Goal: Communication & Community: Answer question/provide support

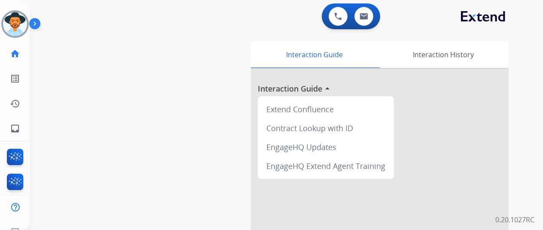
click at [19, 20] on img at bounding box center [15, 24] width 24 height 24
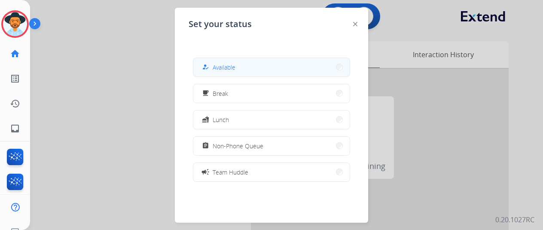
click at [261, 65] on button "how_to_reg Available" at bounding box center [271, 67] width 156 height 18
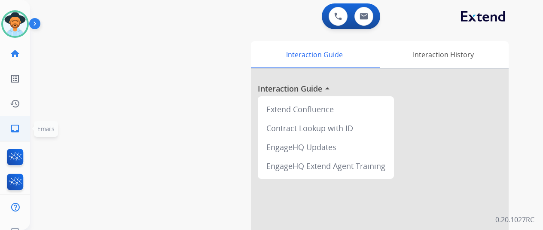
click at [11, 126] on mat-icon "inbox" at bounding box center [15, 128] width 10 height 10
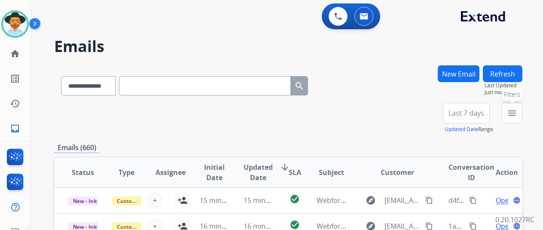
drag, startPoint x: 522, startPoint y: 109, endPoint x: 494, endPoint y: 104, distance: 28.3
click at [517, 108] on mat-icon "menu" at bounding box center [512, 113] width 10 height 10
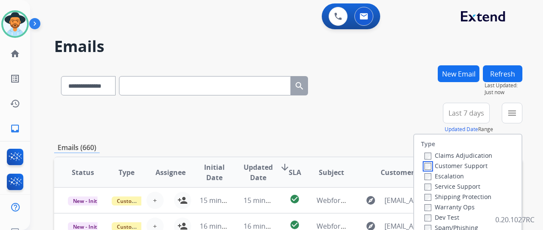
click at [429, 170] on div "Customer Support" at bounding box center [458, 165] width 68 height 10
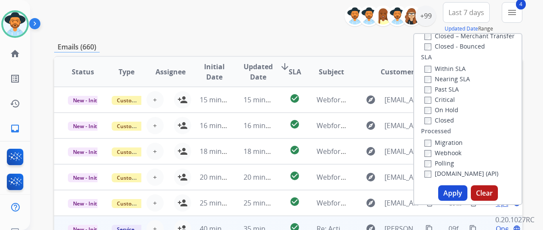
scroll to position [172, 0]
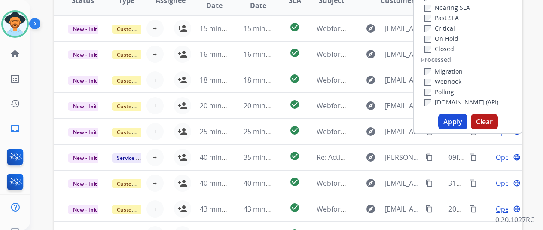
click at [460, 122] on button "Apply" at bounding box center [452, 121] width 29 height 15
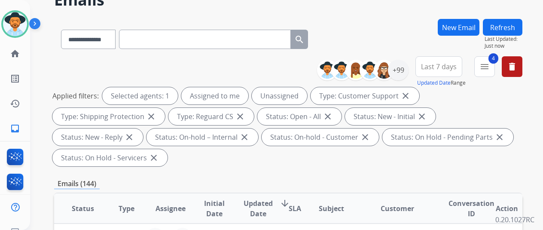
scroll to position [0, 0]
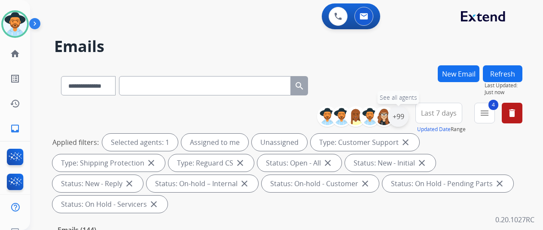
click at [403, 114] on div "+99" at bounding box center [398, 116] width 21 height 21
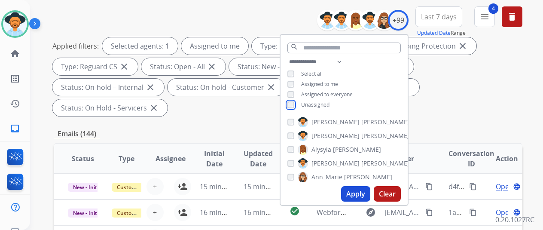
scroll to position [172, 0]
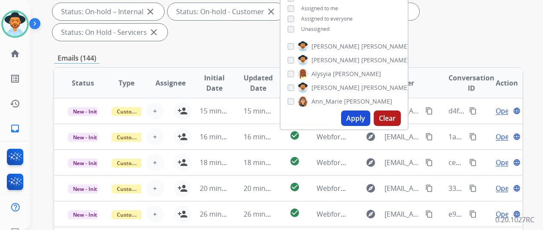
click at [362, 113] on button "Apply" at bounding box center [355, 117] width 29 height 15
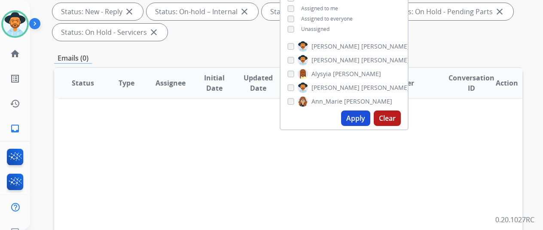
click at [355, 120] on button "Apply" at bounding box center [355, 117] width 29 height 15
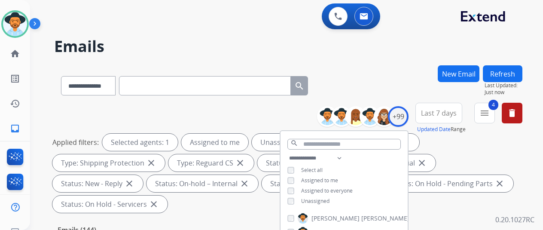
click at [385, 73] on div "**********" at bounding box center [288, 83] width 468 height 37
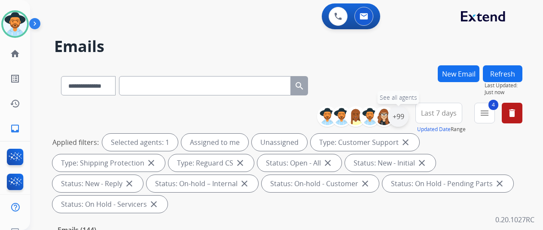
click at [408, 117] on div "+99" at bounding box center [398, 116] width 21 height 21
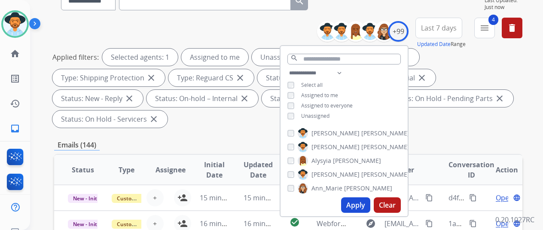
scroll to position [43, 0]
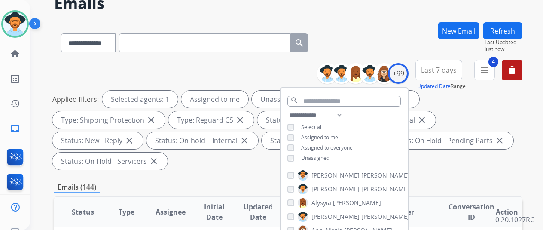
click at [392, 49] on div "**********" at bounding box center [288, 40] width 468 height 37
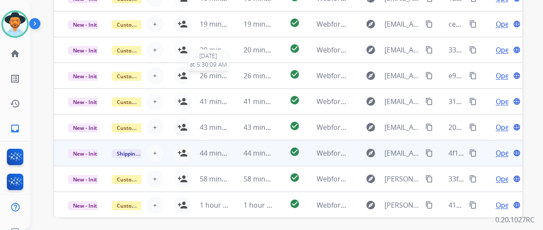
scroll to position [334, 0]
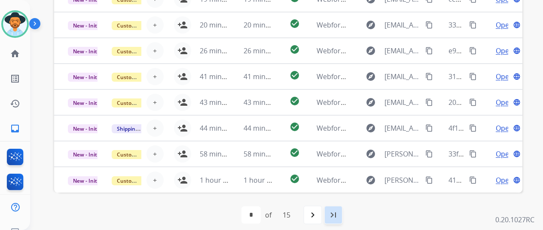
click at [339, 211] on mat-icon "last_page" at bounding box center [333, 215] width 10 height 10
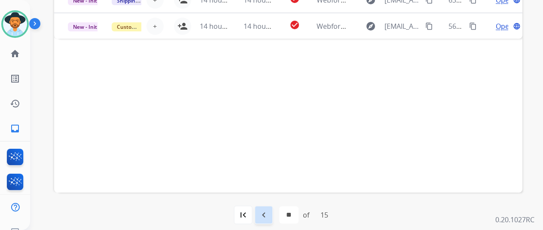
click at [268, 213] on mat-icon "navigate_before" at bounding box center [264, 215] width 10 height 10
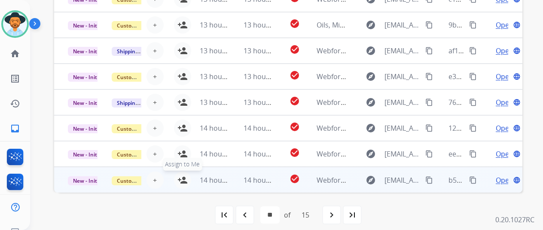
click at [185, 177] on mat-icon "person_add" at bounding box center [182, 180] width 10 height 10
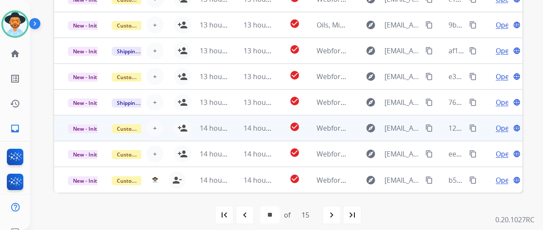
drag, startPoint x: 184, startPoint y: 151, endPoint x: 186, endPoint y: 139, distance: 12.3
click at [184, 151] on mat-icon "person_add" at bounding box center [182, 154] width 10 height 10
click at [184, 124] on mat-icon "person_add" at bounding box center [182, 128] width 10 height 10
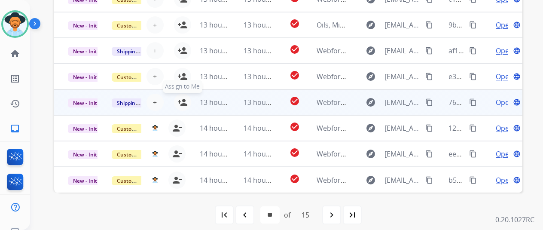
click at [181, 100] on mat-icon "person_add" at bounding box center [182, 102] width 10 height 10
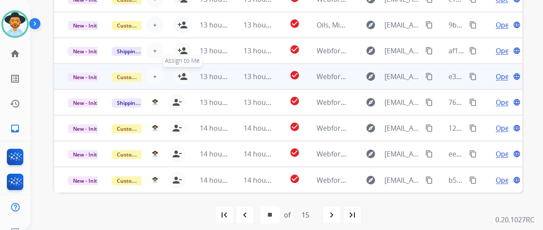
click at [182, 77] on mat-icon "person_add" at bounding box center [182, 76] width 10 height 10
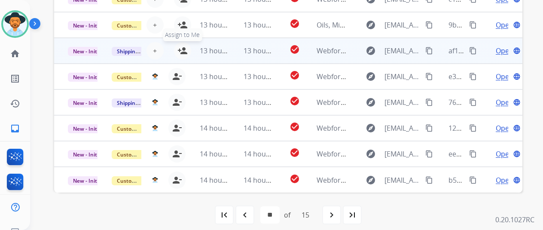
click at [185, 46] on mat-icon "person_add" at bounding box center [182, 51] width 10 height 10
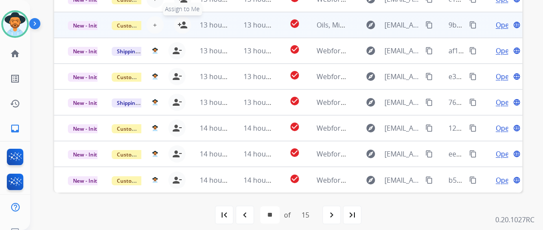
click at [184, 23] on mat-icon "person_add" at bounding box center [182, 25] width 10 height 10
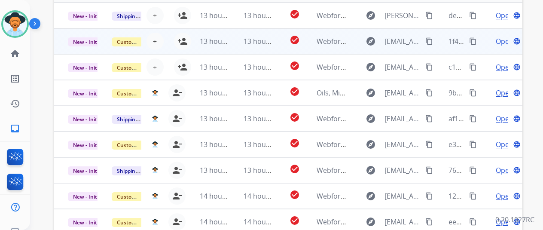
scroll to position [248, 0]
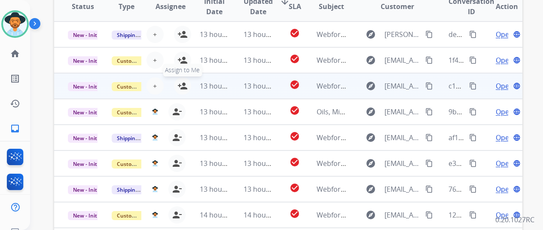
click at [181, 81] on mat-icon "person_add" at bounding box center [182, 86] width 10 height 10
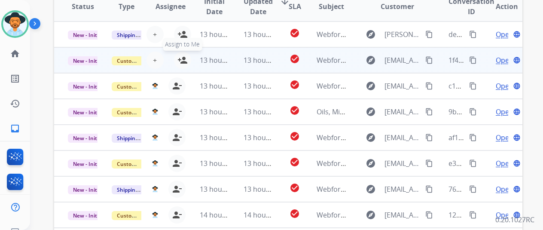
click at [182, 56] on mat-icon "person_add" at bounding box center [182, 60] width 10 height 10
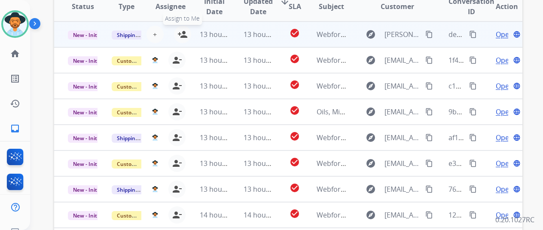
click at [184, 32] on mat-icon "person_add" at bounding box center [182, 34] width 10 height 10
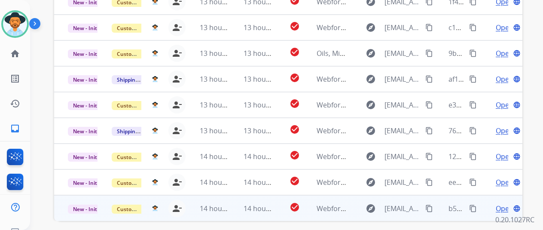
scroll to position [334, 0]
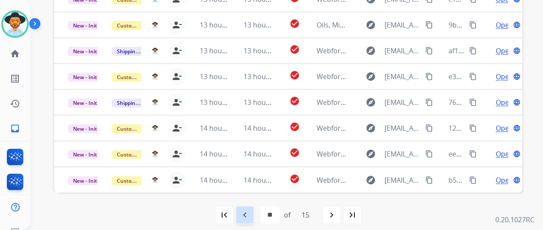
click at [250, 211] on mat-icon "navigate_before" at bounding box center [245, 215] width 10 height 10
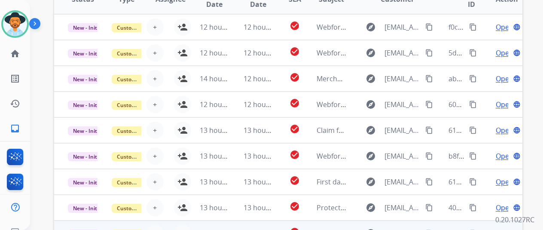
scroll to position [0, 0]
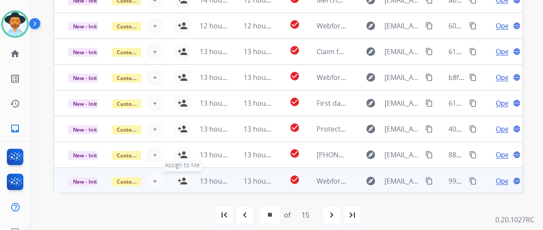
click at [182, 176] on mat-icon "person_add" at bounding box center [182, 181] width 10 height 10
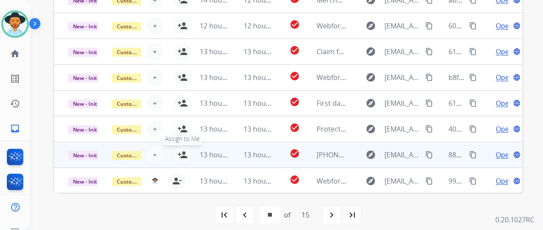
click at [183, 153] on mat-icon "person_add" at bounding box center [182, 155] width 10 height 10
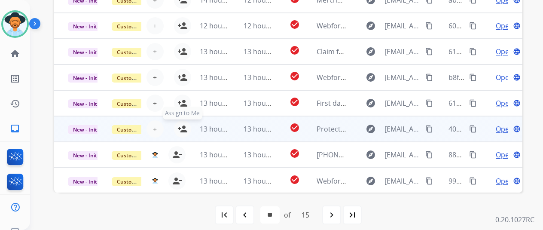
click at [180, 124] on mat-icon "person_add" at bounding box center [182, 129] width 10 height 10
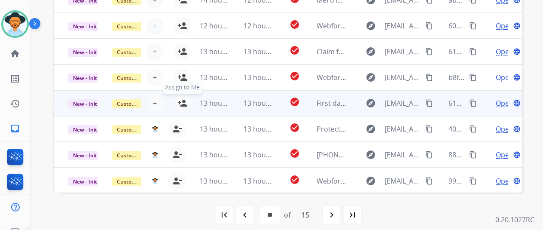
click at [183, 105] on mat-icon "person_add" at bounding box center [182, 103] width 10 height 10
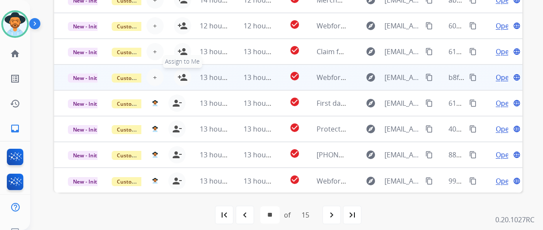
click at [182, 78] on mat-icon "person_add" at bounding box center [182, 77] width 10 height 10
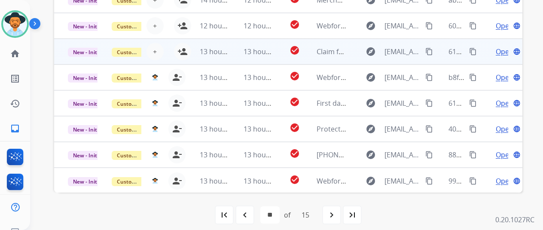
click at [186, 51] on td "13 hours ago" at bounding box center [208, 52] width 44 height 26
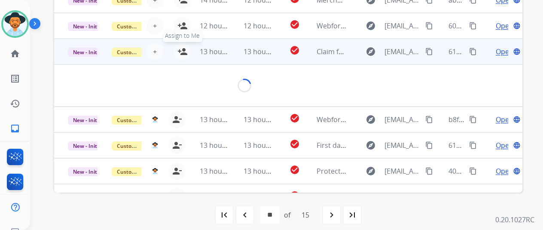
click at [181, 49] on mat-icon "person_add" at bounding box center [182, 51] width 10 height 10
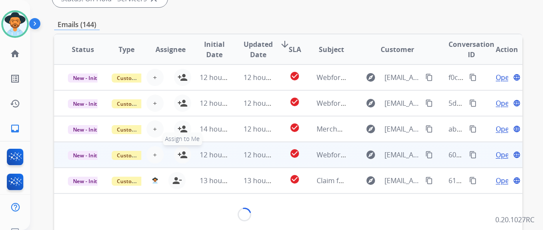
click at [185, 150] on mat-icon "person_add" at bounding box center [182, 155] width 10 height 10
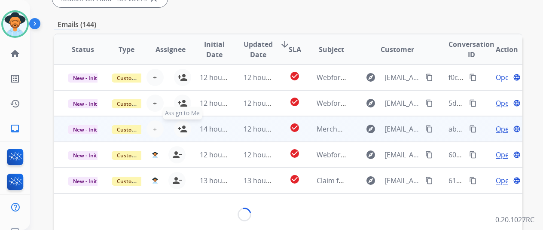
click at [184, 127] on mat-icon "person_add" at bounding box center [182, 129] width 10 height 10
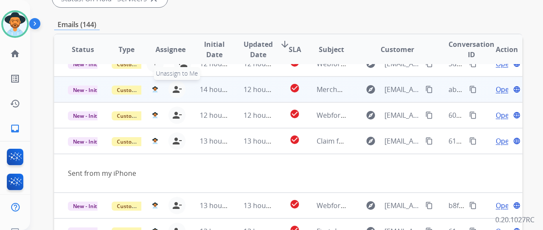
scroll to position [11, 0]
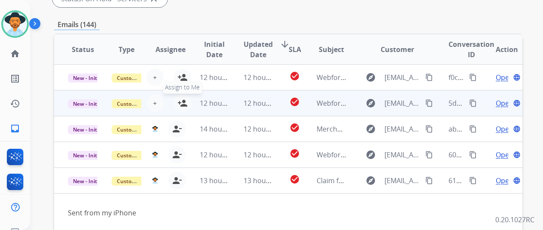
click at [182, 98] on button "person_add Assign to Me" at bounding box center [182, 103] width 17 height 17
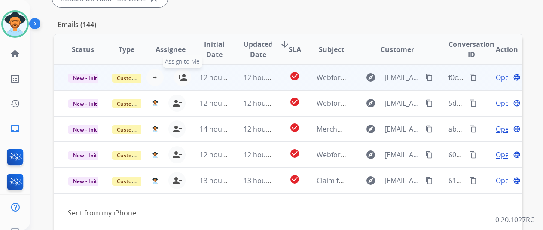
click at [183, 74] on mat-icon "person_add" at bounding box center [182, 77] width 10 height 10
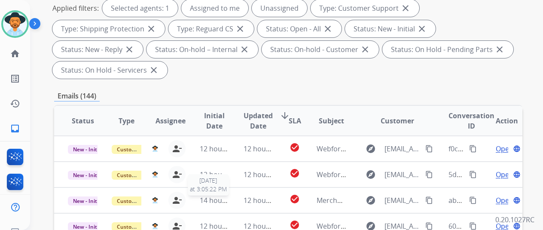
scroll to position [34, 0]
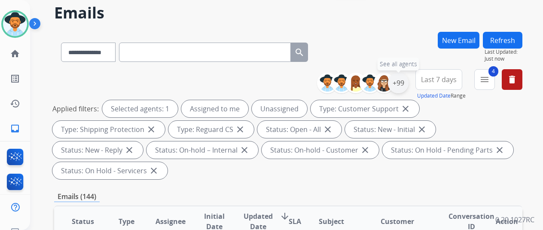
click at [409, 81] on div "+99" at bounding box center [398, 83] width 21 height 21
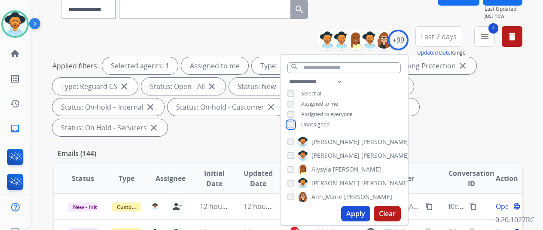
scroll to position [162, 0]
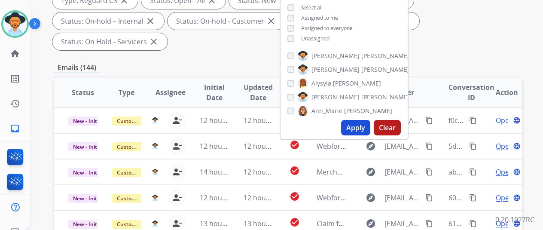
click at [362, 124] on button "Apply" at bounding box center [355, 127] width 29 height 15
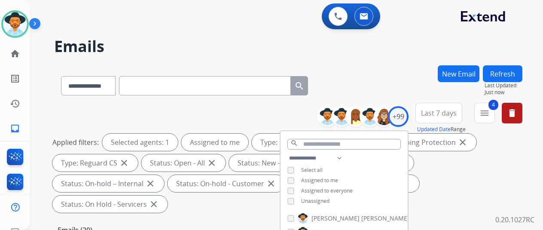
click at [366, 71] on div "**********" at bounding box center [288, 83] width 468 height 37
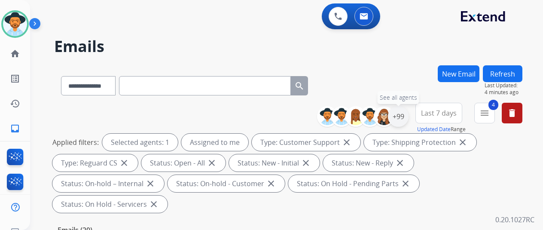
click at [408, 116] on div "+99" at bounding box center [398, 116] width 21 height 21
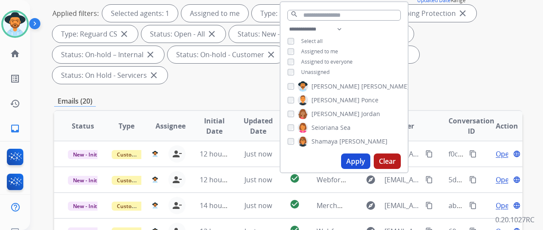
scroll to position [988, 0]
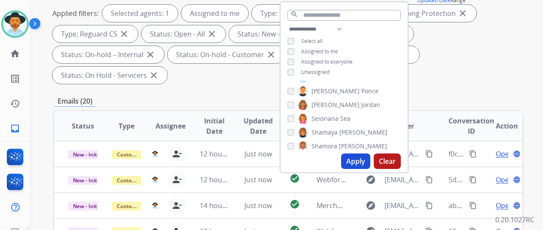
click at [359, 159] on button "Apply" at bounding box center [355, 160] width 29 height 15
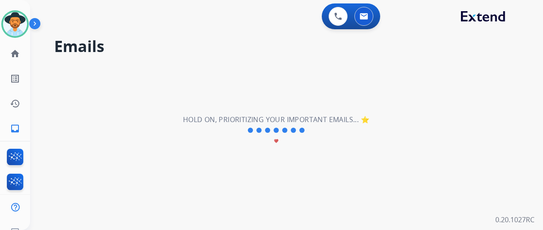
scroll to position [0, 0]
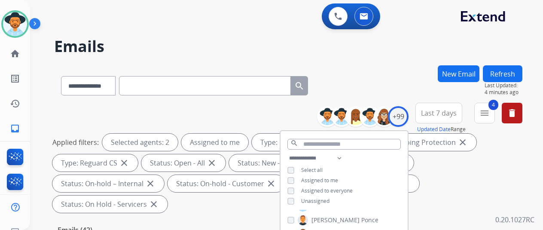
click at [394, 88] on div "**********" at bounding box center [288, 83] width 468 height 37
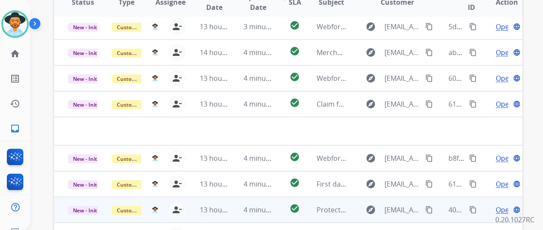
scroll to position [314, 0]
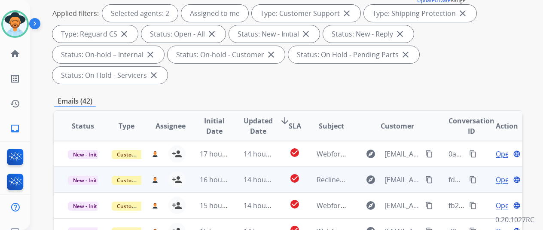
scroll to position [0, 0]
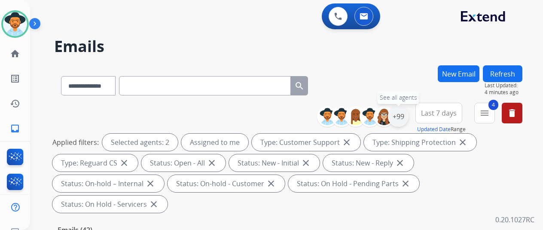
click at [404, 111] on div "+99" at bounding box center [398, 116] width 21 height 21
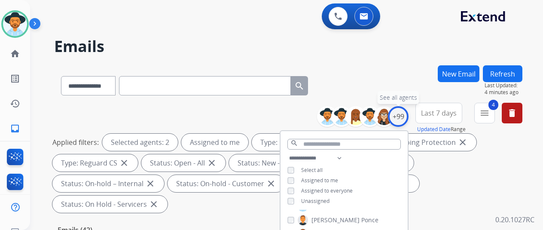
click at [405, 116] on div "+99" at bounding box center [398, 116] width 21 height 21
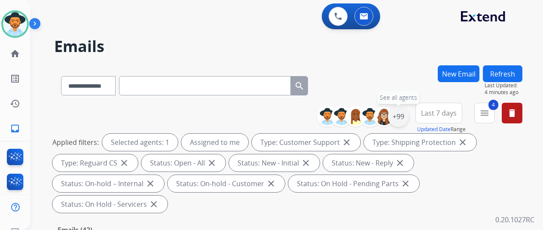
click at [405, 116] on div "+99" at bounding box center [398, 116] width 21 height 21
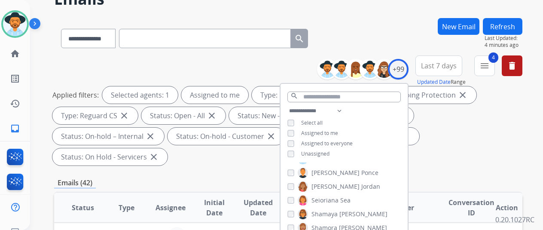
scroll to position [86, 0]
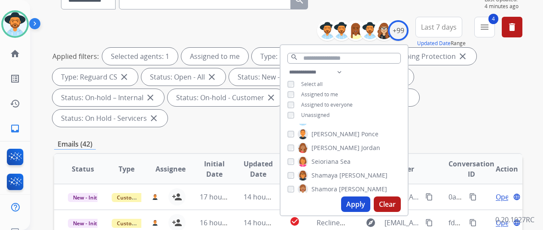
click at [366, 204] on button "Apply" at bounding box center [355, 203] width 29 height 15
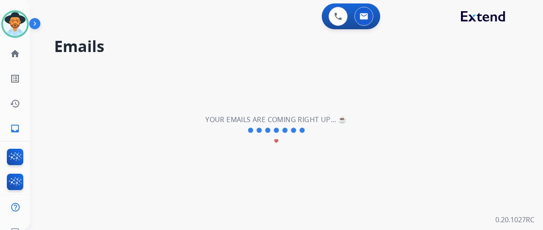
scroll to position [0, 0]
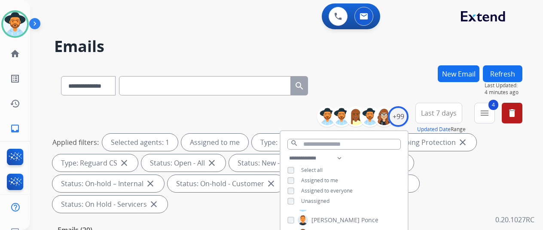
click at [376, 72] on div "**********" at bounding box center [288, 83] width 468 height 37
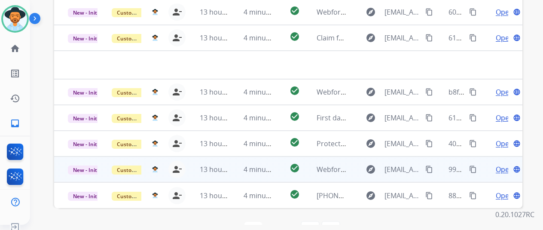
scroll to position [10, 0]
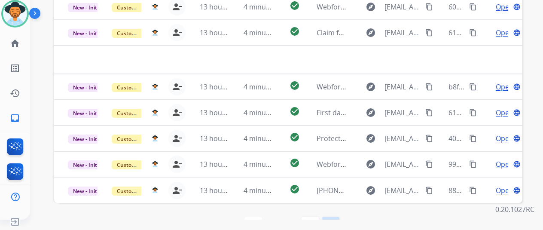
click at [334, 220] on mat-icon "last_page" at bounding box center [331, 225] width 10 height 10
select select "*"
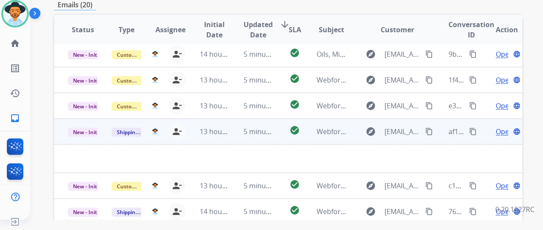
scroll to position [314, 0]
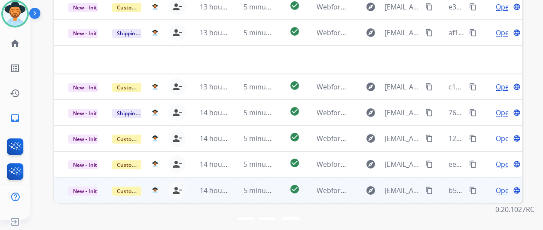
click at [501, 185] on span "Open" at bounding box center [505, 190] width 18 height 10
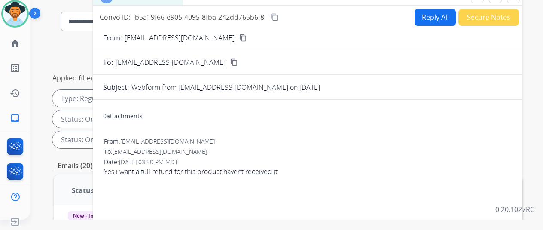
scroll to position [0, 0]
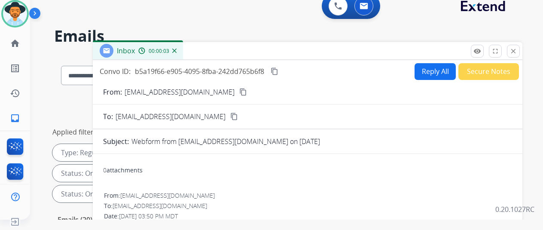
click at [241, 94] on mat-icon "content_copy" at bounding box center [243, 92] width 8 height 8
click at [433, 71] on button "Reply All" at bounding box center [435, 71] width 41 height 17
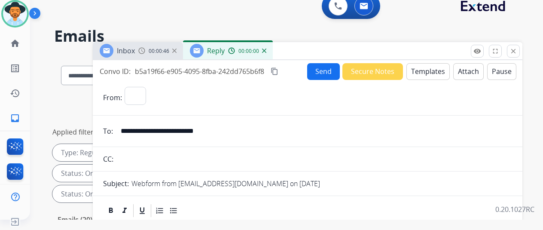
select select "**********"
click at [425, 67] on button "Templates" at bounding box center [427, 71] width 43 height 17
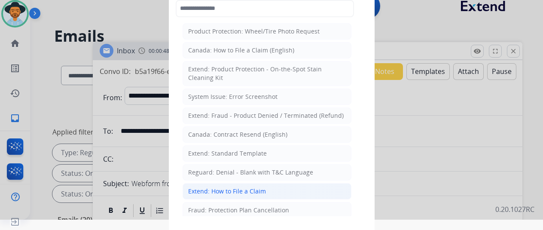
click at [229, 189] on div "Extend: How to File a Claim" at bounding box center [227, 191] width 78 height 9
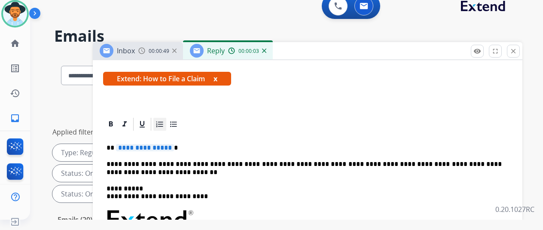
scroll to position [156, 0]
click at [171, 144] on span "**********" at bounding box center [145, 147] width 58 height 7
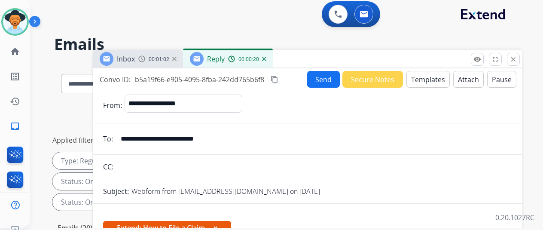
scroll to position [0, 0]
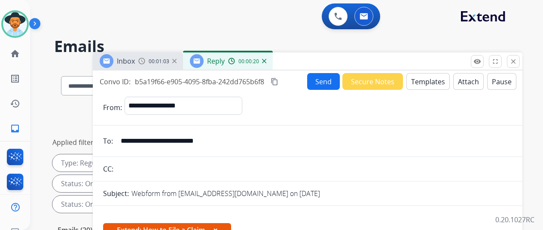
click at [326, 80] on button "Send" at bounding box center [323, 81] width 33 height 17
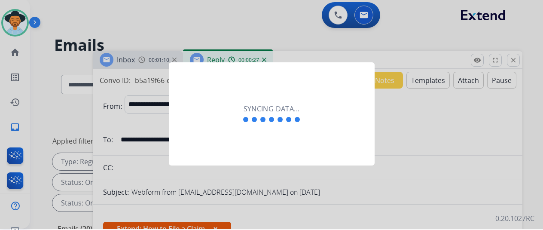
scroll to position [10, 0]
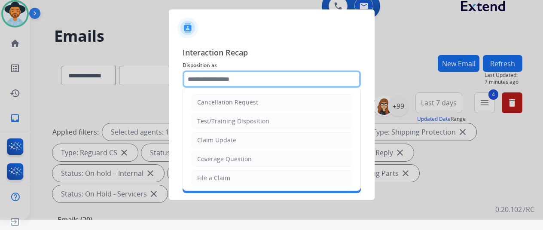
click at [206, 81] on input "text" at bounding box center [272, 78] width 178 height 17
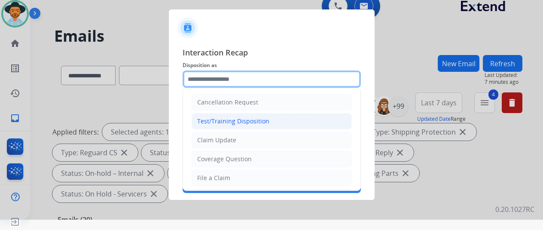
scroll to position [43, 0]
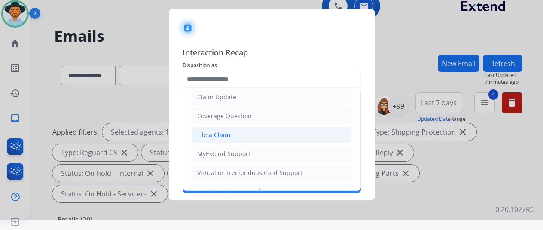
click at [222, 131] on div "File a Claim" at bounding box center [213, 135] width 33 height 9
type input "**********"
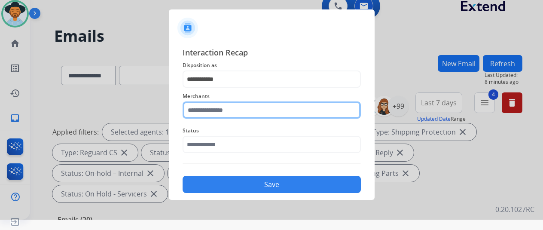
click at [213, 107] on input "text" at bounding box center [272, 109] width 178 height 17
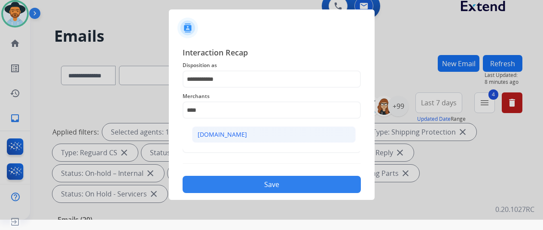
click at [241, 132] on li "[DOMAIN_NAME]" at bounding box center [274, 134] width 164 height 16
type input "**********"
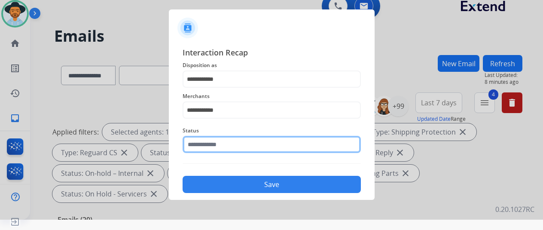
click at [235, 140] on input "text" at bounding box center [272, 144] width 178 height 17
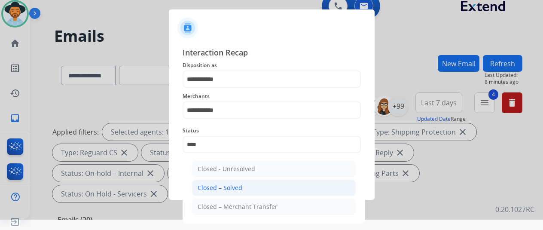
click at [228, 184] on div "Closed – Solved" at bounding box center [220, 187] width 45 height 9
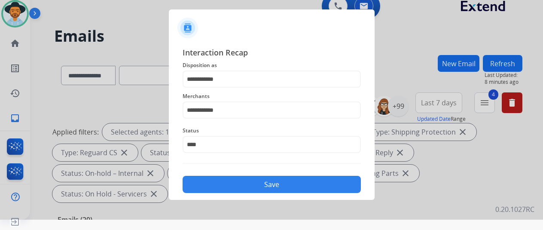
type input "**********"
click at [235, 188] on button "Save" at bounding box center [272, 184] width 178 height 17
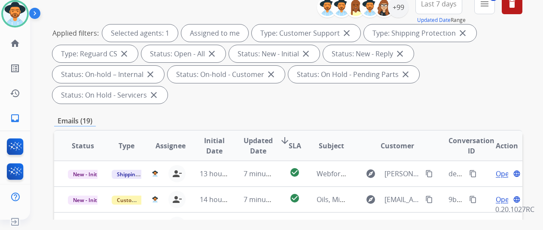
scroll to position [0, 0]
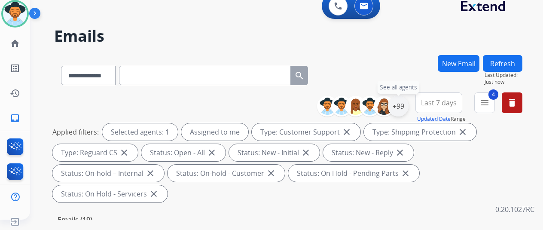
click at [409, 106] on div "+99" at bounding box center [398, 106] width 21 height 21
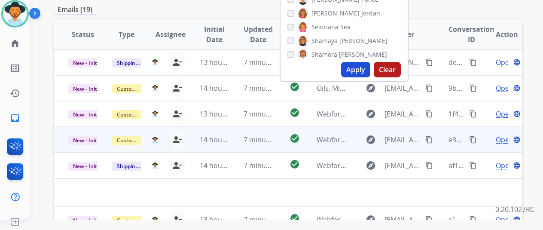
scroll to position [215, 0]
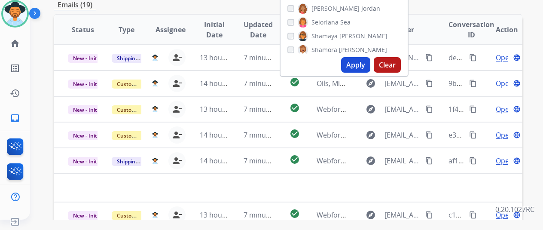
click at [357, 61] on button "Apply" at bounding box center [355, 64] width 29 height 15
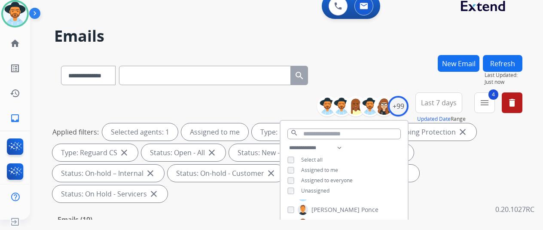
click at [366, 56] on div "**********" at bounding box center [288, 73] width 468 height 37
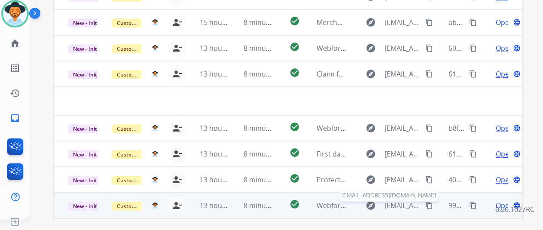
scroll to position [314, 0]
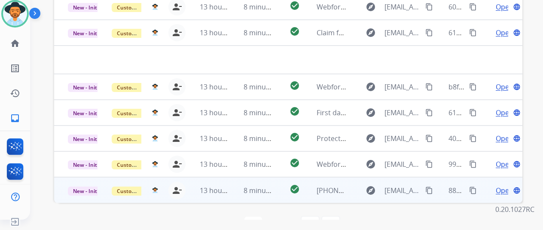
click at [500, 185] on span "Open" at bounding box center [505, 190] width 18 height 10
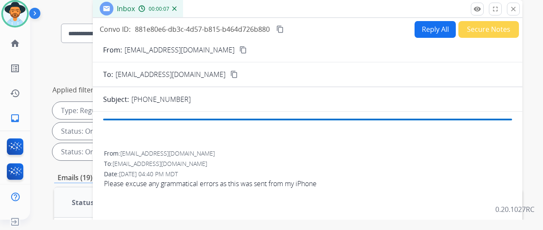
scroll to position [0, 0]
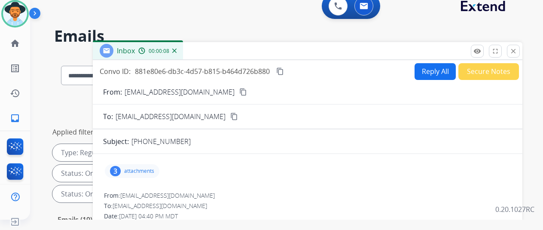
click at [177, 50] on img at bounding box center [174, 51] width 4 height 4
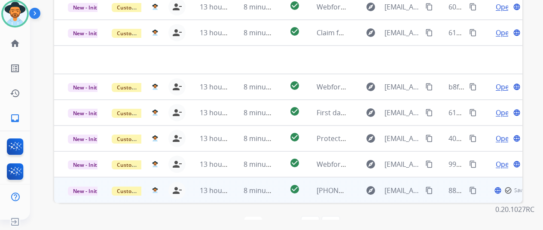
scroll to position [29, 0]
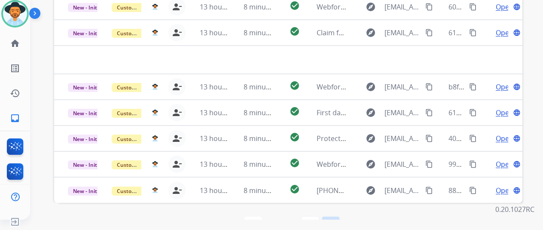
click at [333, 220] on mat-icon "last_page" at bounding box center [331, 225] width 10 height 10
select select "*"
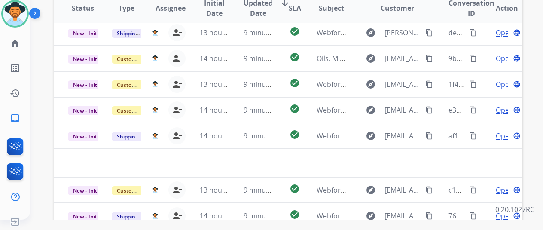
scroll to position [314, 0]
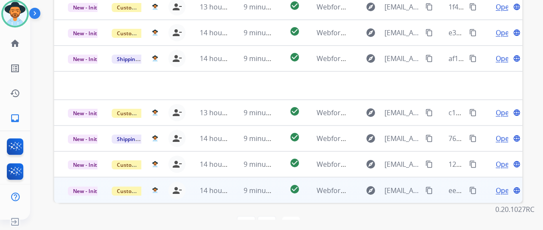
click at [501, 185] on span "Open" at bounding box center [505, 190] width 18 height 10
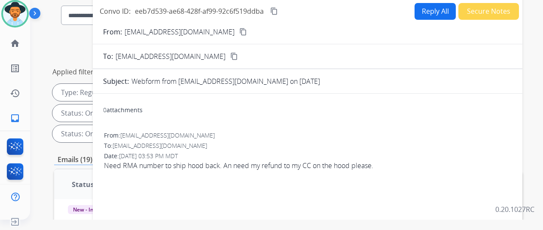
scroll to position [0, 0]
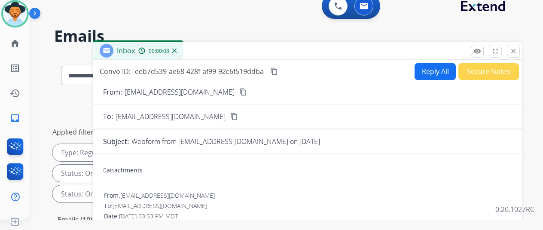
click at [239, 92] on mat-icon "content_copy" at bounding box center [243, 92] width 8 height 8
click at [432, 70] on button "Reply All" at bounding box center [435, 71] width 41 height 17
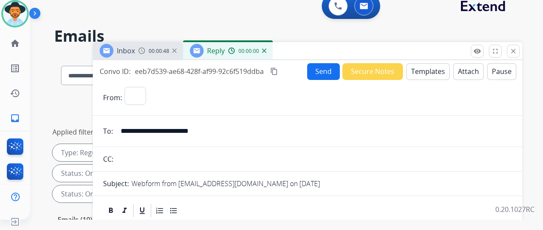
select select "**********"
click at [426, 67] on button "Templates" at bounding box center [427, 71] width 43 height 17
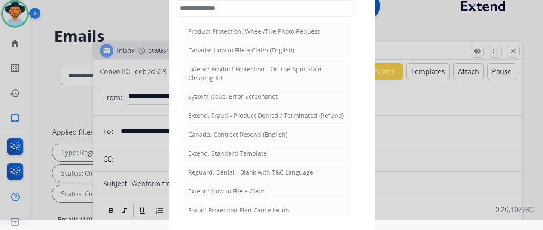
click at [218, 190] on div "Extend: How to File a Claim" at bounding box center [227, 191] width 78 height 9
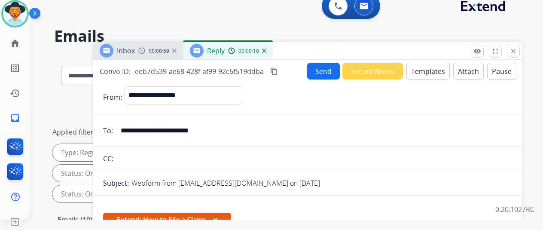
scroll to position [156, 0]
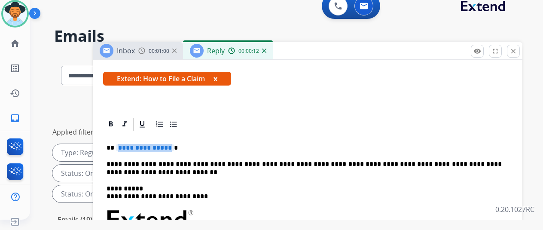
drag, startPoint x: 173, startPoint y: 128, endPoint x: 163, endPoint y: 95, distance: 35.2
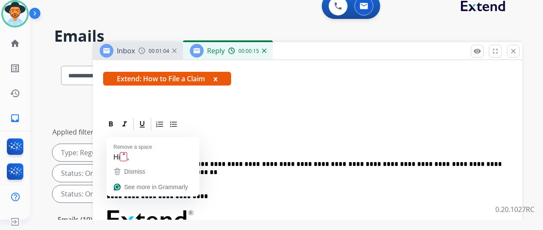
click at [174, 144] on span "**********" at bounding box center [145, 147] width 58 height 7
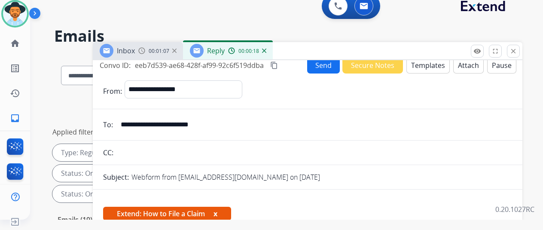
scroll to position [0, 0]
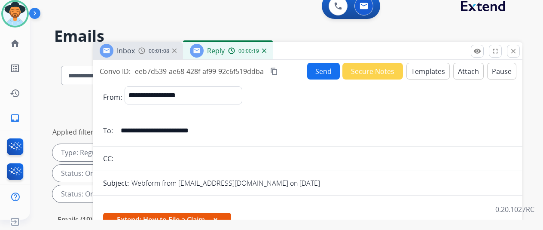
click at [325, 68] on button "Send" at bounding box center [323, 71] width 33 height 17
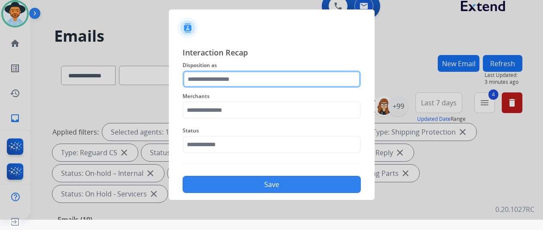
click at [212, 80] on input "text" at bounding box center [272, 78] width 178 height 17
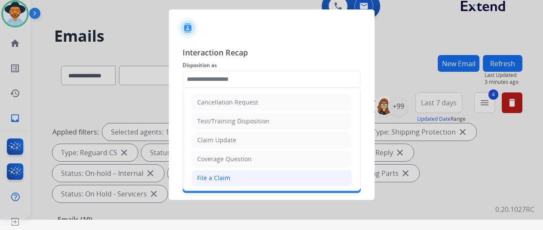
click at [215, 176] on div "File a Claim" at bounding box center [213, 178] width 33 height 9
type input "**********"
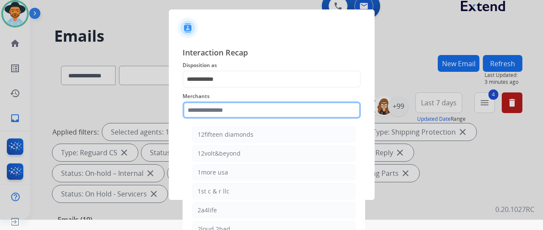
click at [192, 107] on input "text" at bounding box center [272, 109] width 178 height 17
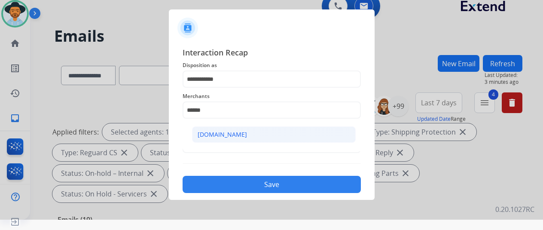
click at [236, 139] on li "[DOMAIN_NAME]" at bounding box center [274, 134] width 164 height 16
type input "**********"
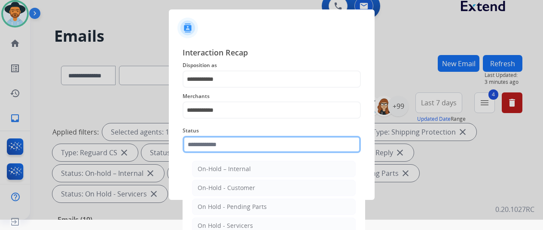
click at [229, 146] on input "text" at bounding box center [272, 144] width 178 height 17
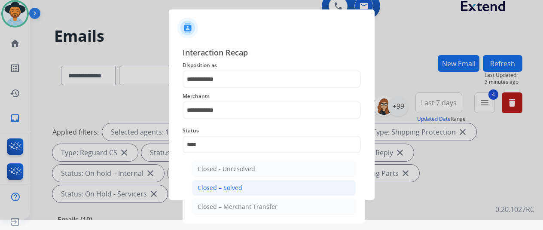
click at [233, 184] on div "Closed – Solved" at bounding box center [220, 187] width 45 height 9
type input "**********"
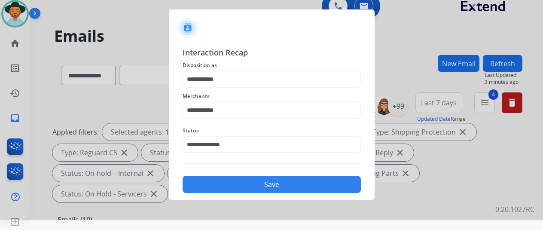
click at [244, 183] on button "Save" at bounding box center [272, 184] width 178 height 17
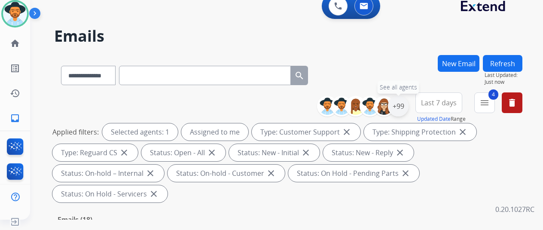
click at [405, 104] on div "+99" at bounding box center [398, 106] width 21 height 21
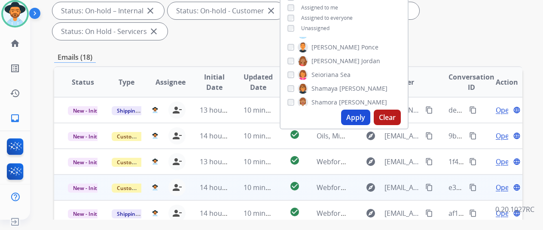
scroll to position [172, 0]
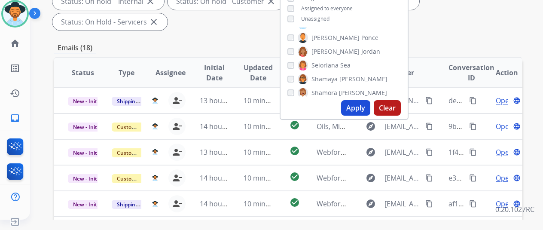
click at [362, 105] on button "Apply" at bounding box center [355, 107] width 29 height 15
select select "*"
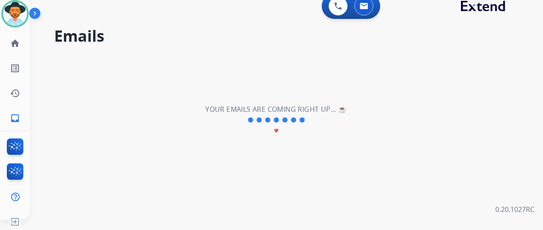
scroll to position [0, 0]
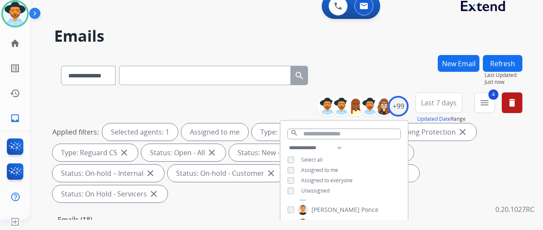
click at [369, 79] on div "**********" at bounding box center [288, 73] width 468 height 37
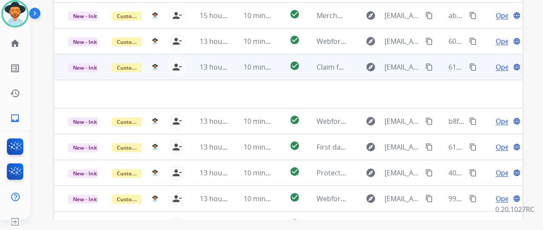
scroll to position [314, 0]
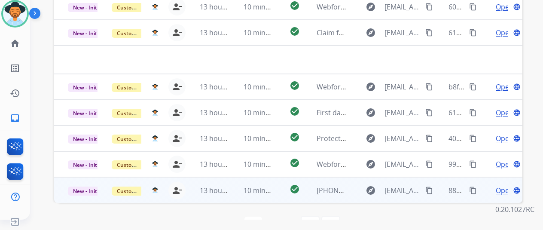
click at [505, 185] on span "Open" at bounding box center [505, 190] width 18 height 10
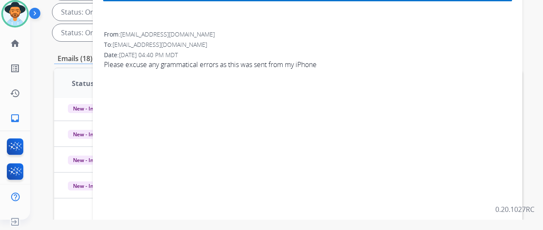
scroll to position [99, 0]
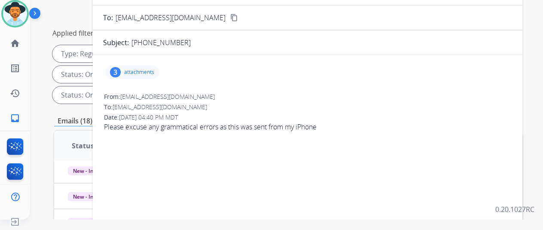
click at [121, 68] on div "3" at bounding box center [115, 72] width 11 height 10
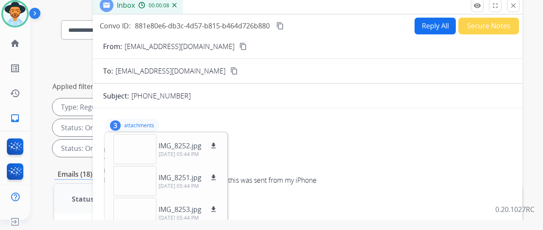
scroll to position [0, 0]
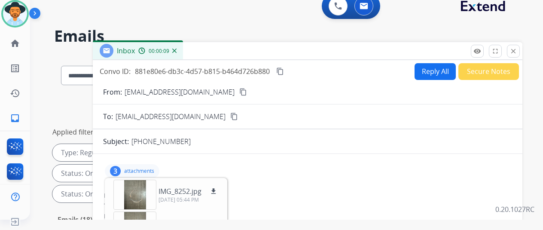
click at [239, 92] on mat-icon "content_copy" at bounding box center [243, 92] width 8 height 8
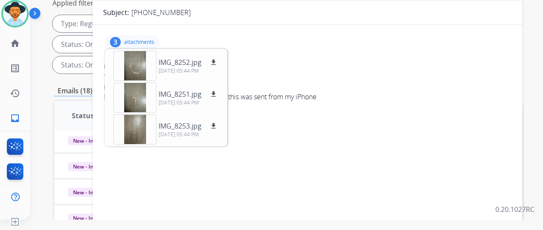
scroll to position [43, 0]
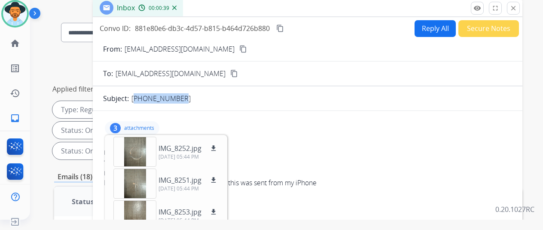
drag, startPoint x: 181, startPoint y: 97, endPoint x: 139, endPoint y: 95, distance: 42.1
click at [139, 95] on p "901-647-1134" at bounding box center [160, 98] width 59 height 10
copy p "901-647-1134"
click at [217, 146] on mat-icon "download" at bounding box center [214, 148] width 8 height 8
click at [217, 180] on mat-icon "download" at bounding box center [214, 180] width 8 height 8
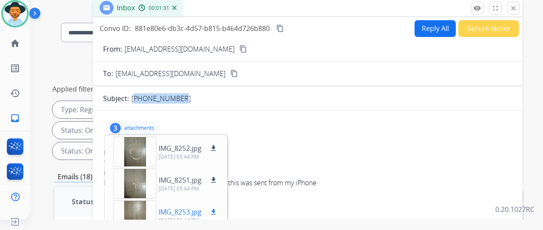
click at [217, 212] on mat-icon "download" at bounding box center [214, 212] width 8 height 8
click at [284, 28] on mat-icon "content_copy" at bounding box center [280, 28] width 8 height 8
click at [437, 25] on button "Reply All" at bounding box center [435, 28] width 41 height 17
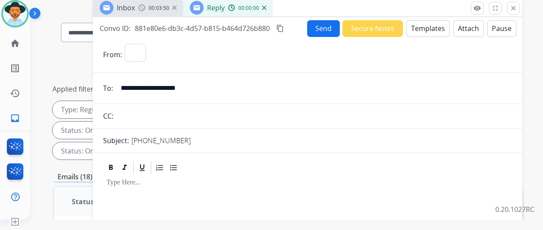
select select "**********"
click at [425, 29] on button "Templates" at bounding box center [427, 28] width 43 height 17
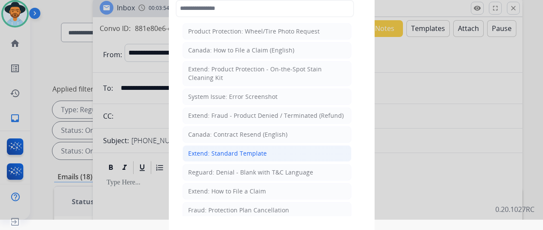
click at [222, 150] on div "Extend: Standard Template" at bounding box center [227, 153] width 79 height 9
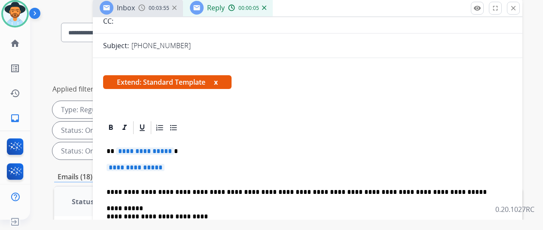
scroll to position [172, 0]
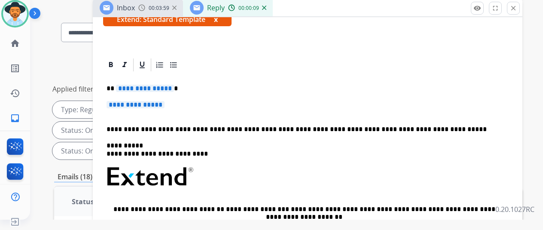
click at [173, 85] on span "**********" at bounding box center [145, 88] width 58 height 7
click at [165, 101] on span "**********" at bounding box center [136, 104] width 58 height 7
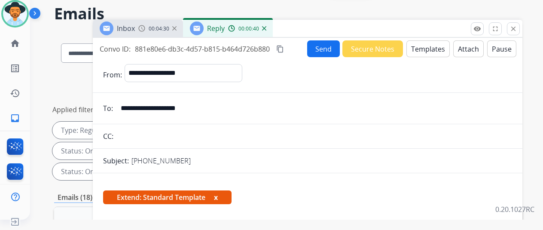
scroll to position [0, 0]
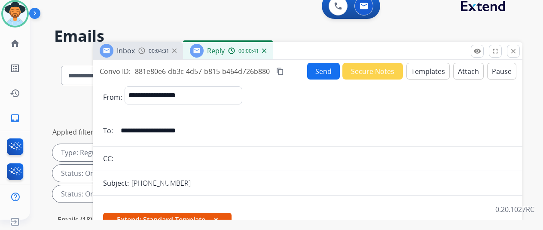
click at [329, 68] on button "Send" at bounding box center [323, 71] width 33 height 17
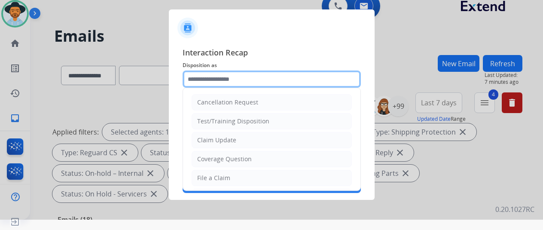
click at [208, 81] on input "text" at bounding box center [272, 78] width 178 height 17
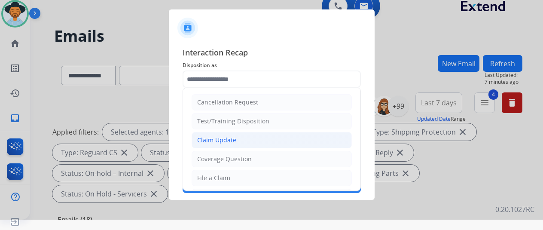
click at [235, 139] on li "Claim Update" at bounding box center [272, 140] width 160 height 16
type input "**********"
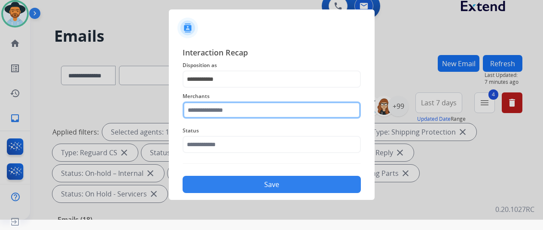
click at [205, 106] on input "text" at bounding box center [272, 109] width 178 height 17
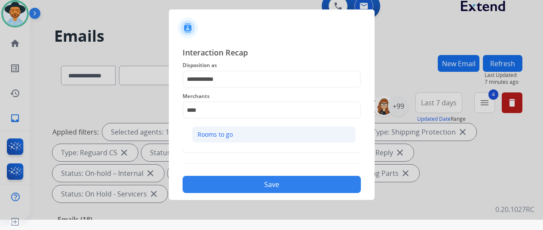
click at [217, 135] on div "Rooms to go" at bounding box center [215, 134] width 35 height 9
type input "**********"
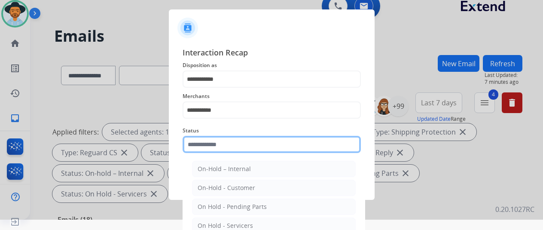
click at [211, 142] on input "text" at bounding box center [272, 144] width 178 height 17
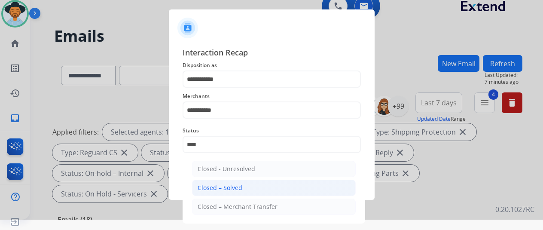
click at [225, 184] on div "Closed – Solved" at bounding box center [220, 187] width 45 height 9
type input "**********"
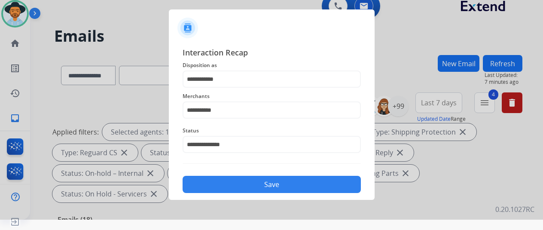
click at [224, 179] on button "Save" at bounding box center [272, 184] width 178 height 17
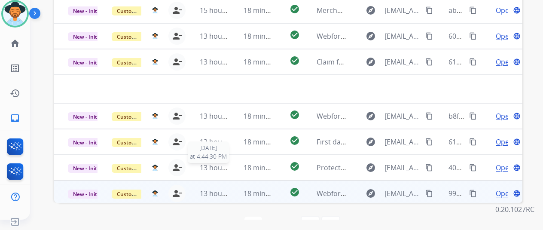
scroll to position [29, 0]
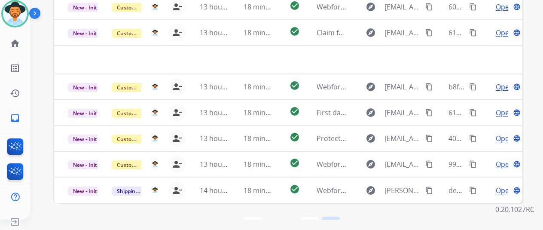
click at [336, 220] on mat-icon "last_page" at bounding box center [331, 225] width 10 height 10
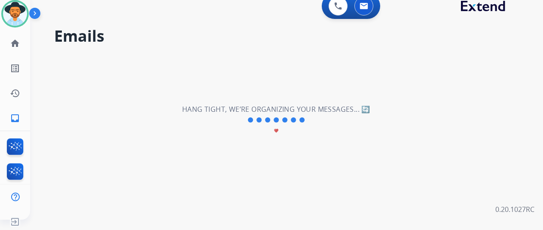
select select "*"
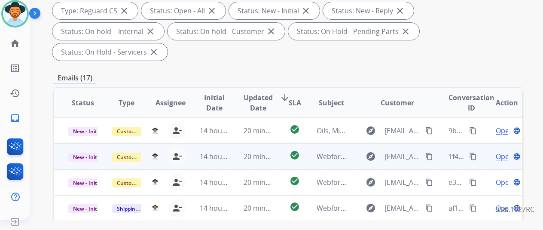
scroll to position [314, 0]
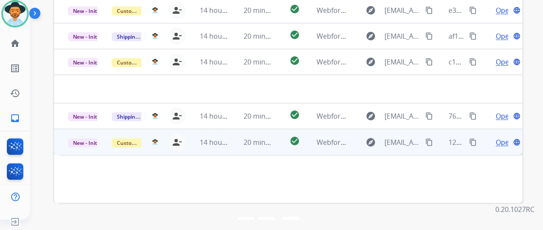
click at [499, 137] on span "Open" at bounding box center [505, 142] width 18 height 10
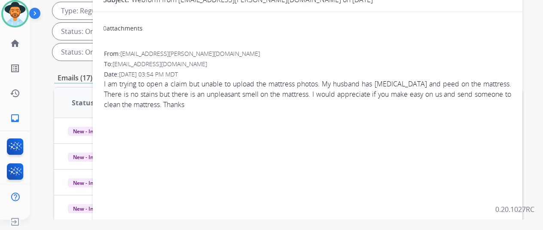
scroll to position [13, 0]
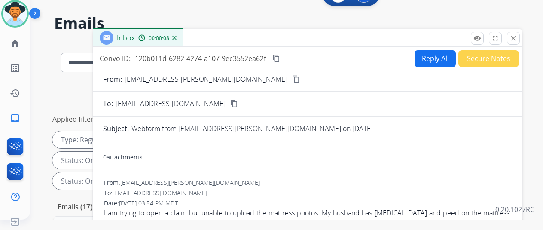
click at [292, 79] on mat-icon "content_copy" at bounding box center [296, 79] width 8 height 8
click at [430, 54] on button "Reply All" at bounding box center [435, 58] width 41 height 17
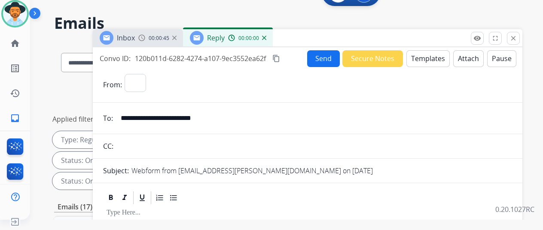
select select "**********"
click at [433, 55] on button "Templates" at bounding box center [427, 58] width 43 height 17
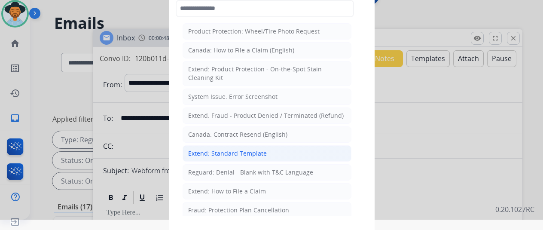
click at [238, 149] on div "Extend: Standard Template" at bounding box center [227, 153] width 79 height 9
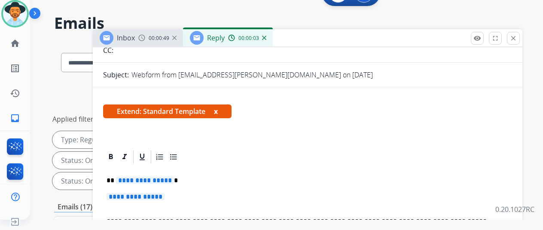
scroll to position [172, 0]
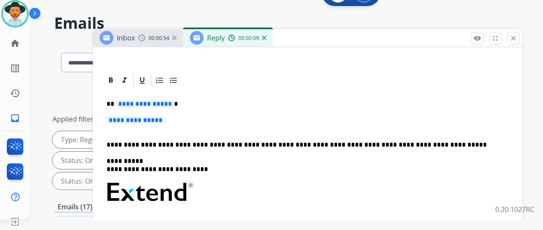
click at [174, 104] on span "**********" at bounding box center [145, 103] width 58 height 7
click at [165, 119] on span "**********" at bounding box center [136, 119] width 58 height 7
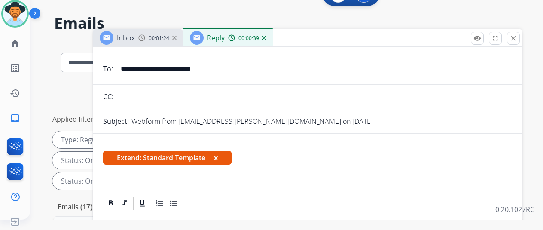
scroll to position [0, 0]
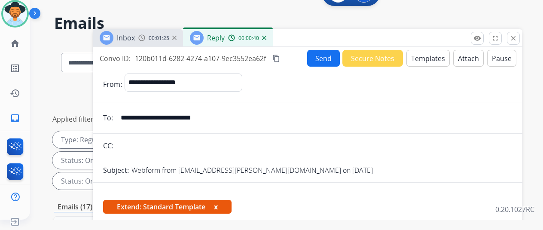
click at [280, 55] on mat-icon "content_copy" at bounding box center [276, 59] width 8 height 8
click at [436, 206] on div "Extend: Standard Template x" at bounding box center [307, 210] width 409 height 21
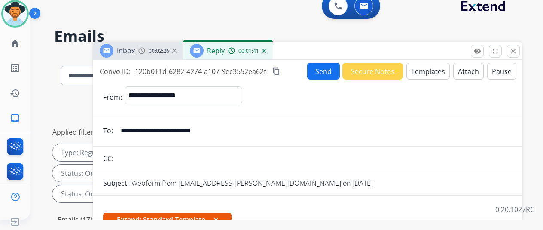
click at [329, 70] on button "Send" at bounding box center [323, 71] width 33 height 17
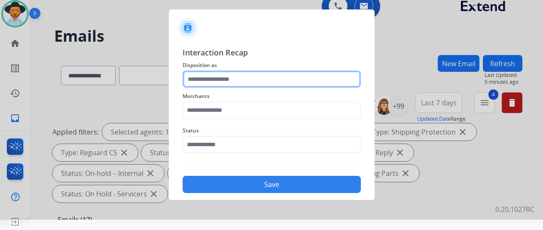
click at [212, 79] on input "text" at bounding box center [272, 78] width 178 height 17
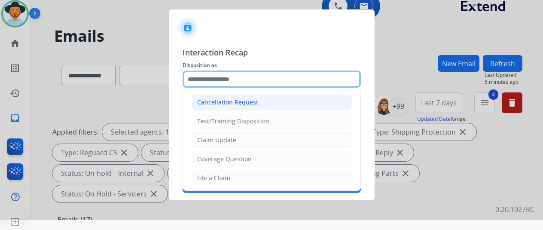
scroll to position [43, 0]
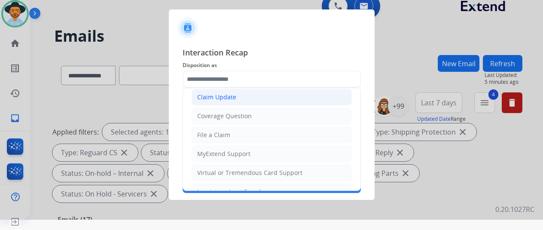
click at [221, 98] on div "Claim Update" at bounding box center [216, 97] width 39 height 9
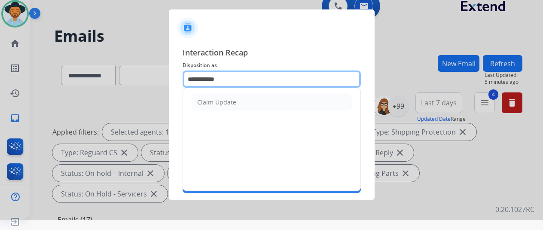
drag, startPoint x: 235, startPoint y: 80, endPoint x: 146, endPoint y: 89, distance: 89.8
click at [0, 89] on app-contact-recap-modal "**********" at bounding box center [0, 105] width 0 height 230
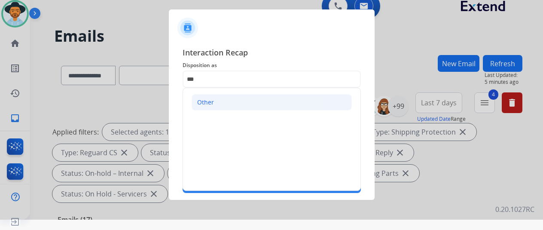
click at [213, 98] on div "Other" at bounding box center [205, 102] width 17 height 9
type input "*****"
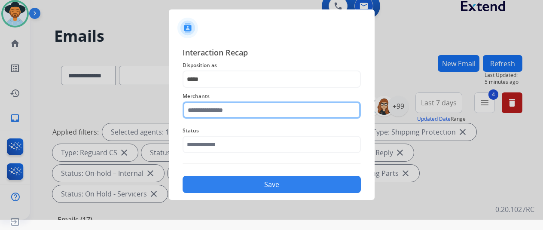
click at [208, 111] on input "text" at bounding box center [272, 109] width 178 height 17
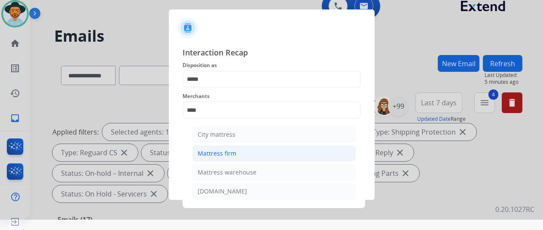
click at [214, 153] on div "Mattress firm" at bounding box center [217, 153] width 39 height 9
type input "**********"
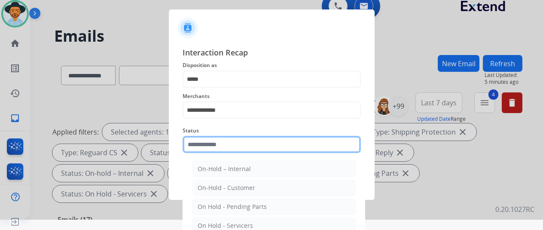
click at [214, 149] on input "text" at bounding box center [272, 144] width 178 height 17
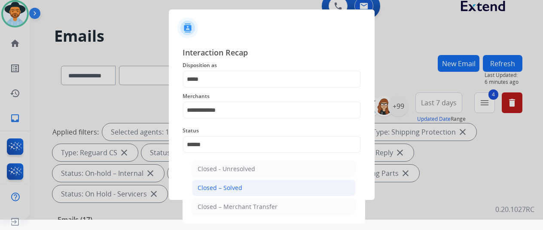
click at [229, 189] on div "Closed – Solved" at bounding box center [220, 187] width 45 height 9
type input "**********"
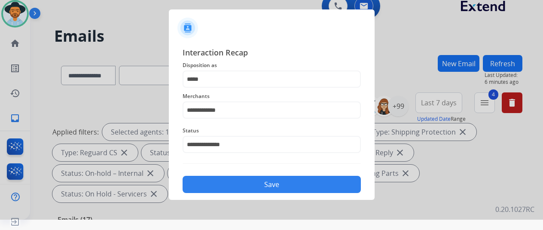
click at [225, 186] on button "Save" at bounding box center [272, 184] width 178 height 17
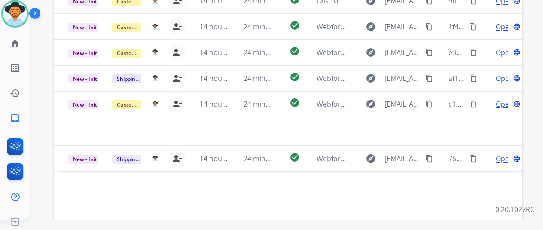
scroll to position [314, 0]
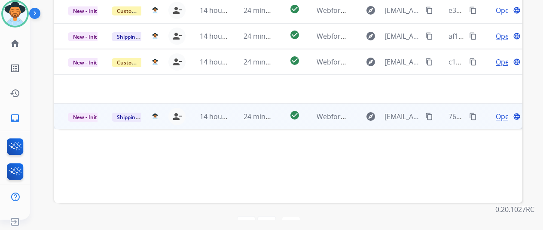
click at [504, 111] on span "Open" at bounding box center [505, 116] width 18 height 10
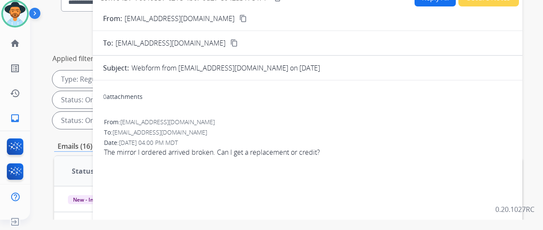
scroll to position [0, 0]
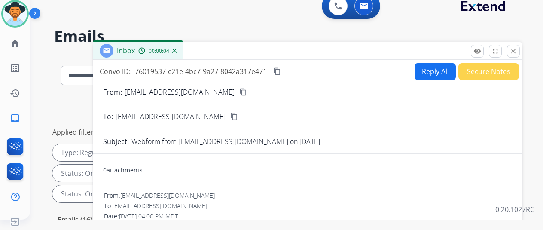
click at [239, 92] on mat-icon "content_copy" at bounding box center [243, 92] width 8 height 8
click at [435, 68] on button "Reply All" at bounding box center [435, 71] width 41 height 17
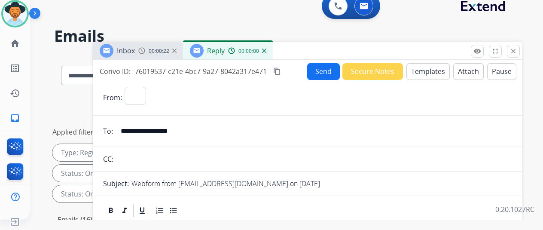
select select "**********"
click at [426, 67] on button "Templates" at bounding box center [427, 71] width 43 height 17
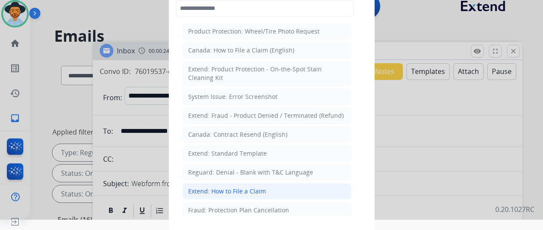
click at [214, 190] on div "Extend: How to File a Claim" at bounding box center [227, 191] width 78 height 9
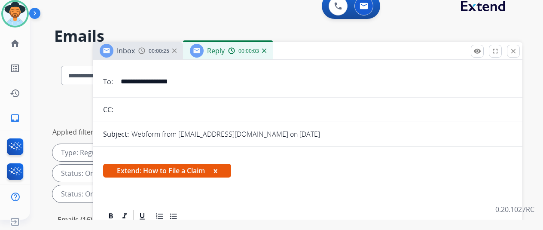
scroll to position [129, 0]
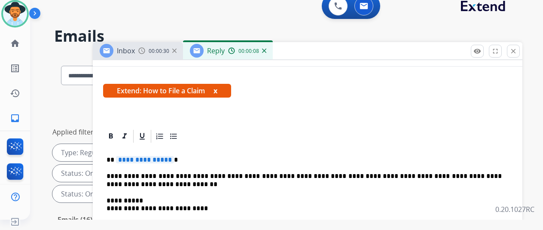
click at [174, 159] on span "**********" at bounding box center [145, 159] width 58 height 7
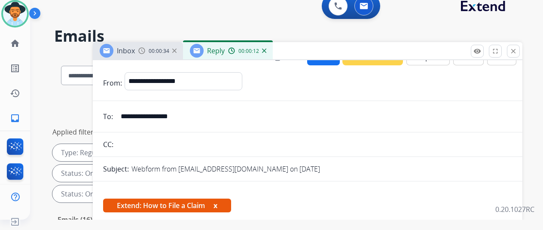
scroll to position [0, 0]
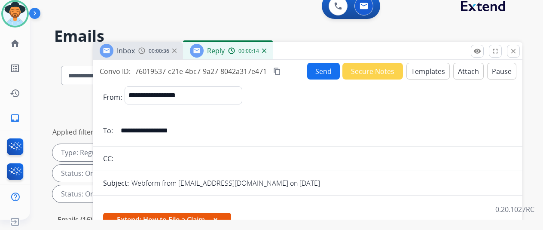
click at [328, 67] on button "Send" at bounding box center [323, 71] width 33 height 17
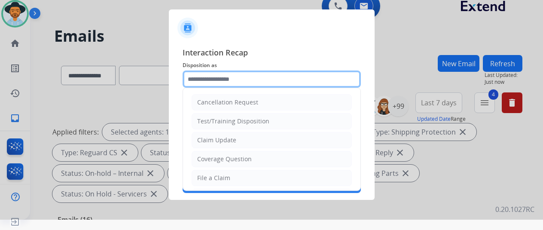
click at [206, 79] on input "text" at bounding box center [272, 78] width 178 height 17
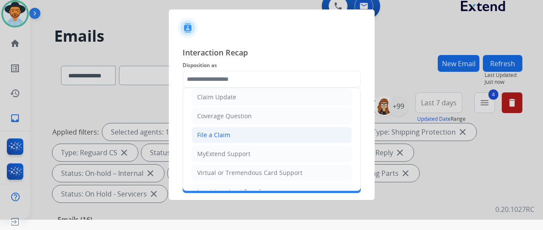
click at [225, 137] on div "File a Claim" at bounding box center [213, 135] width 33 height 9
type input "**********"
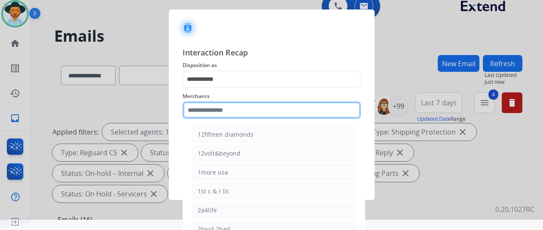
click at [206, 105] on input "text" at bounding box center [272, 109] width 178 height 17
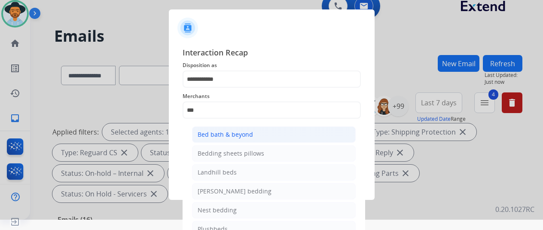
click at [245, 135] on div "Bed bath & beyond" at bounding box center [225, 134] width 55 height 9
type input "**********"
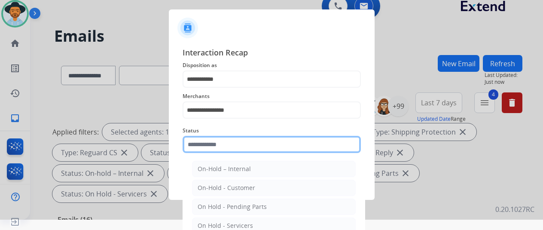
click at [216, 148] on input "text" at bounding box center [272, 144] width 178 height 17
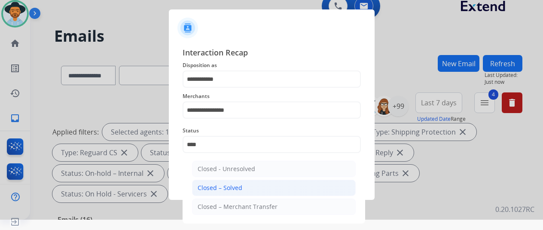
click at [269, 191] on li "Closed – Solved" at bounding box center [274, 188] width 164 height 16
type input "**********"
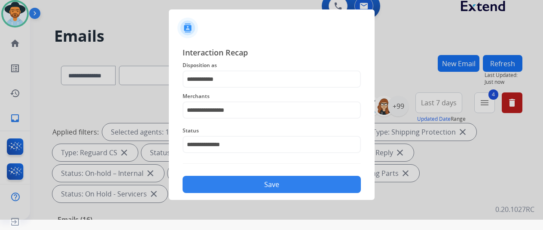
click at [252, 185] on button "Save" at bounding box center [272, 184] width 178 height 17
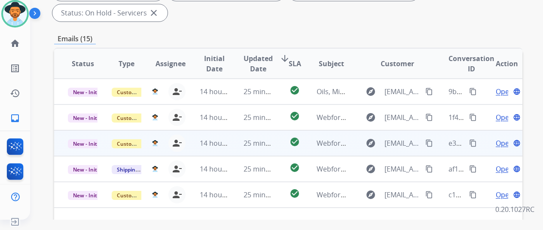
scroll to position [228, 0]
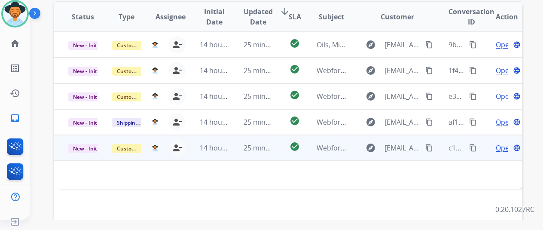
click at [504, 143] on span "Open" at bounding box center [505, 148] width 18 height 10
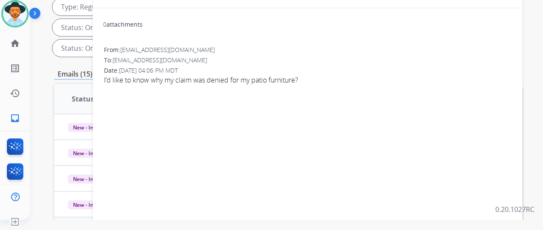
scroll to position [56, 0]
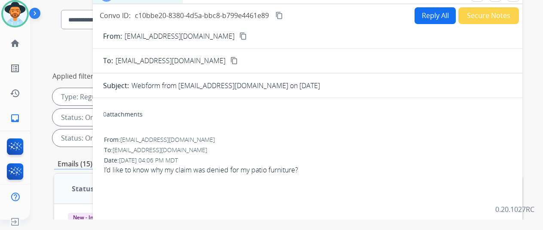
click at [239, 37] on mat-icon "content_copy" at bounding box center [243, 36] width 8 height 8
click at [427, 12] on button "Reply All" at bounding box center [435, 15] width 41 height 17
select select "**********"
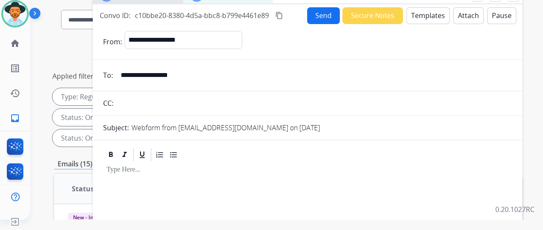
click at [424, 8] on button "Templates" at bounding box center [427, 15] width 43 height 17
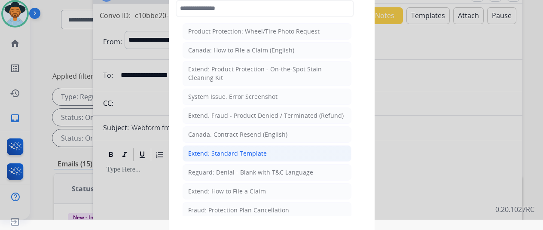
click at [242, 151] on div "Extend: Standard Template" at bounding box center [227, 153] width 79 height 9
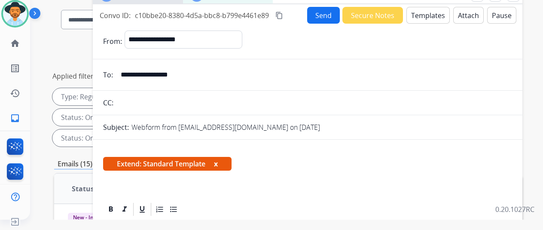
click at [283, 14] on mat-icon "content_copy" at bounding box center [279, 16] width 8 height 8
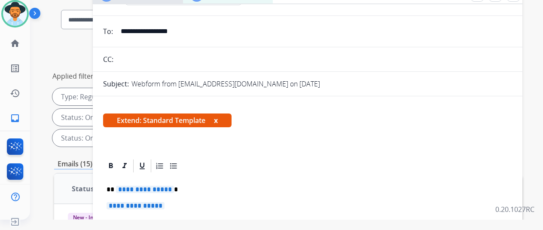
scroll to position [86, 0]
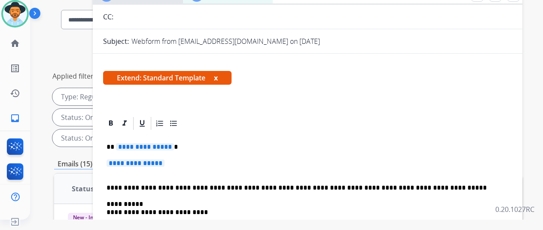
click at [174, 145] on span "**********" at bounding box center [145, 146] width 58 height 7
click at [165, 162] on span "**********" at bounding box center [136, 162] width 58 height 7
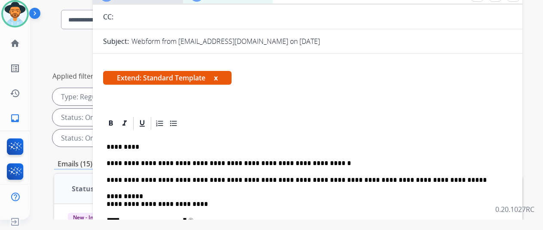
click at [300, 61] on div "Extend: Standard Template x" at bounding box center [308, 81] width 430 height 41
click at [322, 162] on p "**********" at bounding box center [304, 163] width 395 height 8
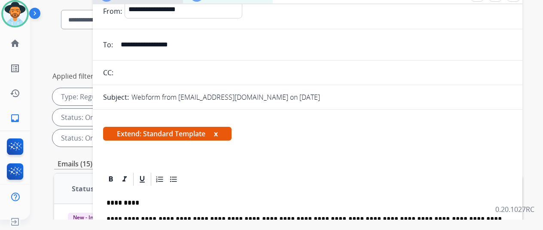
scroll to position [0, 0]
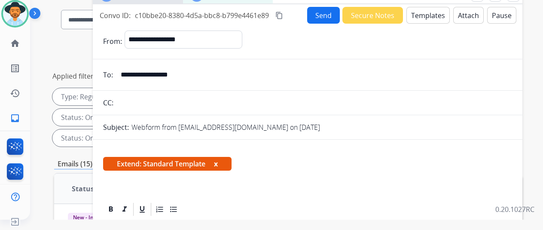
click at [468, 17] on button "Attach" at bounding box center [468, 15] width 31 height 17
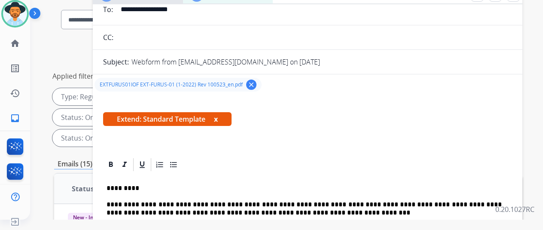
scroll to position [129, 0]
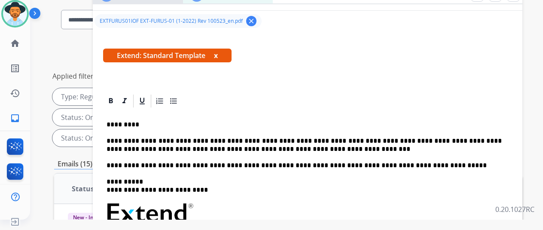
click at [293, 149] on p "**********" at bounding box center [304, 145] width 395 height 16
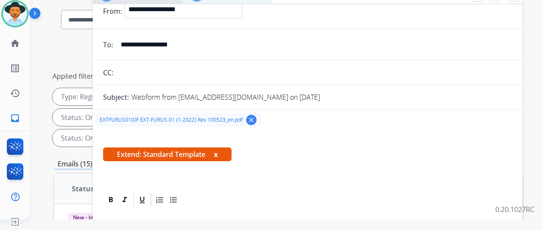
scroll to position [0, 0]
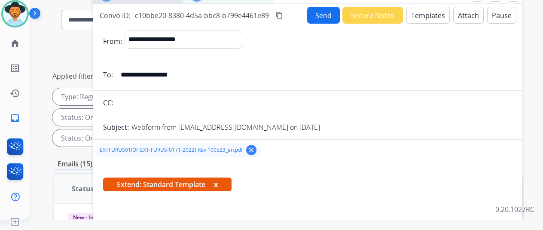
click at [325, 13] on button "Send" at bounding box center [323, 15] width 33 height 17
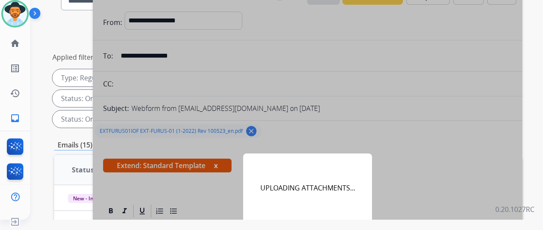
scroll to position [129, 0]
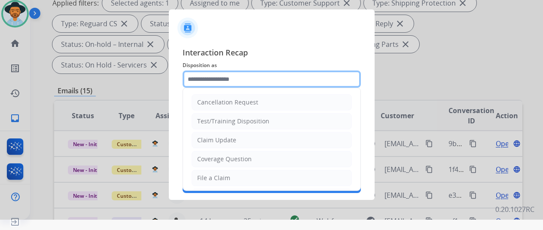
click at [224, 78] on input "text" at bounding box center [272, 78] width 178 height 17
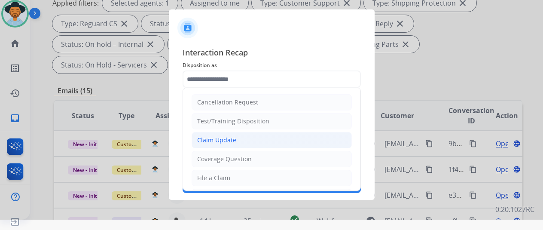
click at [222, 136] on div "Claim Update" at bounding box center [216, 140] width 39 height 9
type input "**********"
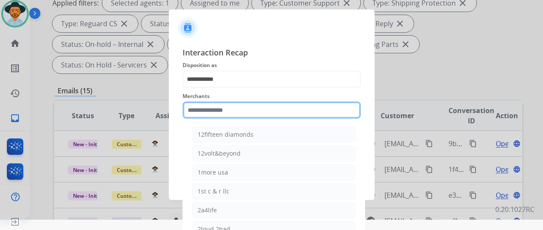
click at [206, 110] on input "text" at bounding box center [272, 109] width 178 height 17
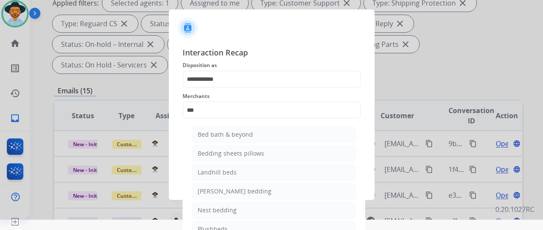
click at [223, 135] on div "Bed bath & beyond" at bounding box center [225, 134] width 55 height 9
type input "**********"
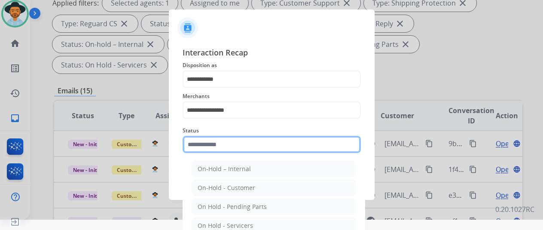
click at [211, 148] on input "text" at bounding box center [272, 144] width 178 height 17
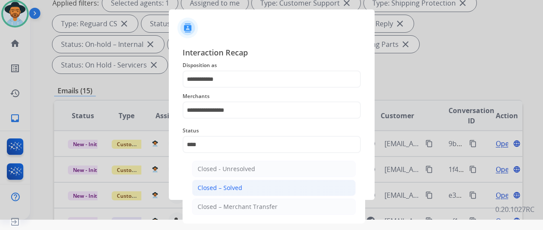
click at [230, 191] on div "Closed – Solved" at bounding box center [220, 187] width 45 height 9
type input "**********"
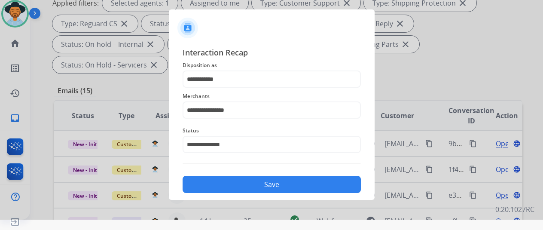
click at [241, 182] on button "Save" at bounding box center [272, 184] width 178 height 17
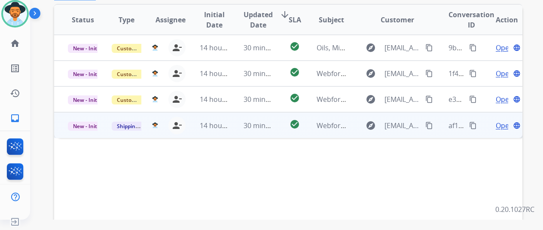
scroll to position [228, 0]
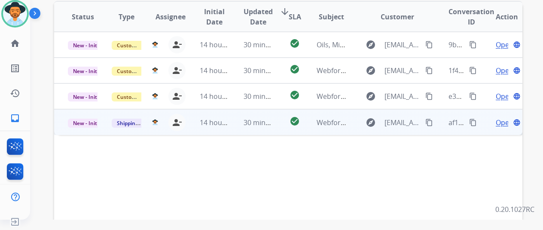
click at [500, 117] on span "Open" at bounding box center [505, 122] width 18 height 10
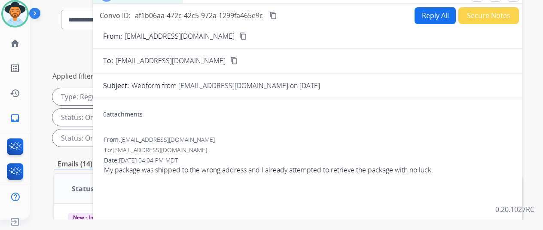
scroll to position [0, 0]
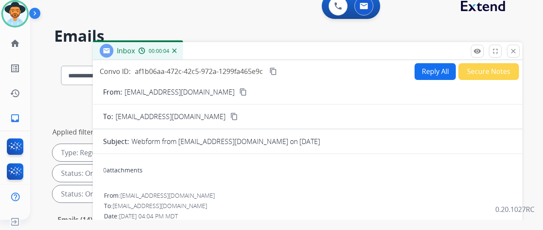
click at [239, 92] on mat-icon "content_copy" at bounding box center [243, 92] width 8 height 8
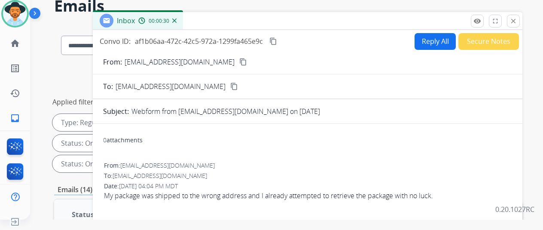
scroll to position [43, 0]
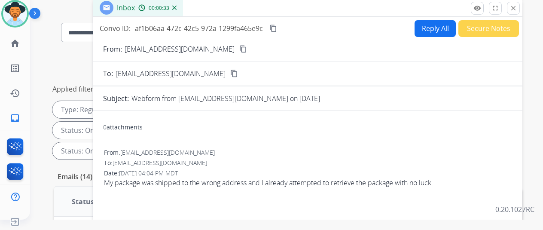
click at [277, 27] on mat-icon "content_copy" at bounding box center [273, 28] width 8 height 8
click at [433, 24] on button "Reply All" at bounding box center [435, 28] width 41 height 17
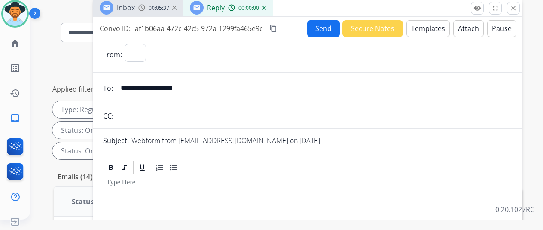
select select "**********"
click at [436, 24] on button "Templates" at bounding box center [427, 28] width 43 height 17
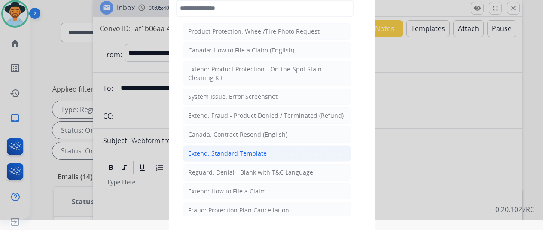
click at [250, 152] on div "Extend: Standard Template" at bounding box center [227, 153] width 79 height 9
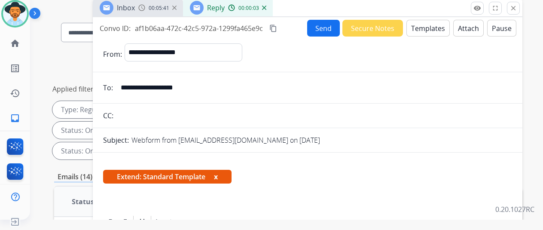
scroll to position [129, 0]
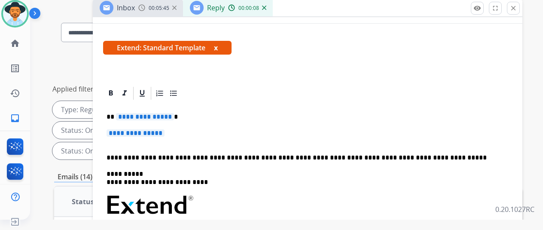
click at [174, 116] on span "**********" at bounding box center [145, 116] width 58 height 7
click at [177, 131] on p "**********" at bounding box center [308, 137] width 402 height 16
click at [165, 132] on span "**********" at bounding box center [136, 132] width 58 height 7
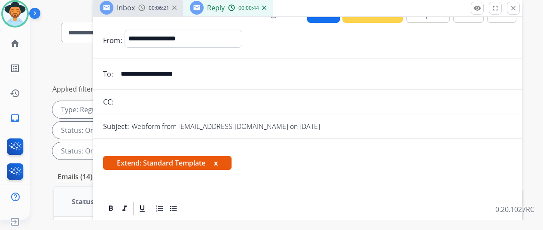
scroll to position [0, 0]
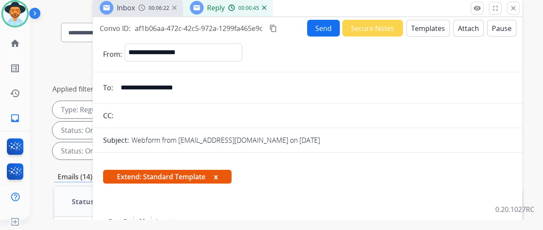
click at [327, 27] on button "Send" at bounding box center [323, 28] width 33 height 17
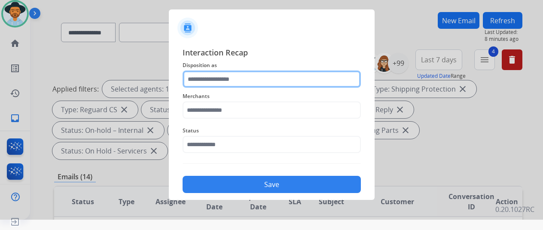
click at [226, 79] on input "text" at bounding box center [272, 78] width 178 height 17
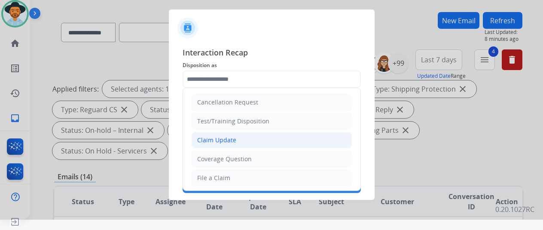
click at [228, 138] on div "Claim Update" at bounding box center [216, 140] width 39 height 9
type input "**********"
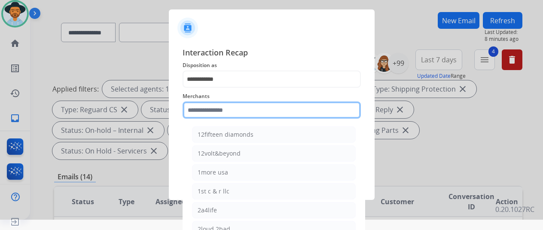
click at [209, 108] on input "text" at bounding box center [272, 109] width 178 height 17
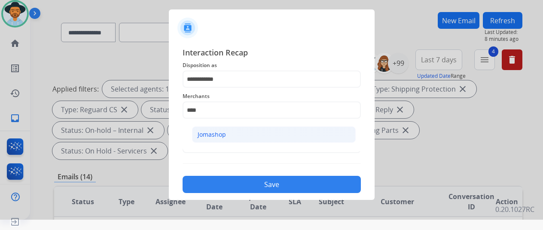
click at [213, 133] on div "Jomashop" at bounding box center [212, 134] width 28 height 9
type input "********"
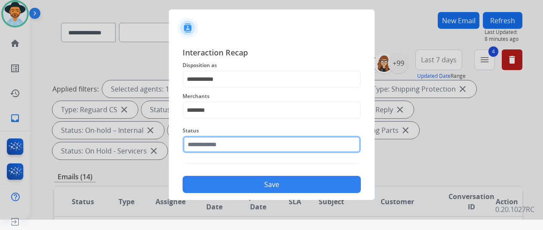
click at [211, 148] on input "text" at bounding box center [272, 144] width 178 height 17
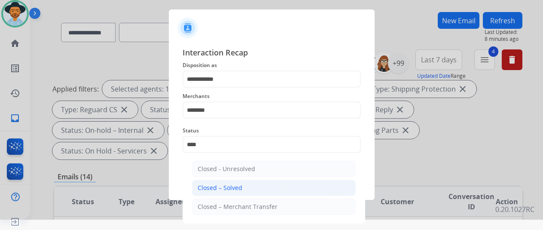
click at [217, 188] on div "Closed – Solved" at bounding box center [220, 187] width 45 height 9
type input "**********"
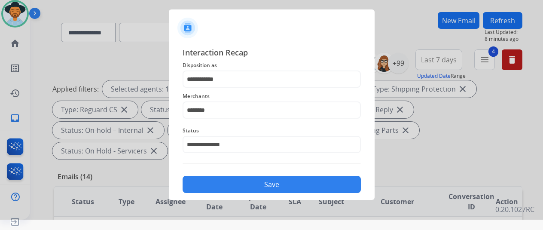
click at [219, 188] on button "Save" at bounding box center [272, 184] width 178 height 17
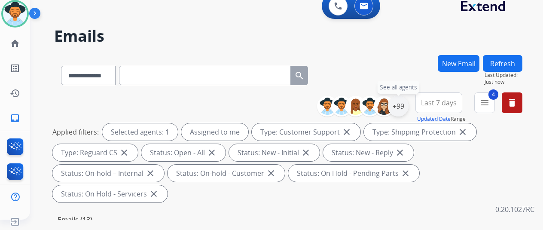
click at [406, 102] on div "+99" at bounding box center [398, 106] width 21 height 21
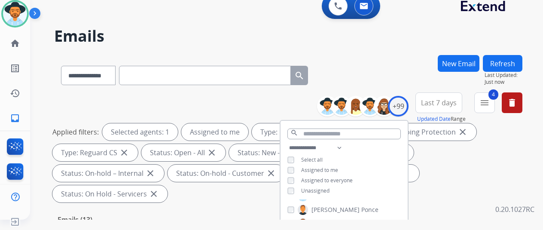
scroll to position [129, 0]
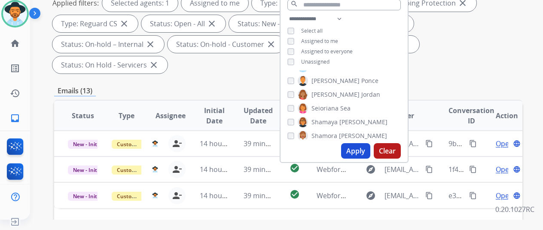
click at [351, 150] on button "Apply" at bounding box center [355, 150] width 29 height 15
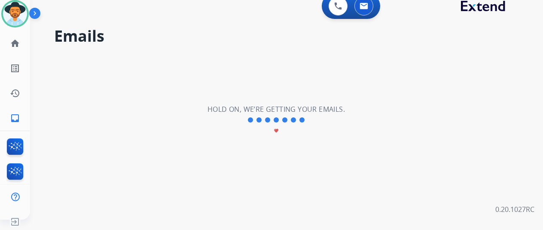
scroll to position [0, 0]
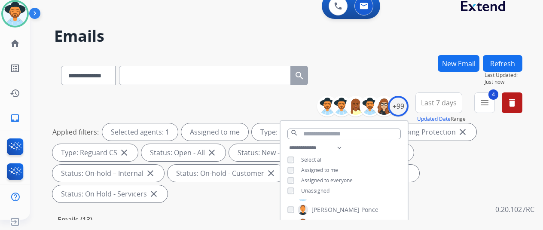
click at [371, 93] on div "**********" at bounding box center [365, 105] width 85 height 27
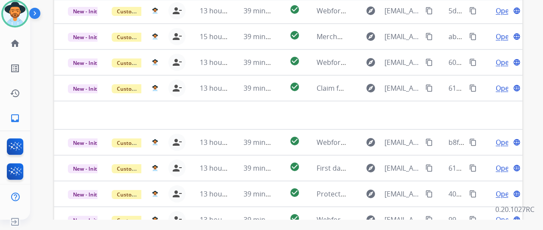
scroll to position [314, 0]
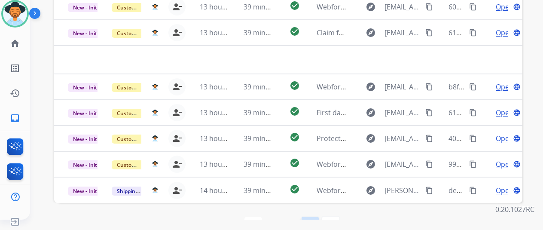
click at [311, 220] on mat-icon "navigate_next" at bounding box center [310, 225] width 10 height 10
select select "*"
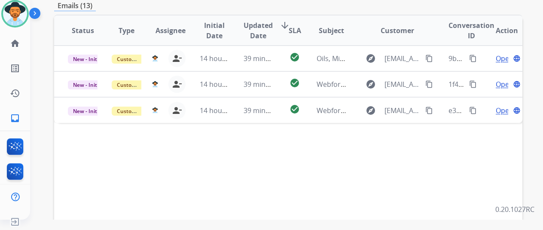
scroll to position [215, 0]
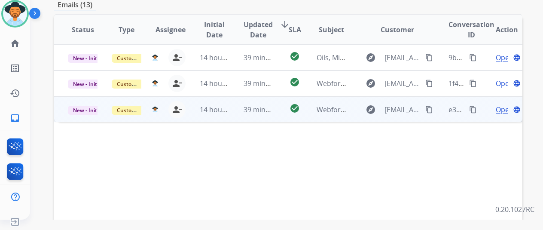
click at [497, 104] on span "Open" at bounding box center [505, 109] width 18 height 10
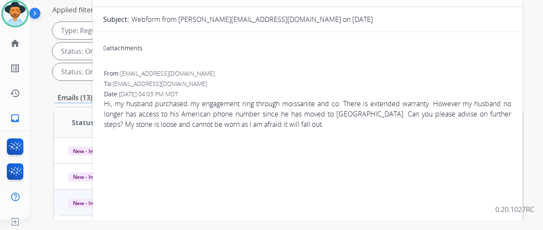
scroll to position [43, 0]
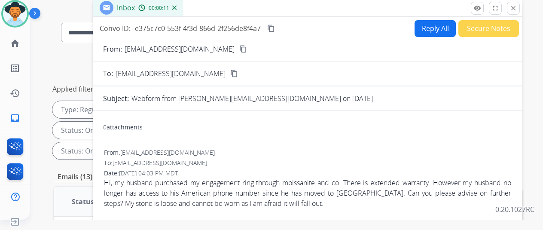
click at [238, 53] on button "content_copy" at bounding box center [243, 49] width 10 height 10
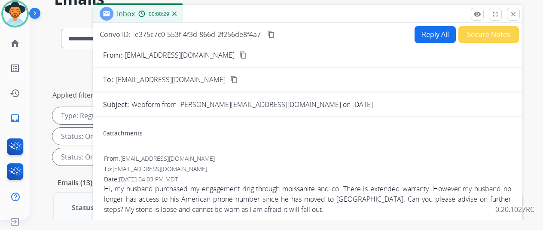
scroll to position [0, 0]
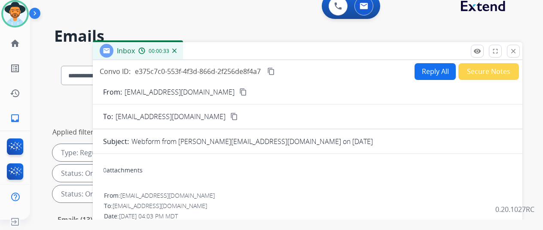
click at [435, 70] on button "Reply All" at bounding box center [435, 71] width 41 height 17
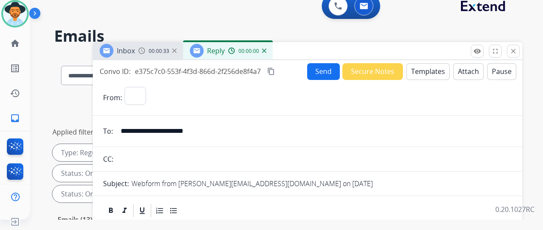
select select "**********"
click at [425, 67] on button "Templates" at bounding box center [427, 71] width 43 height 17
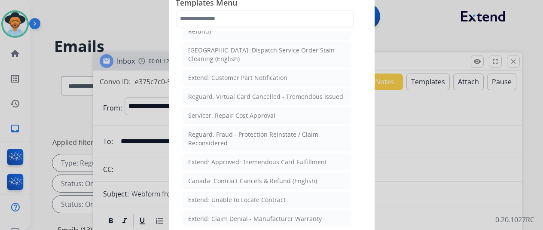
scroll to position [344, 0]
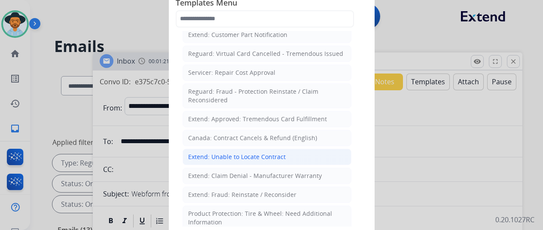
click at [202, 153] on div "Extend: Unable to Locate Contract" at bounding box center [237, 157] width 98 height 9
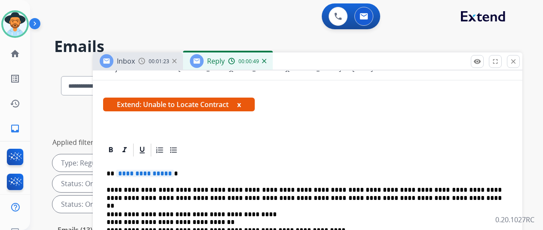
scroll to position [129, 0]
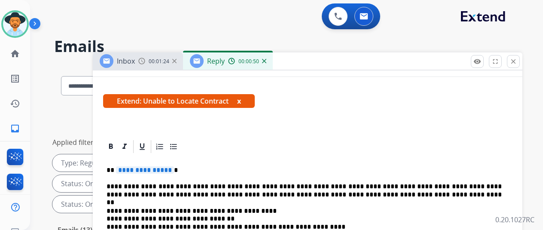
click at [174, 169] on span "**********" at bounding box center [145, 169] width 58 height 7
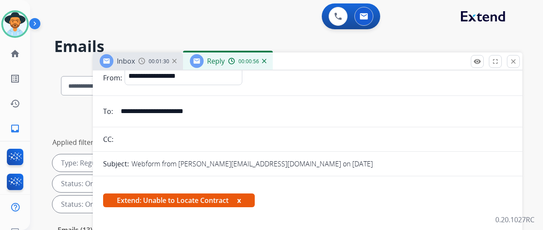
scroll to position [0, 0]
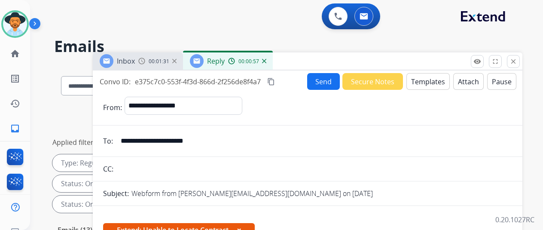
click at [323, 77] on button "Send" at bounding box center [323, 81] width 33 height 17
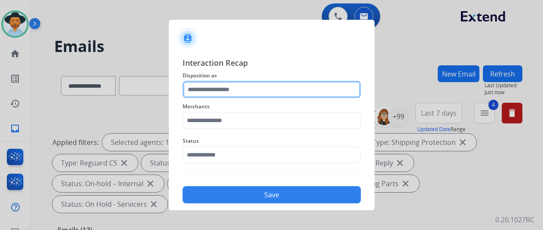
click at [207, 90] on input "text" at bounding box center [272, 89] width 178 height 17
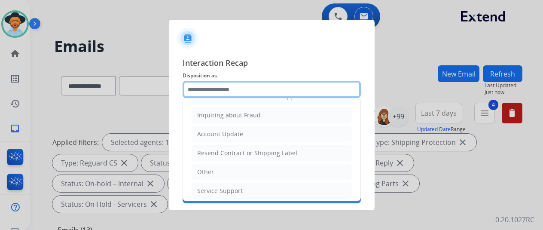
scroll to position [130, 0]
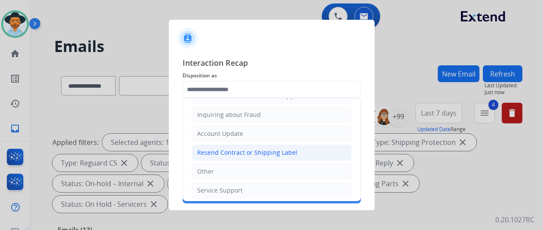
click at [208, 150] on div "Resend Contract or Shipping Label" at bounding box center [247, 152] width 100 height 9
type input "**********"
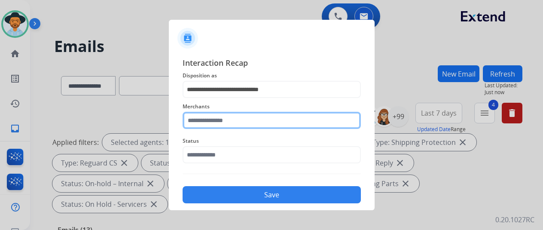
click at [200, 121] on input "text" at bounding box center [272, 120] width 178 height 17
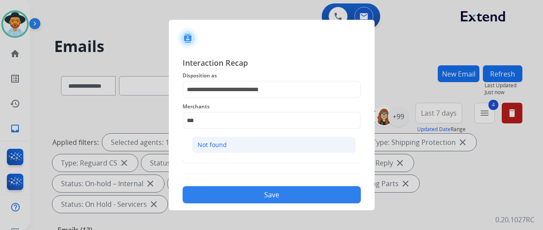
click at [217, 146] on div "Not found" at bounding box center [212, 144] width 29 height 9
type input "*********"
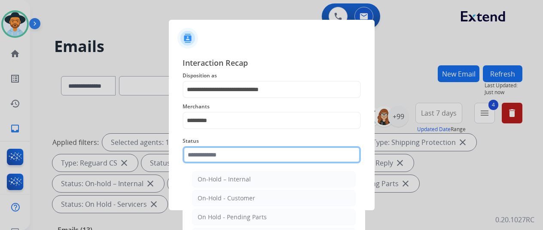
click at [210, 153] on input "text" at bounding box center [272, 154] width 178 height 17
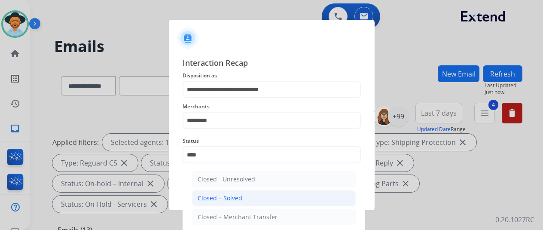
click at [217, 197] on div "Closed – Solved" at bounding box center [220, 198] width 45 height 9
type input "**********"
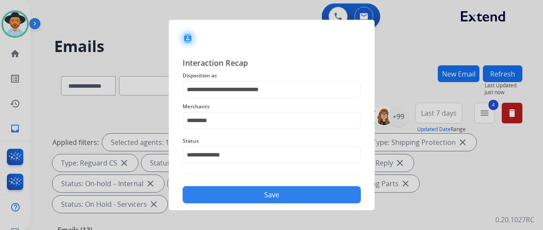
click at [241, 195] on button "Save" at bounding box center [272, 194] width 178 height 17
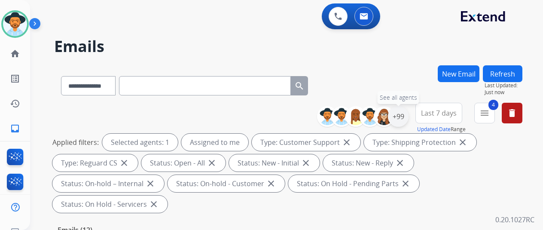
click at [406, 114] on div "+99" at bounding box center [398, 116] width 21 height 21
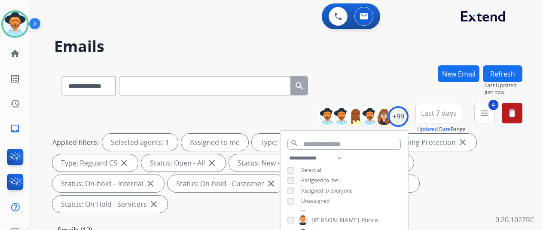
scroll to position [129, 0]
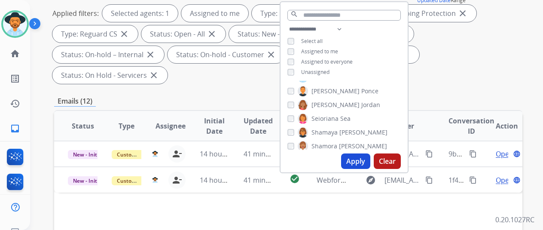
click at [359, 160] on button "Apply" at bounding box center [355, 160] width 29 height 15
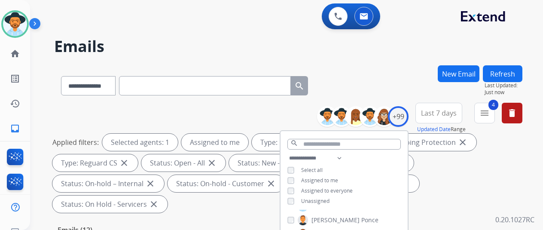
click at [379, 92] on div "**********" at bounding box center [288, 83] width 468 height 37
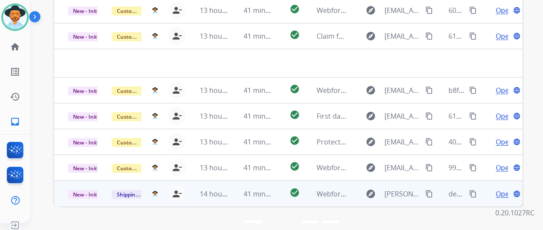
scroll to position [10, 0]
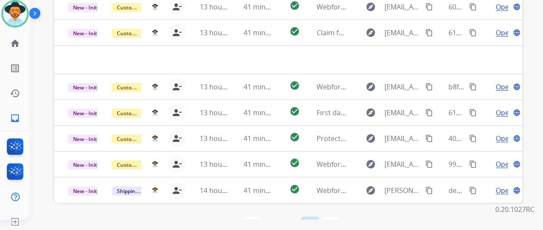
click at [313, 220] on mat-icon "navigate_next" at bounding box center [310, 225] width 10 height 10
select select "*"
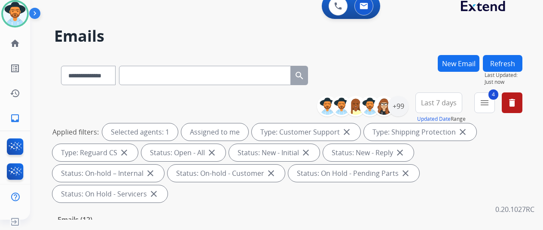
scroll to position [215, 0]
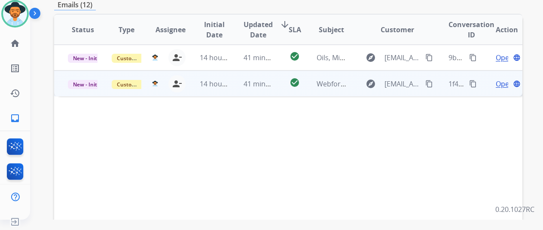
click at [498, 79] on span "Open" at bounding box center [505, 84] width 18 height 10
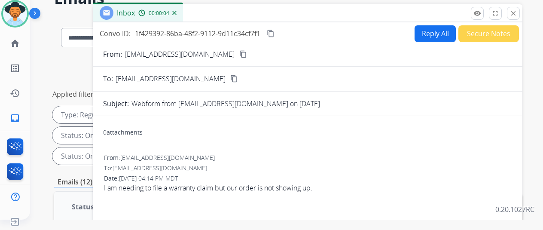
scroll to position [0, 0]
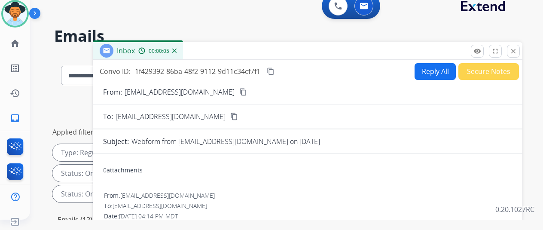
click at [239, 92] on mat-icon "content_copy" at bounding box center [243, 92] width 8 height 8
click at [433, 69] on button "Reply All" at bounding box center [435, 71] width 41 height 17
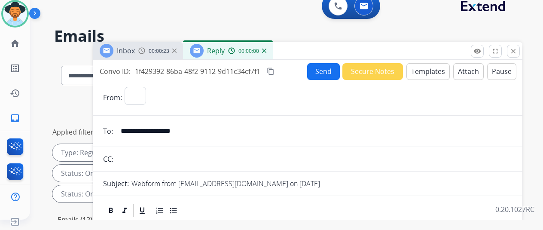
select select "**********"
click at [433, 71] on button "Templates" at bounding box center [427, 71] width 43 height 17
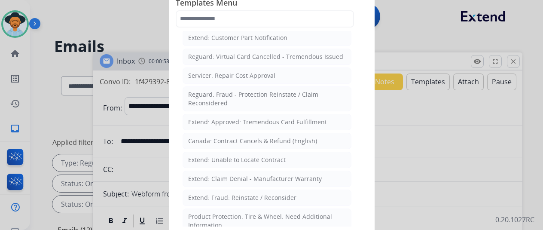
scroll to position [344, 0]
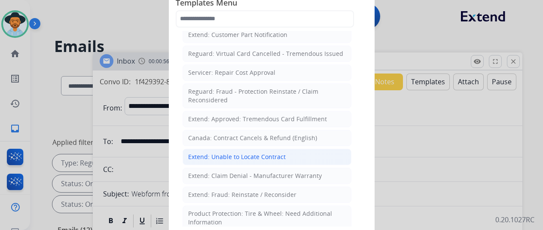
click at [208, 153] on div "Extend: Unable to Locate Contract" at bounding box center [237, 157] width 98 height 9
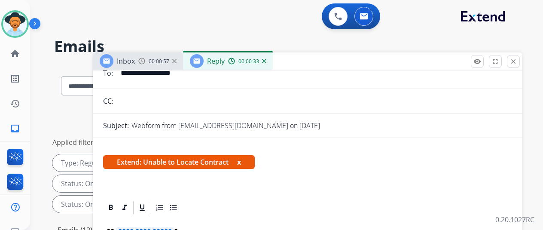
scroll to position [129, 0]
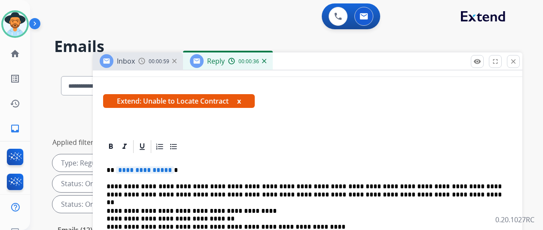
click at [173, 171] on span "**********" at bounding box center [145, 169] width 58 height 7
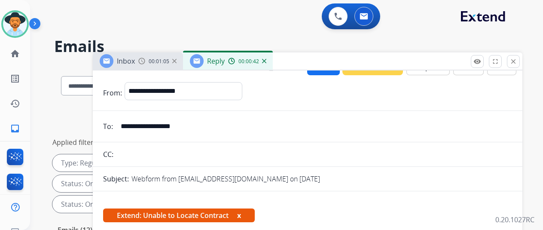
scroll to position [0, 0]
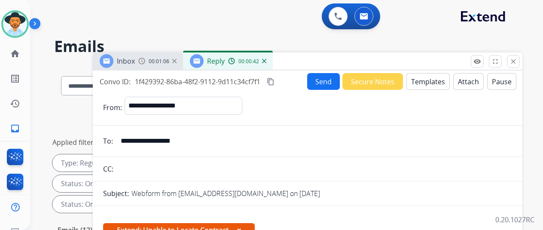
click at [326, 81] on button "Send" at bounding box center [323, 81] width 33 height 17
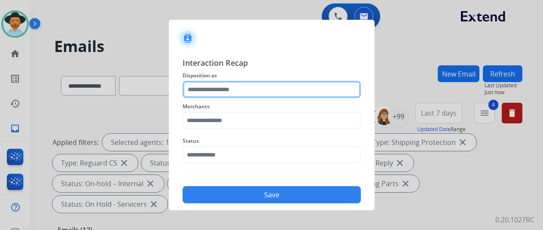
click at [208, 90] on input "text" at bounding box center [272, 89] width 178 height 17
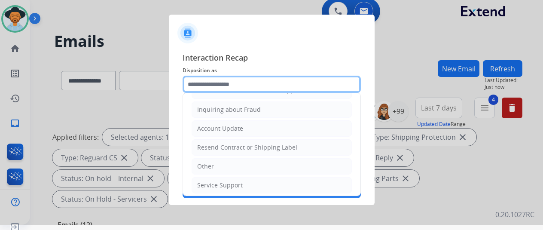
scroll to position [10, 0]
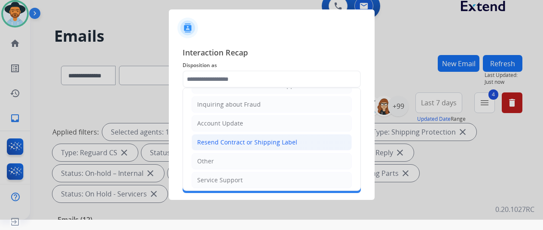
click at [222, 140] on div "Resend Contract or Shipping Label" at bounding box center [247, 142] width 100 height 9
type input "**********"
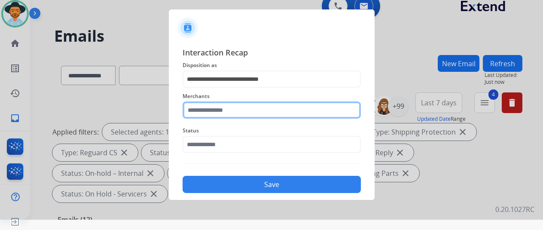
click at [211, 110] on input "text" at bounding box center [272, 109] width 178 height 17
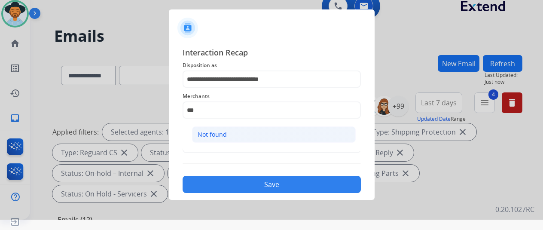
click at [232, 133] on li "Not found" at bounding box center [274, 134] width 164 height 16
type input "*********"
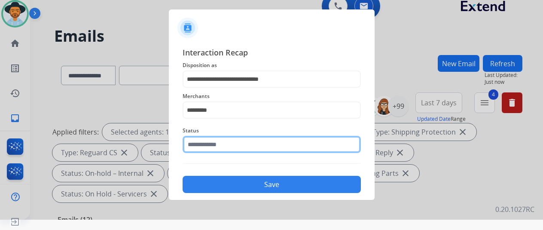
click at [213, 143] on input "text" at bounding box center [272, 144] width 178 height 17
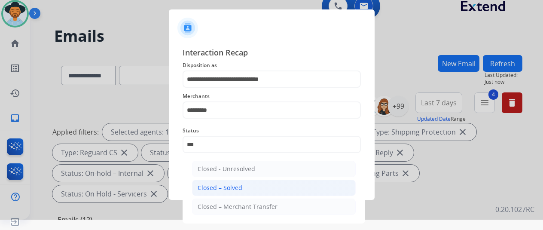
click at [225, 186] on div "Closed – Solved" at bounding box center [220, 187] width 45 height 9
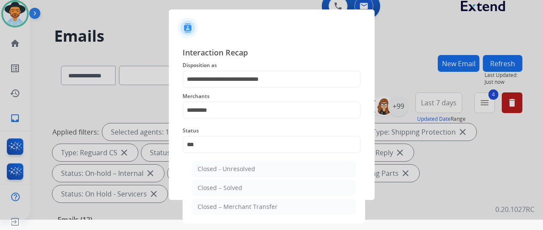
type input "**********"
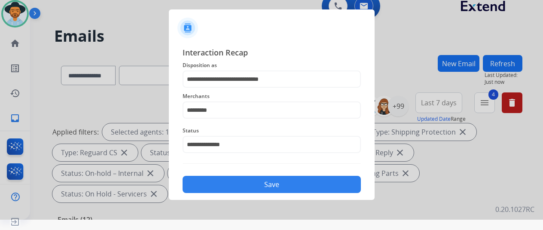
click at [224, 186] on button "Save" at bounding box center [272, 184] width 178 height 17
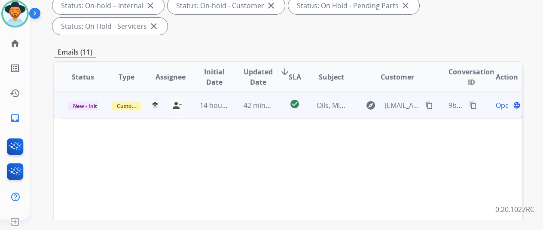
scroll to position [99, 0]
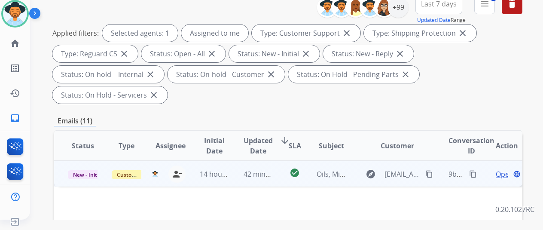
click at [503, 169] on span "Open" at bounding box center [505, 174] width 18 height 10
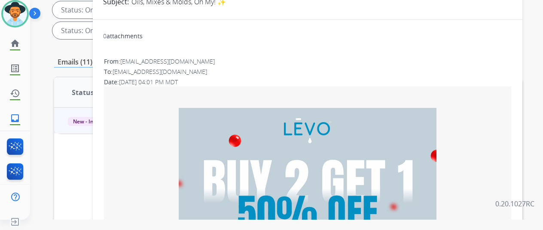
scroll to position [0, 0]
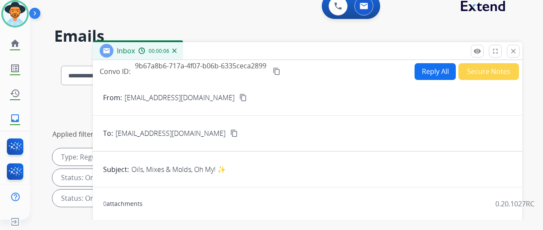
click at [177, 49] on img at bounding box center [174, 51] width 4 height 4
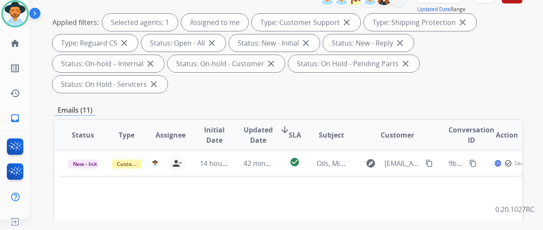
scroll to position [172, 0]
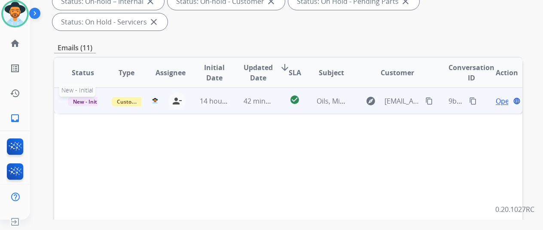
click at [95, 97] on span "New - Initial" at bounding box center [88, 101] width 40 height 9
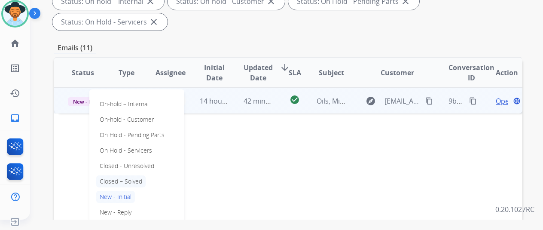
click at [137, 175] on p "Closed – Solved" at bounding box center [120, 181] width 49 height 12
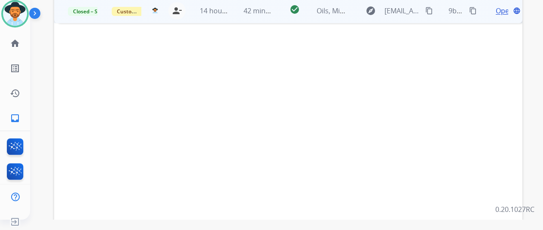
scroll to position [314, 0]
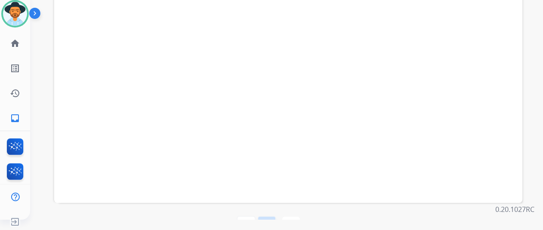
click at [269, 220] on mat-icon "navigate_before" at bounding box center [267, 225] width 10 height 10
select select "*"
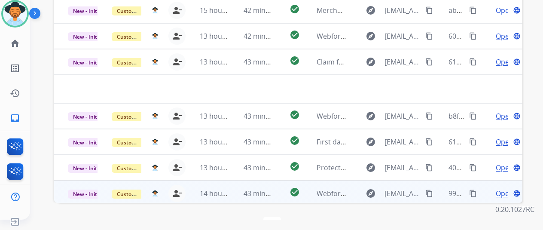
click at [501, 188] on span "Open" at bounding box center [505, 193] width 18 height 10
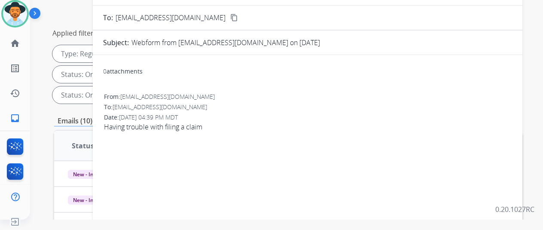
scroll to position [0, 0]
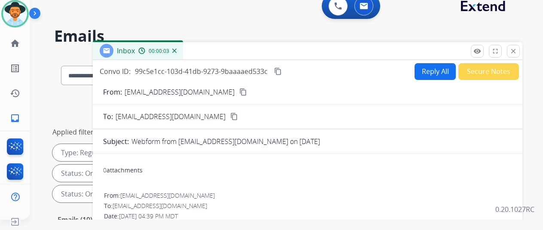
click at [239, 92] on mat-icon "content_copy" at bounding box center [243, 92] width 8 height 8
click at [436, 69] on button "Reply All" at bounding box center [435, 71] width 41 height 17
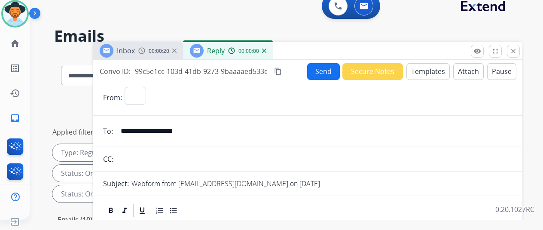
select select "**********"
click at [424, 70] on button "Templates" at bounding box center [427, 71] width 43 height 17
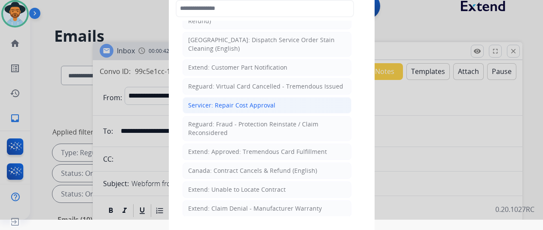
scroll to position [344, 0]
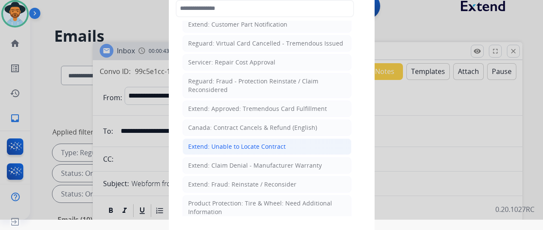
click at [228, 142] on div "Extend: Unable to Locate Contract" at bounding box center [237, 146] width 98 height 9
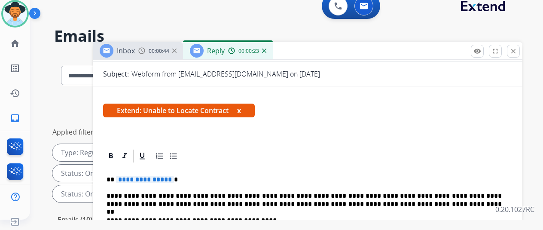
scroll to position [172, 0]
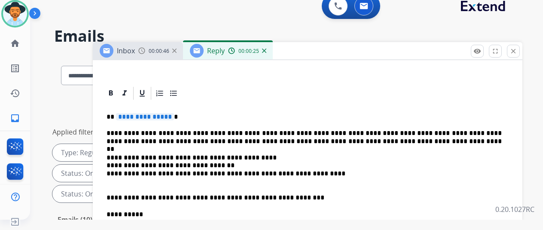
click at [176, 115] on p "**********" at bounding box center [304, 117] width 395 height 8
click at [173, 115] on span "**********" at bounding box center [145, 116] width 58 height 7
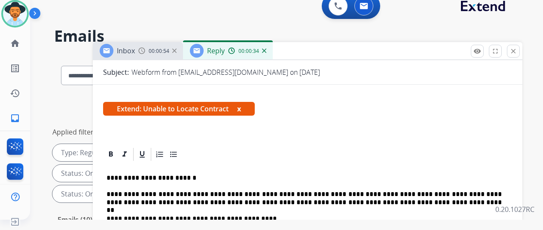
scroll to position [0, 0]
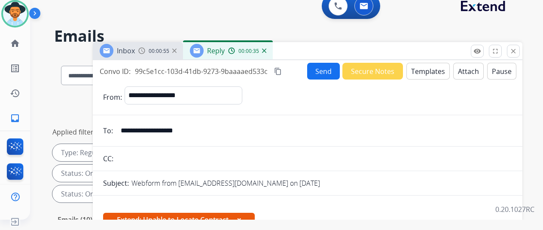
click at [317, 70] on button "Send" at bounding box center [323, 71] width 33 height 17
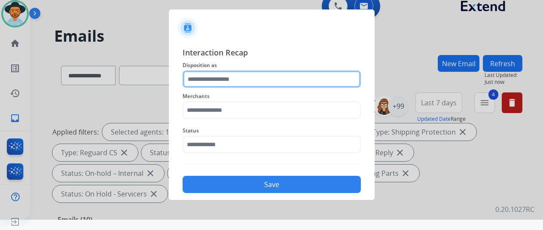
click at [212, 77] on input "text" at bounding box center [272, 78] width 178 height 17
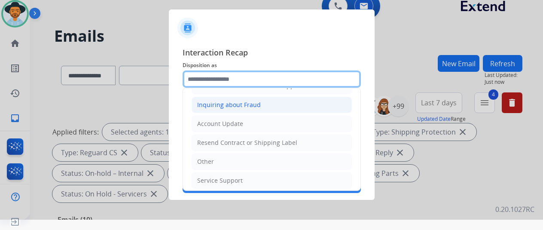
scroll to position [130, 0]
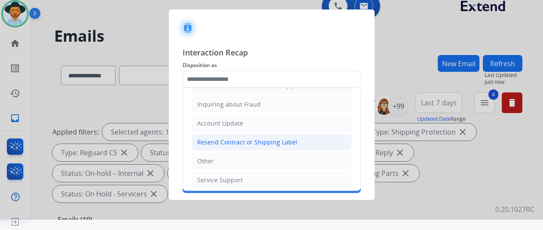
click at [206, 138] on div "Resend Contract or Shipping Label" at bounding box center [247, 142] width 100 height 9
type input "**********"
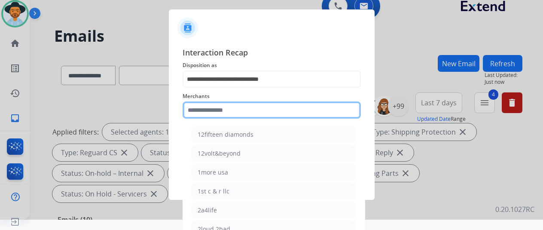
click at [206, 112] on input "text" at bounding box center [272, 109] width 178 height 17
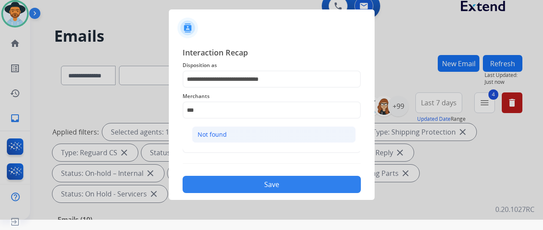
click at [220, 132] on div "Not found" at bounding box center [212, 134] width 29 height 9
type input "*********"
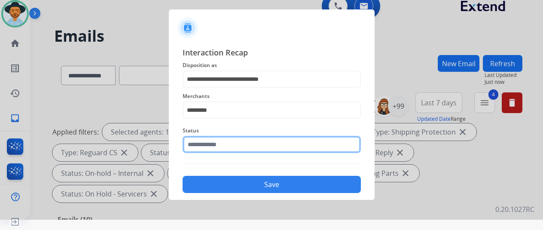
click at [214, 149] on input "text" at bounding box center [272, 144] width 178 height 17
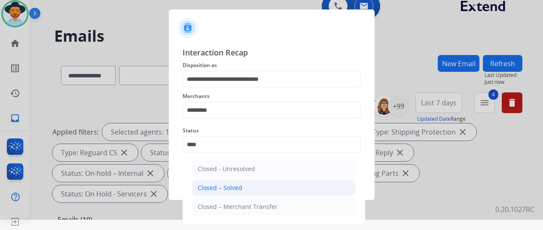
click at [215, 185] on div "Closed – Solved" at bounding box center [220, 187] width 45 height 9
type input "**********"
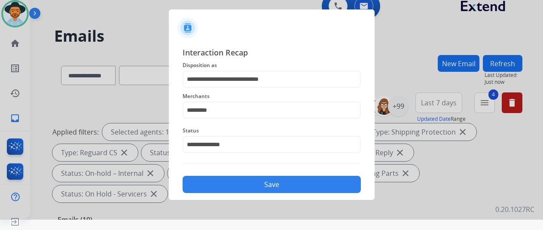
click at [224, 185] on button "Save" at bounding box center [272, 184] width 178 height 17
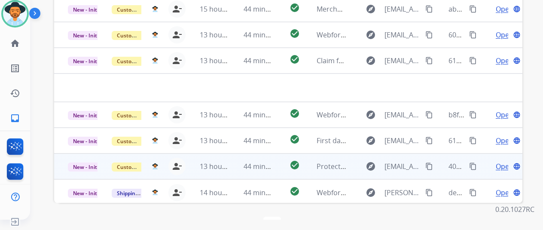
scroll to position [3, 0]
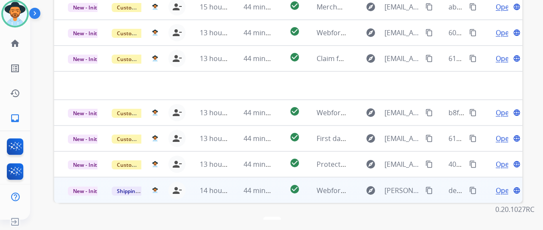
click at [501, 185] on span "Open" at bounding box center [505, 190] width 18 height 10
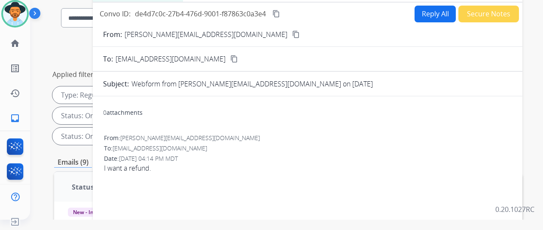
scroll to position [56, 0]
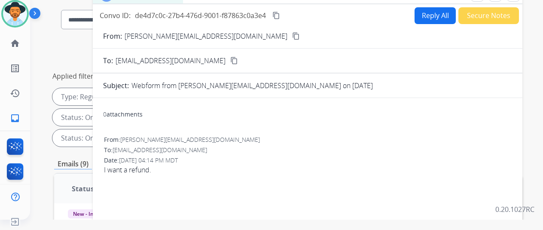
click at [292, 35] on mat-icon "content_copy" at bounding box center [296, 36] width 8 height 8
click at [429, 12] on button "Reply All" at bounding box center [435, 15] width 41 height 17
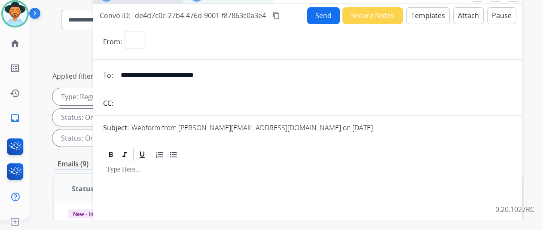
select select "**********"
click at [422, 12] on button "Templates" at bounding box center [427, 15] width 43 height 17
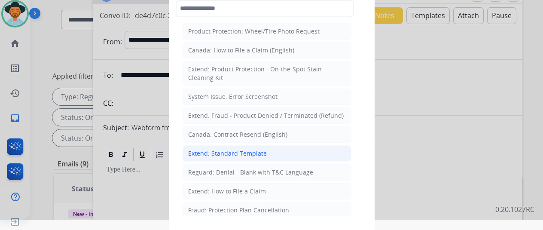
click at [210, 150] on div "Extend: Standard Template" at bounding box center [227, 153] width 79 height 9
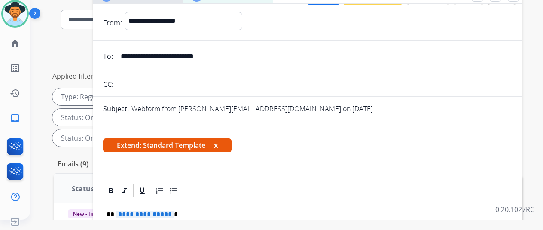
scroll to position [43, 0]
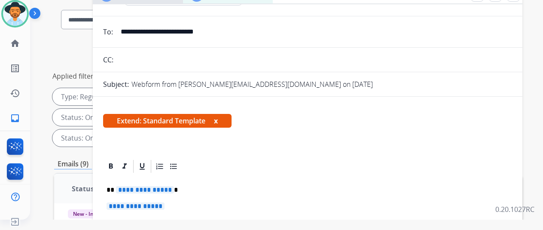
click at [174, 190] on span "**********" at bounding box center [145, 189] width 58 height 7
click at [165, 206] on span "**********" at bounding box center [136, 205] width 58 height 7
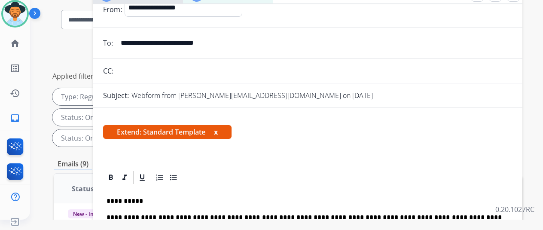
scroll to position [0, 0]
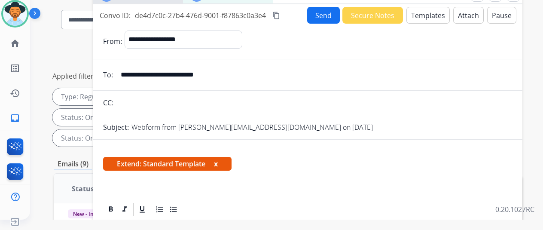
click at [280, 15] on mat-icon "content_copy" at bounding box center [276, 16] width 8 height 8
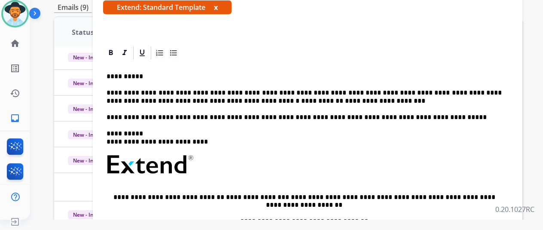
scroll to position [142, 0]
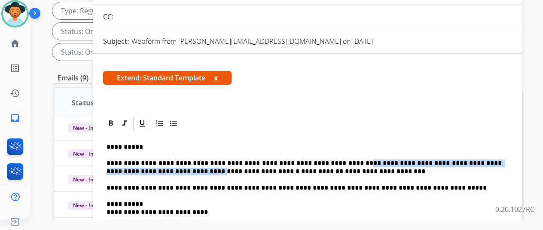
drag, startPoint x: 161, startPoint y: 170, endPoint x: 339, endPoint y: 160, distance: 179.0
click at [339, 160] on p "**********" at bounding box center [304, 167] width 395 height 16
copy p "**********"
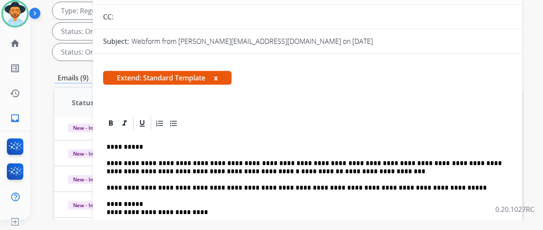
click at [247, 117] on div at bounding box center [307, 123] width 409 height 15
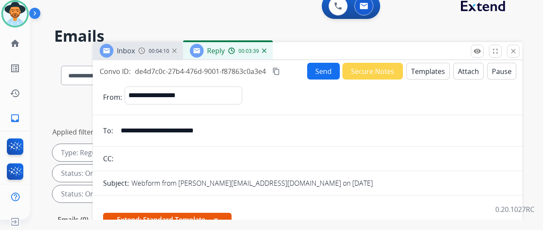
scroll to position [0, 0]
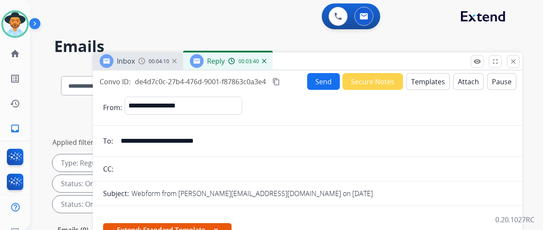
click at [329, 82] on button "Send" at bounding box center [323, 81] width 33 height 17
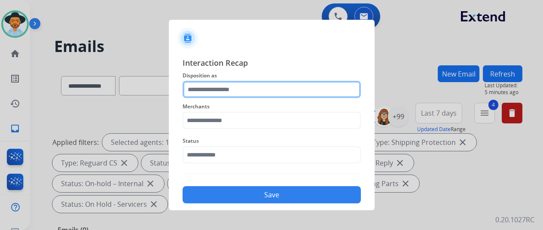
click at [206, 83] on input "text" at bounding box center [272, 89] width 178 height 17
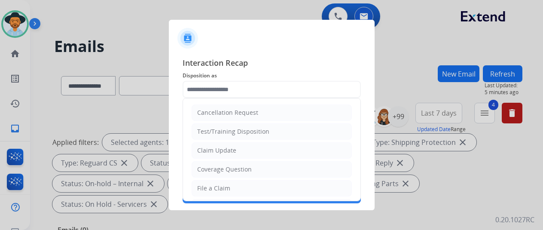
click at [212, 148] on div "Claim Update" at bounding box center [216, 150] width 39 height 9
type input "**********"
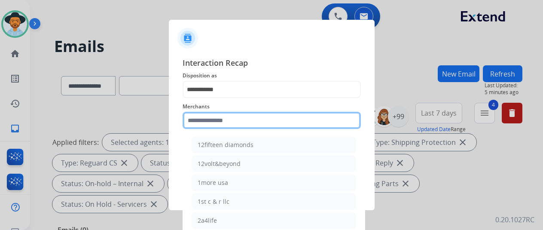
click at [211, 119] on input "text" at bounding box center [272, 120] width 178 height 17
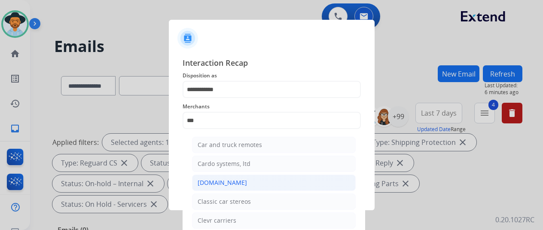
click at [218, 180] on div "[DOMAIN_NAME]" at bounding box center [222, 182] width 49 height 9
type input "**********"
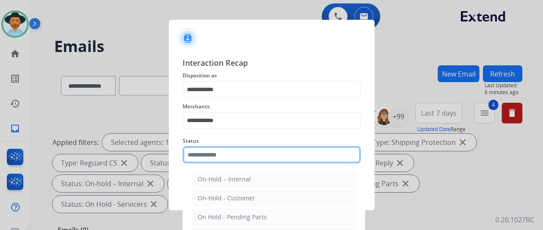
click at [216, 157] on input "text" at bounding box center [272, 154] width 178 height 17
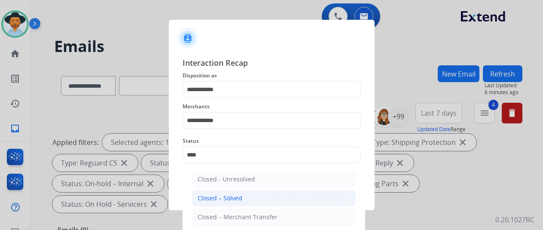
click at [211, 197] on div "Closed – Solved" at bounding box center [220, 198] width 45 height 9
type input "**********"
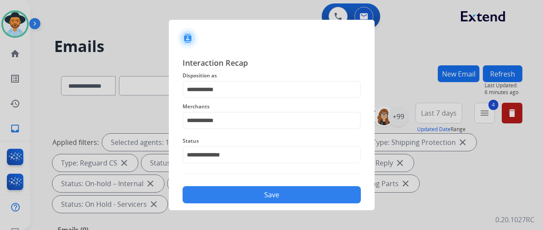
click at [248, 192] on button "Save" at bounding box center [272, 194] width 178 height 17
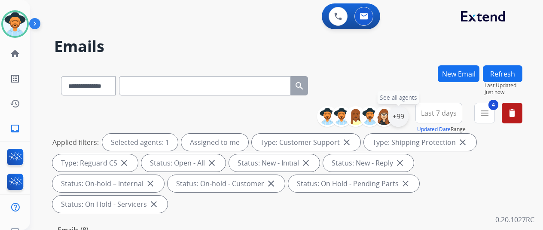
click at [403, 112] on div "+99" at bounding box center [398, 116] width 21 height 21
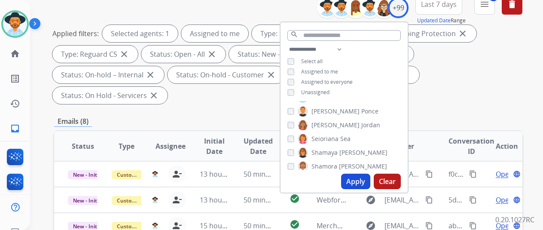
scroll to position [129, 0]
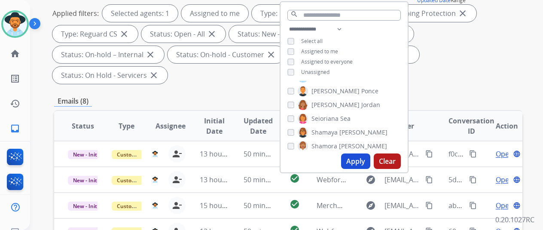
click at [356, 164] on button "Apply" at bounding box center [355, 160] width 29 height 15
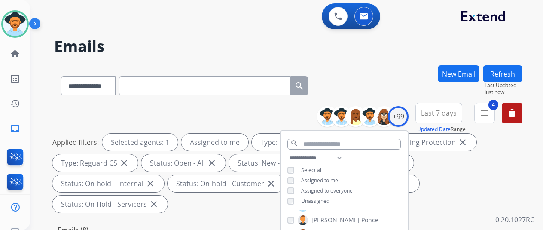
click at [378, 74] on div "**********" at bounding box center [288, 83] width 468 height 37
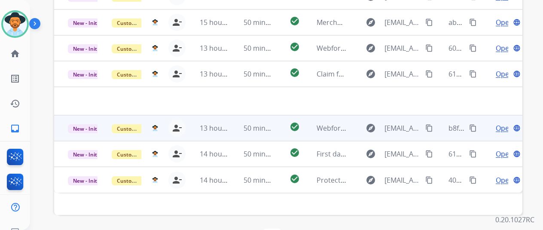
scroll to position [314, 0]
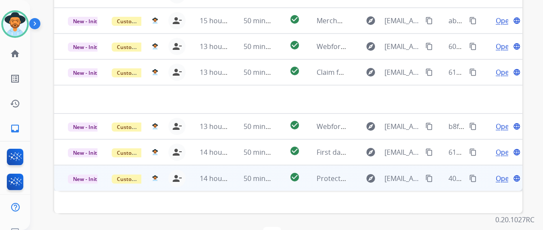
click at [504, 173] on span "Open" at bounding box center [505, 178] width 18 height 10
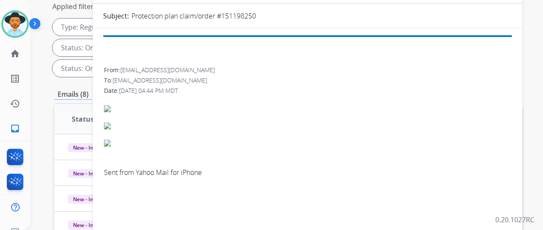
scroll to position [99, 0]
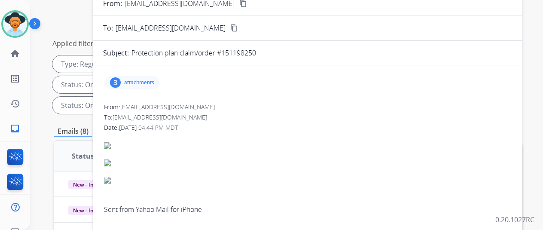
click at [239, 3] on mat-icon "content_copy" at bounding box center [243, 4] width 8 height 8
click at [121, 80] on div "3" at bounding box center [115, 82] width 11 height 10
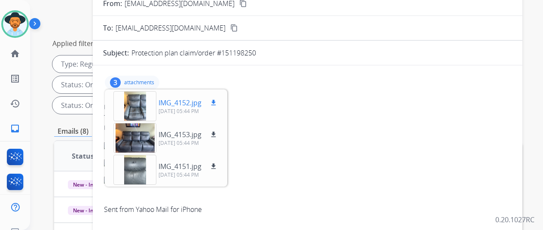
click at [217, 100] on mat-icon "download" at bounding box center [214, 103] width 8 height 8
click at [217, 134] on mat-icon "download" at bounding box center [214, 135] width 8 height 8
click at [217, 166] on mat-icon "download" at bounding box center [214, 166] width 8 height 8
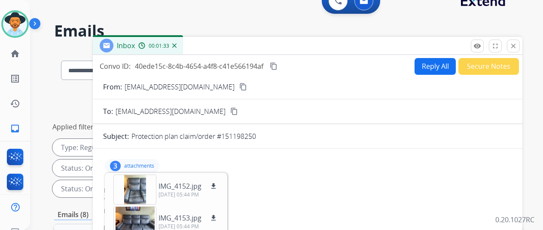
scroll to position [13, 0]
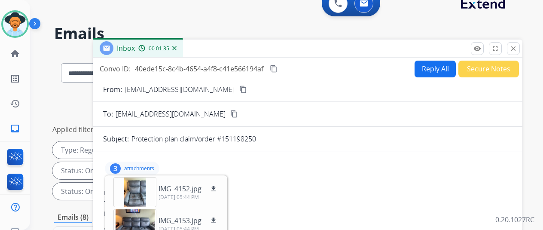
click at [278, 68] on mat-icon "content_copy" at bounding box center [274, 69] width 8 height 8
click at [272, 19] on div "**********" at bounding box center [276, 133] width 492 height 230
click at [426, 67] on button "Reply All" at bounding box center [435, 69] width 41 height 17
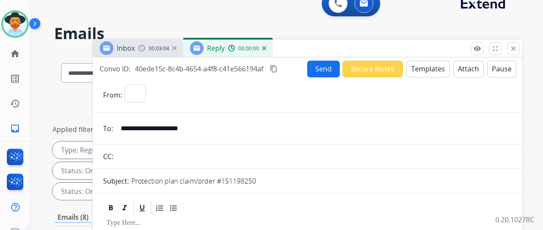
select select "**********"
click at [436, 69] on button "Templates" at bounding box center [427, 69] width 43 height 17
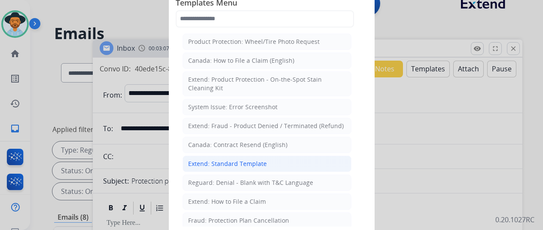
click at [217, 165] on div "Extend: Standard Template" at bounding box center [227, 163] width 79 height 9
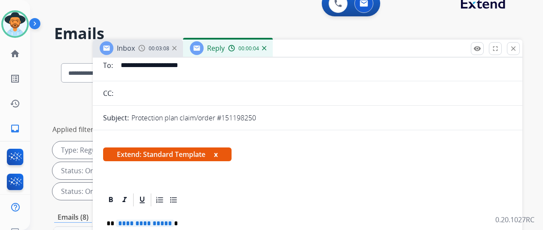
scroll to position [129, 0]
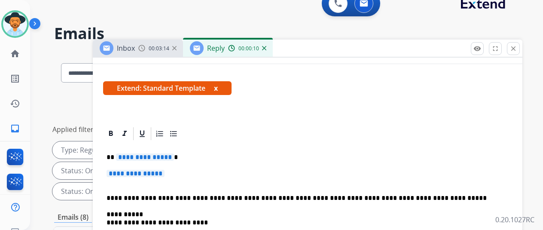
click at [173, 156] on span "**********" at bounding box center [145, 156] width 58 height 7
click at [165, 174] on span "**********" at bounding box center [136, 173] width 58 height 7
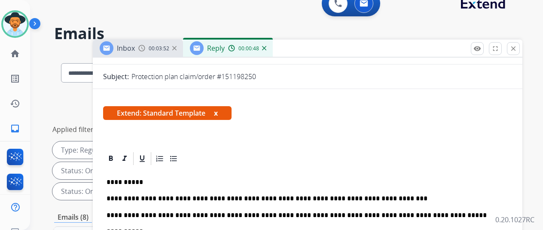
scroll to position [0, 0]
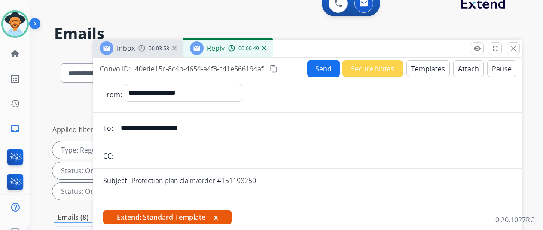
click at [328, 63] on button "Send" at bounding box center [323, 68] width 33 height 17
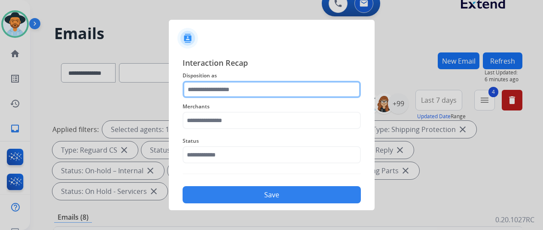
click at [216, 92] on input "text" at bounding box center [272, 89] width 178 height 17
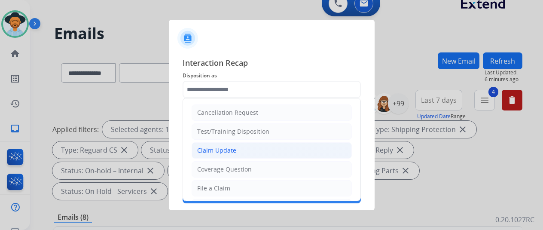
click at [217, 148] on div "Claim Update" at bounding box center [216, 150] width 39 height 9
type input "**********"
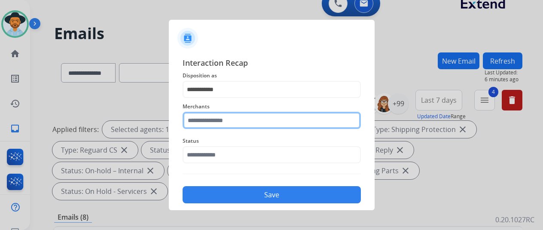
click at [215, 120] on input "text" at bounding box center [272, 120] width 178 height 17
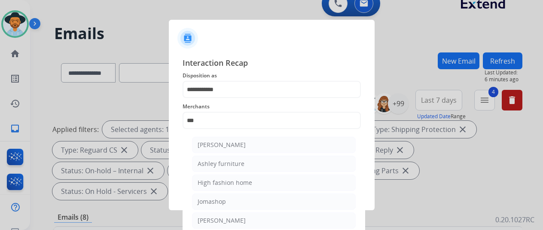
click at [229, 148] on div "[PERSON_NAME]" at bounding box center [222, 144] width 48 height 9
type input "**********"
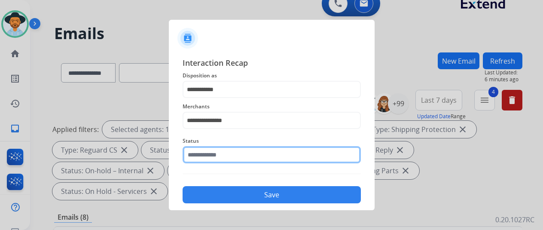
click at [232, 153] on input "text" at bounding box center [272, 154] width 178 height 17
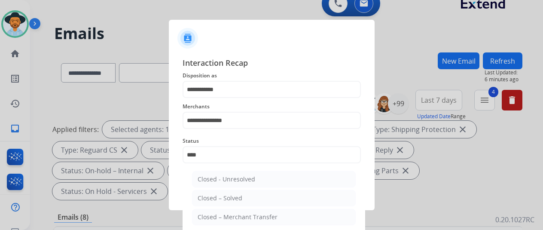
click at [226, 194] on div "Closed – Solved" at bounding box center [220, 198] width 45 height 9
type input "**********"
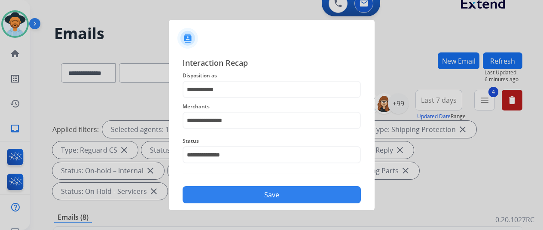
click at [228, 193] on button "Save" at bounding box center [272, 194] width 178 height 17
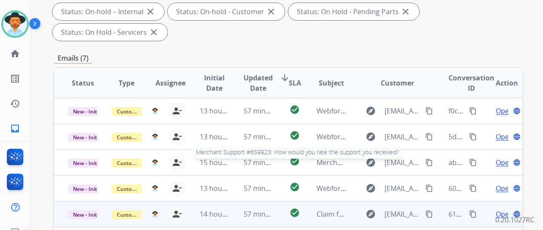
scroll to position [314, 0]
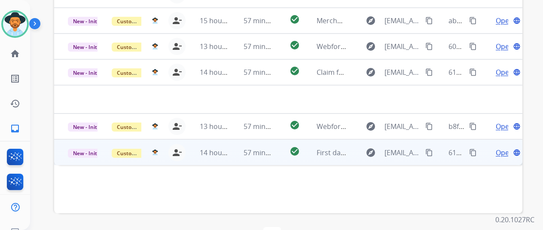
click at [502, 147] on span "Open" at bounding box center [505, 152] width 18 height 10
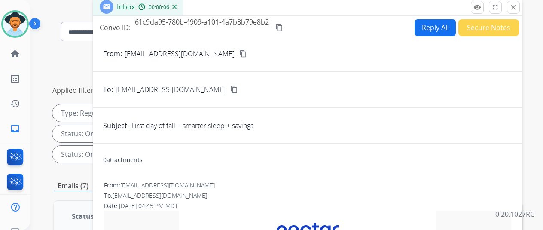
scroll to position [0, 0]
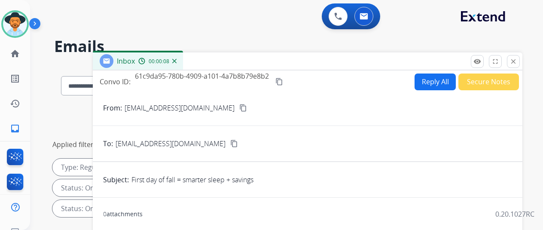
click at [177, 61] on img at bounding box center [174, 61] width 4 height 4
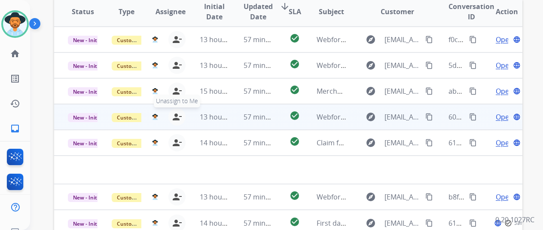
scroll to position [314, 0]
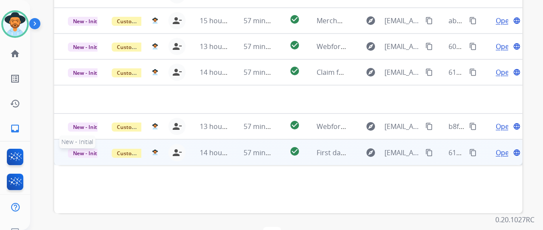
click at [80, 149] on span "New - Initial" at bounding box center [88, 153] width 40 height 9
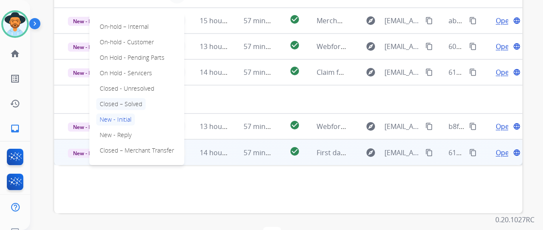
click at [126, 98] on p "Closed – Solved" at bounding box center [120, 104] width 49 height 12
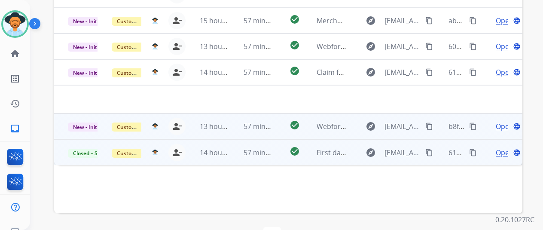
click at [499, 121] on span "Open" at bounding box center [505, 126] width 18 height 10
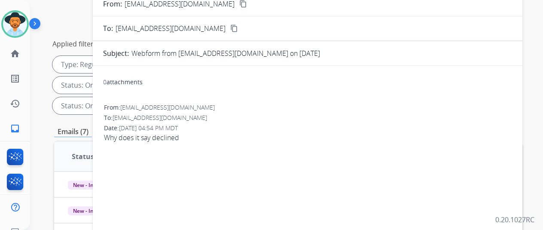
scroll to position [56, 0]
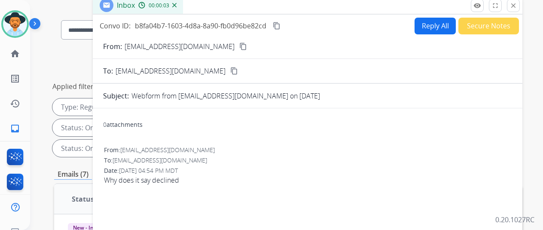
click at [246, 47] on mat-icon "content_copy" at bounding box center [243, 47] width 8 height 8
drag, startPoint x: 182, startPoint y: 3, endPoint x: 169, endPoint y: 18, distance: 19.2
click at [177, 4] on img at bounding box center [174, 5] width 4 height 4
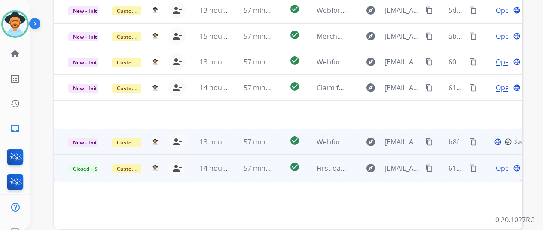
scroll to position [314, 0]
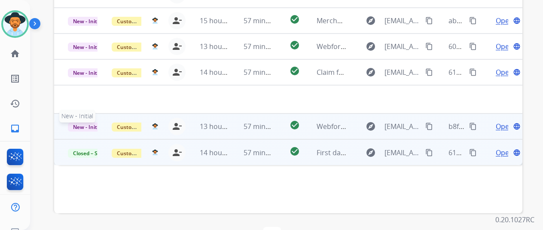
click at [81, 122] on span "New - Initial" at bounding box center [88, 126] width 40 height 9
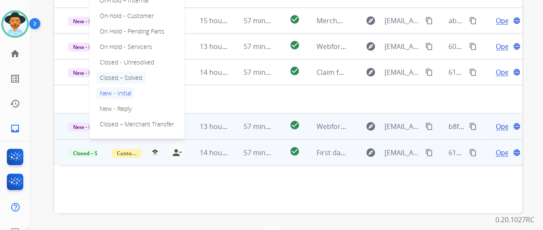
click at [119, 72] on p "Closed – Solved" at bounding box center [120, 78] width 49 height 12
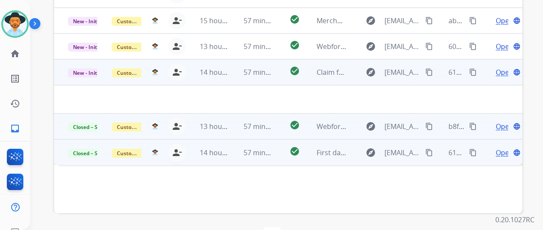
click at [502, 67] on span "Open" at bounding box center [505, 72] width 18 height 10
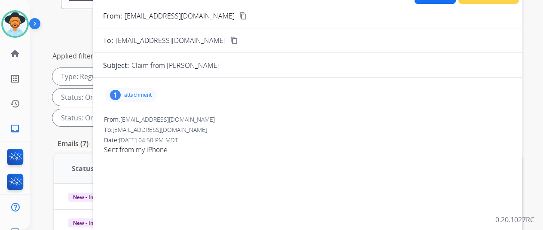
scroll to position [13, 0]
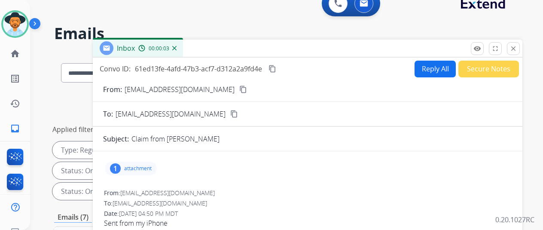
click at [239, 87] on mat-icon "content_copy" at bounding box center [243, 89] width 8 height 8
click at [120, 167] on div "1" at bounding box center [115, 168] width 11 height 10
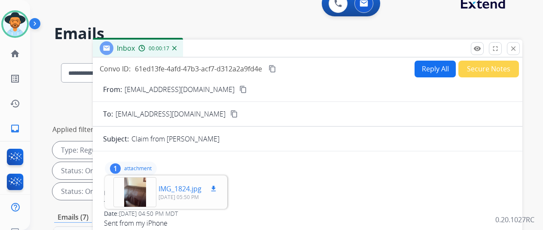
click at [139, 191] on div at bounding box center [134, 192] width 43 height 30
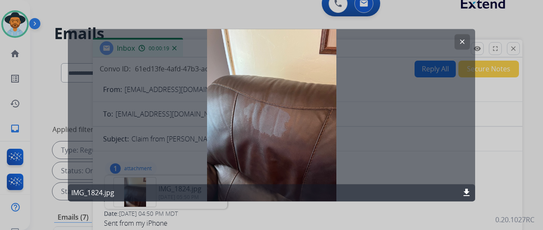
click at [463, 38] on mat-icon "clear" at bounding box center [462, 42] width 8 height 8
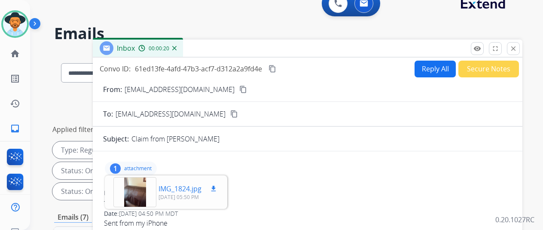
click at [217, 187] on mat-icon "download" at bounding box center [214, 189] width 8 height 8
click at [427, 67] on button "Reply All" at bounding box center [435, 69] width 41 height 17
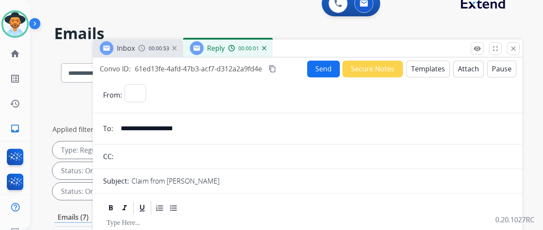
click at [421, 65] on button "Templates" at bounding box center [427, 69] width 43 height 17
select select "**********"
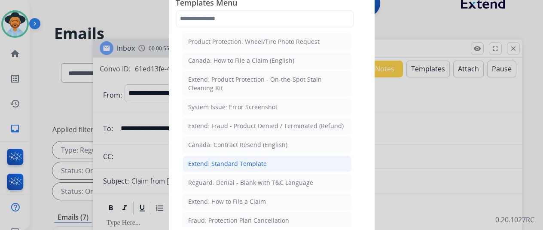
click at [211, 162] on div "Extend: Standard Template" at bounding box center [227, 163] width 79 height 9
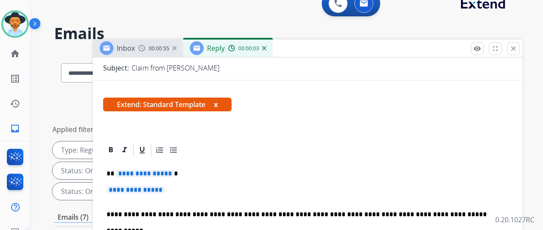
scroll to position [172, 0]
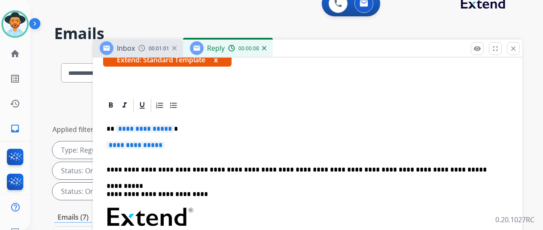
click at [174, 125] on span "**********" at bounding box center [145, 128] width 58 height 7
click at [165, 141] on span "**********" at bounding box center [136, 144] width 58 height 7
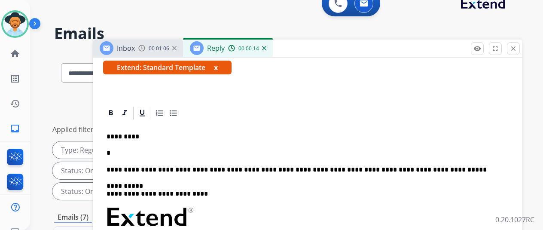
scroll to position [20, 0]
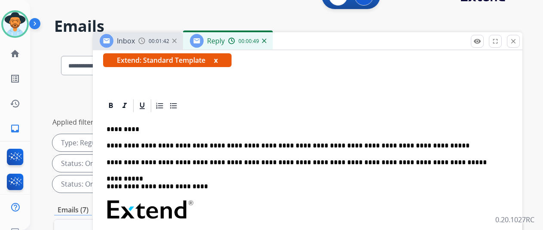
click at [293, 142] on p "**********" at bounding box center [304, 146] width 395 height 8
click at [381, 142] on p "**********" at bounding box center [304, 146] width 395 height 8
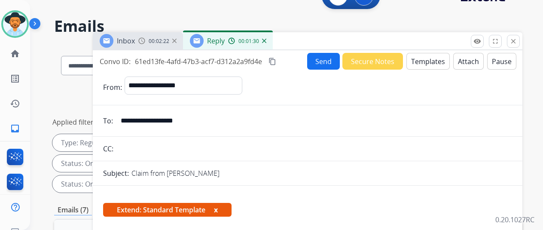
scroll to position [0, 0]
click at [276, 60] on mat-icon "content_copy" at bounding box center [273, 62] width 8 height 8
drag, startPoint x: 470, startPoint y: 192, endPoint x: 450, endPoint y: 190, distance: 19.8
click at [470, 193] on div "Extend: Standard Template x" at bounding box center [308, 212] width 430 height 41
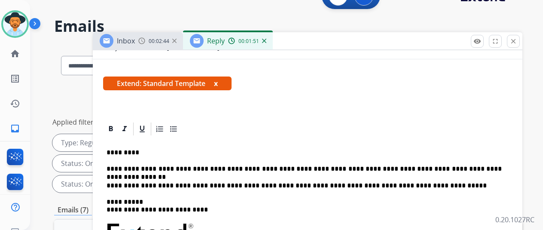
scroll to position [165, 0]
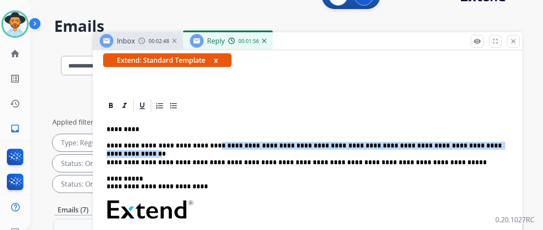
drag, startPoint x: 478, startPoint y: 131, endPoint x: 208, endPoint y: 126, distance: 269.8
click at [208, 142] on p "**********" at bounding box center [304, 146] width 395 height 8
copy p "**********"
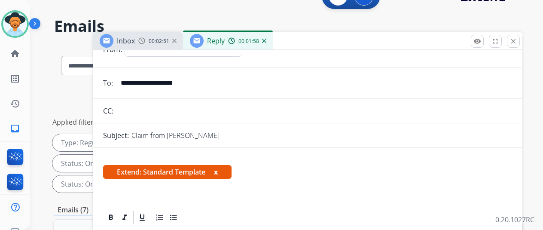
scroll to position [0, 0]
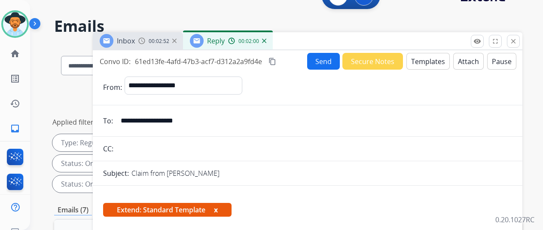
click at [324, 61] on button "Send" at bounding box center [323, 61] width 33 height 17
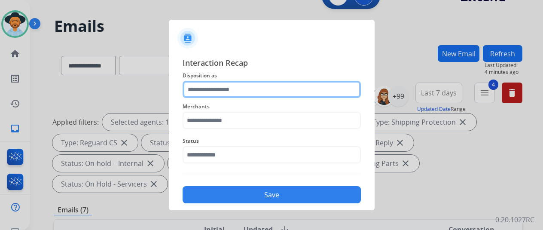
click at [236, 94] on input "text" at bounding box center [272, 89] width 178 height 17
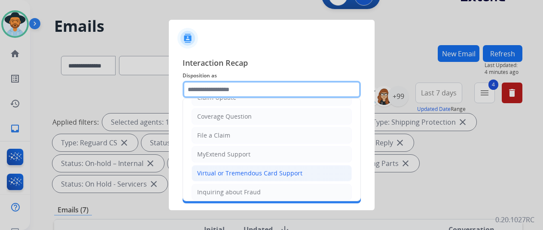
scroll to position [129, 0]
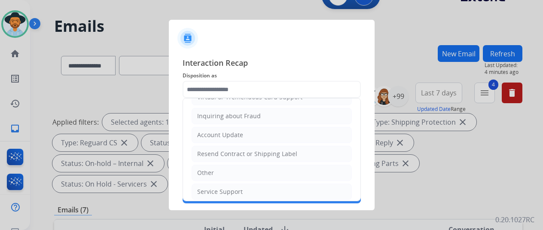
drag, startPoint x: 209, startPoint y: 168, endPoint x: 213, endPoint y: 139, distance: 29.1
click at [210, 168] on div "Other" at bounding box center [205, 172] width 17 height 9
type input "*****"
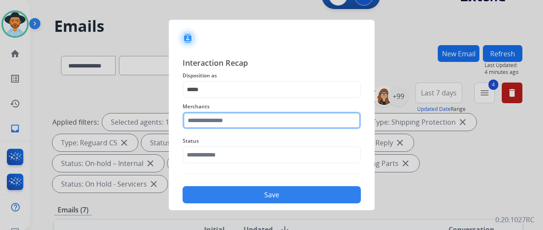
click at [204, 122] on input "text" at bounding box center [272, 120] width 178 height 17
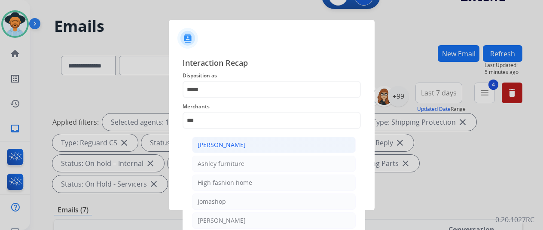
click at [257, 148] on li "[PERSON_NAME]" at bounding box center [274, 145] width 164 height 16
type input "**********"
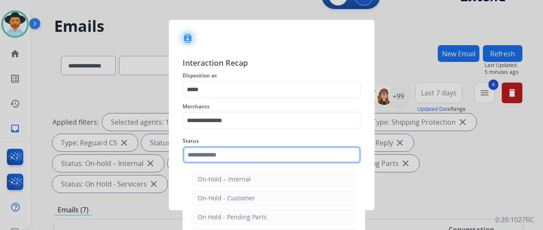
click at [238, 162] on input "text" at bounding box center [272, 154] width 178 height 17
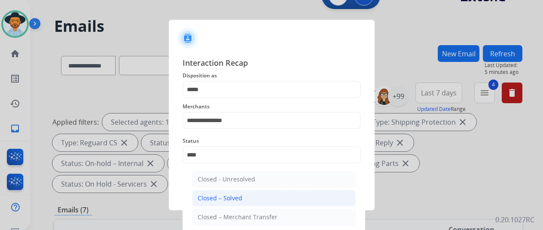
click at [212, 197] on div "Closed – Solved" at bounding box center [220, 198] width 45 height 9
type input "**********"
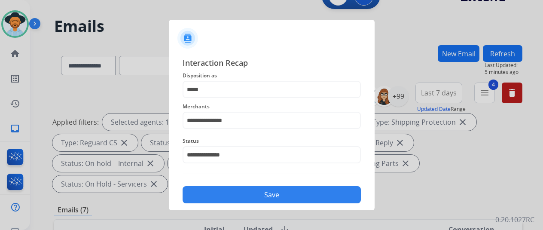
click at [211, 195] on button "Save" at bounding box center [272, 194] width 178 height 17
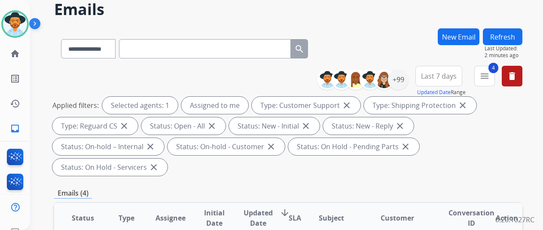
scroll to position [0, 0]
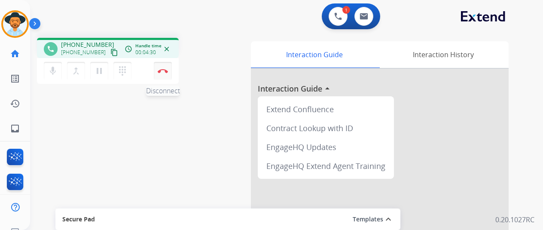
click at [164, 71] on img at bounding box center [163, 71] width 10 height 4
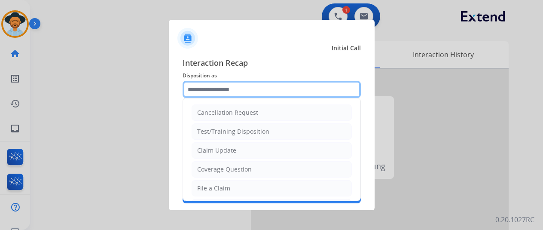
click at [202, 90] on input "text" at bounding box center [272, 89] width 178 height 17
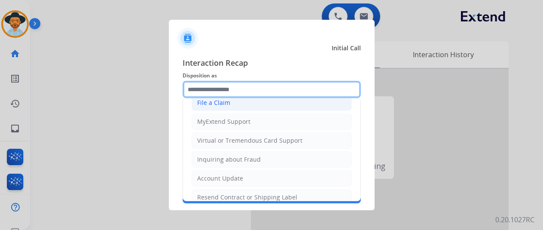
scroll to position [130, 0]
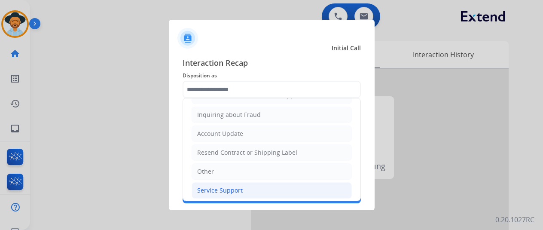
click at [207, 186] on div "Service Support" at bounding box center [220, 190] width 46 height 9
type input "**********"
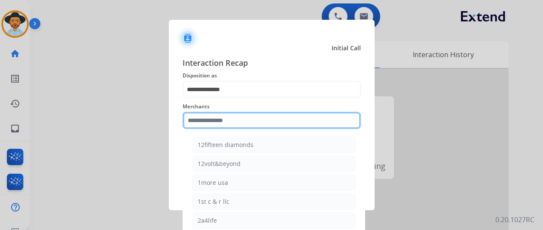
click at [202, 119] on input "text" at bounding box center [272, 120] width 178 height 17
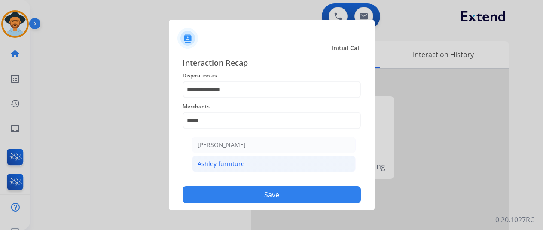
click at [235, 162] on div "Ashley furniture" at bounding box center [221, 163] width 47 height 9
type input "**********"
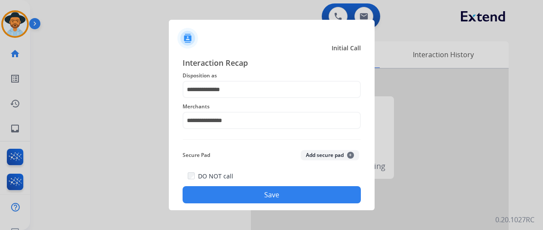
click at [260, 191] on button "Save" at bounding box center [272, 194] width 178 height 17
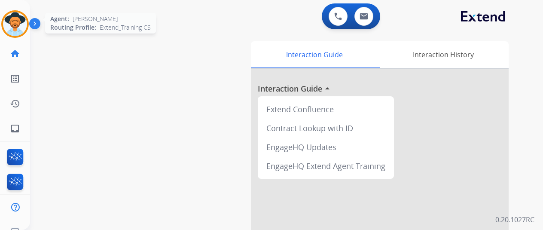
click at [20, 27] on img at bounding box center [15, 24] width 24 height 24
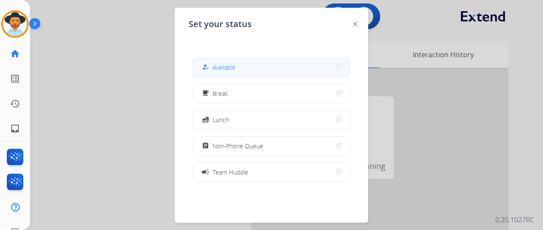
click at [220, 73] on button "how_to_reg Available" at bounding box center [271, 67] width 156 height 18
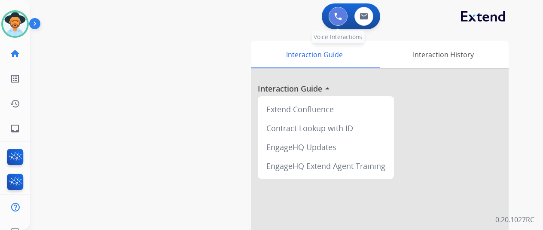
click at [342, 17] on img at bounding box center [338, 16] width 8 height 8
click at [342, 15] on img at bounding box center [338, 16] width 8 height 8
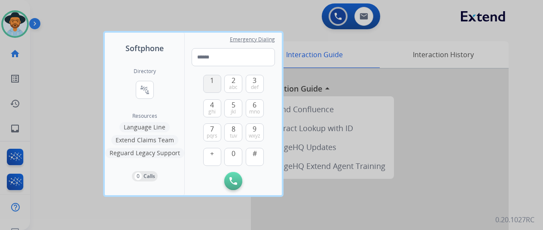
click at [211, 79] on span "1" at bounding box center [212, 80] width 4 height 10
click at [234, 127] on span "8" at bounding box center [234, 129] width 4 height 10
click at [232, 153] on span "0" at bounding box center [234, 153] width 4 height 10
click at [211, 104] on span "4" at bounding box center [212, 105] width 4 height 10
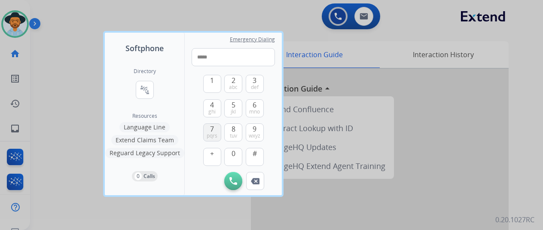
click at [211, 135] on span "pqrs" at bounding box center [212, 135] width 11 height 7
click at [230, 158] on button "0" at bounding box center [233, 157] width 18 height 18
drag, startPoint x: 256, startPoint y: 130, endPoint x: 232, endPoint y: 126, distance: 24.9
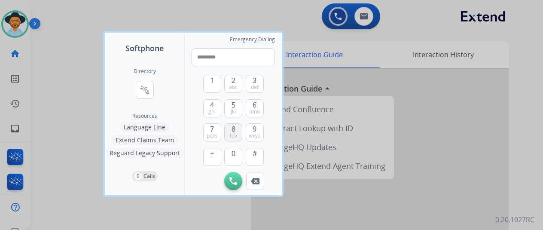
click at [249, 129] on button "9 wxyz" at bounding box center [255, 132] width 18 height 18
click at [208, 129] on button "7 pqrs" at bounding box center [212, 132] width 18 height 18
type input "**********"
click at [235, 178] on img at bounding box center [233, 181] width 8 height 8
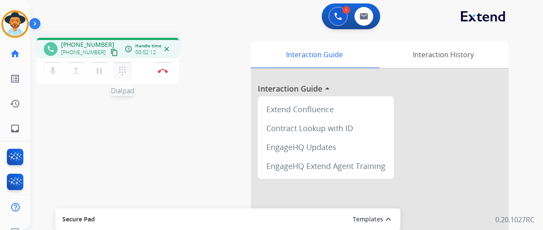
click at [125, 66] on mat-icon "dialpad" at bounding box center [122, 71] width 10 height 10
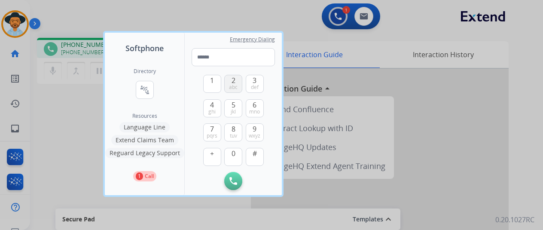
click at [233, 82] on span "2" at bounding box center [234, 80] width 4 height 10
type input "*"
click at [69, 127] on div at bounding box center [271, 115] width 543 height 230
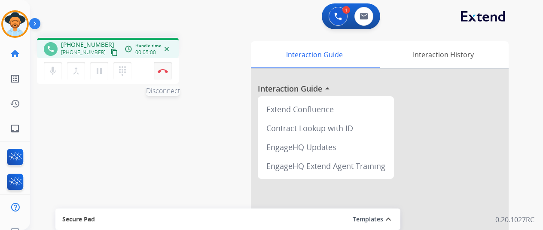
click at [167, 70] on img at bounding box center [163, 71] width 10 height 4
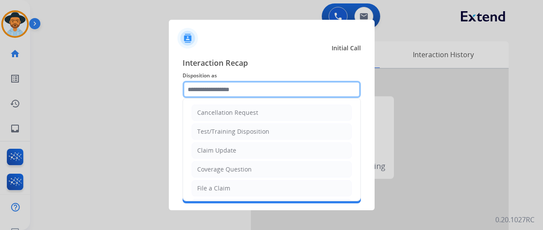
click at [217, 85] on input "text" at bounding box center [272, 89] width 178 height 17
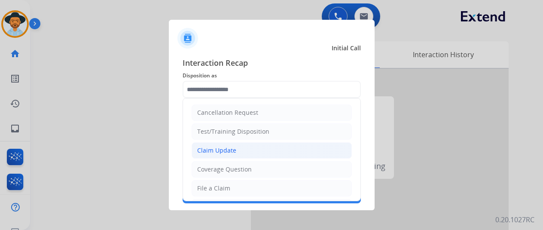
click at [208, 148] on div "Claim Update" at bounding box center [216, 150] width 39 height 9
type input "**********"
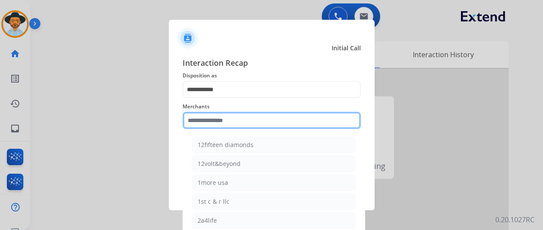
click at [214, 119] on input "text" at bounding box center [272, 120] width 178 height 17
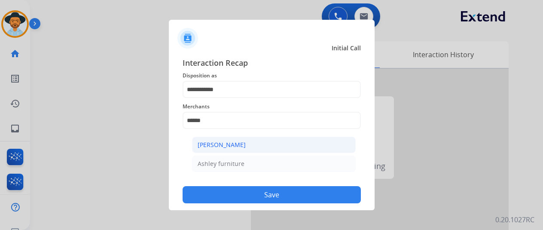
click at [232, 146] on div "[PERSON_NAME]" at bounding box center [222, 144] width 48 height 9
type input "**********"
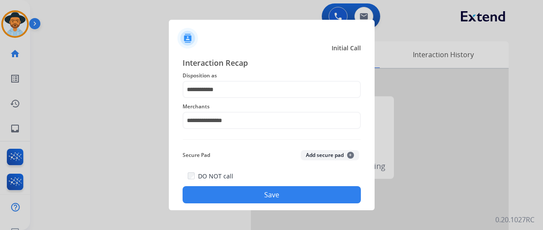
click at [257, 197] on button "Save" at bounding box center [272, 194] width 178 height 17
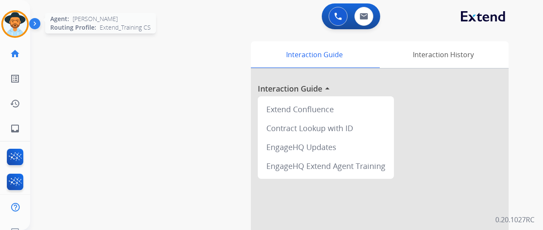
click at [15, 17] on img at bounding box center [15, 24] width 24 height 24
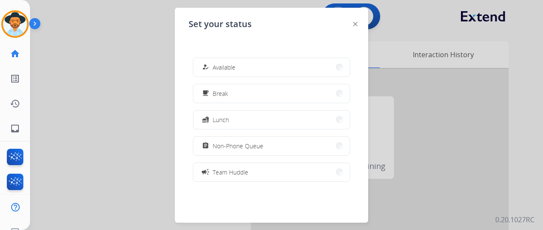
click at [246, 70] on button "how_to_reg Available" at bounding box center [271, 67] width 156 height 18
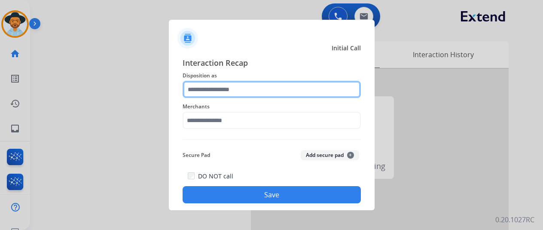
click at [205, 92] on input "text" at bounding box center [272, 89] width 178 height 17
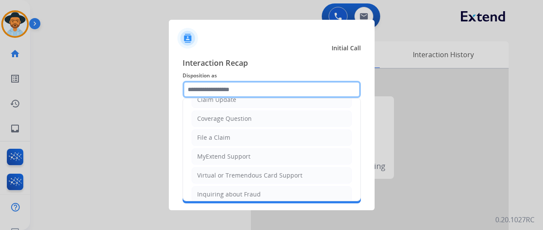
scroll to position [129, 0]
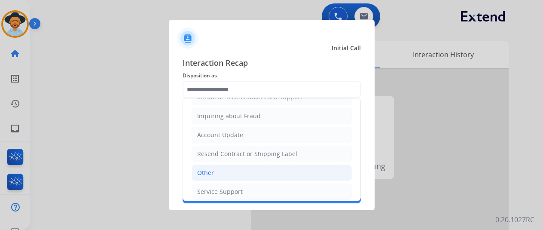
click at [209, 170] on div "Other" at bounding box center [205, 172] width 17 height 9
type input "*****"
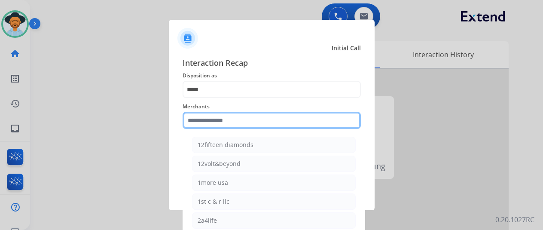
drag, startPoint x: 201, startPoint y: 122, endPoint x: 208, endPoint y: 123, distance: 6.5
click at [201, 122] on input "text" at bounding box center [272, 120] width 178 height 17
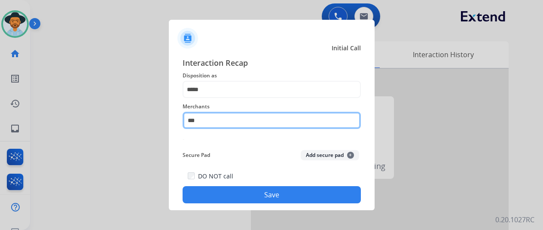
type input "**"
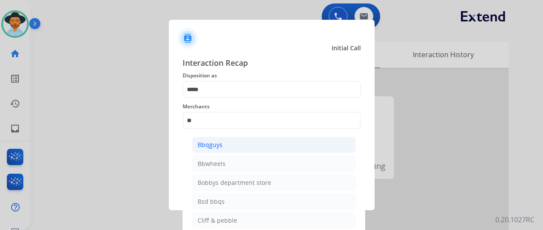
click at [214, 144] on div "Bbqguys" at bounding box center [210, 144] width 25 height 9
type input "*******"
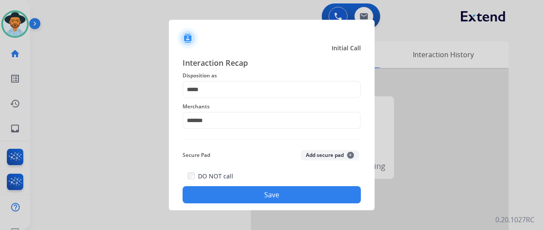
click at [249, 190] on button "Save" at bounding box center [272, 194] width 178 height 17
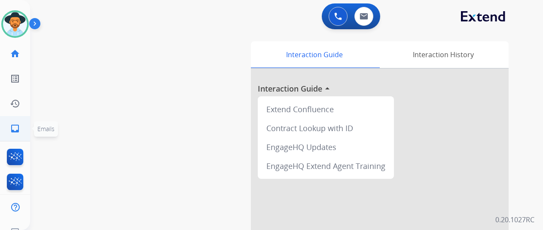
click at [16, 129] on mat-icon "inbox" at bounding box center [15, 128] width 10 height 10
select select "**********"
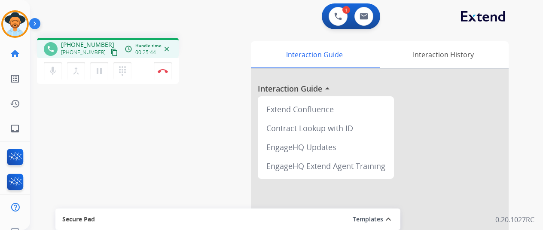
click at [58, 104] on div "phone +18132448188 +18132448188 content_copy access_time Call metrics Queue 00:…" at bounding box center [276, 210] width 492 height 358
click at [163, 69] on img at bounding box center [163, 71] width 10 height 4
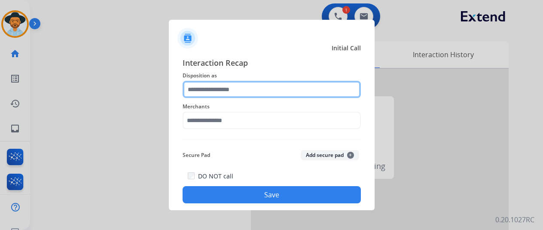
click at [199, 85] on input "text" at bounding box center [272, 89] width 178 height 17
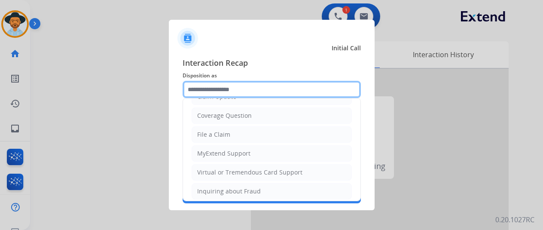
scroll to position [129, 0]
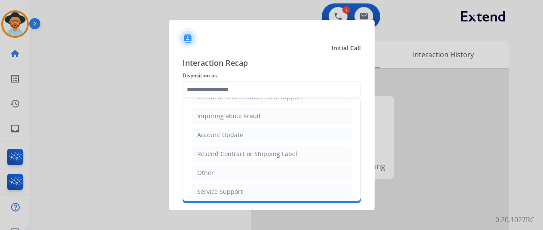
drag, startPoint x: 211, startPoint y: 189, endPoint x: 208, endPoint y: 185, distance: 5.6
click at [208, 187] on div "Service Support" at bounding box center [220, 191] width 46 height 9
type input "**********"
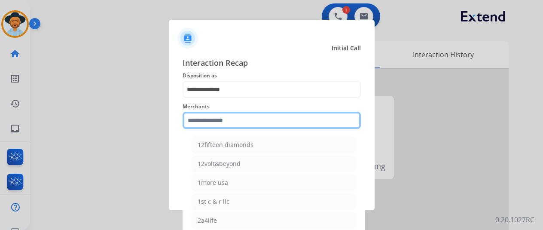
click at [202, 117] on input "text" at bounding box center [272, 120] width 178 height 17
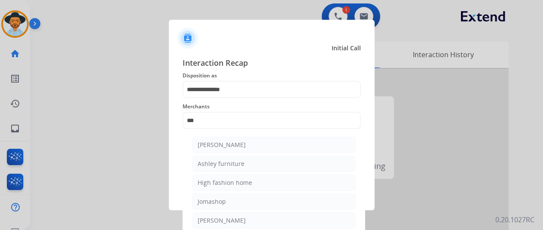
drag, startPoint x: 276, startPoint y: 140, endPoint x: 272, endPoint y: 142, distance: 4.8
click at [274, 141] on li "[PERSON_NAME]" at bounding box center [274, 145] width 164 height 16
type input "**********"
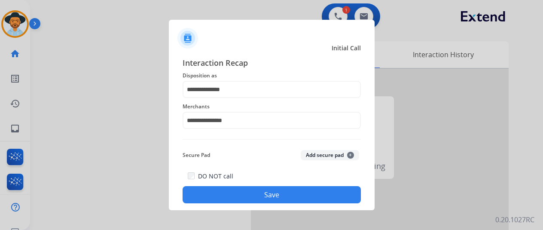
click at [257, 192] on button "Save" at bounding box center [272, 194] width 178 height 17
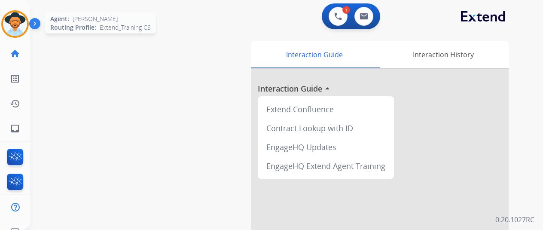
click at [18, 22] on img at bounding box center [15, 24] width 24 height 24
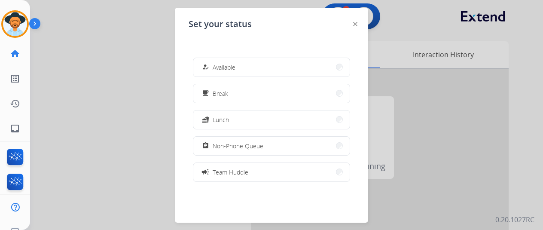
drag, startPoint x: 255, startPoint y: 66, endPoint x: 204, endPoint y: 16, distance: 71.1
click at [254, 66] on button "how_to_reg Available" at bounding box center [271, 67] width 156 height 18
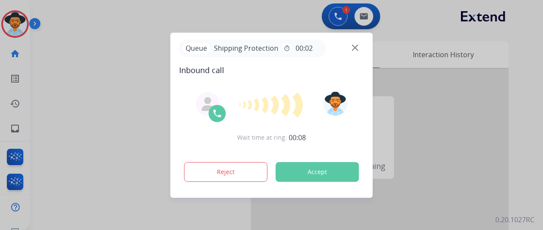
drag, startPoint x: 62, startPoint y: 77, endPoint x: 59, endPoint y: 72, distance: 5.6
click at [62, 77] on div at bounding box center [271, 115] width 543 height 230
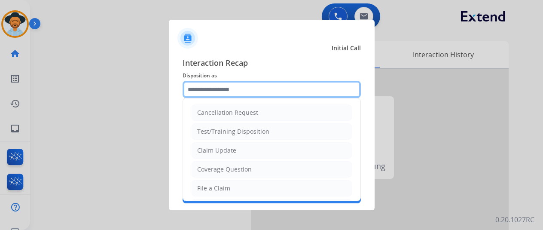
click at [195, 95] on input "text" at bounding box center [272, 89] width 178 height 17
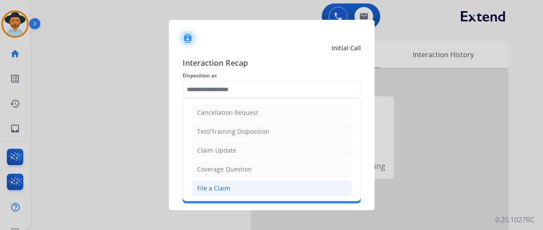
click at [211, 188] on div "File a Claim" at bounding box center [213, 188] width 33 height 9
type input "**********"
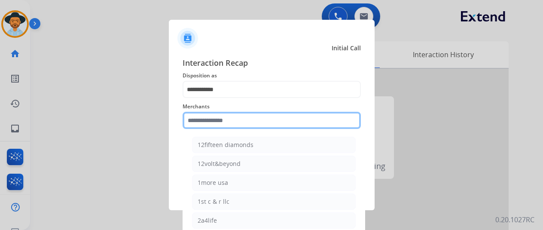
click at [214, 122] on input "text" at bounding box center [272, 120] width 178 height 17
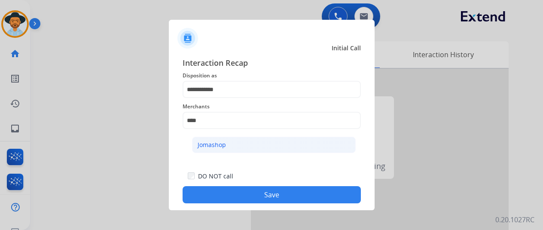
click at [233, 144] on li "Jomashop" at bounding box center [274, 145] width 164 height 16
type input "********"
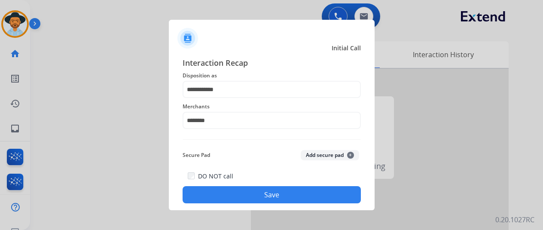
click at [264, 198] on button "Save" at bounding box center [272, 194] width 178 height 17
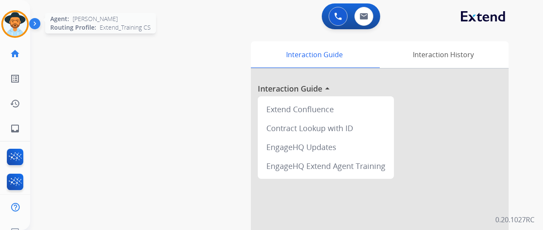
click at [14, 26] on img at bounding box center [15, 24] width 24 height 24
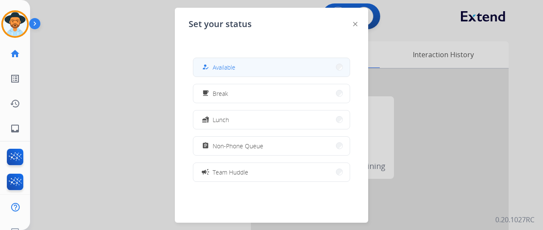
click at [231, 66] on span "Available" at bounding box center [224, 67] width 23 height 9
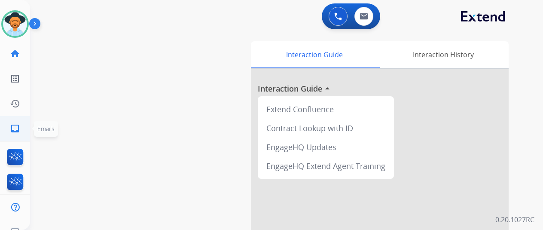
click at [11, 124] on mat-icon "inbox" at bounding box center [15, 128] width 10 height 10
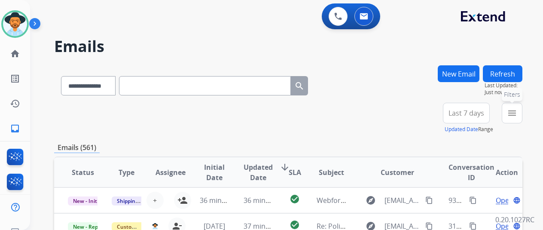
drag, startPoint x: 516, startPoint y: 113, endPoint x: 463, endPoint y: 144, distance: 62.0
click at [516, 113] on mat-icon "menu" at bounding box center [512, 113] width 10 height 10
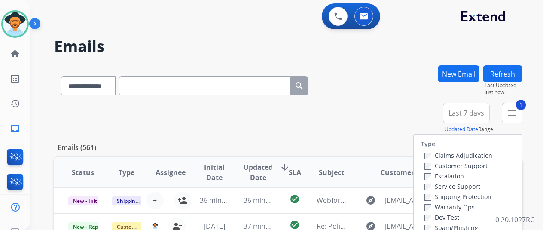
click at [433, 197] on label "Shipping Protection" at bounding box center [457, 196] width 67 height 8
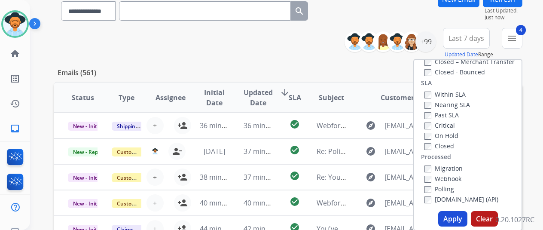
scroll to position [172, 0]
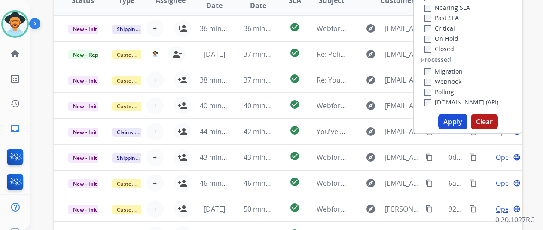
click at [458, 122] on button "Apply" at bounding box center [452, 121] width 29 height 15
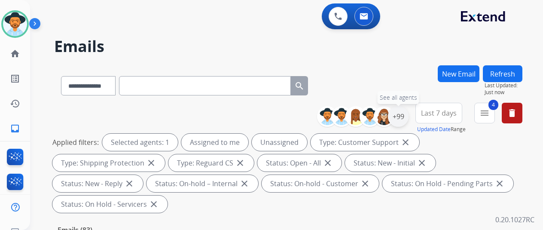
click at [405, 110] on div "+99" at bounding box center [398, 116] width 21 height 21
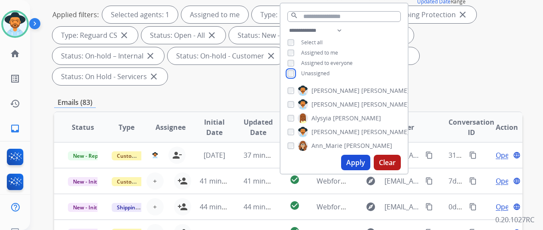
scroll to position [129, 0]
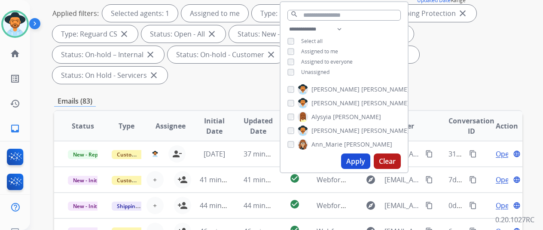
click at [360, 163] on button "Apply" at bounding box center [355, 160] width 29 height 15
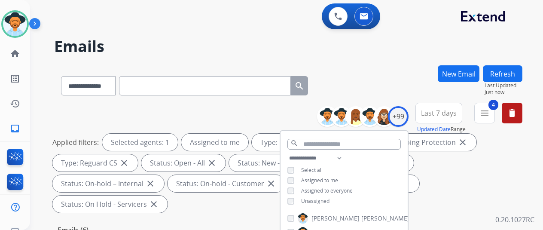
click at [403, 88] on div "**********" at bounding box center [288, 83] width 468 height 37
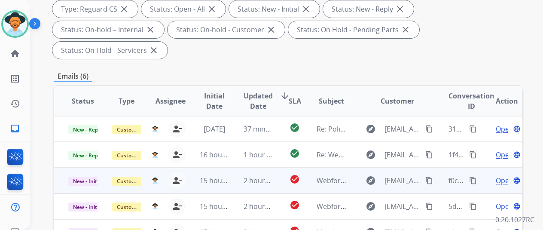
scroll to position [215, 0]
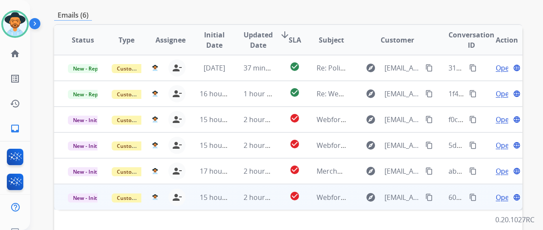
click at [502, 192] on span "Open" at bounding box center [505, 197] width 18 height 10
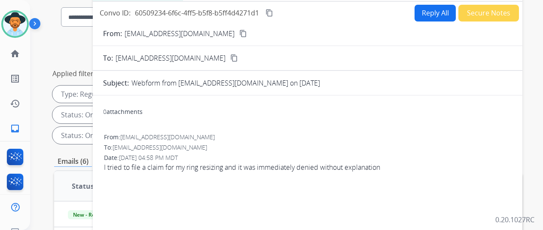
scroll to position [43, 0]
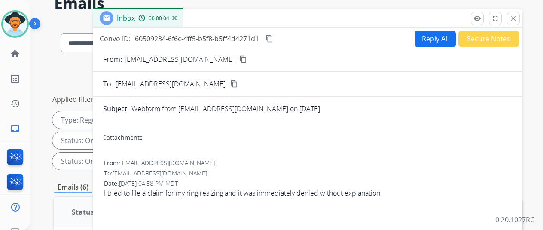
click at [239, 56] on mat-icon "content_copy" at bounding box center [243, 59] width 8 height 8
click at [430, 38] on button "Reply All" at bounding box center [435, 39] width 41 height 17
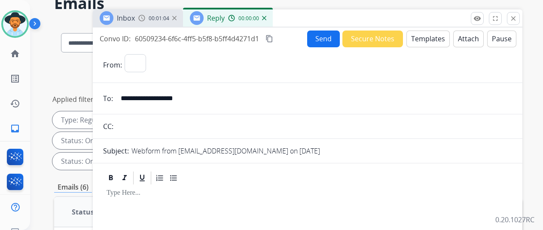
select select "**********"
click at [427, 32] on button "Templates" at bounding box center [427, 39] width 43 height 17
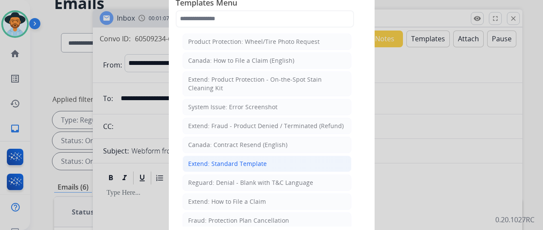
click at [217, 160] on div "Extend: Standard Template" at bounding box center [227, 163] width 79 height 9
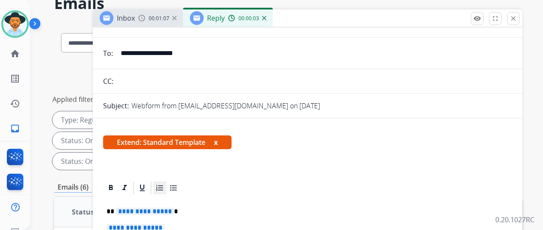
scroll to position [86, 0]
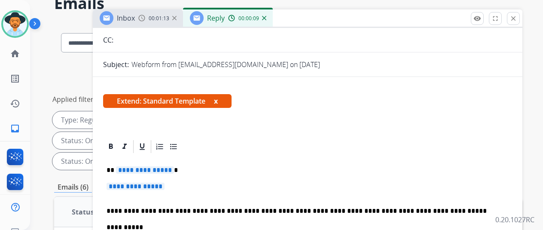
click at [174, 169] on span "**********" at bounding box center [145, 169] width 58 height 7
click at [175, 187] on p "**********" at bounding box center [308, 191] width 402 height 16
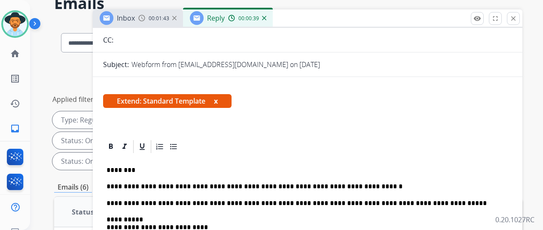
click at [252, 186] on p "**********" at bounding box center [304, 187] width 395 height 8
click at [253, 188] on p "**********" at bounding box center [304, 187] width 395 height 8
click at [355, 186] on p "**********" at bounding box center [304, 187] width 395 height 8
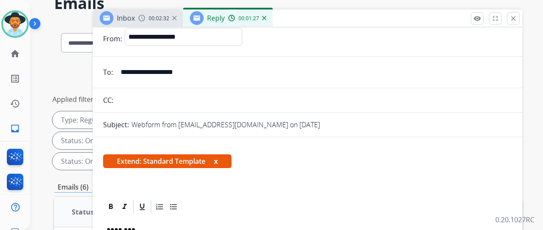
scroll to position [0, 0]
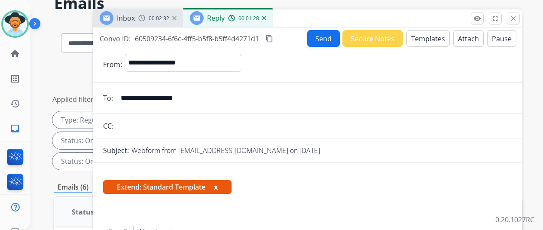
click at [329, 36] on button "Send" at bounding box center [323, 38] width 33 height 17
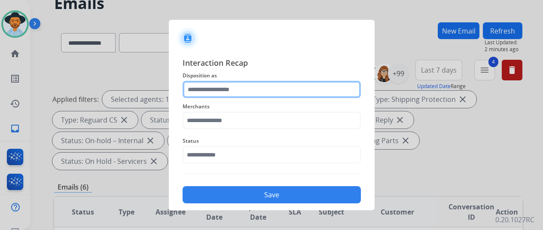
click at [221, 89] on input "text" at bounding box center [272, 89] width 178 height 17
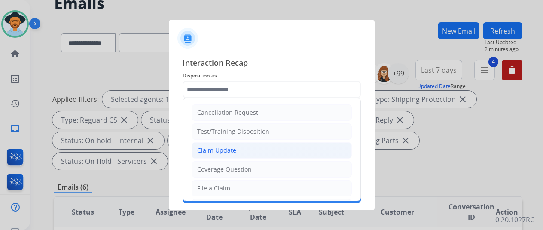
click at [226, 148] on div "Claim Update" at bounding box center [216, 150] width 39 height 9
type input "**********"
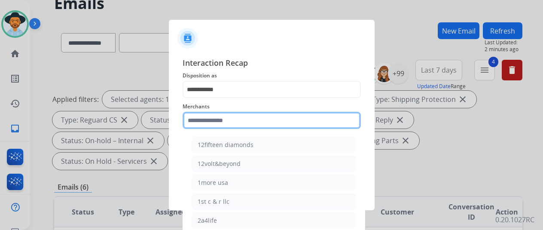
click at [217, 123] on input "text" at bounding box center [272, 120] width 178 height 17
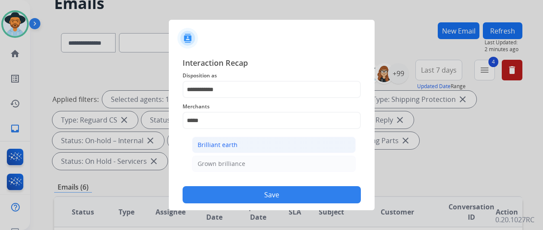
click at [233, 142] on div "Brilliant earth" at bounding box center [218, 144] width 40 height 9
type input "**********"
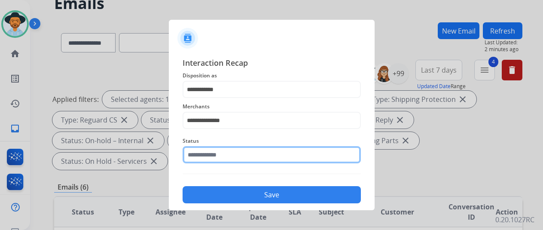
click at [219, 153] on input "text" at bounding box center [272, 154] width 178 height 17
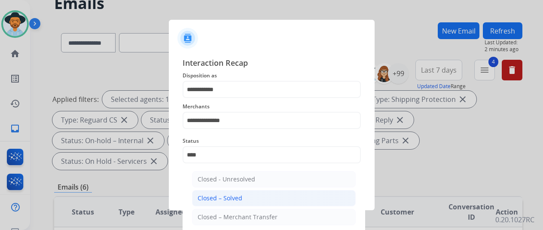
click at [232, 191] on li "Closed – Solved" at bounding box center [274, 198] width 164 height 16
type input "**********"
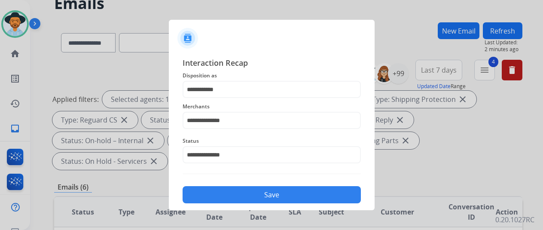
click at [232, 191] on button "Save" at bounding box center [272, 194] width 178 height 17
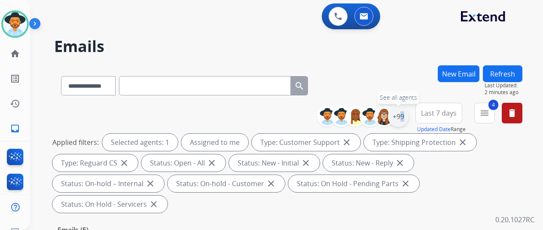
click at [404, 116] on div "+99" at bounding box center [398, 116] width 21 height 21
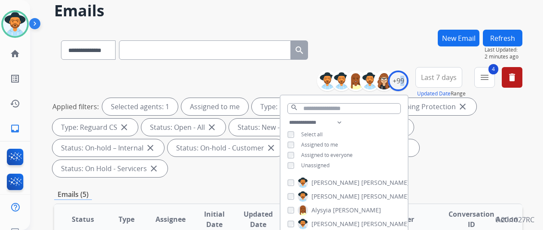
scroll to position [86, 0]
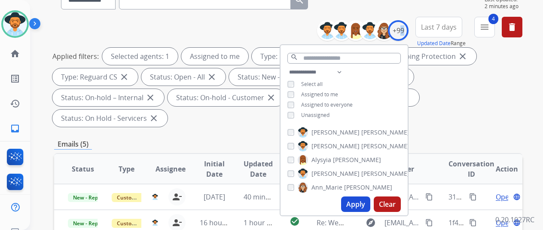
click at [362, 203] on button "Apply" at bounding box center [355, 203] width 29 height 15
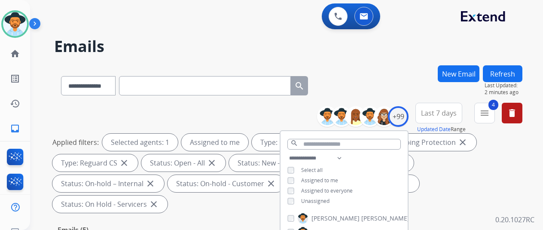
click at [400, 84] on div "**********" at bounding box center [288, 83] width 468 height 37
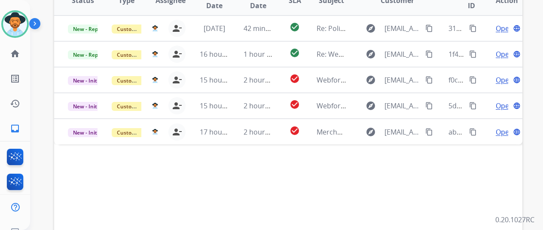
scroll to position [301, 0]
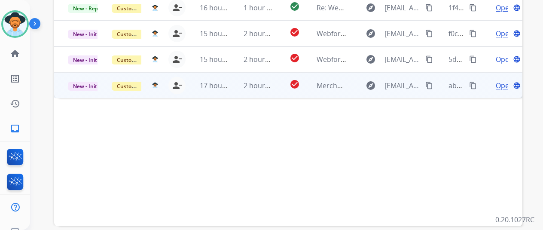
click at [500, 80] on span "Open" at bounding box center [505, 85] width 18 height 10
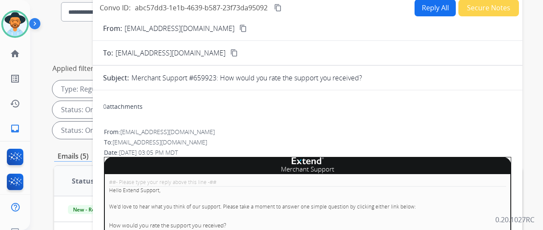
scroll to position [0, 0]
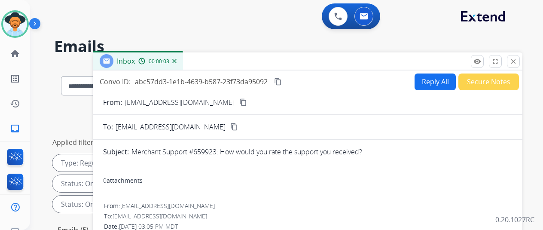
click at [177, 59] on img at bounding box center [174, 61] width 4 height 4
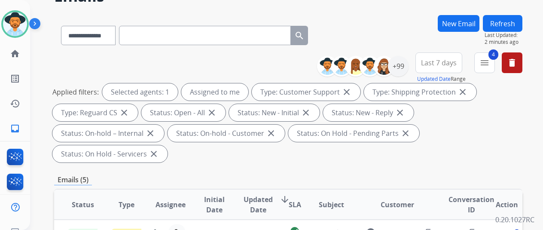
scroll to position [172, 0]
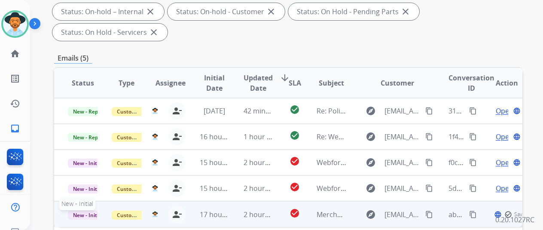
click at [77, 211] on span "New - Initial" at bounding box center [88, 215] width 40 height 9
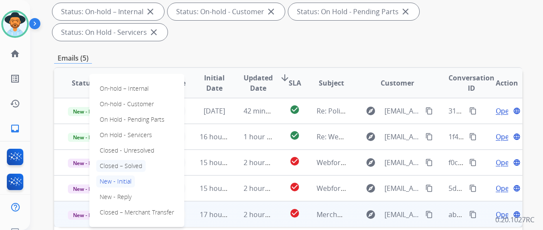
click at [143, 160] on p "Closed – Solved" at bounding box center [120, 166] width 49 height 12
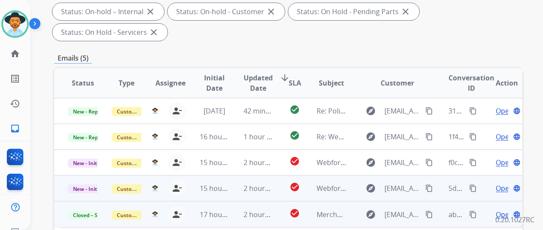
click at [497, 183] on span "Open" at bounding box center [505, 188] width 18 height 10
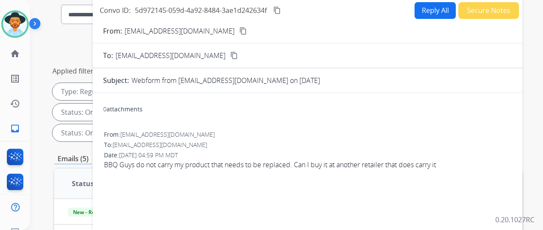
scroll to position [43, 0]
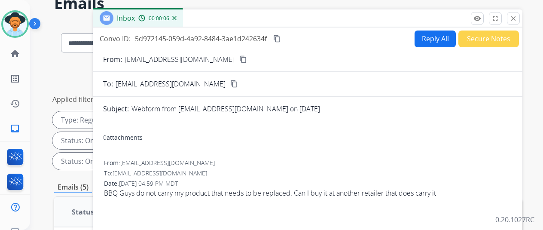
click at [239, 58] on mat-icon "content_copy" at bounding box center [243, 59] width 8 height 8
click at [432, 37] on button "Reply All" at bounding box center [435, 39] width 41 height 17
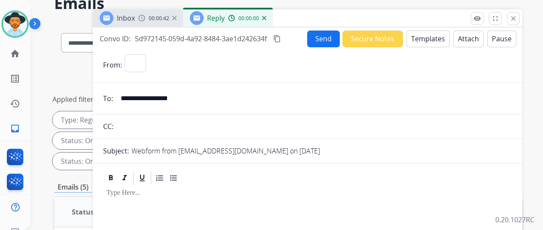
select select "**********"
click at [421, 35] on button "Templates" at bounding box center [427, 39] width 43 height 17
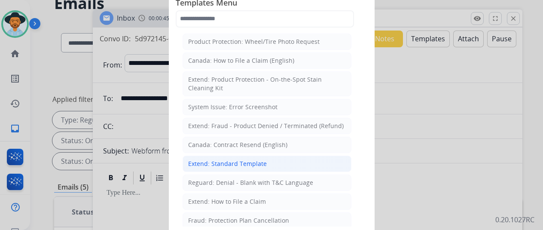
click at [215, 160] on div "Extend: Standard Template" at bounding box center [227, 163] width 79 height 9
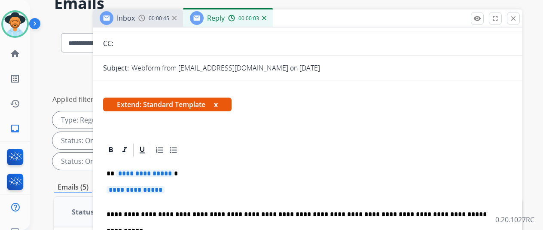
scroll to position [86, 0]
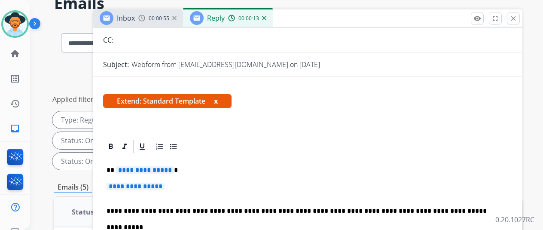
click at [173, 168] on span "**********" at bounding box center [145, 169] width 58 height 7
click at [165, 187] on span "**********" at bounding box center [136, 186] width 58 height 7
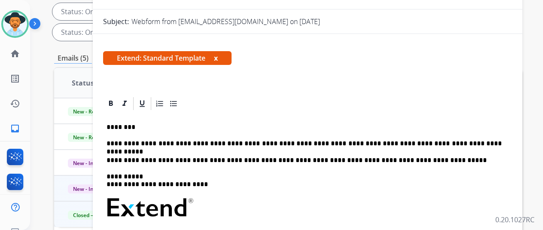
scroll to position [0, 0]
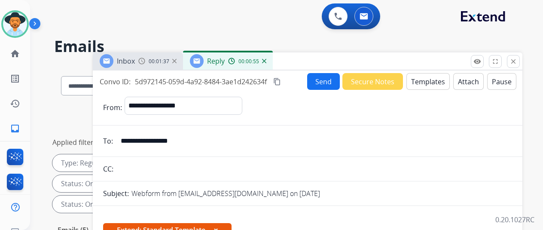
click at [281, 81] on mat-icon "content_copy" at bounding box center [277, 82] width 8 height 8
click at [449, 142] on input "**********" at bounding box center [314, 140] width 397 height 17
click at [325, 78] on button "Send" at bounding box center [323, 81] width 33 height 17
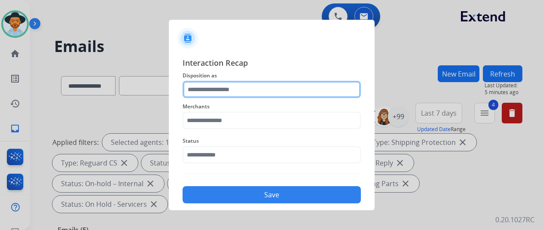
click at [213, 93] on input "text" at bounding box center [272, 89] width 178 height 17
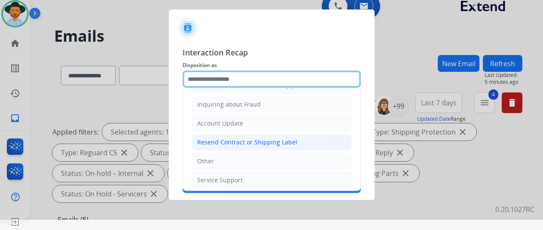
scroll to position [44, 0]
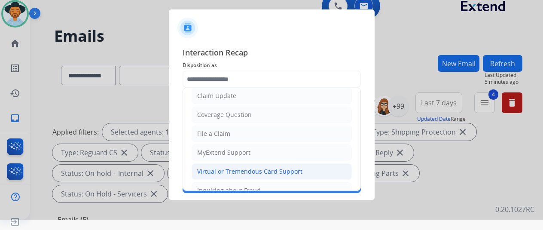
click at [223, 172] on div "Virtual or Tremendous Card Support" at bounding box center [249, 171] width 105 height 9
type input "**********"
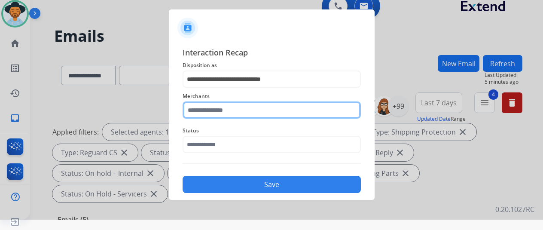
click at [217, 112] on input "text" at bounding box center [272, 109] width 178 height 17
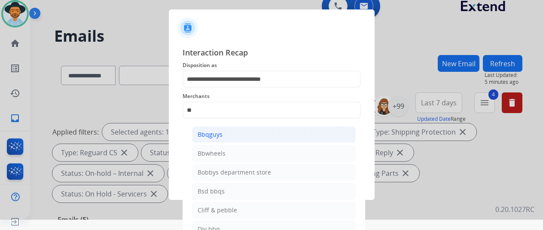
click at [221, 133] on div "Bbqguys" at bounding box center [210, 134] width 25 height 9
type input "*******"
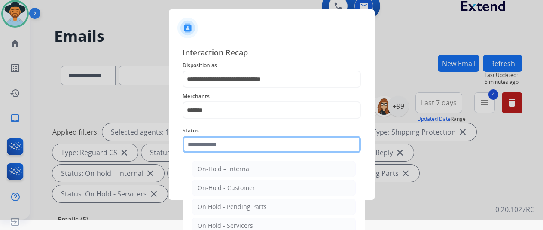
click at [216, 146] on input "text" at bounding box center [272, 144] width 178 height 17
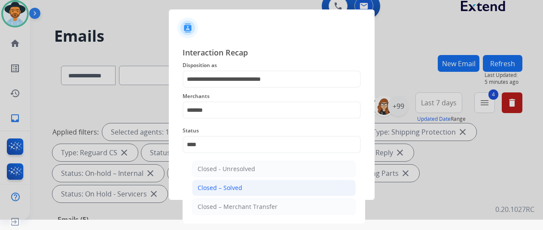
click at [212, 188] on div "Closed – Solved" at bounding box center [220, 187] width 45 height 9
type input "**********"
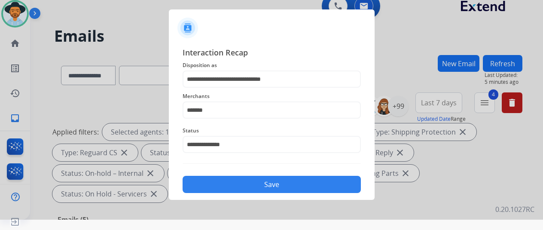
click at [257, 184] on button "Save" at bounding box center [272, 184] width 178 height 17
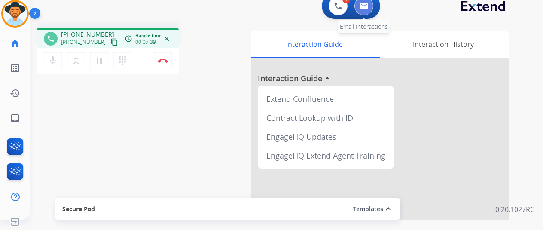
click at [372, 6] on button at bounding box center [363, 6] width 19 height 19
select select "**********"
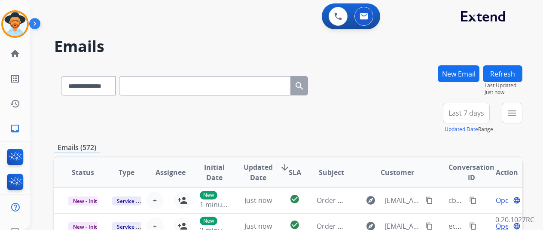
click at [468, 74] on button "New Email" at bounding box center [459, 73] width 42 height 17
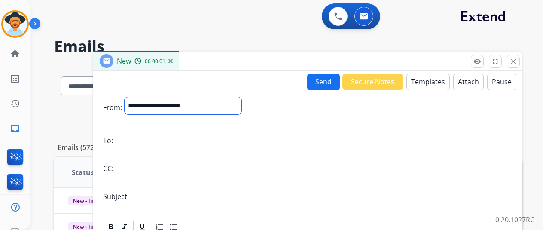
click at [150, 101] on select "**********" at bounding box center [183, 105] width 117 height 17
select select "**********"
click at [131, 97] on select "**********" at bounding box center [183, 105] width 117 height 17
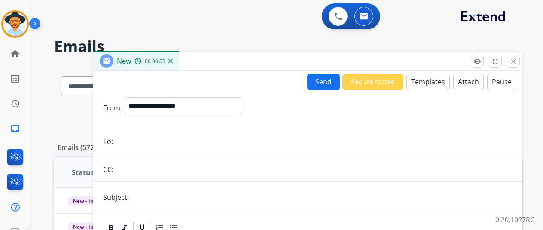
click at [143, 141] on input "email" at bounding box center [314, 141] width 397 height 17
paste input "**********"
drag, startPoint x: 211, startPoint y: 142, endPoint x: 127, endPoint y: 131, distance: 84.1
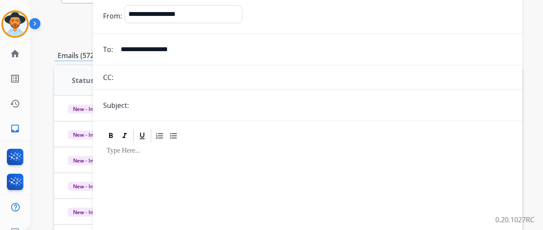
scroll to position [43, 0]
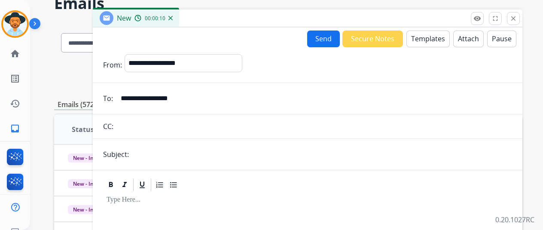
type input "**********"
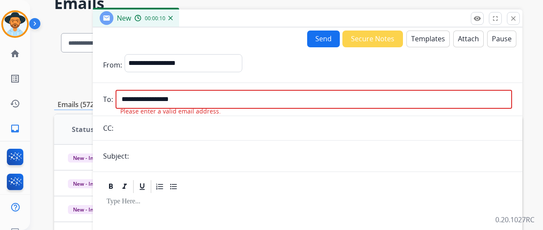
click at [434, 39] on button "Templates" at bounding box center [427, 39] width 43 height 17
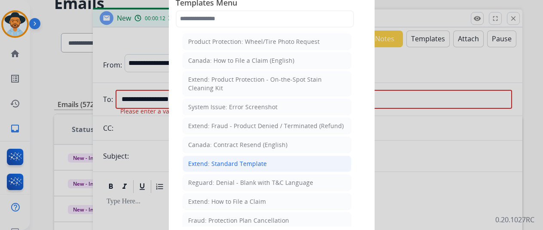
click at [208, 160] on div "Extend: Standard Template" at bounding box center [227, 163] width 79 height 9
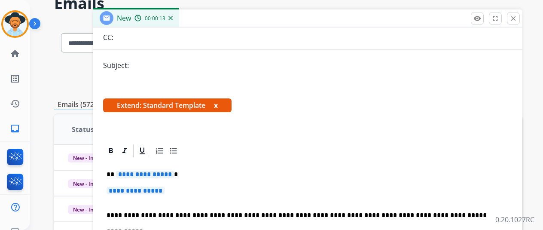
scroll to position [153, 0]
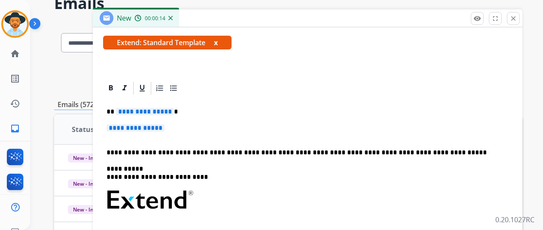
drag, startPoint x: 176, startPoint y: 128, endPoint x: 107, endPoint y: 131, distance: 68.8
click at [107, 130] on div "**********" at bounding box center [308, 211] width 430 height 262
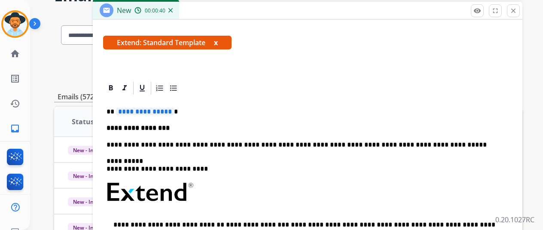
click at [174, 110] on span "**********" at bounding box center [145, 111] width 58 height 7
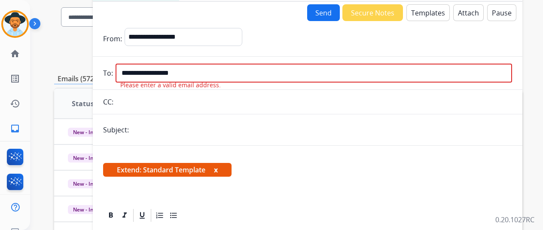
scroll to position [8, 0]
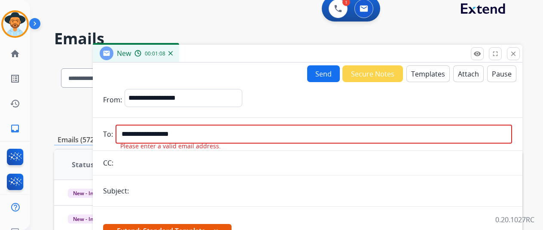
drag, startPoint x: 218, startPoint y: 128, endPoint x: 122, endPoint y: 122, distance: 96.5
paste input "****"
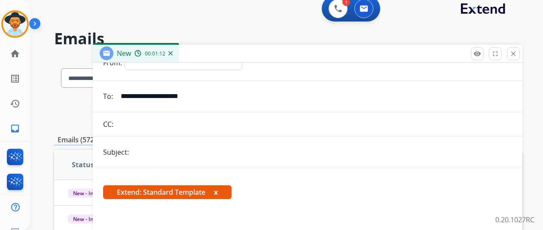
scroll to position [0, 0]
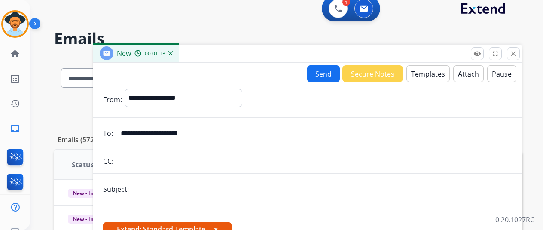
type input "**********"
click at [327, 75] on button "Send" at bounding box center [323, 73] width 33 height 17
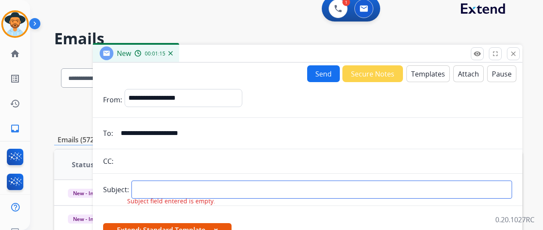
click at [167, 188] on input "text" at bounding box center [321, 189] width 381 height 18
type input "**********"
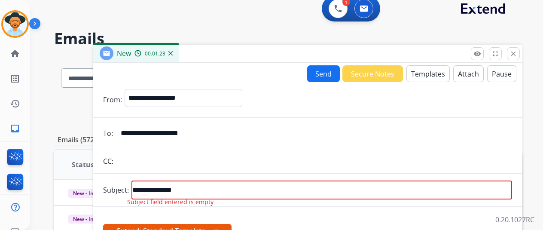
click at [323, 74] on button "Send" at bounding box center [323, 73] width 33 height 17
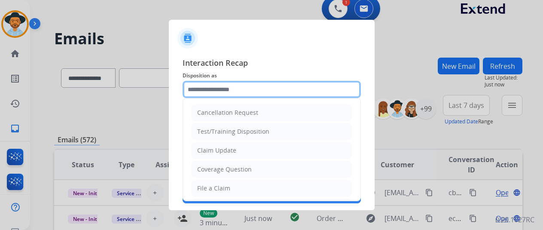
click at [202, 90] on input "text" at bounding box center [272, 89] width 178 height 17
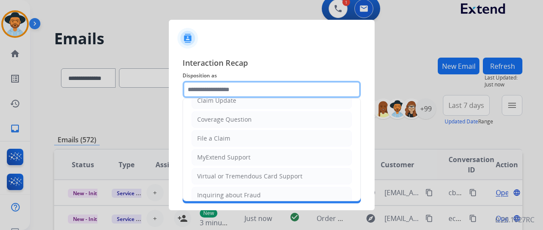
scroll to position [129, 0]
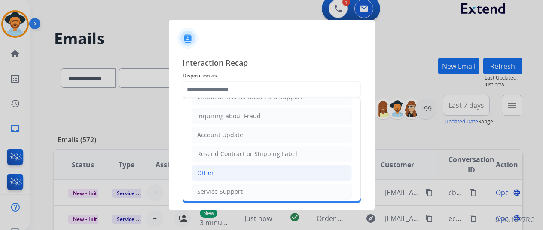
click at [227, 168] on li "Other" at bounding box center [272, 173] width 160 height 16
type input "*****"
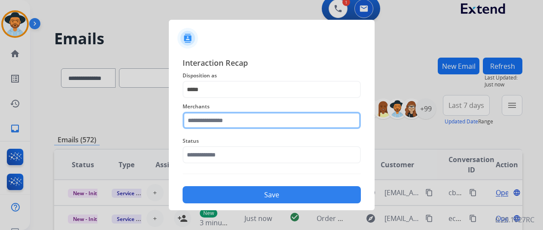
click at [220, 122] on input "text" at bounding box center [272, 120] width 178 height 17
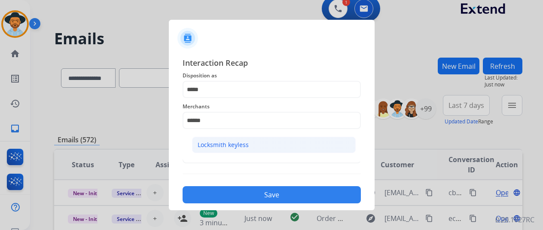
click at [239, 140] on div "Locksmith keyless" at bounding box center [223, 144] width 51 height 9
type input "**********"
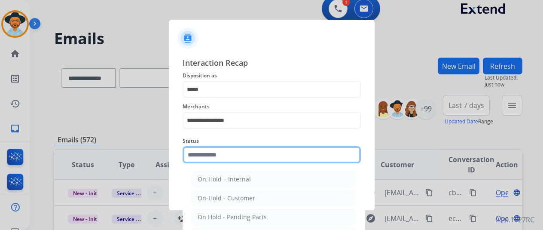
click at [229, 156] on input "text" at bounding box center [272, 154] width 178 height 17
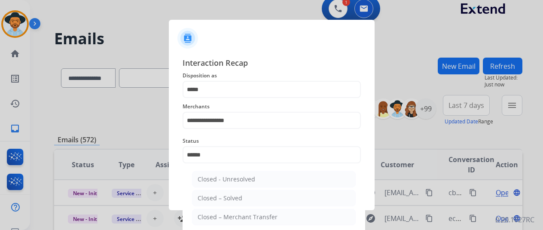
click at [231, 195] on div "Closed – Solved" at bounding box center [220, 198] width 45 height 9
type input "**********"
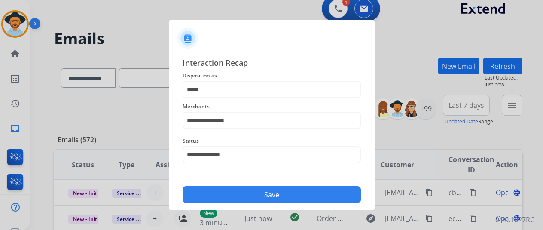
click at [242, 192] on button "Save" at bounding box center [272, 194] width 178 height 17
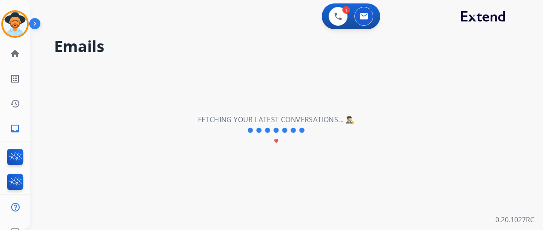
scroll to position [0, 0]
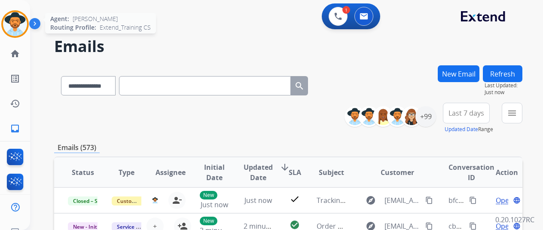
click at [24, 18] on img at bounding box center [15, 24] width 24 height 24
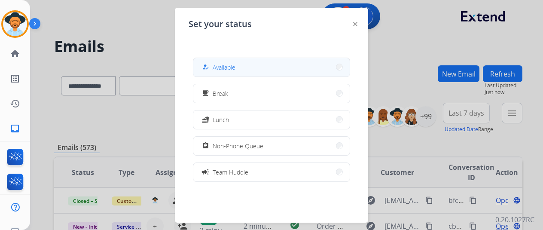
click at [224, 68] on span "Available" at bounding box center [224, 67] width 23 height 9
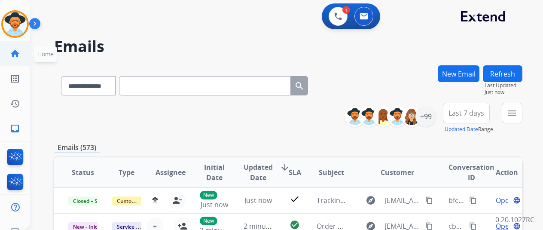
click at [15, 53] on mat-icon "home" at bounding box center [15, 54] width 10 height 10
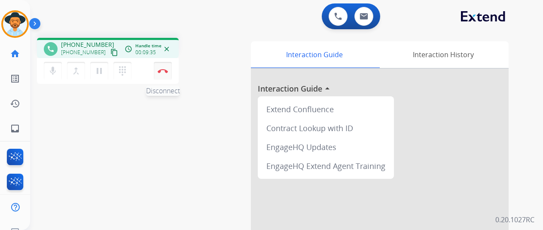
click at [166, 72] on img at bounding box center [163, 71] width 10 height 4
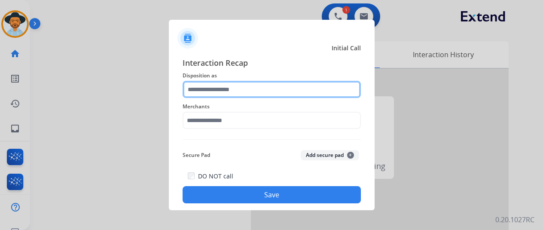
click at [215, 86] on input "text" at bounding box center [272, 89] width 178 height 17
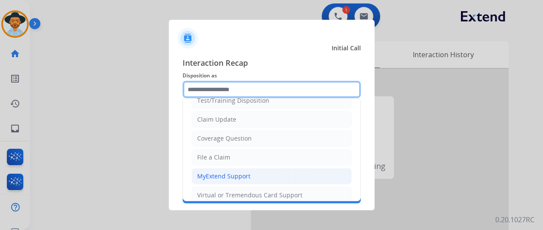
scroll to position [44, 0]
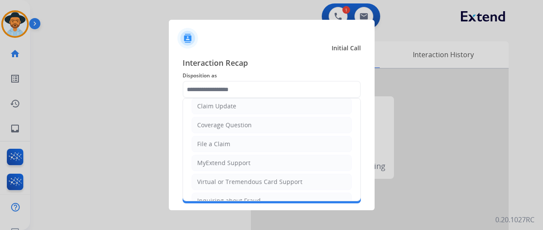
drag, startPoint x: 217, startPoint y: 177, endPoint x: 212, endPoint y: 145, distance: 32.2
click at [217, 177] on div "Virtual or Tremendous Card Support" at bounding box center [249, 181] width 105 height 9
type input "**********"
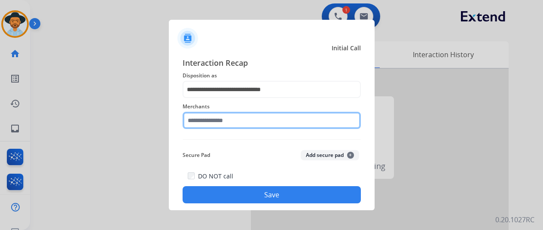
click at [215, 122] on input "text" at bounding box center [272, 120] width 178 height 17
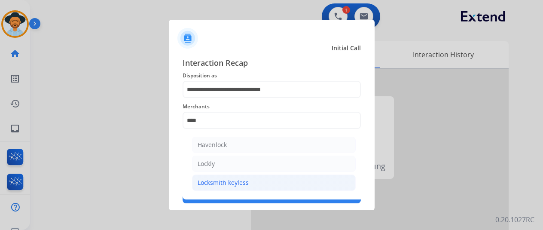
click at [224, 182] on div "Locksmith keyless" at bounding box center [223, 182] width 51 height 9
type input "**********"
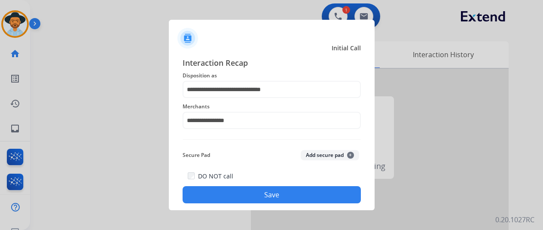
click at [232, 193] on button "Save" at bounding box center [272, 194] width 178 height 17
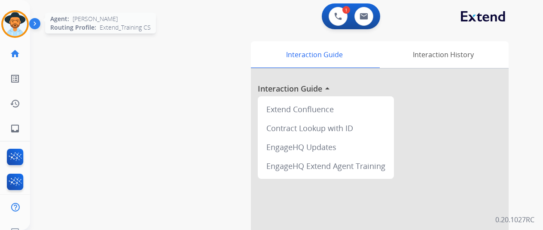
click at [17, 21] on img at bounding box center [15, 24] width 24 height 24
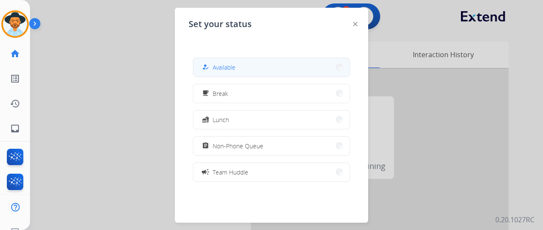
click at [223, 63] on span "Available" at bounding box center [224, 67] width 23 height 9
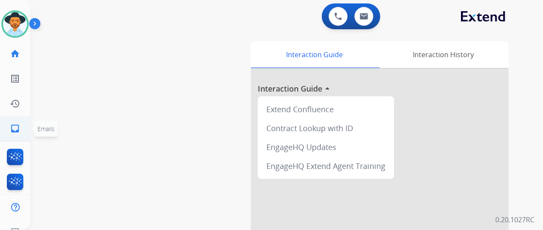
click at [19, 128] on mat-icon "inbox" at bounding box center [15, 128] width 10 height 10
select select "**********"
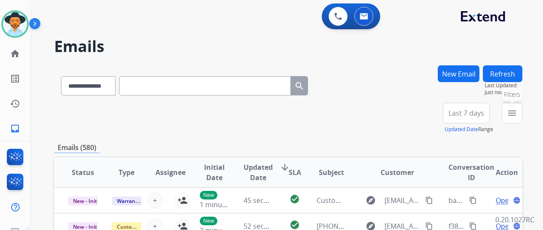
click at [517, 111] on mat-icon "menu" at bounding box center [512, 113] width 10 height 10
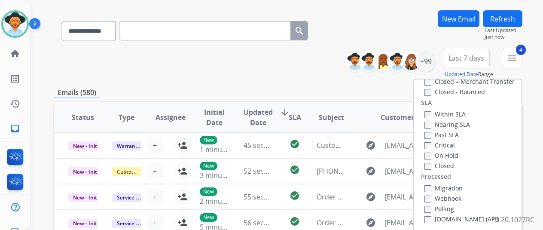
scroll to position [129, 0]
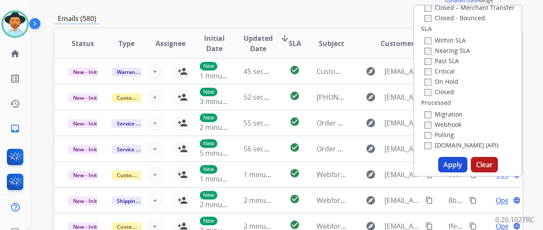
click at [455, 167] on button "Apply" at bounding box center [452, 164] width 29 height 15
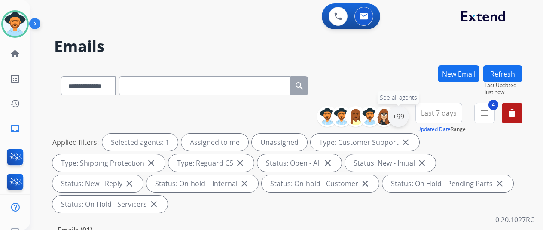
click at [406, 116] on div "+99" at bounding box center [398, 116] width 21 height 21
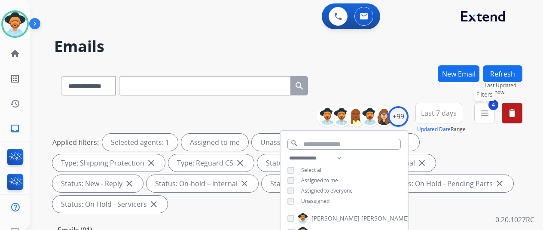
click at [490, 115] on mat-icon "menu" at bounding box center [484, 113] width 10 height 10
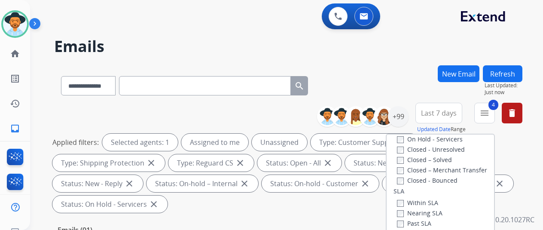
scroll to position [108, 0]
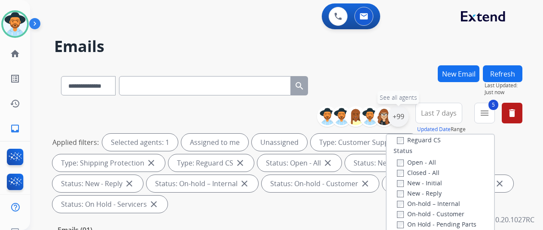
click at [403, 113] on div "+99" at bounding box center [398, 116] width 21 height 21
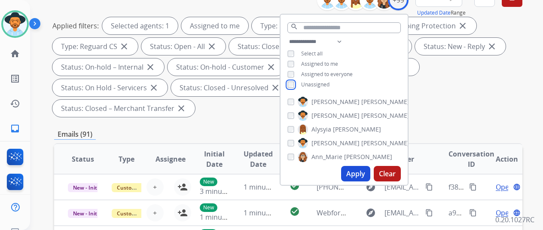
scroll to position [129, 0]
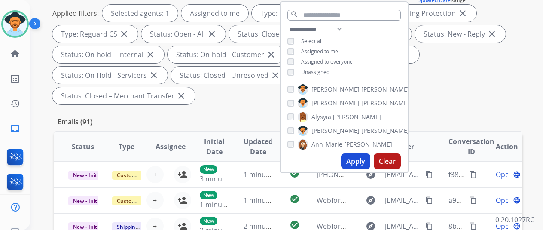
click at [363, 160] on button "Apply" at bounding box center [355, 160] width 29 height 15
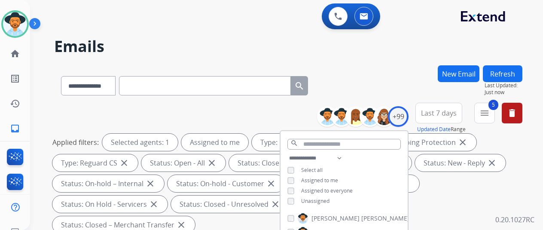
click at [402, 92] on div "**********" at bounding box center [288, 83] width 468 height 37
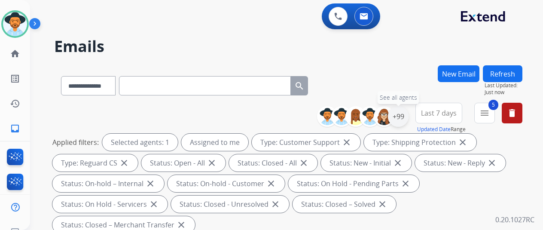
click at [405, 116] on div "+99" at bounding box center [398, 116] width 21 height 21
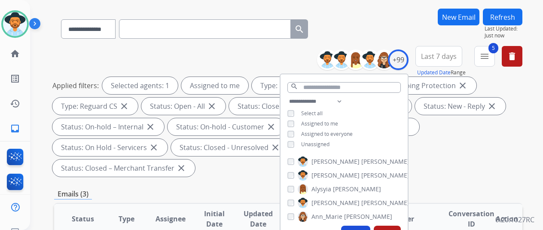
scroll to position [86, 0]
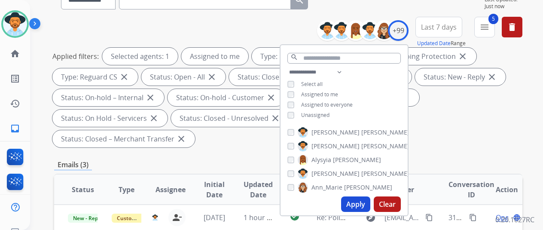
click at [359, 204] on button "Apply" at bounding box center [355, 203] width 29 height 15
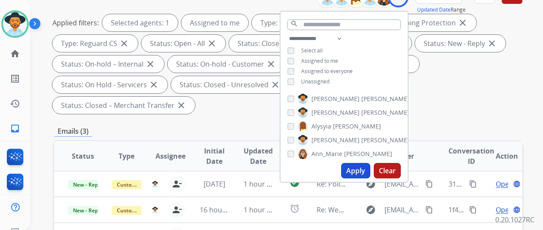
scroll to position [0, 0]
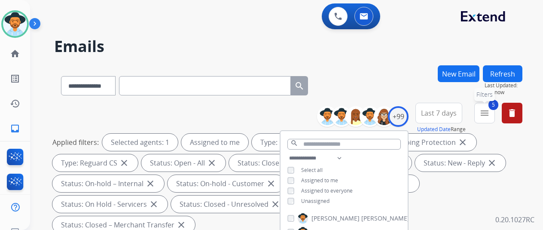
click at [490, 111] on mat-icon "menu" at bounding box center [484, 113] width 10 height 10
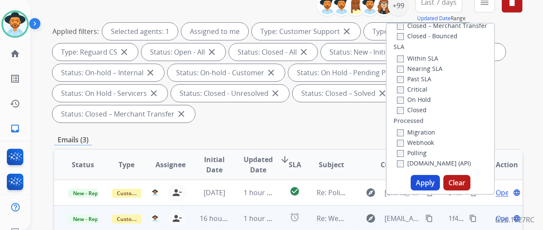
scroll to position [172, 0]
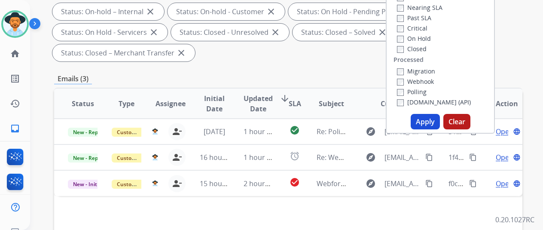
click at [429, 122] on button "Apply" at bounding box center [425, 121] width 29 height 15
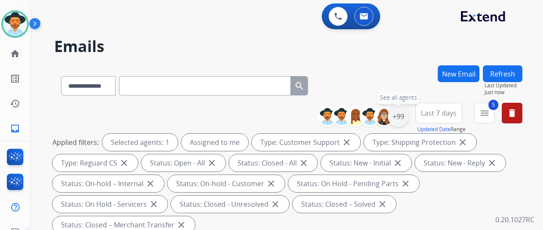
click at [405, 109] on div "+99" at bounding box center [398, 116] width 21 height 21
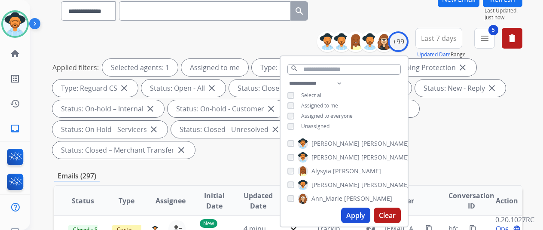
scroll to position [172, 0]
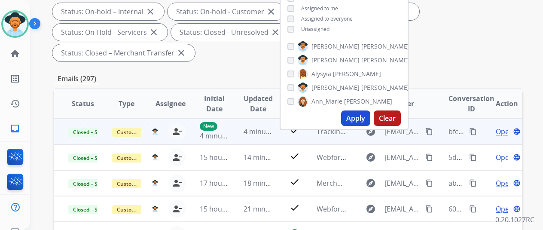
click at [475, 132] on mat-icon "content_copy" at bounding box center [473, 132] width 8 height 8
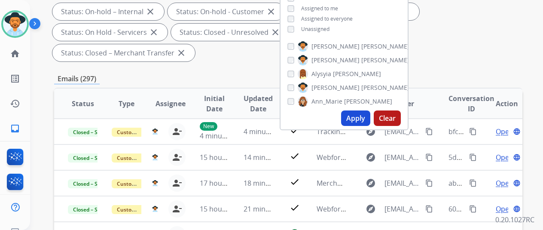
drag, startPoint x: 440, startPoint y: 43, endPoint x: 446, endPoint y: 48, distance: 7.0
click at [441, 45] on div "Applied filters: Selected agents: 1 Assigned to me Type: Customer Support close…" at bounding box center [286, 12] width 468 height 100
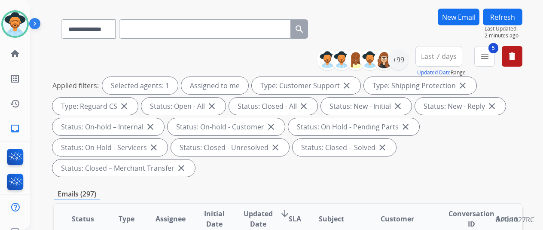
scroll to position [0, 0]
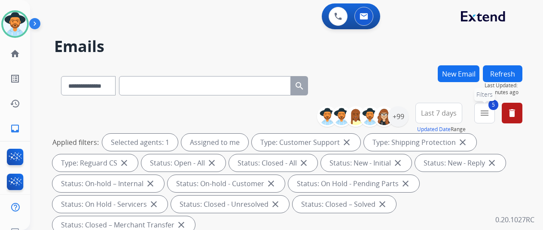
click at [497, 107] on span "5" at bounding box center [493, 105] width 10 height 10
click at [490, 111] on mat-icon "menu" at bounding box center [484, 113] width 10 height 10
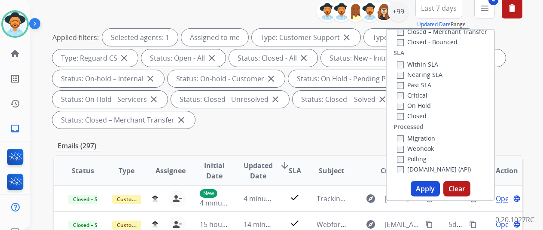
scroll to position [172, 0]
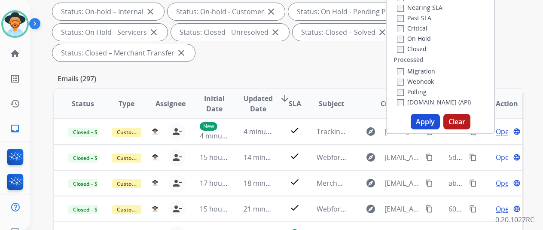
click at [428, 122] on button "Apply" at bounding box center [425, 121] width 29 height 15
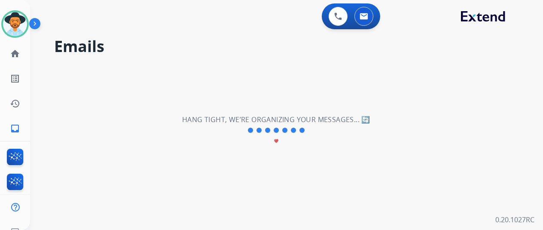
scroll to position [0, 0]
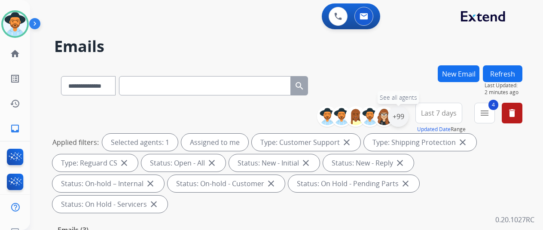
click at [404, 117] on div "+99" at bounding box center [398, 116] width 21 height 21
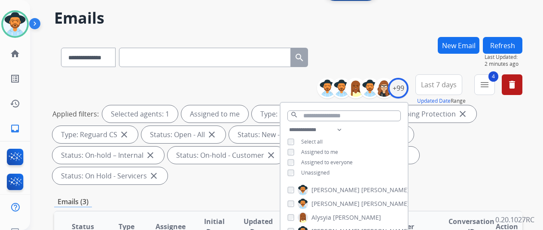
scroll to position [129, 0]
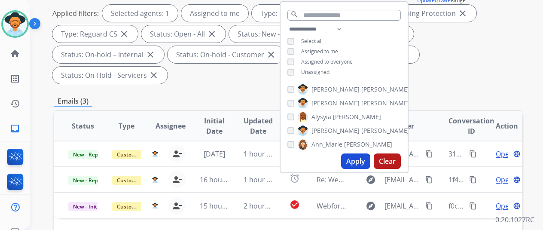
click at [357, 160] on button "Apply" at bounding box center [355, 160] width 29 height 15
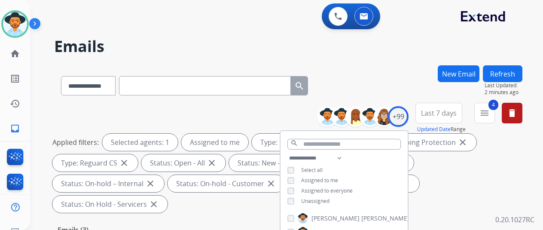
click at [388, 63] on div "**********" at bounding box center [276, 146] width 492 height 230
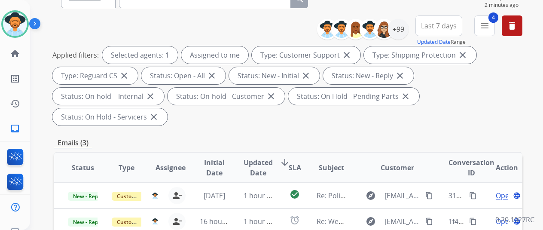
scroll to position [172, 0]
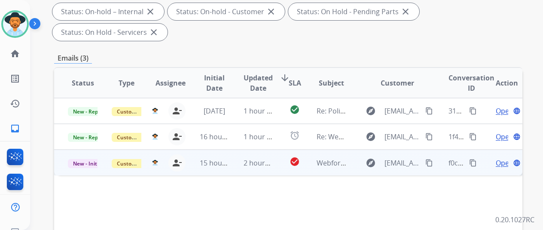
click at [501, 158] on span "Open" at bounding box center [505, 163] width 18 height 10
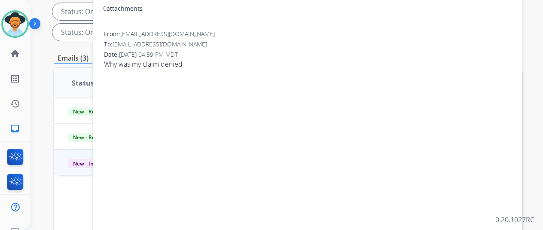
scroll to position [0, 0]
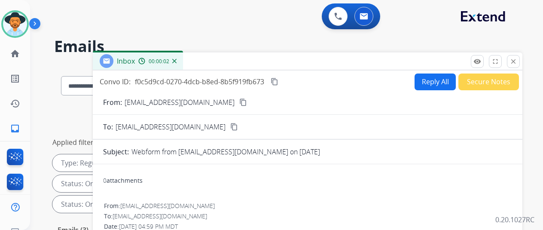
click at [239, 100] on mat-icon "content_copy" at bounding box center [243, 102] width 8 height 8
drag, startPoint x: 431, startPoint y: 78, endPoint x: 418, endPoint y: 64, distance: 19.1
click at [431, 78] on button "Reply All" at bounding box center [435, 81] width 41 height 17
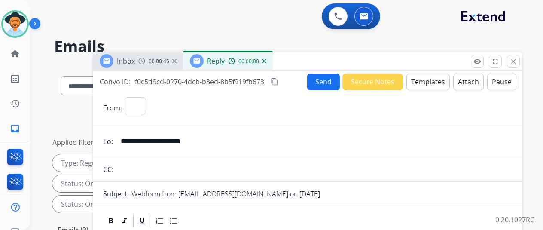
select select "**********"
click at [423, 77] on button "Templates" at bounding box center [427, 81] width 43 height 17
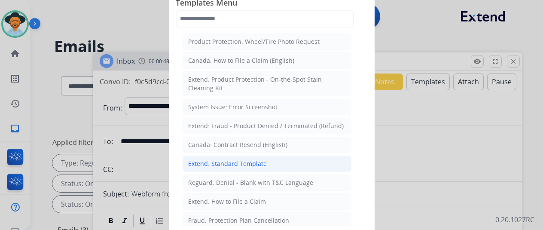
drag, startPoint x: 217, startPoint y: 165, endPoint x: 206, endPoint y: 137, distance: 30.1
click at [217, 165] on div "Extend: Standard Template" at bounding box center [227, 163] width 79 height 9
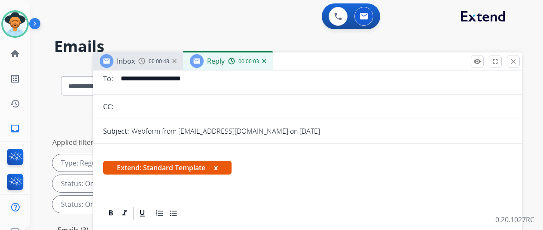
scroll to position [172, 0]
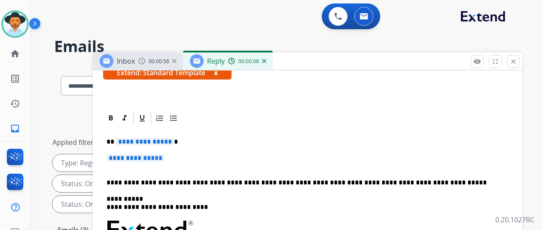
click at [174, 138] on span "**********" at bounding box center [145, 141] width 58 height 7
click at [165, 154] on span "**********" at bounding box center [136, 157] width 58 height 7
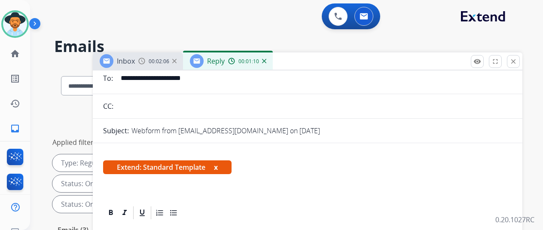
scroll to position [0, 0]
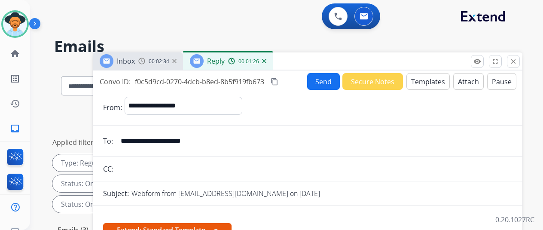
click at [472, 79] on button "Attach" at bounding box center [468, 81] width 31 height 17
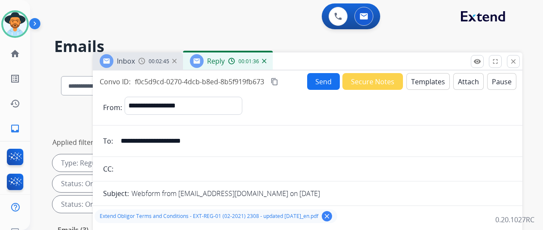
click at [323, 83] on button "Send" at bounding box center [323, 81] width 33 height 17
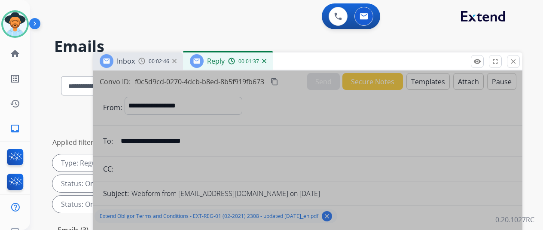
scroll to position [172, 0]
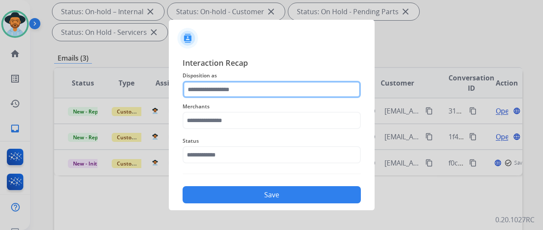
click at [213, 92] on input "text" at bounding box center [272, 89] width 178 height 17
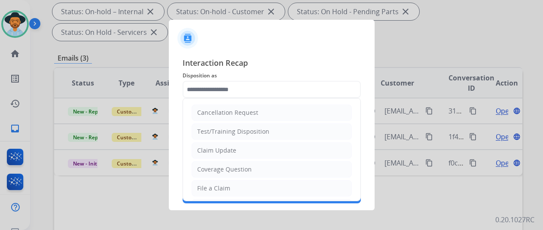
drag, startPoint x: 213, startPoint y: 150, endPoint x: 211, endPoint y: 146, distance: 4.8
click at [212, 147] on div "Claim Update" at bounding box center [216, 150] width 39 height 9
type input "**********"
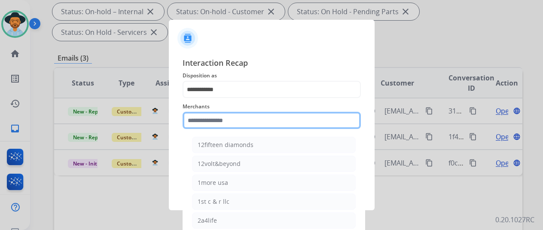
click at [208, 118] on input "text" at bounding box center [272, 120] width 178 height 17
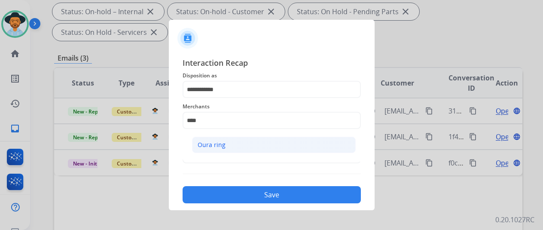
click at [222, 144] on div "Oura ring" at bounding box center [212, 144] width 28 height 9
type input "*********"
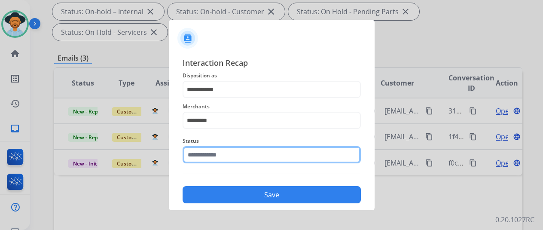
click at [218, 155] on input "text" at bounding box center [272, 154] width 178 height 17
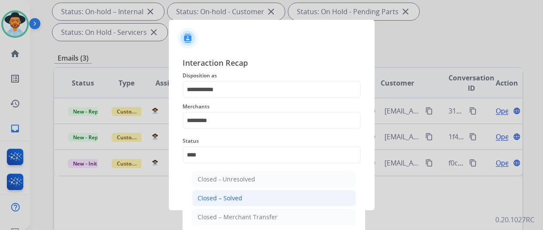
click at [210, 201] on div "Closed – Solved" at bounding box center [220, 198] width 45 height 9
type input "**********"
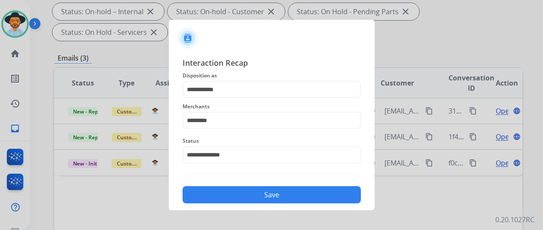
click at [226, 196] on button "Save" at bounding box center [272, 194] width 178 height 17
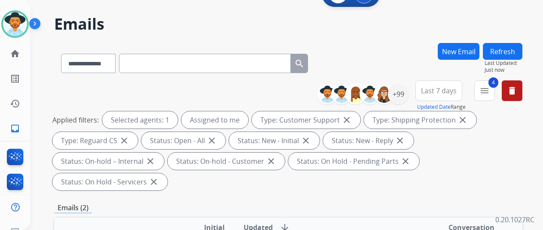
scroll to position [0, 0]
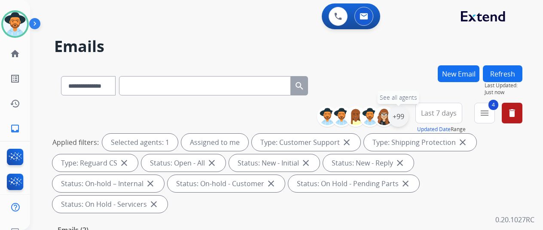
click at [404, 118] on div "+99" at bounding box center [398, 116] width 21 height 21
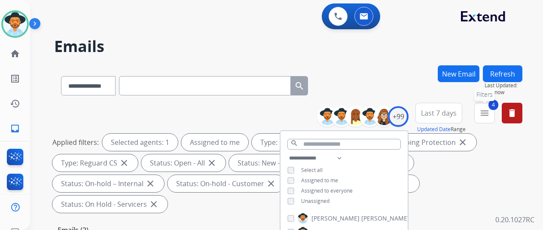
click at [490, 110] on mat-icon "menu" at bounding box center [484, 113] width 10 height 10
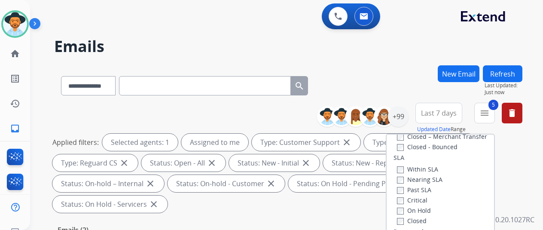
scroll to position [172, 0]
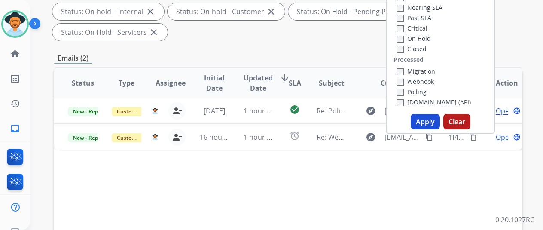
click at [431, 119] on button "Apply" at bounding box center [425, 121] width 29 height 15
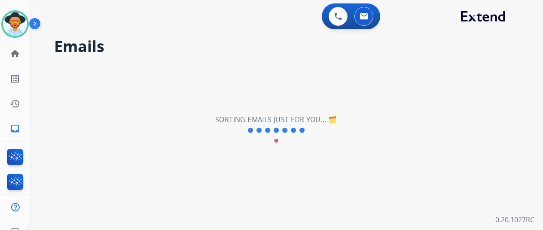
scroll to position [0, 0]
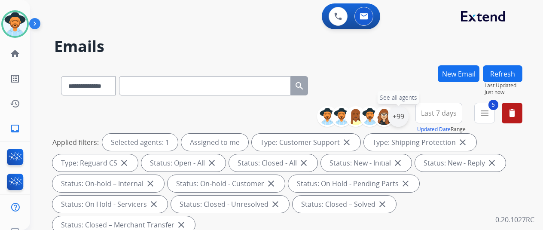
click at [403, 115] on div "+99" at bounding box center [398, 116] width 21 height 21
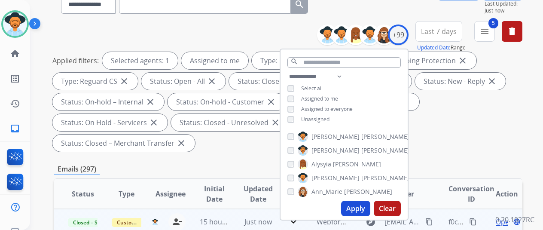
scroll to position [129, 0]
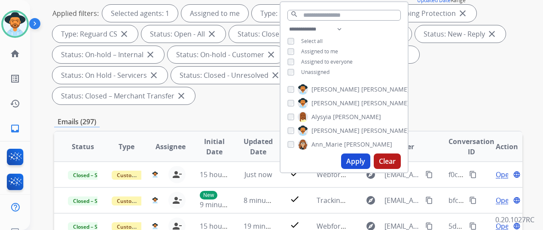
click at [358, 160] on button "Apply" at bounding box center [355, 160] width 29 height 15
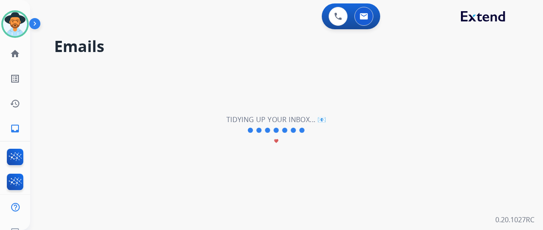
scroll to position [0, 0]
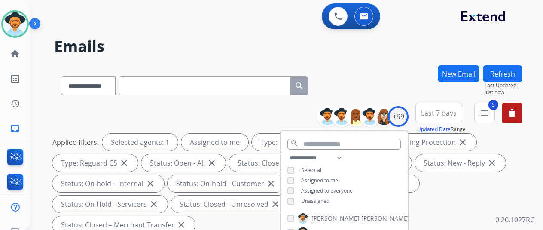
click at [405, 79] on div "**********" at bounding box center [288, 83] width 468 height 37
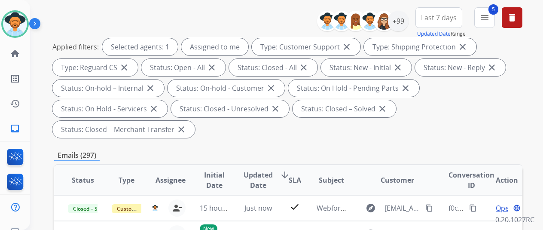
scroll to position [172, 0]
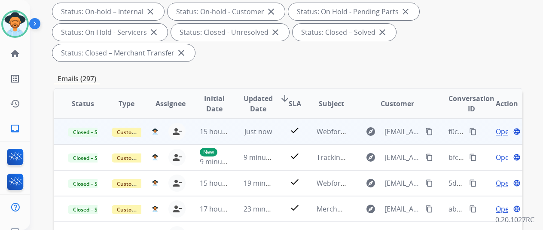
click at [473, 133] on mat-icon "content_copy" at bounding box center [473, 132] width 8 height 8
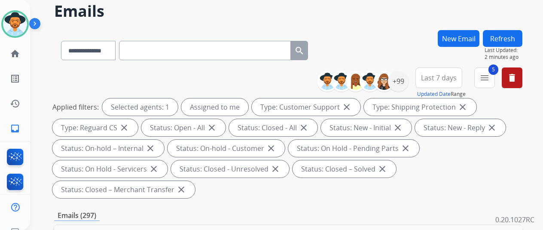
scroll to position [0, 0]
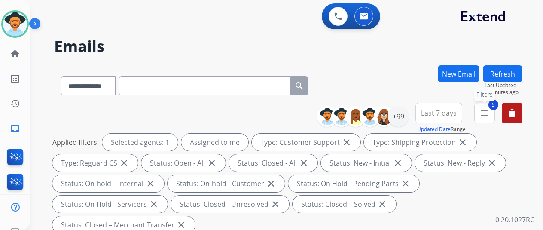
click at [490, 111] on mat-icon "menu" at bounding box center [484, 113] width 10 height 10
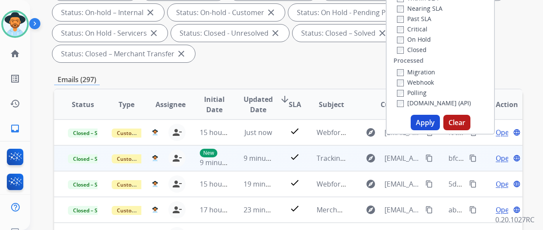
scroll to position [172, 0]
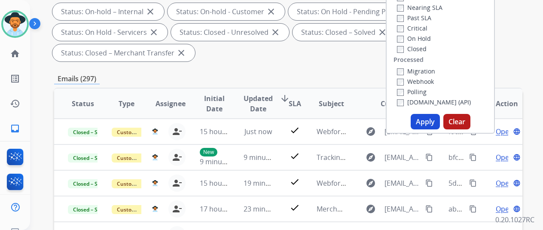
click at [424, 118] on button "Apply" at bounding box center [425, 121] width 29 height 15
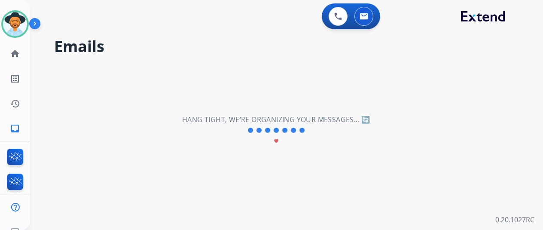
scroll to position [0, 0]
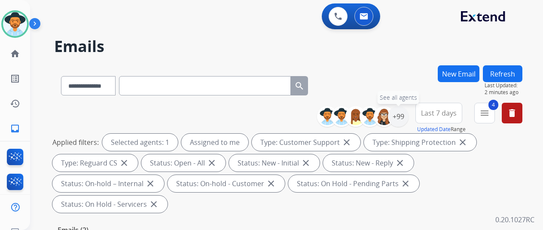
drag, startPoint x: 405, startPoint y: 114, endPoint x: 376, endPoint y: 102, distance: 31.6
click at [404, 114] on div "+99" at bounding box center [398, 116] width 21 height 21
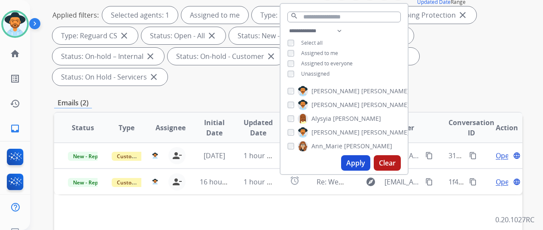
scroll to position [172, 0]
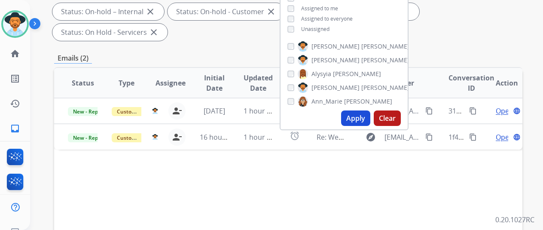
click at [362, 114] on button "Apply" at bounding box center [355, 117] width 29 height 15
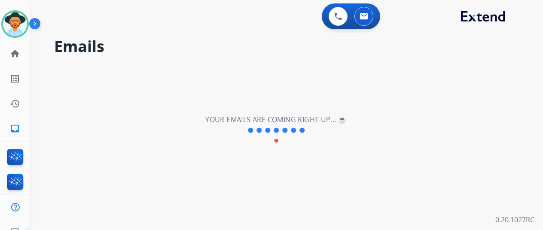
scroll to position [0, 0]
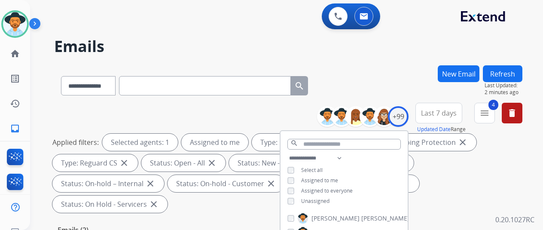
click at [398, 52] on h2 "Emails" at bounding box center [288, 46] width 468 height 17
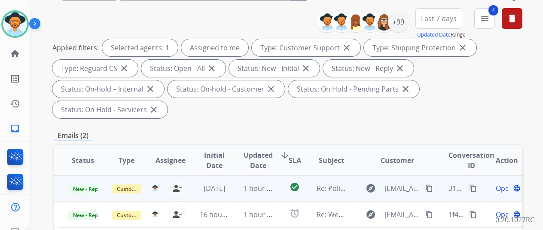
scroll to position [172, 0]
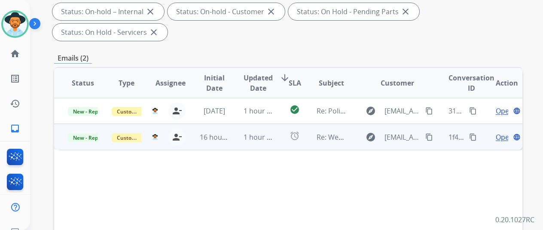
click at [497, 132] on span "Open" at bounding box center [505, 137] width 18 height 10
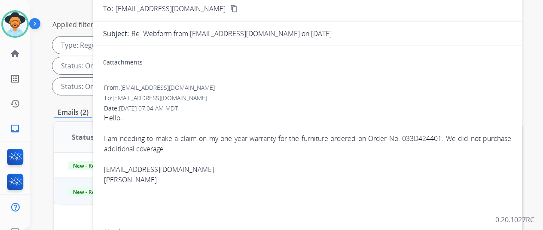
scroll to position [43, 0]
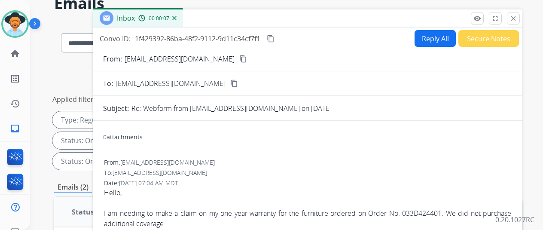
click at [239, 59] on mat-icon "content_copy" at bounding box center [243, 59] width 8 height 8
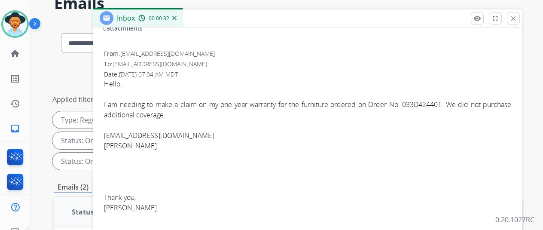
scroll to position [0, 0]
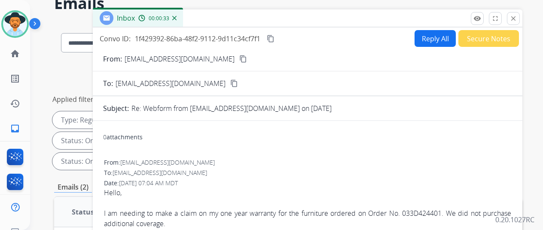
click at [432, 34] on button "Reply All" at bounding box center [435, 38] width 41 height 17
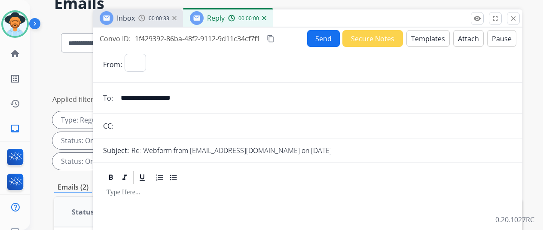
select select "**********"
click at [431, 35] on button "Templates" at bounding box center [427, 38] width 43 height 17
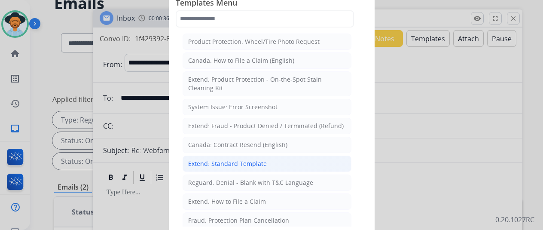
click at [217, 162] on div "Extend: Standard Template" at bounding box center [227, 163] width 79 height 9
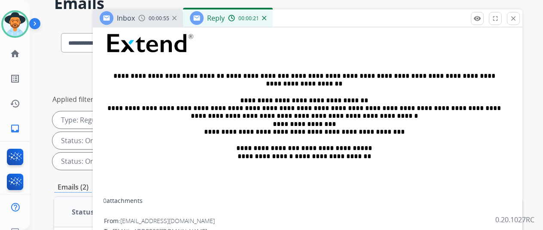
scroll to position [129, 0]
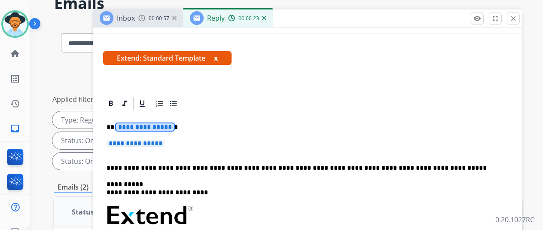
click at [172, 126] on span "**********" at bounding box center [145, 126] width 58 height 7
click at [165, 146] on span "**********" at bounding box center [136, 143] width 58 height 7
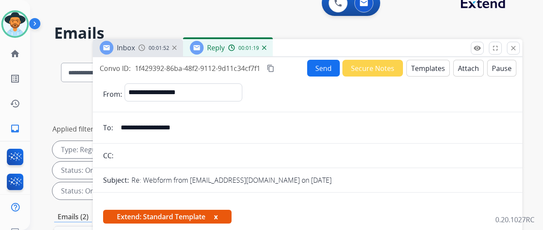
scroll to position [0, 0]
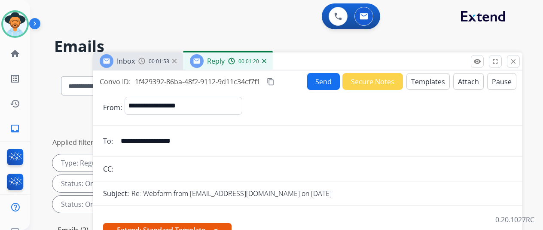
click at [327, 79] on button "Send" at bounding box center [323, 81] width 33 height 17
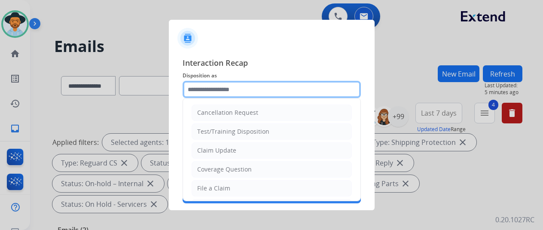
click at [218, 87] on input "text" at bounding box center [272, 89] width 178 height 17
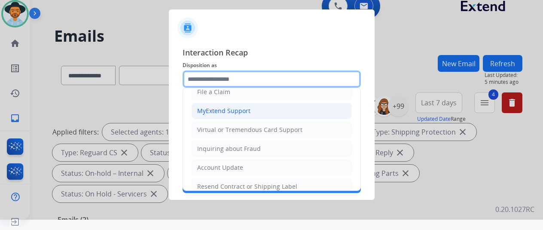
scroll to position [129, 0]
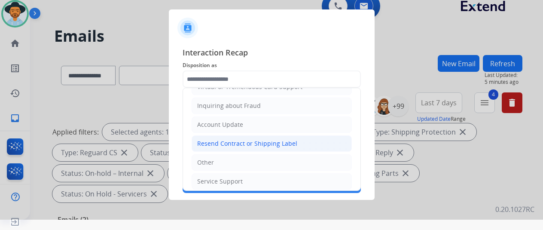
click at [206, 140] on div "Resend Contract or Shipping Label" at bounding box center [247, 143] width 100 height 9
type input "**********"
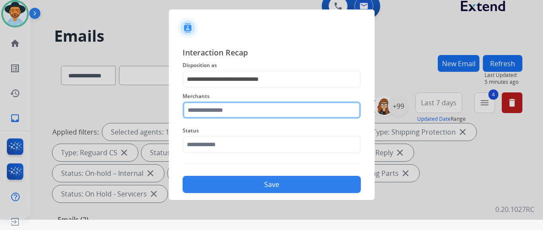
click at [211, 113] on input "text" at bounding box center [272, 109] width 178 height 17
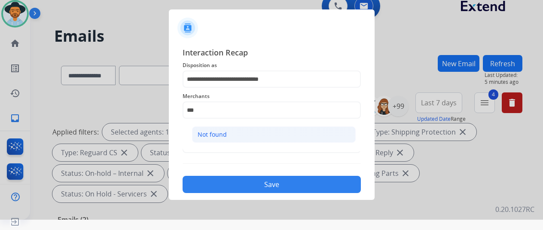
click at [224, 132] on div "Not found" at bounding box center [212, 134] width 29 height 9
type input "*********"
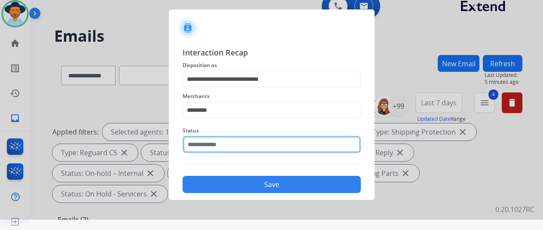
click at [211, 141] on input "text" at bounding box center [272, 144] width 178 height 17
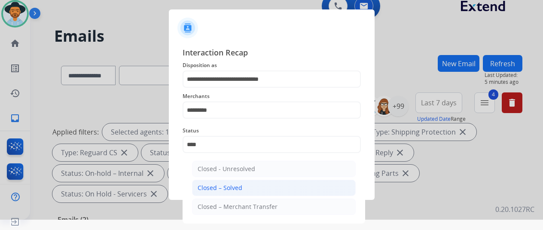
click at [216, 187] on div "Closed – Solved" at bounding box center [220, 187] width 45 height 9
type input "**********"
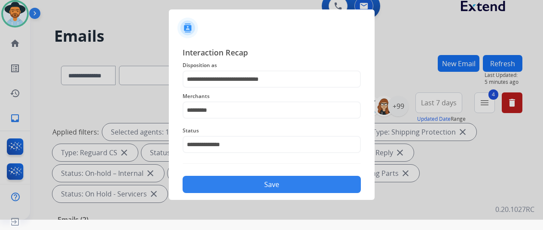
click at [259, 180] on button "Save" at bounding box center [272, 184] width 178 height 17
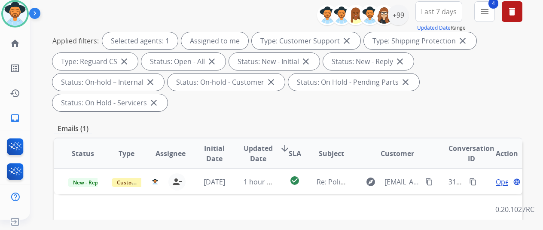
scroll to position [86, 0]
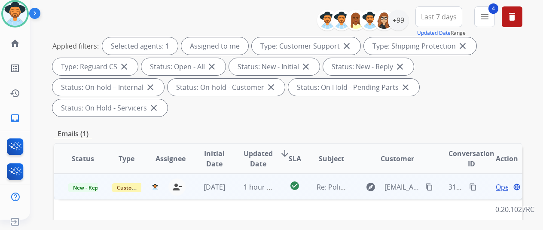
click at [502, 182] on span "Open" at bounding box center [505, 187] width 18 height 10
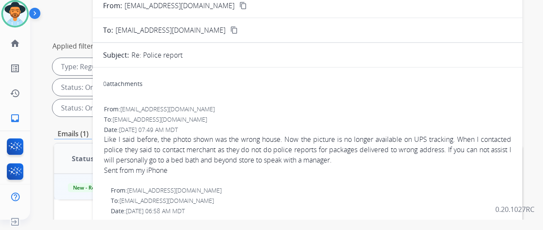
scroll to position [0, 0]
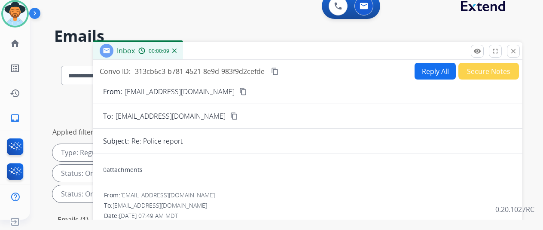
click at [239, 92] on mat-icon "content_copy" at bounding box center [243, 92] width 8 height 8
click at [177, 49] on img at bounding box center [174, 51] width 4 height 4
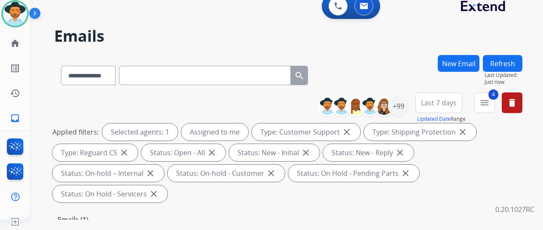
scroll to position [129, 0]
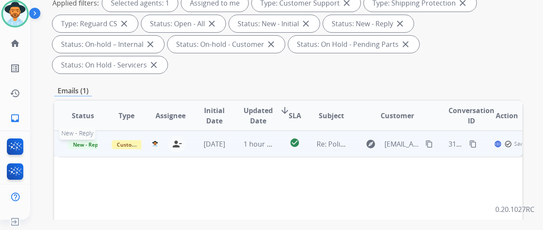
click at [82, 140] on span "New - Reply" at bounding box center [87, 144] width 39 height 9
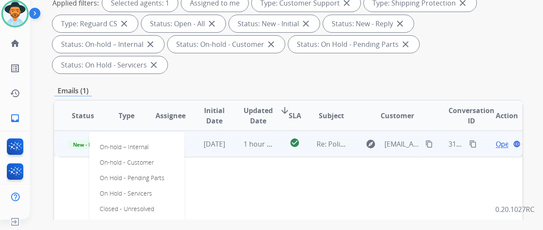
click at [497, 139] on span "Open" at bounding box center [505, 144] width 18 height 10
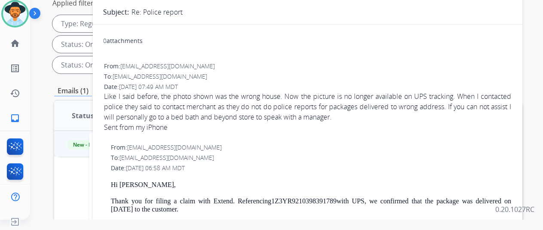
scroll to position [0, 0]
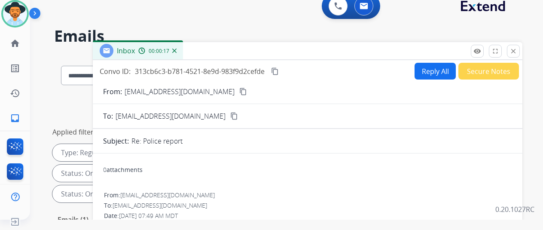
click at [183, 49] on div "Inbox 00:00:17" at bounding box center [138, 50] width 90 height 17
click at [177, 49] on img at bounding box center [174, 51] width 4 height 4
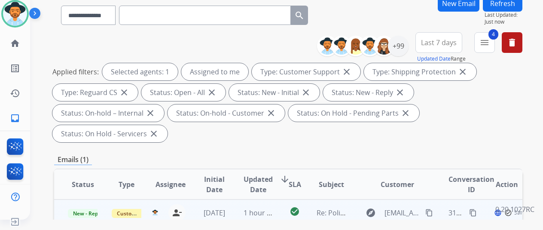
scroll to position [129, 0]
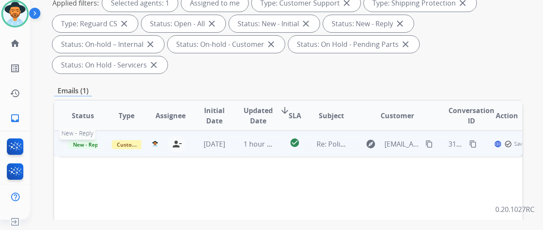
click at [86, 140] on span "New - Reply" at bounding box center [87, 144] width 39 height 9
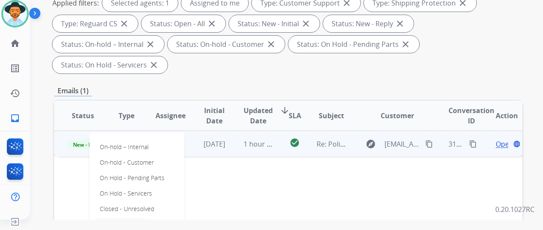
click at [117, 218] on p "Closed – Solved" at bounding box center [120, 224] width 49 height 12
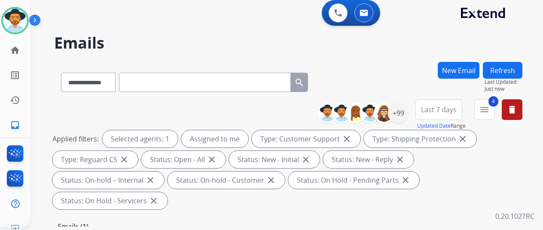
scroll to position [0, 0]
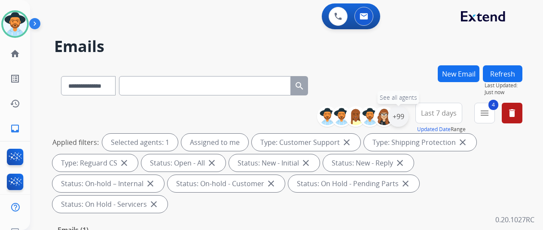
click at [408, 117] on div "+99" at bounding box center [398, 116] width 21 height 21
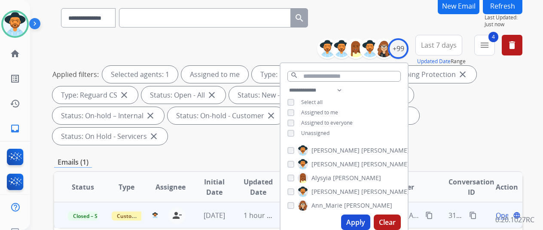
scroll to position [172, 0]
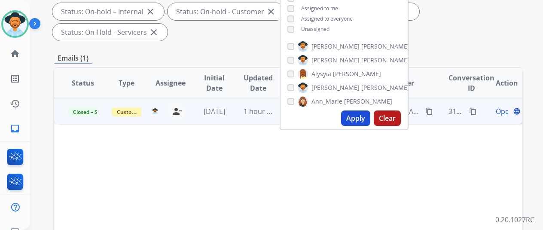
click at [356, 118] on button "Apply" at bounding box center [355, 117] width 29 height 15
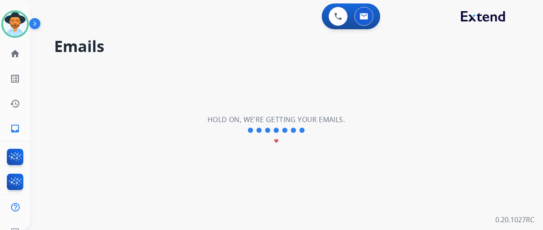
scroll to position [0, 0]
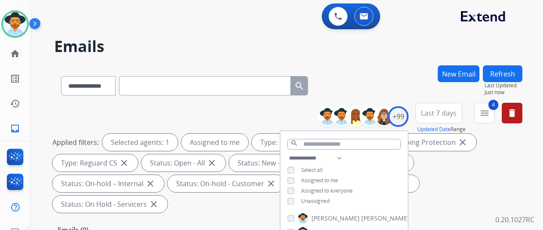
click at [386, 75] on div "**********" at bounding box center [288, 83] width 468 height 37
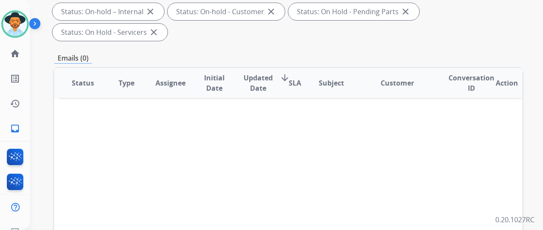
scroll to position [43, 0]
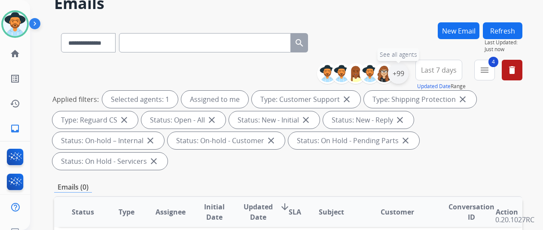
click at [407, 75] on div "+99" at bounding box center [398, 73] width 21 height 21
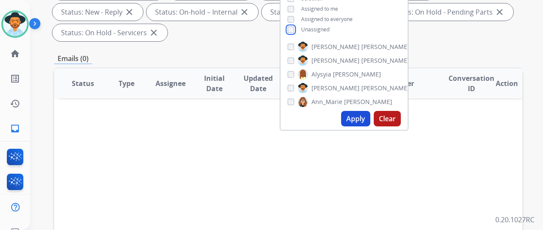
scroll to position [172, 0]
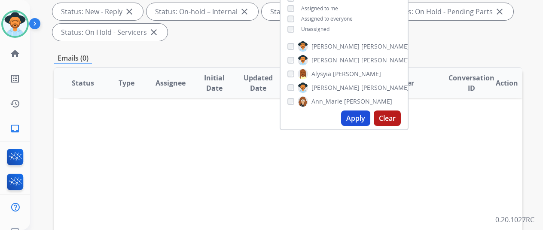
click at [363, 117] on button "Apply" at bounding box center [355, 117] width 29 height 15
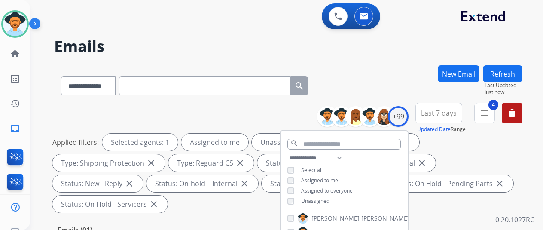
click at [377, 62] on div "**********" at bounding box center [276, 146] width 492 height 230
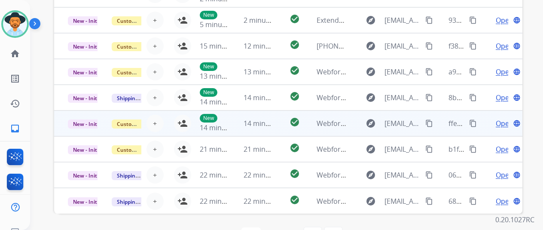
scroll to position [334, 0]
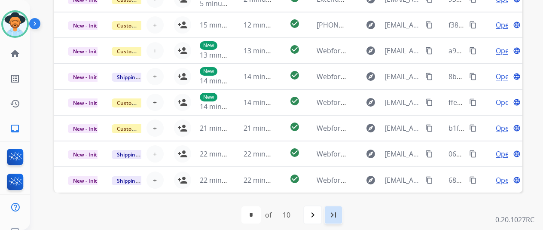
click at [337, 215] on mat-icon "last_page" at bounding box center [333, 215] width 10 height 10
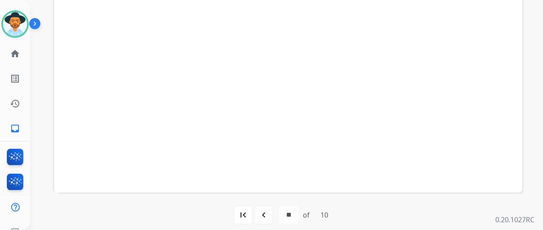
click at [269, 212] on mat-icon "navigate_before" at bounding box center [264, 215] width 10 height 10
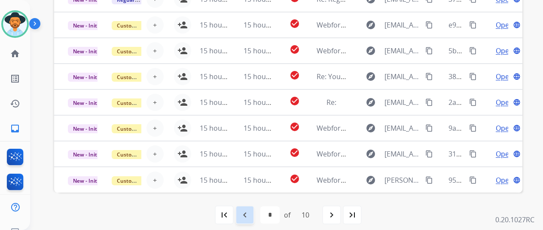
click at [248, 216] on mat-icon "navigate_before" at bounding box center [245, 215] width 10 height 10
click at [249, 215] on mat-icon "navigate_before" at bounding box center [245, 215] width 10 height 10
click at [247, 216] on mat-icon "navigate_before" at bounding box center [245, 215] width 10 height 10
click at [247, 214] on mat-icon "navigate_before" at bounding box center [245, 215] width 10 height 10
click at [248, 211] on mat-icon "navigate_before" at bounding box center [245, 215] width 10 height 10
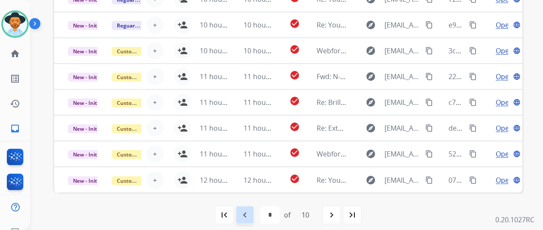
click at [245, 211] on mat-icon "navigate_before" at bounding box center [245, 215] width 10 height 10
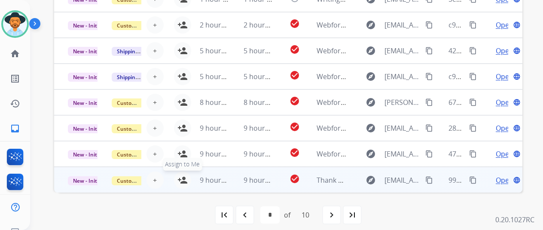
click at [183, 176] on mat-icon "person_add" at bounding box center [182, 180] width 10 height 10
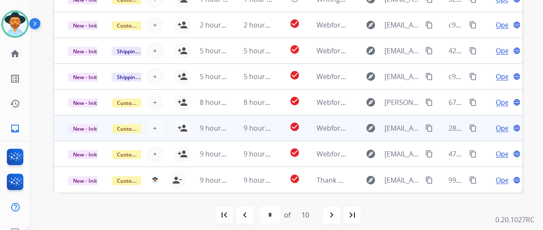
drag, startPoint x: 182, startPoint y: 150, endPoint x: 186, endPoint y: 135, distance: 15.6
click at [182, 150] on mat-icon "person_add" at bounding box center [182, 154] width 10 height 10
click at [184, 124] on mat-icon "person_add" at bounding box center [182, 128] width 10 height 10
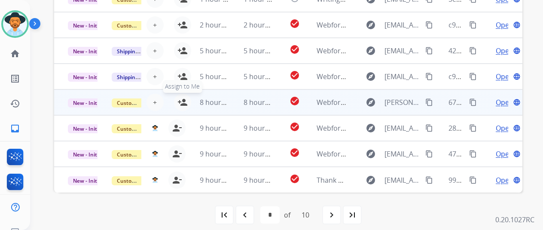
click at [179, 98] on mat-icon "person_add" at bounding box center [182, 102] width 10 height 10
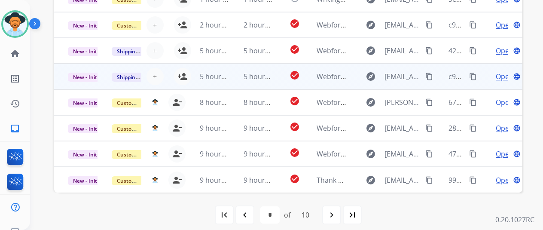
click at [186, 71] on td "5 hours ago" at bounding box center [208, 77] width 44 height 26
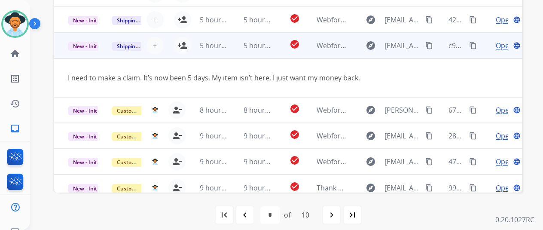
scroll to position [40, 0]
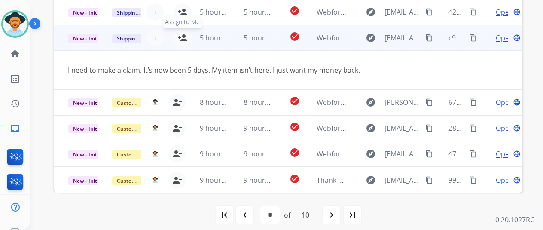
click at [183, 40] on mat-icon "person_add" at bounding box center [182, 38] width 10 height 10
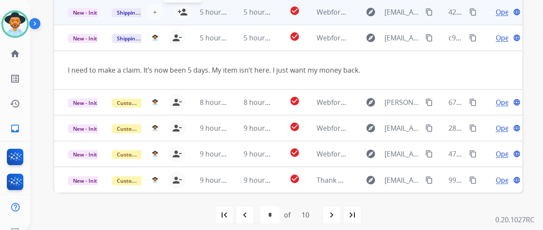
click at [185, 7] on mat-icon "person_add" at bounding box center [182, 12] width 10 height 10
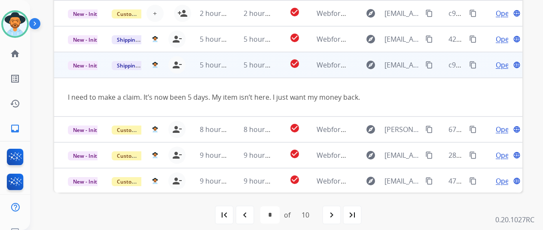
scroll to position [0, 0]
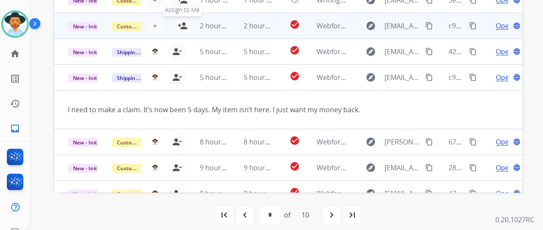
click at [184, 26] on mat-icon "person_add" at bounding box center [182, 26] width 10 height 10
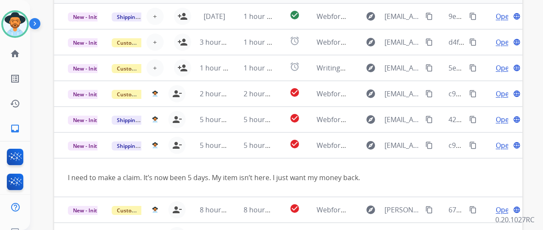
scroll to position [205, 0]
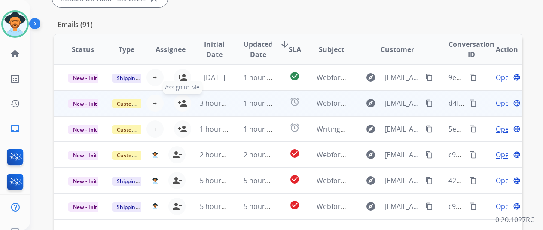
click at [182, 104] on mat-icon "person_add" at bounding box center [182, 103] width 10 height 10
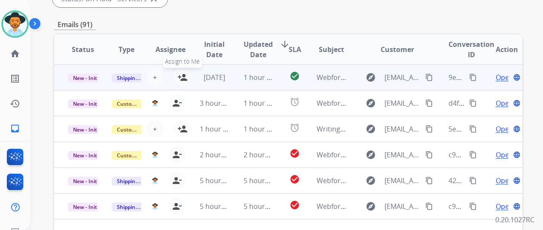
click at [181, 76] on mat-icon "person_add" at bounding box center [182, 77] width 10 height 10
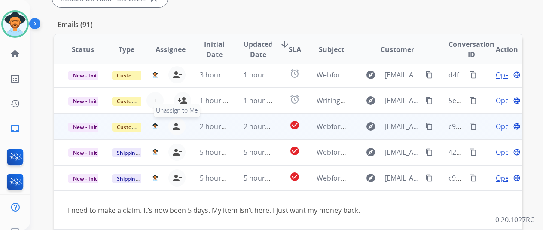
scroll to position [40, 0]
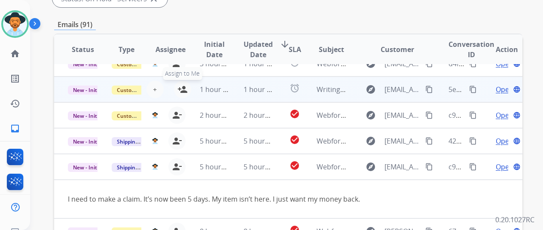
click at [181, 88] on mat-icon "person_add" at bounding box center [182, 89] width 10 height 10
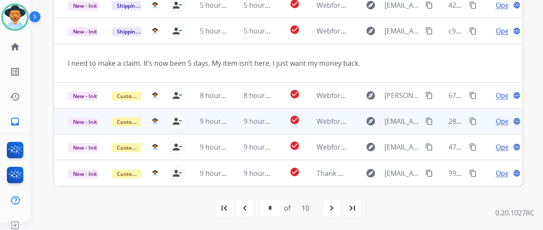
scroll to position [0, 0]
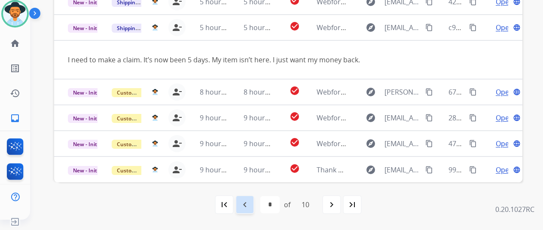
click at [246, 204] on mat-icon "navigate_before" at bounding box center [245, 204] width 10 height 10
select select "*"
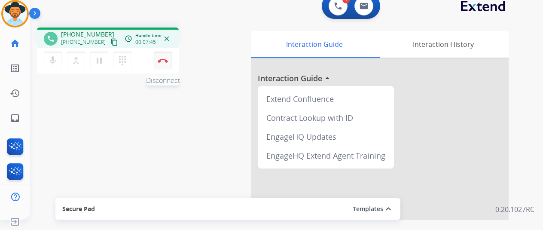
click at [162, 59] on img at bounding box center [163, 60] width 10 height 4
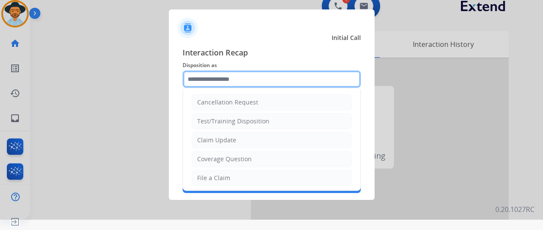
click at [209, 83] on input "text" at bounding box center [272, 78] width 178 height 17
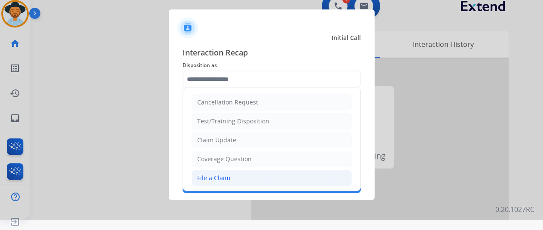
drag, startPoint x: 216, startPoint y: 176, endPoint x: 204, endPoint y: 159, distance: 20.9
click at [216, 176] on div "File a Claim" at bounding box center [213, 178] width 33 height 9
type input "**********"
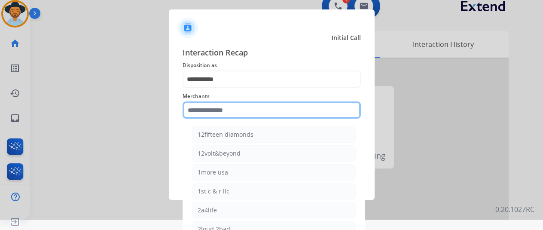
click at [214, 113] on input "text" at bounding box center [272, 109] width 178 height 17
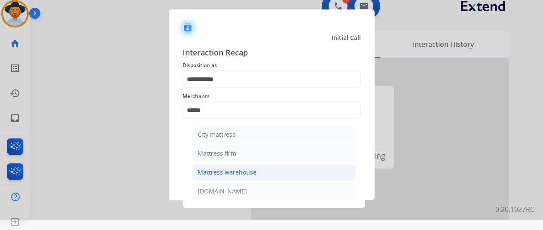
click at [255, 174] on li "Mattress warehouse" at bounding box center [274, 172] width 164 height 16
type input "**********"
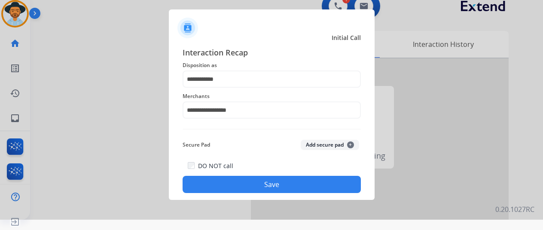
click at [247, 182] on button "Save" at bounding box center [272, 184] width 178 height 17
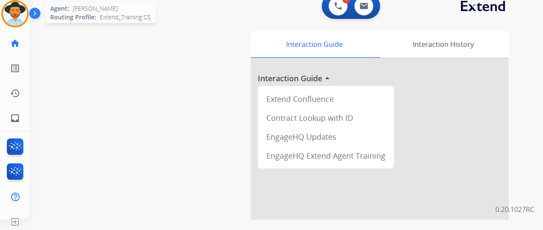
click at [10, 14] on img at bounding box center [15, 14] width 24 height 24
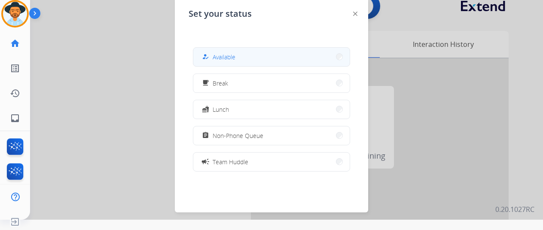
click at [226, 54] on span "Available" at bounding box center [224, 56] width 23 height 9
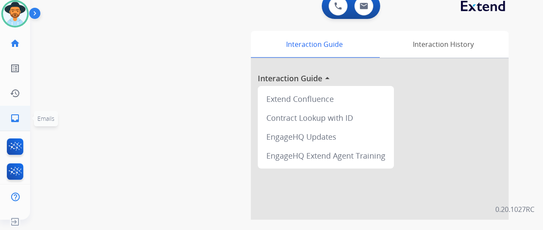
click at [11, 116] on mat-icon "inbox" at bounding box center [15, 118] width 10 height 10
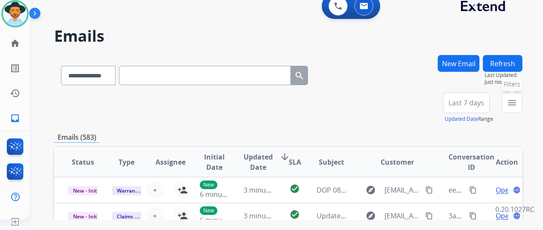
click at [517, 104] on mat-icon "menu" at bounding box center [512, 103] width 10 height 10
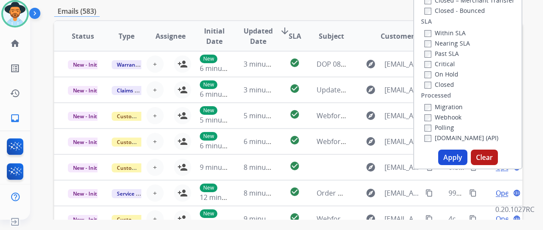
scroll to position [129, 0]
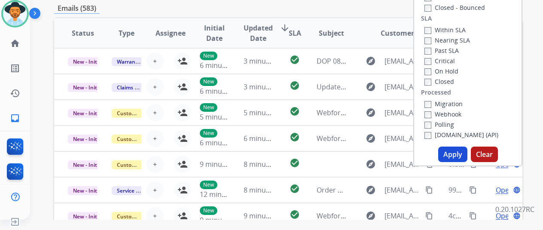
click at [453, 149] on button "Apply" at bounding box center [452, 153] width 29 height 15
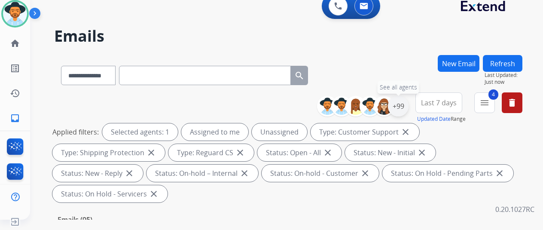
click at [406, 104] on div "+99" at bounding box center [398, 106] width 21 height 21
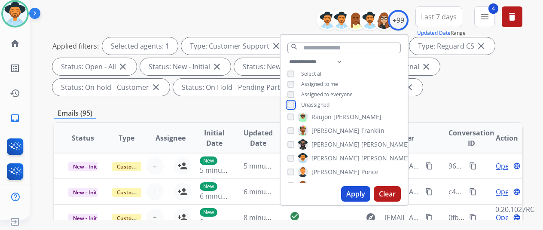
scroll to position [945, 0]
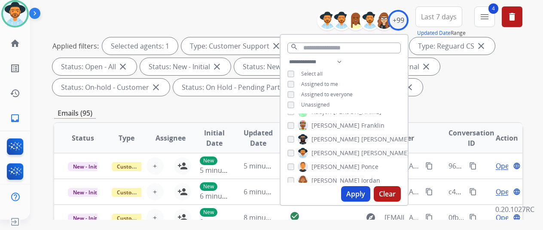
click at [358, 192] on button "Apply" at bounding box center [355, 193] width 29 height 15
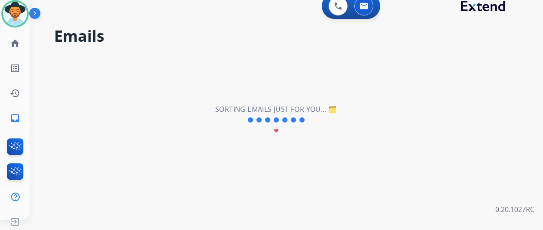
scroll to position [0, 0]
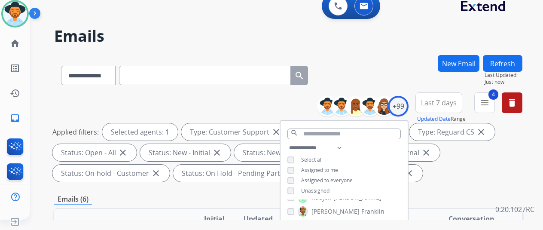
click at [362, 82] on div "**********" at bounding box center [288, 73] width 468 height 37
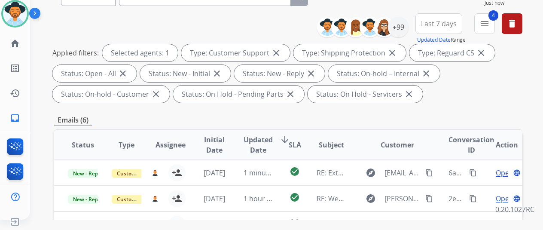
scroll to position [86, 0]
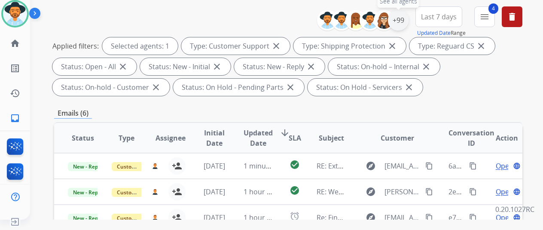
click at [401, 18] on div "+99" at bounding box center [398, 20] width 21 height 21
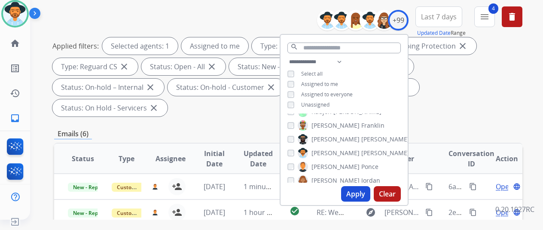
click at [356, 194] on button "Apply" at bounding box center [355, 193] width 29 height 15
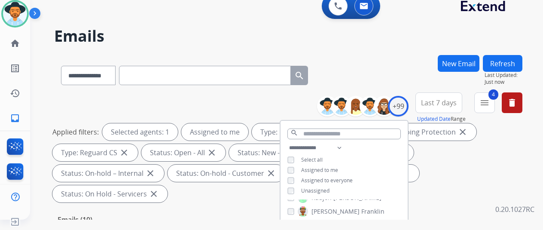
click at [387, 61] on div "**********" at bounding box center [288, 73] width 468 height 37
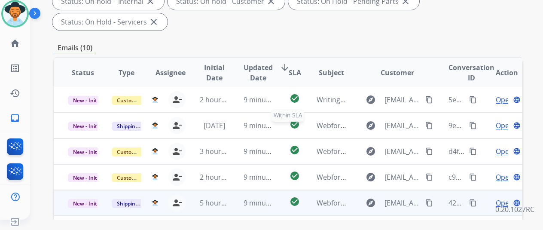
scroll to position [314, 0]
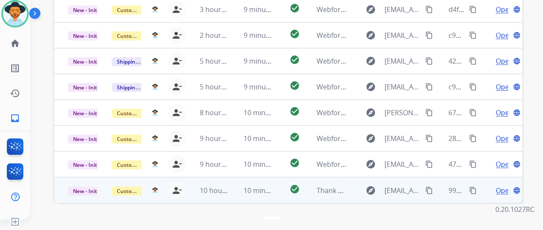
click at [498, 185] on span "Open" at bounding box center [505, 190] width 18 height 10
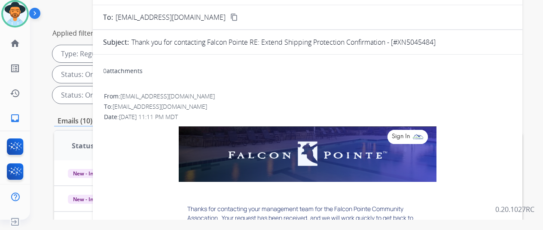
scroll to position [13, 0]
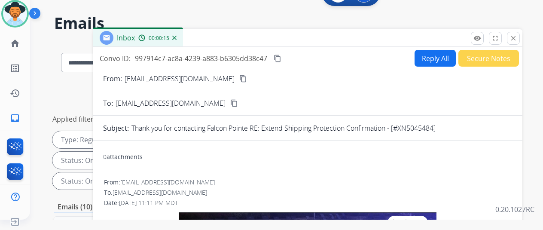
click at [183, 36] on div "Inbox 00:00:15" at bounding box center [138, 37] width 90 height 17
click at [177, 38] on img at bounding box center [174, 38] width 4 height 4
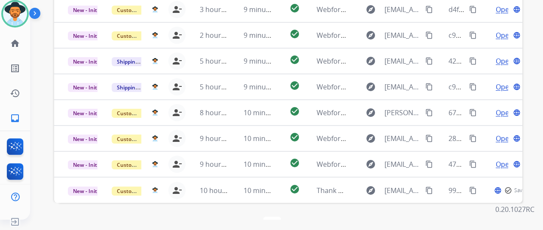
scroll to position [1, 0]
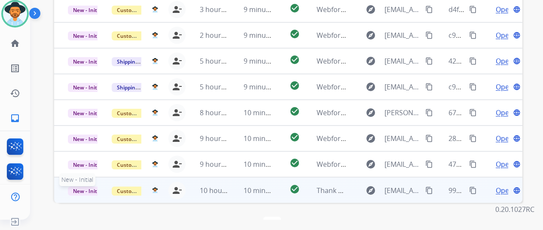
click at [78, 186] on span "New - Initial" at bounding box center [88, 190] width 40 height 9
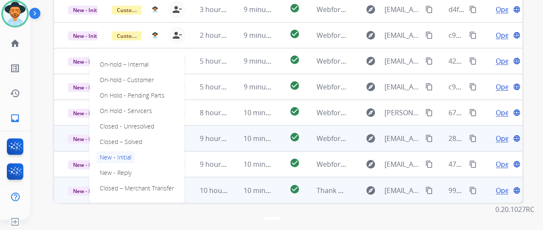
drag, startPoint x: 123, startPoint y: 119, endPoint x: 276, endPoint y: 117, distance: 152.9
click at [123, 136] on p "Closed – Solved" at bounding box center [120, 142] width 49 height 12
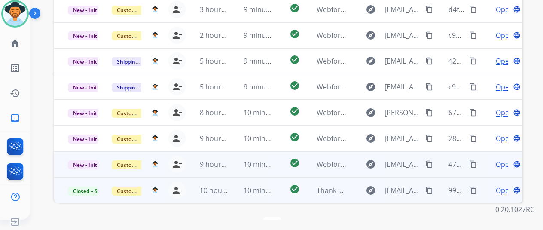
click at [506, 159] on span "Open" at bounding box center [505, 164] width 18 height 10
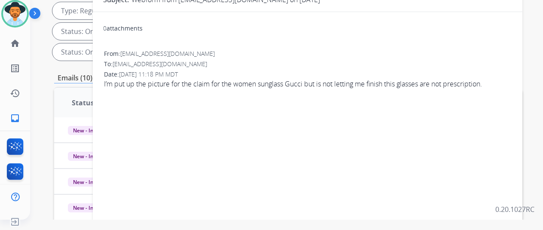
scroll to position [13, 0]
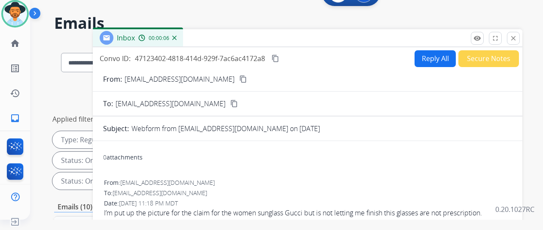
drag, startPoint x: 227, startPoint y: 76, endPoint x: 246, endPoint y: 61, distance: 24.4
click at [239, 76] on mat-icon "content_copy" at bounding box center [243, 79] width 8 height 8
click at [429, 55] on button "Reply All" at bounding box center [435, 58] width 41 height 17
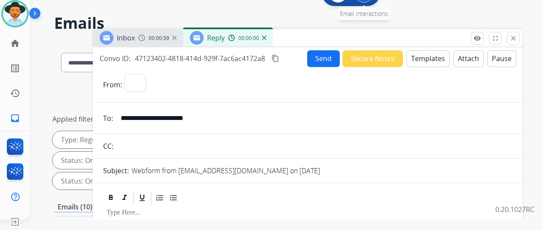
select select "**********"
click at [427, 53] on button "Templates" at bounding box center [427, 58] width 43 height 17
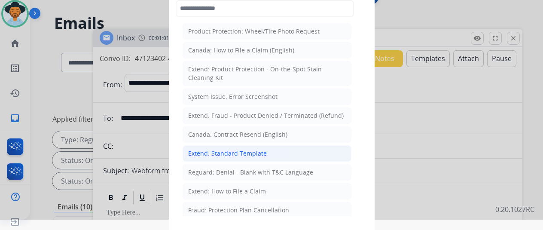
click at [230, 153] on div "Extend: Standard Template" at bounding box center [227, 153] width 79 height 9
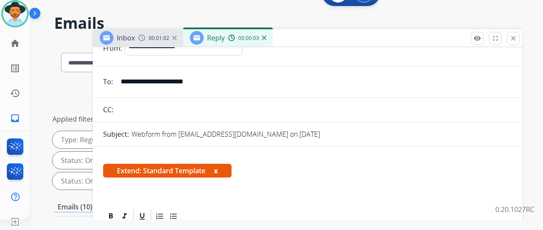
scroll to position [129, 0]
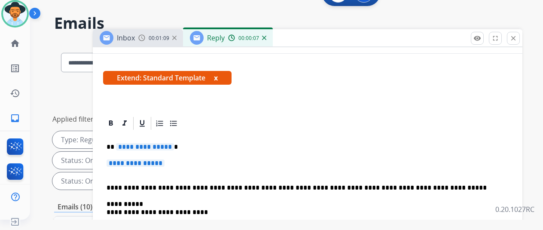
click at [173, 146] on span "**********" at bounding box center [145, 146] width 58 height 7
click at [165, 164] on span "**********" at bounding box center [136, 162] width 58 height 7
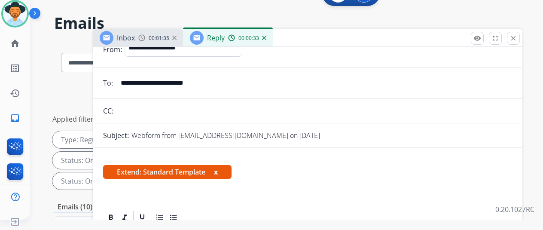
scroll to position [0, 0]
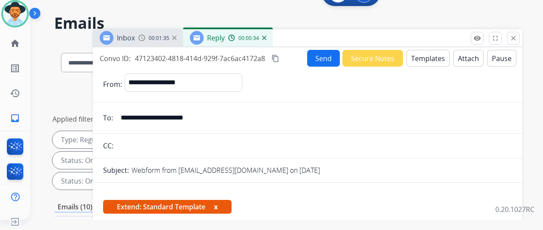
click at [322, 56] on button "Send" at bounding box center [323, 58] width 33 height 17
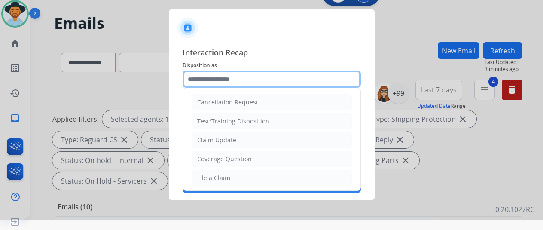
click at [224, 79] on input "text" at bounding box center [272, 78] width 178 height 17
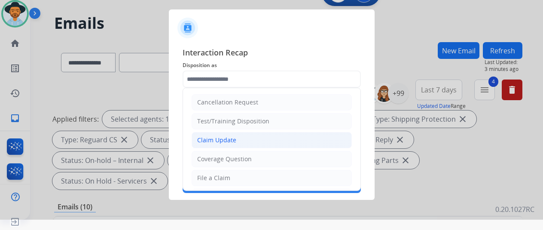
click at [220, 140] on div "Claim Update" at bounding box center [216, 140] width 39 height 9
type input "**********"
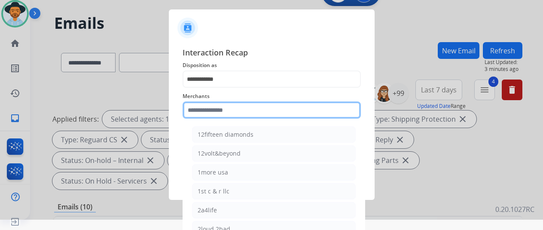
drag, startPoint x: 209, startPoint y: 108, endPoint x: 227, endPoint y: 86, distance: 28.7
click at [209, 108] on input "text" at bounding box center [272, 109] width 178 height 17
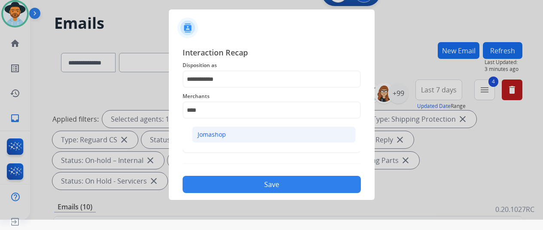
click at [207, 136] on div "Jomashop" at bounding box center [212, 134] width 28 height 9
type input "********"
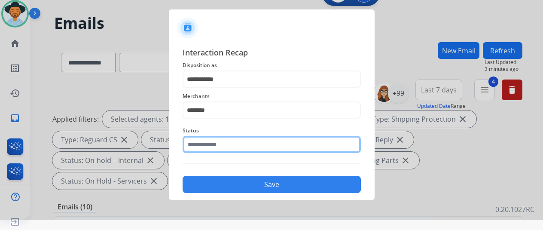
click at [200, 149] on input "text" at bounding box center [272, 144] width 178 height 17
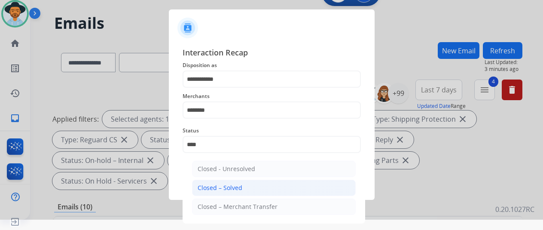
click at [221, 191] on div "Closed – Solved" at bounding box center [220, 187] width 45 height 9
type input "**********"
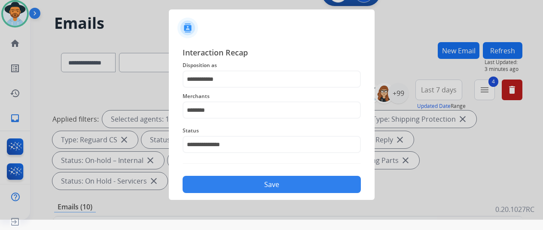
click at [232, 194] on div "**********" at bounding box center [272, 120] width 206 height 160
click at [248, 182] on button "Save" at bounding box center [272, 184] width 178 height 17
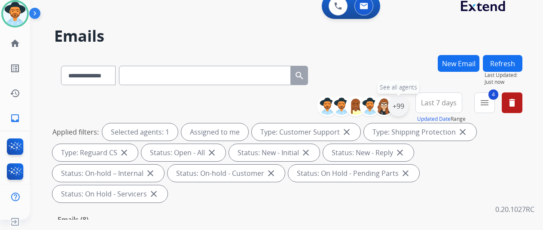
click at [403, 104] on div "+99" at bounding box center [398, 106] width 21 height 21
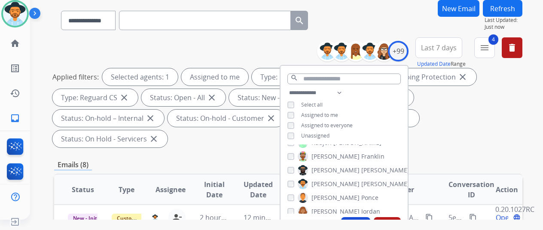
scroll to position [129, 0]
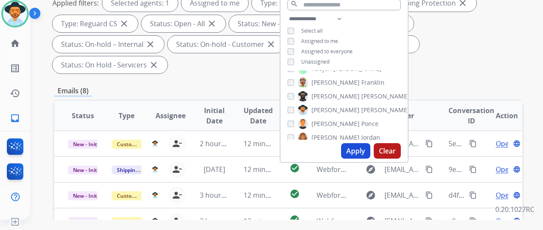
click at [361, 146] on button "Apply" at bounding box center [355, 150] width 29 height 15
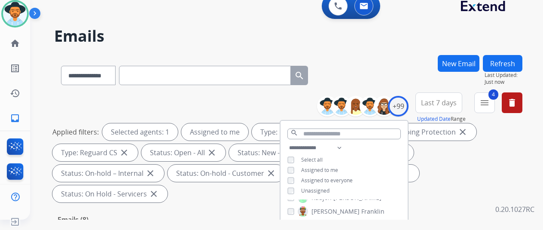
click at [374, 61] on div "**********" at bounding box center [288, 73] width 468 height 37
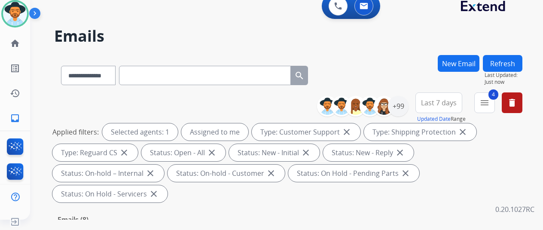
click at [379, 44] on h2 "Emails" at bounding box center [288, 35] width 468 height 17
click at [394, 53] on div "**********" at bounding box center [276, 136] width 492 height 230
click at [13, 116] on mat-icon "inbox" at bounding box center [15, 118] width 10 height 10
click at [401, 100] on div "+99" at bounding box center [398, 106] width 21 height 21
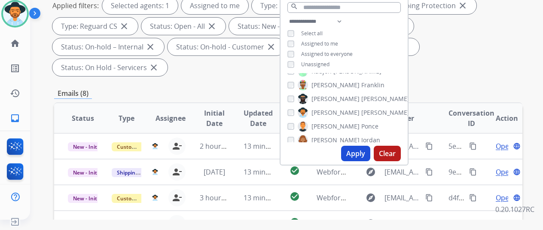
scroll to position [129, 0]
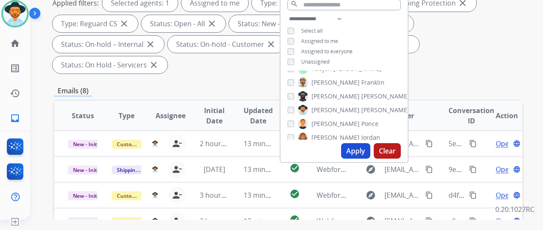
drag, startPoint x: 362, startPoint y: 149, endPoint x: 348, endPoint y: 119, distance: 33.4
click at [362, 149] on button "Apply" at bounding box center [355, 150] width 29 height 15
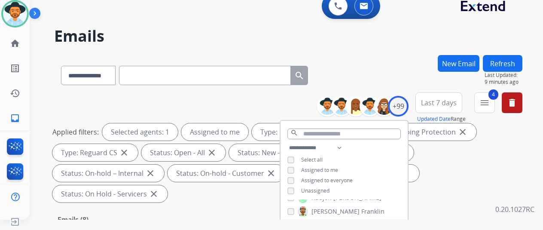
click at [366, 67] on div "**********" at bounding box center [288, 73] width 468 height 37
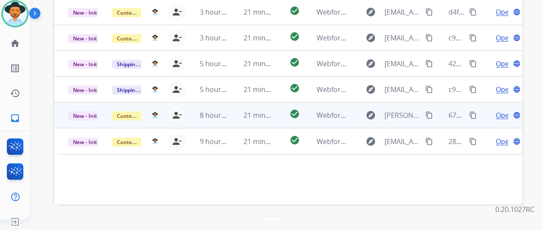
scroll to position [314, 0]
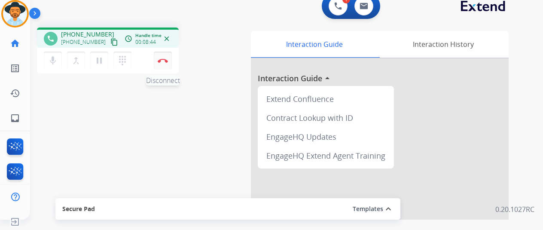
click at [163, 62] on button "Disconnect" at bounding box center [163, 61] width 18 height 18
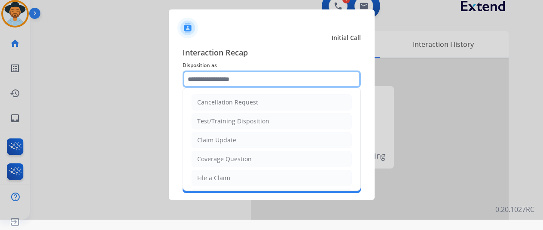
click at [220, 78] on input "text" at bounding box center [272, 78] width 178 height 17
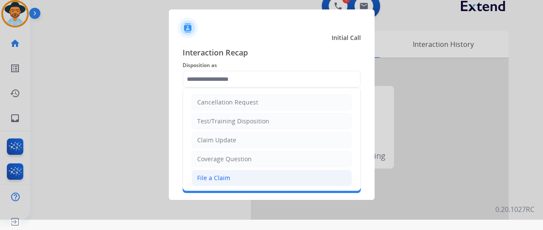
click at [206, 177] on div "File a Claim" at bounding box center [213, 178] width 33 height 9
type input "**********"
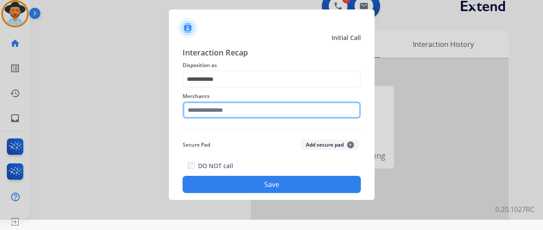
click at [195, 110] on input "text" at bounding box center [272, 109] width 178 height 17
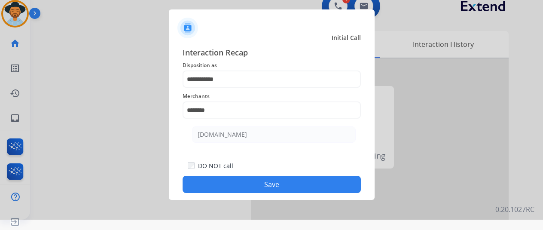
click at [219, 132] on div "[DOMAIN_NAME]" at bounding box center [222, 134] width 49 height 9
type input "**********"
click at [269, 186] on button "Save" at bounding box center [272, 184] width 178 height 17
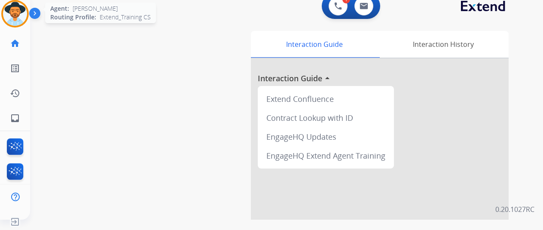
click at [8, 10] on img at bounding box center [15, 14] width 24 height 24
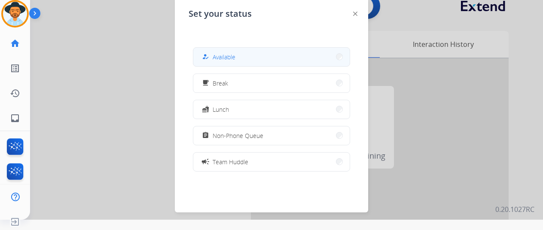
click at [225, 56] on span "Available" at bounding box center [224, 56] width 23 height 9
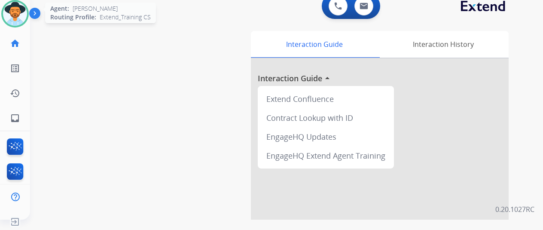
click at [15, 13] on img at bounding box center [15, 14] width 24 height 24
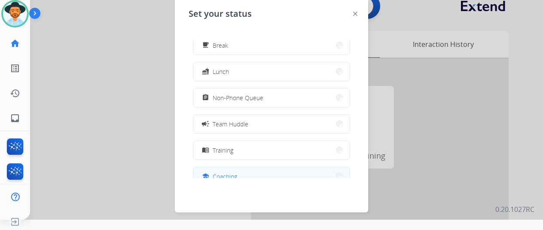
scroll to position [86, 0]
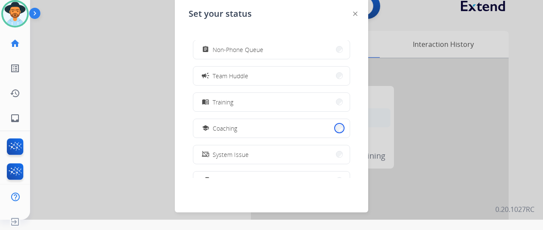
click at [333, 125] on button "school Coaching" at bounding box center [271, 128] width 156 height 18
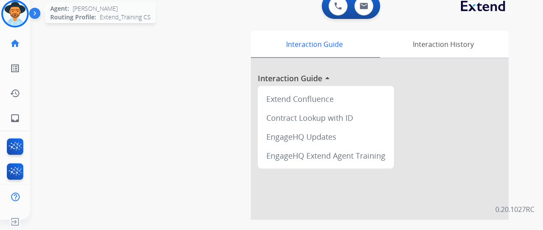
click at [11, 17] on img at bounding box center [15, 14] width 24 height 24
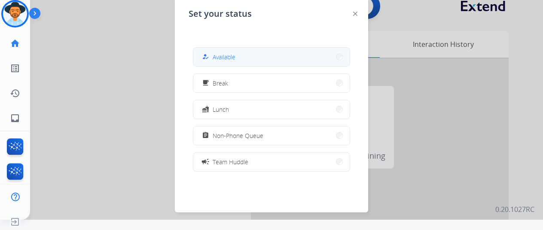
click at [241, 60] on button "how_to_reg Available" at bounding box center [271, 57] width 156 height 18
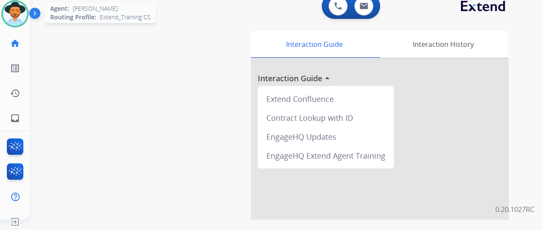
click at [18, 8] on img at bounding box center [15, 14] width 24 height 24
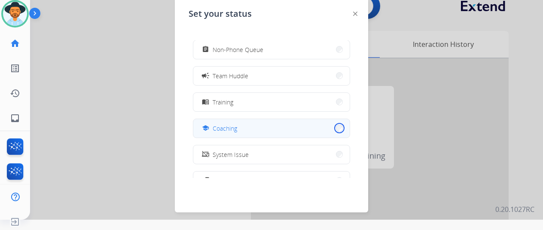
click at [335, 130] on button "school Coaching" at bounding box center [271, 128] width 156 height 18
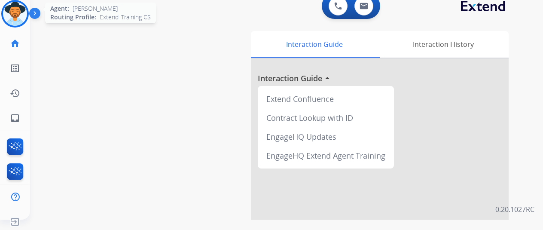
click at [23, 5] on img at bounding box center [15, 14] width 24 height 24
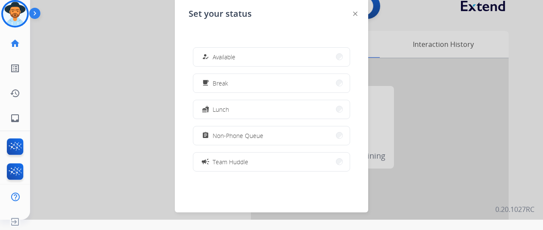
click at [237, 50] on button "how_to_reg Available" at bounding box center [271, 57] width 156 height 18
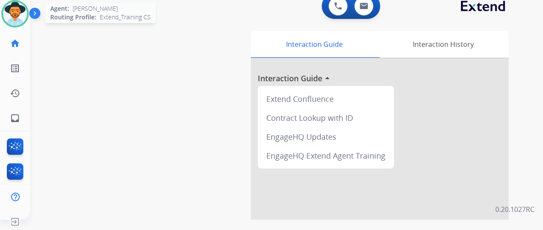
click at [12, 7] on img at bounding box center [15, 14] width 24 height 24
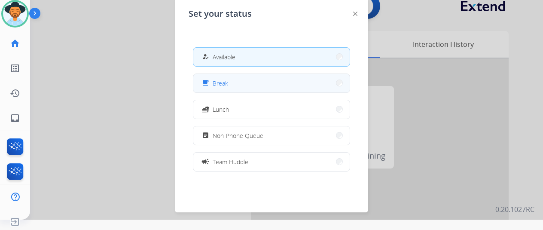
click at [243, 82] on button "free_breakfast Break" at bounding box center [271, 83] width 156 height 18
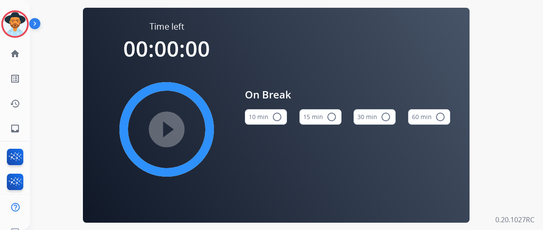
drag, startPoint x: 279, startPoint y: 119, endPoint x: 204, endPoint y: 111, distance: 75.6
click at [279, 119] on mat-icon "radio_button_unchecked" at bounding box center [277, 117] width 10 height 10
click at [170, 128] on mat-icon "play_circle_filled" at bounding box center [167, 129] width 10 height 10
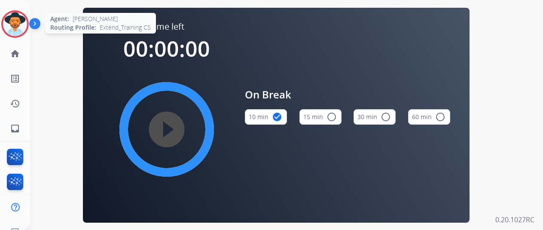
click at [21, 24] on img at bounding box center [15, 24] width 24 height 24
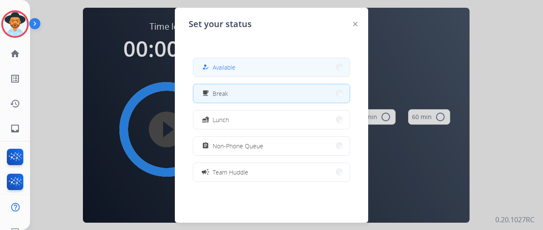
click at [225, 66] on span "Available" at bounding box center [224, 67] width 23 height 9
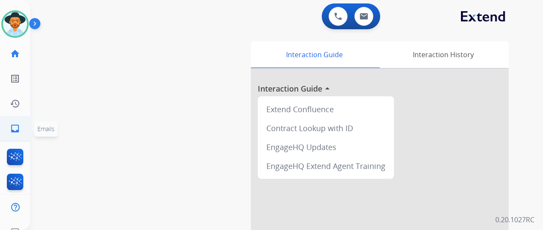
click at [16, 133] on mat-icon "inbox" at bounding box center [15, 128] width 10 height 10
select select "**********"
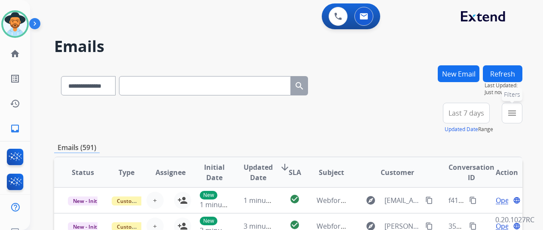
click at [517, 110] on mat-icon "menu" at bounding box center [512, 113] width 10 height 10
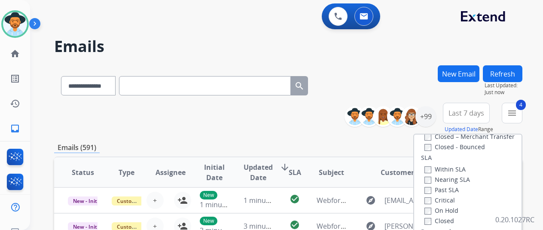
scroll to position [172, 0]
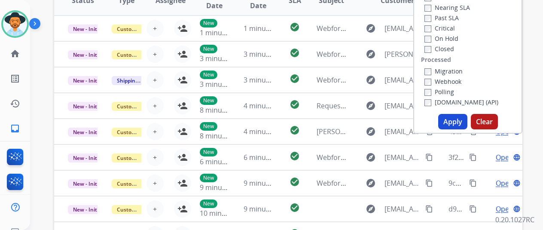
click at [454, 120] on button "Apply" at bounding box center [452, 121] width 29 height 15
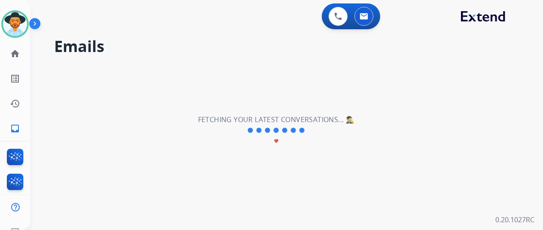
scroll to position [0, 0]
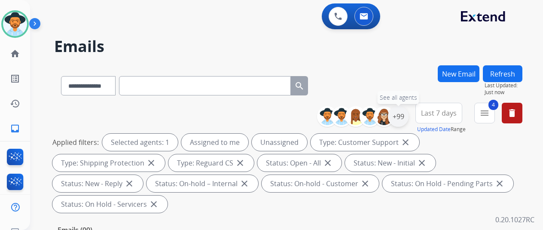
click at [403, 111] on div "+99" at bounding box center [398, 116] width 21 height 21
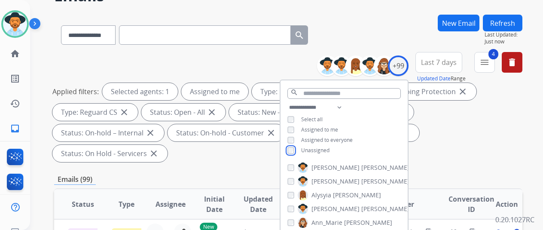
scroll to position [129, 0]
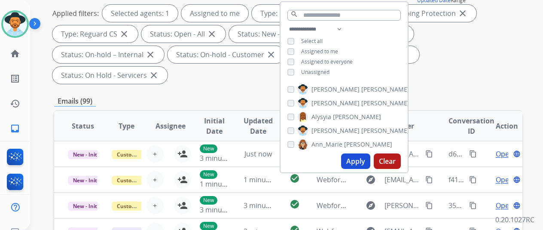
click at [360, 158] on button "Apply" at bounding box center [355, 160] width 29 height 15
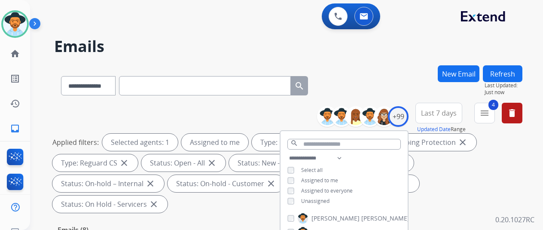
click at [399, 78] on div "**********" at bounding box center [288, 83] width 468 height 37
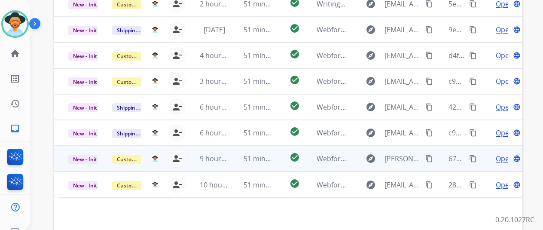
scroll to position [314, 0]
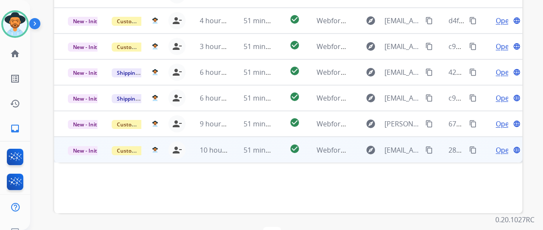
drag, startPoint x: 505, startPoint y: 129, endPoint x: 426, endPoint y: 128, distance: 79.5
click at [505, 145] on span "Open" at bounding box center [505, 150] width 18 height 10
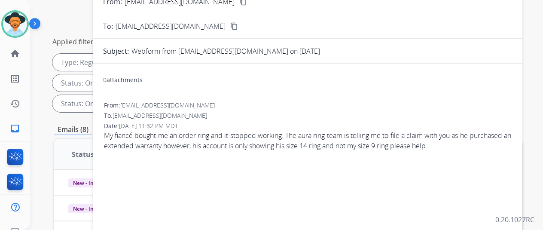
scroll to position [56, 0]
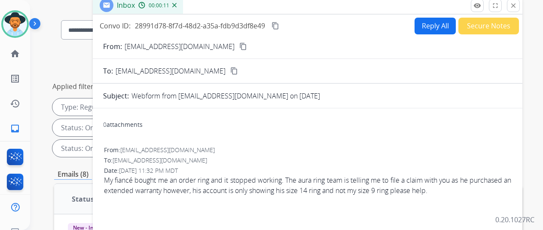
click at [239, 45] on mat-icon "content_copy" at bounding box center [243, 47] width 8 height 8
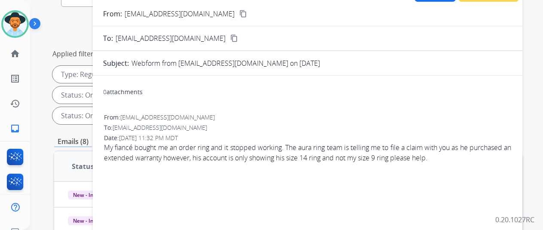
scroll to position [13, 0]
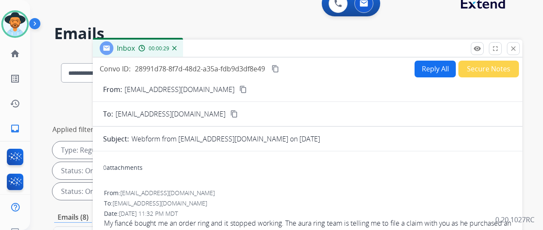
click at [435, 68] on button "Reply All" at bounding box center [435, 69] width 41 height 17
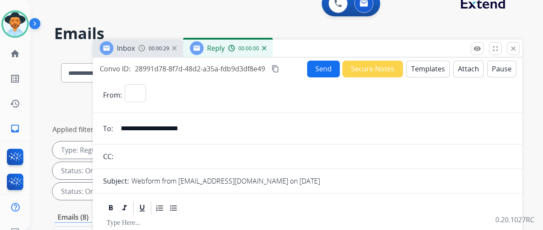
select select "**********"
click at [427, 64] on button "Templates" at bounding box center [427, 69] width 43 height 17
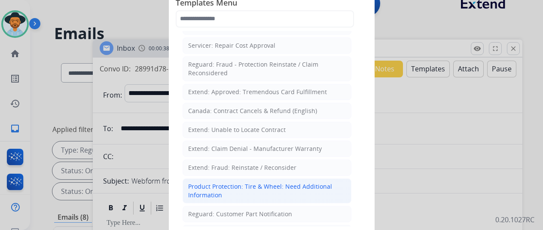
scroll to position [301, 0]
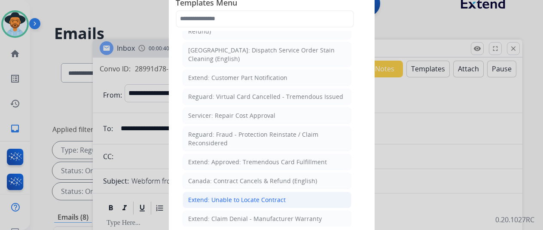
click at [210, 195] on div "Extend: Unable to Locate Contract" at bounding box center [237, 199] width 98 height 9
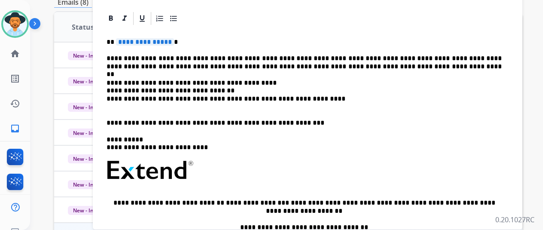
scroll to position [0, 0]
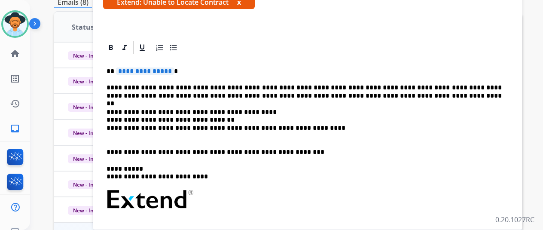
click at [174, 70] on span "**********" at bounding box center [145, 70] width 58 height 7
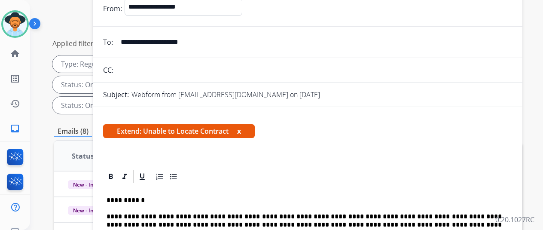
scroll to position [56, 0]
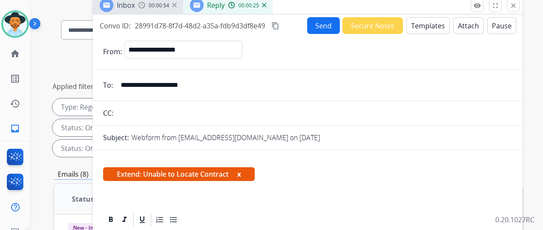
click at [329, 24] on button "Send" at bounding box center [323, 25] width 33 height 17
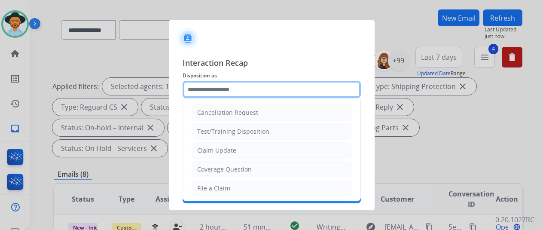
click at [216, 88] on input "text" at bounding box center [272, 89] width 178 height 17
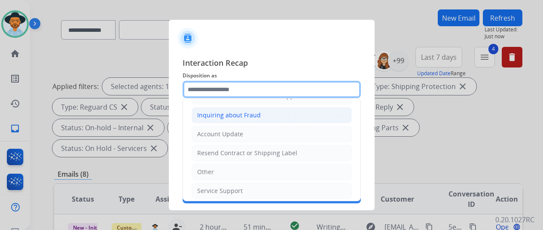
scroll to position [130, 0]
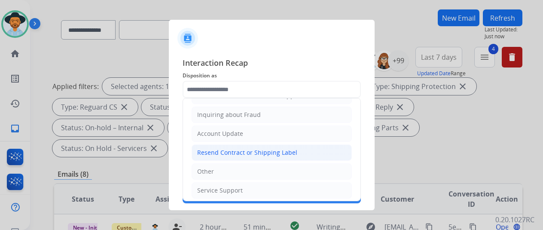
click at [218, 150] on div "Resend Contract or Shipping Label" at bounding box center [247, 152] width 100 height 9
type input "**********"
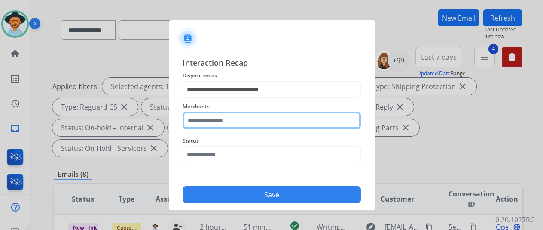
click at [212, 125] on input "text" at bounding box center [272, 120] width 178 height 17
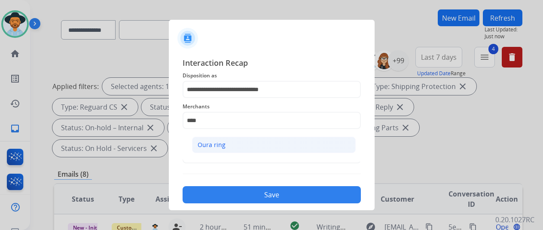
click at [210, 143] on div "Oura ring" at bounding box center [212, 144] width 28 height 9
type input "*********"
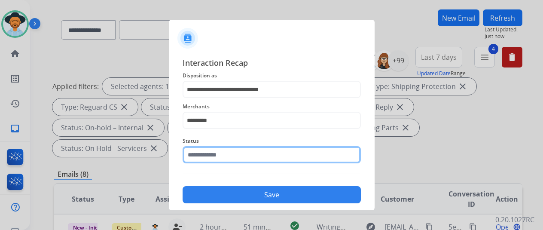
click at [213, 156] on input "text" at bounding box center [272, 154] width 178 height 17
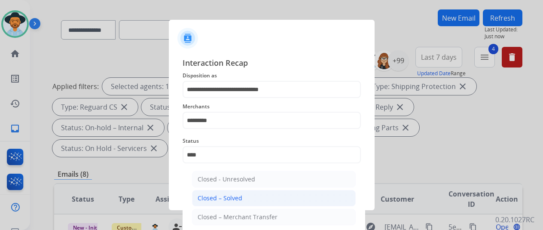
click at [214, 198] on div "Closed – Solved" at bounding box center [220, 198] width 45 height 9
type input "**********"
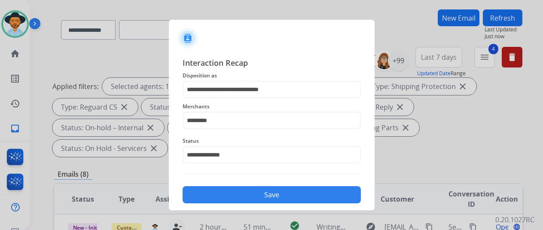
click at [269, 200] on button "Save" at bounding box center [272, 194] width 178 height 17
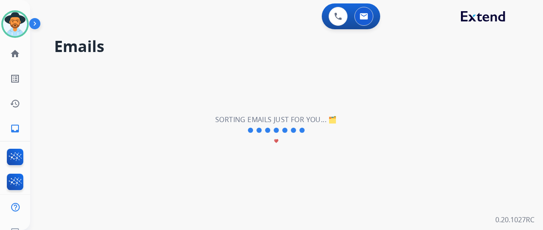
scroll to position [0, 0]
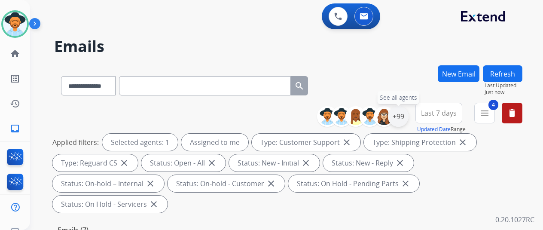
click at [406, 113] on div "+99" at bounding box center [398, 116] width 21 height 21
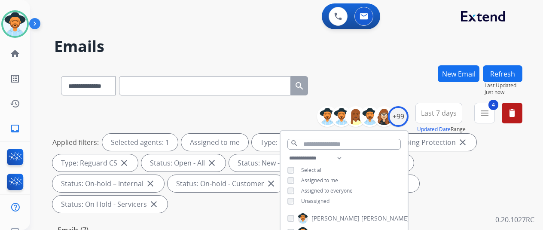
scroll to position [129, 0]
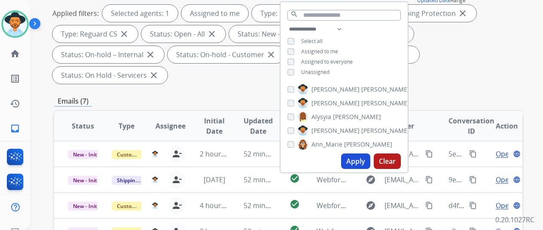
click at [358, 162] on button "Apply" at bounding box center [355, 160] width 29 height 15
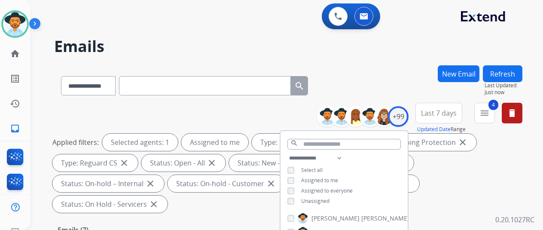
click at [396, 63] on div "**********" at bounding box center [276, 146] width 492 height 230
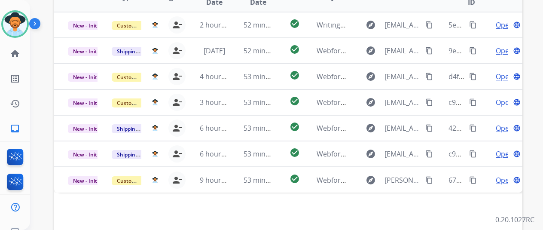
scroll to position [314, 0]
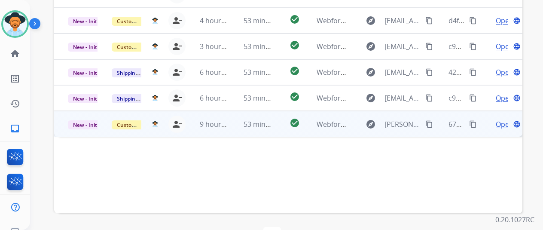
click at [498, 119] on span "Open" at bounding box center [505, 124] width 18 height 10
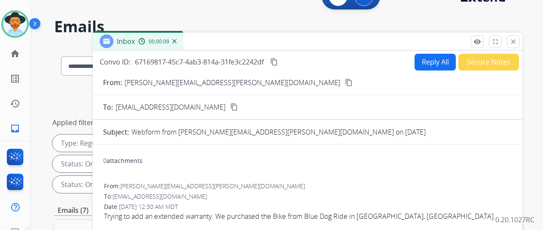
scroll to position [0, 0]
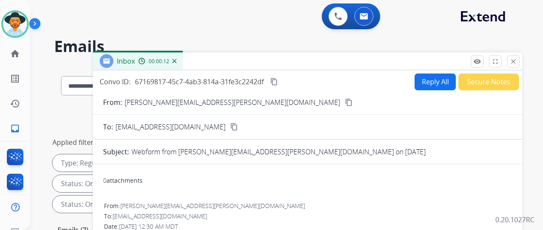
click at [345, 100] on mat-icon "content_copy" at bounding box center [349, 102] width 8 height 8
click at [431, 79] on button "Reply All" at bounding box center [435, 81] width 41 height 17
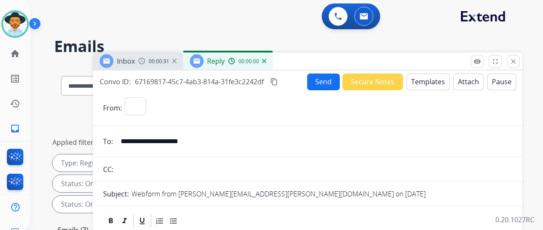
select select "**********"
click at [427, 76] on button "Templates" at bounding box center [427, 81] width 43 height 17
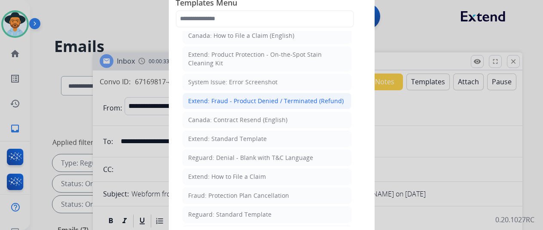
scroll to position [43, 0]
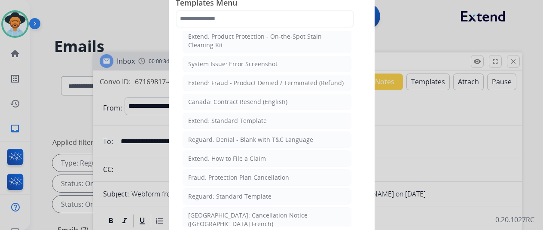
drag, startPoint x: 226, startPoint y: 115, endPoint x: 216, endPoint y: 86, distance: 30.8
click at [227, 113] on li "Extend: Standard Template" at bounding box center [267, 121] width 169 height 16
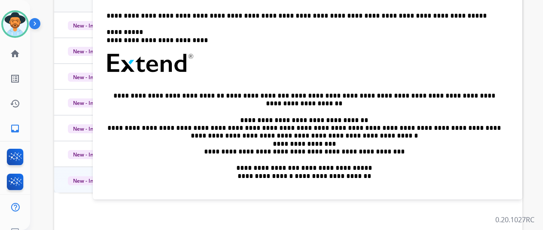
scroll to position [1, 0]
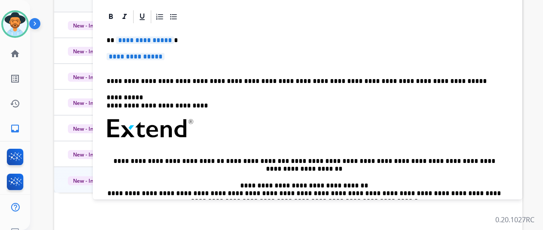
click at [174, 40] on span "**********" at bounding box center [145, 40] width 58 height 7
click at [180, 43] on p "****" at bounding box center [304, 41] width 395 height 8
click at [165, 56] on span "**********" at bounding box center [136, 56] width 58 height 7
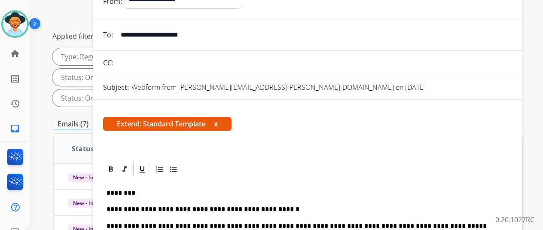
scroll to position [43, 0]
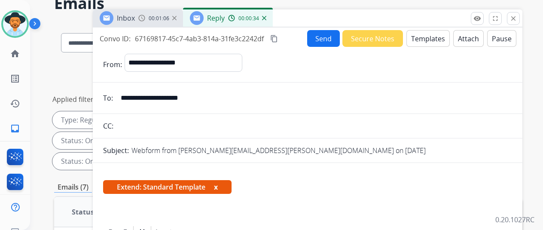
click at [322, 35] on button "Send" at bounding box center [323, 38] width 33 height 17
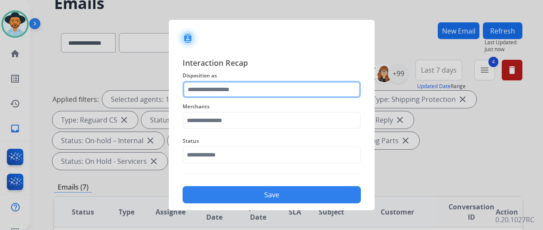
click at [203, 88] on input "text" at bounding box center [272, 89] width 178 height 17
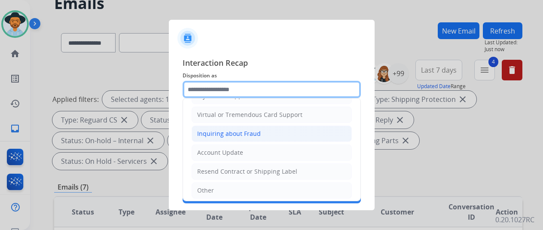
scroll to position [130, 0]
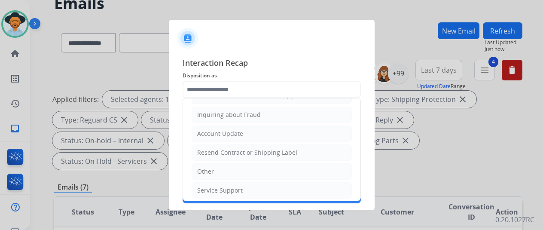
drag, startPoint x: 211, startPoint y: 165, endPoint x: 215, endPoint y: 159, distance: 7.2
click at [213, 167] on div "Other" at bounding box center [205, 171] width 17 height 9
type input "*****"
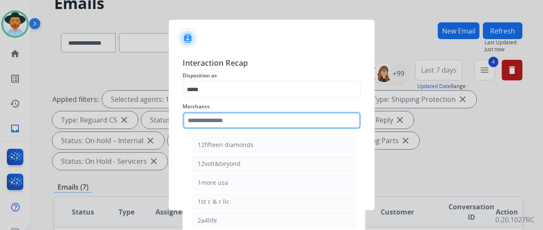
click at [207, 125] on input "text" at bounding box center [272, 120] width 178 height 17
type input "*"
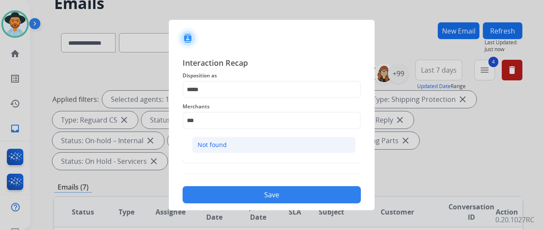
click at [226, 144] on li "Not found" at bounding box center [274, 145] width 164 height 16
type input "*********"
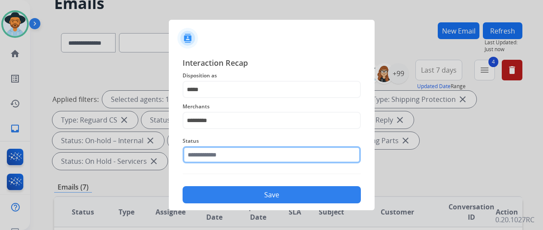
click at [206, 156] on input "text" at bounding box center [272, 154] width 178 height 17
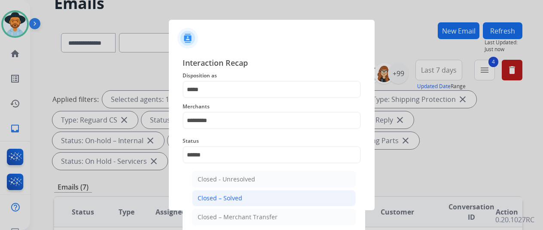
click at [220, 198] on div "Closed – Solved" at bounding box center [220, 198] width 45 height 9
type input "**********"
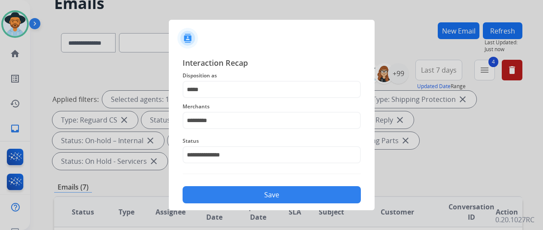
click at [220, 195] on button "Save" at bounding box center [272, 194] width 178 height 17
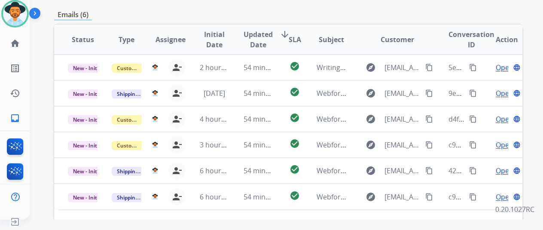
scroll to position [271, 0]
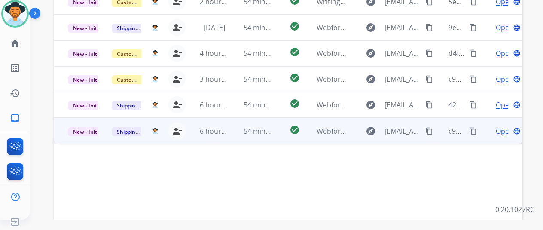
click at [504, 126] on span "Open" at bounding box center [505, 131] width 18 height 10
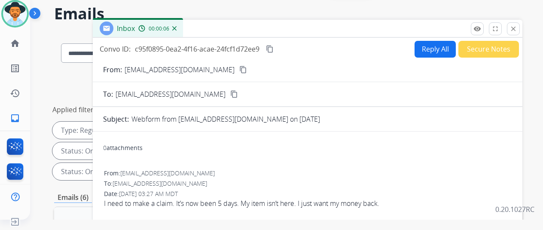
scroll to position [0, 0]
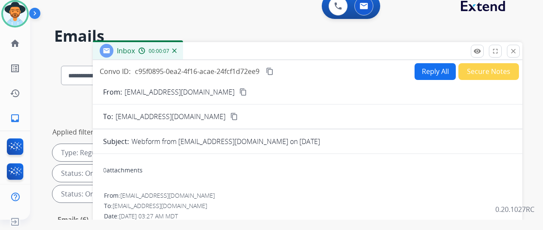
click at [239, 92] on mat-icon "content_copy" at bounding box center [243, 92] width 8 height 8
click at [430, 70] on button "Reply All" at bounding box center [435, 71] width 41 height 17
select select "**********"
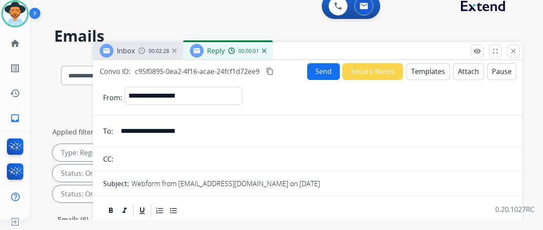
drag, startPoint x: 426, startPoint y: 69, endPoint x: 424, endPoint y: 64, distance: 4.9
click at [424, 64] on button "Templates" at bounding box center [427, 71] width 43 height 17
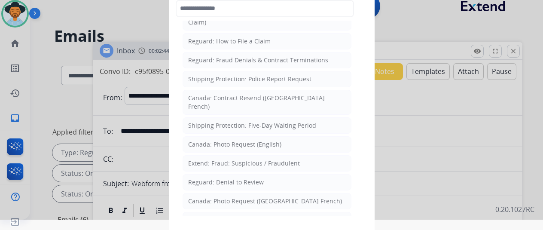
scroll to position [884, 0]
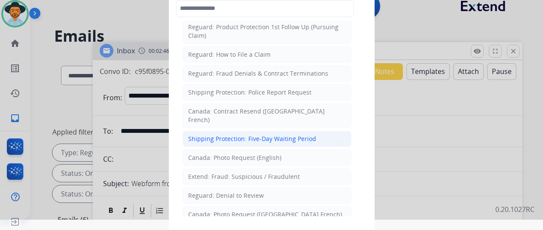
click at [262, 131] on li "Shipping Protection: Five-Day Waiting Period" at bounding box center [267, 139] width 169 height 16
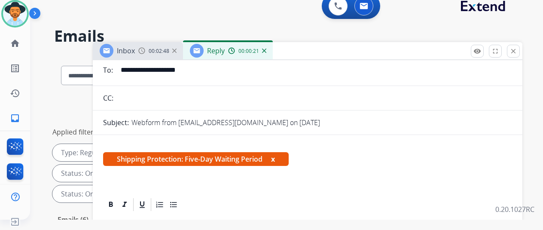
scroll to position [129, 0]
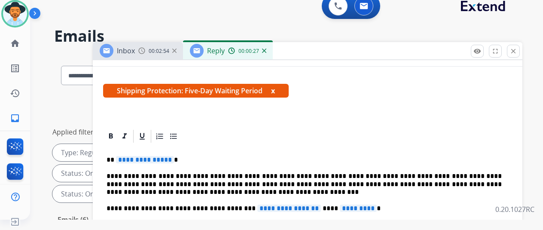
click at [173, 160] on span "**********" at bounding box center [145, 159] width 58 height 7
click at [308, 209] on span "**********" at bounding box center [289, 207] width 64 height 7
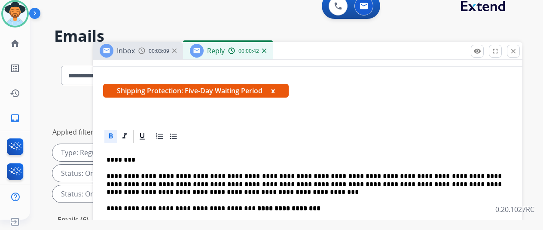
click at [308, 208] on p "**********" at bounding box center [304, 208] width 395 height 8
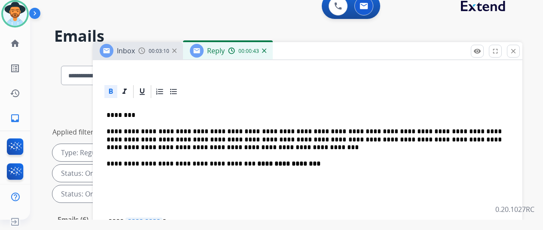
scroll to position [215, 0]
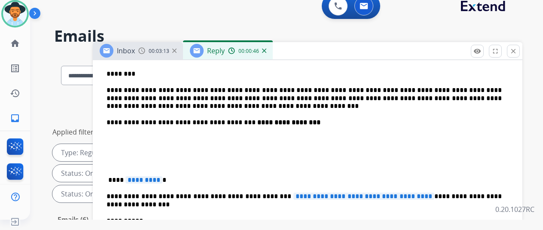
click at [116, 179] on p "**** ********* *" at bounding box center [304, 176] width 395 height 16
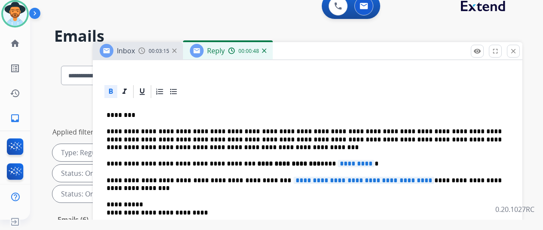
scroll to position [189, 0]
click at [353, 160] on span "*********" at bounding box center [357, 163] width 37 height 7
click at [417, 177] on span "**********" at bounding box center [363, 180] width 141 height 7
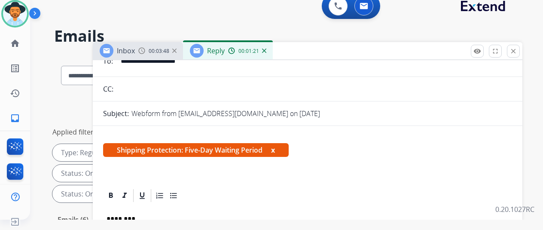
scroll to position [9, 0]
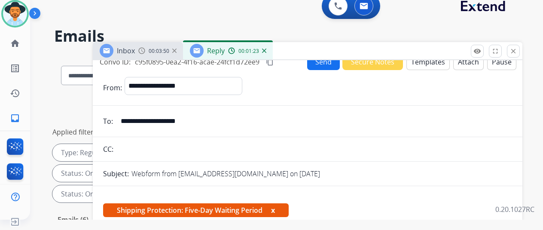
click at [325, 65] on button "Send" at bounding box center [323, 61] width 33 height 17
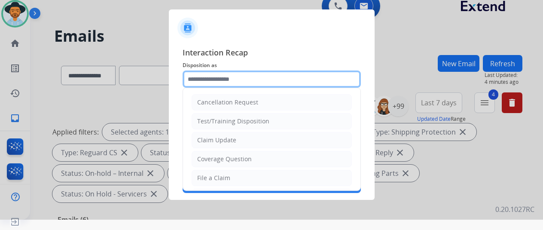
click at [202, 76] on input "text" at bounding box center [272, 78] width 178 height 17
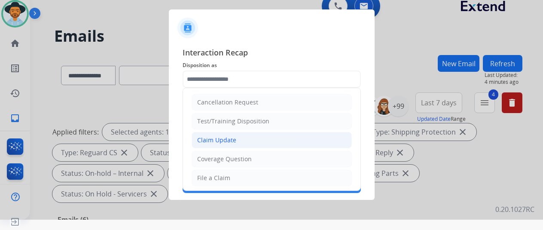
click at [199, 138] on div "Claim Update" at bounding box center [216, 140] width 39 height 9
type input "**********"
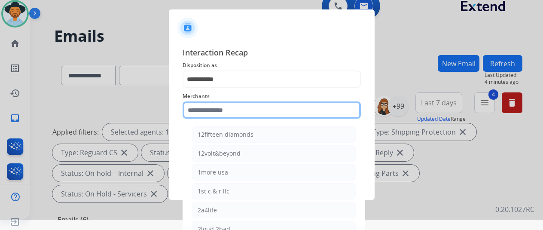
click at [208, 107] on input "text" at bounding box center [272, 109] width 178 height 17
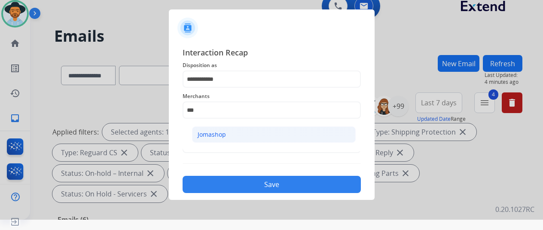
click at [246, 130] on li "Jomashop" at bounding box center [274, 134] width 164 height 16
type input "********"
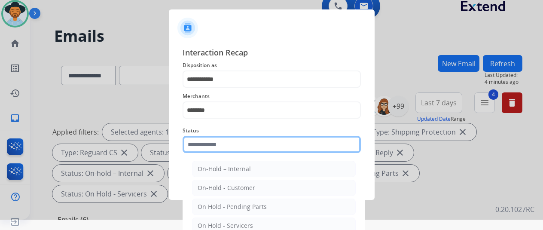
click at [231, 146] on input "text" at bounding box center [272, 144] width 178 height 17
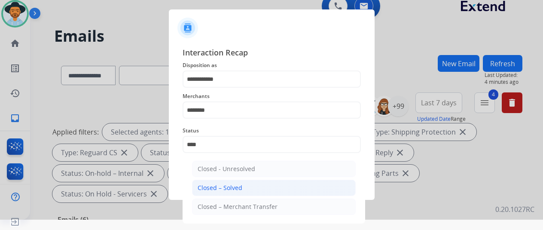
click at [221, 188] on div "Closed – Solved" at bounding box center [220, 187] width 45 height 9
type input "**********"
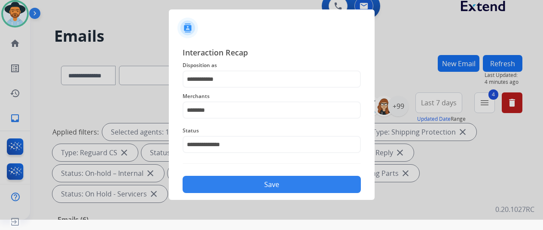
click at [229, 185] on button "Save" at bounding box center [272, 184] width 178 height 17
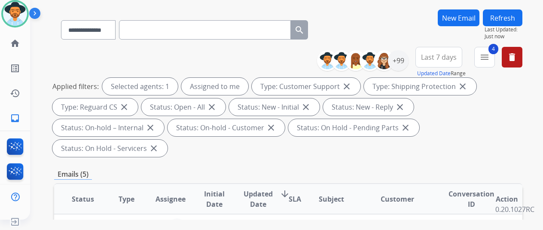
scroll to position [0, 0]
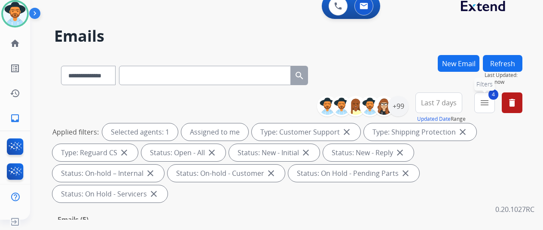
click at [489, 106] on mat-icon "menu" at bounding box center [484, 103] width 10 height 10
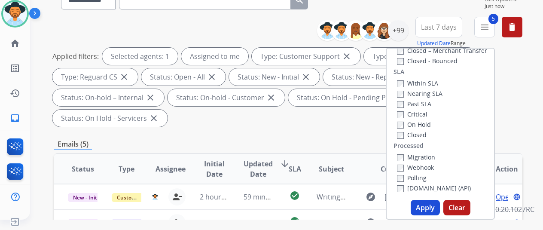
scroll to position [129, 0]
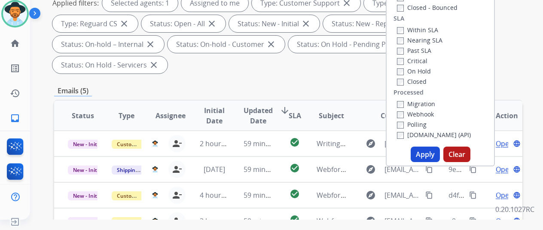
click at [425, 152] on button "Apply" at bounding box center [425, 153] width 29 height 15
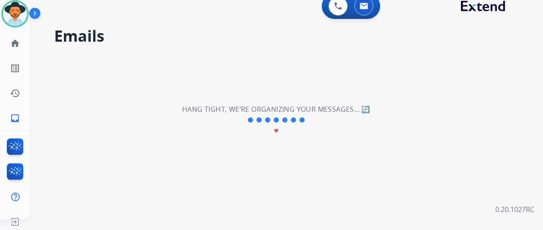
scroll to position [0, 0]
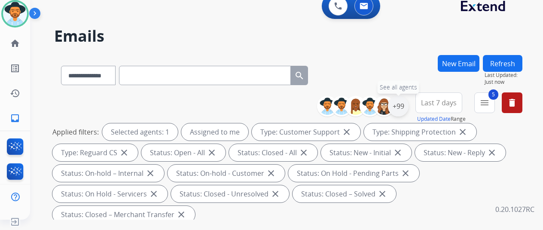
click at [406, 106] on div "+99" at bounding box center [398, 106] width 21 height 21
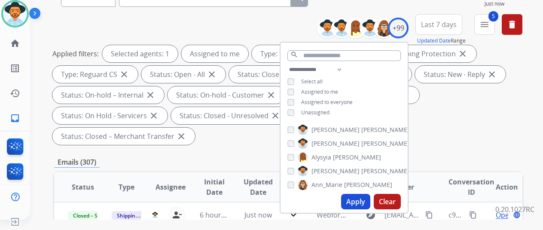
scroll to position [129, 0]
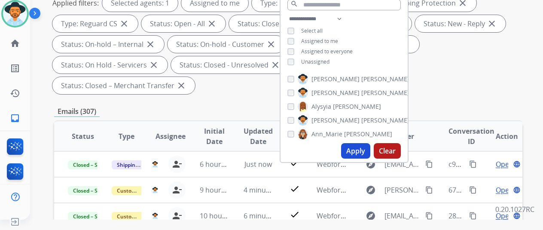
click at [354, 151] on button "Apply" at bounding box center [355, 150] width 29 height 15
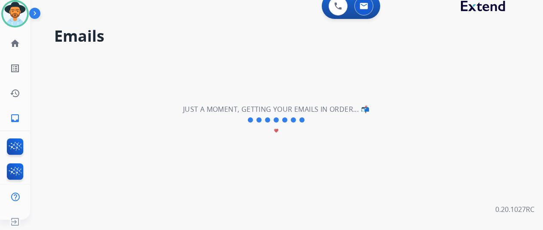
scroll to position [0, 0]
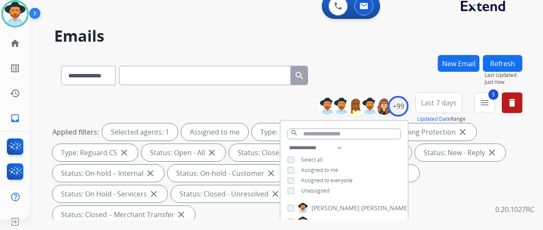
click at [402, 65] on div "**********" at bounding box center [288, 73] width 468 height 37
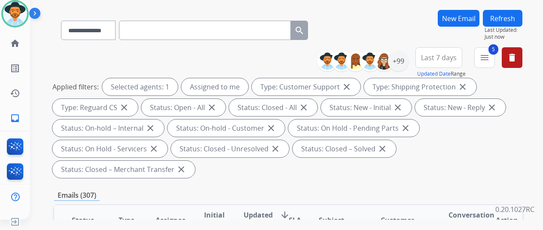
scroll to position [129, 0]
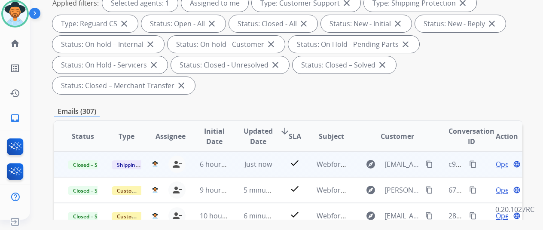
click at [472, 165] on mat-icon "content_copy" at bounding box center [473, 164] width 8 height 8
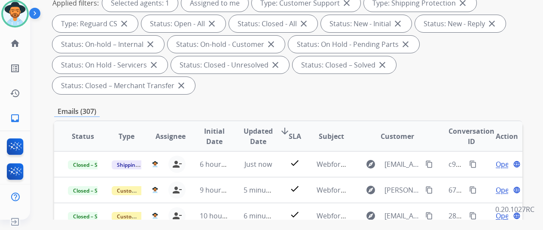
click at [441, 72] on div "Applied filters: Selected agents: 1 Assigned to me Type: Customer Support close…" at bounding box center [286, 44] width 468 height 100
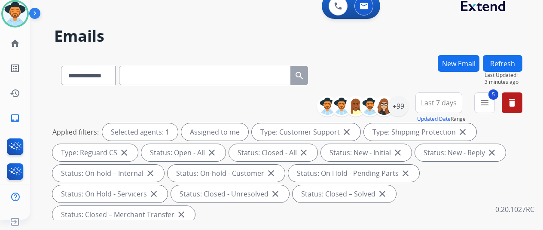
scroll to position [172, 0]
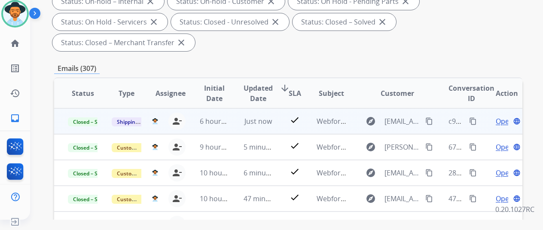
click at [431, 121] on mat-icon "content_copy" at bounding box center [429, 121] width 8 height 8
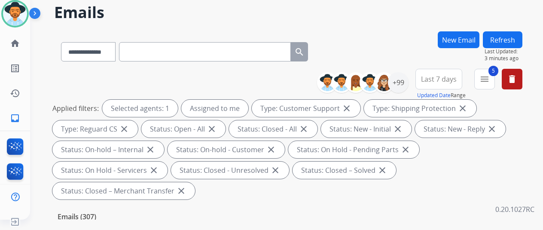
scroll to position [0, 0]
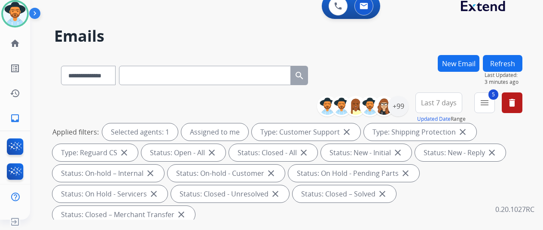
click at [461, 61] on button "New Email" at bounding box center [459, 63] width 42 height 17
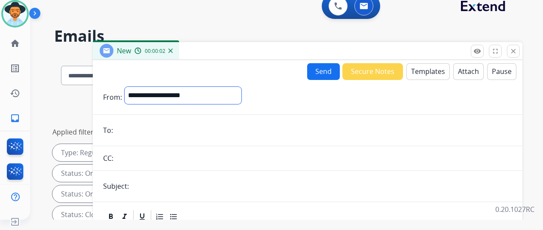
click at [164, 92] on select "**********" at bounding box center [183, 95] width 117 height 17
select select "**********"
click at [131, 87] on select "**********" at bounding box center [183, 95] width 117 height 17
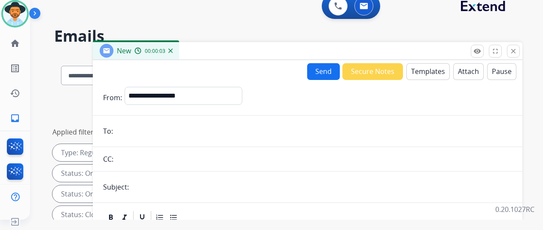
click at [124, 130] on input "email" at bounding box center [314, 130] width 397 height 17
paste input "**********"
type input "**********"
click at [427, 66] on button "Templates" at bounding box center [427, 71] width 43 height 17
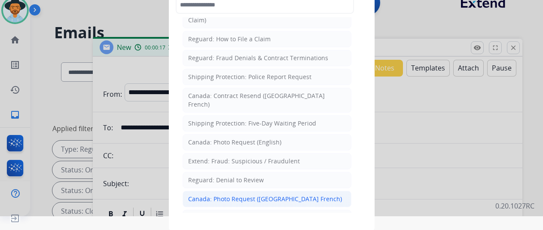
scroll to position [884, 0]
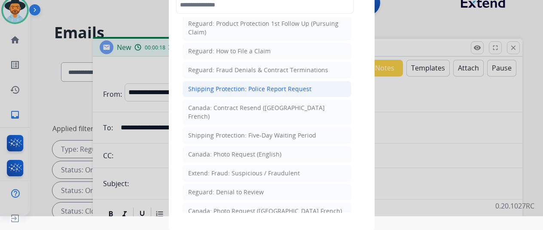
click at [223, 85] on div "Shipping Protection: Police Report Request" at bounding box center [249, 89] width 123 height 9
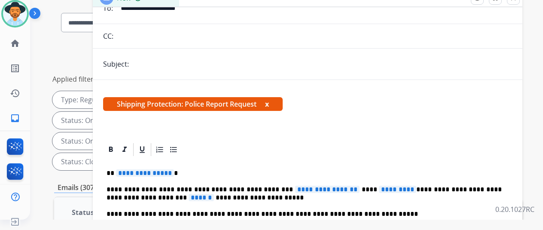
scroll to position [129, 0]
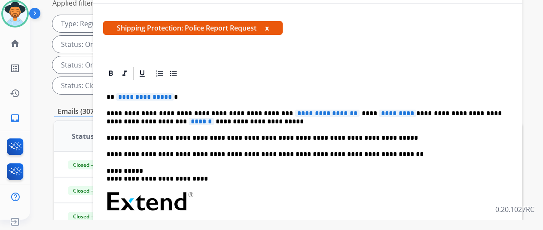
click at [174, 97] on span "**********" at bounding box center [145, 96] width 58 height 7
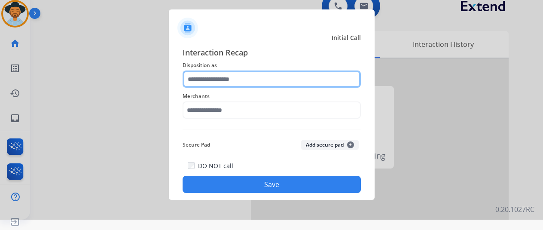
click at [202, 79] on input "text" at bounding box center [272, 78] width 178 height 17
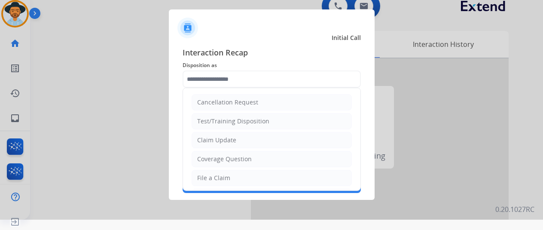
drag, startPoint x: 208, startPoint y: 177, endPoint x: 207, endPoint y: 172, distance: 4.3
click at [208, 176] on div "File a Claim" at bounding box center [213, 178] width 33 height 9
type input "**********"
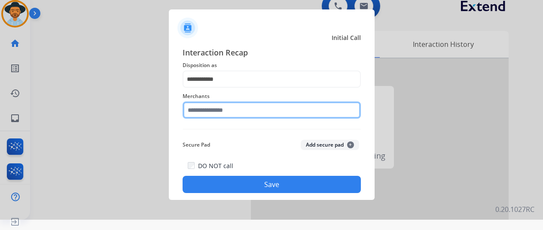
click at [213, 110] on input "text" at bounding box center [272, 109] width 178 height 17
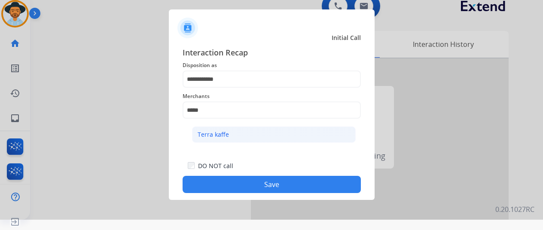
click at [223, 131] on div "Terra kaffe" at bounding box center [213, 134] width 31 height 9
type input "**********"
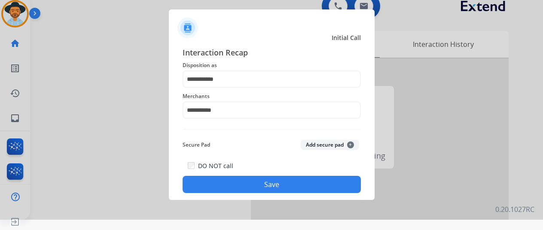
click at [276, 185] on button "Save" at bounding box center [272, 184] width 178 height 17
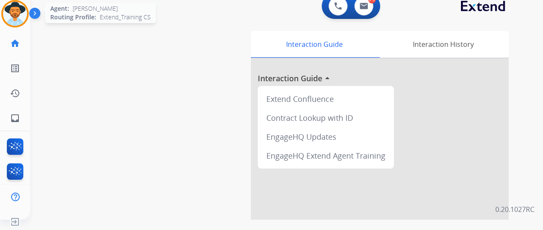
click at [15, 15] on img at bounding box center [15, 14] width 24 height 24
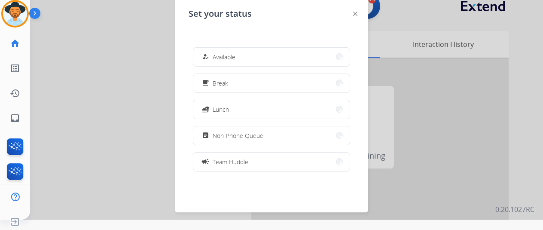
click at [234, 54] on span "Available" at bounding box center [224, 56] width 23 height 9
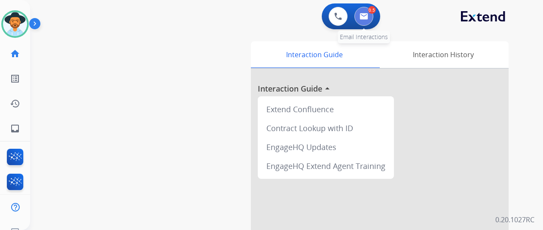
click at [365, 19] on img at bounding box center [364, 16] width 9 height 7
select select "**********"
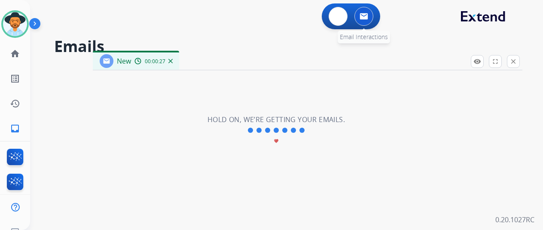
select select "**********"
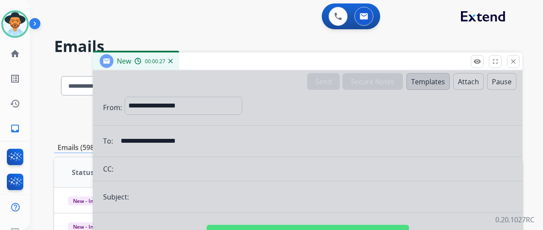
drag, startPoint x: 229, startPoint y: 171, endPoint x: 237, endPoint y: 162, distance: 11.9
click at [230, 171] on div at bounding box center [308, 230] width 430 height 321
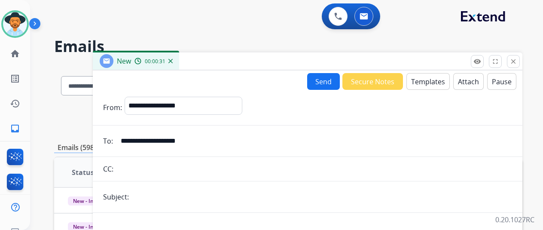
click at [423, 78] on button "Templates" at bounding box center [427, 81] width 43 height 17
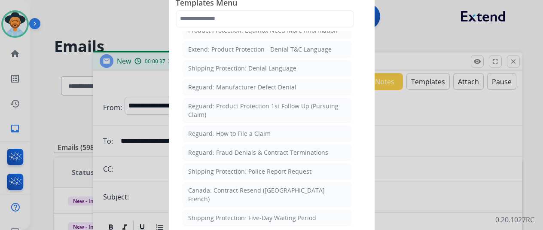
scroll to position [816, 0]
click at [225, 162] on li "Shipping Protection: Police Report Request" at bounding box center [267, 170] width 169 height 16
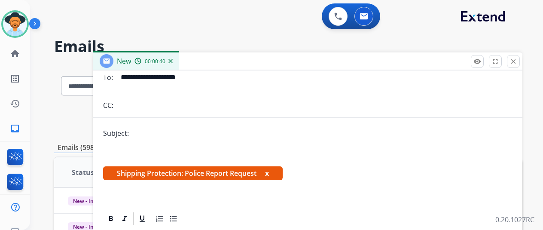
scroll to position [152, 0]
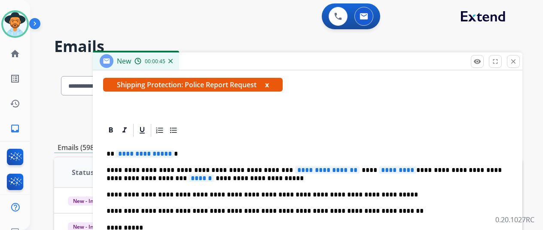
click at [173, 153] on span "**********" at bounding box center [145, 153] width 58 height 7
click at [346, 170] on span "**********" at bounding box center [327, 169] width 64 height 7
click at [398, 170] on span "*********" at bounding box center [397, 169] width 37 height 7
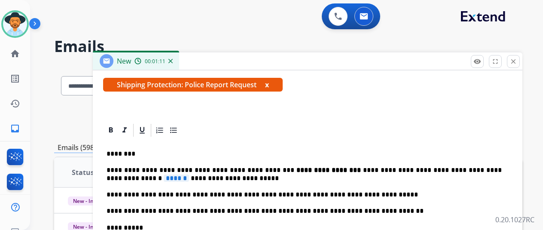
click at [164, 177] on span "******" at bounding box center [176, 177] width 25 height 7
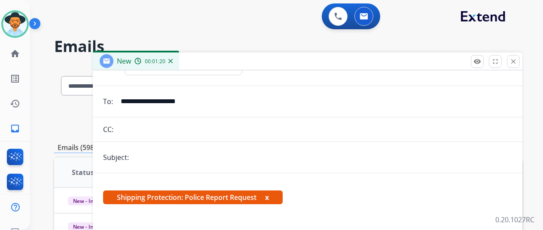
scroll to position [0, 0]
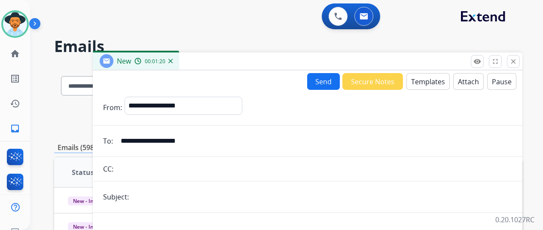
click at [323, 81] on button "Send" at bounding box center [323, 81] width 33 height 17
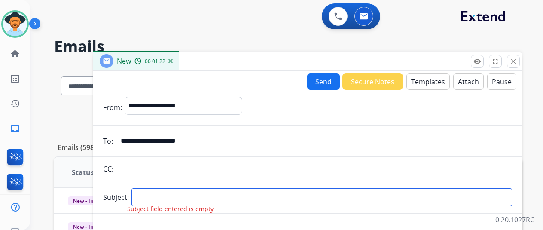
click at [158, 195] on input "text" at bounding box center [321, 197] width 381 height 18
type input "**********"
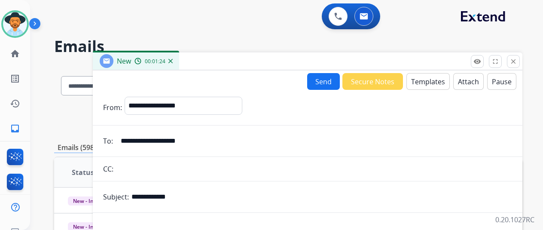
click at [323, 80] on button "Send" at bounding box center [323, 81] width 33 height 17
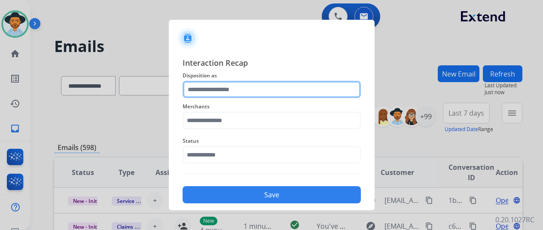
click at [225, 86] on input "text" at bounding box center [272, 89] width 178 height 17
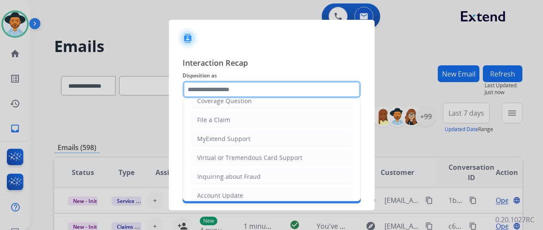
scroll to position [129, 0]
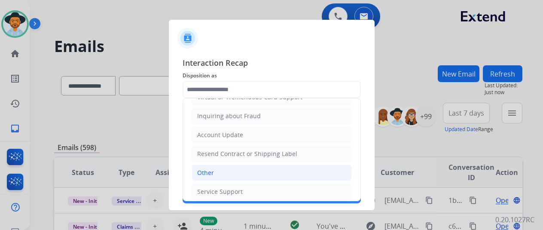
drag, startPoint x: 210, startPoint y: 168, endPoint x: 213, endPoint y: 132, distance: 36.2
click at [210, 168] on div "Other" at bounding box center [205, 172] width 17 height 9
type input "*****"
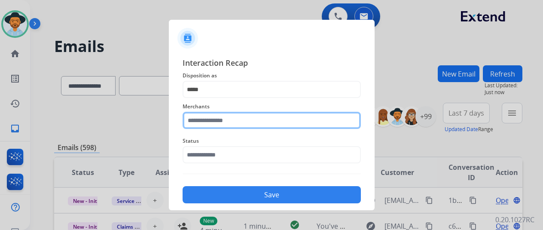
click at [197, 121] on input "text" at bounding box center [272, 120] width 178 height 17
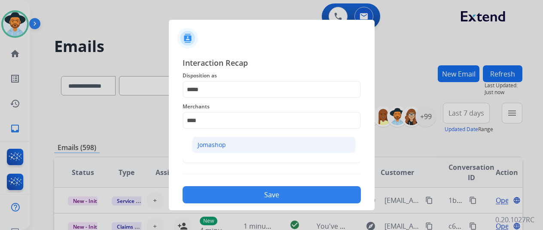
click at [209, 145] on div "Jomashop" at bounding box center [212, 144] width 28 height 9
type input "********"
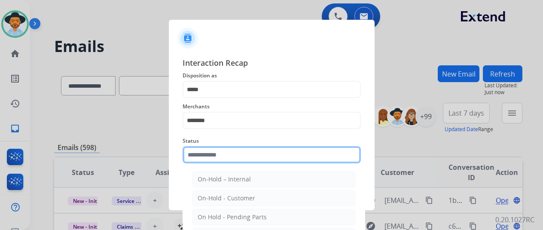
click at [227, 156] on input "text" at bounding box center [272, 154] width 178 height 17
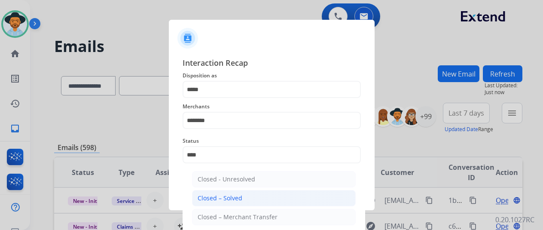
click at [243, 193] on li "Closed – Solved" at bounding box center [274, 198] width 164 height 16
type input "**********"
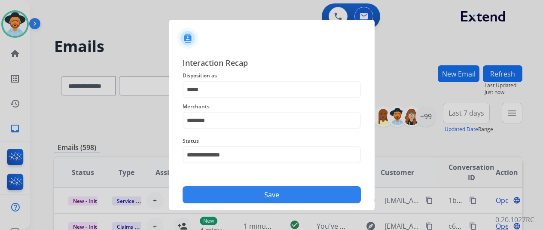
click at [245, 193] on button "Save" at bounding box center [272, 194] width 178 height 17
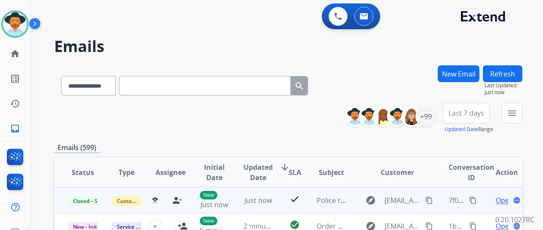
click at [473, 200] on mat-icon "content_copy" at bounding box center [473, 200] width 8 height 8
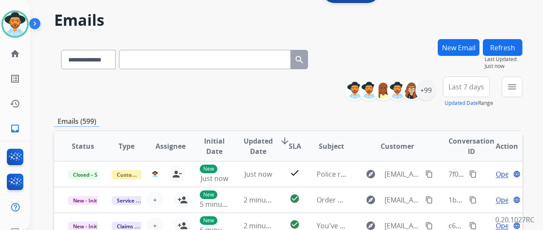
scroll to position [0, 0]
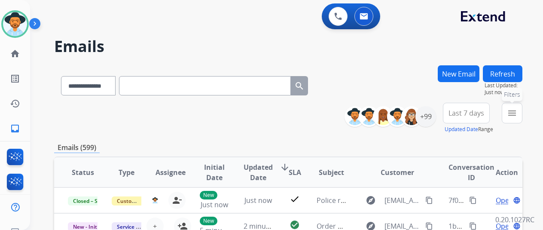
click at [522, 112] on button "menu Filters" at bounding box center [512, 113] width 21 height 21
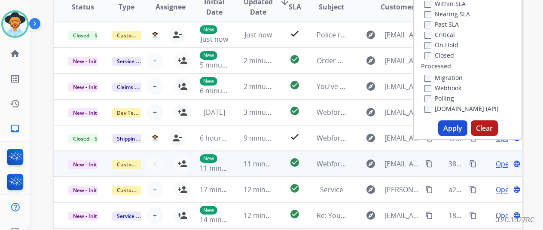
scroll to position [172, 0]
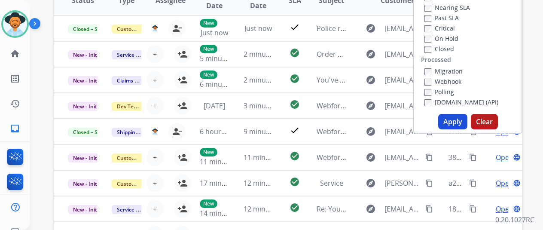
click at [457, 122] on button "Apply" at bounding box center [452, 121] width 29 height 15
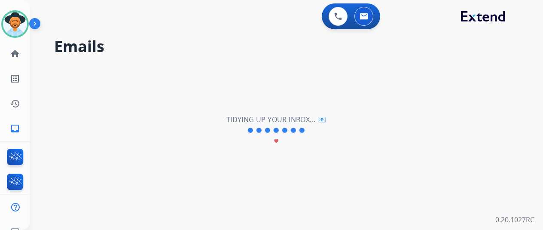
scroll to position [0, 0]
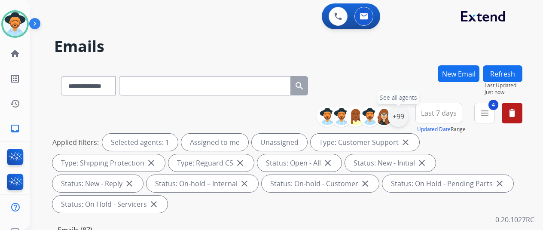
click at [405, 113] on div "+99" at bounding box center [398, 116] width 21 height 21
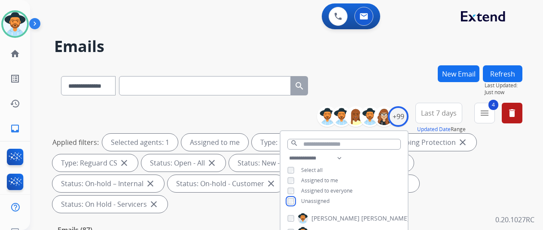
scroll to position [129, 0]
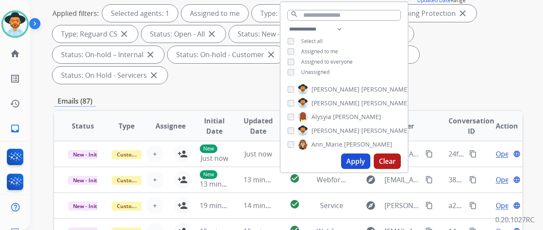
click at [357, 159] on button "Apply" at bounding box center [355, 160] width 29 height 15
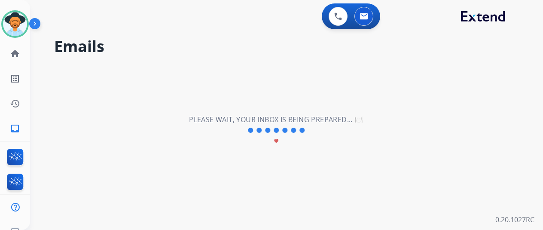
scroll to position [0, 0]
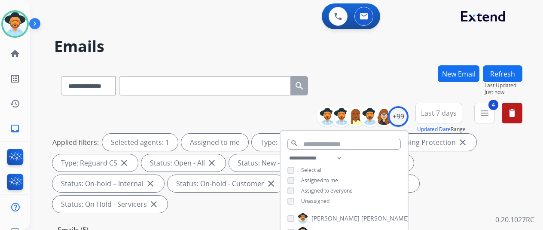
click at [379, 97] on div "**********" at bounding box center [288, 83] width 468 height 37
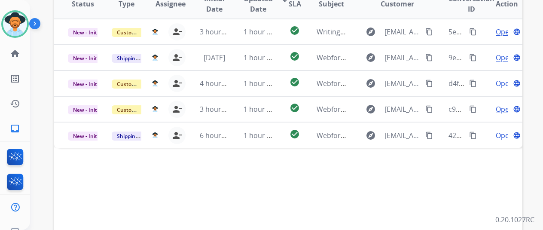
scroll to position [258, 0]
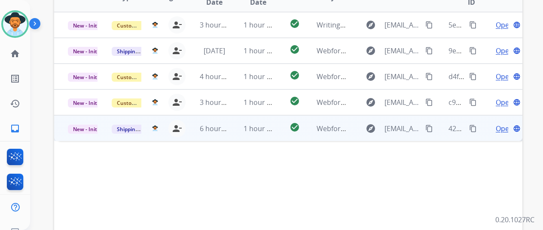
click at [504, 123] on span "Open" at bounding box center [505, 128] width 18 height 10
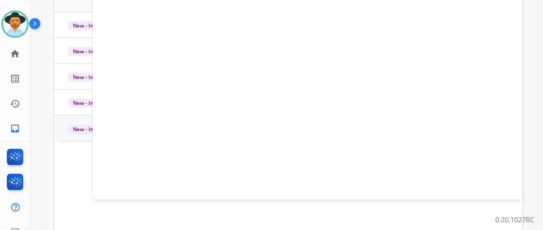
scroll to position [129, 0]
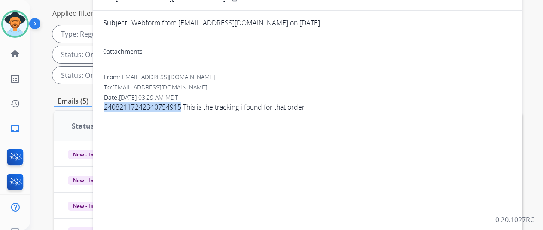
drag, startPoint x: 189, startPoint y: 104, endPoint x: 112, endPoint y: 107, distance: 77.4
click at [112, 107] on span "24082117242340754915 This is the tracking i found for that order" at bounding box center [307, 107] width 407 height 10
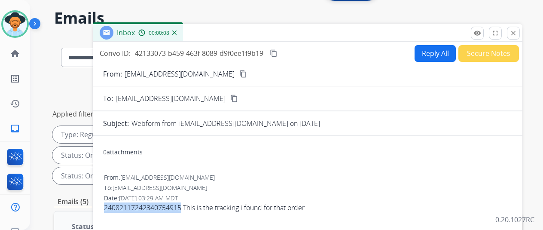
scroll to position [0, 0]
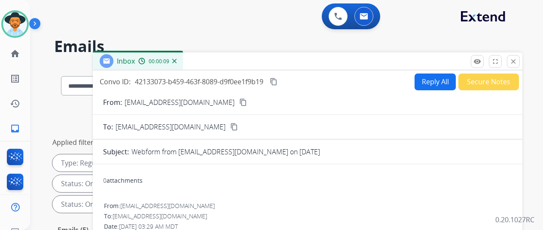
click at [239, 99] on mat-icon "content_copy" at bounding box center [243, 102] width 8 height 8
click at [433, 79] on button "Reply All" at bounding box center [435, 81] width 41 height 17
select select "**********"
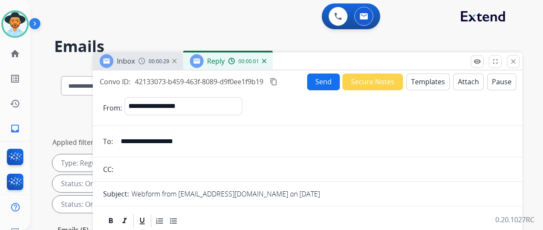
click at [428, 82] on button "Templates" at bounding box center [427, 81] width 43 height 17
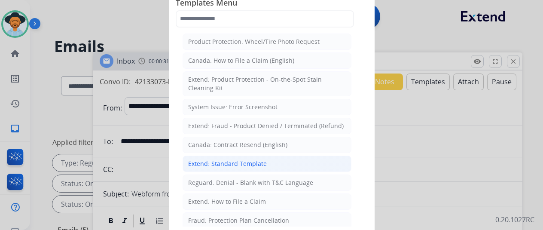
click at [238, 159] on div "Extend: Standard Template" at bounding box center [227, 163] width 79 height 9
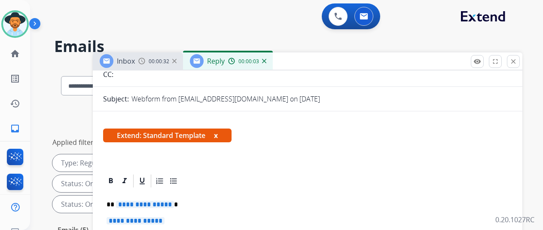
scroll to position [172, 0]
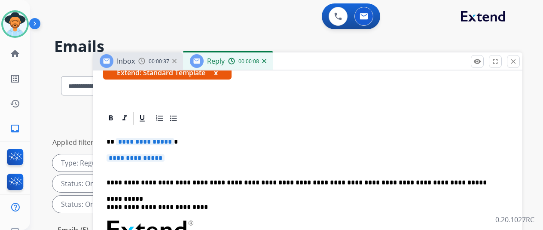
click at [174, 138] on span "**********" at bounding box center [145, 141] width 58 height 7
click at [165, 154] on span "**********" at bounding box center [136, 157] width 58 height 7
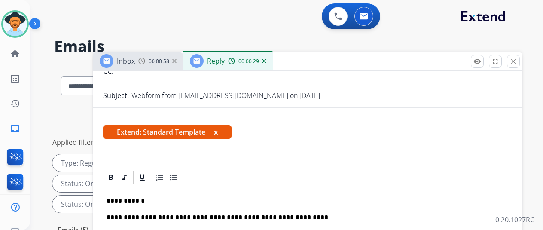
scroll to position [0, 0]
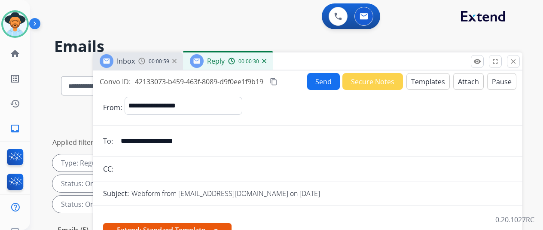
click at [326, 73] on div "Send Secure Notes Templates Attach Pause" at bounding box center [411, 81] width 209 height 17
click at [326, 78] on button "Send" at bounding box center [323, 81] width 33 height 17
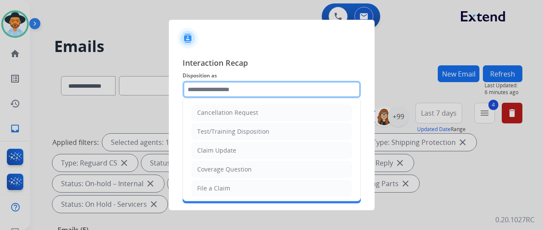
click at [203, 92] on input "text" at bounding box center [272, 89] width 178 height 17
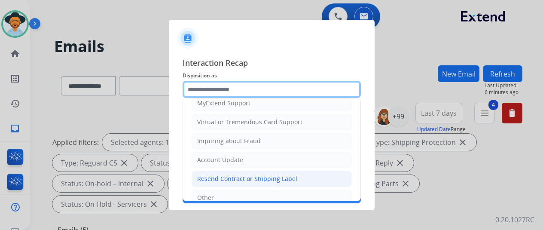
scroll to position [129, 0]
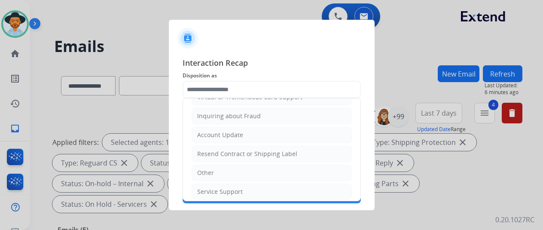
drag, startPoint x: 212, startPoint y: 170, endPoint x: 207, endPoint y: 158, distance: 13.1
click at [212, 169] on div "Other" at bounding box center [205, 172] width 17 height 9
type input "*****"
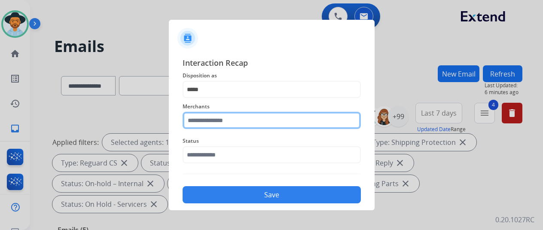
drag, startPoint x: 194, startPoint y: 122, endPoint x: 202, endPoint y: 111, distance: 13.2
click at [194, 122] on input "text" at bounding box center [272, 120] width 178 height 17
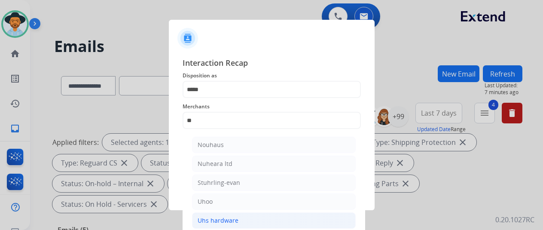
click at [240, 218] on li "Uhs hardware" at bounding box center [274, 220] width 164 height 16
type input "**********"
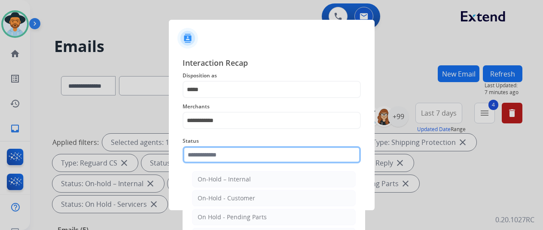
click at [214, 155] on input "text" at bounding box center [272, 154] width 178 height 17
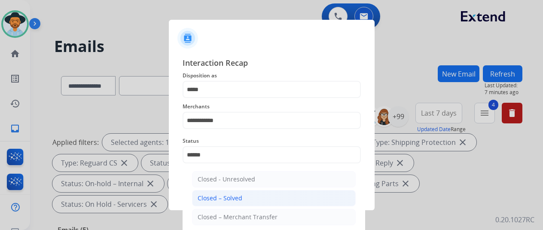
click at [218, 197] on div "Closed – Solved" at bounding box center [220, 198] width 45 height 9
type input "**********"
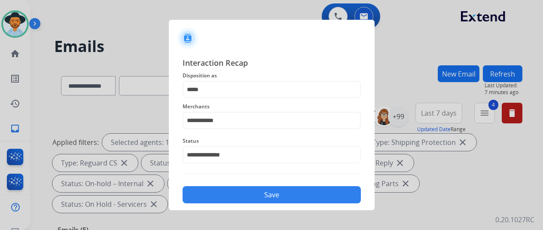
click at [223, 189] on button "Save" at bounding box center [272, 194] width 178 height 17
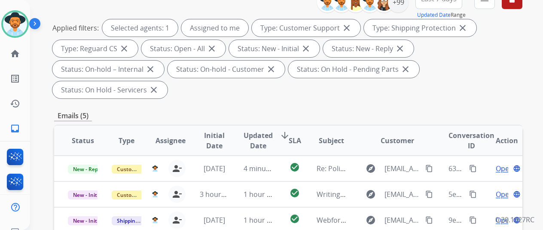
scroll to position [172, 0]
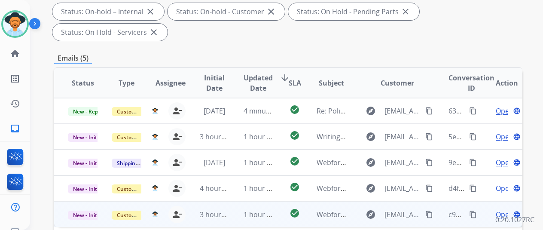
click at [500, 209] on span "Open" at bounding box center [505, 214] width 18 height 10
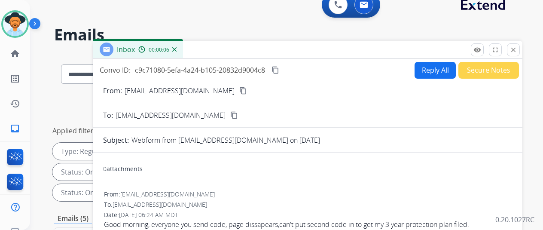
scroll to position [0, 0]
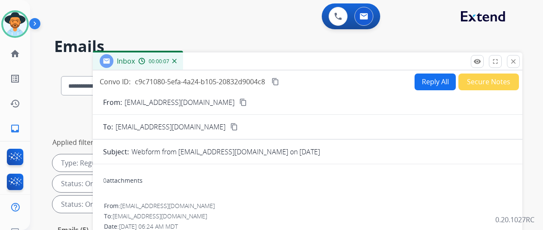
click at [239, 103] on mat-icon "content_copy" at bounding box center [243, 102] width 8 height 8
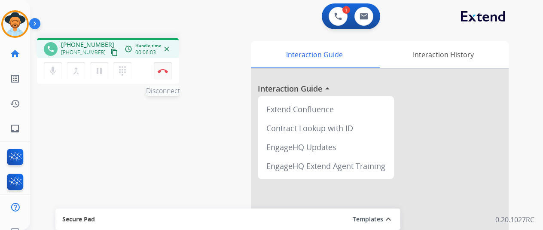
click at [163, 66] on button "Disconnect" at bounding box center [163, 71] width 18 height 18
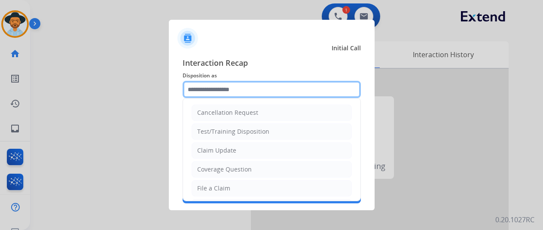
click at [218, 91] on input "text" at bounding box center [272, 89] width 178 height 17
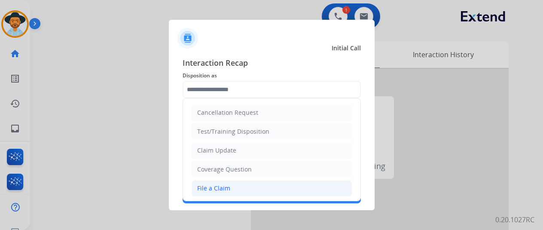
click at [214, 185] on div "File a Claim" at bounding box center [213, 188] width 33 height 9
type input "**********"
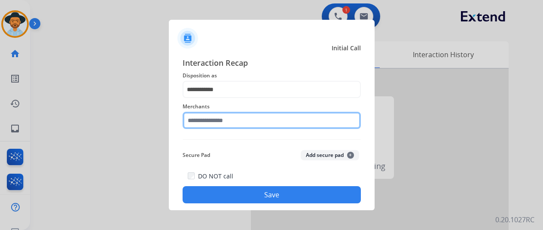
click at [209, 122] on input "text" at bounding box center [272, 120] width 178 height 17
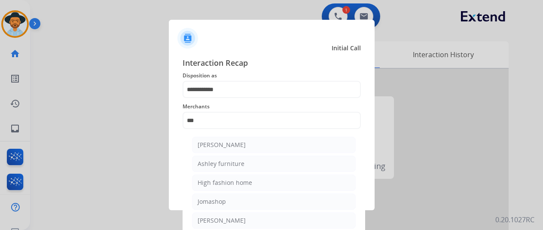
click at [214, 144] on div "[PERSON_NAME]" at bounding box center [222, 144] width 48 height 9
type input "**********"
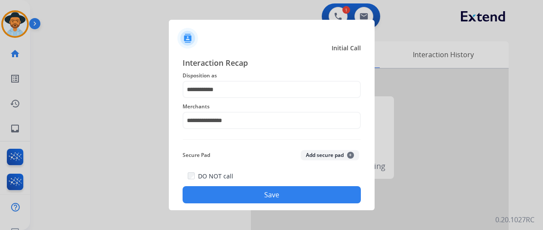
click at [275, 193] on button "Save" at bounding box center [272, 194] width 178 height 17
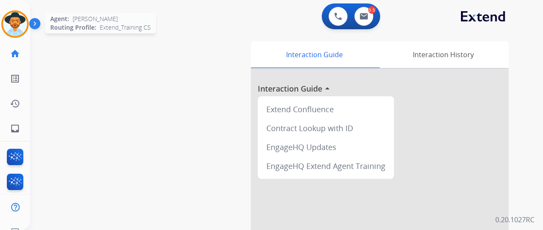
click at [18, 24] on img at bounding box center [15, 24] width 24 height 24
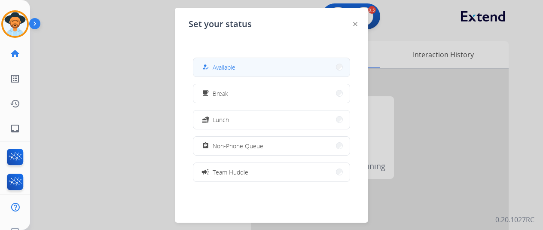
click at [214, 69] on div "how_to_reg Available" at bounding box center [217, 67] width 35 height 10
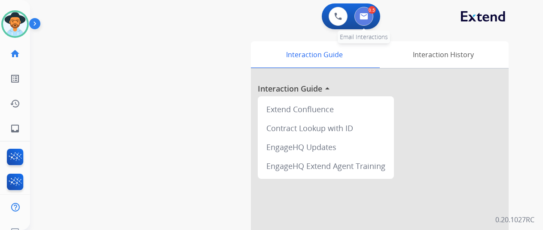
click at [368, 19] on img at bounding box center [364, 16] width 9 height 7
select select "**********"
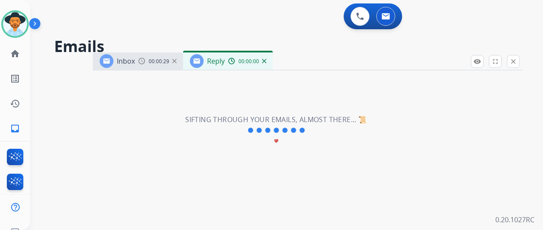
select select "**********"
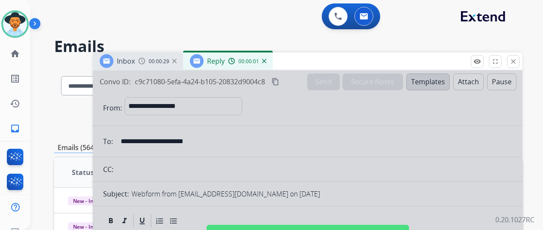
click at [180, 110] on div at bounding box center [308, 230] width 430 height 321
select select
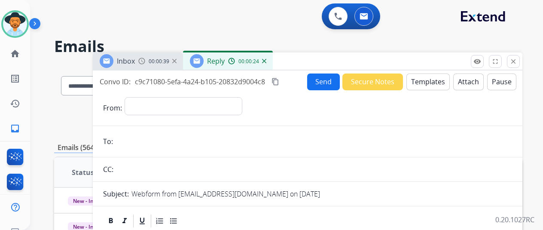
click at [266, 61] on img at bounding box center [264, 61] width 4 height 4
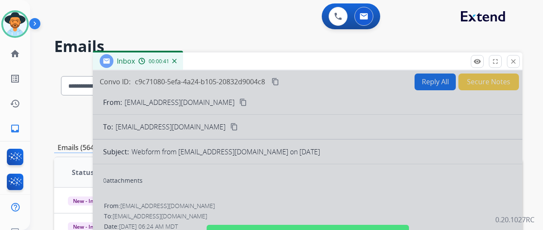
click at [224, 99] on div at bounding box center [308, 230] width 430 height 321
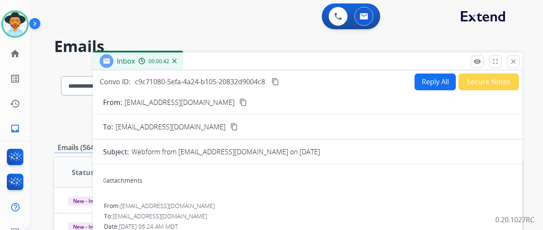
click at [239, 99] on mat-icon "content_copy" at bounding box center [243, 102] width 8 height 8
drag, startPoint x: 436, startPoint y: 77, endPoint x: 425, endPoint y: 80, distance: 10.9
click at [425, 80] on button "Reply All" at bounding box center [435, 81] width 41 height 17
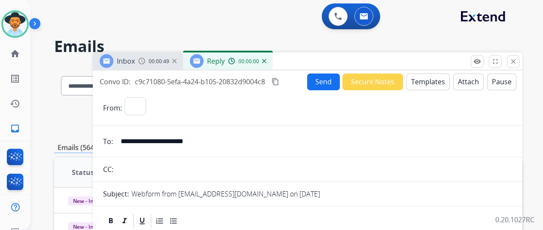
select select "**********"
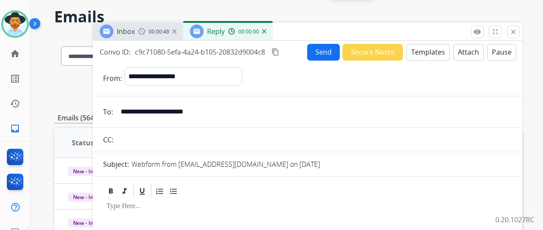
scroll to position [43, 0]
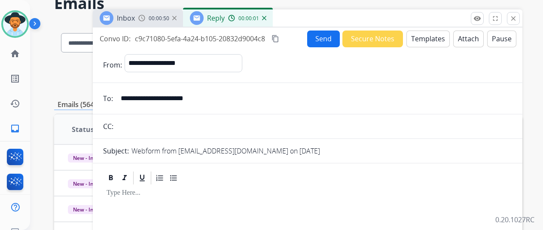
click at [432, 36] on button "Templates" at bounding box center [427, 39] width 43 height 17
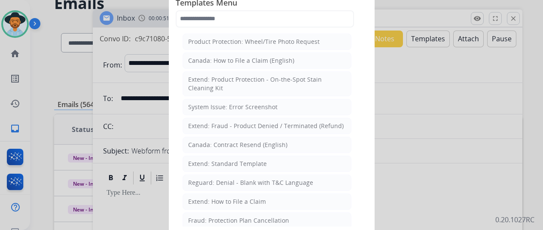
click at [223, 156] on li "Extend: Standard Template" at bounding box center [267, 164] width 169 height 16
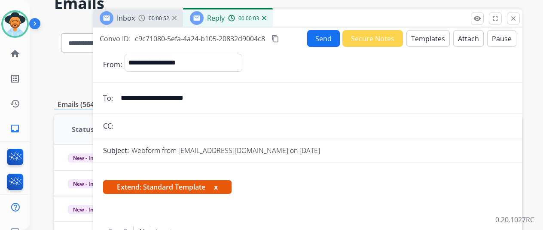
scroll to position [129, 0]
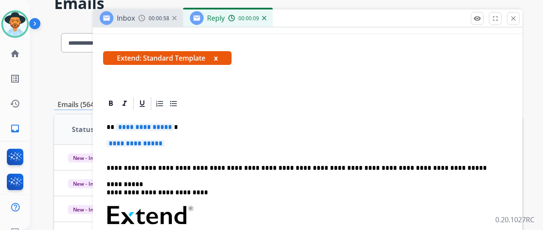
click at [174, 126] on span "**********" at bounding box center [145, 126] width 58 height 7
click at [165, 142] on span "**********" at bounding box center [136, 143] width 58 height 7
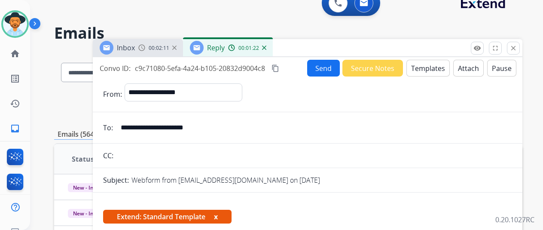
scroll to position [0, 0]
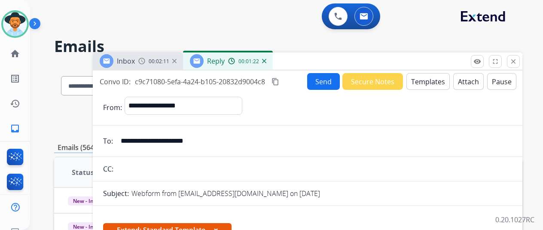
click at [323, 78] on button "Send" at bounding box center [323, 81] width 33 height 17
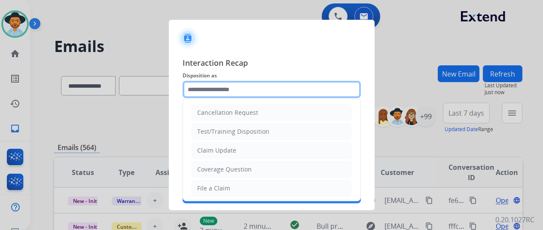
drag, startPoint x: 208, startPoint y: 96, endPoint x: 206, endPoint y: 87, distance: 9.2
click at [206, 87] on input "text" at bounding box center [272, 89] width 178 height 17
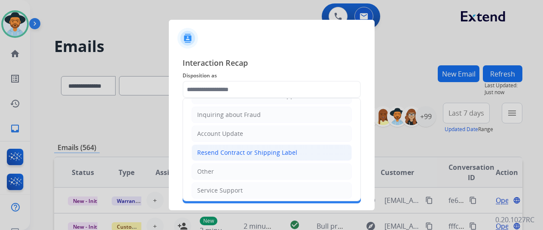
drag, startPoint x: 209, startPoint y: 150, endPoint x: 206, endPoint y: 140, distance: 9.8
click at [209, 148] on div "Resend Contract or Shipping Label" at bounding box center [247, 152] width 100 height 9
type input "**********"
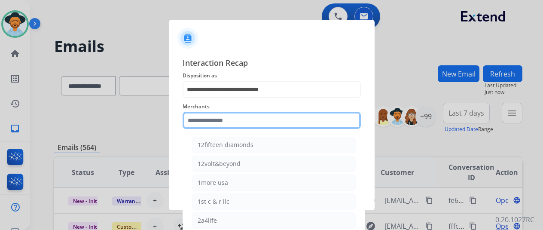
drag, startPoint x: 199, startPoint y: 117, endPoint x: 194, endPoint y: 115, distance: 6.2
click at [199, 117] on input "text" at bounding box center [272, 120] width 178 height 17
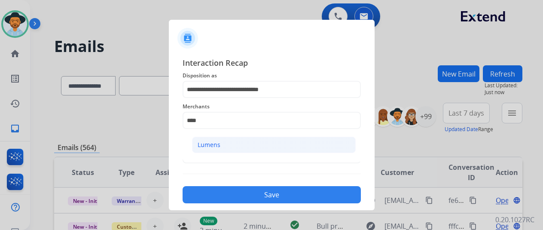
click at [242, 143] on li "Lumens" at bounding box center [274, 145] width 164 height 16
type input "******"
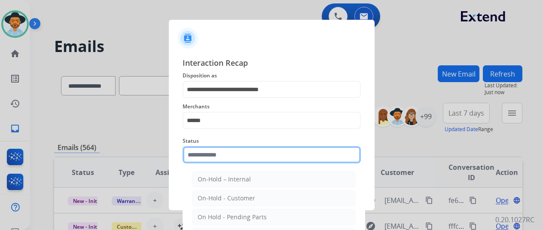
click at [221, 158] on input "text" at bounding box center [272, 154] width 178 height 17
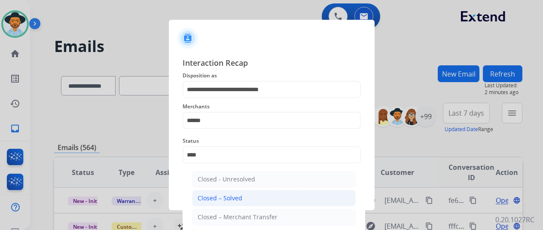
click at [214, 199] on div "Closed – Solved" at bounding box center [220, 198] width 45 height 9
type input "**********"
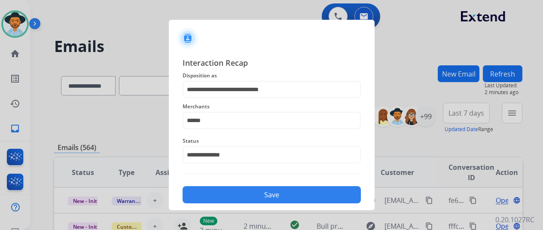
click at [214, 199] on button "Save" at bounding box center [272, 194] width 178 height 17
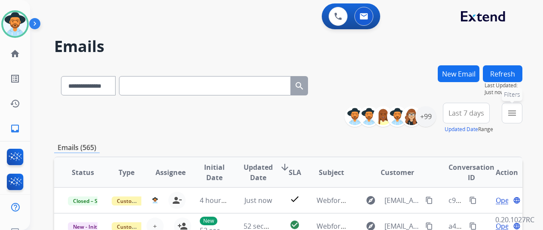
click at [517, 113] on mat-icon "menu" at bounding box center [512, 113] width 10 height 10
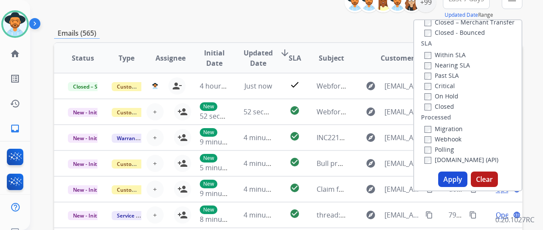
scroll to position [129, 0]
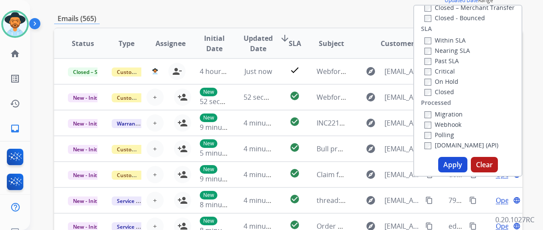
click at [451, 162] on button "Apply" at bounding box center [452, 164] width 29 height 15
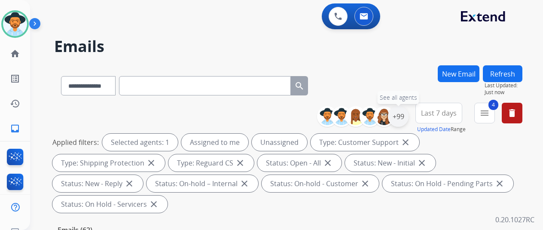
click at [403, 113] on div "+99" at bounding box center [398, 116] width 21 height 21
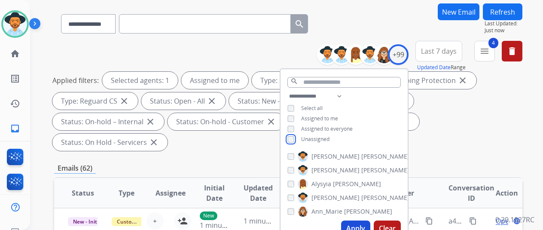
scroll to position [129, 0]
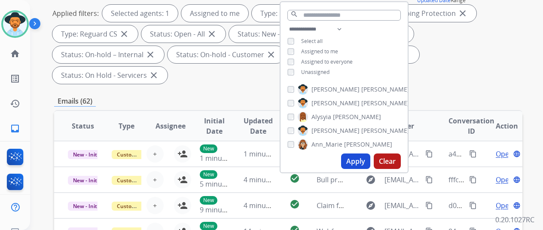
click at [356, 162] on button "Apply" at bounding box center [355, 160] width 29 height 15
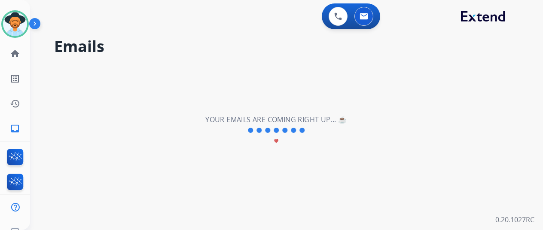
scroll to position [0, 0]
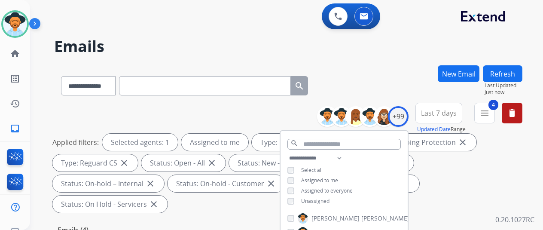
click at [415, 80] on div "**********" at bounding box center [288, 83] width 468 height 37
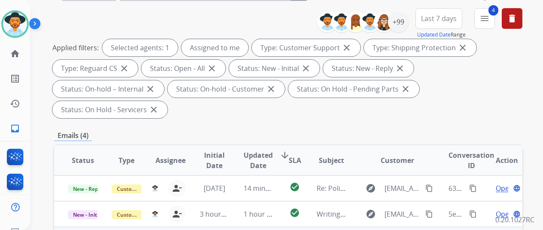
scroll to position [172, 0]
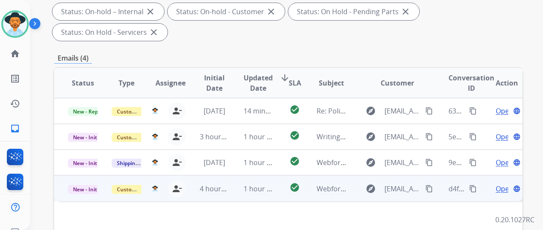
click at [497, 183] on span "Open" at bounding box center [505, 188] width 18 height 10
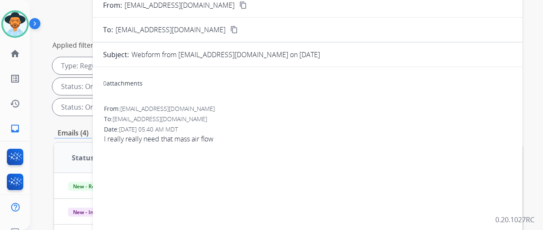
scroll to position [43, 0]
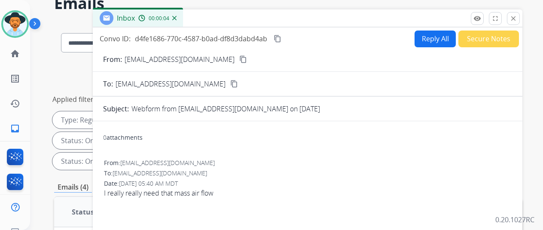
click at [239, 58] on mat-icon "content_copy" at bounding box center [243, 59] width 8 height 8
click at [428, 36] on button "Reply All" at bounding box center [435, 39] width 41 height 17
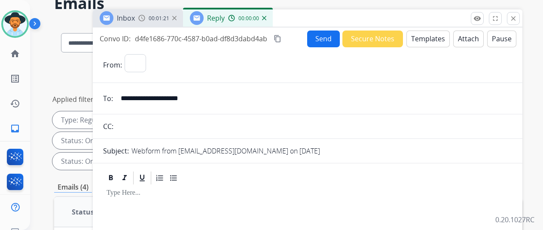
select select "**********"
click at [432, 35] on button "Templates" at bounding box center [427, 39] width 43 height 17
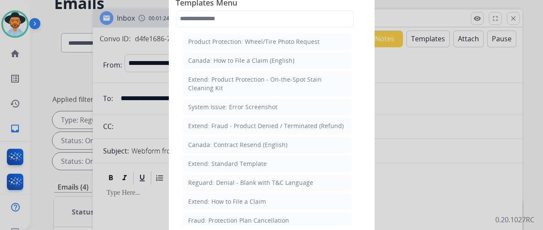
drag, startPoint x: 215, startPoint y: 160, endPoint x: 214, endPoint y: 143, distance: 16.8
click at [216, 159] on div "Extend: Standard Template" at bounding box center [227, 163] width 79 height 9
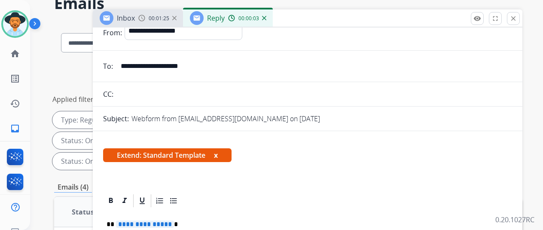
scroll to position [129, 0]
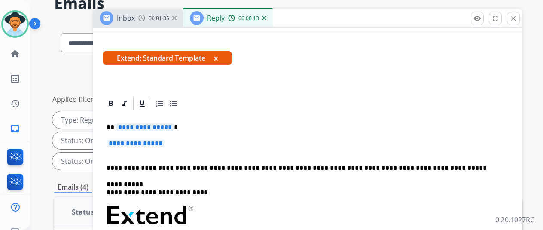
click at [174, 126] on span "**********" at bounding box center [145, 126] width 58 height 7
click at [165, 144] on span "**********" at bounding box center [136, 143] width 58 height 7
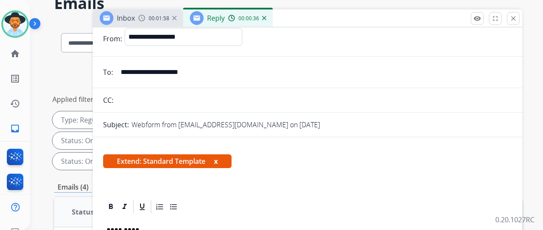
scroll to position [0, 0]
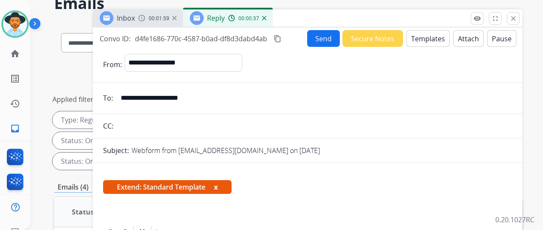
click at [333, 38] on button "Send" at bounding box center [323, 38] width 33 height 17
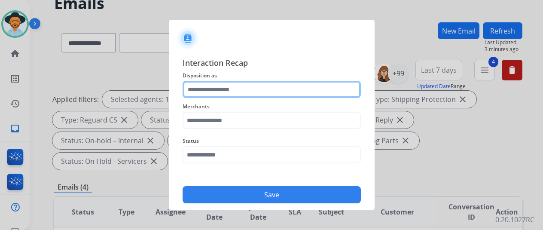
click at [223, 82] on input "text" at bounding box center [272, 89] width 178 height 17
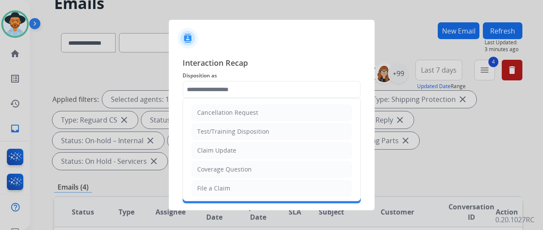
click at [221, 147] on div "Claim Update" at bounding box center [216, 150] width 39 height 9
type input "**********"
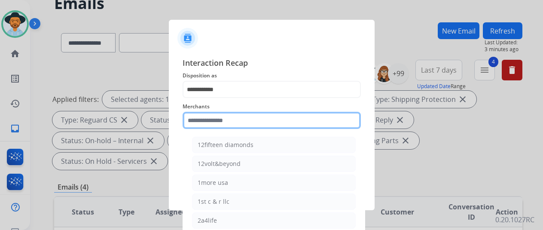
click at [219, 119] on input "text" at bounding box center [272, 120] width 178 height 17
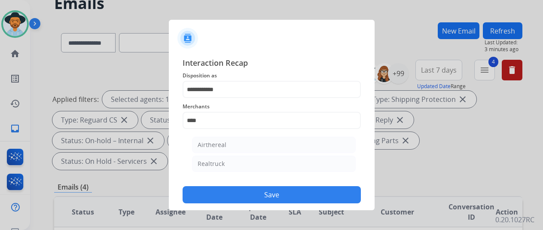
click at [205, 163] on div "Realtruck" at bounding box center [211, 163] width 27 height 9
type input "*********"
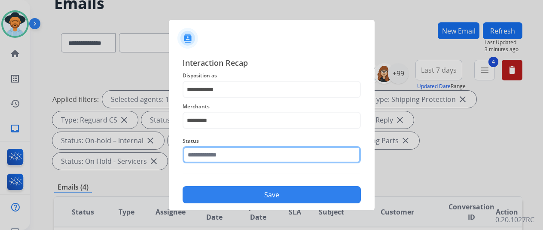
click at [205, 158] on input "text" at bounding box center [272, 154] width 178 height 17
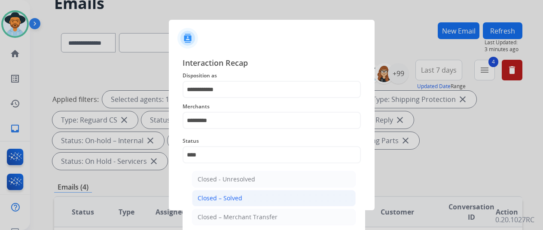
click at [231, 195] on div "Closed – Solved" at bounding box center [220, 198] width 45 height 9
type input "**********"
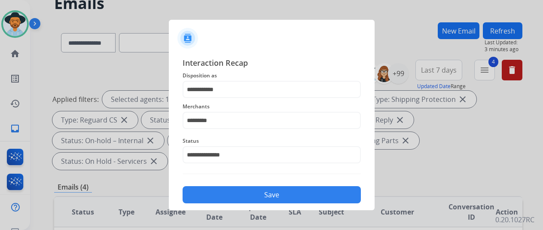
click at [231, 195] on button "Save" at bounding box center [272, 194] width 178 height 17
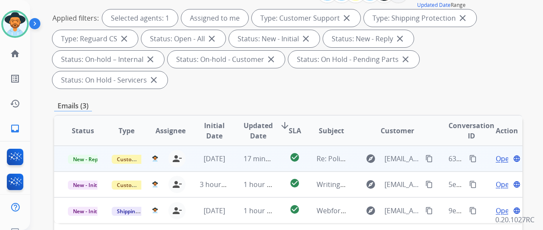
scroll to position [129, 0]
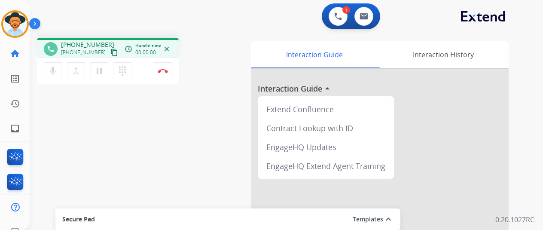
click at [418, 18] on div "1 Voice Interactions 0 Email Interactions" at bounding box center [281, 16] width 482 height 27
click at [164, 69] on img at bounding box center [163, 71] width 10 height 4
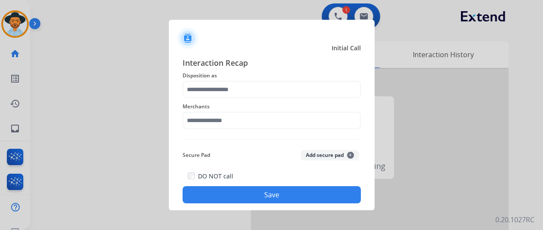
drag, startPoint x: 164, startPoint y: 69, endPoint x: 181, endPoint y: 75, distance: 18.2
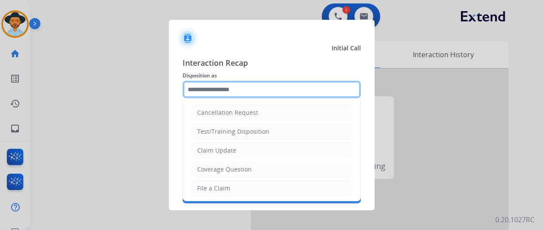
drag, startPoint x: 199, startPoint y: 94, endPoint x: 193, endPoint y: 90, distance: 7.2
click at [198, 93] on input "text" at bounding box center [272, 89] width 178 height 17
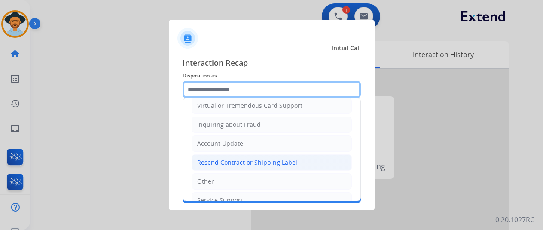
scroll to position [129, 0]
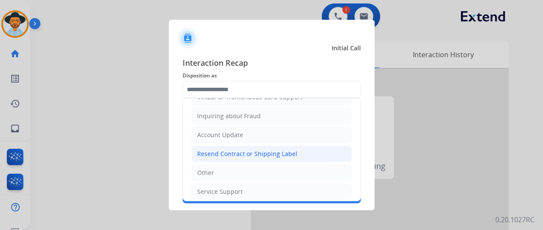
drag, startPoint x: 217, startPoint y: 154, endPoint x: 214, endPoint y: 140, distance: 14.9
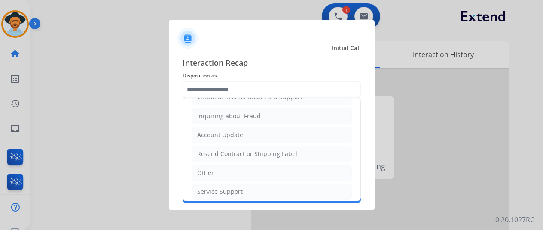
click at [216, 154] on div "Resend Contract or Shipping Label" at bounding box center [247, 154] width 100 height 9
type input "**********"
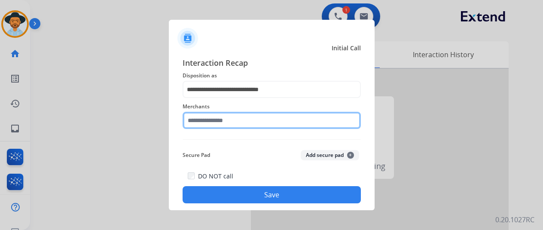
click at [216, 125] on input "text" at bounding box center [272, 120] width 178 height 17
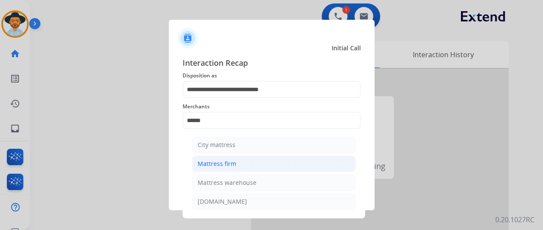
click at [225, 161] on div "Mattress firm" at bounding box center [217, 163] width 39 height 9
type input "**********"
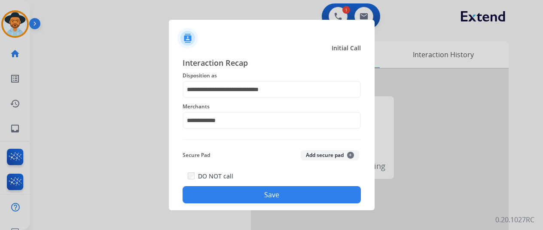
click at [254, 191] on button "Save" at bounding box center [272, 194] width 178 height 17
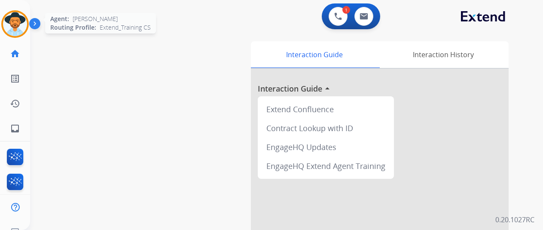
click at [14, 21] on img at bounding box center [15, 24] width 24 height 24
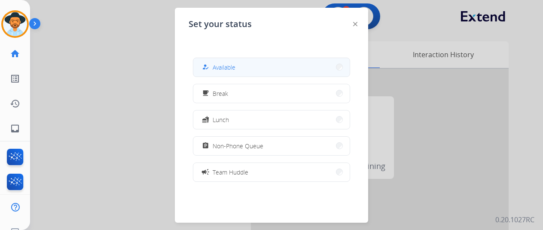
click at [275, 67] on button "how_to_reg Available" at bounding box center [271, 67] width 156 height 18
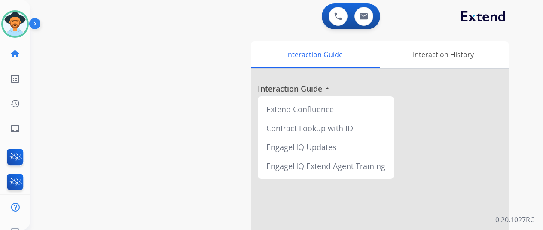
click at [436, 11] on div "0 Voice Interactions 0 Email Interactions" at bounding box center [281, 16] width 482 height 27
click at [15, 128] on mat-icon "inbox" at bounding box center [15, 128] width 10 height 10
select select "**********"
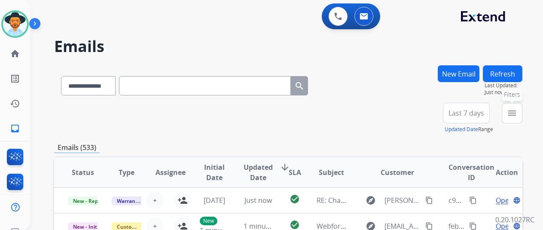
click at [517, 113] on mat-icon "menu" at bounding box center [512, 113] width 10 height 10
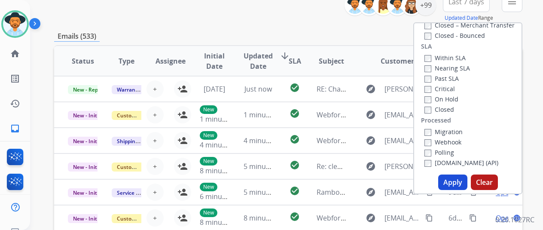
scroll to position [172, 0]
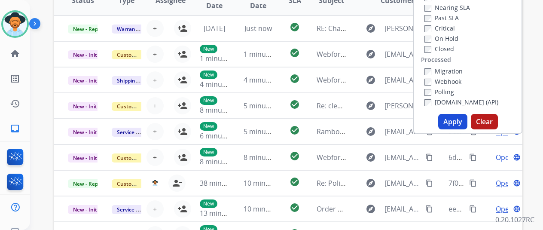
click at [451, 123] on button "Apply" at bounding box center [452, 121] width 29 height 15
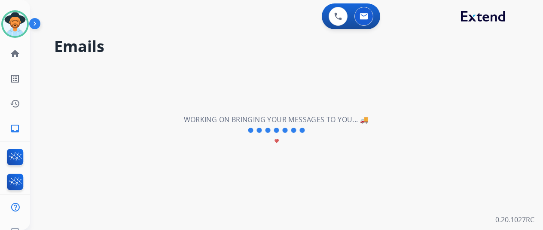
scroll to position [0, 0]
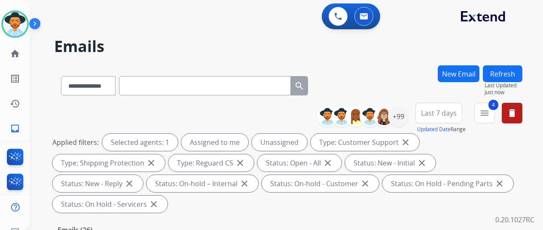
click at [412, 76] on div "**********" at bounding box center [288, 83] width 468 height 37
click at [407, 118] on div "+99" at bounding box center [398, 116] width 21 height 21
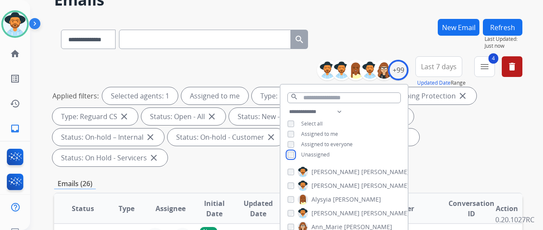
scroll to position [86, 0]
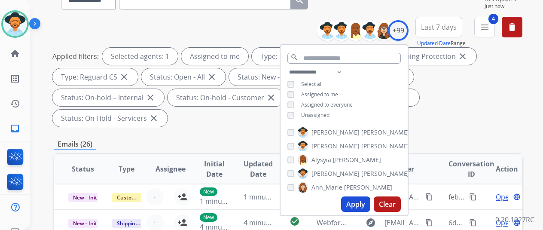
drag, startPoint x: 356, startPoint y: 201, endPoint x: 369, endPoint y: 169, distance: 34.5
click at [357, 201] on button "Apply" at bounding box center [355, 203] width 29 height 15
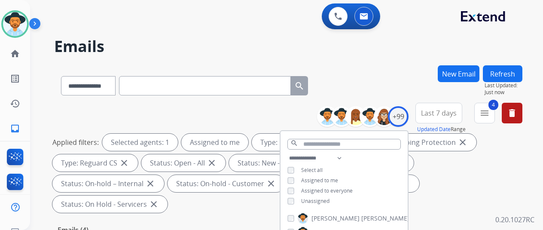
click at [383, 76] on div "**********" at bounding box center [288, 83] width 468 height 37
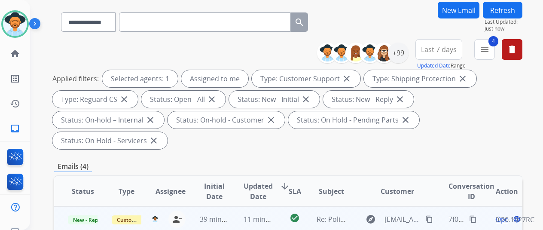
scroll to position [172, 0]
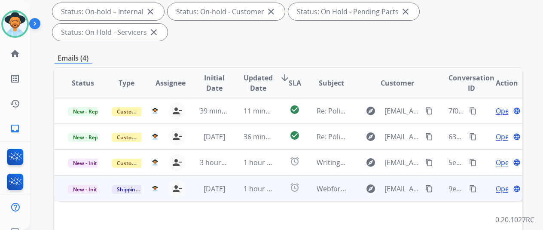
click at [504, 183] on span "Open" at bounding box center [505, 188] width 18 height 10
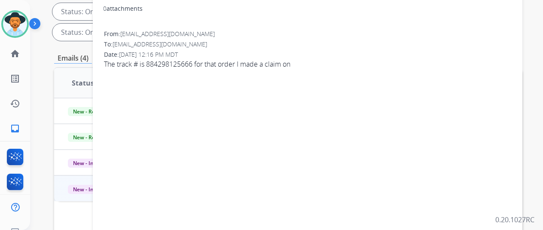
scroll to position [43, 0]
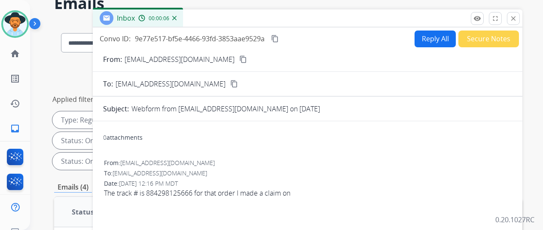
drag, startPoint x: 221, startPoint y: 59, endPoint x: 251, endPoint y: 33, distance: 39.6
click at [239, 59] on mat-icon "content_copy" at bounding box center [243, 59] width 8 height 8
drag, startPoint x: 200, startPoint y: 193, endPoint x: 155, endPoint y: 192, distance: 45.1
click at [155, 192] on span "The track # is 884298125666 for that order I made a claim on" at bounding box center [307, 193] width 407 height 10
copy span "884298125666"
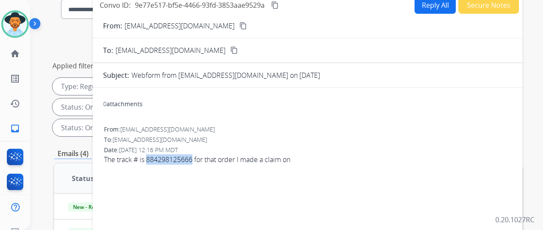
scroll to position [0, 0]
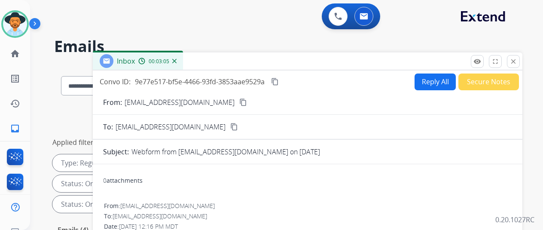
click at [428, 80] on button "Reply All" at bounding box center [435, 81] width 41 height 17
select select "**********"
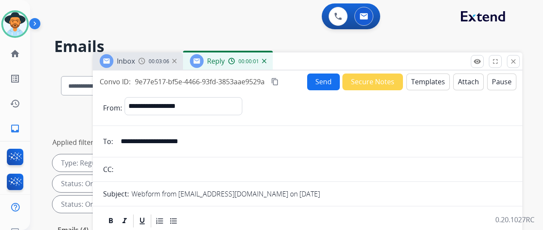
click at [436, 76] on button "Templates" at bounding box center [427, 81] width 43 height 17
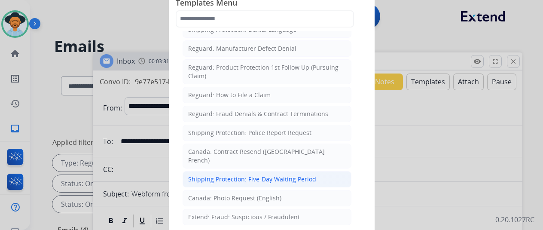
scroll to position [841, 0]
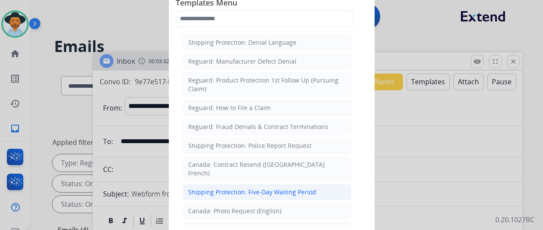
click at [213, 141] on div "Shipping Protection: Police Report Request" at bounding box center [249, 145] width 123 height 9
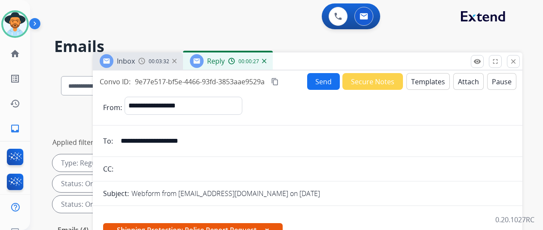
scroll to position [172, 0]
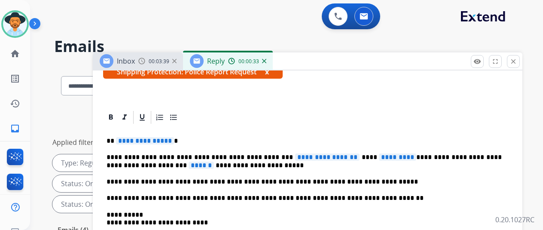
click at [174, 137] on span "**********" at bounding box center [145, 140] width 58 height 7
click at [344, 153] on span "**********" at bounding box center [327, 156] width 64 height 7
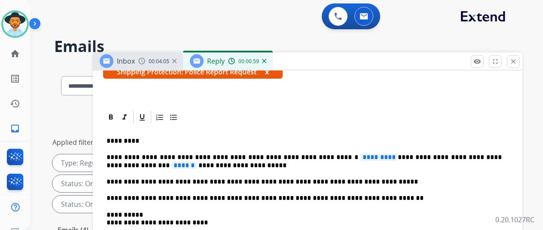
click at [365, 153] on span "*********" at bounding box center [378, 156] width 37 height 7
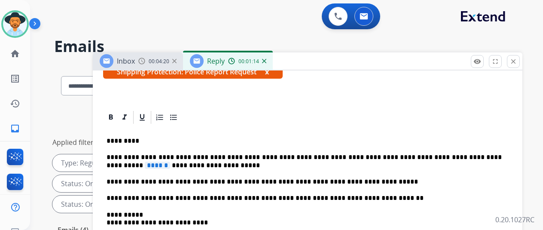
click at [170, 162] on span "******" at bounding box center [157, 165] width 25 height 7
drag, startPoint x: 184, startPoint y: 150, endPoint x: 108, endPoint y: 154, distance: 75.7
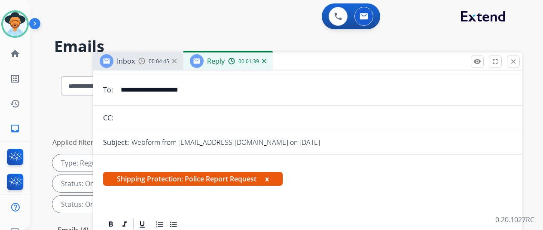
scroll to position [129, 0]
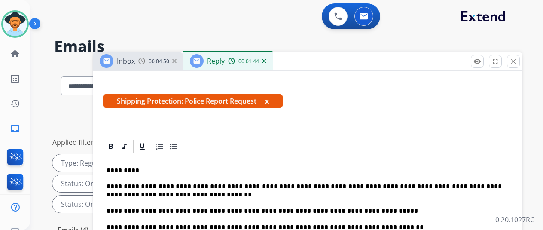
click at [341, 187] on p "**********" at bounding box center [304, 191] width 395 height 16
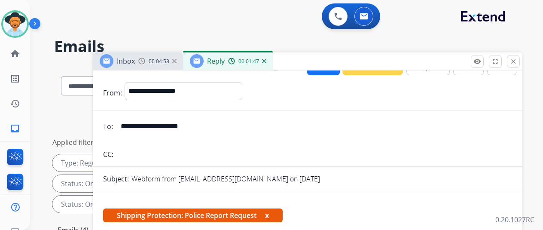
scroll to position [0, 0]
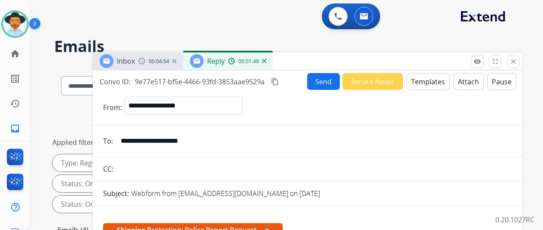
click at [279, 80] on mat-icon "content_copy" at bounding box center [275, 82] width 8 height 8
click at [329, 78] on button "Send" at bounding box center [323, 81] width 33 height 17
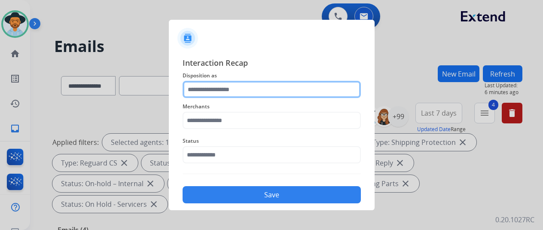
click at [221, 85] on input "text" at bounding box center [272, 89] width 178 height 17
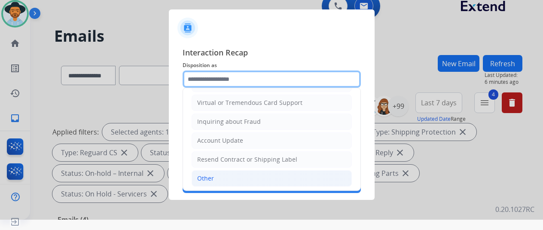
scroll to position [130, 0]
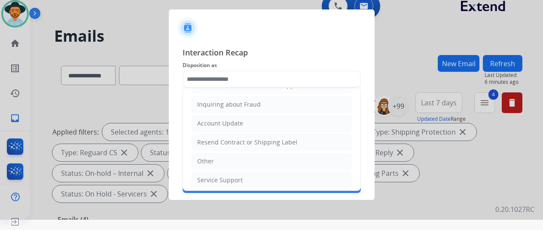
drag, startPoint x: 211, startPoint y: 156, endPoint x: 237, endPoint y: 113, distance: 50.5
click at [210, 157] on div "Other" at bounding box center [205, 161] width 17 height 9
type input "*****"
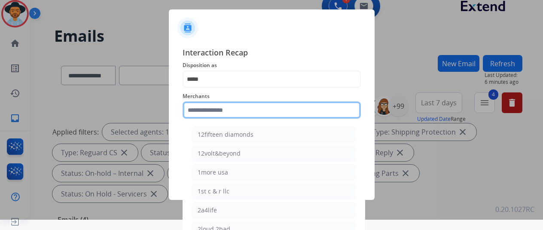
drag, startPoint x: 213, startPoint y: 121, endPoint x: 191, endPoint y: 109, distance: 25.6
click at [191, 109] on input "text" at bounding box center [272, 109] width 178 height 17
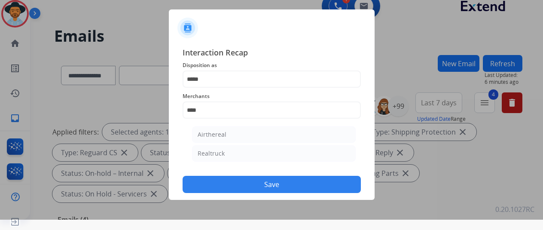
click at [208, 150] on div "Realtruck" at bounding box center [211, 153] width 27 height 9
type input "*********"
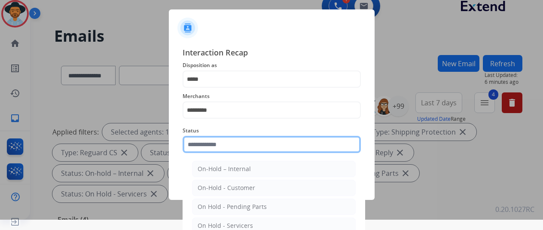
click at [209, 147] on input "text" at bounding box center [272, 144] width 178 height 17
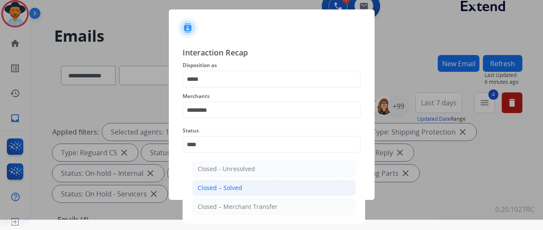
click at [218, 187] on div "Closed – Solved" at bounding box center [220, 187] width 45 height 9
type input "**********"
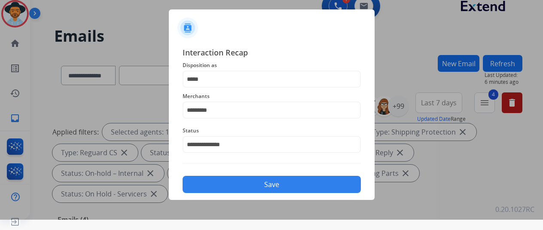
click at [258, 179] on button "Save" at bounding box center [272, 184] width 178 height 17
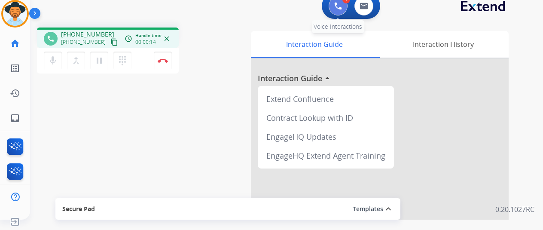
click at [340, 6] on img at bounding box center [338, 6] width 8 height 8
click at [342, 3] on img at bounding box center [338, 6] width 8 height 8
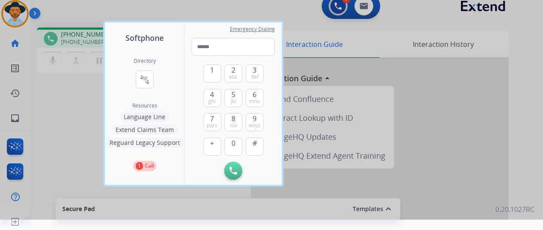
click at [150, 118] on button "Language Line" at bounding box center [144, 117] width 50 height 10
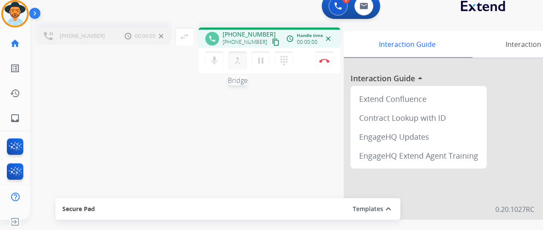
click at [238, 59] on mat-icon "merge_type" at bounding box center [237, 60] width 10 height 10
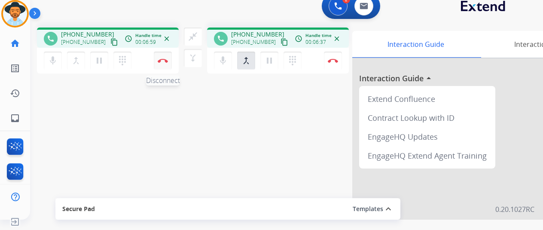
click at [161, 58] on img at bounding box center [163, 60] width 10 height 4
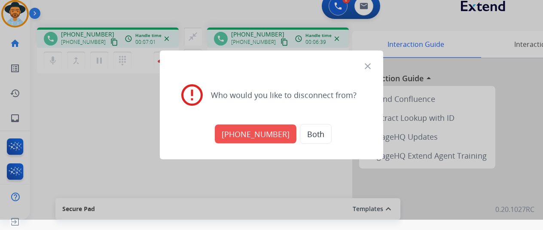
click at [307, 134] on button "Both" at bounding box center [316, 134] width 32 height 20
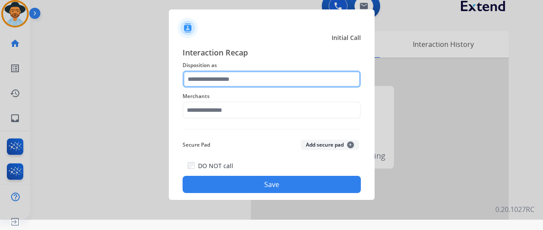
click at [231, 78] on input "text" at bounding box center [272, 78] width 178 height 17
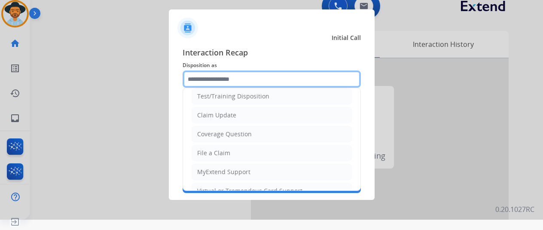
scroll to position [43, 0]
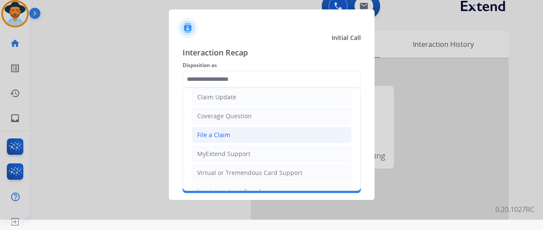
click at [223, 135] on div "File a Claim" at bounding box center [213, 135] width 33 height 9
type input "**********"
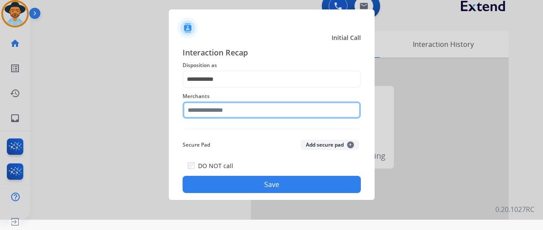
click at [196, 113] on input "text" at bounding box center [272, 109] width 178 height 17
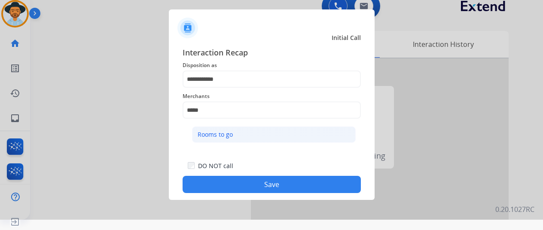
click at [208, 134] on div "Rooms to go" at bounding box center [215, 134] width 35 height 9
type input "**********"
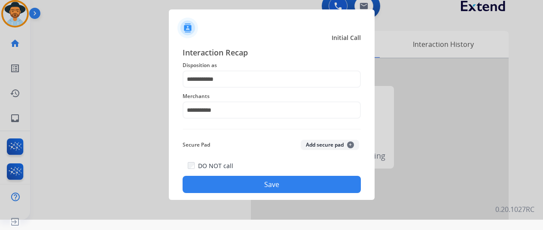
click at [247, 189] on button "Save" at bounding box center [272, 184] width 178 height 17
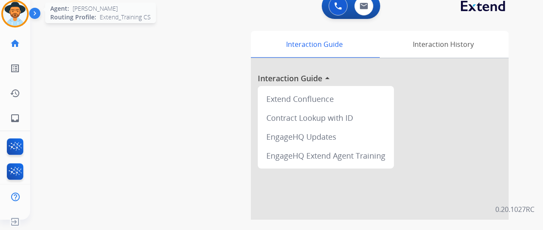
click at [12, 11] on img at bounding box center [15, 14] width 24 height 24
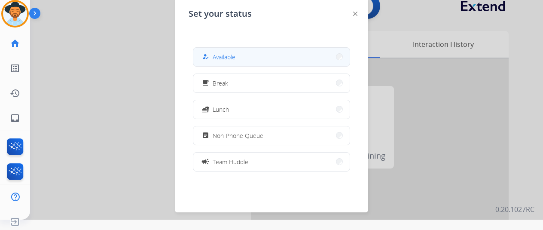
click at [241, 56] on button "how_to_reg Available" at bounding box center [271, 57] width 156 height 18
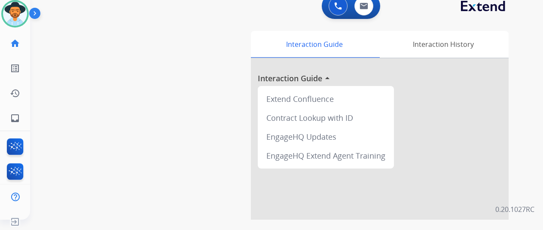
click at [43, 94] on div "swap_horiz Break voice bridge close_fullscreen Connect 3-Way Call merge_type Se…" at bounding box center [276, 200] width 492 height 358
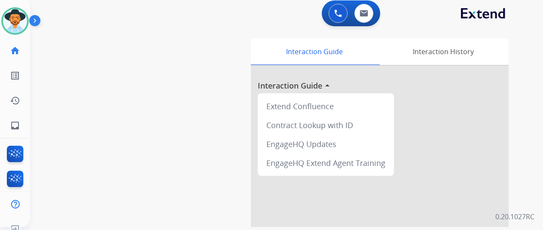
scroll to position [0, 0]
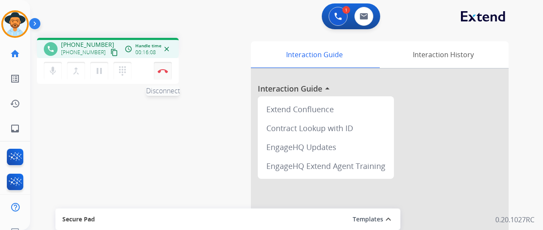
click at [164, 72] on img at bounding box center [163, 71] width 10 height 4
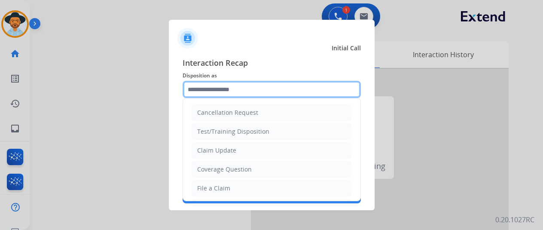
click at [204, 92] on input "text" at bounding box center [272, 89] width 178 height 17
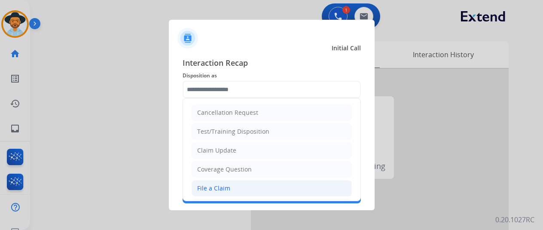
click at [212, 187] on div "File a Claim" at bounding box center [213, 188] width 33 height 9
type input "**********"
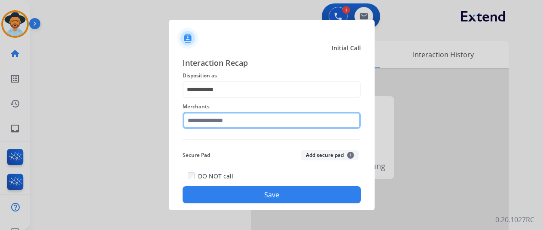
click at [211, 124] on input "text" at bounding box center [272, 120] width 178 height 17
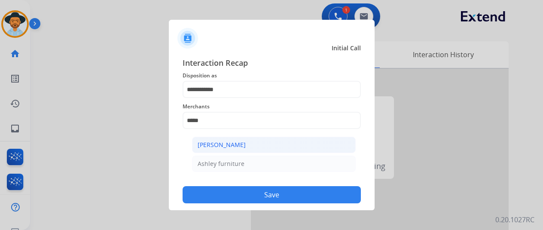
click at [248, 141] on li "[PERSON_NAME]" at bounding box center [274, 145] width 164 height 16
type input "**********"
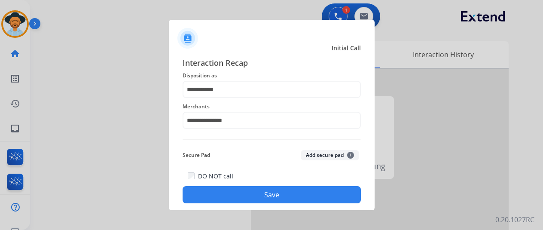
click at [260, 195] on button "Save" at bounding box center [272, 194] width 178 height 17
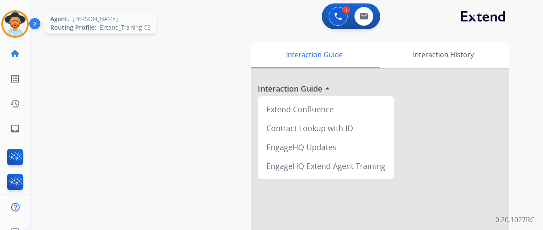
click at [12, 26] on img at bounding box center [15, 24] width 24 height 24
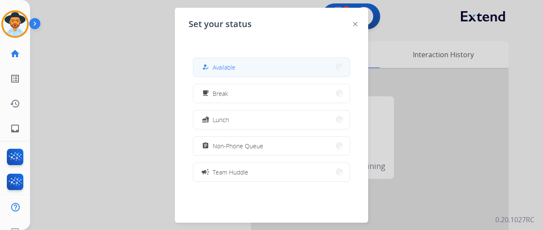
click at [262, 71] on button "how_to_reg Available" at bounding box center [271, 67] width 156 height 18
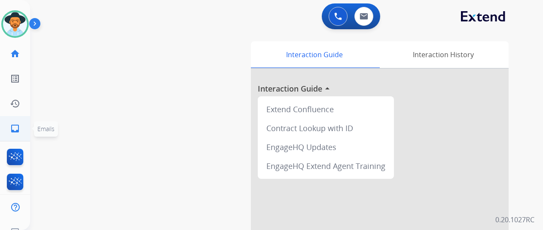
click at [7, 128] on link "inbox Emails" at bounding box center [15, 128] width 24 height 24
select select "**********"
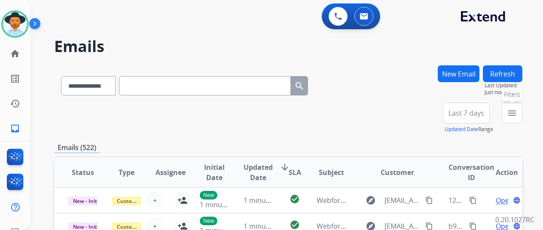
drag, startPoint x: 517, startPoint y: 110, endPoint x: 511, endPoint y: 110, distance: 5.7
click at [517, 111] on mat-icon "menu" at bounding box center [512, 113] width 10 height 10
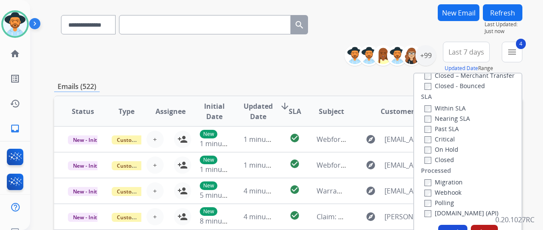
scroll to position [129, 0]
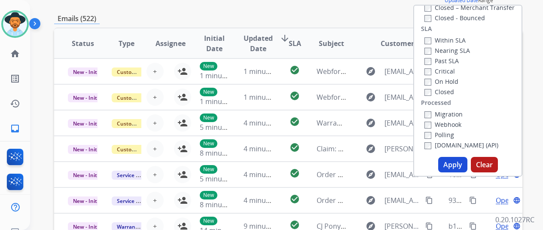
click at [455, 163] on button "Apply" at bounding box center [452, 164] width 29 height 15
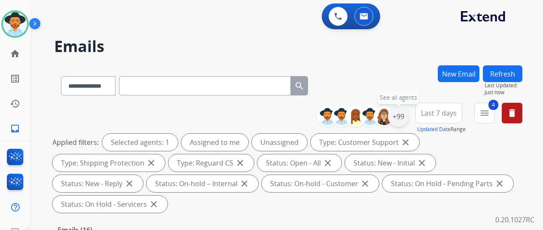
click at [406, 112] on div "+99" at bounding box center [398, 116] width 21 height 21
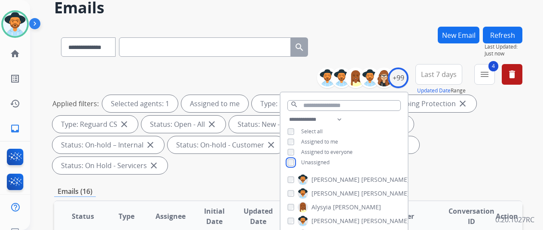
scroll to position [129, 0]
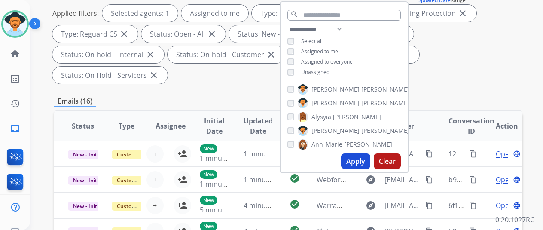
click at [357, 162] on button "Apply" at bounding box center [355, 160] width 29 height 15
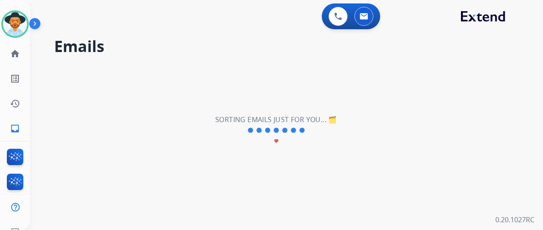
scroll to position [0, 0]
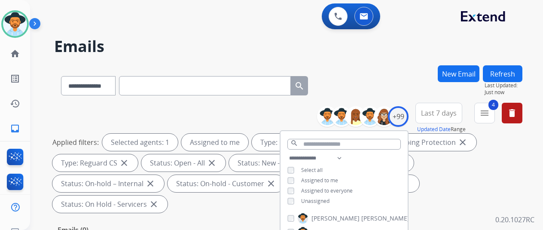
click at [402, 72] on div "**********" at bounding box center [288, 83] width 468 height 37
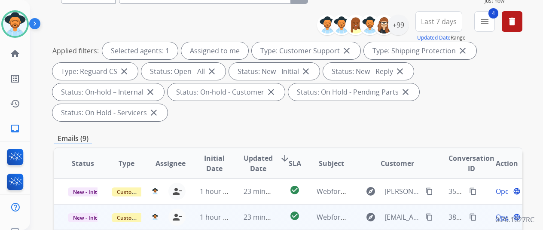
scroll to position [13, 0]
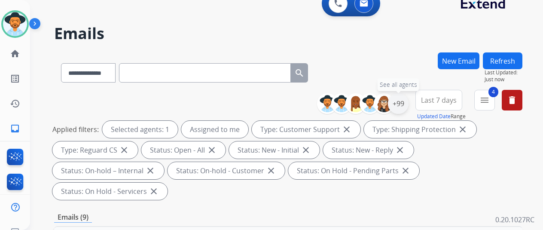
click at [407, 104] on div "+99" at bounding box center [398, 103] width 21 height 21
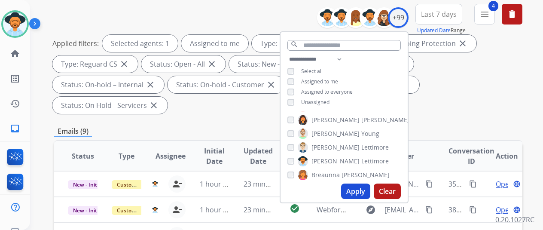
scroll to position [86, 0]
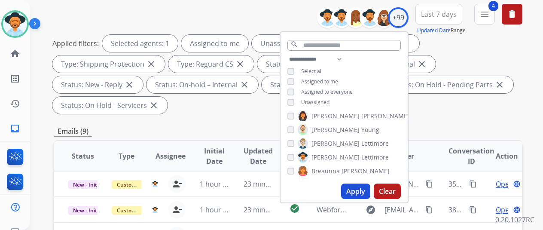
click at [360, 188] on button "Apply" at bounding box center [355, 190] width 29 height 15
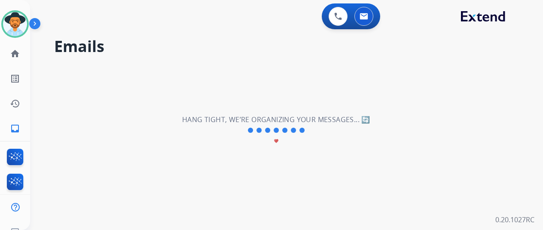
scroll to position [0, 0]
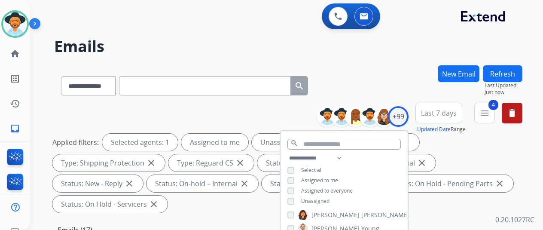
click at [392, 83] on div "**********" at bounding box center [288, 83] width 468 height 37
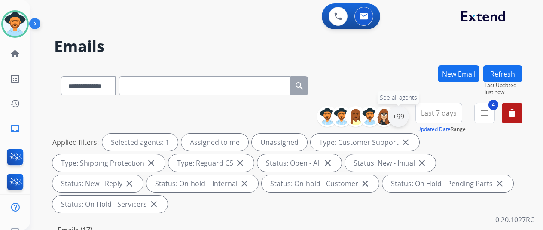
click at [406, 113] on div "+99" at bounding box center [398, 116] width 21 height 21
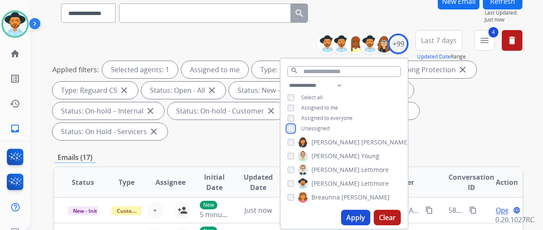
scroll to position [172, 0]
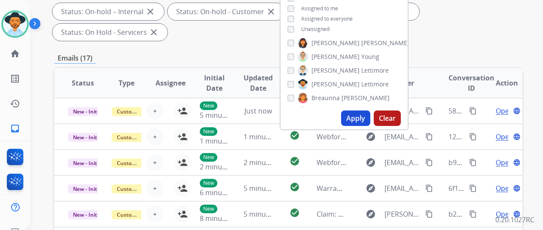
click at [366, 118] on button "Apply" at bounding box center [355, 117] width 29 height 15
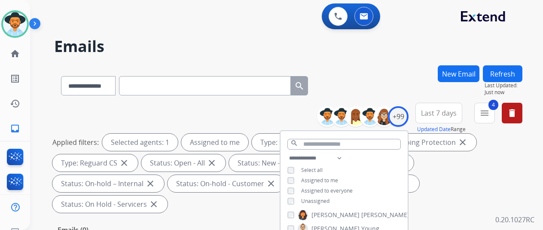
click at [401, 55] on div "**********" at bounding box center [276, 146] width 492 height 230
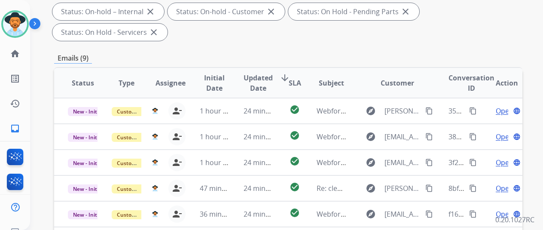
scroll to position [314, 0]
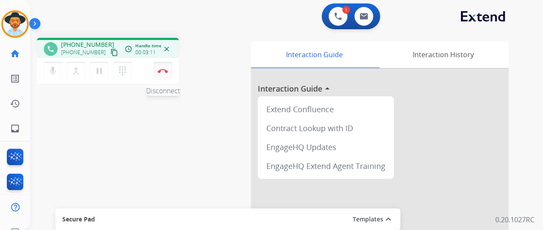
click at [162, 67] on button "Disconnect" at bounding box center [163, 71] width 18 height 18
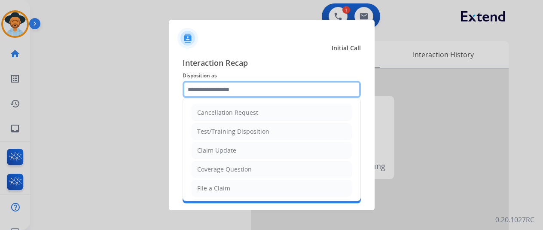
drag, startPoint x: 217, startPoint y: 76, endPoint x: 199, endPoint y: 90, distance: 22.0
click at [199, 90] on input "text" at bounding box center [272, 89] width 178 height 17
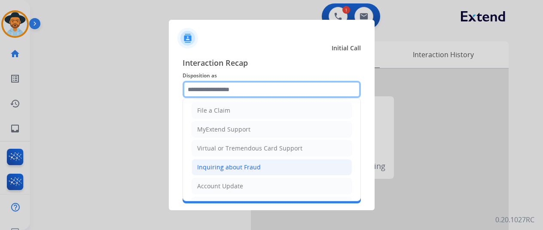
scroll to position [86, 0]
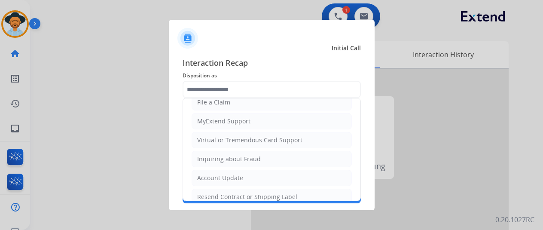
drag, startPoint x: 220, startPoint y: 194, endPoint x: 196, endPoint y: 161, distance: 40.1
click at [208, 189] on li "Resend Contract or Shipping Label" at bounding box center [272, 197] width 160 height 16
type input "**********"
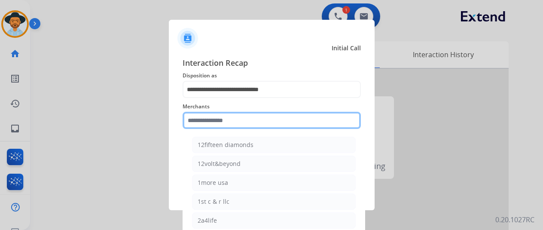
click at [201, 118] on input "text" at bounding box center [272, 120] width 178 height 17
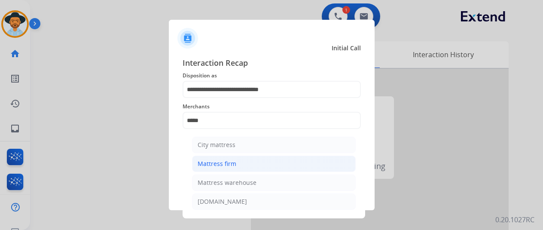
click at [227, 166] on div "Mattress firm" at bounding box center [217, 163] width 39 height 9
type input "**********"
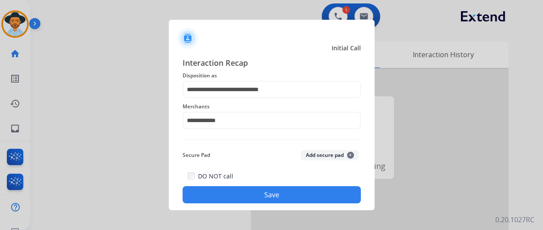
click at [258, 192] on button "Save" at bounding box center [272, 194] width 178 height 17
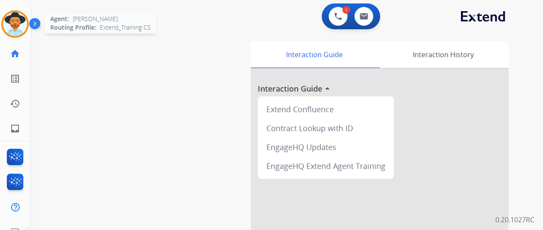
click at [17, 24] on img at bounding box center [15, 24] width 24 height 24
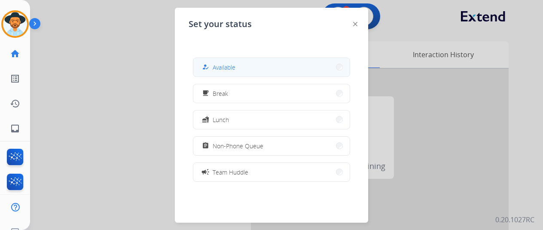
click at [224, 66] on span "Available" at bounding box center [224, 67] width 23 height 9
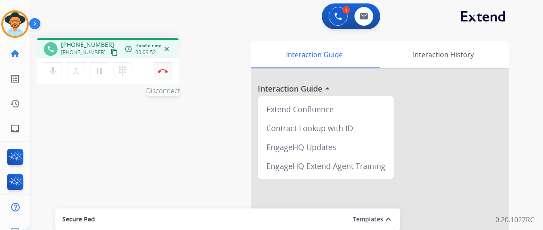
click at [165, 69] on img at bounding box center [163, 71] width 10 height 4
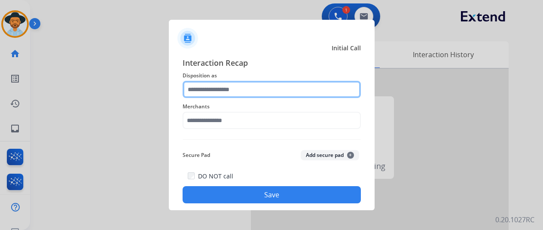
click at [203, 85] on input "text" at bounding box center [272, 89] width 178 height 17
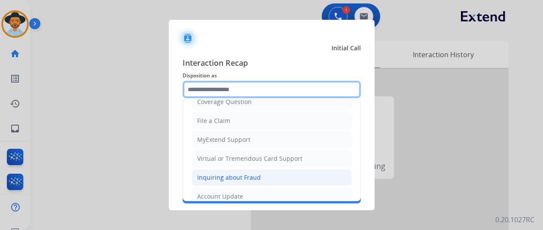
scroll to position [129, 0]
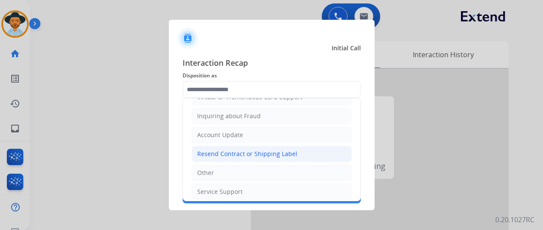
click at [220, 151] on div "Resend Contract or Shipping Label" at bounding box center [247, 154] width 100 height 9
type input "**********"
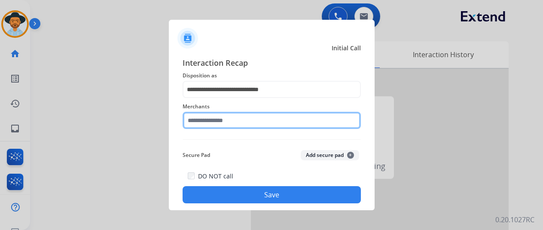
click at [215, 119] on input "text" at bounding box center [272, 120] width 178 height 17
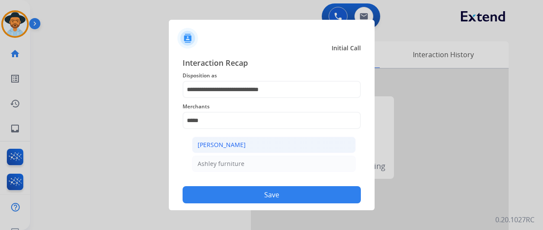
click at [214, 144] on div "[PERSON_NAME]" at bounding box center [222, 144] width 48 height 9
type input "**********"
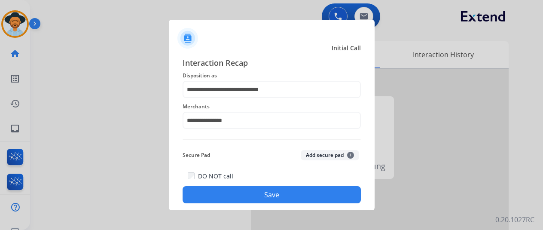
click at [251, 190] on button "Save" at bounding box center [272, 194] width 178 height 17
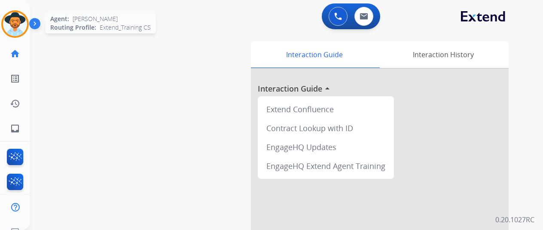
click at [20, 23] on img at bounding box center [15, 24] width 24 height 24
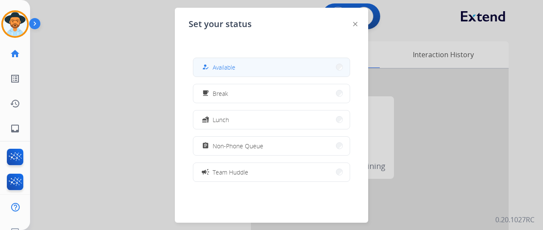
click at [262, 62] on button "how_to_reg Available" at bounding box center [271, 67] width 156 height 18
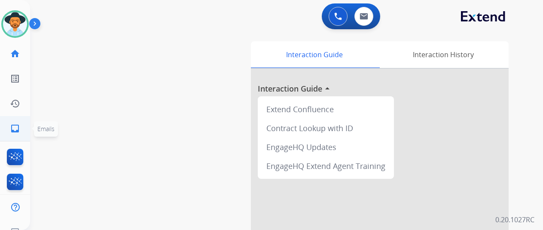
click at [14, 131] on mat-icon "inbox" at bounding box center [15, 128] width 10 height 10
select select "**********"
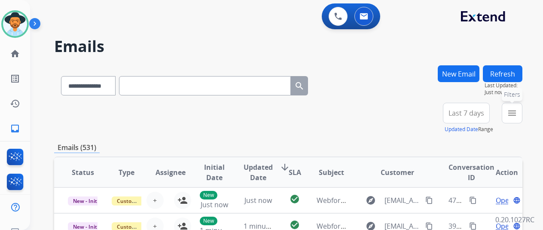
click at [517, 111] on mat-icon "menu" at bounding box center [512, 113] width 10 height 10
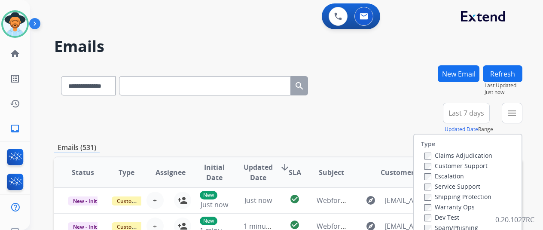
click at [434, 165] on label "Customer Support" at bounding box center [455, 166] width 63 height 8
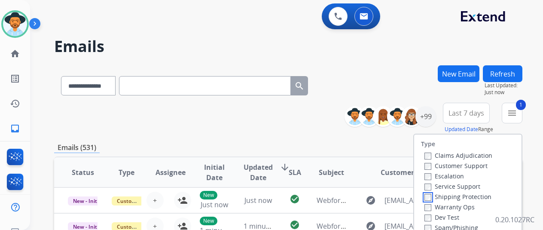
click at [425, 198] on div "Claims Adjudication Customer Support Escalation Service Support Shipping Protec…" at bounding box center [456, 201] width 71 height 103
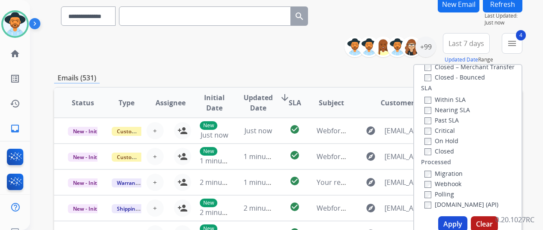
scroll to position [129, 0]
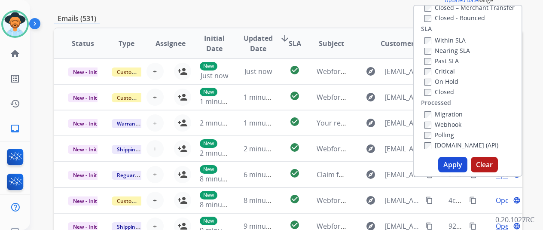
click at [453, 168] on button "Apply" at bounding box center [452, 164] width 29 height 15
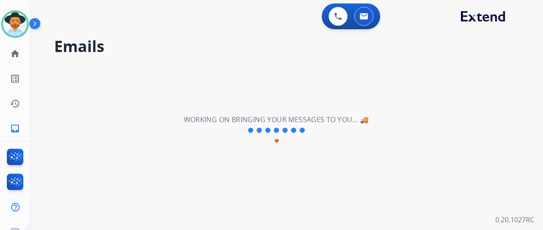
scroll to position [0, 0]
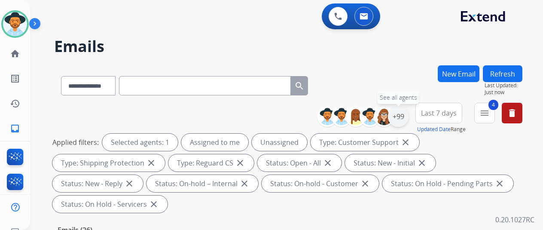
click at [407, 110] on div "+99" at bounding box center [398, 116] width 21 height 21
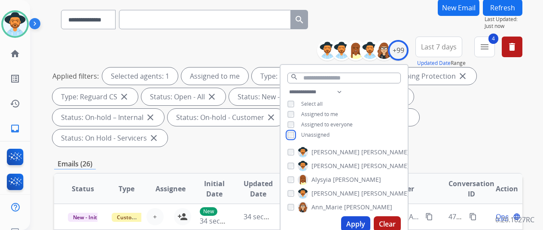
scroll to position [129, 0]
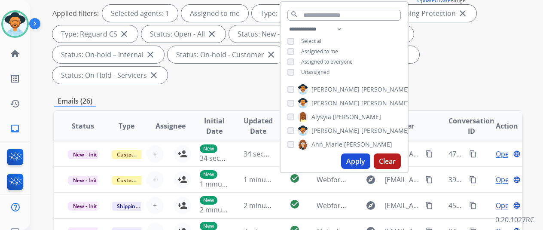
click at [361, 159] on button "Apply" at bounding box center [355, 160] width 29 height 15
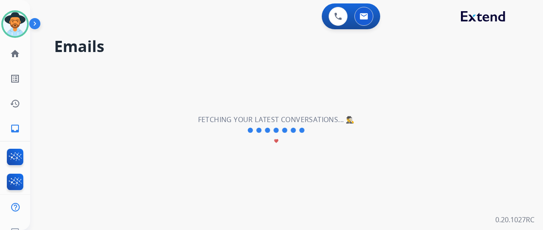
scroll to position [0, 0]
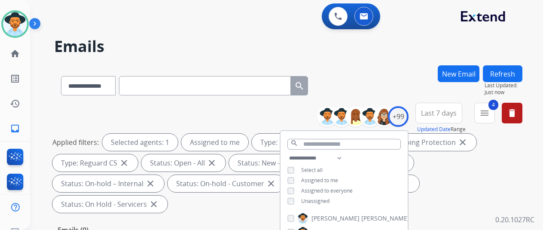
click at [388, 91] on div "**********" at bounding box center [288, 83] width 468 height 37
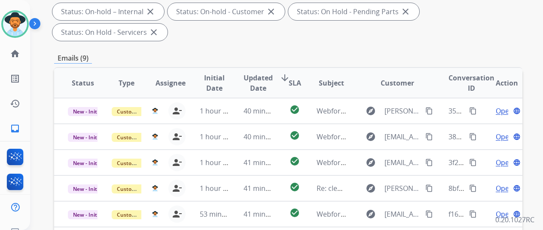
scroll to position [314, 0]
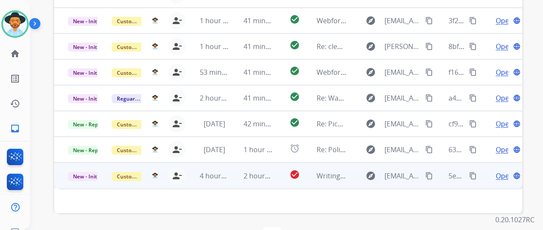
click at [502, 171] on span "Open" at bounding box center [505, 176] width 18 height 10
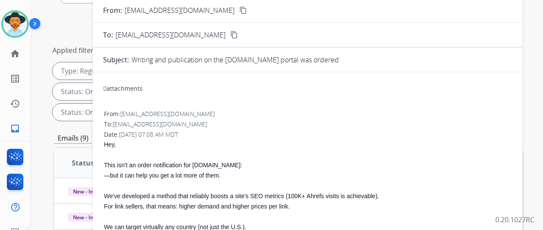
scroll to position [13, 0]
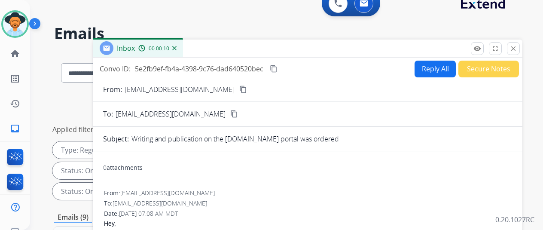
click at [176, 50] on div "00:00:10" at bounding box center [157, 48] width 38 height 8
click at [177, 49] on img at bounding box center [174, 48] width 4 height 4
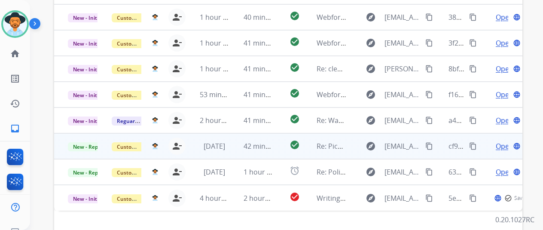
scroll to position [314, 0]
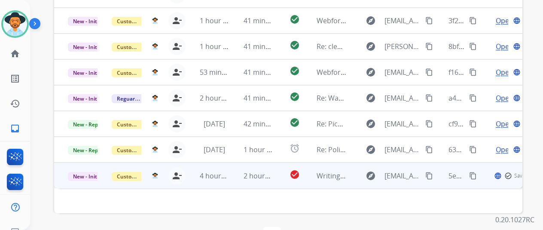
click at [85, 162] on td "New - Initial" at bounding box center [76, 175] width 44 height 26
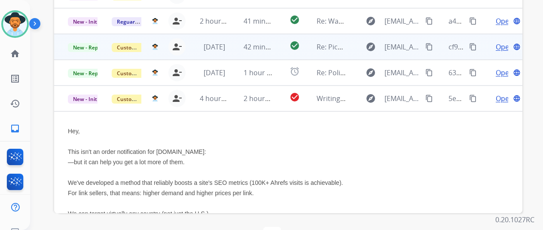
scroll to position [0, 0]
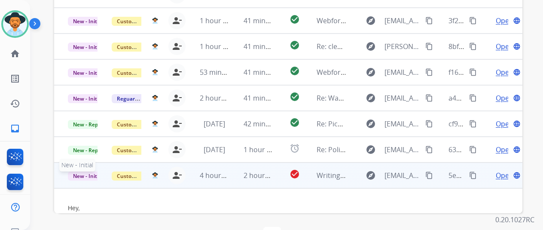
click at [88, 171] on span "New - Initial" at bounding box center [88, 175] width 40 height 9
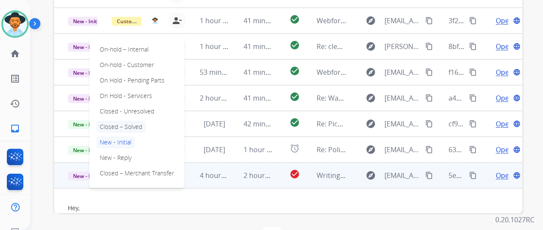
click at [117, 121] on p "Closed – Solved" at bounding box center [120, 127] width 49 height 12
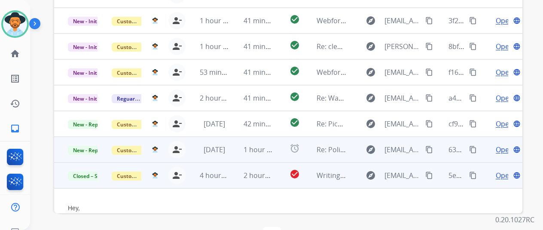
click at [503, 144] on span "Open" at bounding box center [505, 149] width 18 height 10
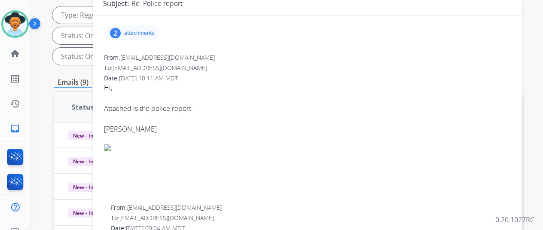
scroll to position [142, 0]
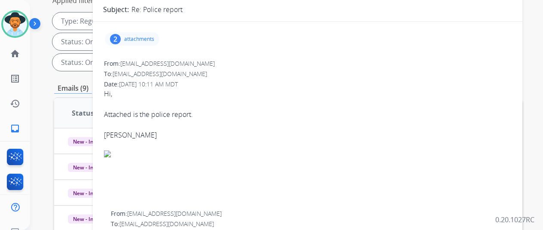
click at [121, 35] on div "2" at bounding box center [115, 39] width 11 height 10
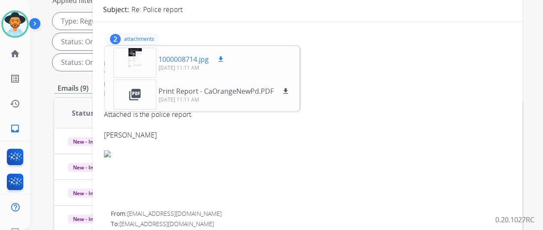
click at [143, 61] on div at bounding box center [134, 63] width 43 height 30
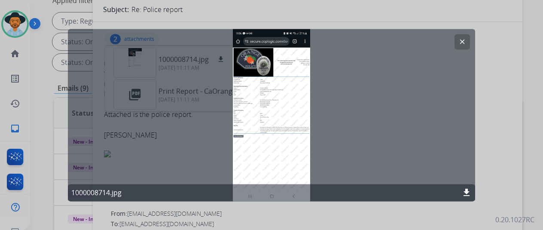
click at [465, 192] on mat-icon "download" at bounding box center [466, 192] width 10 height 10
click at [396, 94] on div "clear 1000008714.jpg download" at bounding box center [271, 115] width 407 height 172
click at [463, 41] on mat-icon "clear" at bounding box center [462, 42] width 8 height 8
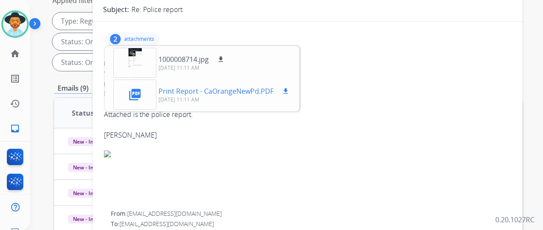
click at [139, 90] on mat-icon "picture_as_pdf" at bounding box center [135, 95] width 14 height 14
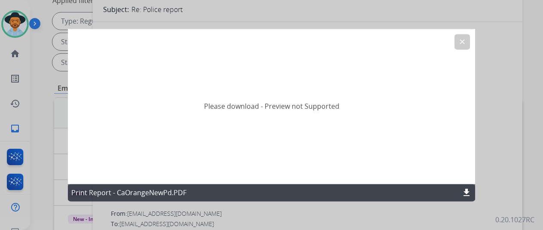
click at [467, 192] on mat-icon "download" at bounding box center [466, 192] width 10 height 10
click at [462, 42] on mat-icon "clear" at bounding box center [462, 42] width 8 height 8
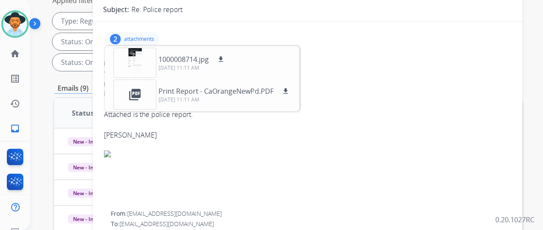
click at [115, 152] on img at bounding box center [307, 153] width 407 height 7
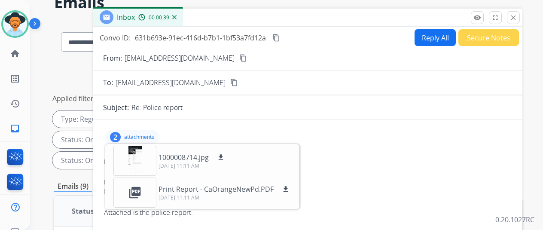
scroll to position [0, 0]
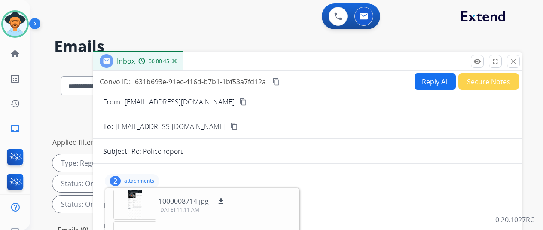
click at [239, 104] on mat-icon "content_copy" at bounding box center [243, 102] width 8 height 8
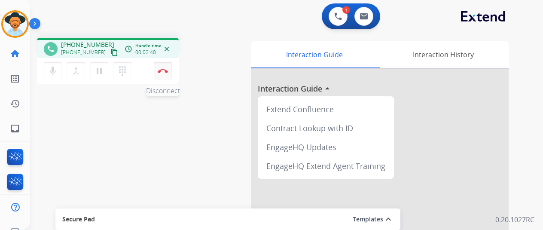
click at [165, 72] on img at bounding box center [163, 71] width 10 height 4
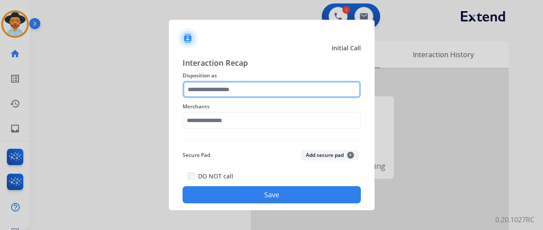
click at [209, 88] on input "text" at bounding box center [272, 89] width 178 height 17
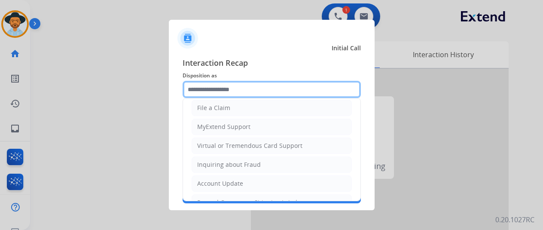
scroll to position [130, 0]
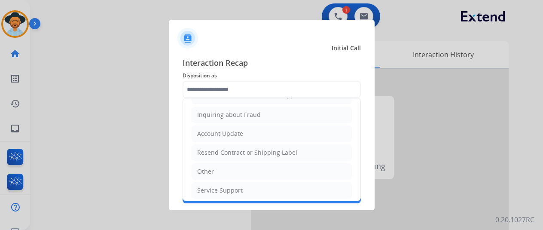
drag, startPoint x: 223, startPoint y: 186, endPoint x: 216, endPoint y: 174, distance: 13.5
click at [220, 186] on div "Service Support" at bounding box center [220, 190] width 46 height 9
type input "**********"
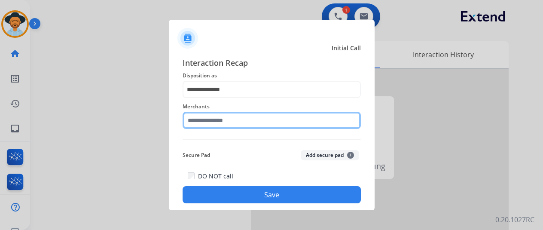
click at [211, 115] on input "text" at bounding box center [272, 120] width 178 height 17
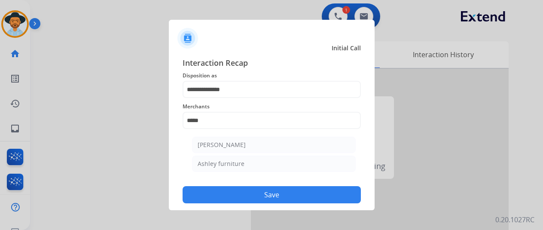
click at [226, 141] on div "[PERSON_NAME]" at bounding box center [222, 144] width 48 height 9
type input "**********"
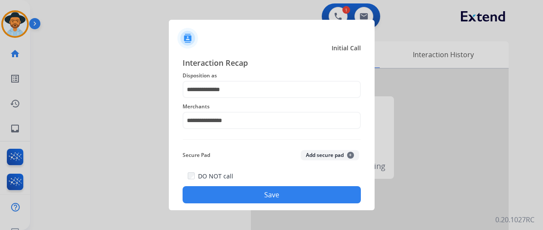
click at [277, 194] on button "Save" at bounding box center [272, 194] width 178 height 17
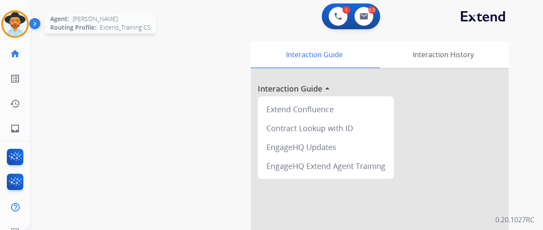
click at [15, 23] on img at bounding box center [15, 24] width 24 height 24
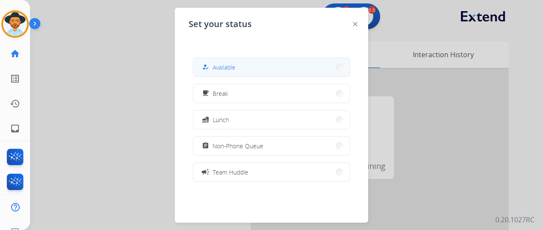
click at [231, 67] on span "Available" at bounding box center [224, 67] width 23 height 9
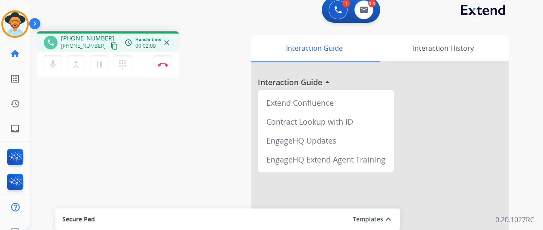
scroll to position [0, 0]
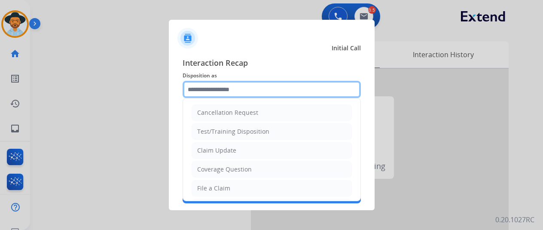
click at [192, 88] on input "text" at bounding box center [272, 89] width 178 height 17
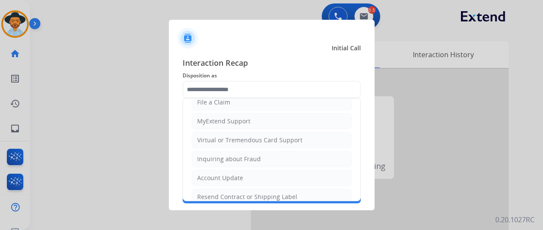
click at [220, 192] on div "Resend Contract or Shipping Label" at bounding box center [247, 196] width 100 height 9
type input "**********"
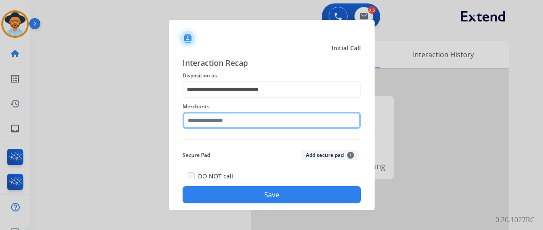
click at [210, 119] on input "text" at bounding box center [272, 120] width 178 height 17
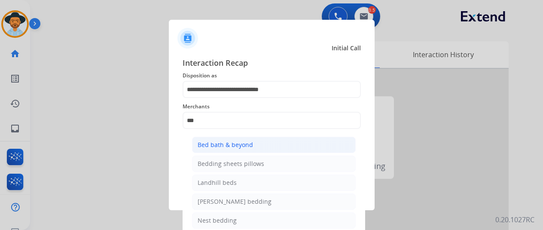
click at [232, 143] on div "Bed bath & beyond" at bounding box center [225, 144] width 55 height 9
type input "**********"
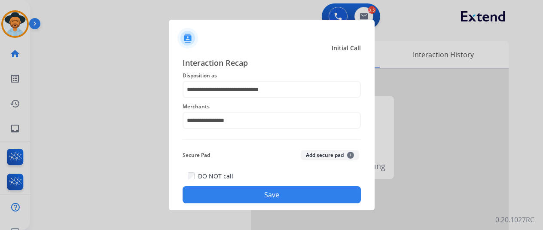
click at [249, 192] on button "Save" at bounding box center [272, 194] width 178 height 17
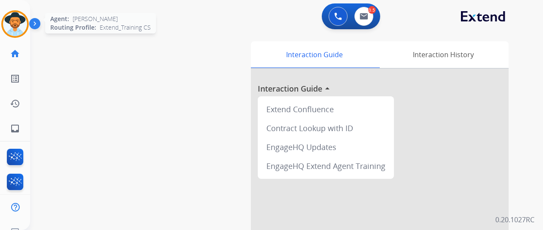
click at [12, 16] on img at bounding box center [15, 24] width 24 height 24
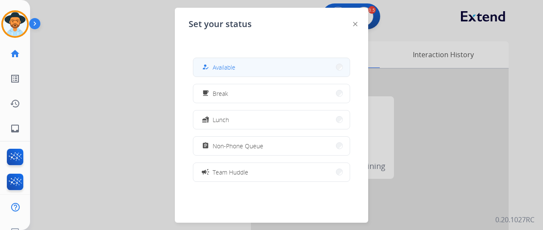
click at [236, 64] on button "how_to_reg Available" at bounding box center [271, 67] width 156 height 18
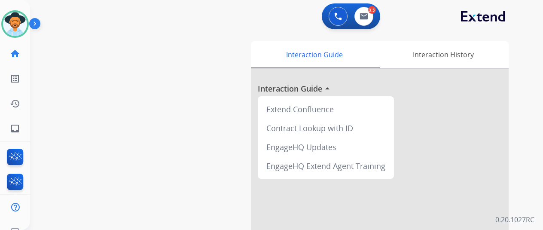
click at [65, 174] on div "swap_horiz Break voice bridge close_fullscreen Connect 3-Way Call merge_type Se…" at bounding box center [276, 210] width 492 height 358
click at [10, 127] on mat-icon "inbox" at bounding box center [15, 128] width 10 height 10
select select "**********"
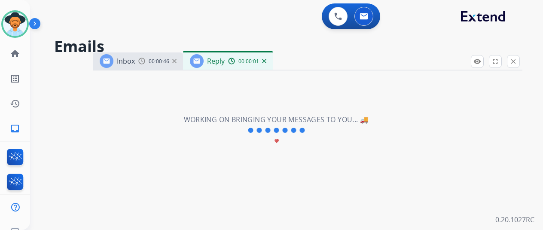
select select "**********"
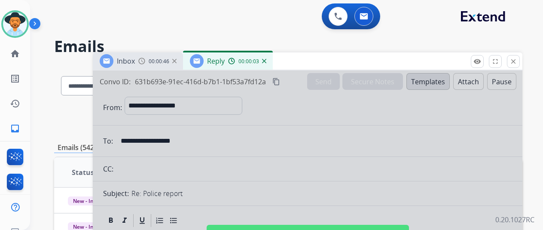
click at [330, 133] on div at bounding box center [308, 230] width 430 height 321
select select
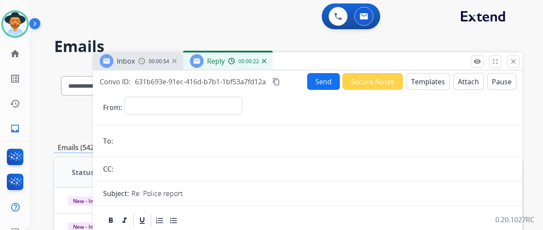
click at [266, 60] on img at bounding box center [264, 61] width 4 height 4
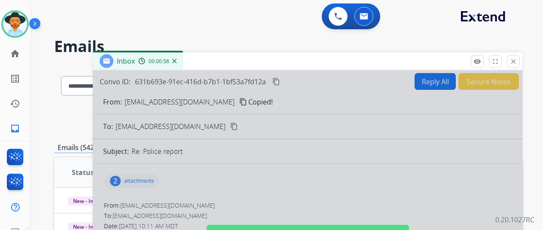
click at [214, 99] on div at bounding box center [308, 230] width 430 height 321
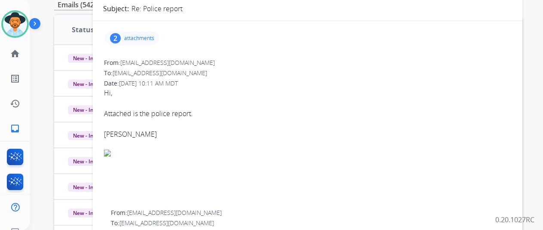
scroll to position [86, 0]
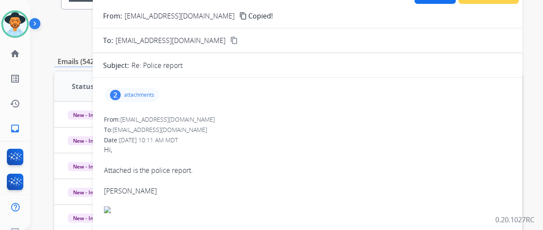
click at [239, 15] on mat-icon "content_copy" at bounding box center [243, 16] width 8 height 8
drag, startPoint x: 211, startPoint y: 15, endPoint x: 209, endPoint y: 25, distance: 9.6
drag, startPoint x: 203, startPoint y: 17, endPoint x: 128, endPoint y: 17, distance: 75.2
click at [128, 17] on div "From: toyama148@gmail.com content_copy" at bounding box center [308, 16] width 430 height 10
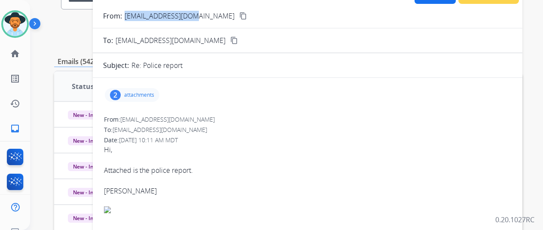
copy div "[EMAIL_ADDRESS][DOMAIN_NAME]"
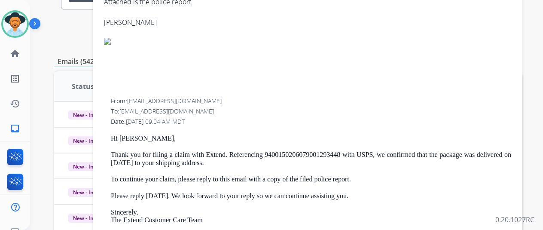
scroll to position [172, 0]
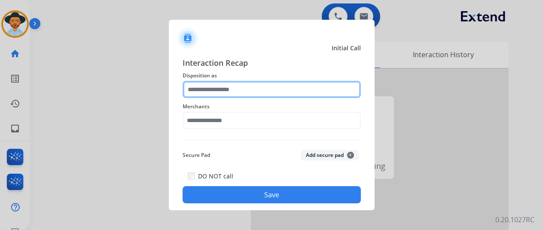
click at [201, 92] on input "text" at bounding box center [272, 89] width 178 height 17
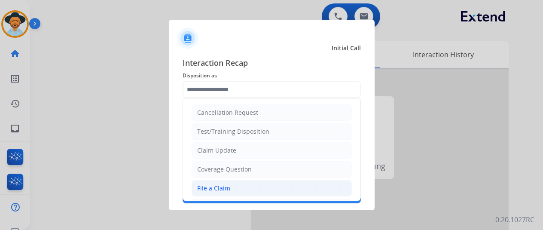
click at [218, 188] on div "File a Claim" at bounding box center [213, 188] width 33 height 9
type input "**********"
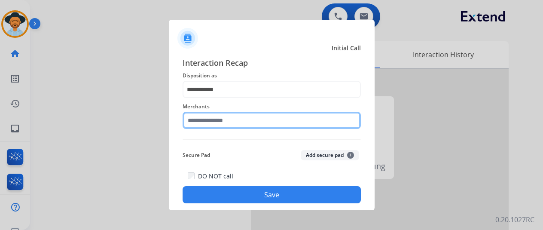
click at [218, 124] on input "text" at bounding box center [272, 120] width 178 height 17
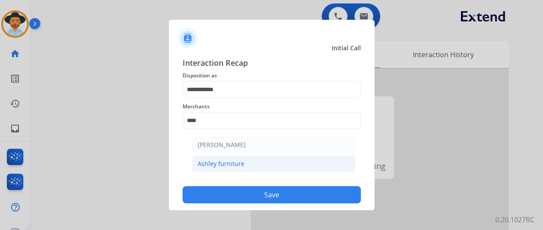
click at [235, 164] on div "Ashley furniture" at bounding box center [221, 163] width 47 height 9
type input "**********"
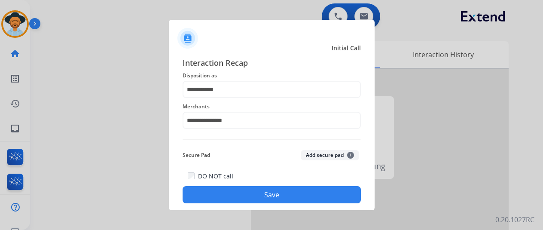
drag, startPoint x: 264, startPoint y: 190, endPoint x: 260, endPoint y: 184, distance: 7.5
click at [263, 190] on button "Save" at bounding box center [272, 194] width 178 height 17
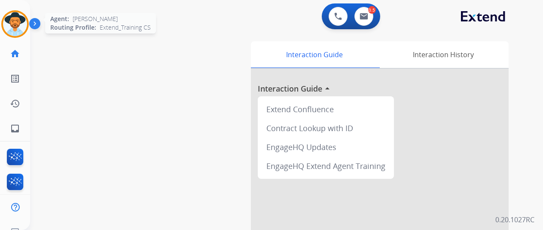
click at [12, 18] on img at bounding box center [15, 24] width 24 height 24
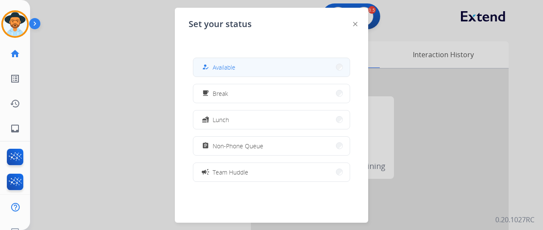
click at [261, 67] on button "how_to_reg Available" at bounding box center [271, 67] width 156 height 18
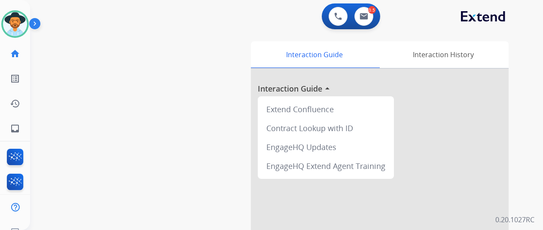
drag, startPoint x: 52, startPoint y: 87, endPoint x: 47, endPoint y: 65, distance: 21.9
click at [52, 84] on div "swap_horiz Break voice bridge close_fullscreen Connect 3-Way Call merge_type Se…" at bounding box center [276, 210] width 492 height 358
click at [19, 18] on img at bounding box center [15, 24] width 24 height 24
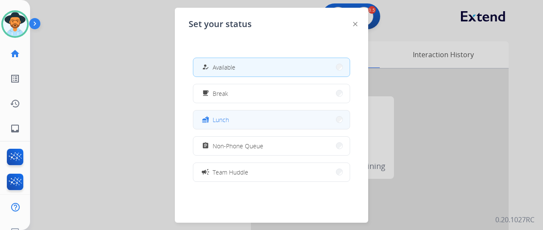
click at [242, 121] on button "fastfood Lunch" at bounding box center [271, 119] width 156 height 18
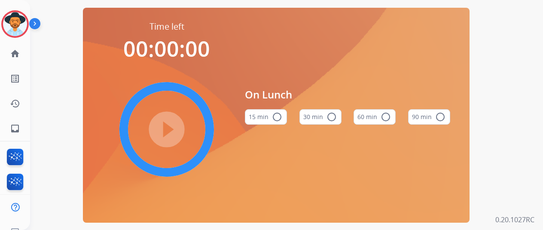
click at [335, 118] on mat-icon "radio_button_unchecked" at bounding box center [332, 117] width 10 height 10
click at [172, 129] on mat-icon "play_circle_filled" at bounding box center [167, 129] width 10 height 10
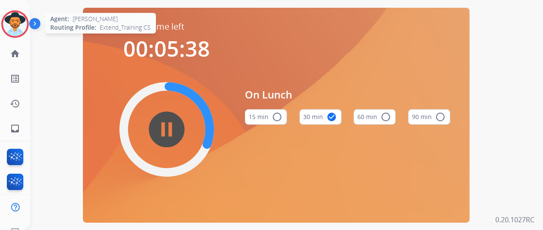
click at [9, 19] on img at bounding box center [15, 24] width 24 height 24
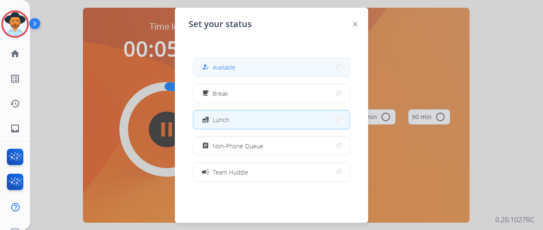
click at [226, 64] on span "Available" at bounding box center [224, 67] width 23 height 9
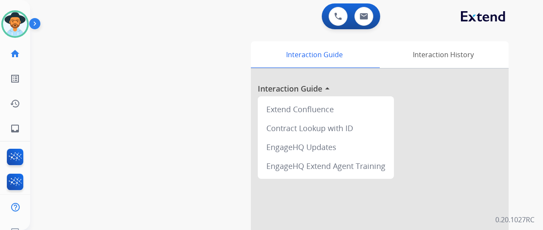
click at [70, 140] on div "swap_horiz Break voice bridge close_fullscreen Connect 3-Way Call merge_type Se…" at bounding box center [276, 210] width 492 height 358
click at [12, 129] on mat-icon "inbox" at bounding box center [15, 128] width 10 height 10
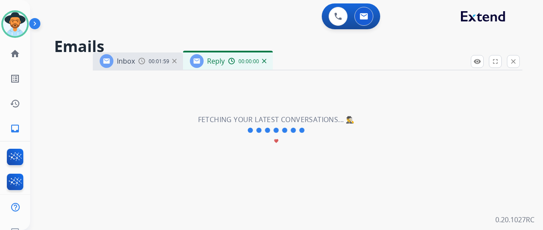
select select "**********"
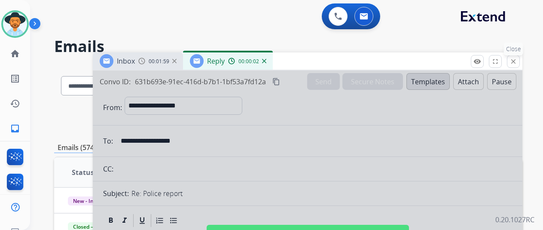
click at [517, 62] on mat-icon "close" at bounding box center [514, 62] width 8 height 8
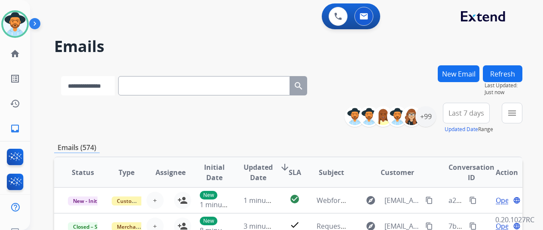
click at [113, 85] on select "**********" at bounding box center [88, 85] width 54 height 19
select select "**********"
click at [61, 76] on select "**********" at bounding box center [88, 85] width 54 height 19
click at [147, 88] on input "text" at bounding box center [205, 85] width 172 height 19
paste input "**********"
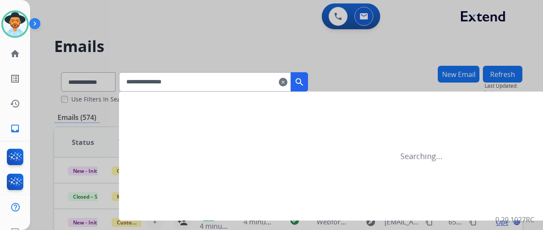
type input "**********"
click at [305, 80] on mat-icon "search" at bounding box center [299, 82] width 10 height 10
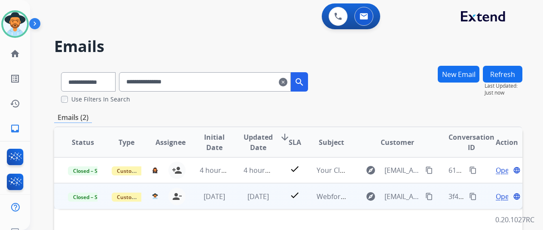
click at [499, 197] on span "Open" at bounding box center [505, 196] width 18 height 10
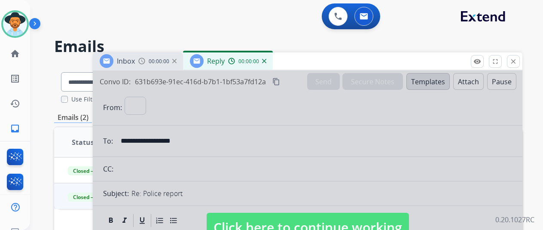
select select "**********"
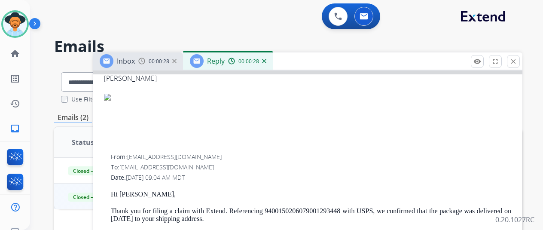
scroll to position [204, 0]
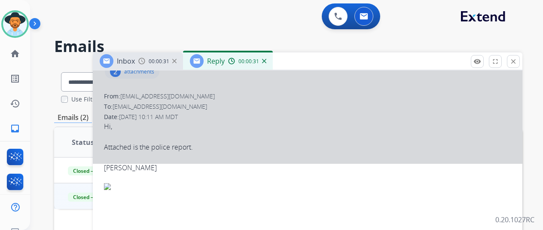
click at [266, 59] on img at bounding box center [264, 61] width 4 height 4
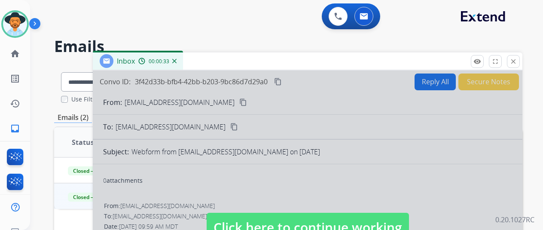
click at [208, 180] on div at bounding box center [308, 218] width 430 height 297
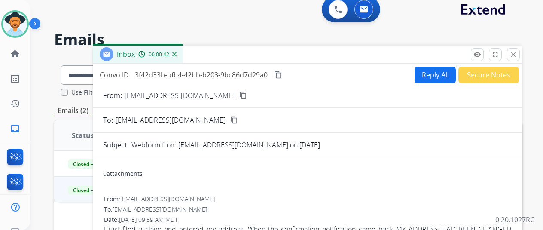
scroll to position [0, 0]
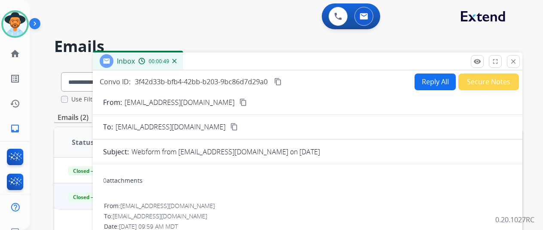
click at [177, 62] on img at bounding box center [174, 61] width 4 height 4
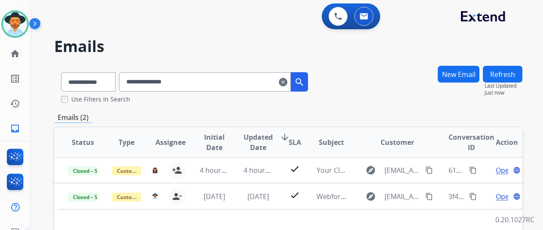
click at [287, 84] on mat-icon "clear" at bounding box center [283, 82] width 9 height 10
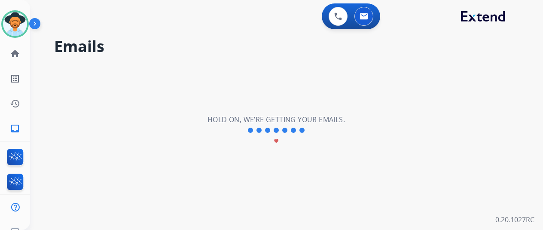
select select "**********"
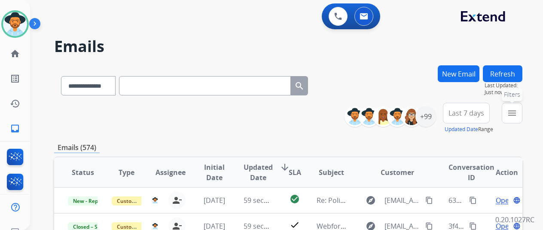
click at [511, 109] on button "menu Filters" at bounding box center [512, 113] width 21 height 21
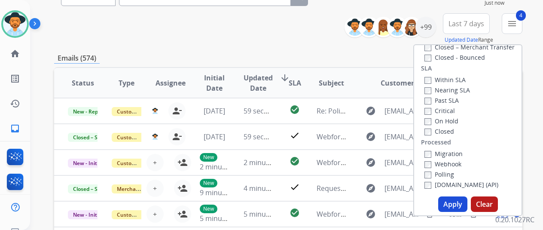
scroll to position [172, 0]
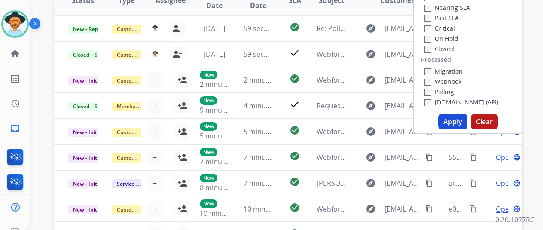
click at [447, 119] on button "Apply" at bounding box center [452, 121] width 29 height 15
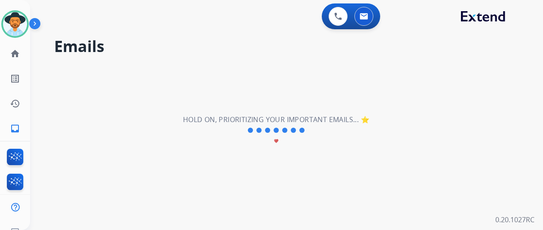
scroll to position [0, 0]
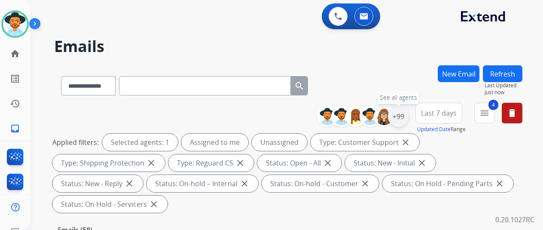
click at [409, 116] on div "+99" at bounding box center [398, 116] width 21 height 21
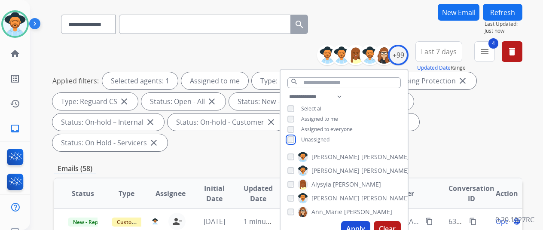
scroll to position [129, 0]
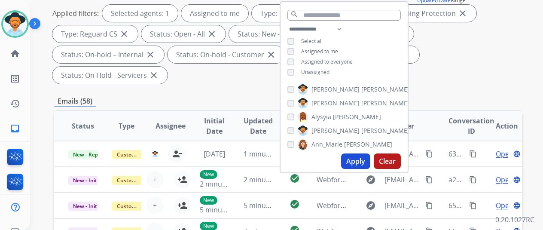
click at [353, 161] on button "Apply" at bounding box center [355, 160] width 29 height 15
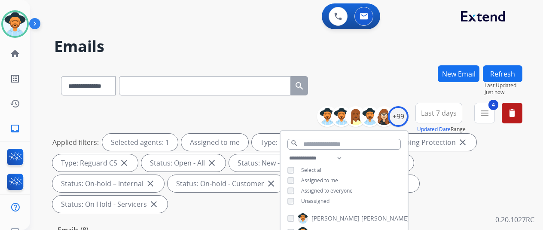
click at [391, 94] on div "**********" at bounding box center [288, 83] width 468 height 37
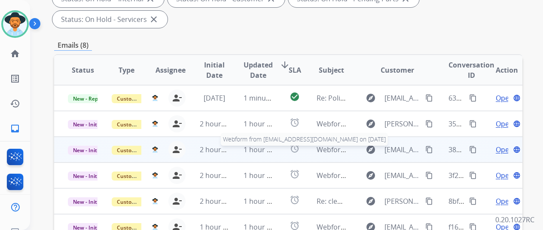
scroll to position [314, 0]
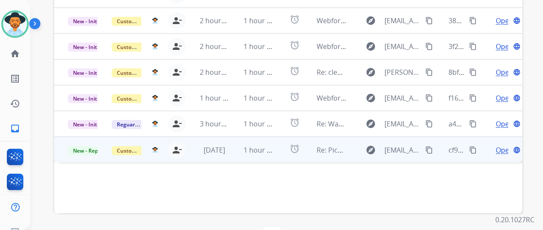
click at [502, 145] on span "Open" at bounding box center [505, 150] width 18 height 10
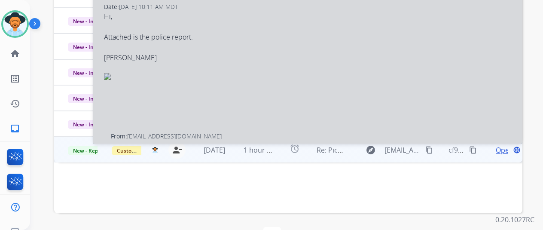
select select "**********"
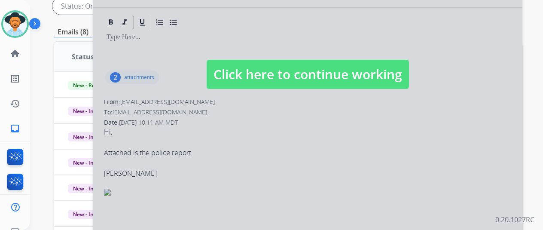
scroll to position [185, 0]
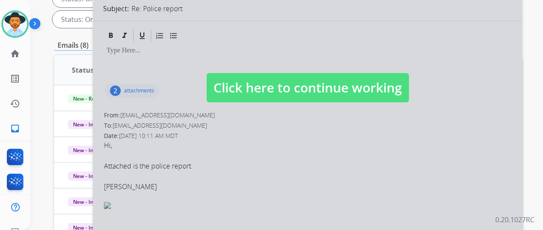
click at [269, 74] on span "Click here to continue working" at bounding box center [308, 87] width 202 height 29
select select
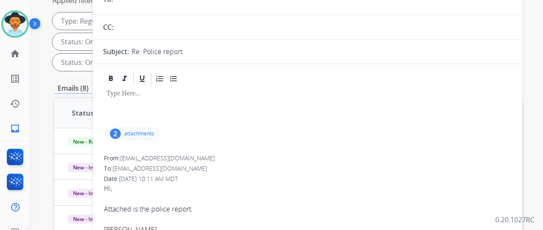
scroll to position [0, 0]
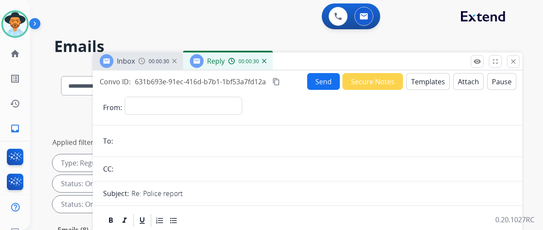
click at [266, 61] on img at bounding box center [264, 61] width 4 height 4
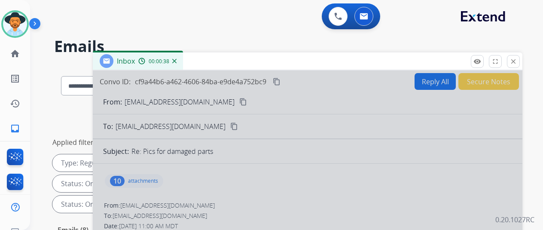
click at [177, 61] on img at bounding box center [174, 61] width 4 height 4
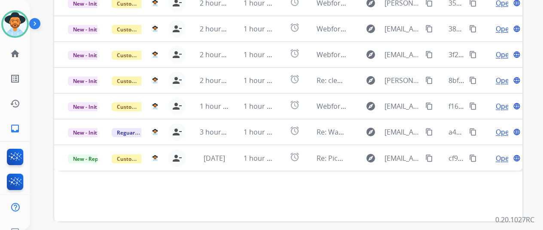
scroll to position [314, 0]
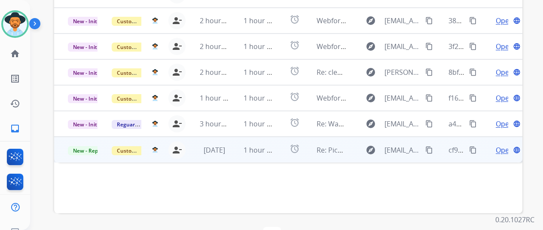
click at [504, 145] on span "Open" at bounding box center [505, 150] width 18 height 10
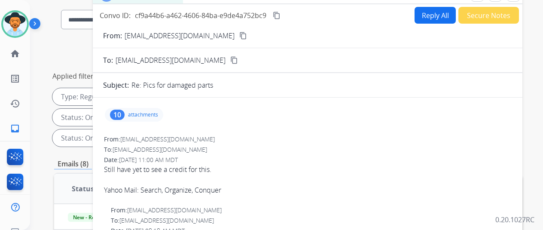
scroll to position [0, 0]
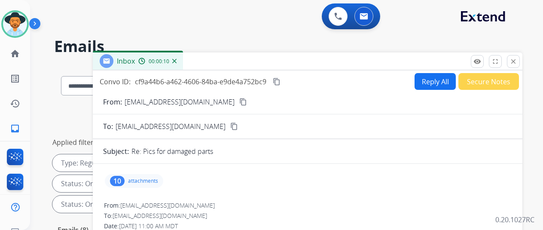
click at [239, 99] on mat-icon "content_copy" at bounding box center [243, 102] width 8 height 8
click at [121, 179] on div "10" at bounding box center [117, 181] width 15 height 10
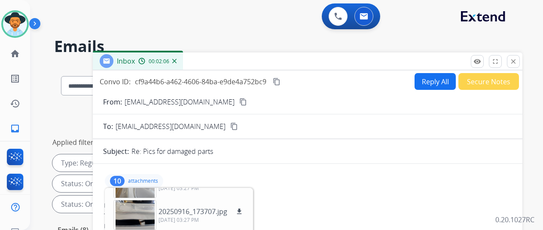
click at [281, 79] on mat-icon "content_copy" at bounding box center [277, 82] width 8 height 8
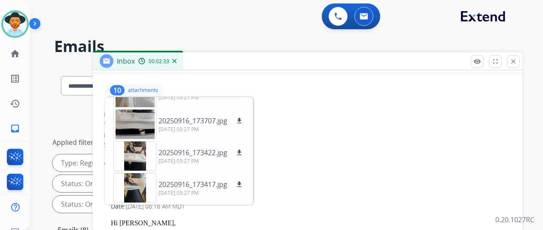
scroll to position [172, 0]
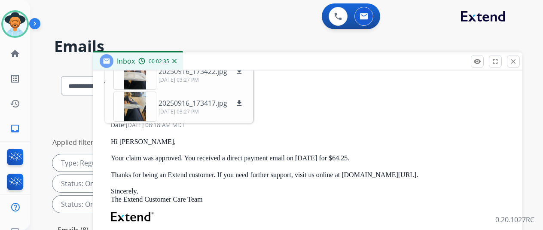
click at [197, 144] on p "Hi Tim," at bounding box center [311, 142] width 400 height 8
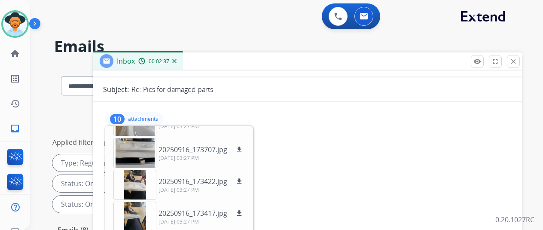
scroll to position [0, 0]
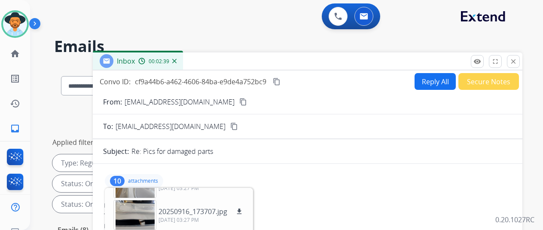
click at [124, 178] on div "10" at bounding box center [117, 181] width 15 height 10
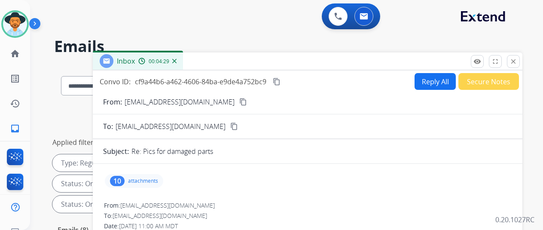
click at [438, 80] on button "Reply All" at bounding box center [435, 81] width 41 height 17
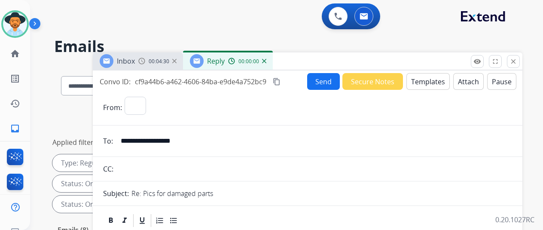
click at [432, 79] on button "Templates" at bounding box center [427, 81] width 43 height 17
select select "**********"
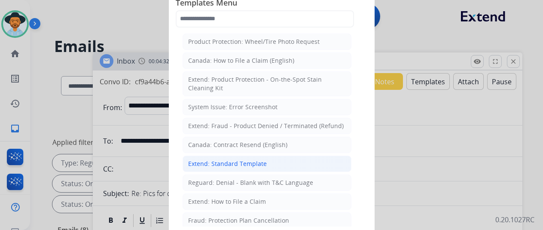
click at [219, 159] on div "Extend: Standard Template" at bounding box center [227, 163] width 79 height 9
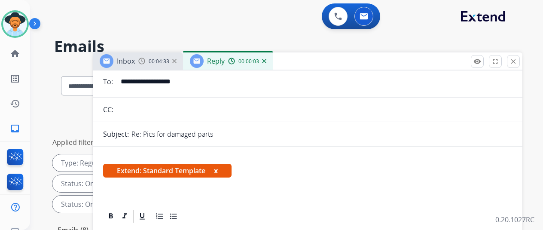
scroll to position [129, 0]
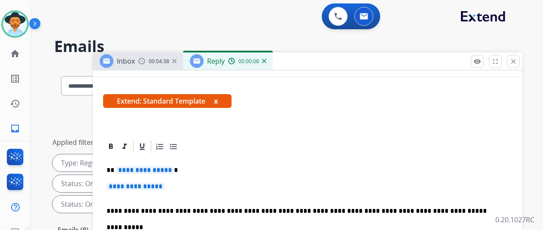
click at [174, 170] on span "**********" at bounding box center [145, 169] width 58 height 7
click at [165, 188] on span "**********" at bounding box center [136, 186] width 58 height 7
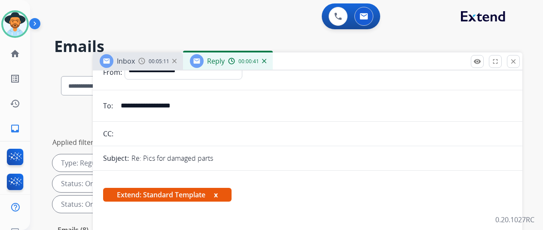
scroll to position [0, 0]
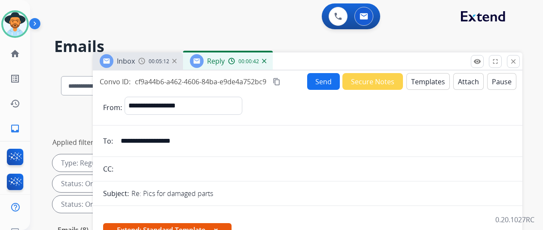
click at [323, 79] on button "Send" at bounding box center [323, 81] width 33 height 17
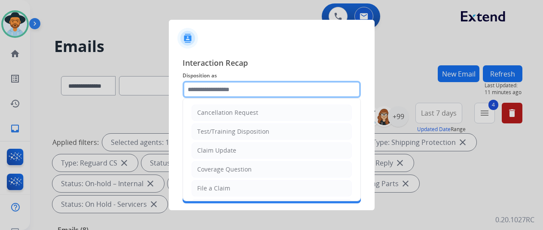
click at [198, 88] on input "text" at bounding box center [272, 89] width 178 height 17
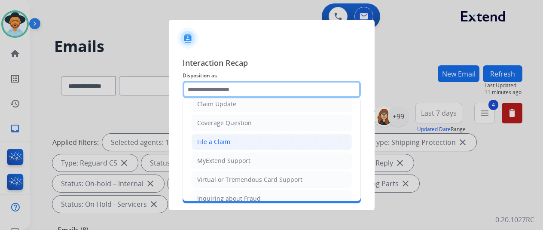
scroll to position [43, 0]
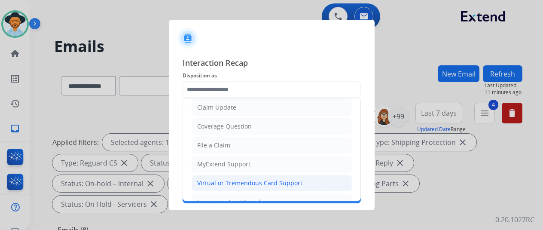
click at [226, 183] on div "Virtual or Tremendous Card Support" at bounding box center [249, 183] width 105 height 9
type input "**********"
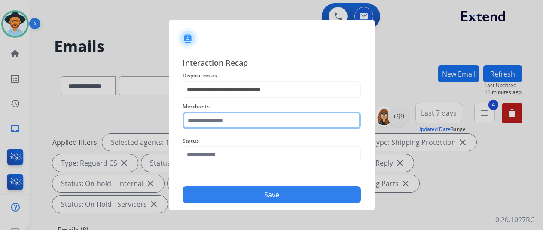
click at [209, 117] on input "text" at bounding box center [272, 120] width 178 height 17
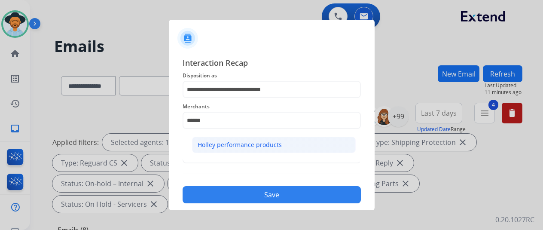
click at [218, 147] on div "Holley performance products" at bounding box center [240, 144] width 84 height 9
type input "**********"
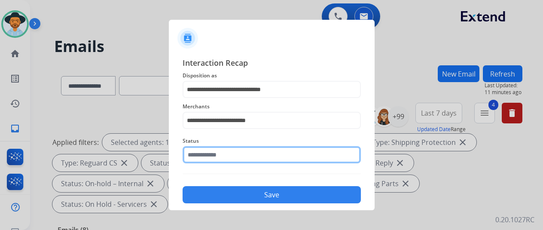
click at [208, 156] on input "text" at bounding box center [272, 154] width 178 height 17
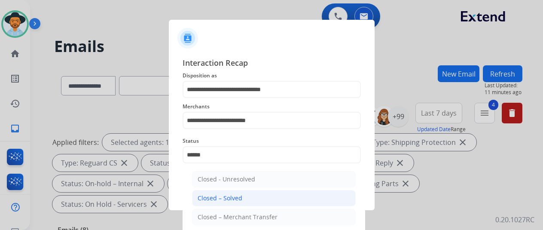
click at [231, 194] on div "Closed – Solved" at bounding box center [220, 198] width 45 height 9
type input "**********"
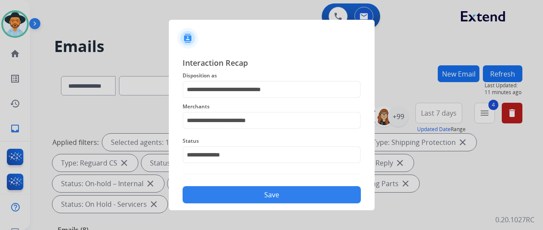
click at [231, 192] on button "Save" at bounding box center [272, 194] width 178 height 17
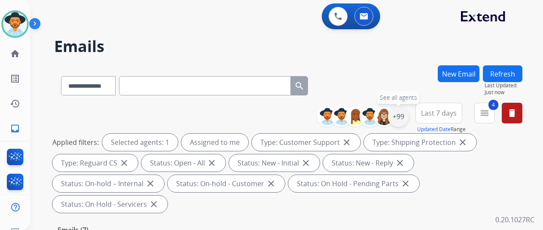
click at [407, 118] on div "+99" at bounding box center [398, 116] width 21 height 21
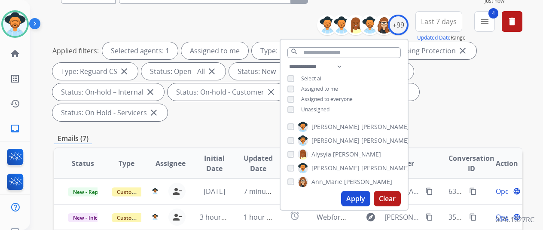
scroll to position [129, 0]
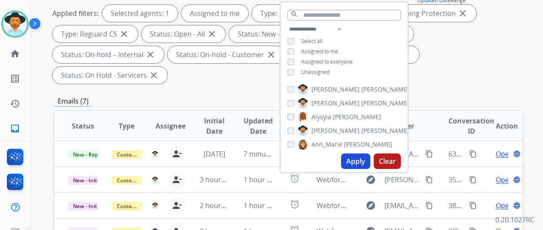
drag, startPoint x: 356, startPoint y: 159, endPoint x: 357, endPoint y: 155, distance: 5.0
click at [356, 159] on button "Apply" at bounding box center [355, 160] width 29 height 15
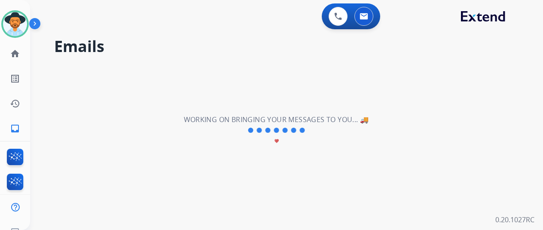
scroll to position [0, 0]
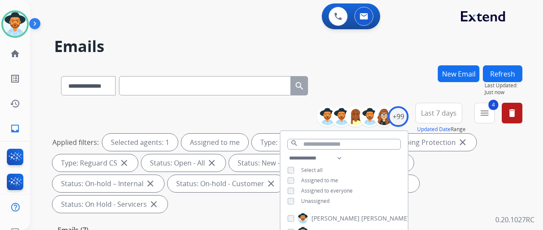
click at [360, 59] on div "**********" at bounding box center [276, 146] width 492 height 230
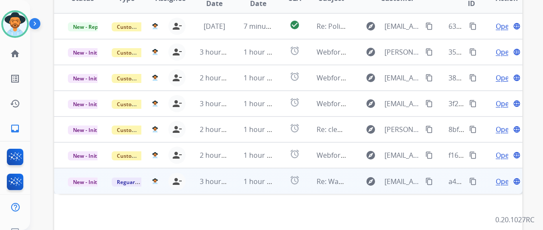
scroll to position [314, 0]
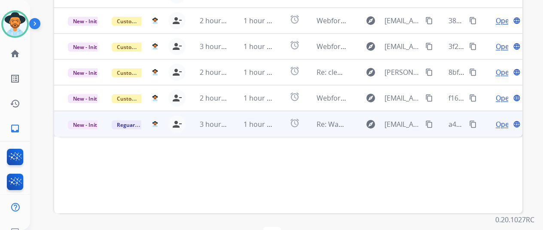
click at [500, 119] on span "Open" at bounding box center [505, 124] width 18 height 10
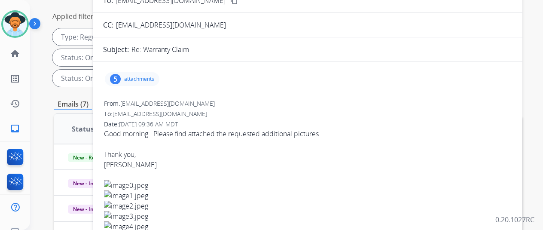
scroll to position [56, 0]
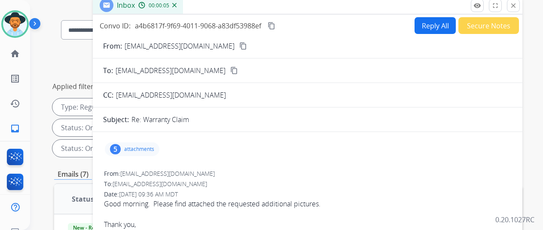
click at [239, 48] on mat-icon "content_copy" at bounding box center [243, 46] width 8 height 8
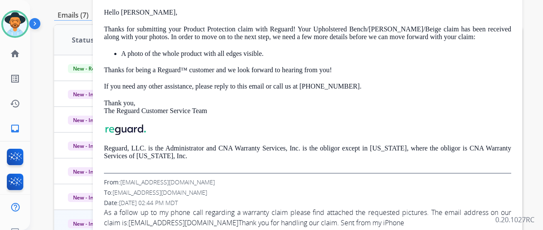
scroll to position [228, 0]
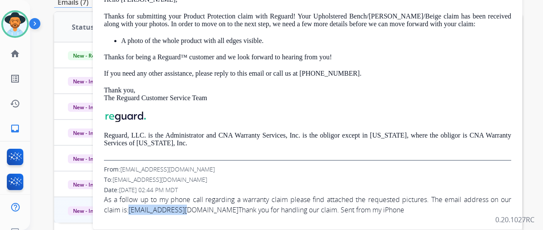
drag, startPoint x: 187, startPoint y: 192, endPoint x: 136, endPoint y: 194, distance: 51.6
click at [136, 195] on span "As a follow up to my phone call regarding a warranty claim please find attached…" at bounding box center [307, 205] width 407 height 20
copy link "Jcarryon@att.net"
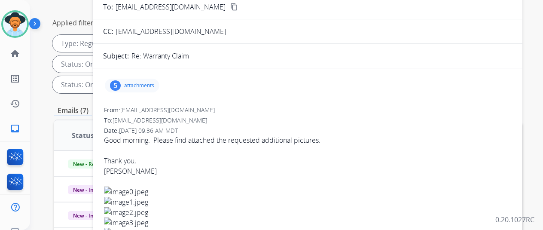
scroll to position [13, 0]
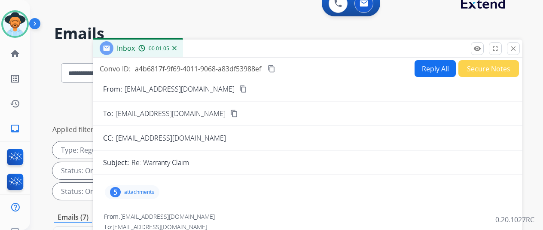
click at [275, 67] on mat-icon "content_copy" at bounding box center [272, 69] width 8 height 8
click at [119, 191] on div "5" at bounding box center [115, 192] width 11 height 10
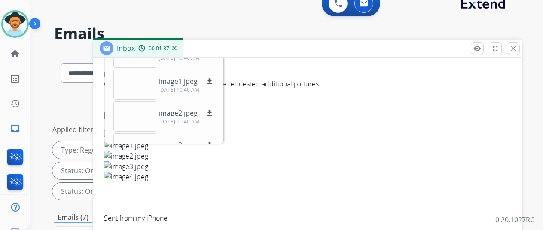
scroll to position [172, 0]
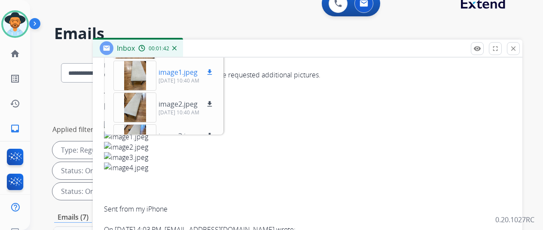
click at [214, 70] on mat-icon "download" at bounding box center [210, 72] width 8 height 8
click at [214, 100] on mat-icon "download" at bounding box center [210, 104] width 8 height 8
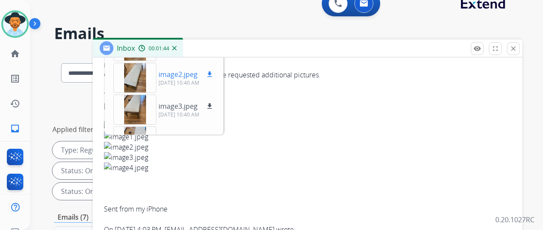
scroll to position [43, 0]
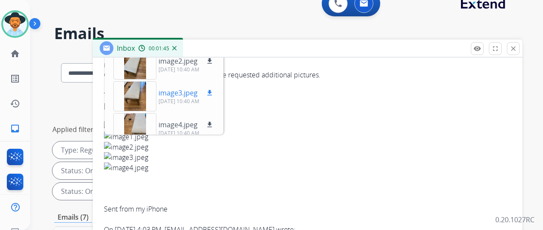
click at [214, 92] on mat-icon "download" at bounding box center [210, 93] width 8 height 8
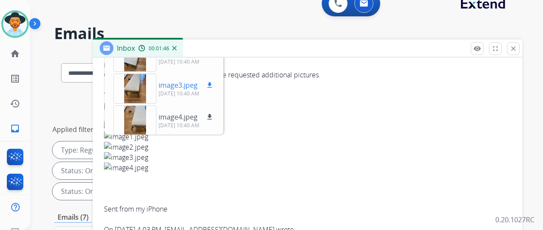
scroll to position [53, 0]
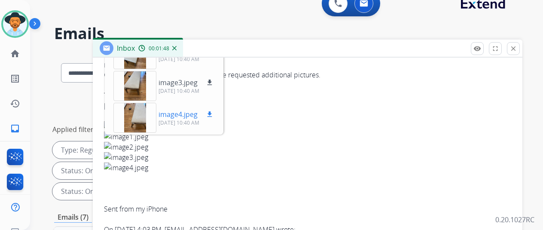
click at [214, 110] on mat-icon "download" at bounding box center [210, 114] width 8 height 8
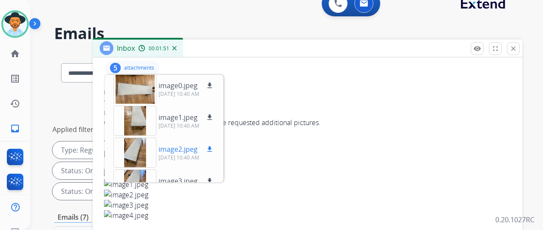
scroll to position [0, 0]
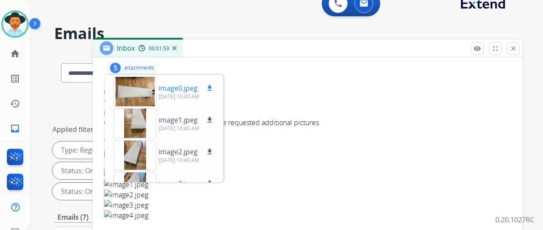
click at [214, 87] on mat-icon "download" at bounding box center [210, 88] width 8 height 8
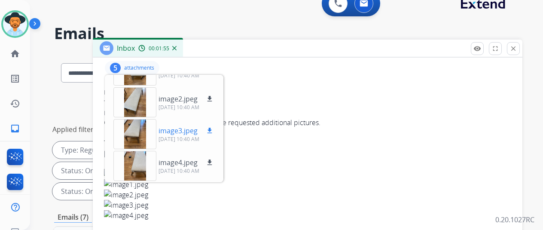
scroll to position [53, 0]
click at [282, 72] on div "5 attachments image0.jpeg download 09/23/2025, 10:40 AM image1.jpeg download 09…" at bounding box center [307, 68] width 409 height 21
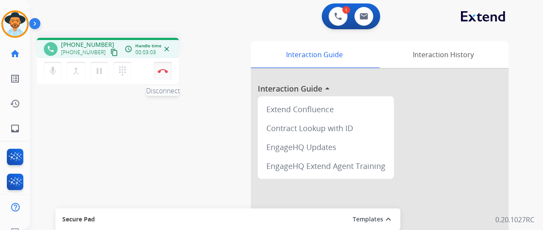
click at [162, 71] on img at bounding box center [163, 71] width 10 height 4
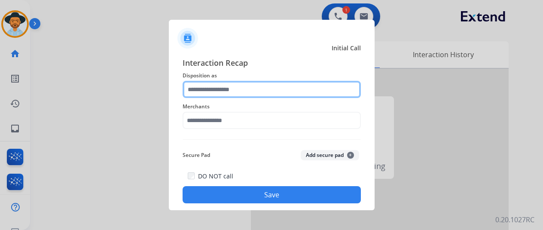
click at [194, 84] on input "text" at bounding box center [272, 89] width 178 height 17
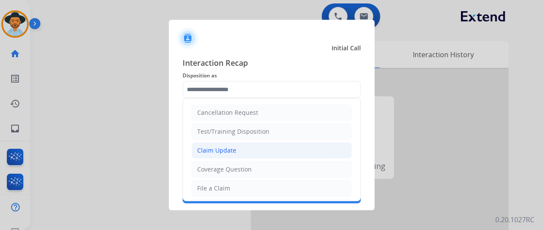
click at [218, 151] on div "Claim Update" at bounding box center [216, 150] width 39 height 9
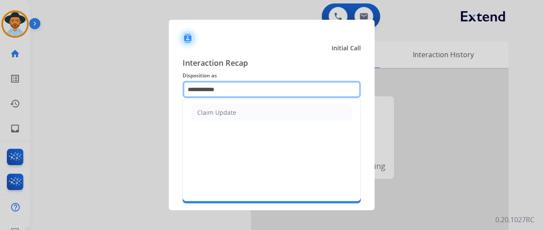
drag, startPoint x: 235, startPoint y: 87, endPoint x: 164, endPoint y: 97, distance: 71.1
click at [0, 97] on app-contact-recap-modal "**********" at bounding box center [0, 115] width 0 height 230
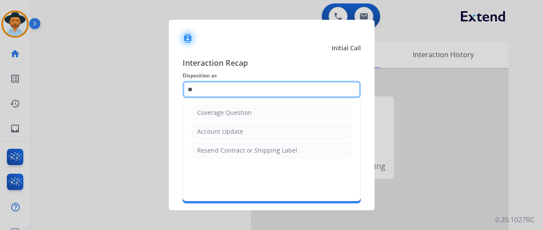
type input "*"
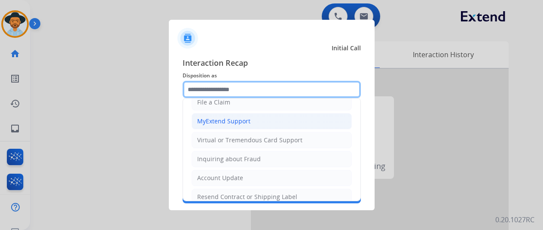
scroll to position [129, 0]
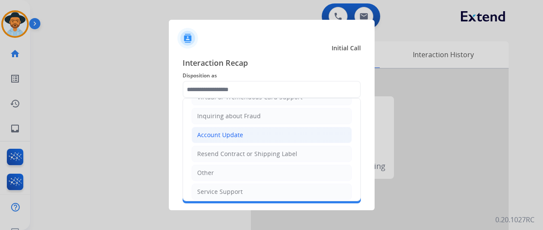
click at [208, 132] on div "Account Update" at bounding box center [220, 135] width 46 height 9
type input "**********"
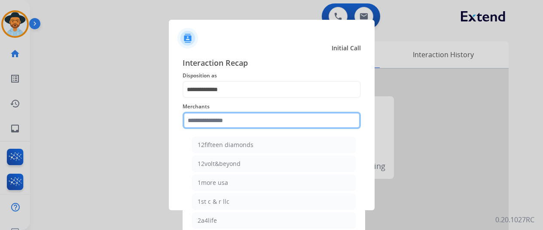
click at [203, 122] on input "text" at bounding box center [272, 120] width 178 height 17
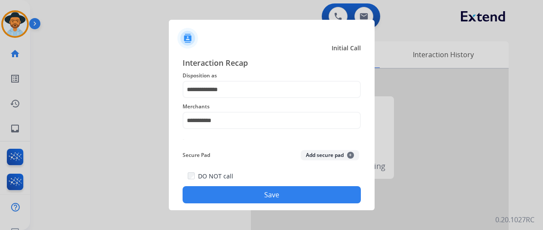
click at [266, 195] on button "Save" at bounding box center [272, 194] width 178 height 17
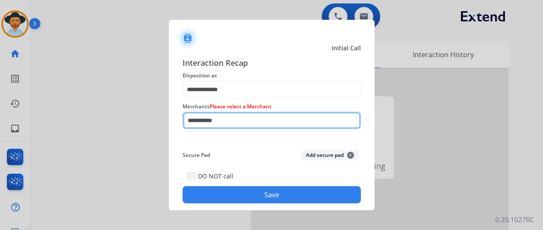
click at [241, 118] on input "**********" at bounding box center [272, 120] width 178 height 17
type input "*"
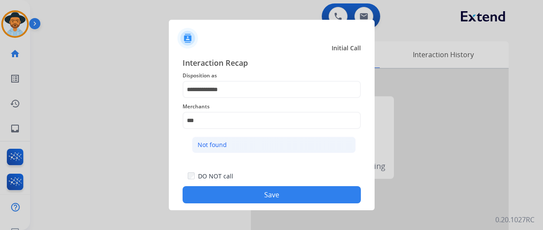
click at [232, 142] on li "Not found" at bounding box center [274, 145] width 164 height 16
type input "*********"
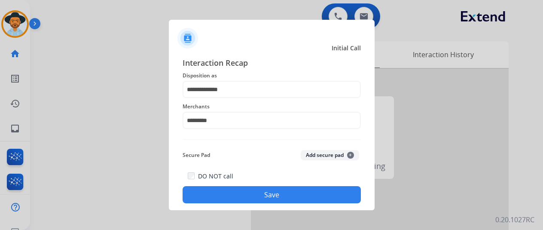
click at [251, 198] on button "Save" at bounding box center [272, 194] width 178 height 17
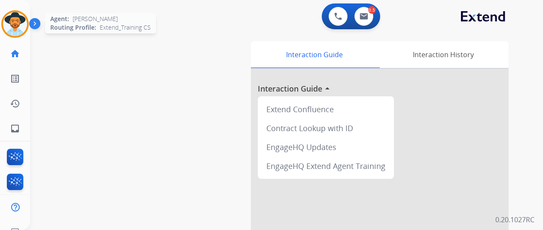
click at [20, 30] on img at bounding box center [15, 24] width 24 height 24
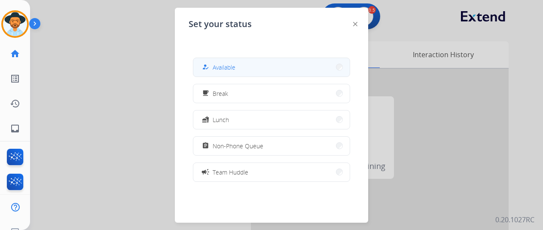
click at [229, 64] on span "Available" at bounding box center [224, 67] width 23 height 9
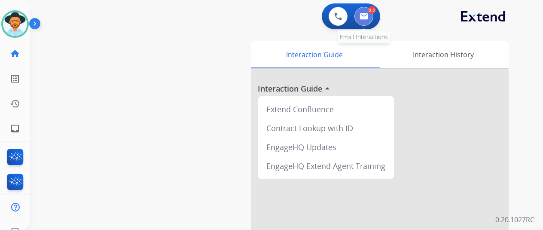
click at [367, 14] on img at bounding box center [364, 16] width 9 height 7
select select "**********"
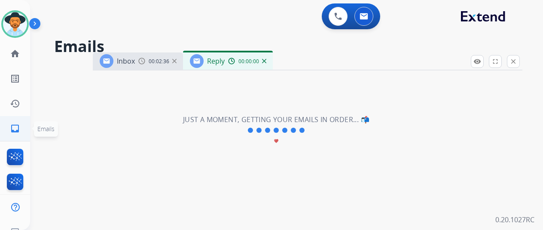
select select "**********"
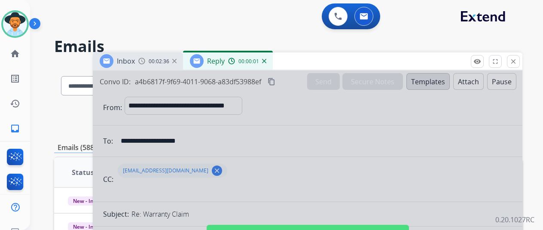
click at [186, 135] on div at bounding box center [308, 230] width 430 height 321
select select
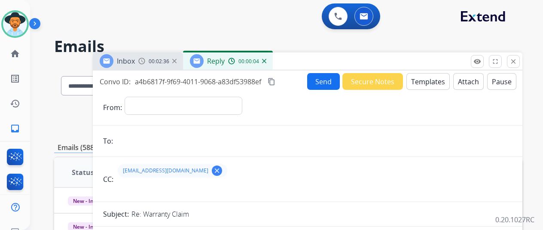
click at [213, 168] on mat-icon "clear" at bounding box center [217, 171] width 8 height 8
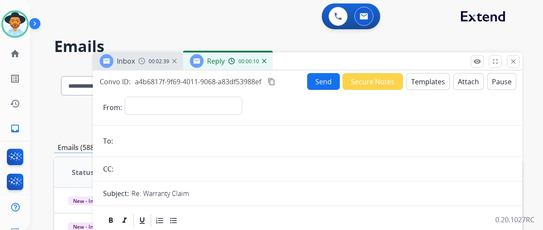
click at [266, 60] on img at bounding box center [264, 61] width 4 height 4
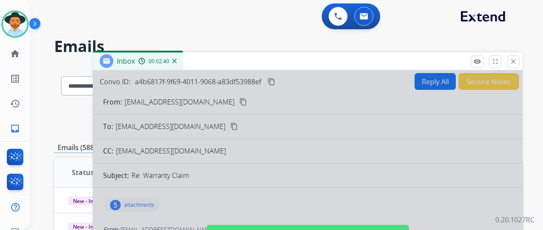
click at [214, 195] on div at bounding box center [308, 230] width 430 height 321
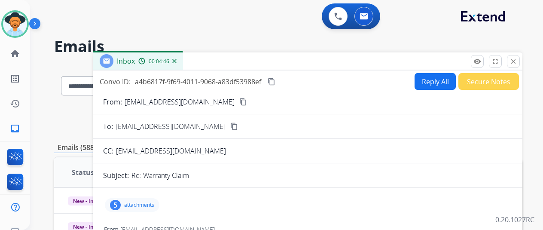
select select "**********"
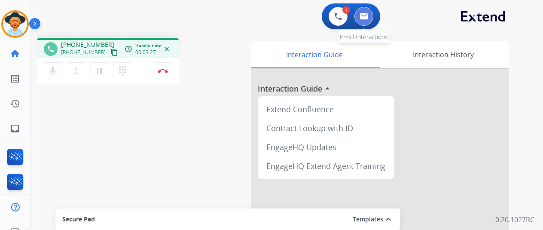
click at [368, 17] on img at bounding box center [364, 16] width 9 height 7
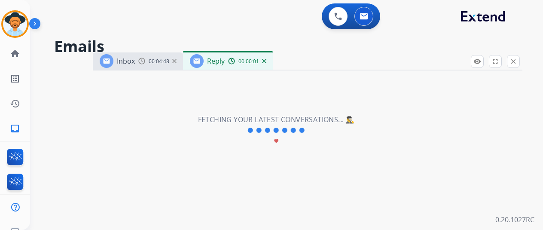
select select "**********"
click at [266, 59] on img at bounding box center [264, 61] width 4 height 4
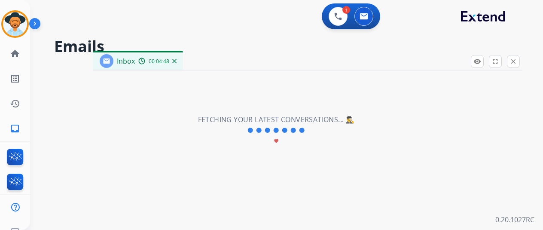
click at [177, 61] on img at bounding box center [174, 61] width 4 height 4
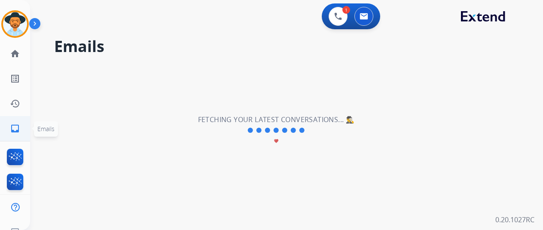
click at [14, 128] on mat-icon "inbox" at bounding box center [15, 128] width 10 height 10
click at [14, 52] on mat-icon "home" at bounding box center [15, 54] width 10 height 10
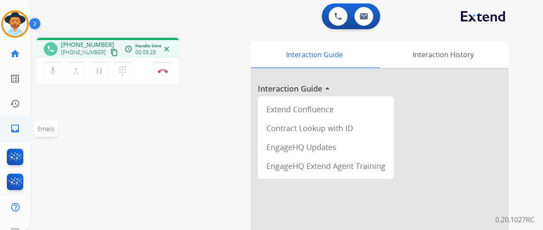
click at [13, 129] on mat-icon "inbox" at bounding box center [15, 128] width 10 height 10
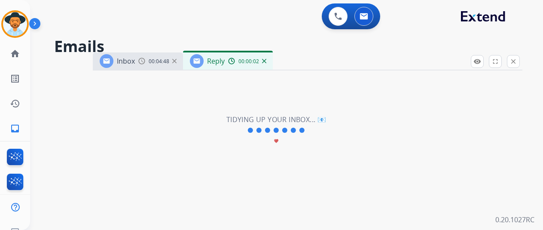
click at [266, 62] on img at bounding box center [264, 61] width 4 height 4
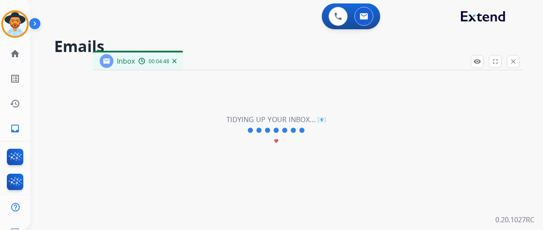
click at [177, 61] on img at bounding box center [174, 61] width 4 height 4
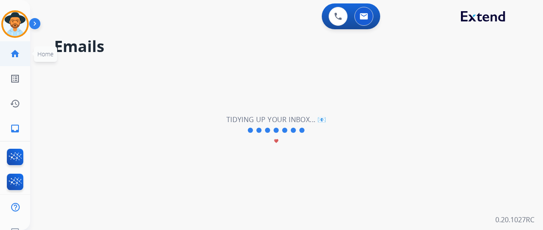
click at [15, 53] on mat-icon "home" at bounding box center [15, 54] width 10 height 10
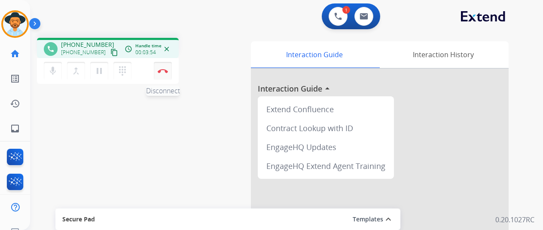
click at [163, 70] on img at bounding box center [163, 71] width 10 height 4
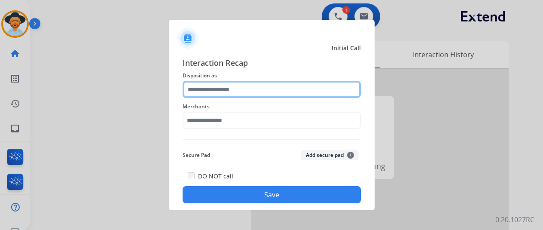
click at [212, 92] on input "text" at bounding box center [272, 89] width 178 height 17
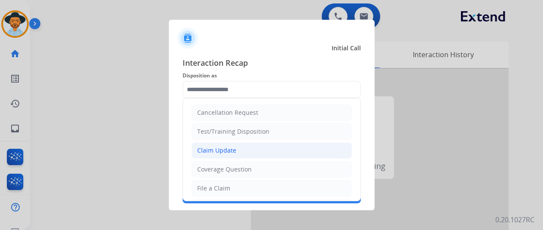
click at [222, 150] on div "Claim Update" at bounding box center [216, 150] width 39 height 9
type input "**********"
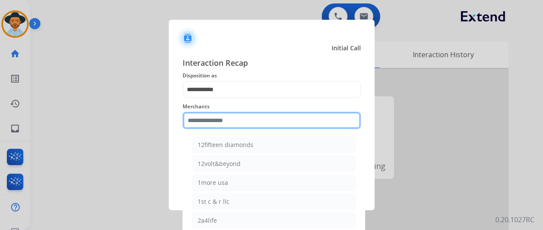
click at [218, 122] on input "text" at bounding box center [272, 120] width 178 height 17
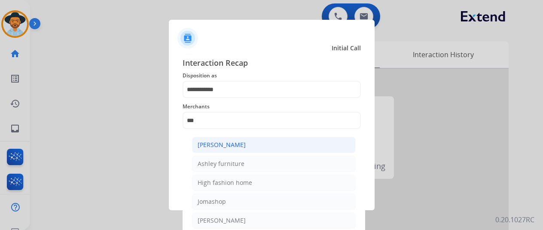
click at [235, 143] on div "[PERSON_NAME]" at bounding box center [222, 144] width 48 height 9
type input "**********"
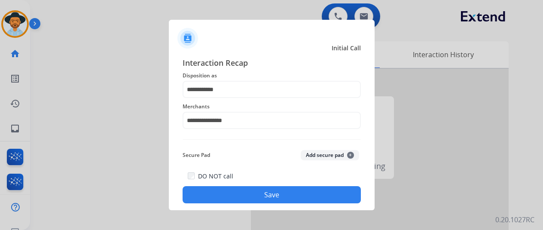
click at [246, 192] on button "Save" at bounding box center [272, 194] width 178 height 17
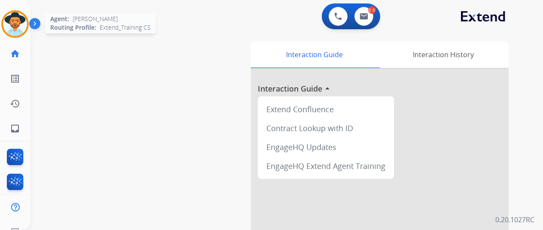
click at [12, 21] on img at bounding box center [15, 24] width 24 height 24
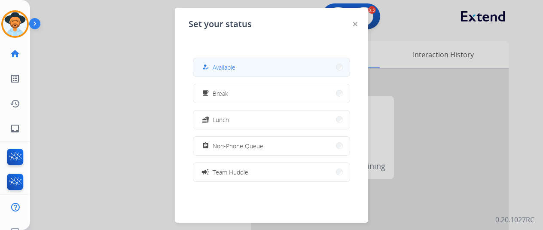
click at [226, 70] on span "Available" at bounding box center [224, 67] width 23 height 9
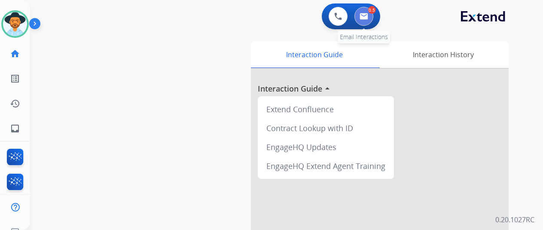
click at [368, 14] on img at bounding box center [364, 16] width 9 height 7
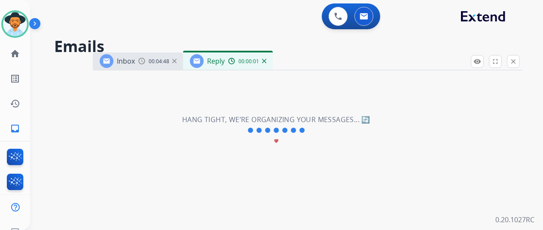
select select "**********"
click at [266, 62] on img at bounding box center [264, 61] width 4 height 4
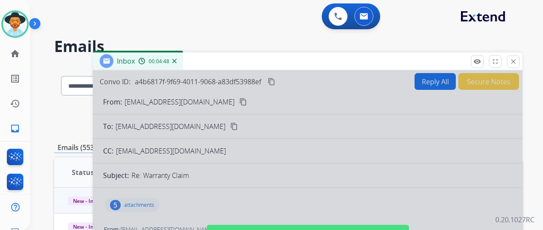
click at [177, 60] on img at bounding box center [174, 61] width 4 height 4
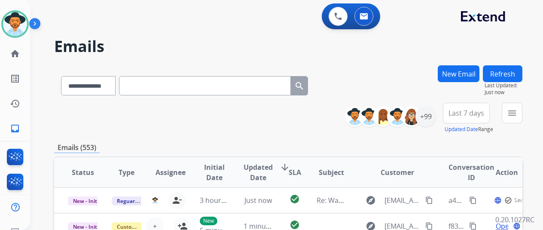
click at [471, 70] on button "New Email" at bounding box center [459, 73] width 42 height 17
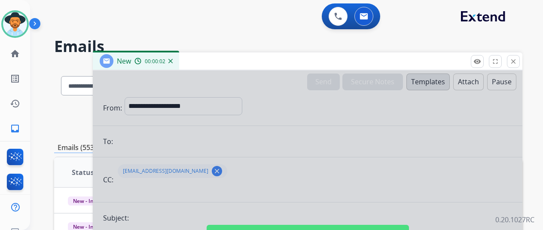
click at [148, 107] on div at bounding box center [308, 230] width 430 height 321
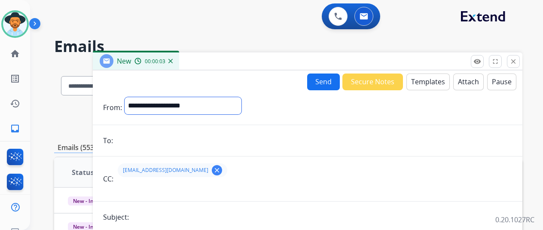
click at [154, 104] on select "**********" at bounding box center [183, 105] width 117 height 17
select select "**********"
click at [131, 97] on select "**********" at bounding box center [183, 105] width 117 height 17
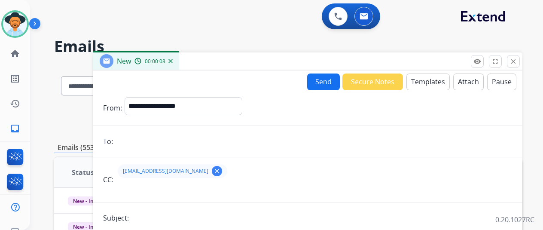
click at [136, 141] on input "email" at bounding box center [314, 141] width 397 height 17
paste input "**********"
type input "**********"
click at [213, 169] on mat-icon "clear" at bounding box center [217, 171] width 8 height 8
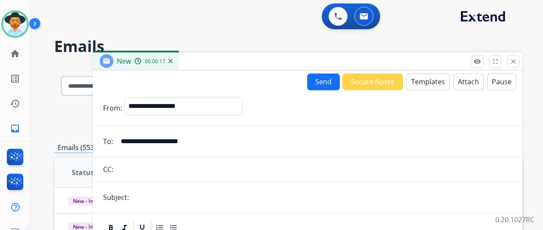
click at [433, 78] on button "Templates" at bounding box center [427, 81] width 43 height 17
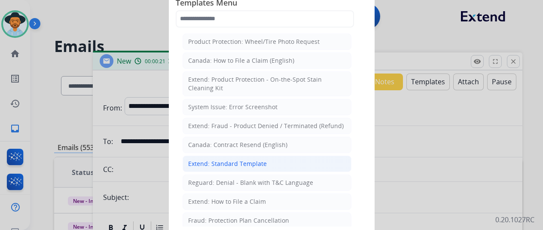
click at [215, 162] on div "Extend: Standard Template" at bounding box center [227, 163] width 79 height 9
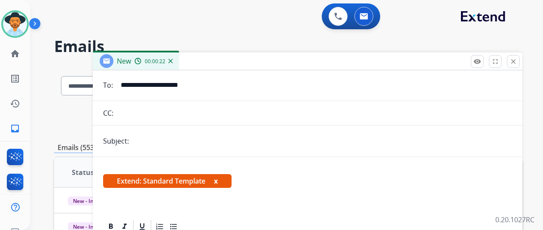
scroll to position [129, 0]
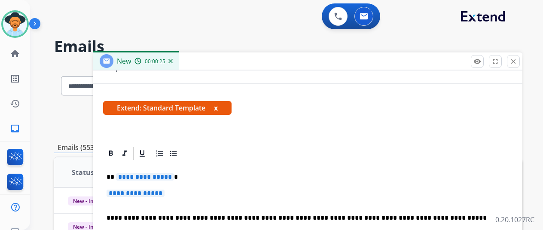
click at [173, 176] on span "**********" at bounding box center [145, 176] width 58 height 7
click at [165, 193] on span "**********" at bounding box center [136, 192] width 58 height 7
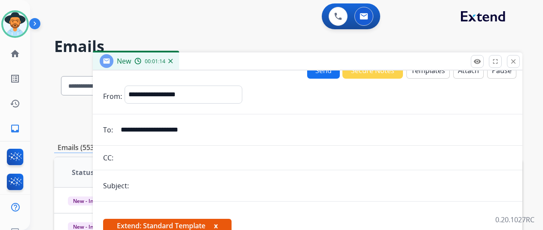
scroll to position [0, 0]
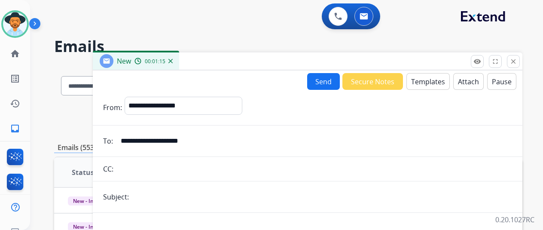
click at [316, 84] on button "Send" at bounding box center [323, 81] width 33 height 17
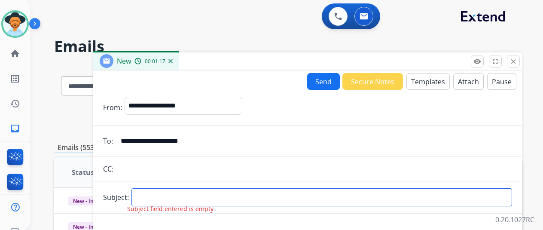
click at [162, 196] on input "text" at bounding box center [321, 197] width 381 height 18
type input "*****"
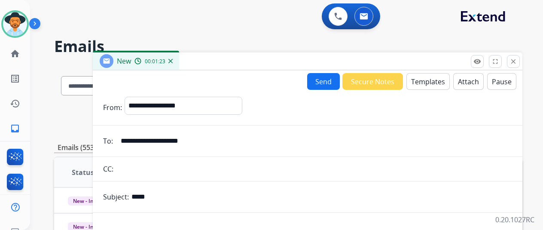
click at [325, 80] on button "Send" at bounding box center [323, 81] width 33 height 17
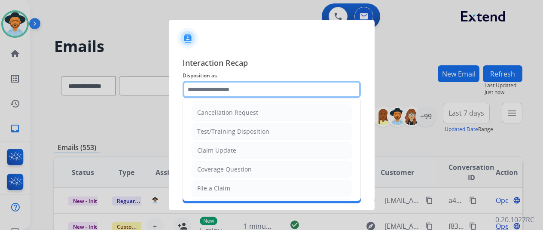
click at [208, 89] on input "text" at bounding box center [272, 89] width 178 height 17
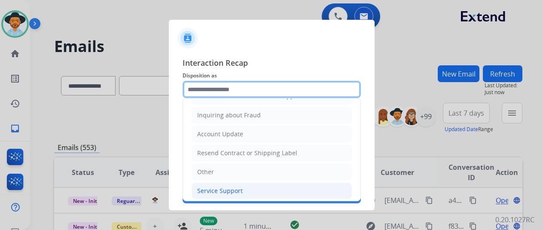
scroll to position [130, 0]
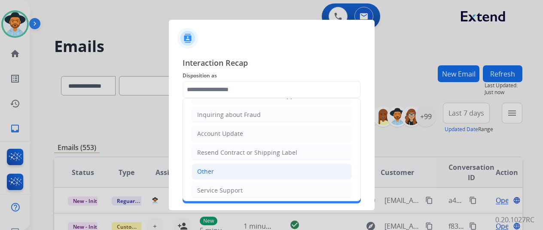
click at [214, 172] on li "Other" at bounding box center [272, 171] width 160 height 16
type input "*****"
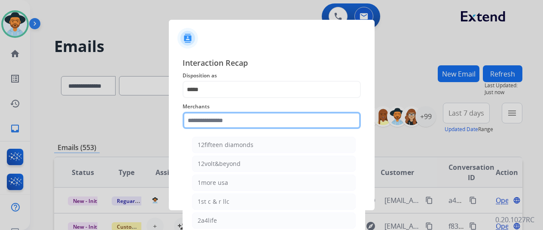
click at [215, 119] on input "text" at bounding box center [272, 120] width 178 height 17
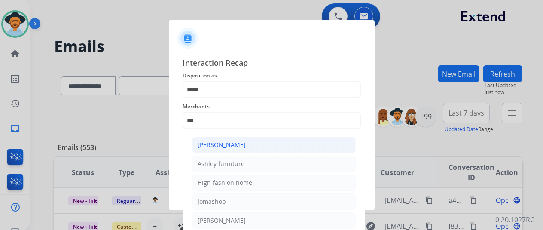
click at [226, 142] on div "[PERSON_NAME]" at bounding box center [222, 144] width 48 height 9
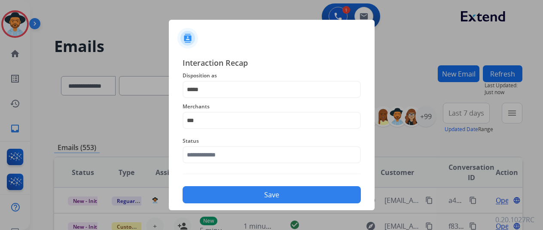
type input "**********"
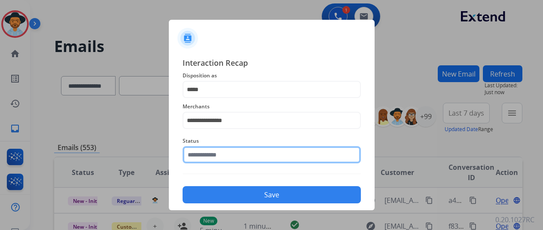
click at [221, 154] on input "text" at bounding box center [272, 154] width 178 height 17
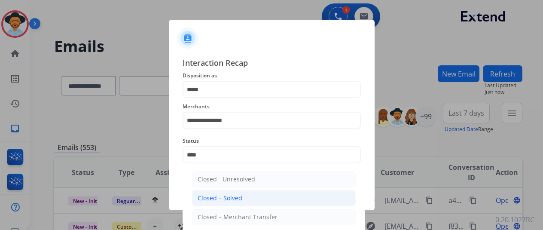
click at [212, 196] on div "Closed – Solved" at bounding box center [220, 198] width 45 height 9
type input "**********"
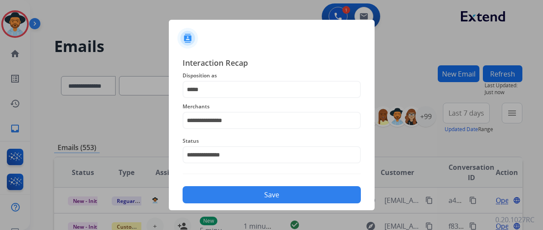
click at [260, 193] on button "Save" at bounding box center [272, 194] width 178 height 17
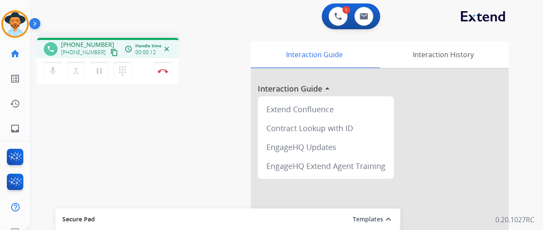
click at [65, 155] on div "phone [PHONE_NUMBER] [PHONE_NUMBER] content_copy access_time Call metrics Queue…" at bounding box center [276, 210] width 492 height 358
click at [161, 69] on img at bounding box center [163, 71] width 10 height 4
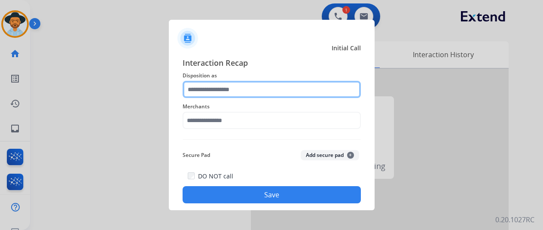
click at [211, 91] on input "text" at bounding box center [272, 89] width 178 height 17
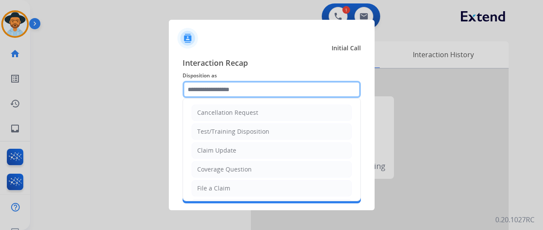
scroll to position [129, 0]
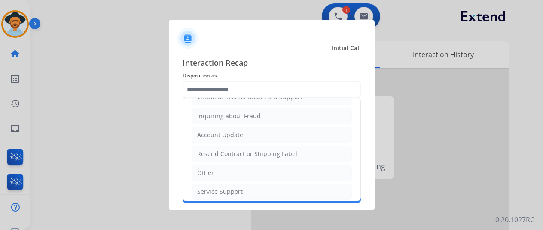
drag, startPoint x: 217, startPoint y: 168, endPoint x: 215, endPoint y: 159, distance: 9.8
click at [217, 167] on li "Other" at bounding box center [272, 173] width 160 height 16
type input "*****"
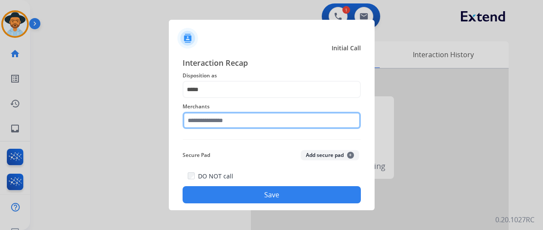
click at [204, 121] on input "text" at bounding box center [272, 120] width 178 height 17
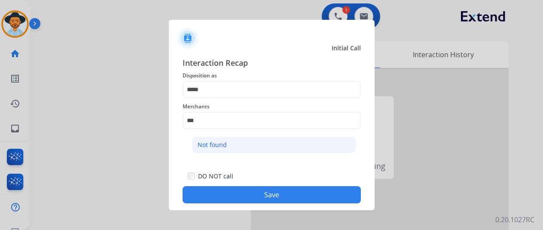
click at [219, 143] on div "Not found" at bounding box center [212, 144] width 29 height 9
type input "*********"
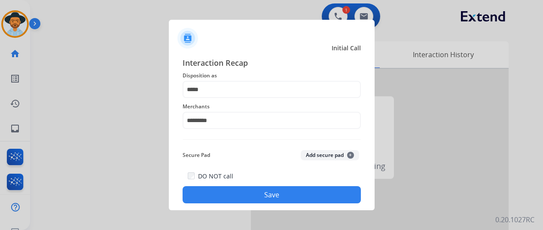
click at [256, 194] on button "Save" at bounding box center [272, 194] width 178 height 17
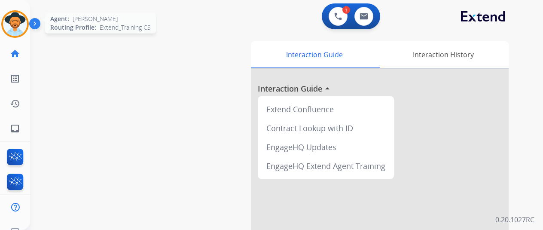
click at [14, 21] on img at bounding box center [15, 24] width 24 height 24
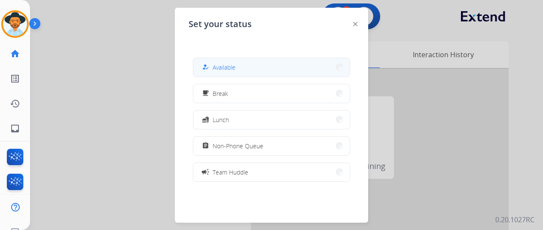
click at [273, 67] on button "how_to_reg Available" at bounding box center [271, 67] width 156 height 18
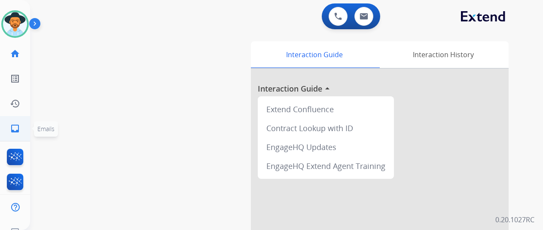
click at [17, 127] on mat-icon "inbox" at bounding box center [15, 128] width 10 height 10
select select "**********"
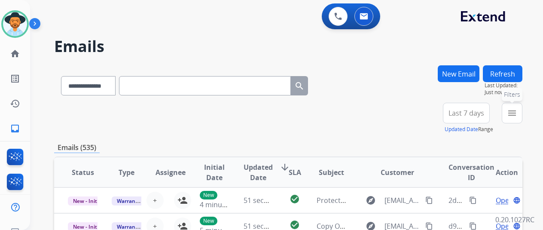
click at [516, 113] on mat-icon "menu" at bounding box center [512, 113] width 10 height 10
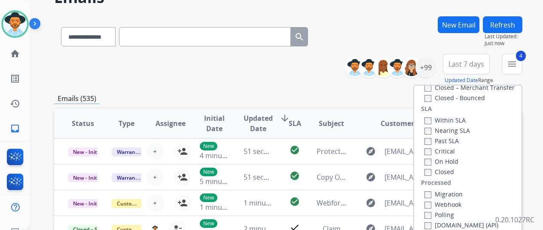
scroll to position [129, 0]
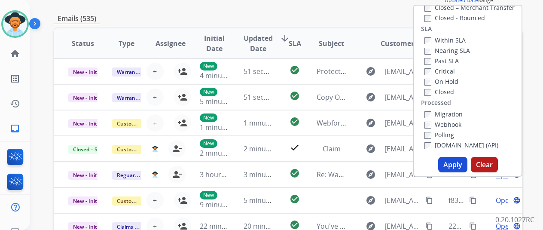
click at [452, 162] on button "Apply" at bounding box center [452, 164] width 29 height 15
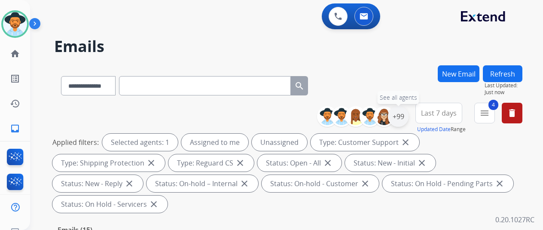
click at [404, 116] on div "+99" at bounding box center [398, 116] width 21 height 21
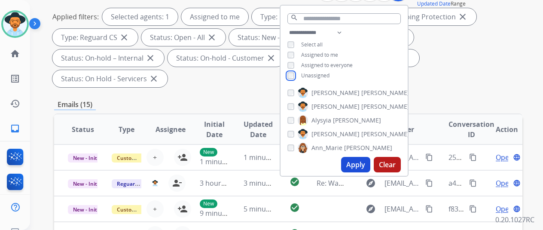
scroll to position [129, 0]
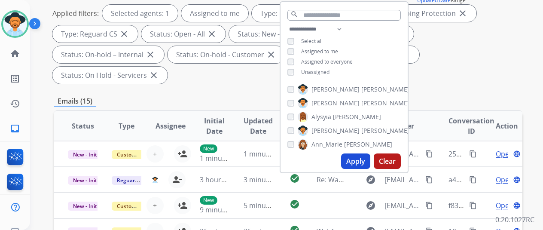
click at [363, 164] on button "Apply" at bounding box center [355, 160] width 29 height 15
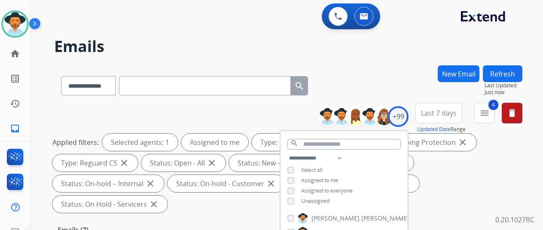
click at [389, 91] on div "**********" at bounding box center [288, 83] width 468 height 37
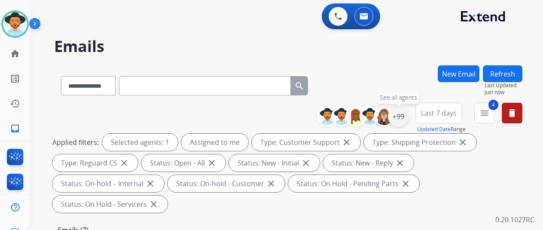
click at [402, 113] on div "+99" at bounding box center [398, 116] width 21 height 21
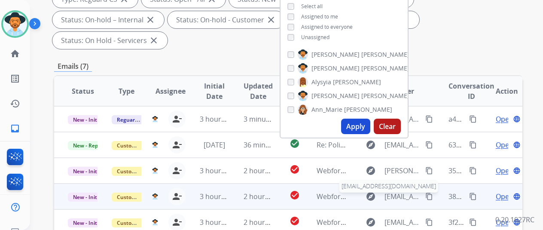
scroll to position [172, 0]
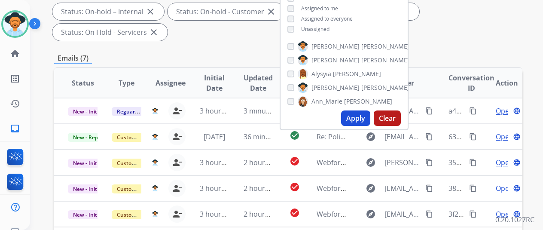
click at [352, 111] on button "Apply" at bounding box center [355, 117] width 29 height 15
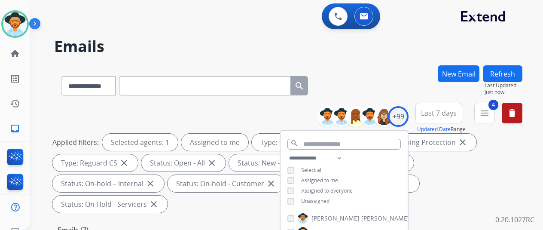
click at [393, 70] on div "**********" at bounding box center [288, 83] width 468 height 37
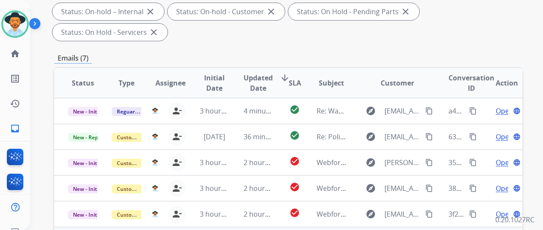
scroll to position [86, 0]
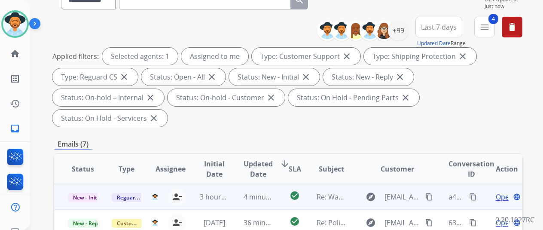
click at [503, 192] on span "Open" at bounding box center [505, 197] width 18 height 10
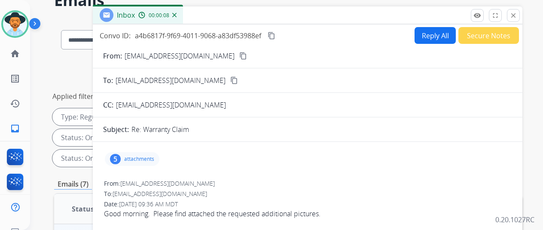
scroll to position [43, 0]
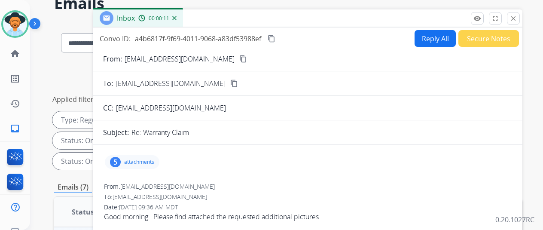
click at [427, 40] on button "Reply All" at bounding box center [435, 38] width 41 height 17
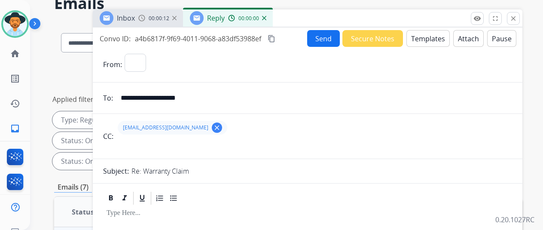
select select "**********"
click at [428, 40] on button "Templates" at bounding box center [427, 38] width 43 height 17
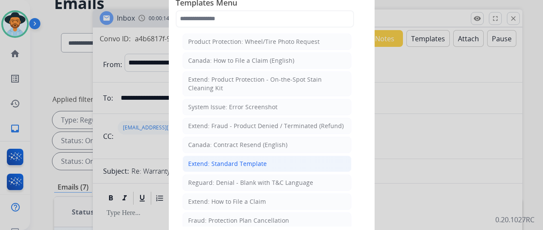
click at [231, 162] on div "Extend: Standard Template" at bounding box center [227, 163] width 79 height 9
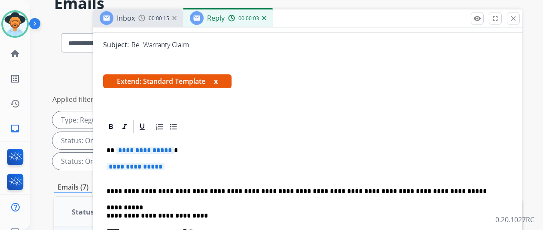
scroll to position [129, 0]
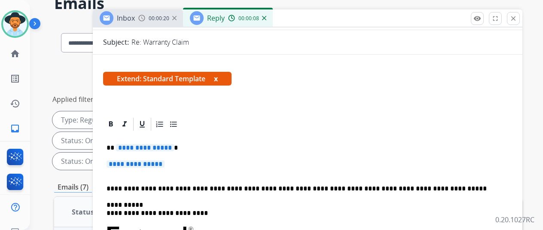
click at [174, 145] on span "**********" at bounding box center [145, 147] width 58 height 7
click at [177, 165] on p "**********" at bounding box center [308, 168] width 402 height 16
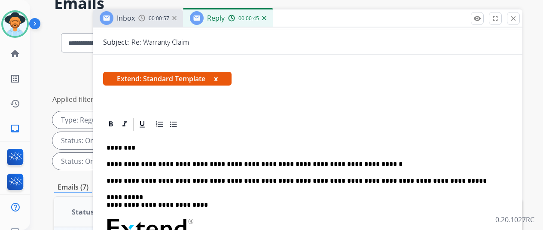
scroll to position [0, 0]
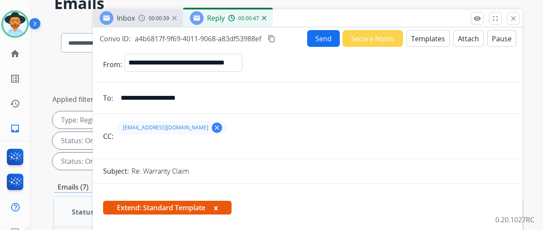
click at [213, 127] on mat-icon "clear" at bounding box center [217, 128] width 8 height 8
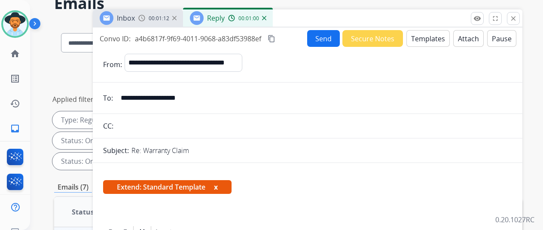
click at [320, 37] on button "Send" at bounding box center [323, 38] width 33 height 17
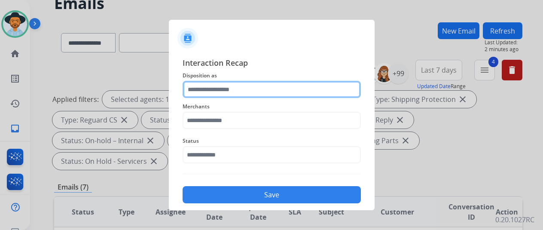
click at [200, 89] on input "text" at bounding box center [272, 89] width 178 height 17
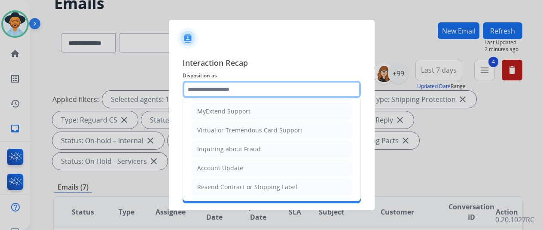
scroll to position [130, 0]
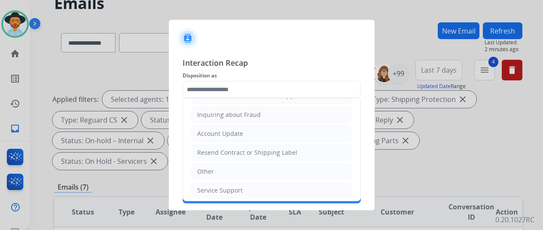
drag, startPoint x: 215, startPoint y: 184, endPoint x: 210, endPoint y: 162, distance: 23.0
click at [215, 186] on div "Service Support" at bounding box center [220, 190] width 46 height 9
type input "**********"
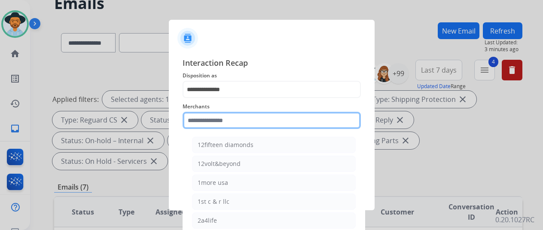
click at [200, 110] on div "Merchants 12fifteen diamonds 12volt&beyond 1more usa 1st c & r llc 2a4life 2lou…" at bounding box center [272, 115] width 178 height 34
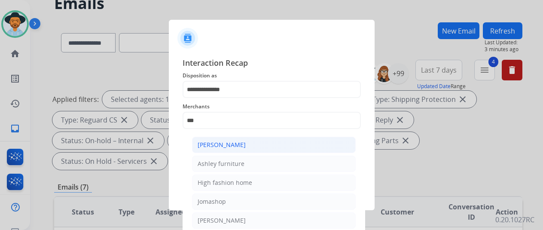
click at [229, 146] on div "[PERSON_NAME]" at bounding box center [222, 144] width 48 height 9
type input "**********"
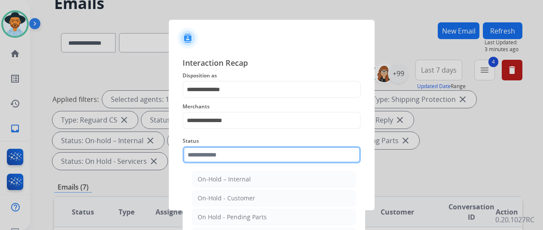
click at [218, 160] on input "text" at bounding box center [272, 154] width 178 height 17
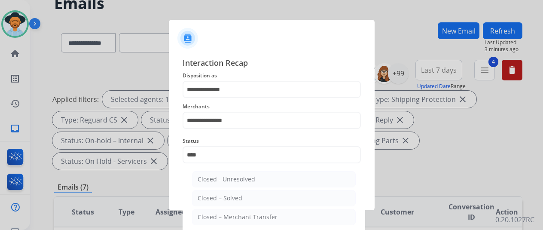
drag, startPoint x: 211, startPoint y: 196, endPoint x: 219, endPoint y: 194, distance: 8.6
click at [213, 195] on div "Closed – Solved" at bounding box center [220, 198] width 45 height 9
type input "**********"
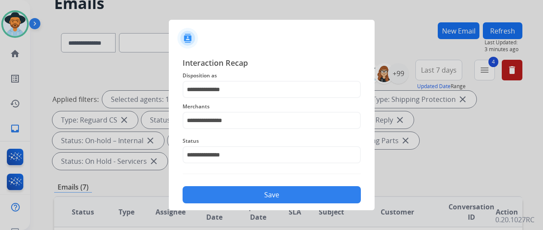
click at [263, 200] on button "Save" at bounding box center [272, 194] width 178 height 17
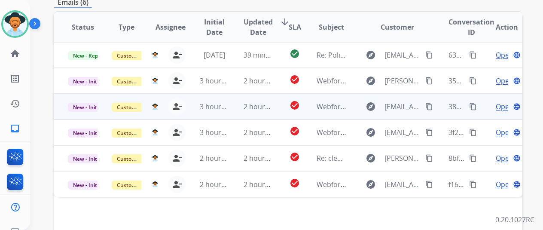
scroll to position [99, 0]
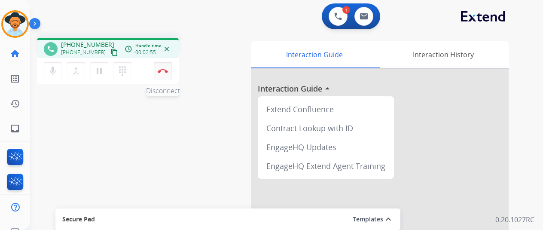
click at [169, 67] on button "Disconnect" at bounding box center [163, 71] width 18 height 18
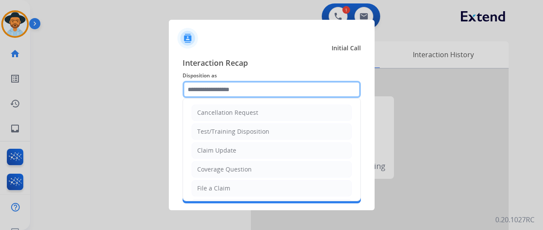
click at [212, 83] on input "text" at bounding box center [272, 89] width 178 height 17
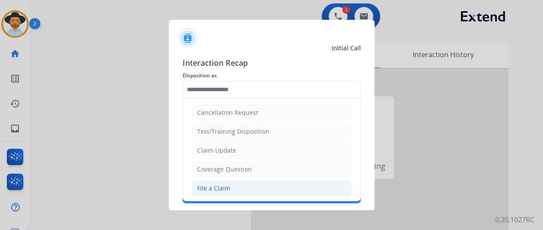
click at [202, 191] on div "File a Claim" at bounding box center [213, 188] width 33 height 9
type input "**********"
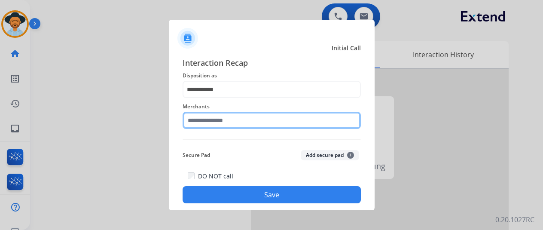
click at [222, 116] on input "text" at bounding box center [272, 120] width 178 height 17
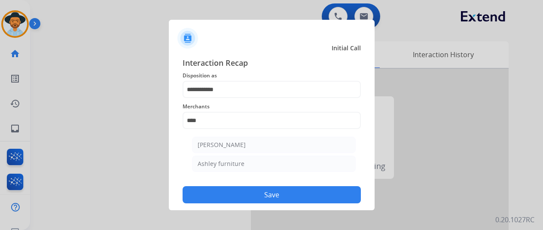
click at [235, 150] on li "[PERSON_NAME]" at bounding box center [274, 145] width 164 height 16
type input "**********"
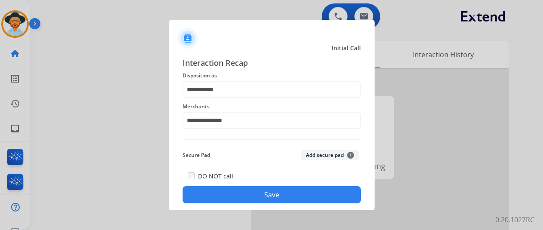
click at [244, 198] on button "Save" at bounding box center [272, 194] width 178 height 17
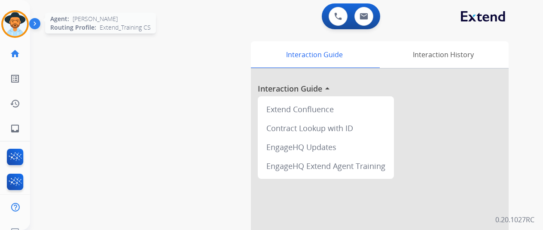
click at [15, 17] on img at bounding box center [15, 24] width 24 height 24
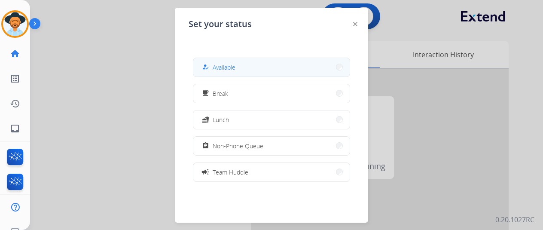
click at [212, 67] on div "how_to_reg" at bounding box center [206, 67] width 12 height 10
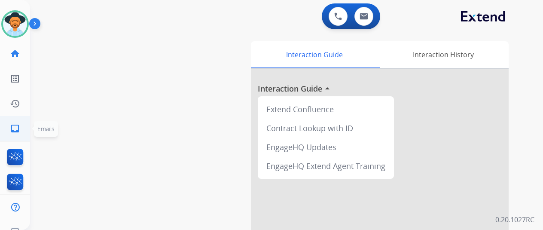
click at [20, 125] on link "inbox Emails" at bounding box center [15, 128] width 24 height 24
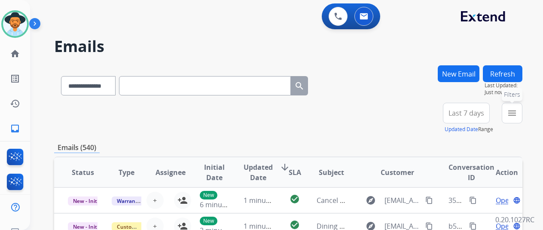
click at [517, 114] on mat-icon "menu" at bounding box center [512, 113] width 10 height 10
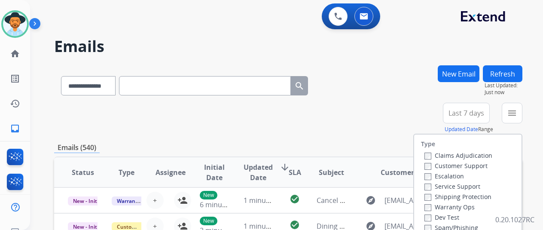
click at [433, 165] on label "Customer Support" at bounding box center [455, 166] width 63 height 8
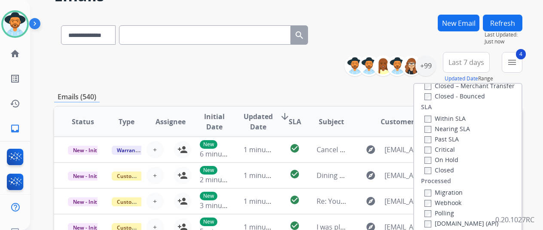
scroll to position [129, 0]
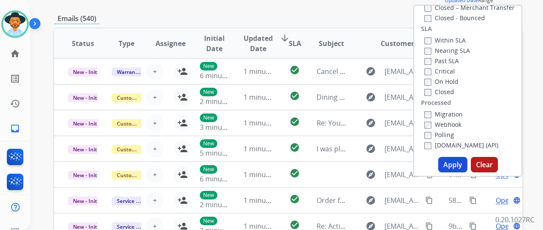
click at [455, 166] on button "Apply" at bounding box center [452, 164] width 29 height 15
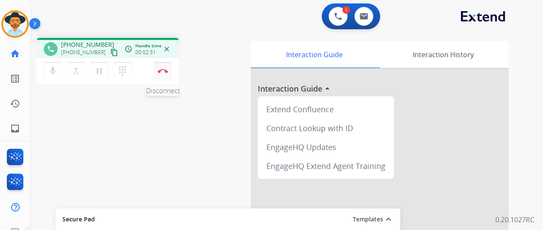
click at [162, 70] on img at bounding box center [163, 71] width 10 height 4
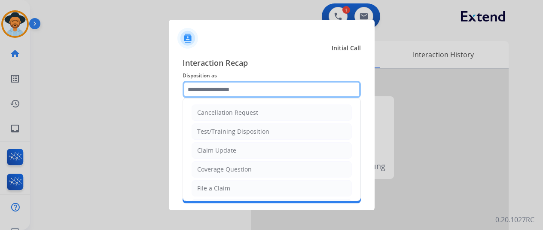
click at [208, 88] on input "text" at bounding box center [272, 89] width 178 height 17
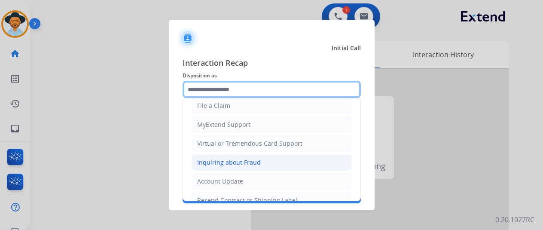
scroll to position [86, 0]
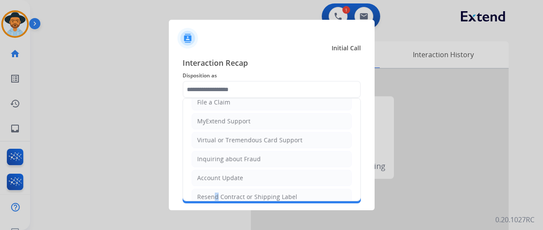
click at [211, 195] on li "Resend Contract or Shipping Label" at bounding box center [272, 197] width 160 height 16
type input "**********"
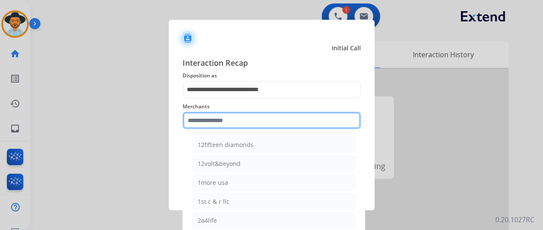
click at [206, 117] on input "text" at bounding box center [272, 120] width 178 height 17
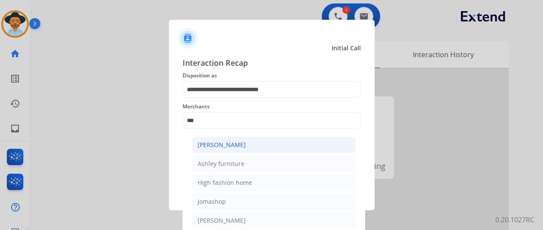
click at [228, 147] on div "[PERSON_NAME]" at bounding box center [222, 144] width 48 height 9
type input "**********"
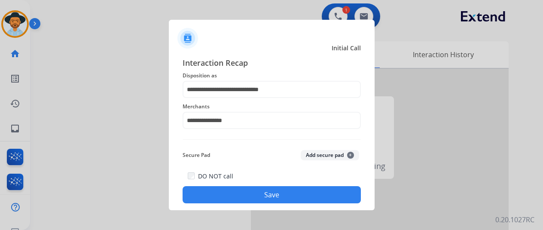
click at [242, 193] on button "Save" at bounding box center [272, 194] width 178 height 17
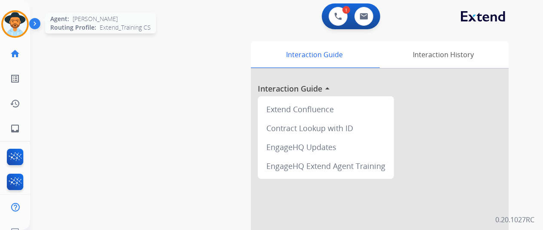
click at [22, 20] on img at bounding box center [15, 24] width 24 height 24
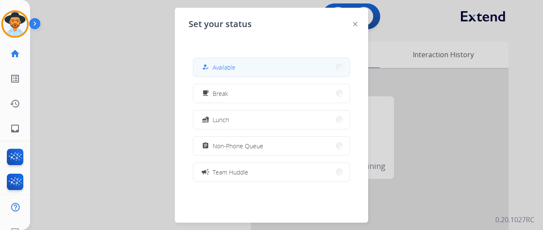
click at [221, 67] on span "Available" at bounding box center [224, 67] width 23 height 9
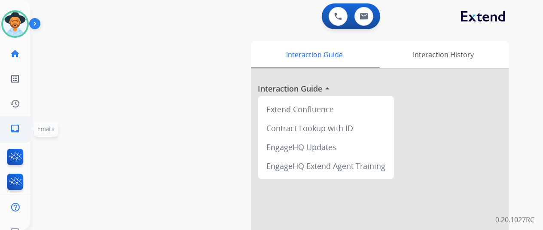
click at [18, 122] on link "inbox Emails" at bounding box center [15, 128] width 24 height 24
select select "**********"
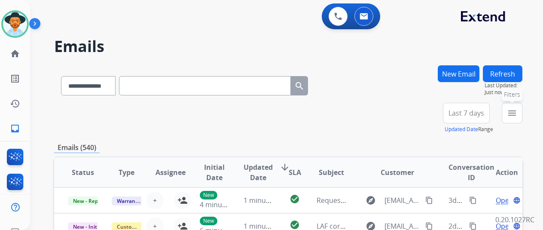
click at [522, 108] on button "menu Filters" at bounding box center [512, 113] width 21 height 21
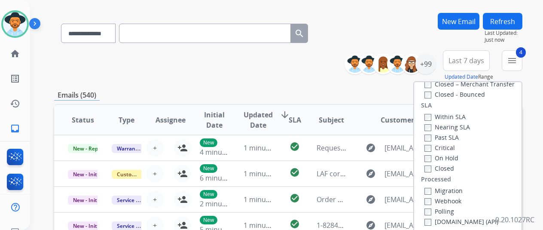
scroll to position [129, 0]
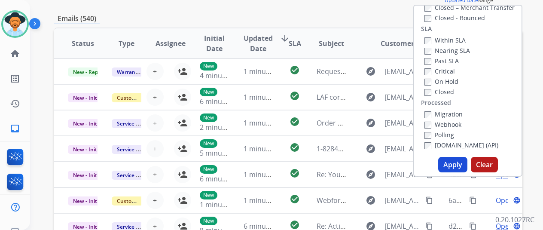
click at [453, 165] on button "Apply" at bounding box center [452, 164] width 29 height 15
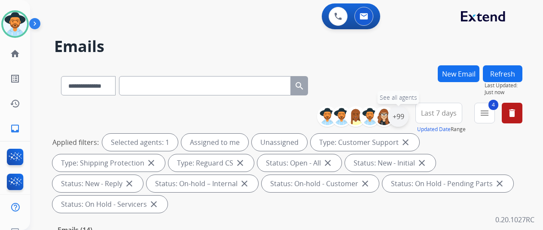
click at [406, 117] on div "+99" at bounding box center [398, 116] width 21 height 21
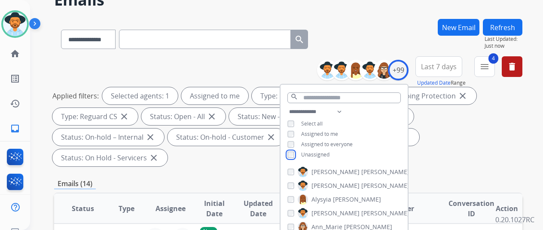
scroll to position [129, 0]
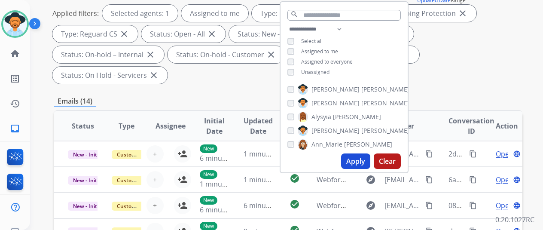
click at [354, 160] on button "Apply" at bounding box center [355, 160] width 29 height 15
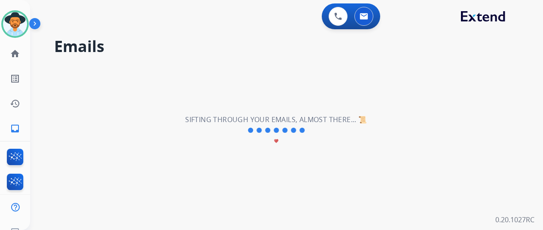
scroll to position [0, 0]
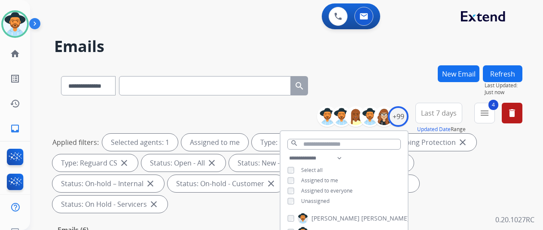
click at [397, 90] on div "**********" at bounding box center [288, 83] width 468 height 37
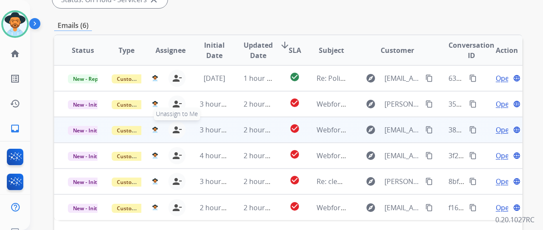
scroll to position [129, 0]
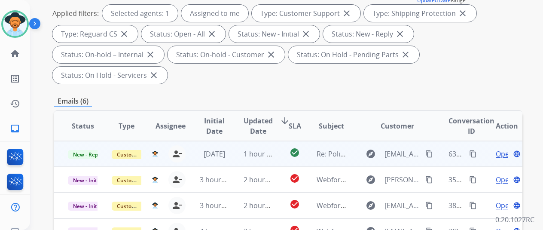
click at [430, 150] on mat-icon "content_copy" at bounding box center [429, 154] width 8 height 8
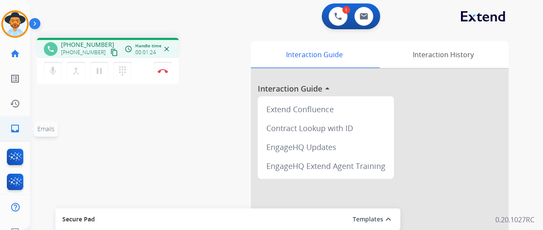
click at [14, 127] on mat-icon "inbox" at bounding box center [15, 128] width 10 height 10
select select "**********"
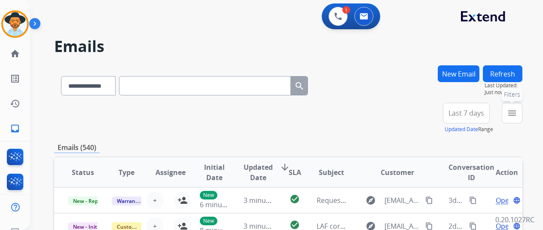
click at [517, 114] on mat-icon "menu" at bounding box center [512, 113] width 10 height 10
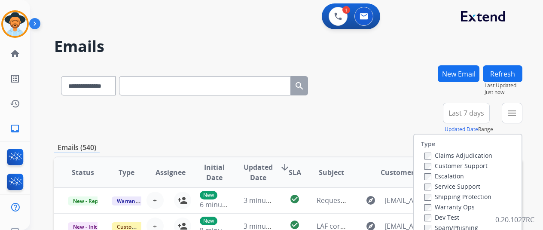
click at [429, 162] on label "Customer Support" at bounding box center [455, 166] width 63 height 8
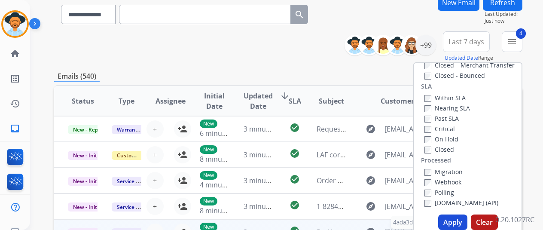
scroll to position [129, 0]
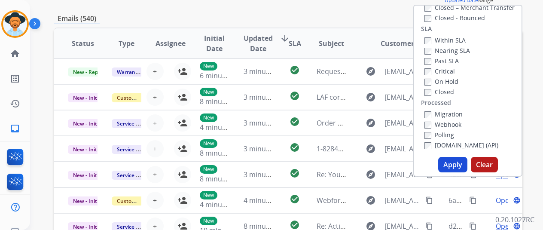
click at [465, 162] on button "Apply" at bounding box center [452, 164] width 29 height 15
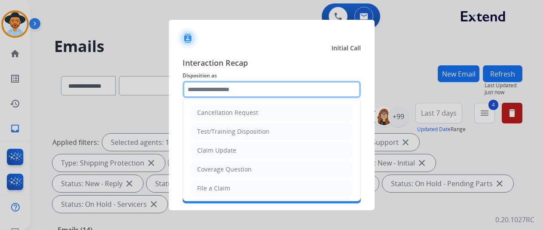
click at [223, 93] on input "text" at bounding box center [272, 89] width 178 height 17
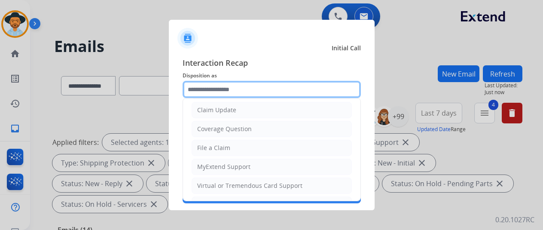
scroll to position [129, 0]
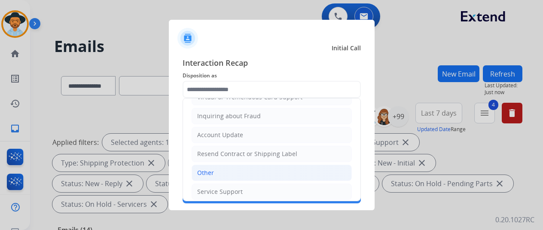
click at [209, 165] on li "Other" at bounding box center [272, 173] width 160 height 16
type input "*****"
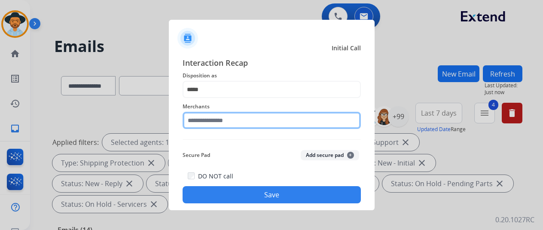
click at [202, 114] on input "text" at bounding box center [272, 120] width 178 height 17
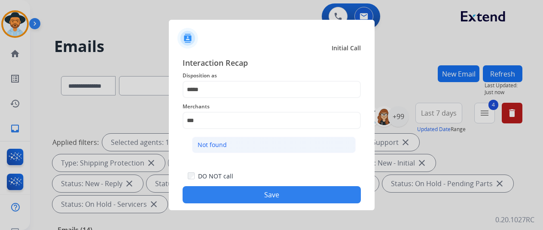
click at [239, 144] on li "Not found" at bounding box center [274, 145] width 164 height 16
type input "*********"
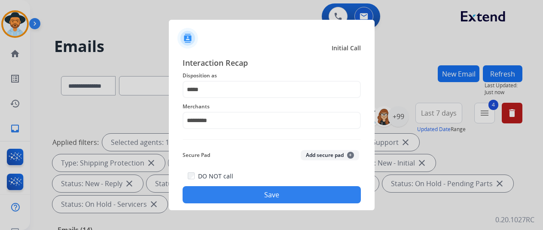
click at [249, 196] on button "Save" at bounding box center [272, 194] width 178 height 17
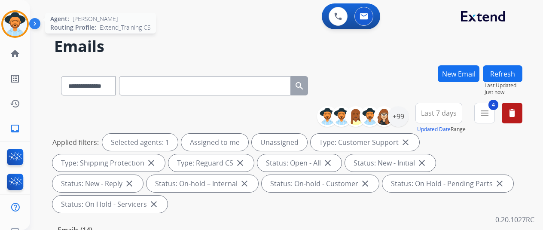
click at [18, 21] on img at bounding box center [15, 24] width 24 height 24
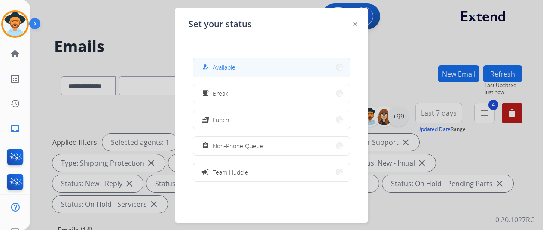
click at [223, 67] on span "Available" at bounding box center [224, 67] width 23 height 9
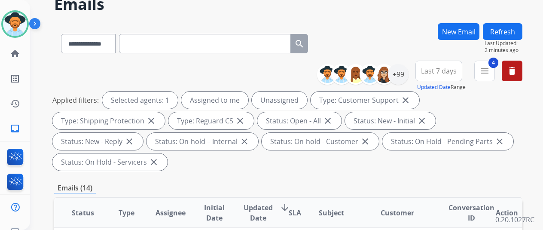
scroll to position [0, 0]
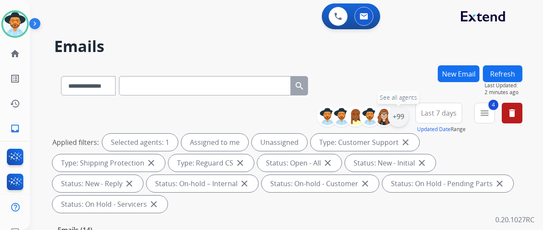
click at [402, 116] on div "+99" at bounding box center [398, 116] width 21 height 21
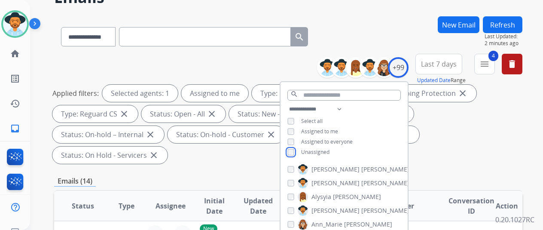
scroll to position [129, 0]
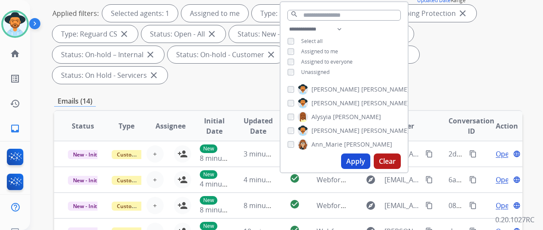
click at [358, 162] on button "Apply" at bounding box center [355, 160] width 29 height 15
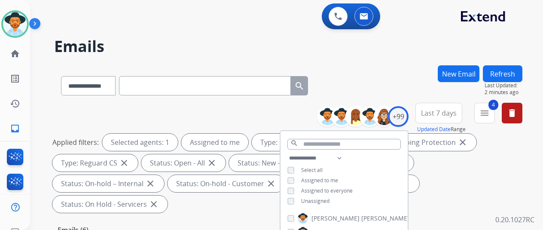
click at [380, 90] on div "**********" at bounding box center [288, 83] width 468 height 37
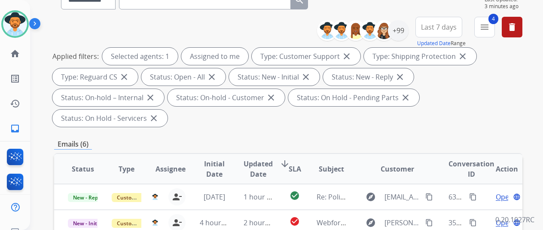
scroll to position [86, 0]
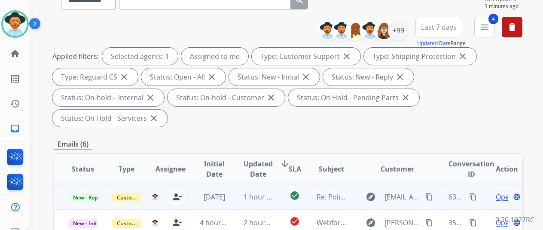
click at [499, 192] on span "Open" at bounding box center [505, 197] width 18 height 10
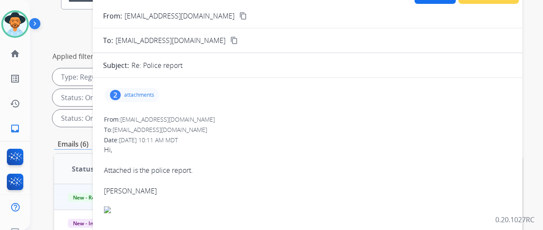
click at [121, 95] on div "2" at bounding box center [115, 95] width 11 height 10
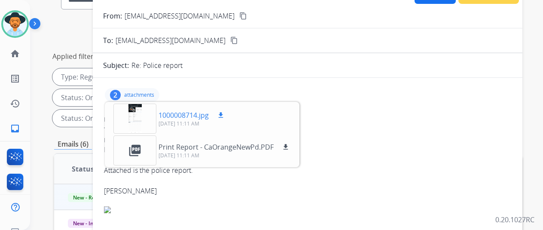
click at [225, 113] on mat-icon "download" at bounding box center [221, 115] width 8 height 8
click at [290, 145] on mat-icon "download" at bounding box center [286, 147] width 8 height 8
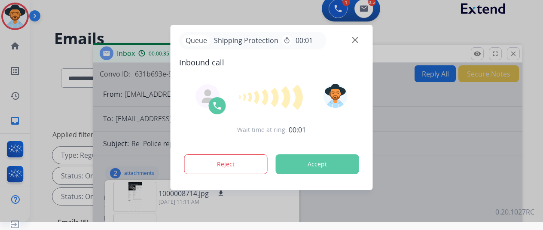
scroll to position [10, 0]
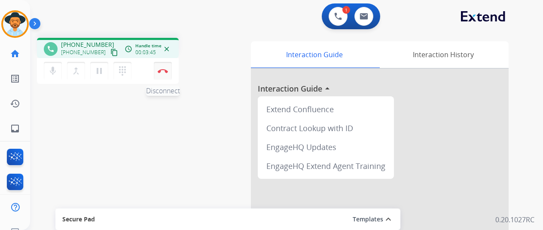
click at [164, 69] on img at bounding box center [163, 71] width 10 height 4
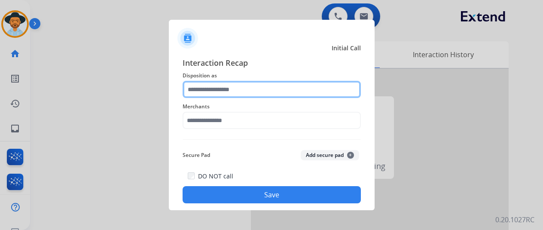
click at [203, 91] on input "text" at bounding box center [272, 89] width 178 height 17
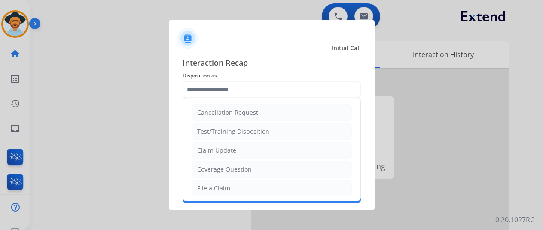
drag, startPoint x: 207, startPoint y: 187, endPoint x: 201, endPoint y: 177, distance: 11.2
click at [206, 187] on div "File a Claim" at bounding box center [213, 188] width 33 height 9
type input "**********"
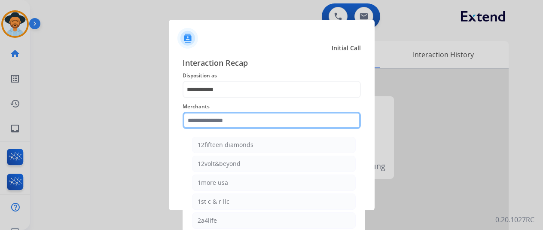
click at [207, 128] on input "text" at bounding box center [272, 120] width 178 height 17
type input "*"
click at [212, 128] on input "text" at bounding box center [272, 120] width 178 height 17
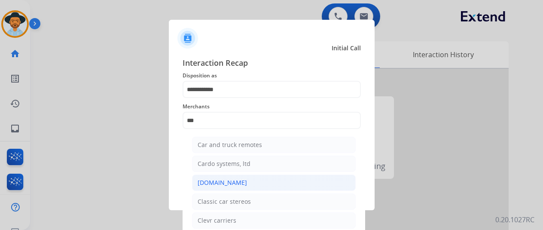
click at [236, 180] on li "[DOMAIN_NAME]" at bounding box center [274, 182] width 164 height 16
type input "**********"
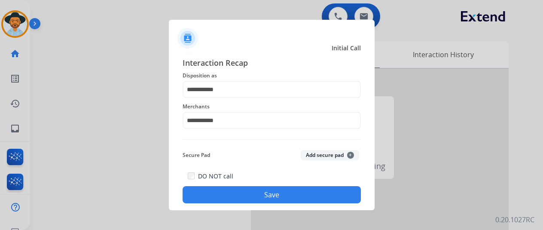
click at [243, 194] on button "Save" at bounding box center [272, 194] width 178 height 17
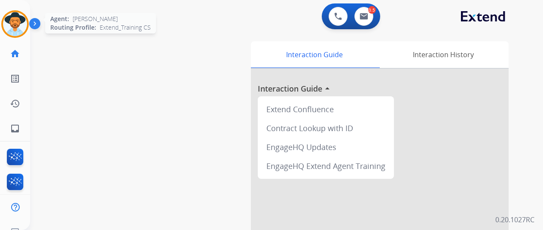
click at [12, 20] on img at bounding box center [15, 24] width 24 height 24
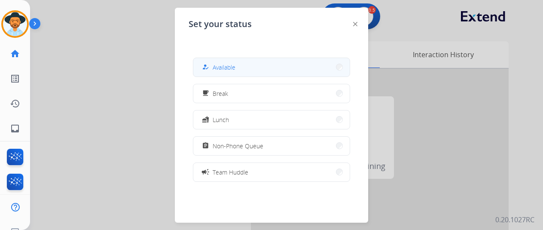
click at [232, 62] on button "how_to_reg Available" at bounding box center [271, 67] width 156 height 18
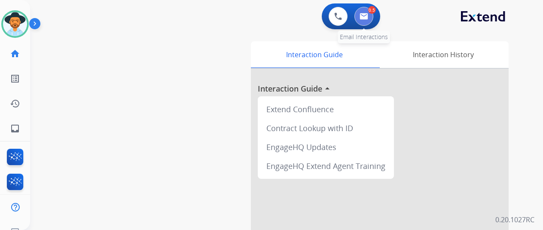
click at [364, 14] on img at bounding box center [364, 16] width 9 height 7
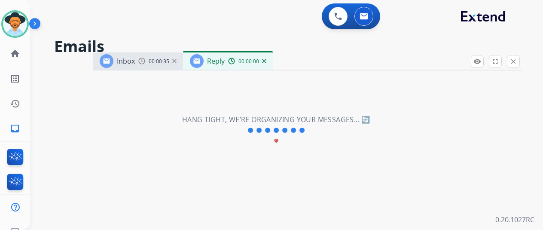
select select "**********"
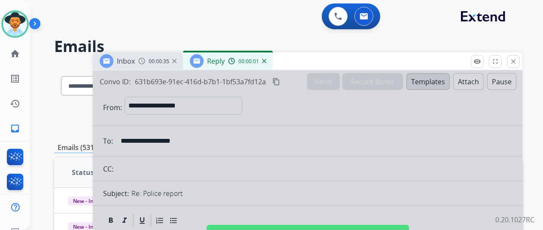
click at [294, 148] on div at bounding box center [308, 230] width 430 height 321
select select
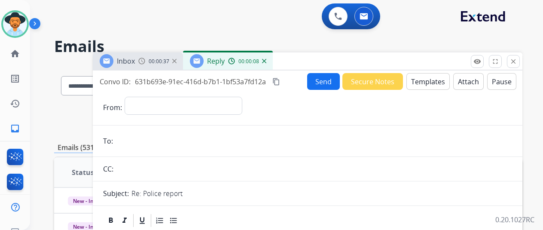
click at [266, 61] on img at bounding box center [264, 61] width 4 height 4
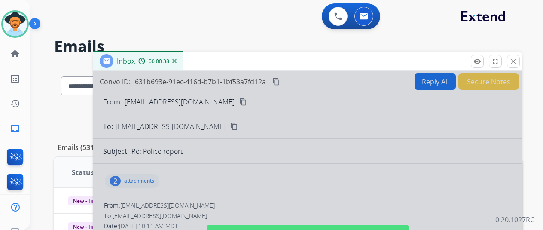
click at [435, 82] on div at bounding box center [308, 230] width 430 height 321
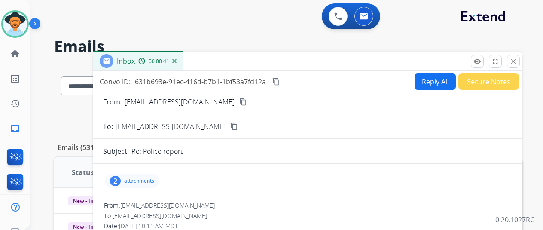
click at [433, 77] on button "Reply All" at bounding box center [435, 81] width 41 height 17
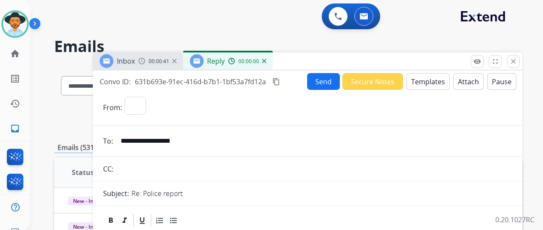
select select "**********"
drag, startPoint x: 422, startPoint y: 80, endPoint x: 371, endPoint y: 3, distance: 92.3
click at [420, 60] on div "Inbox 00:00:43 Reply 00:00:01 Convo ID: 631b693e-91ec-416d-b7b1-1bf53a7fd12a co…" at bounding box center [308, 221] width 430 height 339
click at [424, 79] on button "Templates" at bounding box center [427, 81] width 43 height 17
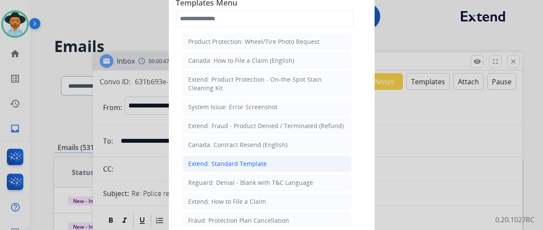
click at [215, 165] on div "Extend: Standard Template" at bounding box center [227, 163] width 79 height 9
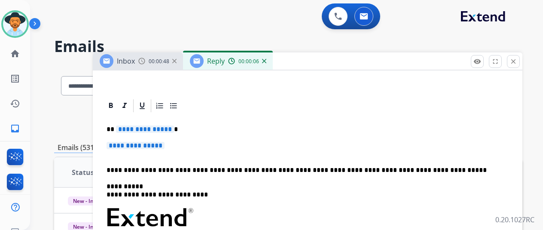
scroll to position [172, 0]
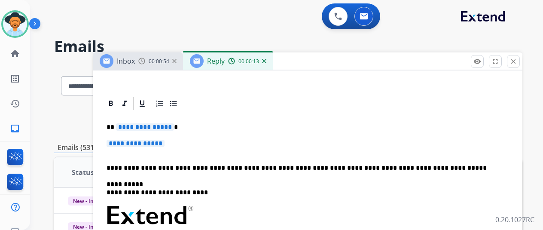
click at [174, 128] on span "**********" at bounding box center [145, 126] width 58 height 7
click at [165, 145] on span "**********" at bounding box center [136, 143] width 58 height 7
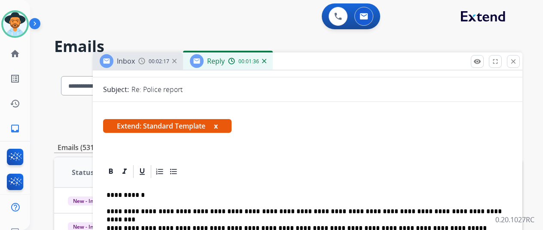
scroll to position [0, 0]
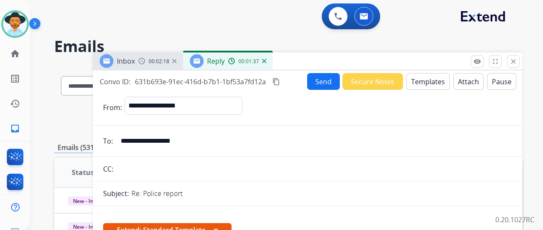
click at [326, 79] on button "Send" at bounding box center [323, 81] width 33 height 17
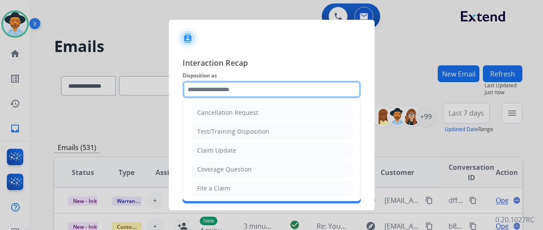
click at [211, 87] on input "text" at bounding box center [272, 89] width 178 height 17
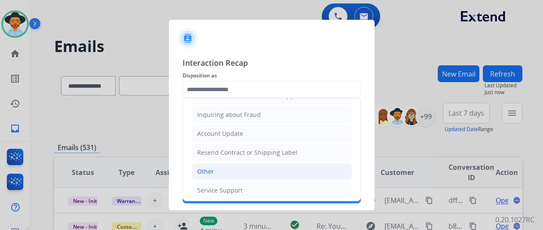
click at [216, 170] on li "Other" at bounding box center [272, 171] width 160 height 16
type input "*****"
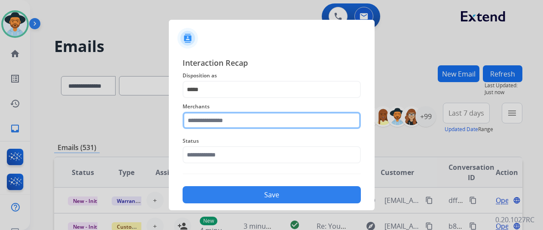
click at [199, 122] on input "text" at bounding box center [272, 120] width 178 height 17
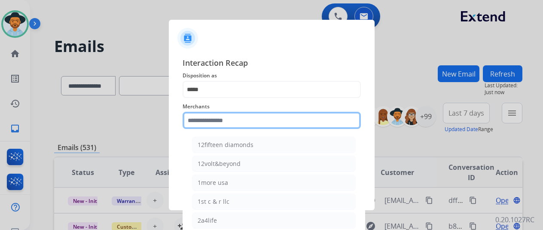
click at [215, 122] on input "text" at bounding box center [272, 120] width 178 height 17
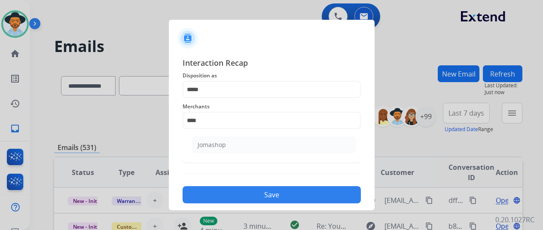
click at [211, 137] on li "Jomashop" at bounding box center [274, 145] width 164 height 16
type input "********"
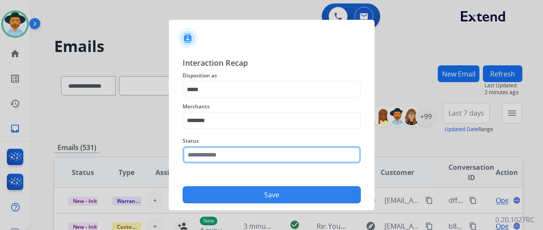
click at [199, 153] on input "text" at bounding box center [272, 154] width 178 height 17
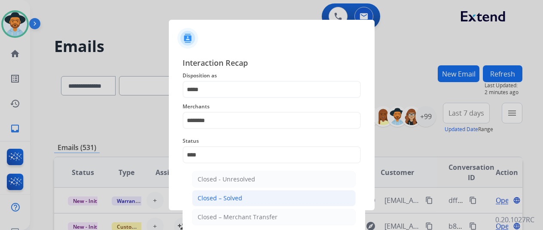
click at [217, 194] on div "Closed – Solved" at bounding box center [220, 198] width 45 height 9
type input "**********"
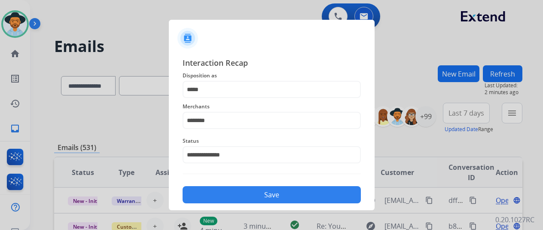
click at [240, 189] on button "Save" at bounding box center [272, 194] width 178 height 17
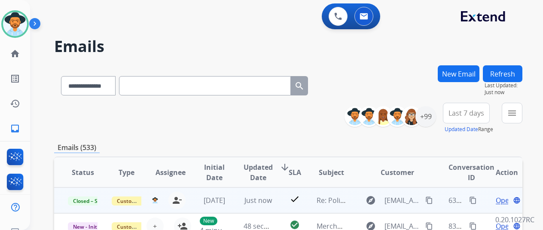
click at [472, 200] on mat-icon "content_copy" at bounding box center [473, 200] width 8 height 8
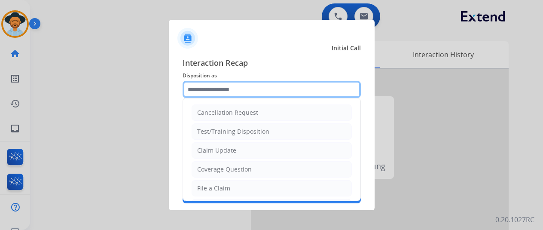
click at [202, 89] on input "text" at bounding box center [272, 89] width 178 height 17
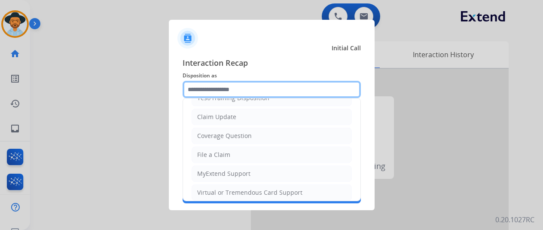
scroll to position [129, 0]
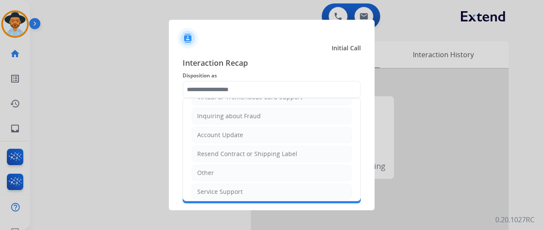
click at [216, 168] on li "Other" at bounding box center [272, 173] width 160 height 16
type input "*****"
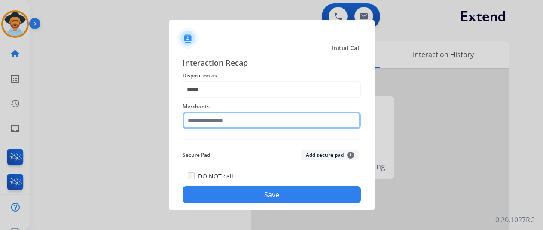
click at [204, 120] on input "text" at bounding box center [272, 120] width 178 height 17
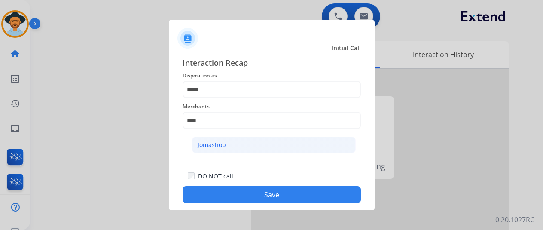
click at [230, 145] on li "Jomashop" at bounding box center [274, 145] width 164 height 16
type input "********"
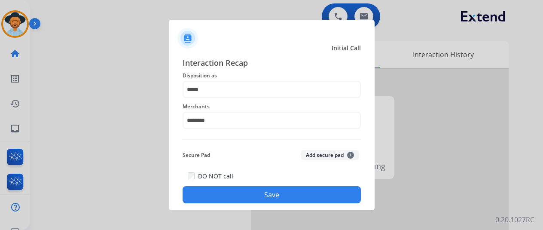
click at [271, 194] on button "Save" at bounding box center [272, 194] width 178 height 17
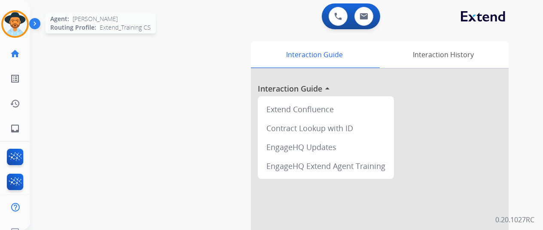
click at [18, 16] on img at bounding box center [15, 24] width 24 height 24
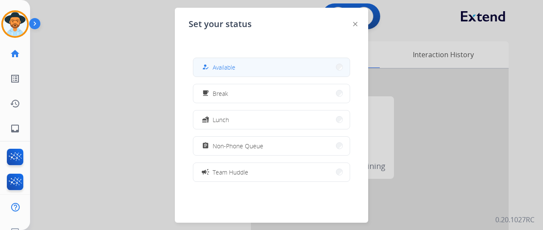
click at [214, 64] on div "how_to_reg Available" at bounding box center [217, 67] width 35 height 10
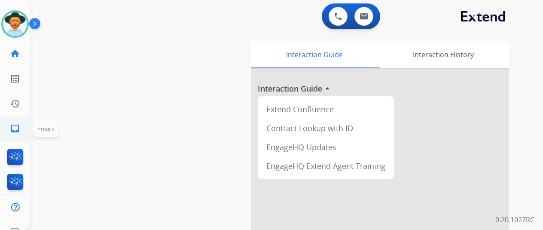
click at [10, 123] on mat-icon "inbox" at bounding box center [15, 128] width 10 height 10
select select "**********"
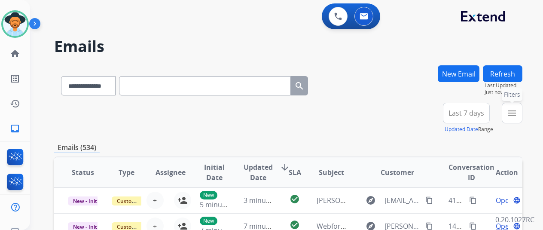
click at [517, 109] on mat-icon "menu" at bounding box center [512, 113] width 10 height 10
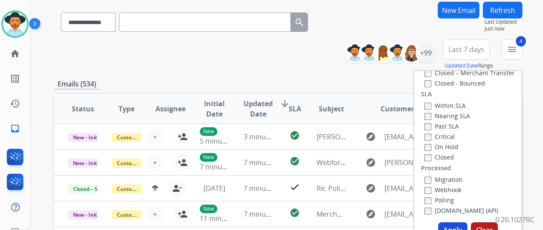
scroll to position [172, 0]
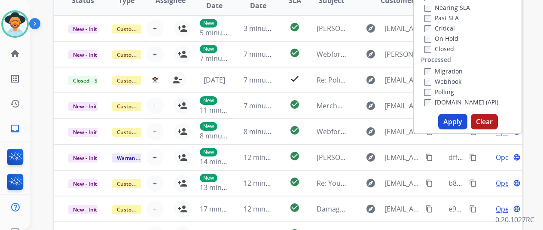
click at [452, 121] on button "Apply" at bounding box center [452, 121] width 29 height 15
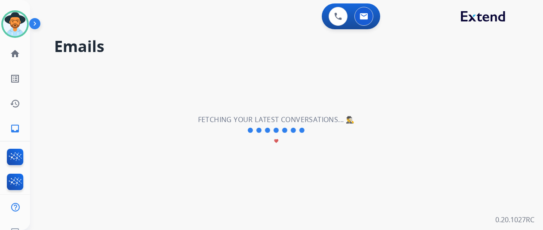
scroll to position [0, 0]
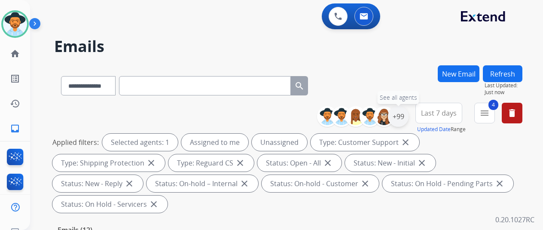
click at [406, 117] on div "+99" at bounding box center [398, 116] width 21 height 21
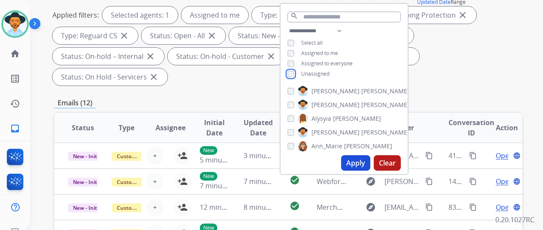
scroll to position [129, 0]
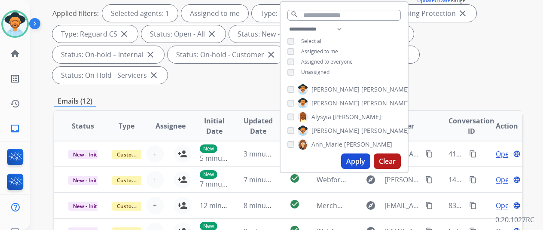
click at [362, 158] on button "Apply" at bounding box center [355, 160] width 29 height 15
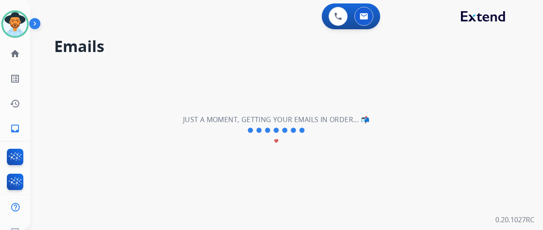
scroll to position [0, 0]
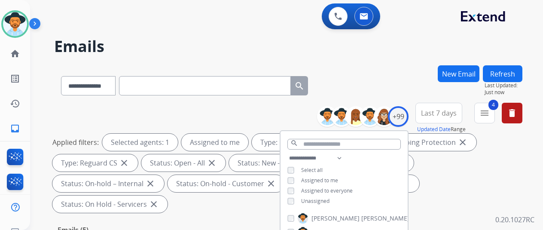
click at [366, 78] on div "**********" at bounding box center [288, 83] width 468 height 37
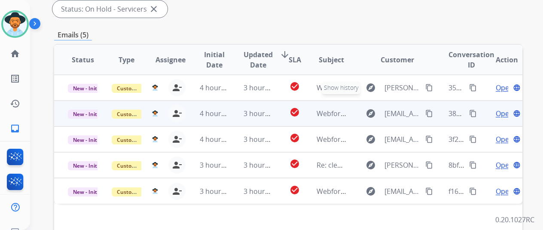
scroll to position [215, 0]
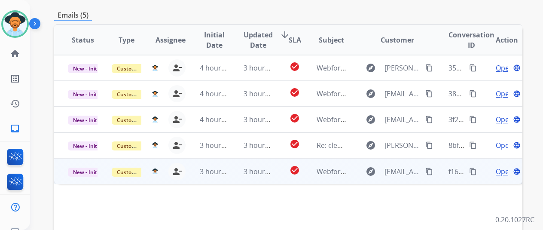
click at [496, 166] on span "Open" at bounding box center [505, 171] width 18 height 10
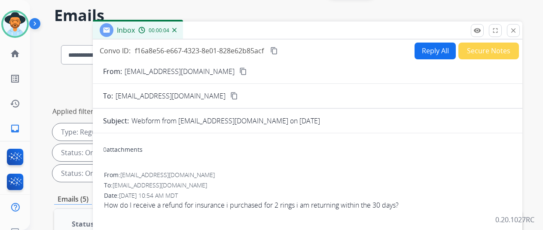
scroll to position [0, 0]
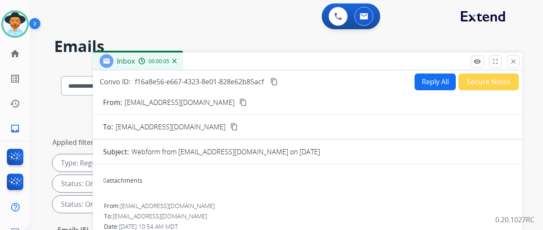
click at [239, 99] on mat-icon "content_copy" at bounding box center [243, 102] width 8 height 8
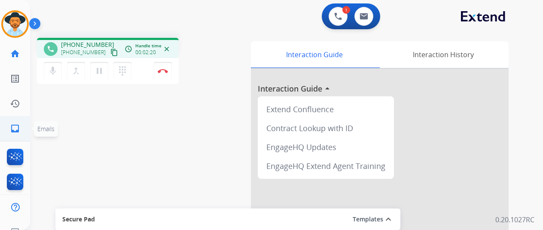
click at [17, 127] on mat-icon "inbox" at bounding box center [15, 128] width 10 height 10
select select "**********"
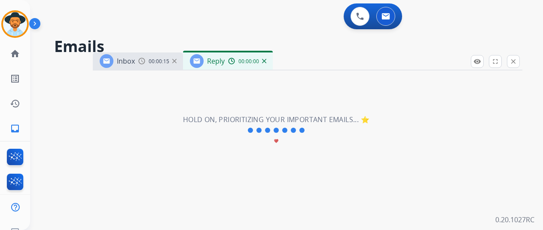
select select "**********"
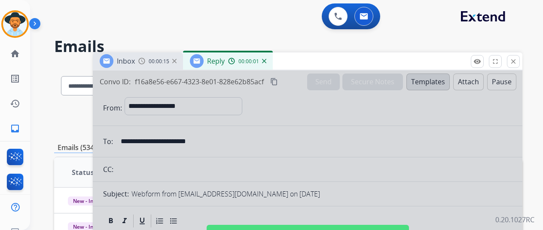
click at [266, 153] on div at bounding box center [308, 230] width 430 height 321
select select
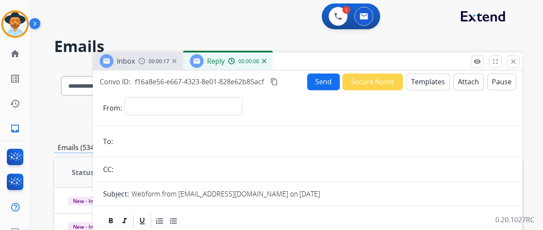
click at [266, 60] on img at bounding box center [264, 61] width 4 height 4
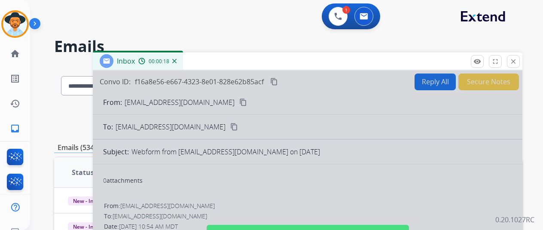
click at [226, 167] on div at bounding box center [308, 230] width 430 height 321
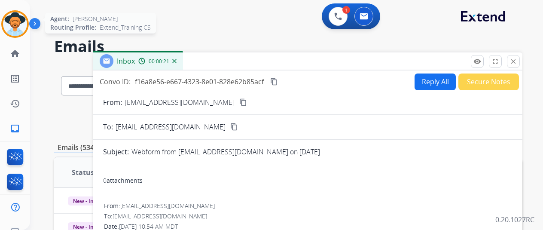
click at [19, 21] on img at bounding box center [15, 24] width 24 height 24
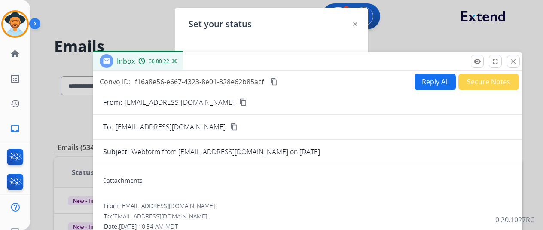
click at [113, 4] on div at bounding box center [271, 115] width 543 height 230
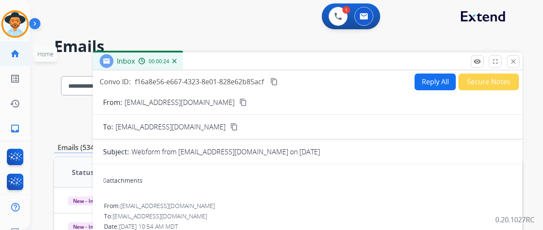
click at [14, 53] on mat-icon "home" at bounding box center [15, 54] width 10 height 10
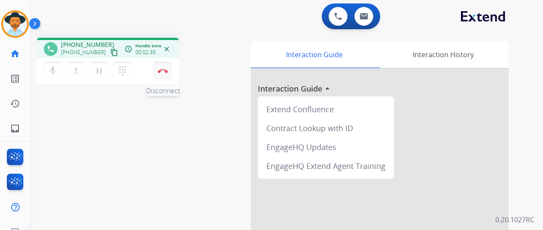
click at [161, 71] on img at bounding box center [163, 71] width 10 height 4
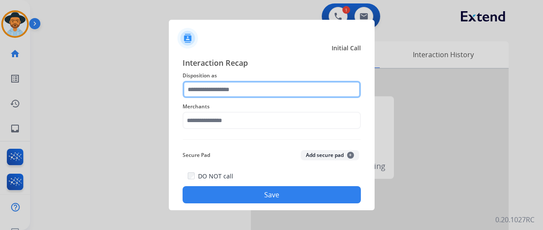
drag, startPoint x: 178, startPoint y: 97, endPoint x: 195, endPoint y: 91, distance: 18.5
click at [195, 91] on input "text" at bounding box center [272, 89] width 178 height 17
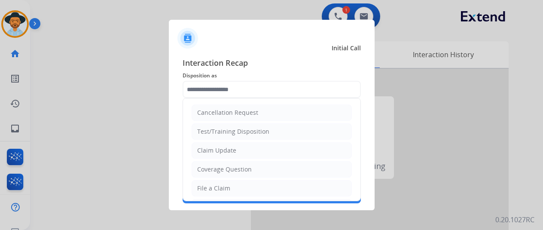
click at [208, 186] on div "File a Claim" at bounding box center [213, 188] width 33 height 9
type input "**********"
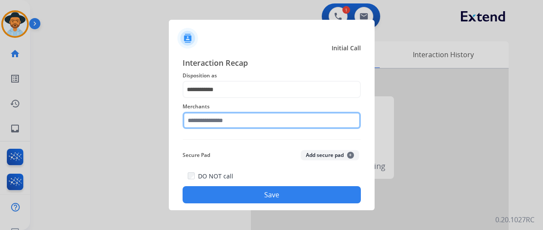
click at [208, 125] on input "text" at bounding box center [272, 120] width 178 height 17
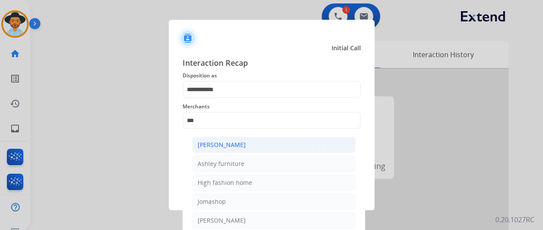
click at [227, 148] on div "[PERSON_NAME]" at bounding box center [222, 144] width 48 height 9
type input "**********"
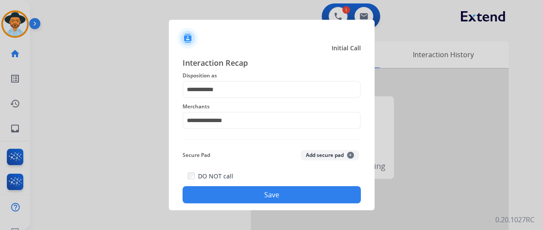
click at [264, 198] on button "Save" at bounding box center [272, 194] width 178 height 17
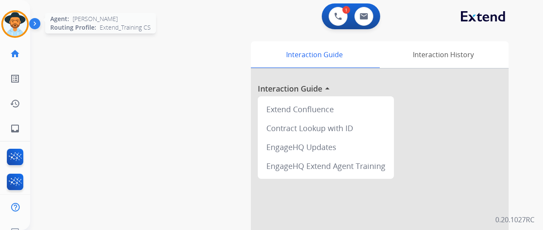
click at [18, 15] on img at bounding box center [15, 24] width 24 height 24
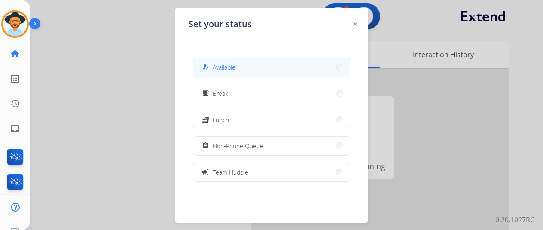
click at [225, 67] on span "Available" at bounding box center [224, 67] width 23 height 9
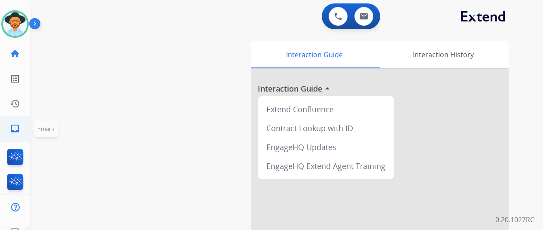
click at [9, 128] on link "inbox Emails" at bounding box center [15, 128] width 24 height 24
select select "**********"
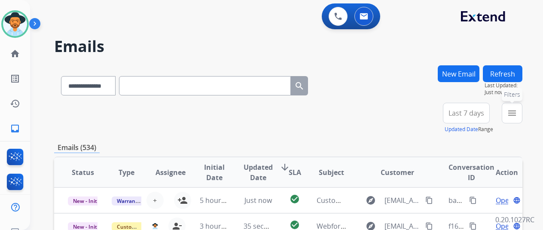
drag, startPoint x: 518, startPoint y: 112, endPoint x: 498, endPoint y: 120, distance: 21.4
click at [517, 112] on mat-icon "menu" at bounding box center [512, 113] width 10 height 10
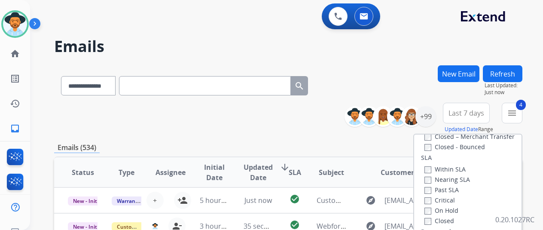
scroll to position [129, 0]
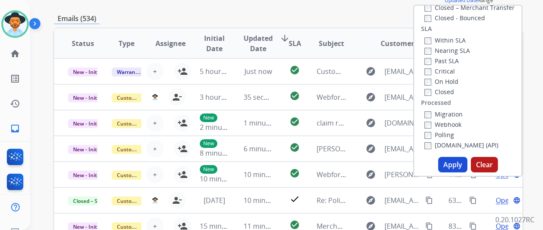
click at [446, 165] on button "Apply" at bounding box center [452, 164] width 29 height 15
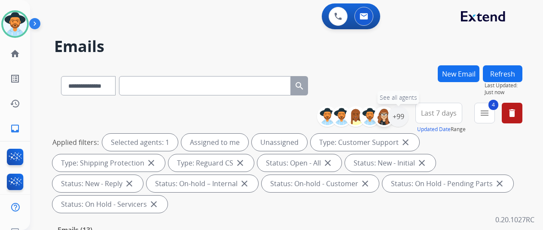
drag, startPoint x: 404, startPoint y: 122, endPoint x: 391, endPoint y: 121, distance: 12.9
click at [405, 122] on div "+99" at bounding box center [398, 116] width 21 height 21
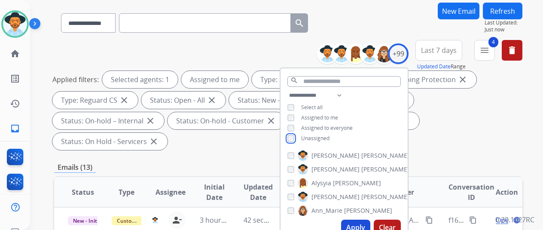
scroll to position [129, 0]
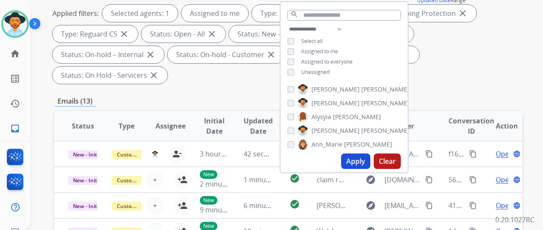
click at [356, 160] on button "Apply" at bounding box center [355, 160] width 29 height 15
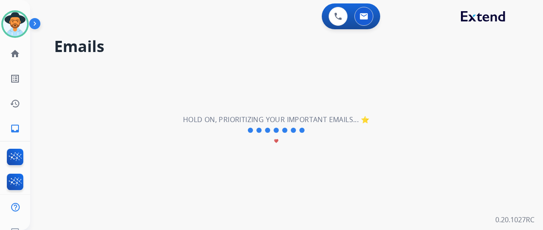
scroll to position [0, 0]
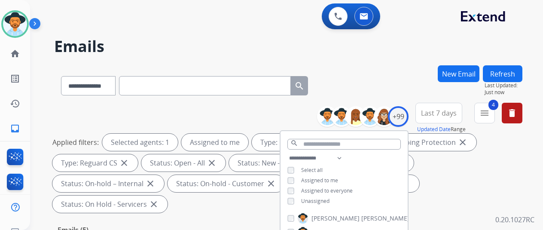
click at [378, 96] on div "**********" at bounding box center [288, 83] width 468 height 37
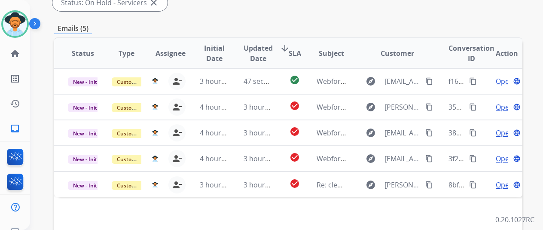
scroll to position [215, 0]
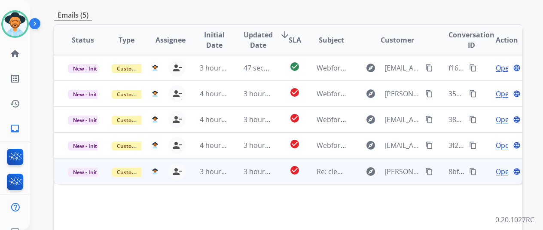
click at [504, 166] on span "Open" at bounding box center [505, 171] width 18 height 10
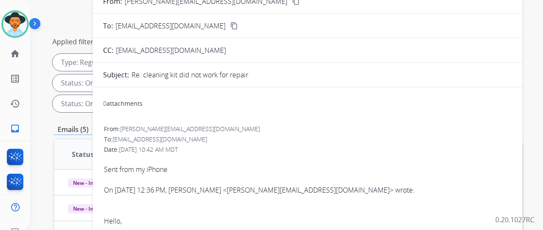
scroll to position [43, 0]
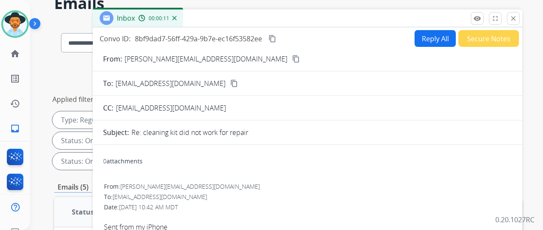
click at [292, 58] on mat-icon "content_copy" at bounding box center [296, 59] width 8 height 8
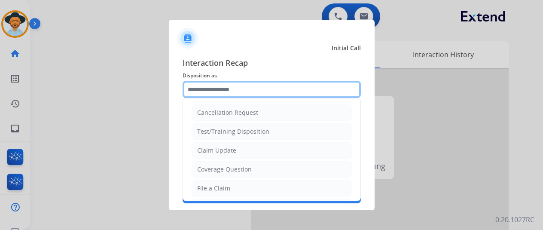
click at [203, 91] on input "text" at bounding box center [272, 89] width 178 height 17
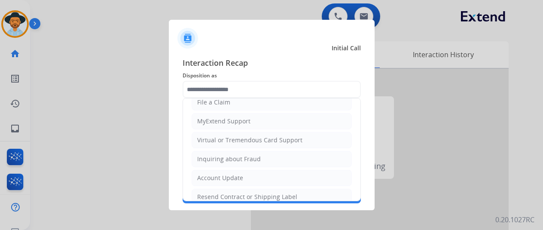
drag, startPoint x: 200, startPoint y: 192, endPoint x: 196, endPoint y: 187, distance: 6.4
click at [198, 189] on li "Resend Contract or Shipping Label" at bounding box center [272, 197] width 160 height 16
type input "**********"
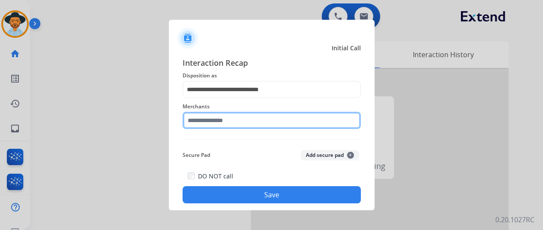
click at [214, 117] on input "text" at bounding box center [272, 120] width 178 height 17
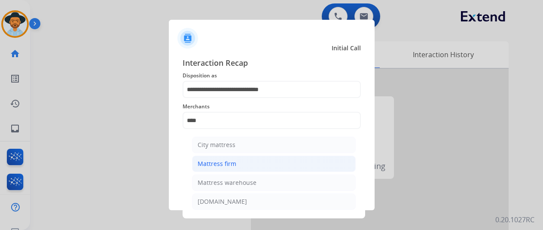
click at [222, 158] on li "Mattress firm" at bounding box center [274, 164] width 164 height 16
type input "**********"
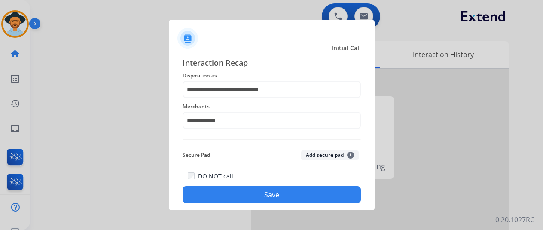
click at [245, 186] on div "DO NOT call Save" at bounding box center [272, 187] width 178 height 33
click at [256, 190] on button "Save" at bounding box center [272, 194] width 178 height 17
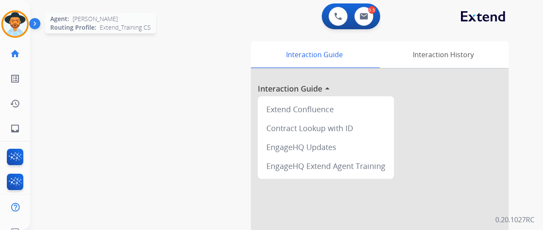
click at [12, 26] on img at bounding box center [15, 24] width 24 height 24
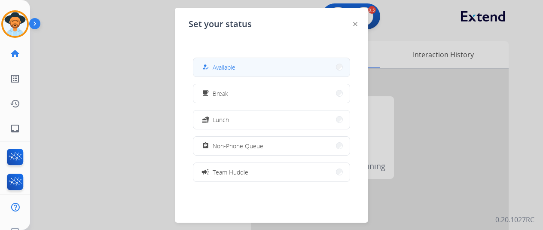
click at [216, 67] on span "Available" at bounding box center [224, 67] width 23 height 9
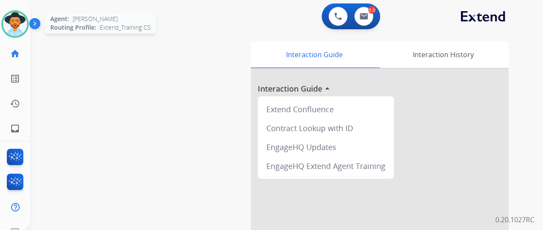
click at [15, 27] on img at bounding box center [15, 24] width 24 height 24
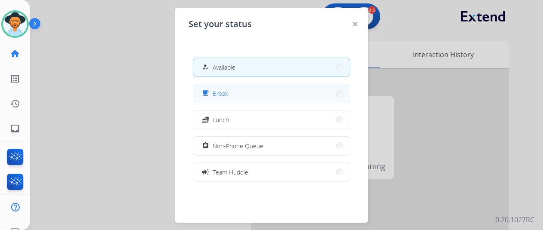
click at [244, 92] on button "free_breakfast Break" at bounding box center [271, 93] width 156 height 18
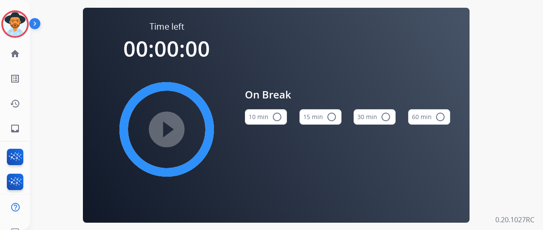
click at [279, 121] on mat-icon "radio_button_unchecked" at bounding box center [277, 117] width 10 height 10
click at [165, 134] on mat-icon "play_circle_filled" at bounding box center [167, 129] width 10 height 10
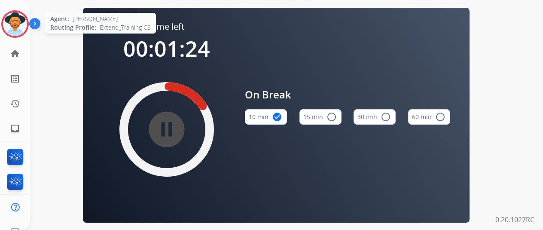
click at [15, 17] on img at bounding box center [15, 24] width 24 height 24
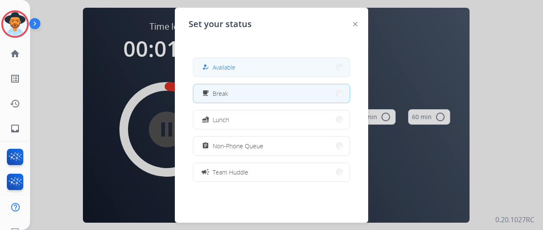
click at [226, 65] on span "Available" at bounding box center [224, 67] width 23 height 9
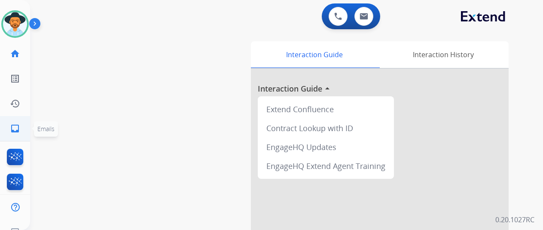
click at [16, 124] on mat-icon "inbox" at bounding box center [15, 128] width 10 height 10
select select "**********"
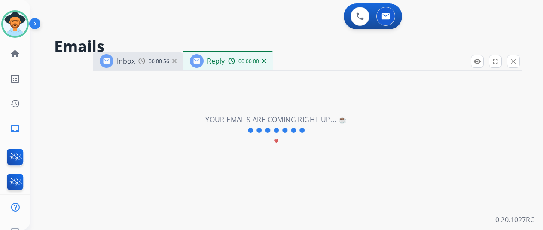
select select "**********"
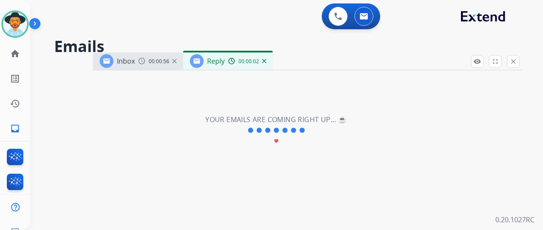
click at [250, 163] on div "**********" at bounding box center [276, 130] width 492 height 199
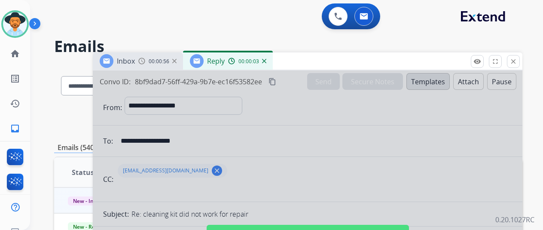
click at [247, 163] on div at bounding box center [308, 230] width 430 height 321
select select
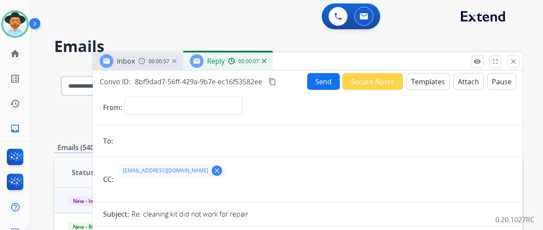
click at [266, 61] on img at bounding box center [264, 61] width 4 height 4
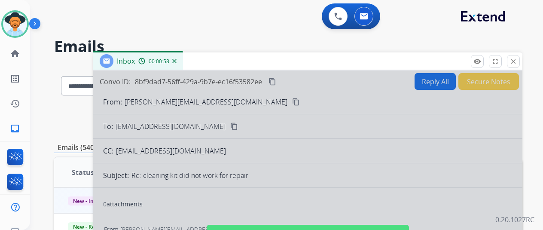
scroll to position [86, 0]
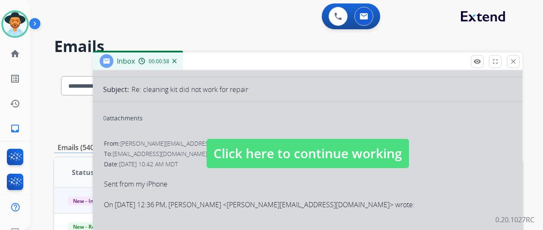
click at [262, 168] on span "Click here to continue working" at bounding box center [308, 153] width 202 height 29
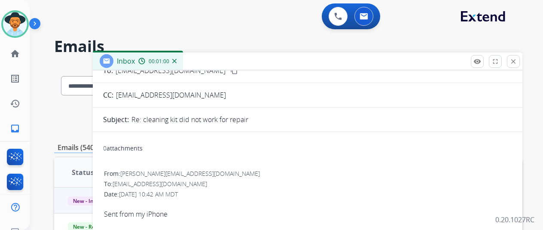
scroll to position [43, 0]
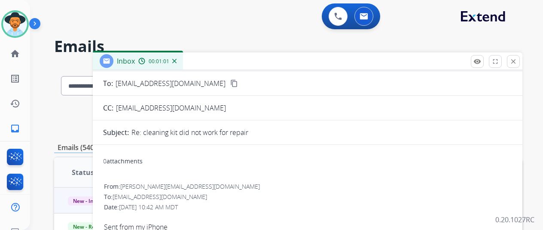
click at [125, 160] on div "0 attachments" at bounding box center [123, 161] width 40 height 9
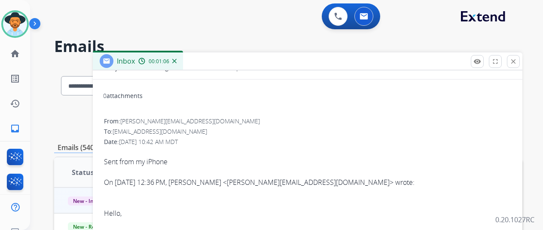
scroll to position [0, 0]
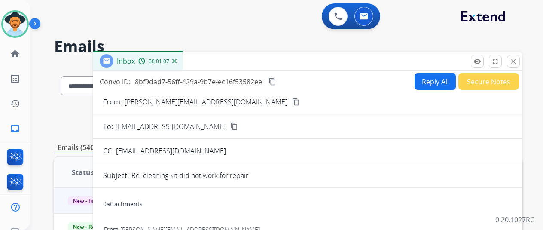
click at [443, 77] on button "Reply All" at bounding box center [435, 81] width 41 height 17
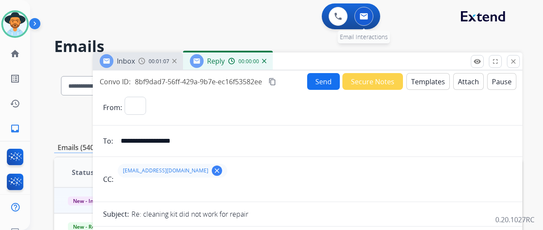
select select "**********"
click at [431, 81] on button "Templates" at bounding box center [427, 81] width 43 height 17
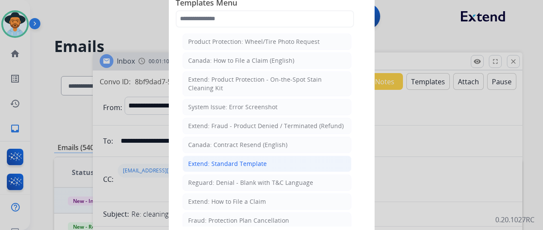
click at [204, 163] on div "Extend: Standard Template" at bounding box center [227, 163] width 79 height 9
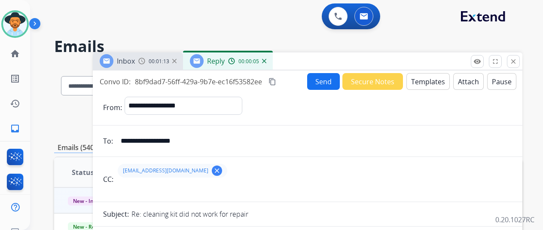
click at [213, 169] on mat-icon "clear" at bounding box center [217, 171] width 8 height 8
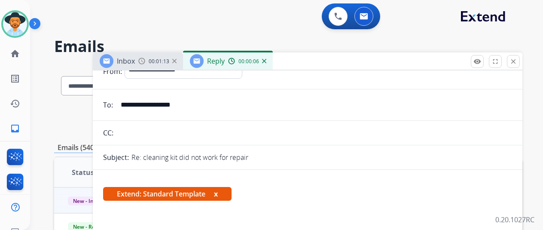
scroll to position [86, 0]
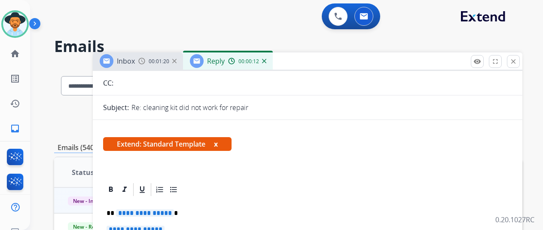
click at [174, 212] on span "**********" at bounding box center [145, 212] width 58 height 7
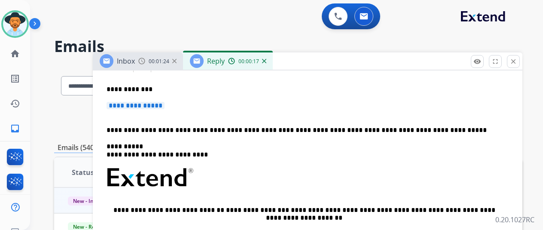
scroll to position [215, 0]
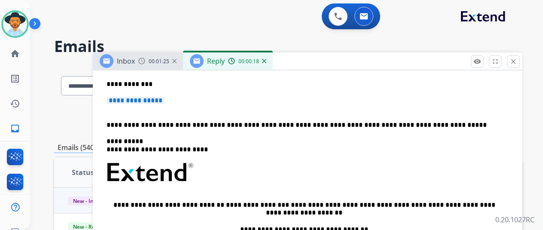
click at [174, 101] on p "**********" at bounding box center [308, 105] width 402 height 16
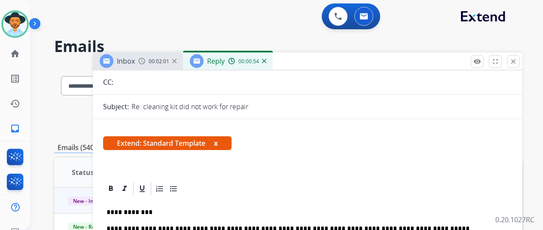
scroll to position [0, 0]
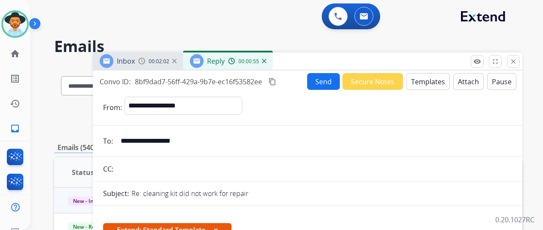
click at [320, 82] on button "Send" at bounding box center [323, 81] width 33 height 17
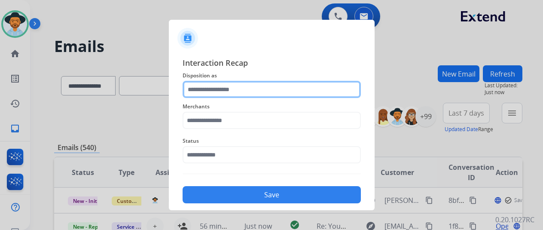
click at [204, 88] on input "text" at bounding box center [272, 89] width 178 height 17
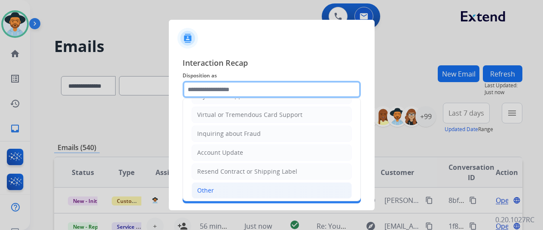
scroll to position [130, 0]
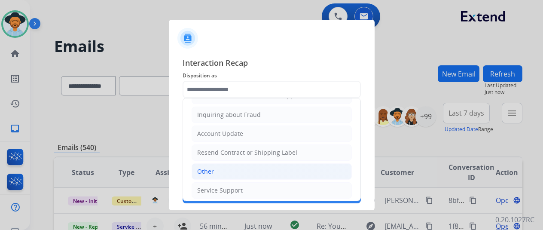
click at [219, 171] on li "Other" at bounding box center [272, 171] width 160 height 16
type input "*****"
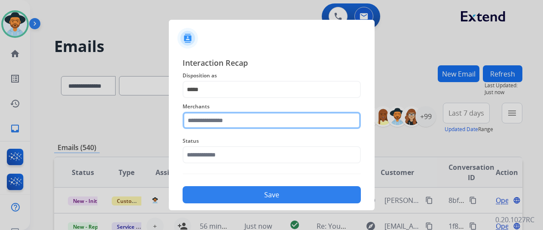
click at [209, 120] on input "text" at bounding box center [272, 120] width 178 height 17
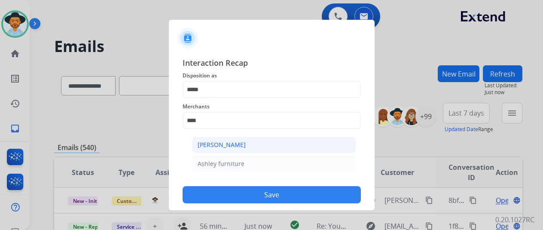
click at [222, 143] on div "[PERSON_NAME]" at bounding box center [222, 144] width 48 height 9
type input "**********"
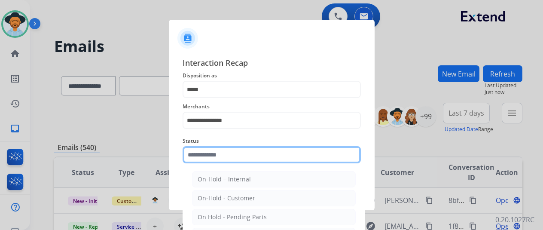
click at [222, 159] on input "text" at bounding box center [272, 154] width 178 height 17
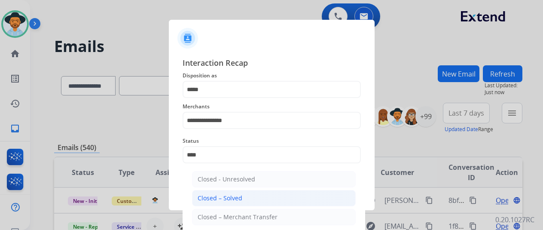
click at [224, 197] on div "Closed – Solved" at bounding box center [220, 198] width 45 height 9
type input "**********"
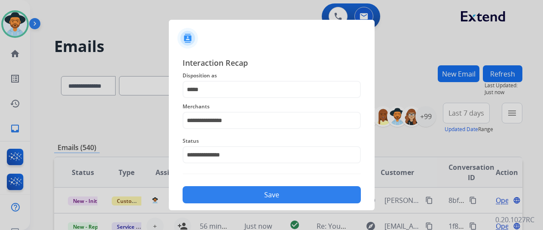
click at [236, 197] on button "Save" at bounding box center [272, 194] width 178 height 17
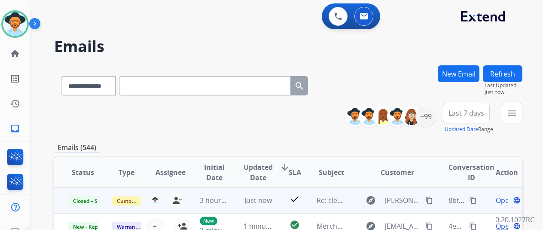
click at [473, 200] on mat-icon "content_copy" at bounding box center [473, 200] width 8 height 8
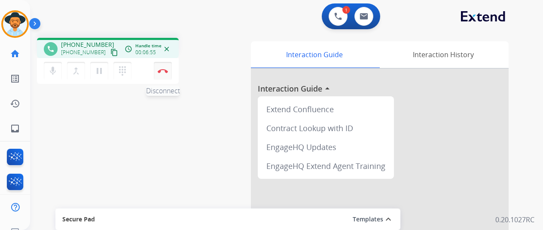
click at [161, 71] on img at bounding box center [163, 71] width 10 height 4
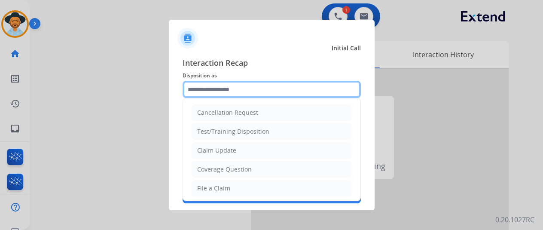
click at [214, 88] on input "text" at bounding box center [272, 89] width 178 height 17
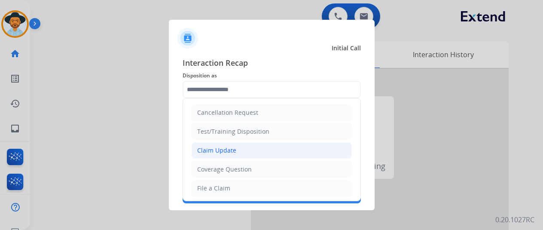
click at [224, 149] on div "Claim Update" at bounding box center [216, 150] width 39 height 9
type input "**********"
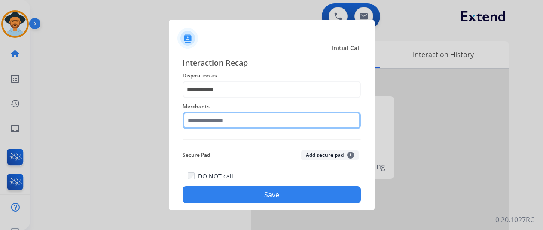
click at [213, 120] on input "text" at bounding box center [272, 120] width 178 height 17
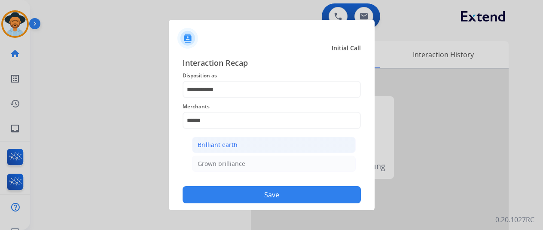
click at [198, 146] on div "Brilliant earth" at bounding box center [218, 144] width 40 height 9
type input "**********"
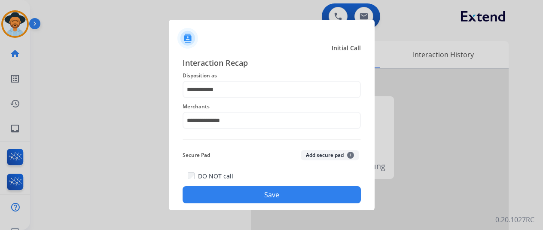
click at [241, 189] on button "Save" at bounding box center [272, 194] width 178 height 17
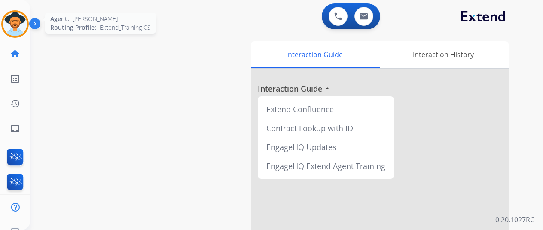
click at [27, 22] on div at bounding box center [14, 23] width 27 height 27
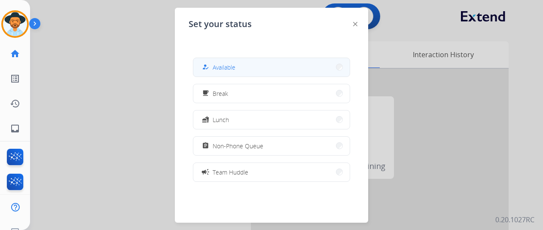
click at [223, 66] on span "Available" at bounding box center [224, 67] width 23 height 9
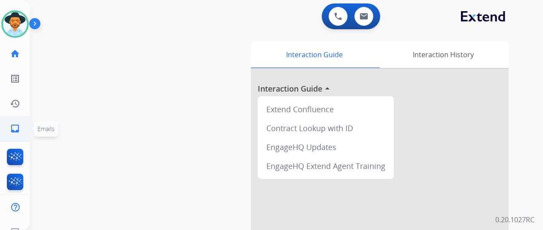
click at [16, 125] on mat-icon "inbox" at bounding box center [15, 128] width 10 height 10
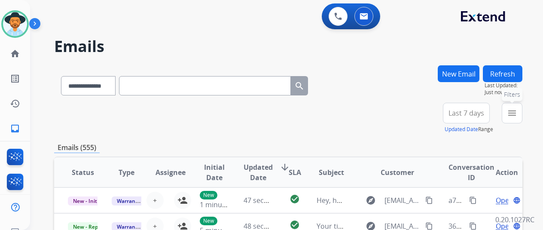
click at [517, 111] on mat-icon "menu" at bounding box center [512, 113] width 10 height 10
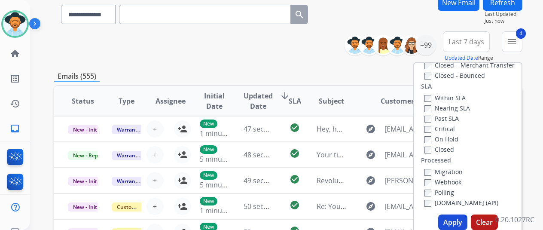
scroll to position [129, 0]
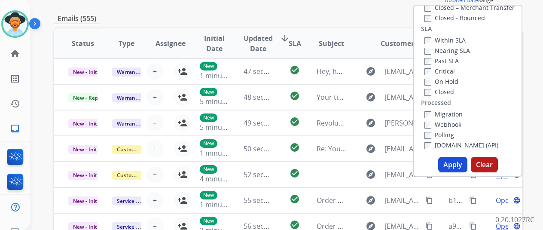
click at [466, 162] on button "Apply" at bounding box center [452, 164] width 29 height 15
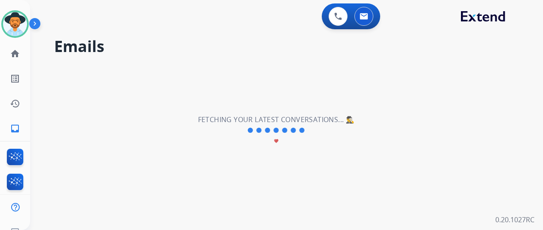
scroll to position [0, 0]
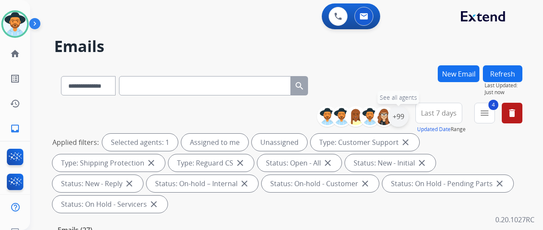
click at [406, 117] on div "+99" at bounding box center [398, 116] width 21 height 21
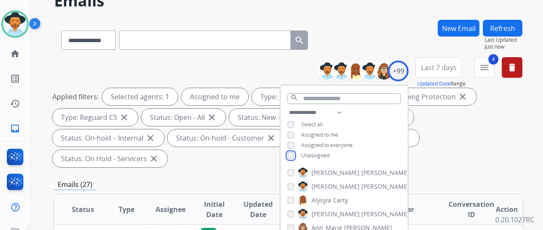
scroll to position [129, 0]
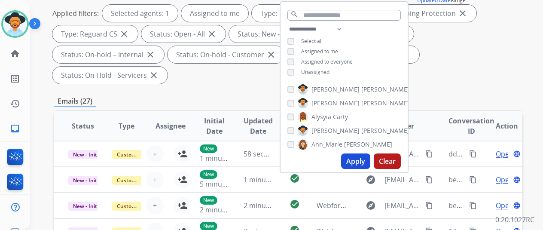
drag, startPoint x: 362, startPoint y: 161, endPoint x: 372, endPoint y: 140, distance: 23.3
click at [363, 161] on button "Apply" at bounding box center [355, 160] width 29 height 15
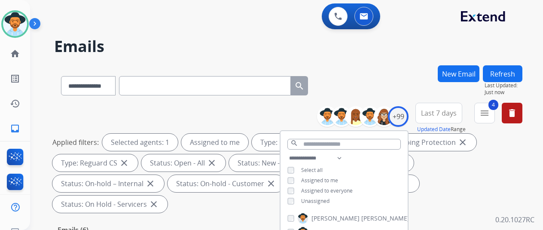
click at [402, 70] on div "**********" at bounding box center [288, 83] width 468 height 37
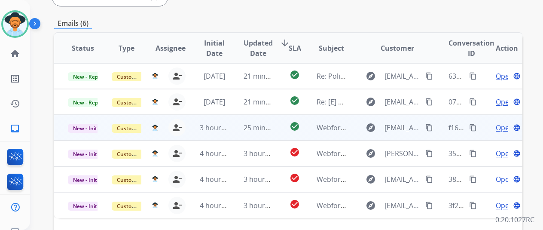
scroll to position [172, 0]
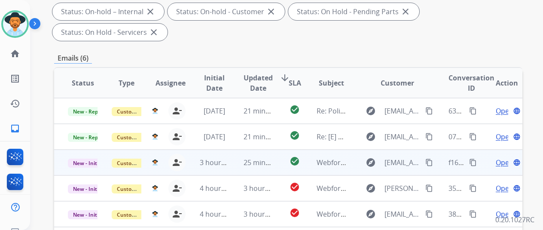
click at [502, 157] on span "Open" at bounding box center [505, 162] width 18 height 10
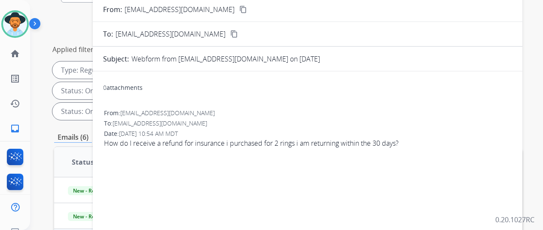
scroll to position [0, 0]
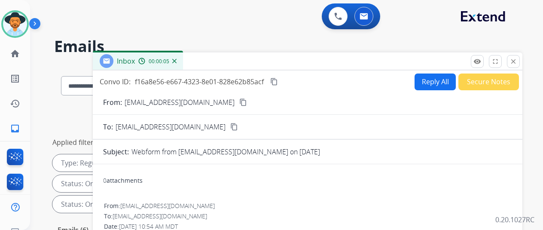
click at [177, 60] on img at bounding box center [174, 61] width 4 height 4
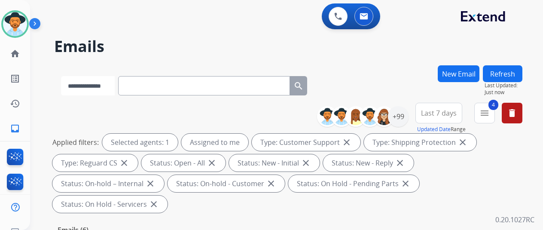
click at [114, 84] on select "**********" at bounding box center [88, 85] width 54 height 19
select select "**********"
click at [61, 76] on select "**********" at bounding box center [88, 85] width 54 height 19
click at [144, 85] on input "text" at bounding box center [205, 85] width 172 height 19
paste input "**********"
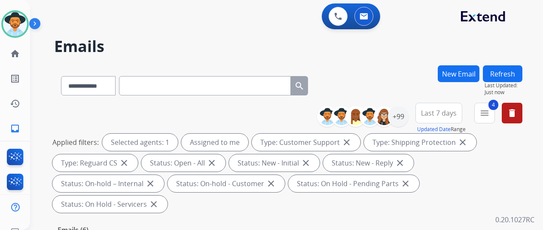
type input "**********"
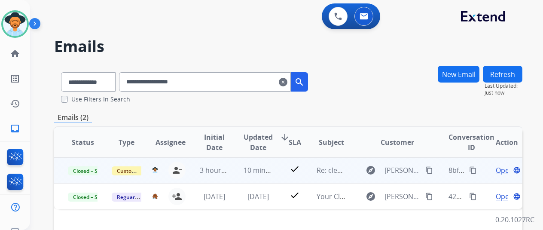
click at [502, 169] on span "Open" at bounding box center [505, 170] width 18 height 10
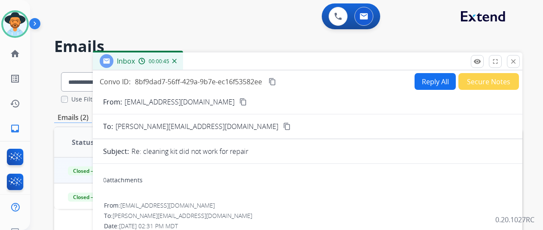
click at [177, 61] on img at bounding box center [174, 61] width 4 height 4
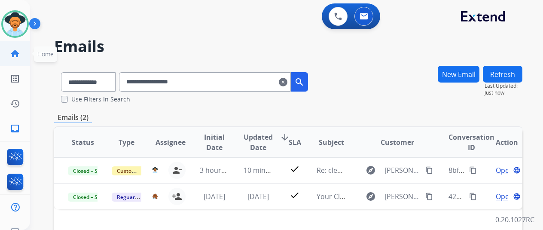
click at [17, 49] on mat-icon "home" at bounding box center [15, 54] width 10 height 10
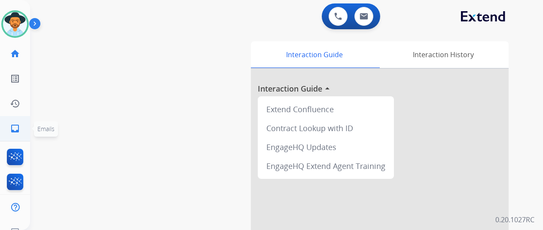
click at [14, 130] on mat-icon "inbox" at bounding box center [15, 128] width 10 height 10
select select "**********"
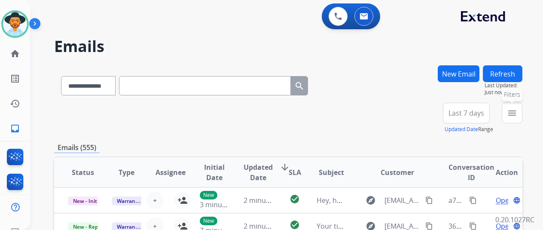
drag, startPoint x: 516, startPoint y: 114, endPoint x: 489, endPoint y: 138, distance: 35.9
click at [516, 115] on mat-icon "menu" at bounding box center [512, 113] width 10 height 10
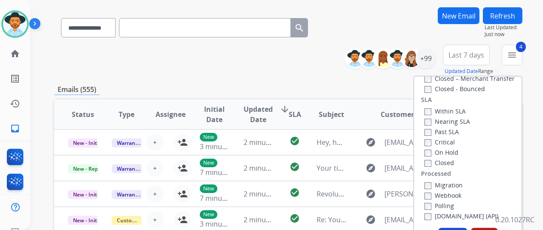
scroll to position [129, 0]
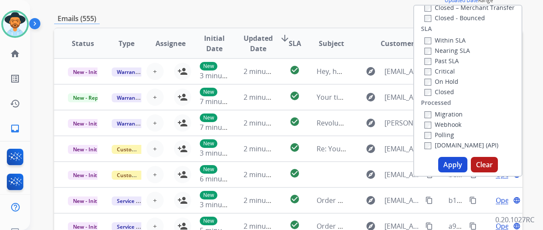
click at [452, 164] on button "Apply" at bounding box center [452, 164] width 29 height 15
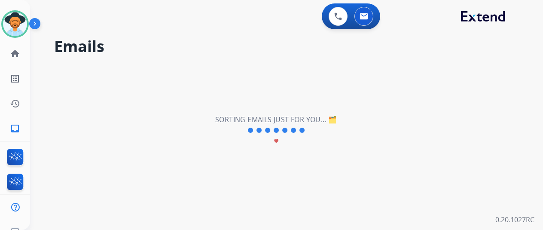
scroll to position [0, 0]
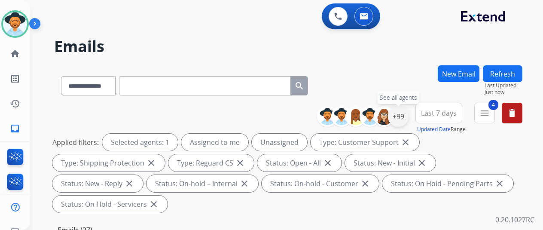
click at [406, 113] on div "+99" at bounding box center [398, 116] width 21 height 21
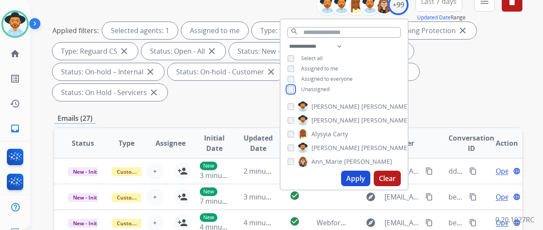
scroll to position [129, 0]
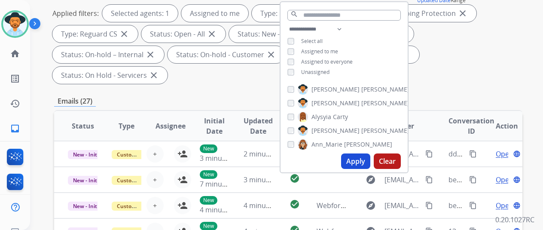
click at [362, 165] on button "Apply" at bounding box center [355, 160] width 29 height 15
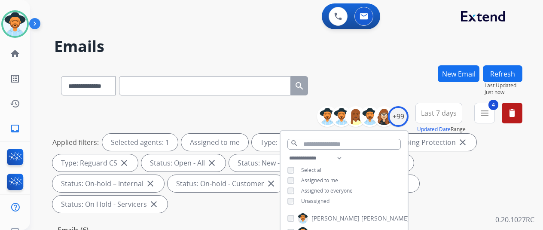
click at [405, 84] on div "**********" at bounding box center [288, 83] width 468 height 37
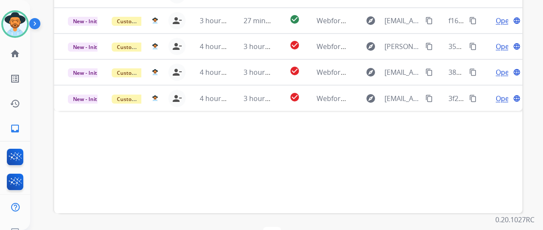
scroll to position [314, 0]
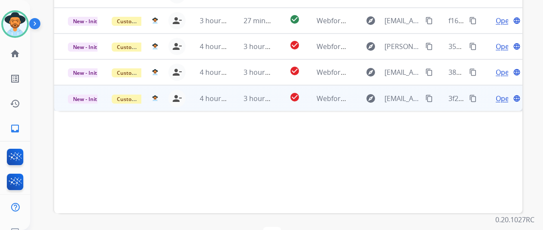
click at [500, 93] on span "Open" at bounding box center [505, 98] width 18 height 10
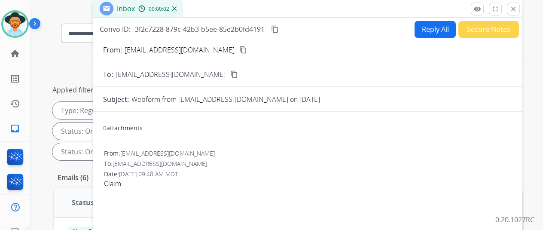
scroll to position [0, 0]
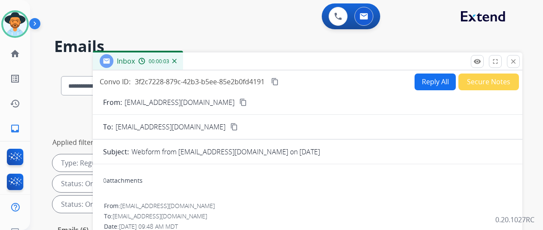
click at [239, 104] on mat-icon "content_copy" at bounding box center [243, 102] width 8 height 8
click at [279, 82] on mat-icon "content_copy" at bounding box center [275, 82] width 8 height 8
click at [427, 76] on button "Reply All" at bounding box center [435, 81] width 41 height 17
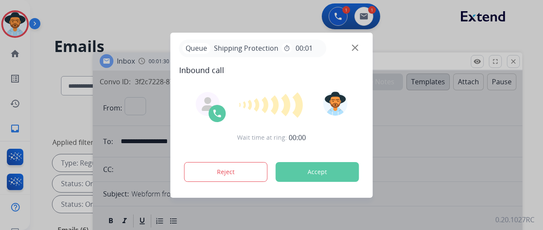
select select "**********"
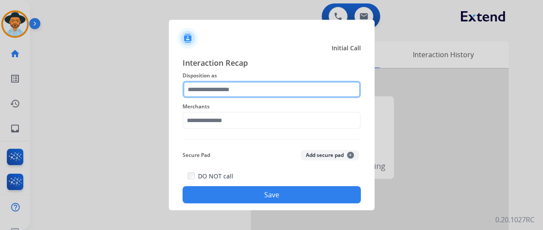
click at [203, 92] on input "text" at bounding box center [272, 89] width 178 height 17
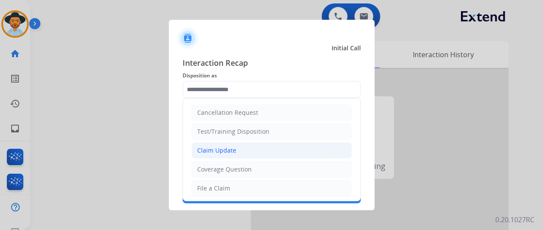
click at [221, 153] on div "Claim Update" at bounding box center [216, 150] width 39 height 9
type input "**********"
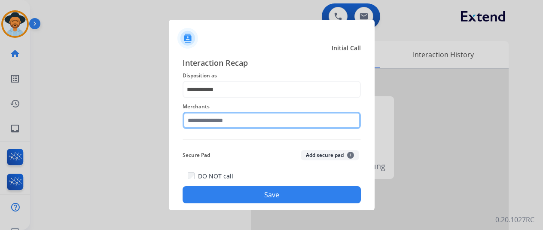
click at [203, 122] on input "text" at bounding box center [272, 120] width 178 height 17
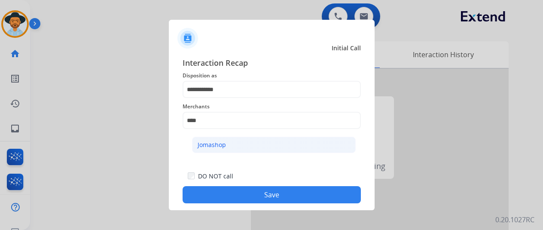
click at [225, 144] on li "Jomashop" at bounding box center [274, 145] width 164 height 16
type input "********"
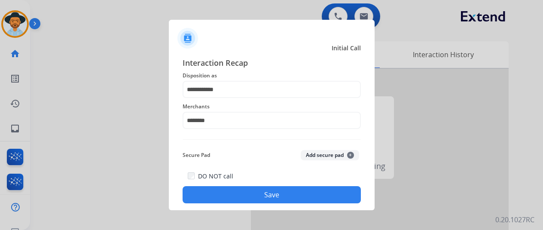
click at [259, 194] on button "Save" at bounding box center [272, 194] width 178 height 17
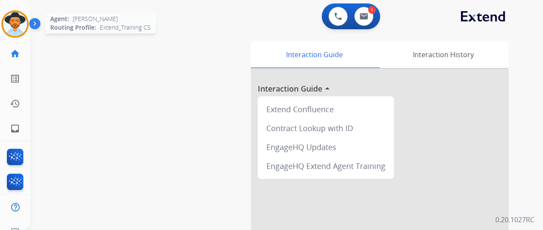
click at [12, 27] on img at bounding box center [15, 24] width 24 height 24
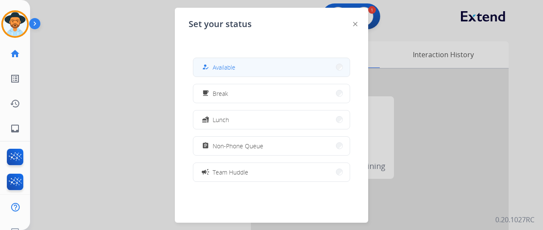
click at [261, 69] on button "how_to_reg Available" at bounding box center [271, 67] width 156 height 18
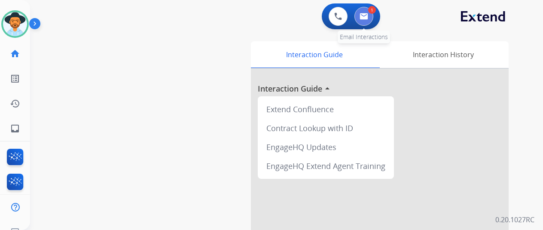
click at [364, 13] on img at bounding box center [364, 16] width 9 height 7
select select "**********"
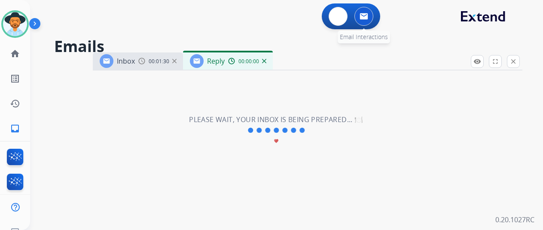
select select "**********"
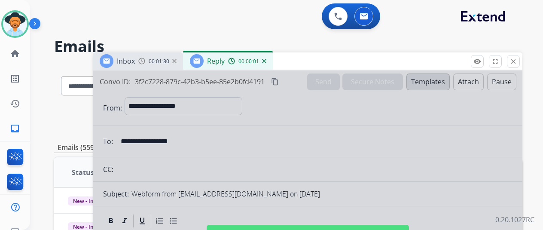
click at [283, 120] on div at bounding box center [308, 230] width 430 height 321
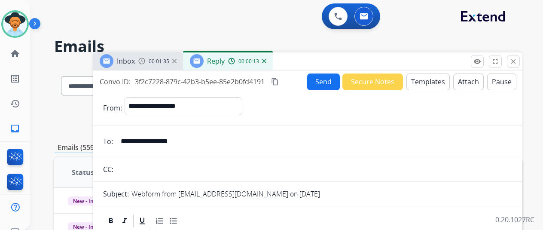
click at [424, 79] on button "Templates" at bounding box center [427, 81] width 43 height 17
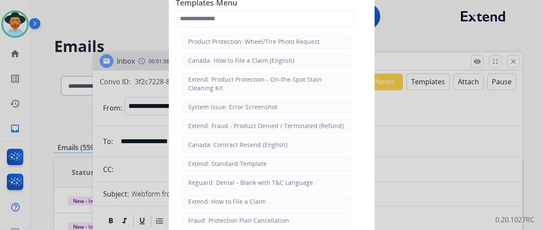
click at [213, 164] on div "Extend: Standard Template" at bounding box center [227, 163] width 79 height 9
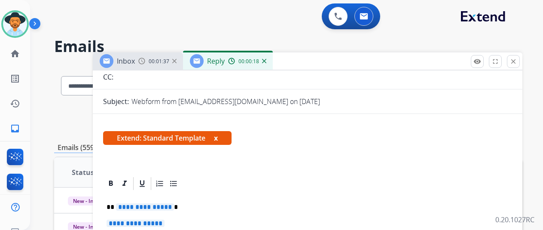
scroll to position [172, 0]
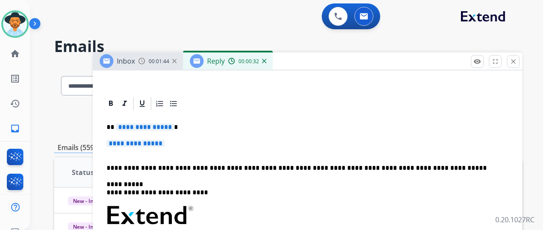
click at [174, 126] on span "**********" at bounding box center [145, 126] width 58 height 7
click at [165, 145] on span "**********" at bounding box center [136, 143] width 58 height 7
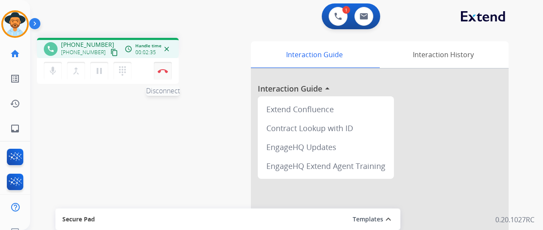
click at [163, 73] on img at bounding box center [163, 71] width 10 height 4
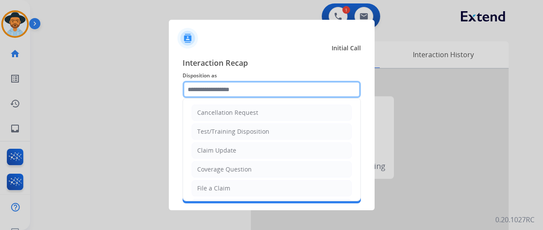
click at [195, 85] on input "text" at bounding box center [272, 89] width 178 height 17
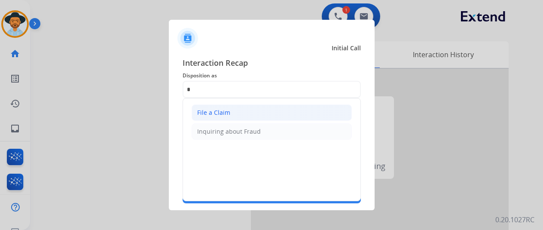
click at [207, 109] on div "File a Claim" at bounding box center [213, 112] width 33 height 9
type input "**********"
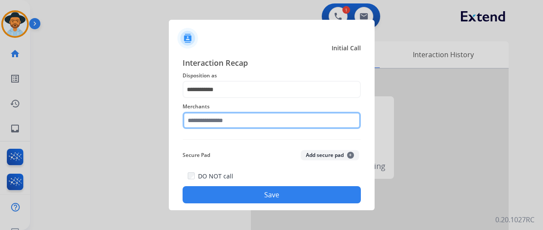
click at [200, 119] on input "text" at bounding box center [272, 120] width 178 height 17
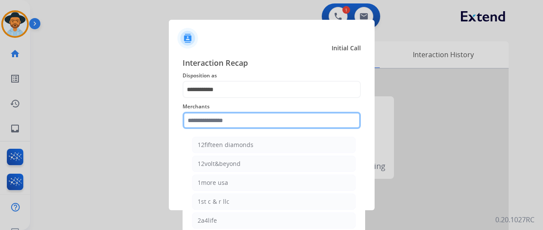
type input "*"
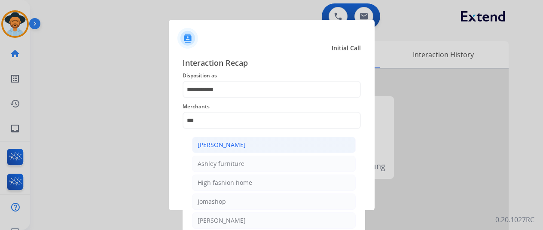
click at [247, 142] on li "[PERSON_NAME]" at bounding box center [274, 145] width 164 height 16
type input "**********"
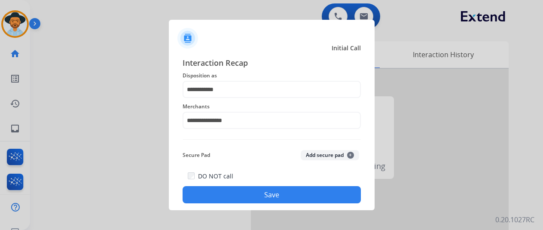
click at [239, 189] on button "Save" at bounding box center [272, 194] width 178 height 17
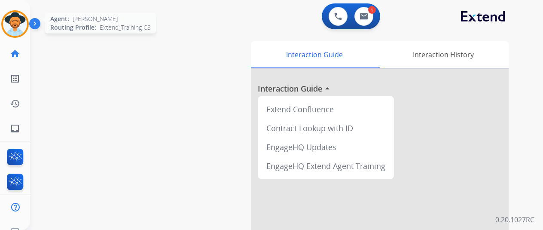
click at [17, 22] on img at bounding box center [15, 24] width 24 height 24
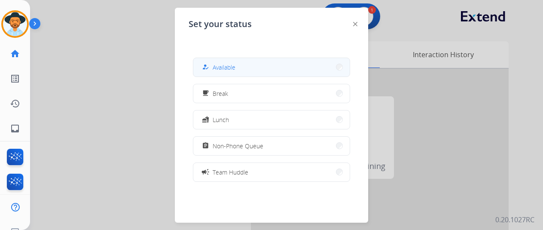
click at [230, 67] on span "Available" at bounding box center [224, 67] width 23 height 9
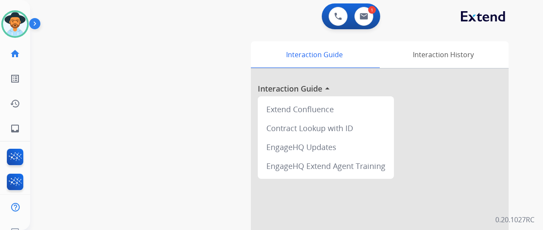
drag, startPoint x: 86, startPoint y: 114, endPoint x: 116, endPoint y: 64, distance: 58.2
click at [95, 101] on div "swap_horiz Break voice bridge close_fullscreen Connect 3-Way Call merge_type Se…" at bounding box center [276, 210] width 492 height 358
click at [364, 13] on img at bounding box center [364, 16] width 9 height 7
select select "**********"
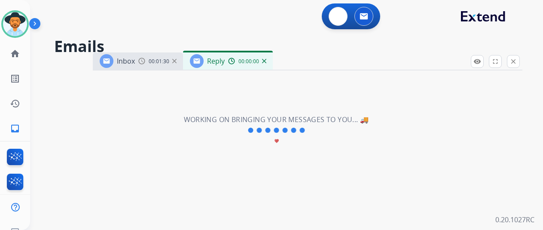
select select "**********"
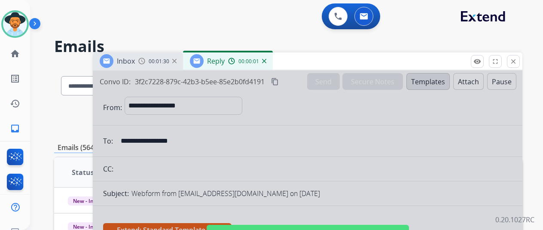
click at [223, 133] on div at bounding box center [308, 230] width 430 height 321
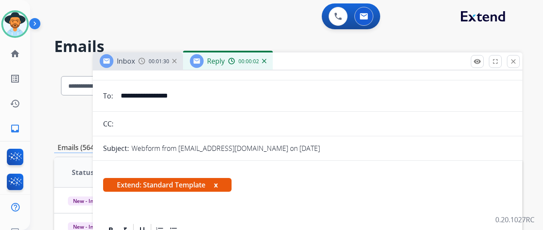
scroll to position [129, 0]
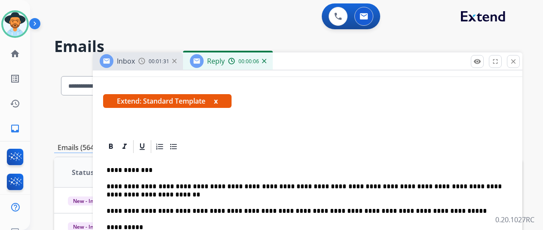
click at [136, 192] on p "**********" at bounding box center [304, 191] width 395 height 16
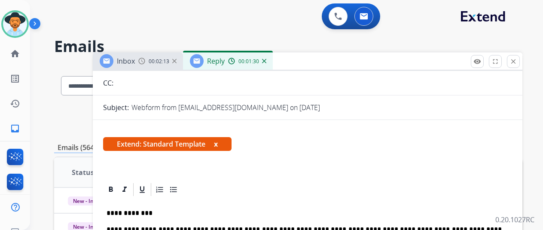
scroll to position [0, 0]
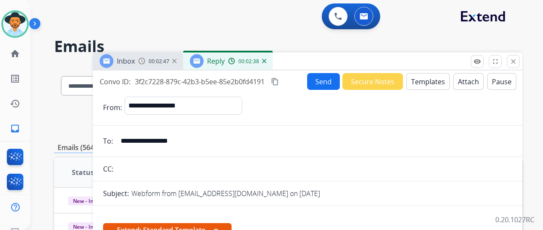
click at [467, 82] on button "Attach" at bounding box center [468, 81] width 31 height 17
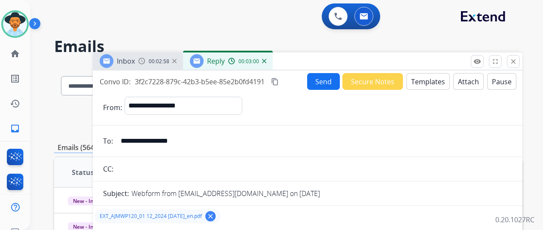
click at [320, 81] on button "Send" at bounding box center [323, 81] width 33 height 17
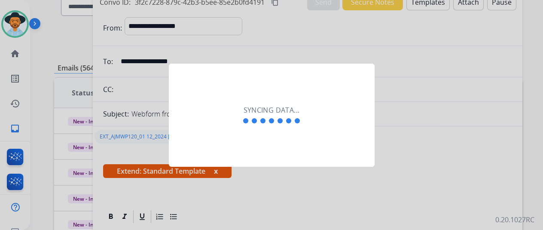
scroll to position [129, 0]
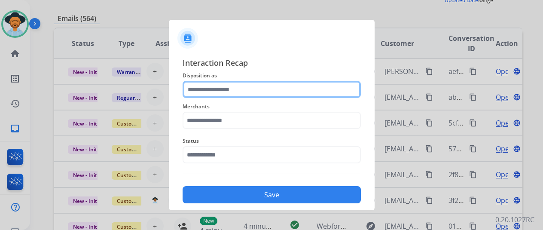
click at [217, 92] on input "text" at bounding box center [272, 89] width 178 height 17
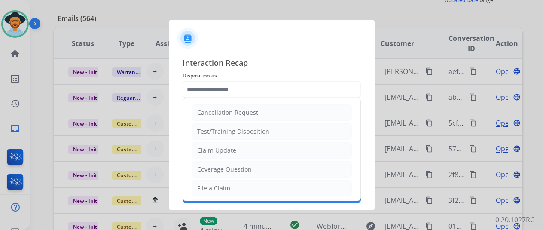
click at [211, 145] on li "Claim Update" at bounding box center [272, 150] width 160 height 16
type input "**********"
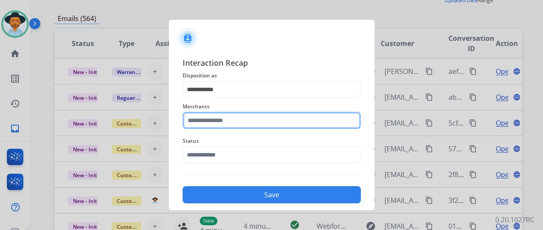
click at [216, 121] on input "text" at bounding box center [272, 120] width 178 height 17
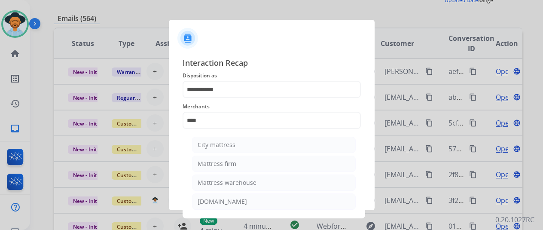
click at [226, 164] on div "Mattress firm" at bounding box center [217, 163] width 39 height 9
type input "**********"
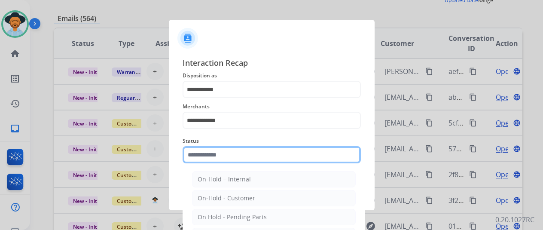
click at [222, 158] on input "text" at bounding box center [272, 154] width 178 height 17
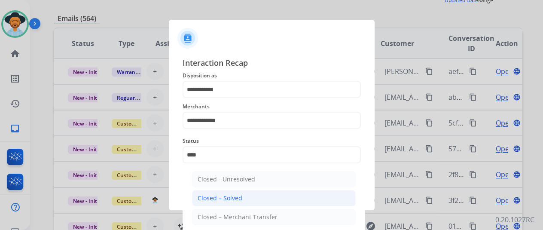
click at [239, 195] on div "Closed – Solved" at bounding box center [220, 198] width 45 height 9
type input "**********"
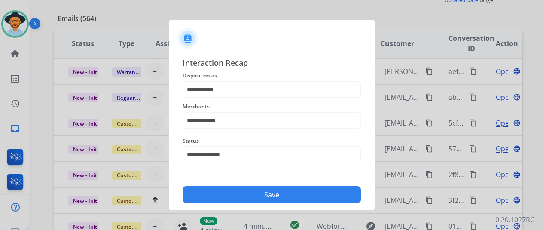
click at [244, 196] on button "Save" at bounding box center [272, 194] width 178 height 17
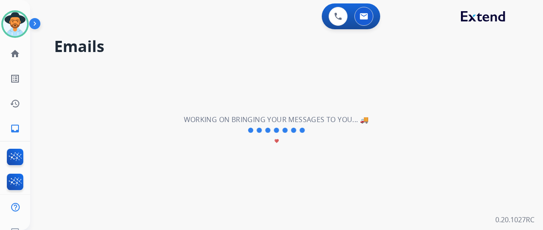
scroll to position [0, 0]
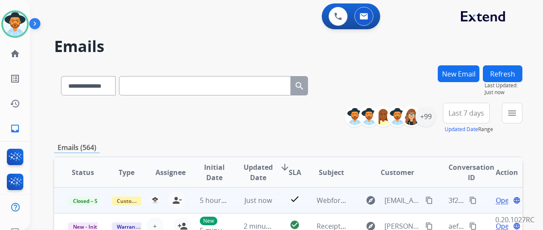
click at [505, 200] on span "Open" at bounding box center [505, 200] width 18 height 10
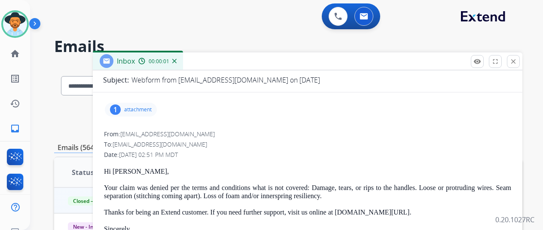
scroll to position [113, 0]
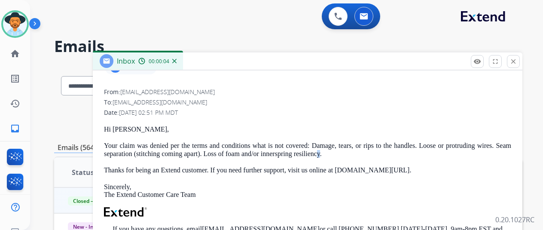
click at [327, 153] on p "Your claim was denied per the terms and conditions what is not covered: Damage,…" at bounding box center [307, 150] width 407 height 16
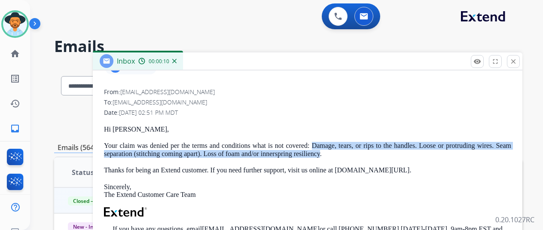
drag, startPoint x: 327, startPoint y: 153, endPoint x: 318, endPoint y: 140, distance: 16.0
click at [317, 140] on div "Hi [PERSON_NAME], Your claim was denied per the terms and conditions what is no…" at bounding box center [307, 226] width 407 height 202
copy p "Damage, tears, or rips to the handles. Loose or protruding wires. Seam separati…"
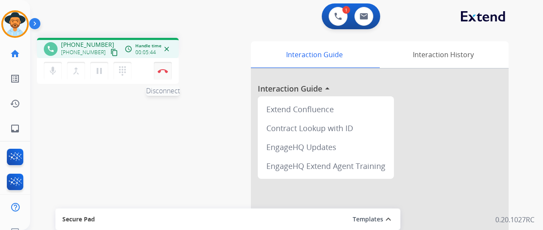
click at [161, 73] on button "Disconnect" at bounding box center [163, 71] width 18 height 18
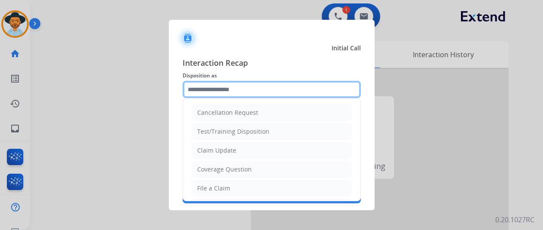
click at [203, 91] on input "text" at bounding box center [272, 89] width 178 height 17
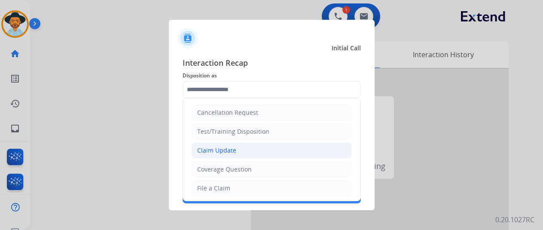
click at [211, 154] on li "Claim Update" at bounding box center [272, 150] width 160 height 16
type input "**********"
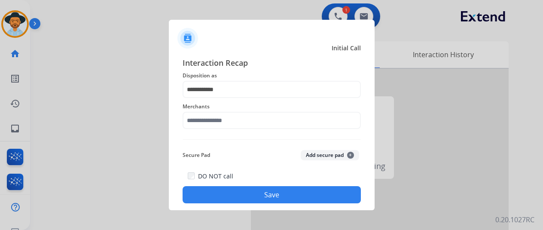
click at [232, 130] on div "Merchants" at bounding box center [272, 115] width 178 height 34
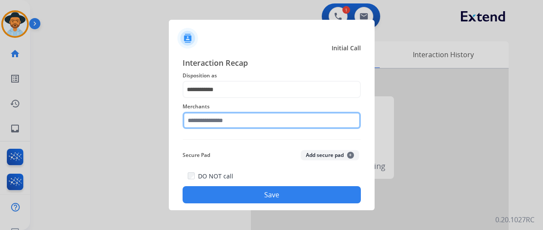
click at [229, 121] on input "text" at bounding box center [272, 120] width 178 height 17
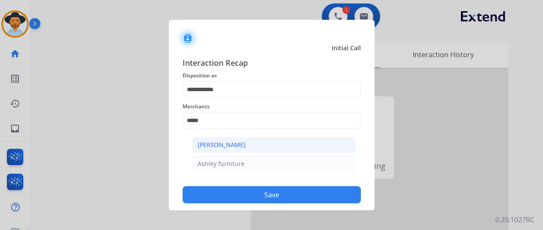
click at [248, 145] on li "[PERSON_NAME]" at bounding box center [274, 145] width 164 height 16
type input "**********"
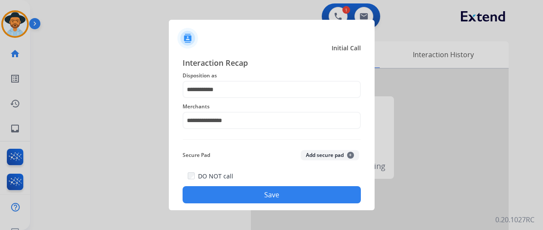
click at [279, 197] on button "Save" at bounding box center [272, 194] width 178 height 17
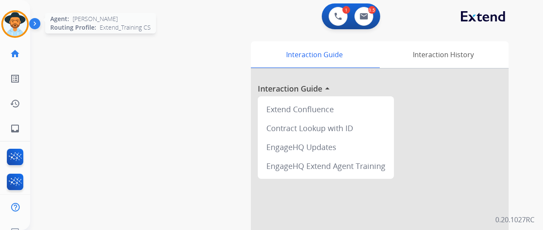
click at [14, 22] on img at bounding box center [15, 24] width 24 height 24
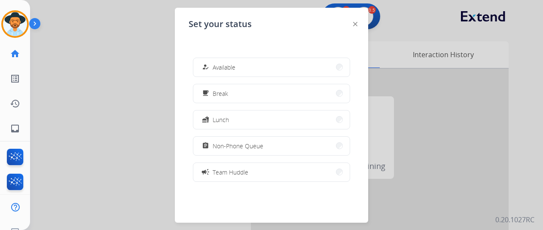
drag, startPoint x: 227, startPoint y: 71, endPoint x: 150, endPoint y: 2, distance: 103.5
click at [227, 67] on span "Available" at bounding box center [224, 67] width 23 height 9
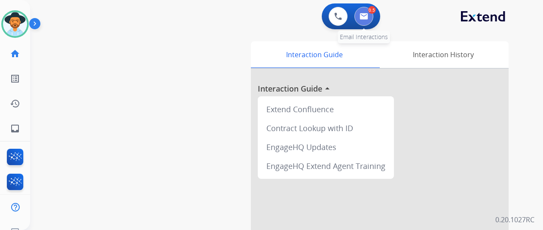
click at [368, 12] on button at bounding box center [363, 16] width 19 height 19
select select "**********"
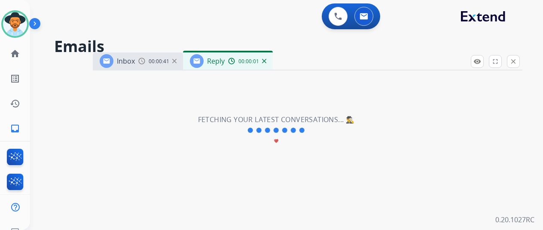
select select "**********"
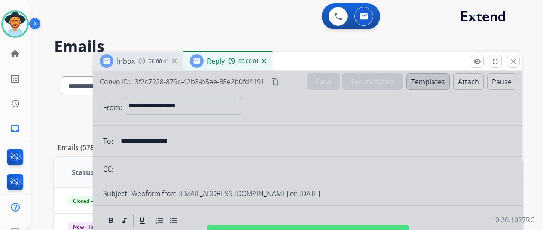
click at [229, 138] on div at bounding box center [308, 230] width 430 height 321
select select
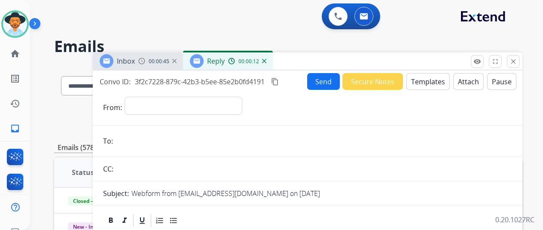
click at [266, 61] on img at bounding box center [264, 61] width 4 height 4
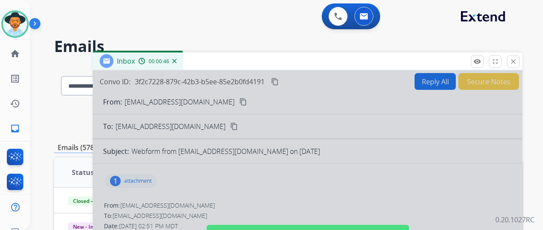
click at [177, 59] on img at bounding box center [174, 61] width 4 height 4
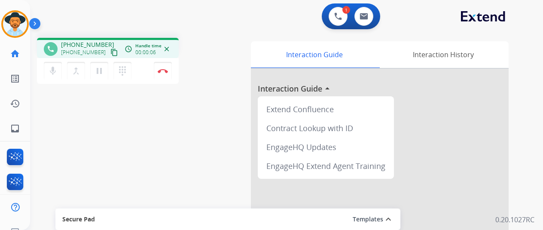
drag, startPoint x: 85, startPoint y: 131, endPoint x: 93, endPoint y: 120, distance: 13.3
click at [86, 130] on div "phone [PHONE_NUMBER] [PHONE_NUMBER] content_copy access_time Call metrics Queue…" at bounding box center [276, 210] width 492 height 358
click at [335, 17] on button at bounding box center [338, 16] width 19 height 19
click at [340, 13] on img at bounding box center [338, 16] width 8 height 8
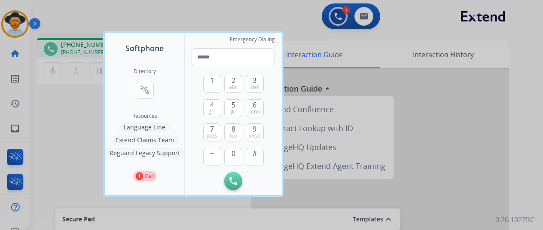
click at [144, 127] on button "Language Line" at bounding box center [144, 127] width 50 height 10
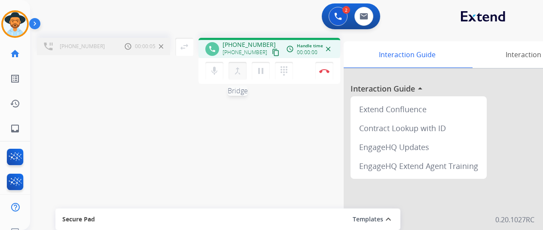
click at [238, 67] on mat-icon "merge_type" at bounding box center [237, 71] width 10 height 10
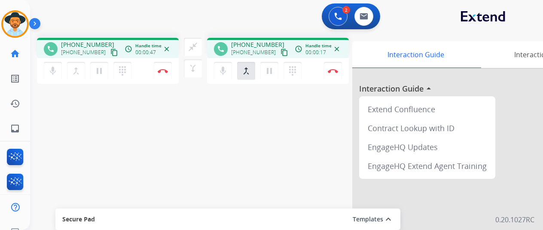
click at [96, 153] on div "phone [PHONE_NUMBER] [PHONE_NUMBER] content_copy access_time Call metrics Queue…" at bounding box center [276, 210] width 492 height 358
click at [16, 129] on mat-icon "inbox" at bounding box center [15, 128] width 10 height 10
select select "**********"
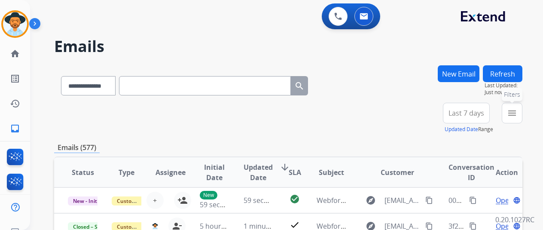
click at [522, 107] on button "menu Filters" at bounding box center [512, 113] width 21 height 21
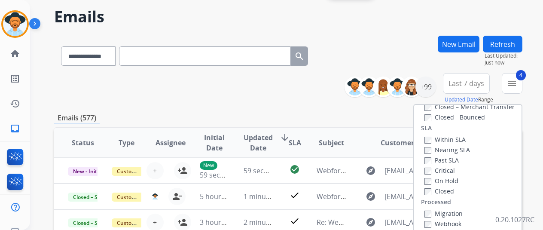
scroll to position [129, 0]
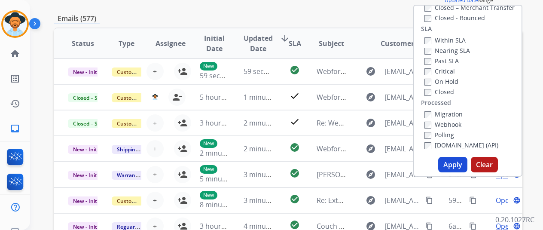
click at [457, 162] on button "Apply" at bounding box center [452, 164] width 29 height 15
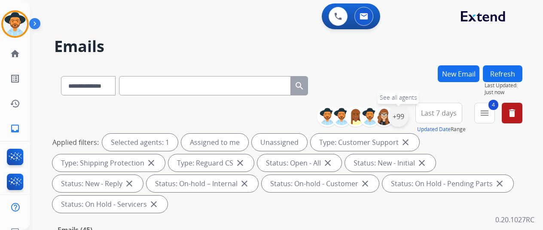
click at [403, 113] on div "+99" at bounding box center [398, 116] width 21 height 21
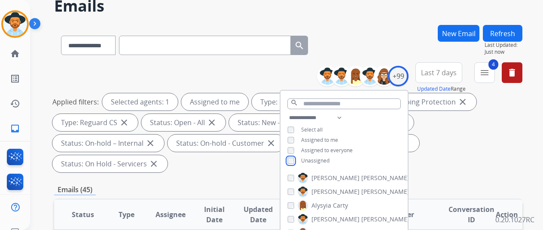
scroll to position [129, 0]
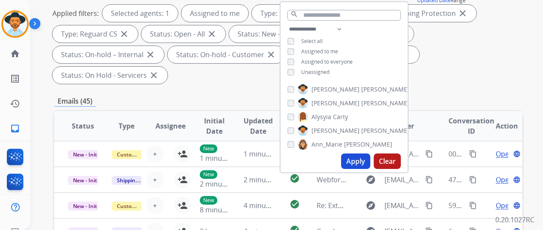
click at [366, 162] on button "Apply" at bounding box center [355, 160] width 29 height 15
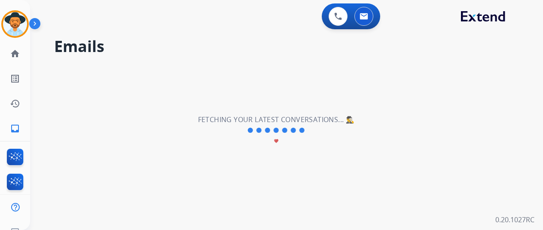
scroll to position [0, 0]
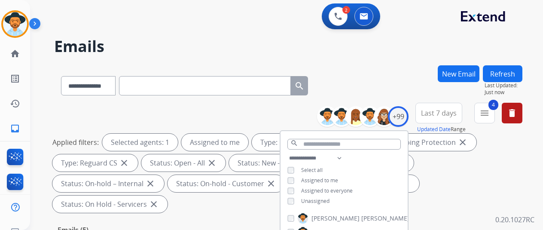
click at [402, 76] on div "**********" at bounding box center [288, 83] width 468 height 37
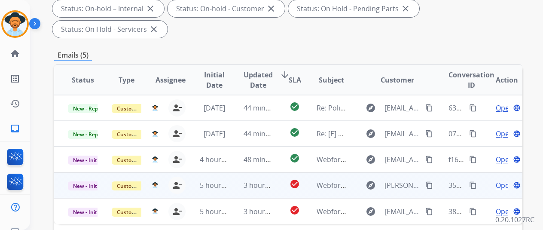
scroll to position [215, 0]
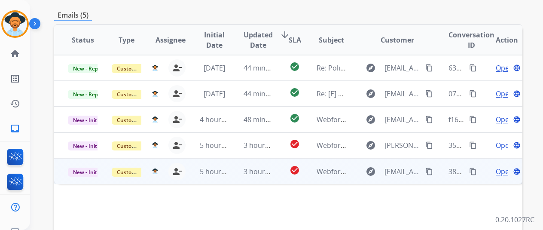
click at [499, 166] on span "Open" at bounding box center [505, 171] width 18 height 10
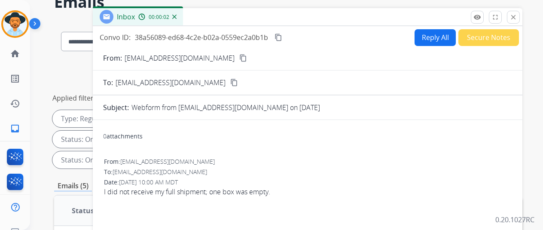
scroll to position [0, 0]
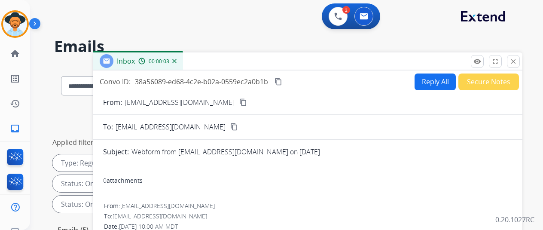
click at [239, 102] on mat-icon "content_copy" at bounding box center [243, 102] width 8 height 8
click at [441, 76] on button "Reply All" at bounding box center [435, 81] width 41 height 17
select select "**********"
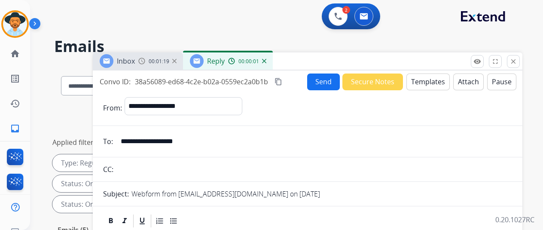
click at [423, 80] on button "Templates" at bounding box center [427, 81] width 43 height 17
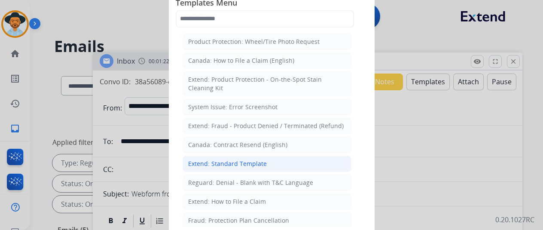
click at [206, 161] on div "Extend: Standard Template" at bounding box center [227, 163] width 79 height 9
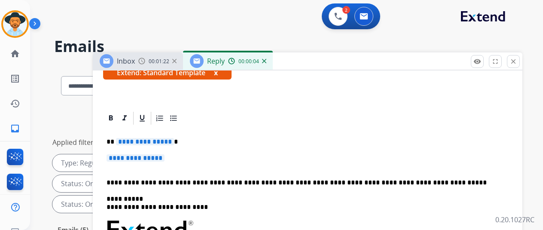
scroll to position [172, 0]
drag, startPoint x: 174, startPoint y: 127, endPoint x: 172, endPoint y: 132, distance: 6.0
click at [174, 138] on span "**********" at bounding box center [145, 141] width 58 height 7
click at [165, 154] on span "**********" at bounding box center [136, 157] width 58 height 7
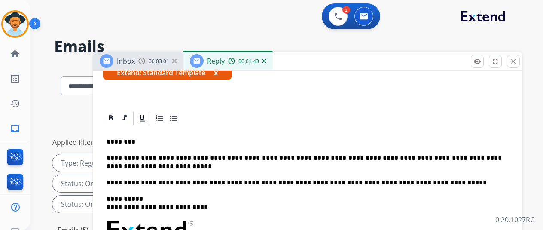
scroll to position [0, 0]
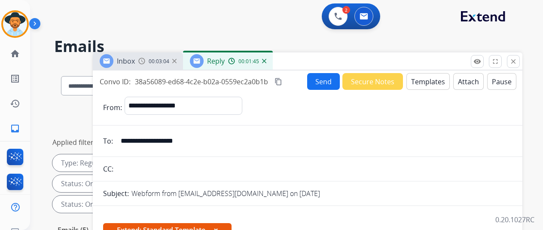
click at [282, 81] on mat-icon "content_copy" at bounding box center [279, 82] width 8 height 8
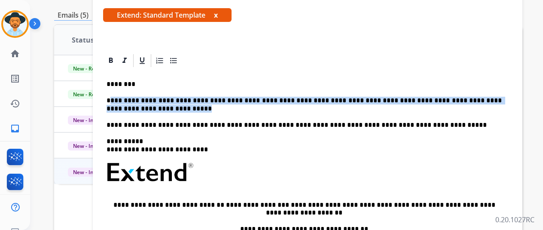
drag, startPoint x: 138, startPoint y: 107, endPoint x: 128, endPoint y: 94, distance: 16.2
click at [125, 95] on div "**********" at bounding box center [307, 194] width 409 height 253
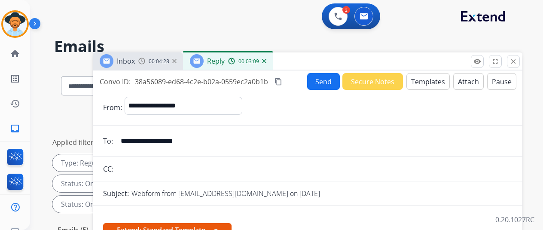
click at [322, 79] on button "Send" at bounding box center [323, 81] width 33 height 17
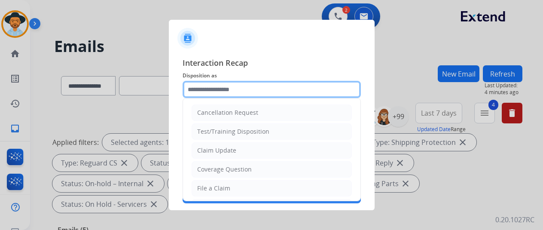
click at [204, 88] on input "text" at bounding box center [272, 89] width 178 height 17
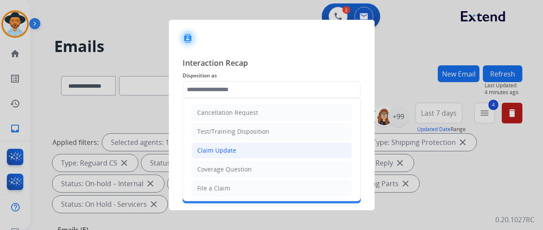
click at [216, 143] on li "Claim Update" at bounding box center [272, 150] width 160 height 16
type input "**********"
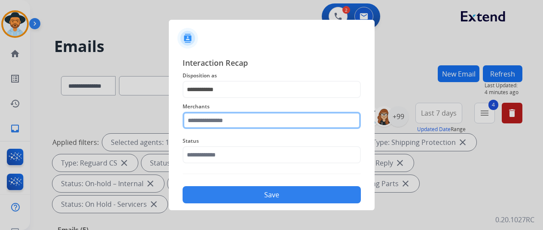
click at [214, 119] on input "text" at bounding box center [272, 120] width 178 height 17
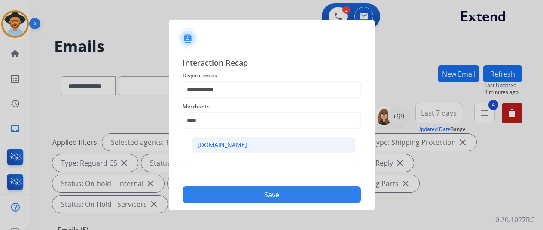
click at [208, 142] on div "[DOMAIN_NAME]" at bounding box center [222, 144] width 49 height 9
type input "**********"
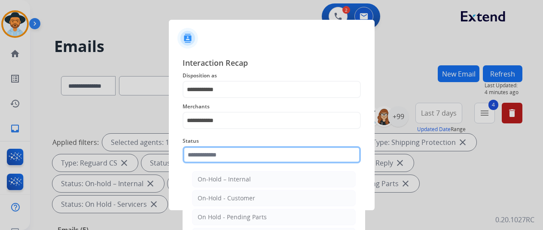
click at [214, 154] on input "text" at bounding box center [272, 154] width 178 height 17
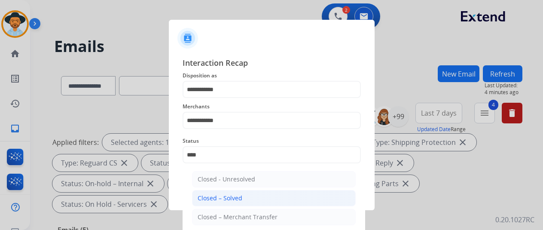
click at [228, 197] on div "Closed – Solved" at bounding box center [220, 198] width 45 height 9
type input "**********"
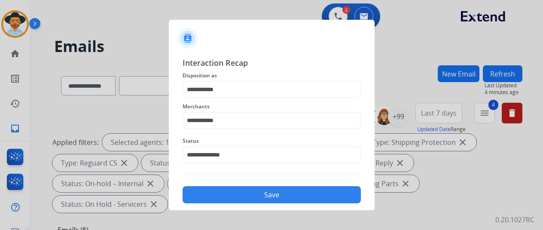
click at [228, 191] on button "Save" at bounding box center [272, 194] width 178 height 17
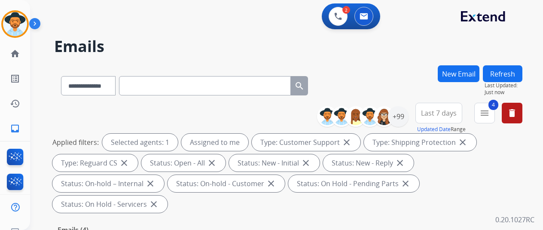
click at [109, 108] on div "**********" at bounding box center [288, 159] width 468 height 113
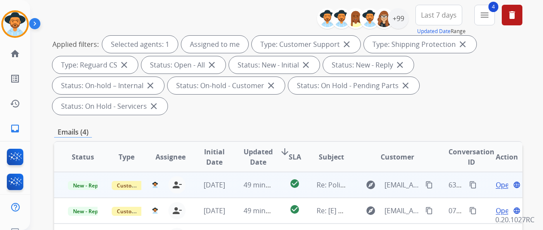
scroll to position [172, 0]
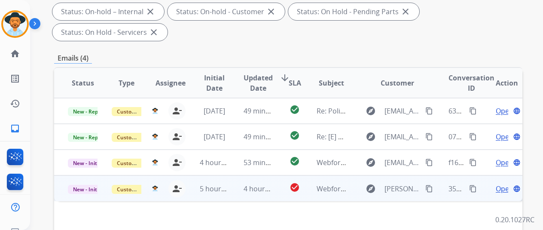
click at [506, 183] on span "Open" at bounding box center [505, 188] width 18 height 10
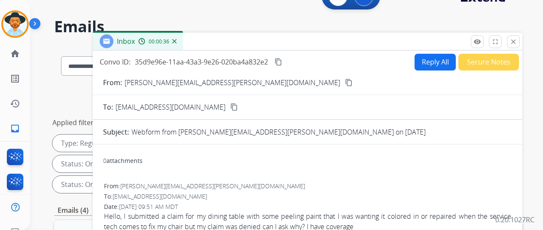
scroll to position [0, 0]
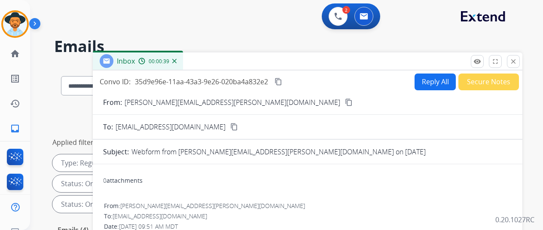
click at [345, 101] on mat-icon "content_copy" at bounding box center [349, 102] width 8 height 8
click at [15, 18] on img at bounding box center [15, 24] width 24 height 24
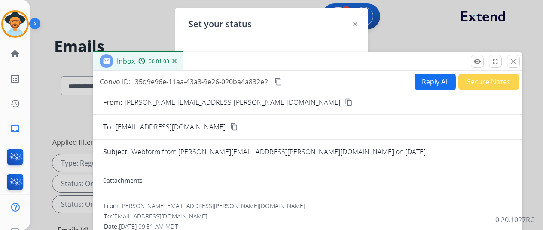
click at [144, 19] on div at bounding box center [271, 115] width 543 height 230
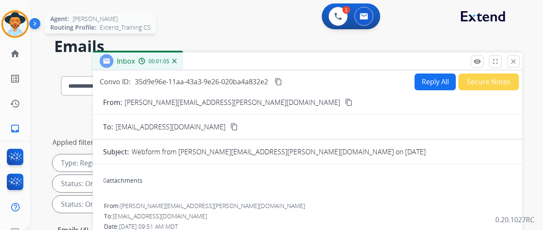
click at [18, 18] on img at bounding box center [15, 24] width 24 height 24
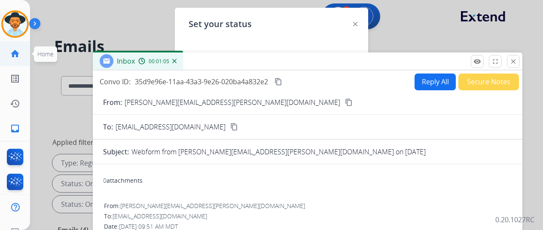
click at [14, 52] on mat-icon "home" at bounding box center [15, 54] width 10 height 10
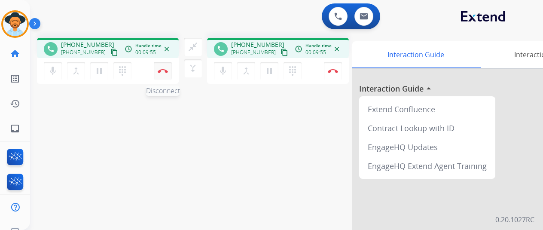
click at [163, 70] on img at bounding box center [163, 71] width 10 height 4
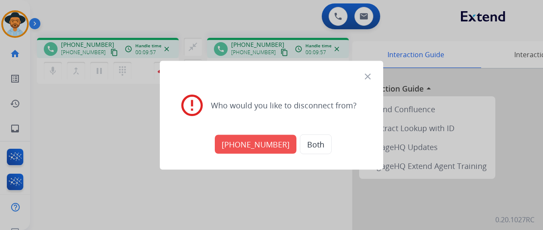
click at [311, 143] on button "Both" at bounding box center [316, 144] width 32 height 20
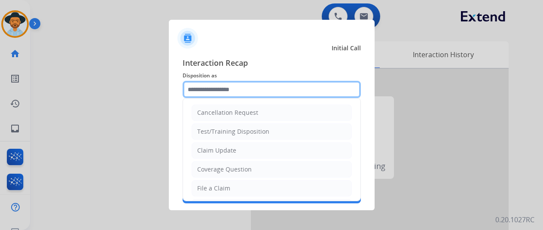
drag, startPoint x: 214, startPoint y: 88, endPoint x: 218, endPoint y: 80, distance: 9.0
click at [214, 88] on input "text" at bounding box center [272, 89] width 178 height 17
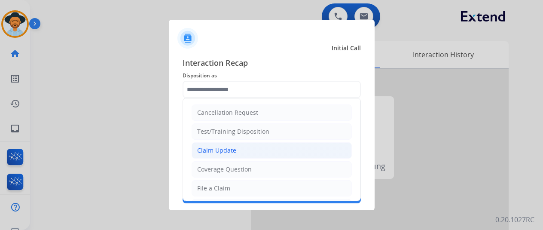
click at [213, 150] on div "Claim Update" at bounding box center [216, 150] width 39 height 9
type input "**********"
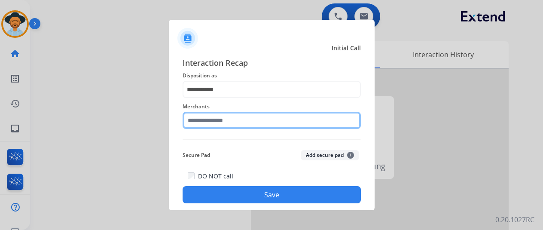
click at [214, 119] on input "text" at bounding box center [272, 120] width 178 height 17
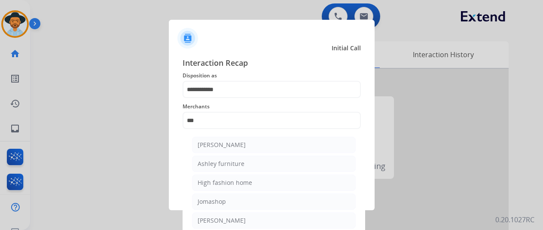
click at [241, 151] on li "[PERSON_NAME]" at bounding box center [274, 145] width 164 height 16
type input "**********"
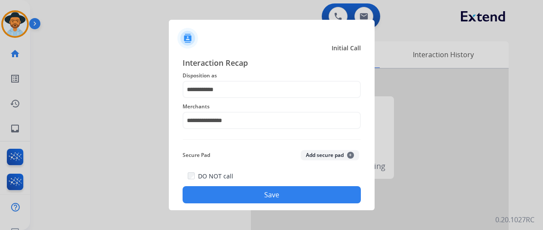
click at [255, 189] on button "Save" at bounding box center [272, 194] width 178 height 17
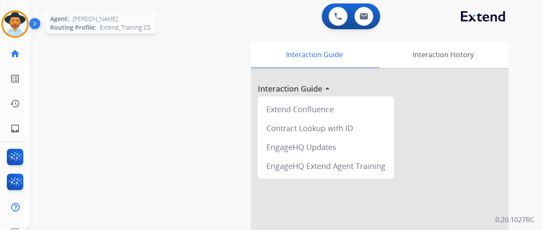
click at [12, 12] on img at bounding box center [15, 24] width 24 height 24
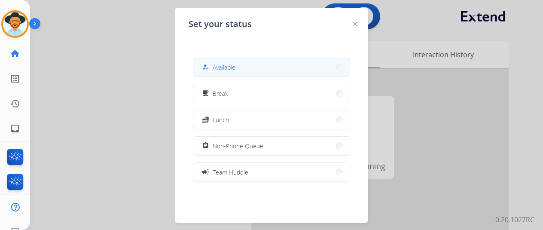
click at [253, 63] on button "how_to_reg Available" at bounding box center [271, 67] width 156 height 18
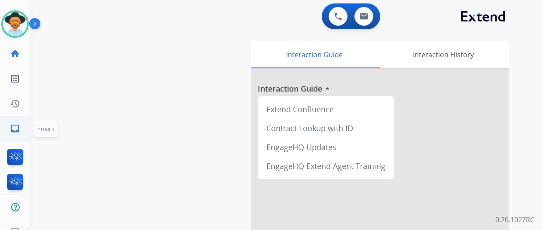
click at [12, 128] on mat-icon "inbox" at bounding box center [15, 128] width 10 height 10
select select "**********"
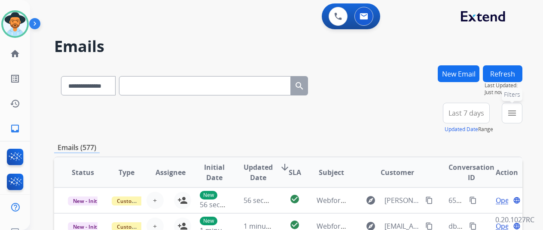
click at [517, 110] on mat-icon "menu" at bounding box center [512, 113] width 10 height 10
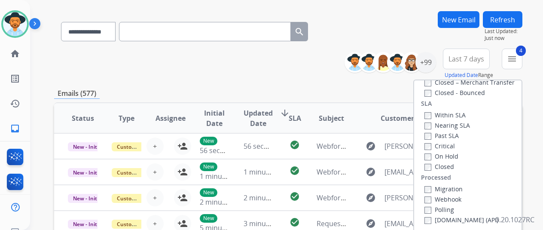
scroll to position [129, 0]
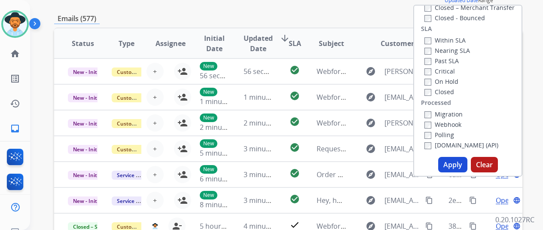
click at [457, 159] on button "Apply" at bounding box center [452, 164] width 29 height 15
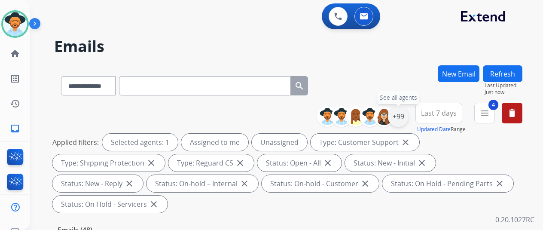
drag, startPoint x: 404, startPoint y: 112, endPoint x: 399, endPoint y: 110, distance: 5.8
click at [404, 112] on div "+99" at bounding box center [398, 116] width 21 height 21
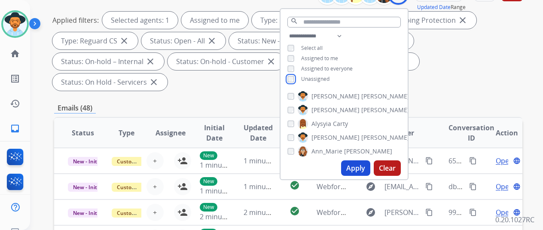
scroll to position [129, 0]
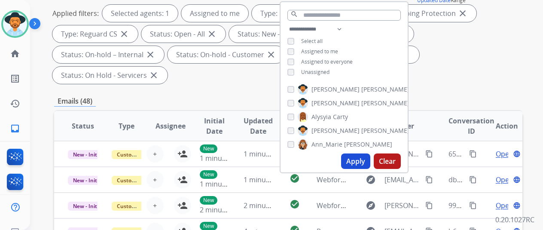
click at [365, 162] on button "Apply" at bounding box center [355, 160] width 29 height 15
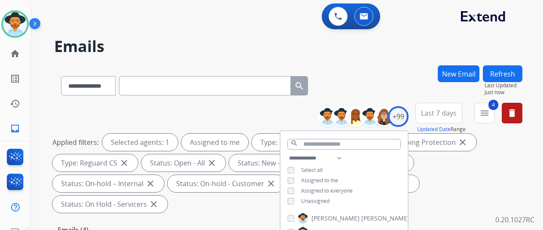
click at [400, 88] on div "**********" at bounding box center [288, 83] width 468 height 37
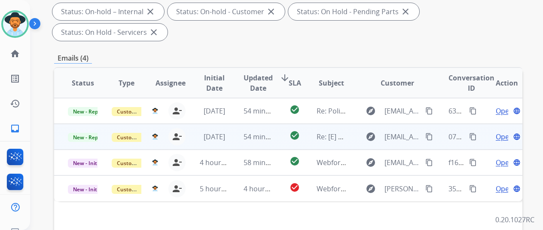
scroll to position [258, 0]
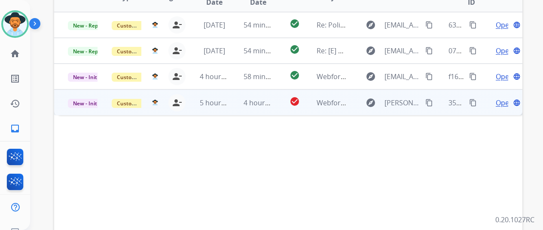
click at [504, 98] on span "Open" at bounding box center [505, 103] width 18 height 10
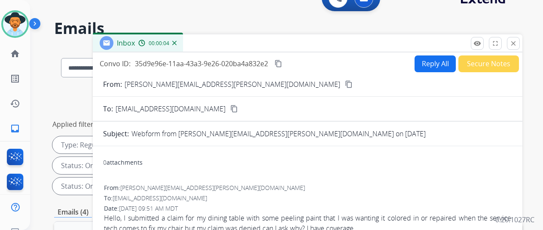
scroll to position [0, 0]
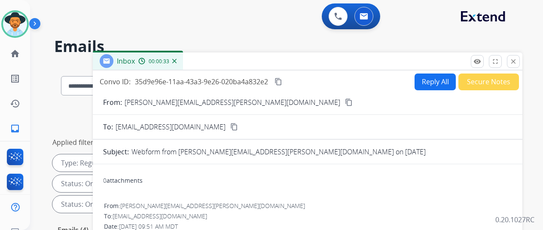
click at [434, 80] on button "Reply All" at bounding box center [435, 81] width 41 height 17
select select "**********"
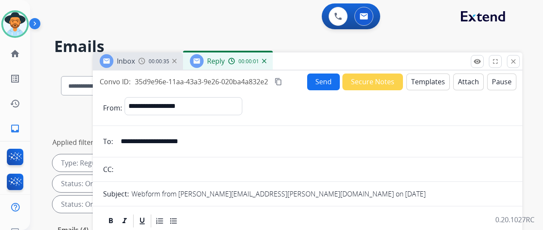
click at [436, 79] on button "Templates" at bounding box center [427, 81] width 43 height 17
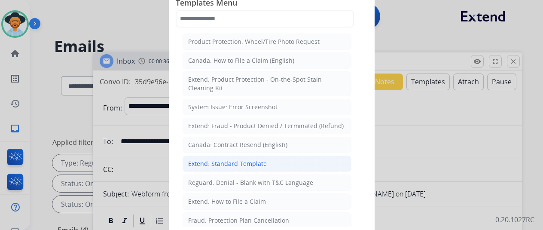
click at [210, 159] on div "Extend: Standard Template" at bounding box center [227, 163] width 79 height 9
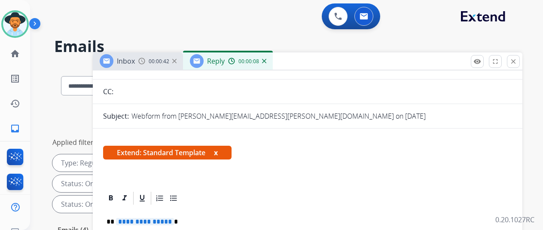
scroll to position [129, 0]
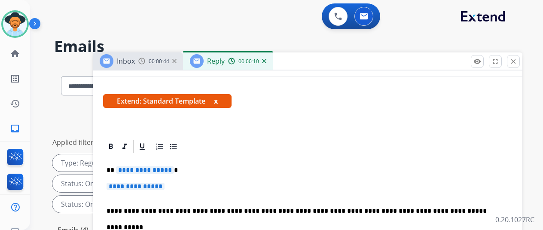
click at [174, 168] on span "**********" at bounding box center [145, 169] width 58 height 7
click at [165, 186] on span "**********" at bounding box center [136, 186] width 58 height 7
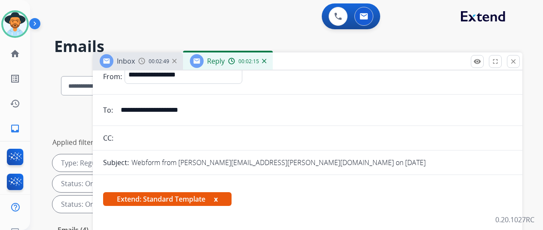
scroll to position [0, 0]
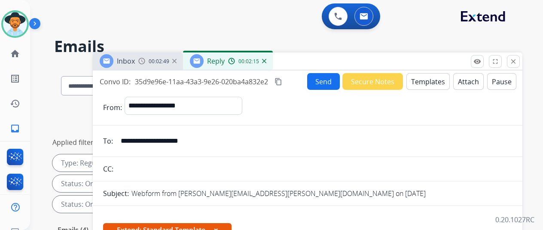
click at [467, 83] on button "Attach" at bounding box center [468, 81] width 31 height 17
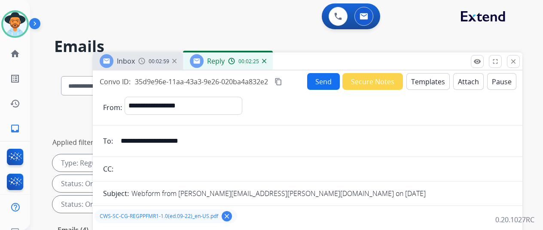
click at [282, 81] on mat-icon "content_copy" at bounding box center [279, 82] width 8 height 8
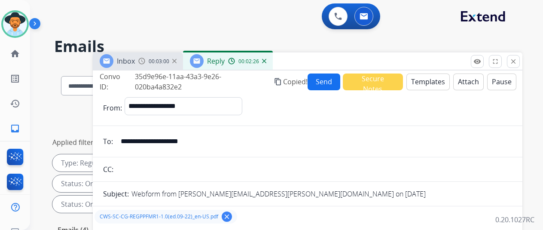
click at [324, 77] on button "Send" at bounding box center [324, 81] width 33 height 17
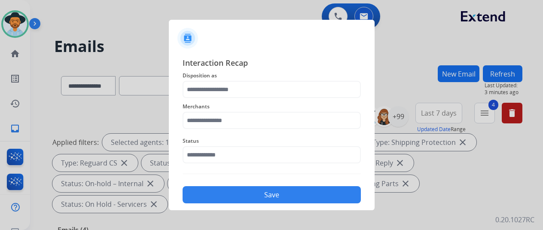
click at [308, 52] on div "Interaction Recap Disposition as Merchants Status Save" at bounding box center [272, 130] width 206 height 160
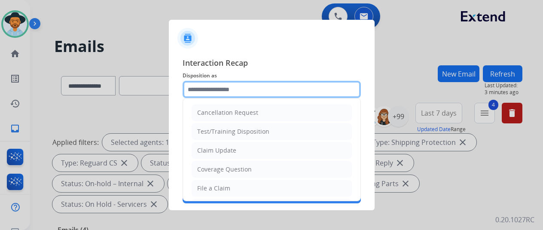
click at [208, 87] on input "text" at bounding box center [272, 89] width 178 height 17
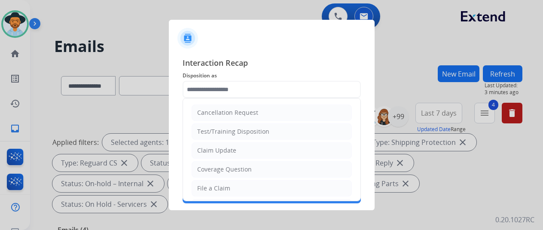
drag, startPoint x: 203, startPoint y: 149, endPoint x: 211, endPoint y: 125, distance: 25.7
click at [203, 148] on div "Claim Update" at bounding box center [216, 150] width 39 height 9
type input "**********"
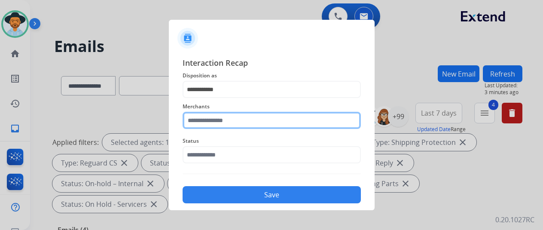
click at [212, 119] on input "text" at bounding box center [272, 120] width 178 height 17
type input "*****"
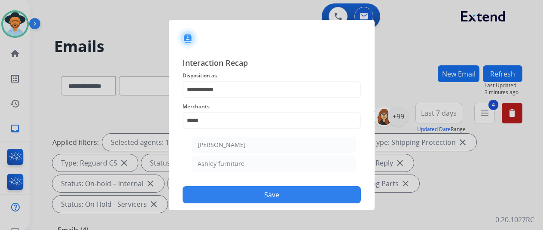
select select "**********"
click at [251, 143] on li "[PERSON_NAME]" at bounding box center [274, 145] width 164 height 16
type input "**********"
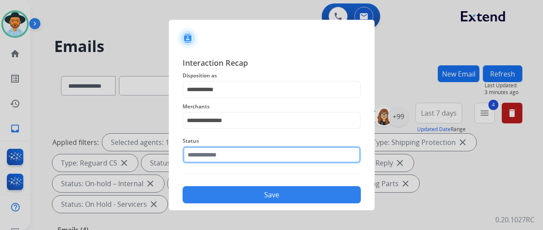
click at [242, 158] on input "text" at bounding box center [272, 154] width 178 height 17
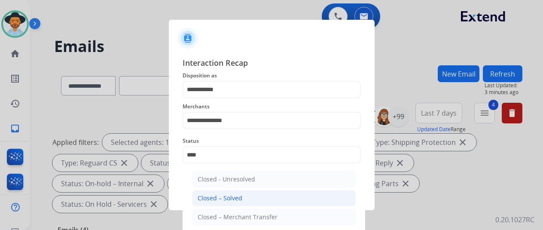
click at [242, 194] on li "Closed – Solved" at bounding box center [274, 198] width 164 height 16
type input "**********"
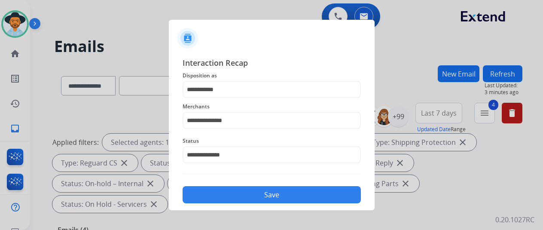
click at [249, 199] on button "Save" at bounding box center [272, 194] width 178 height 17
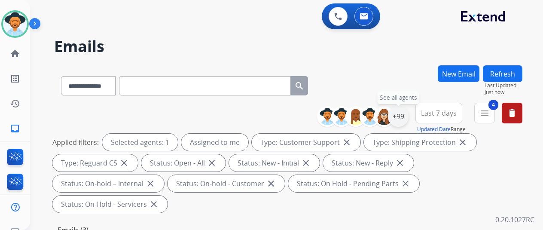
click at [409, 111] on div "+99" at bounding box center [398, 116] width 21 height 21
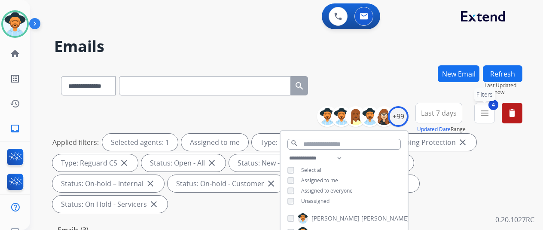
click at [489, 111] on mat-icon "menu" at bounding box center [484, 113] width 10 height 10
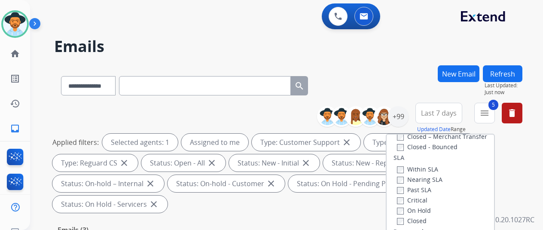
scroll to position [172, 0]
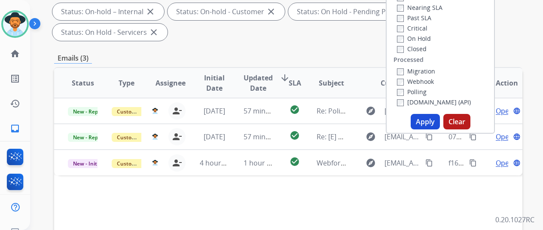
click at [427, 120] on button "Apply" at bounding box center [425, 121] width 29 height 15
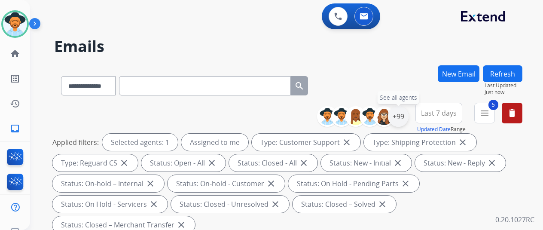
click at [408, 118] on div "+99" at bounding box center [398, 116] width 21 height 21
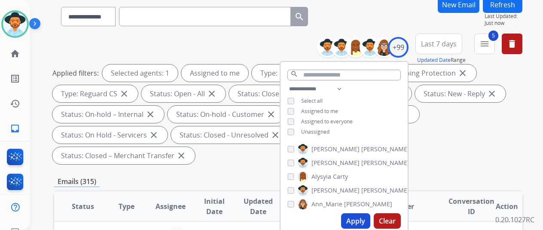
scroll to position [129, 0]
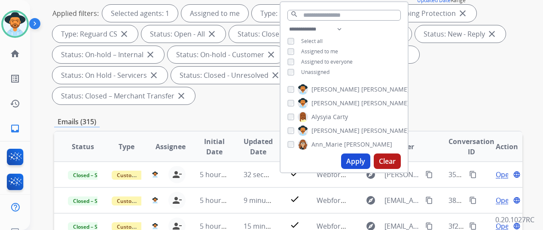
click at [358, 160] on button "Apply" at bounding box center [355, 160] width 29 height 15
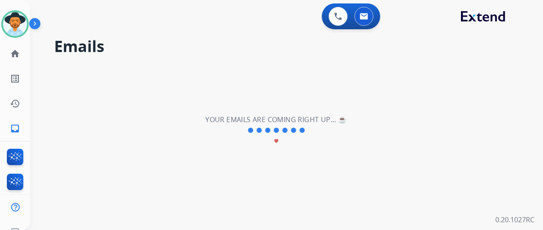
scroll to position [0, 0]
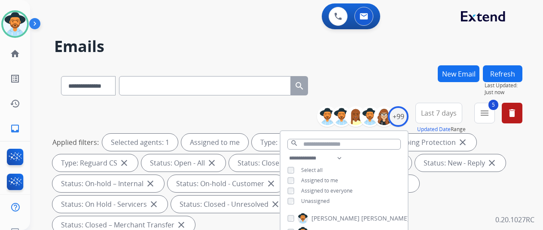
click at [388, 92] on div "**********" at bounding box center [288, 83] width 468 height 37
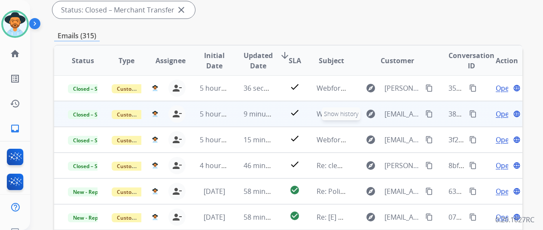
scroll to position [1, 0]
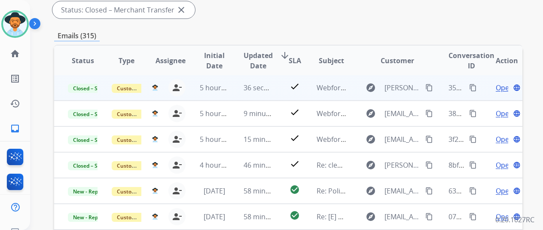
click at [498, 88] on span "Open" at bounding box center [505, 87] width 18 height 10
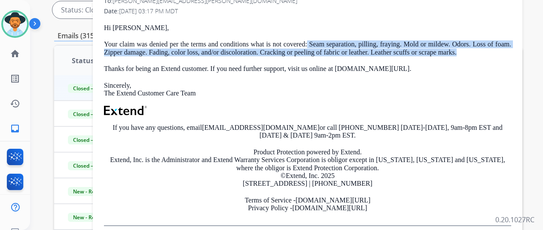
drag, startPoint x: 483, startPoint y: 52, endPoint x: 320, endPoint y: 39, distance: 163.8
click at [320, 39] on div "Hi [PERSON_NAME], Your claim was denied per the terms and conditions what is no…" at bounding box center [307, 125] width 407 height 202
copy p "Seam separation, pilling, fraying. Mold or mildew. Odors. Loss of foam. Zipper …"
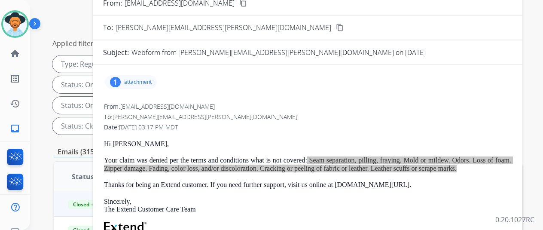
scroll to position [43, 0]
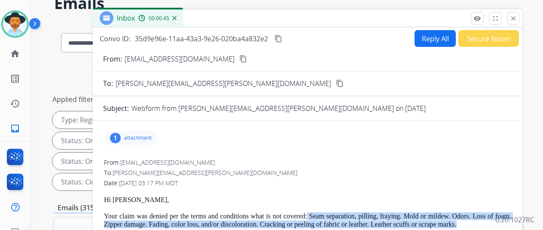
drag, startPoint x: 522, startPoint y: 20, endPoint x: 505, endPoint y: 4, distance: 23.1
click at [517, 19] on mat-icon "close" at bounding box center [514, 19] width 8 height 8
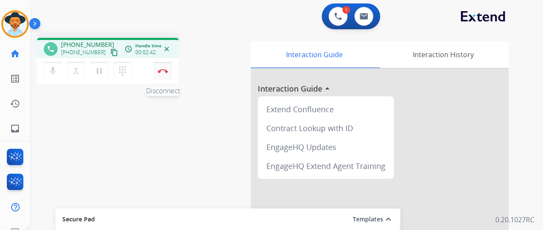
click at [163, 73] on button "Disconnect" at bounding box center [163, 71] width 18 height 18
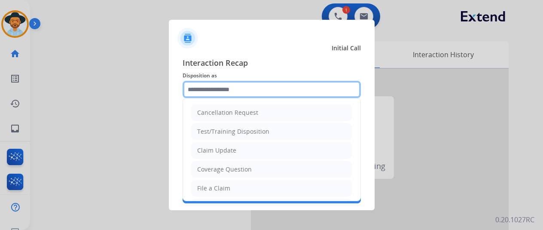
click at [197, 87] on input "text" at bounding box center [272, 89] width 178 height 17
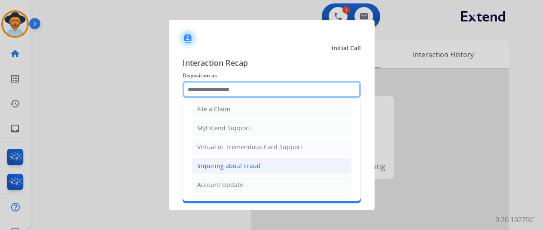
scroll to position [86, 0]
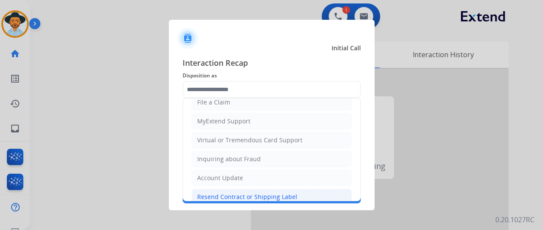
click at [203, 192] on div "Resend Contract or Shipping Label" at bounding box center [247, 196] width 100 height 9
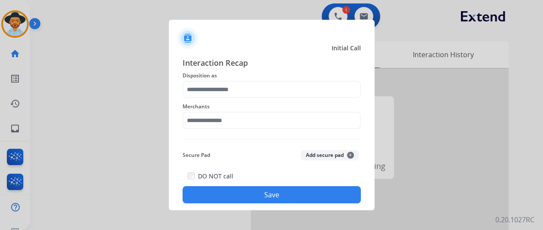
type input "**********"
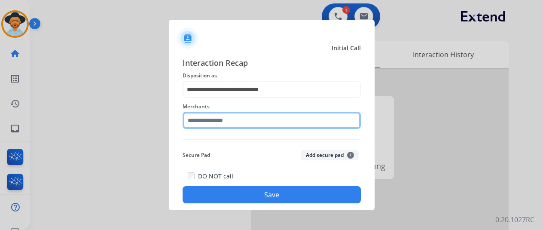
click at [199, 120] on input "text" at bounding box center [272, 120] width 178 height 17
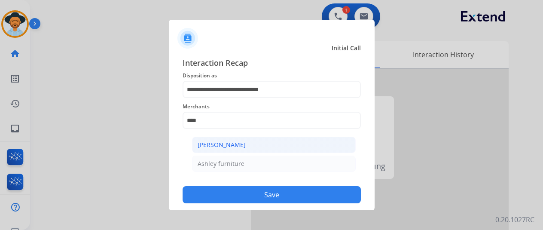
click at [244, 143] on div "[PERSON_NAME]" at bounding box center [222, 144] width 48 height 9
type input "**********"
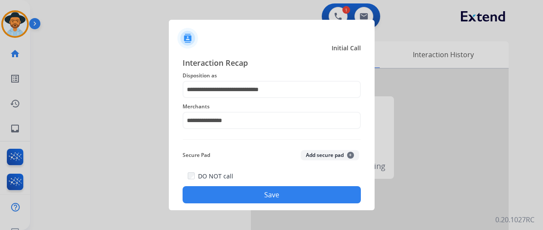
click at [267, 195] on button "Save" at bounding box center [272, 194] width 178 height 17
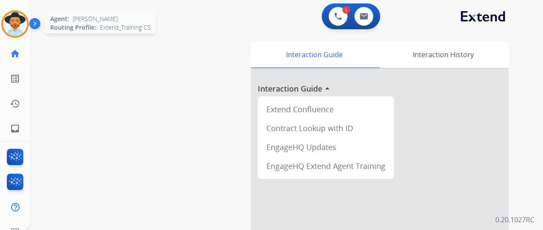
click at [17, 24] on img at bounding box center [15, 24] width 24 height 24
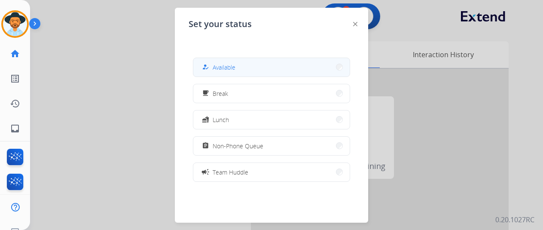
click at [227, 69] on span "Available" at bounding box center [224, 67] width 23 height 9
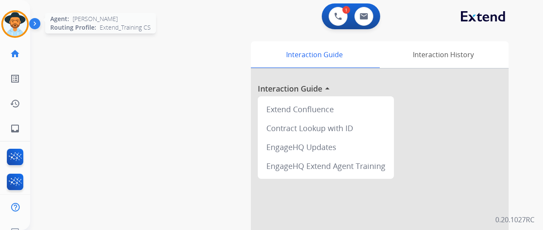
click at [18, 19] on img at bounding box center [15, 24] width 24 height 24
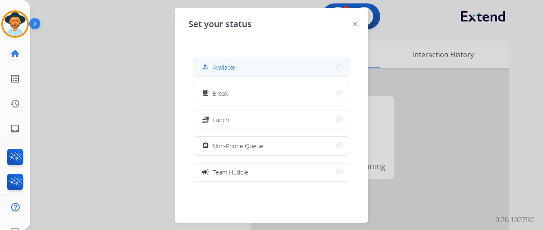
click at [234, 65] on span "Available" at bounding box center [224, 67] width 23 height 9
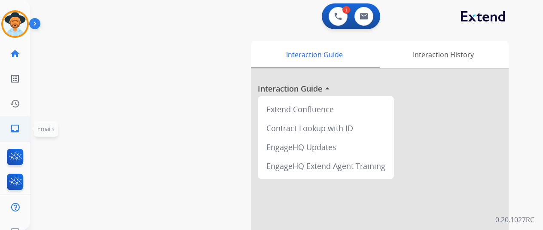
click at [20, 128] on link "inbox Emails" at bounding box center [15, 128] width 24 height 24
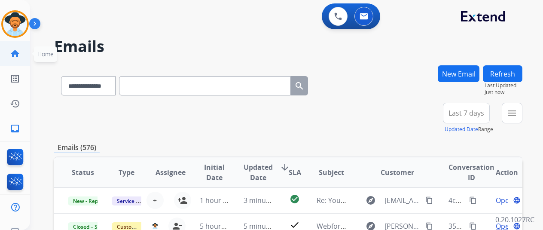
click at [18, 56] on mat-icon "home" at bounding box center [15, 54] width 10 height 10
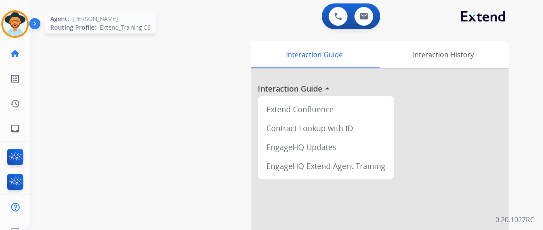
click at [9, 17] on img at bounding box center [15, 24] width 24 height 24
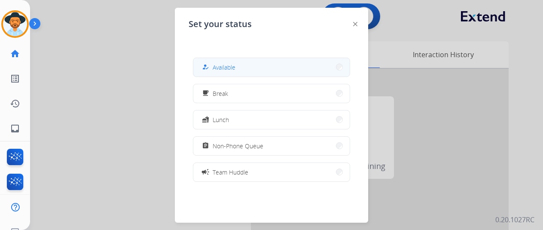
click at [230, 67] on span "Available" at bounding box center [224, 67] width 23 height 9
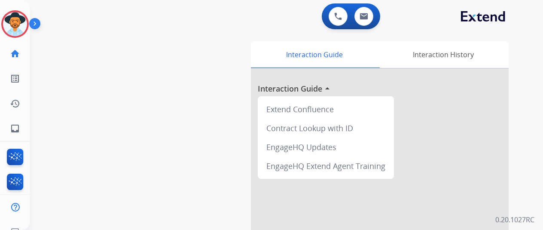
click at [13, 19] on img at bounding box center [15, 24] width 24 height 24
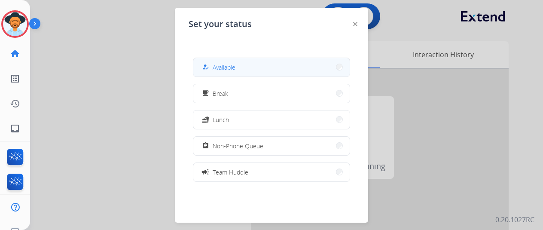
click at [248, 68] on button "how_to_reg Available" at bounding box center [271, 67] width 156 height 18
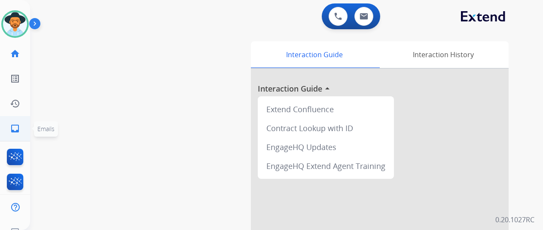
click at [19, 126] on mat-icon "inbox" at bounding box center [15, 128] width 10 height 10
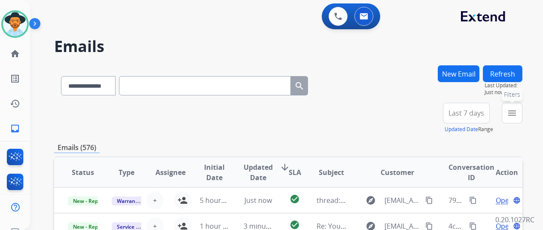
drag, startPoint x: 517, startPoint y: 108, endPoint x: 511, endPoint y: 115, distance: 9.1
click at [517, 108] on mat-icon "menu" at bounding box center [512, 113] width 10 height 10
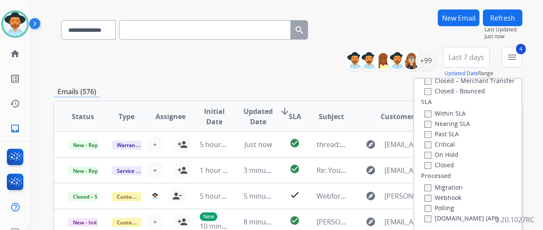
scroll to position [129, 0]
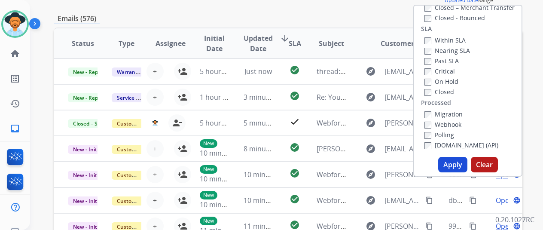
click at [455, 164] on button "Apply" at bounding box center [452, 164] width 29 height 15
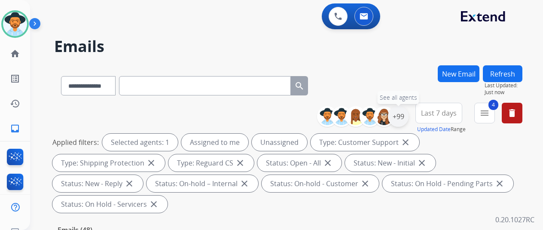
click at [407, 116] on div "+99" at bounding box center [398, 116] width 21 height 21
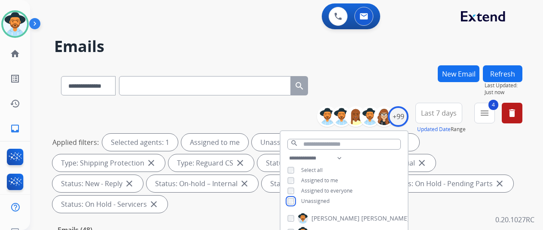
click at [304, 201] on div "Unassigned" at bounding box center [308, 201] width 42 height 7
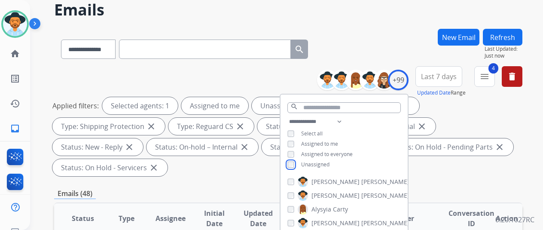
scroll to position [129, 0]
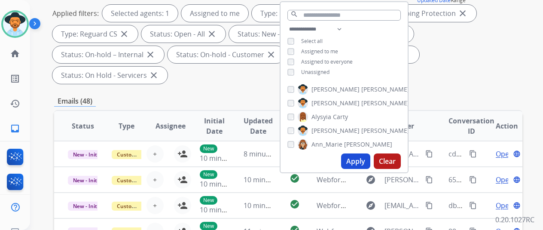
click at [356, 159] on button "Apply" at bounding box center [355, 160] width 29 height 15
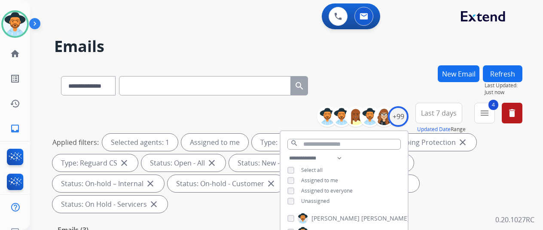
click at [400, 79] on div "**********" at bounding box center [288, 83] width 468 height 37
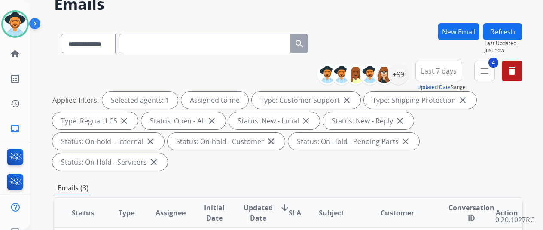
scroll to position [129, 0]
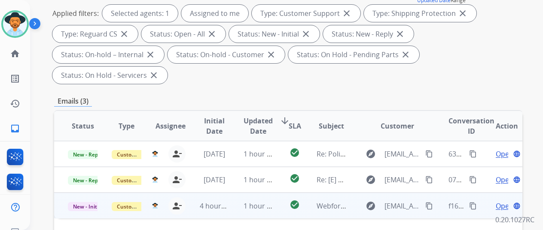
click at [499, 201] on span "Open" at bounding box center [505, 206] width 18 height 10
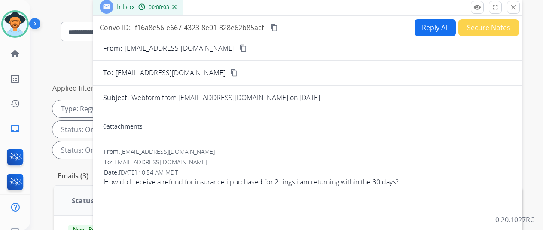
scroll to position [0, 0]
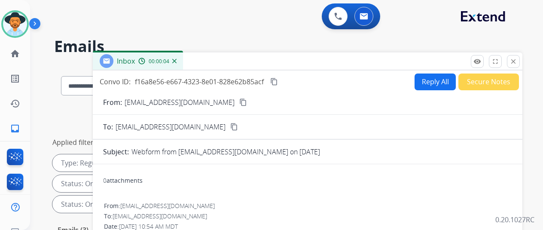
drag, startPoint x: 235, startPoint y: 103, endPoint x: 243, endPoint y: 86, distance: 18.6
click at [239, 103] on mat-icon "content_copy" at bounding box center [243, 102] width 8 height 8
click at [435, 79] on button "Reply All" at bounding box center [435, 81] width 41 height 17
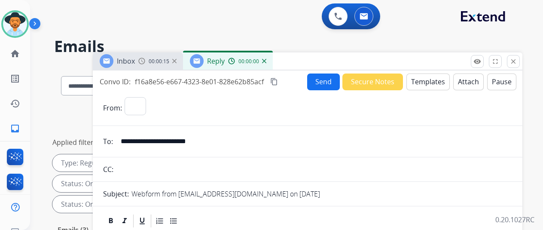
select select "**********"
click at [428, 75] on button "Templates" at bounding box center [427, 81] width 43 height 17
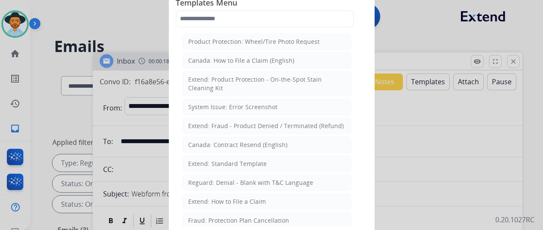
click at [244, 159] on div "Extend: Standard Template" at bounding box center [227, 163] width 79 height 9
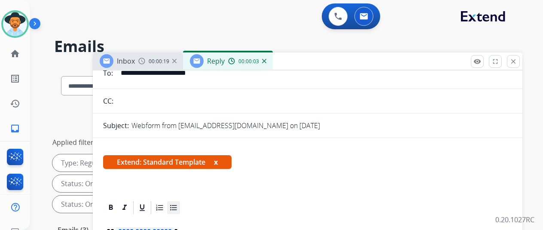
scroll to position [129, 0]
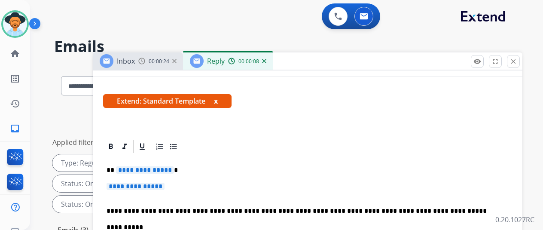
click at [173, 169] on span "**********" at bounding box center [145, 169] width 58 height 7
click at [165, 188] on span "**********" at bounding box center [136, 186] width 58 height 7
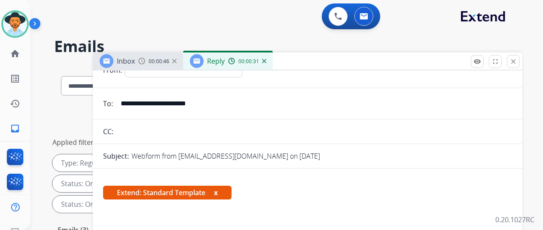
scroll to position [0, 0]
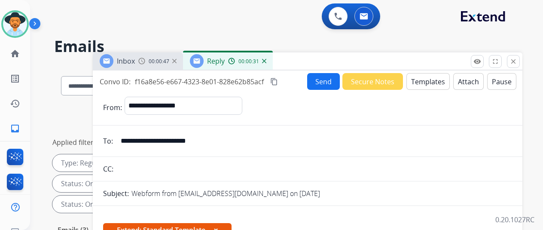
click at [329, 85] on button "Send" at bounding box center [323, 81] width 33 height 17
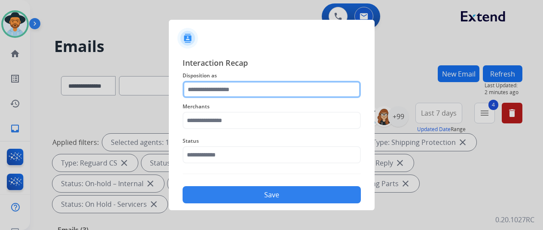
click at [209, 86] on input "text" at bounding box center [272, 89] width 178 height 17
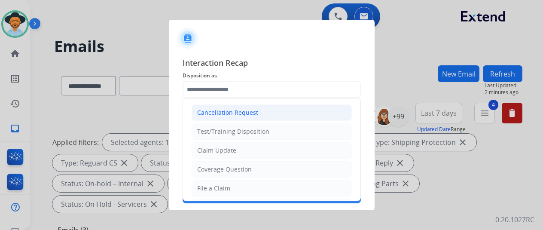
click at [222, 115] on div "Cancellation Request" at bounding box center [227, 112] width 61 height 9
type input "**********"
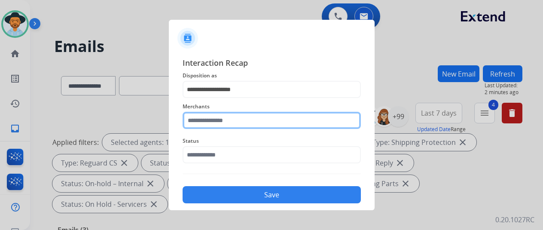
click at [211, 127] on input "text" at bounding box center [272, 120] width 178 height 17
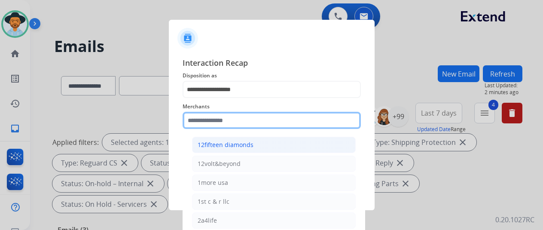
type input "*"
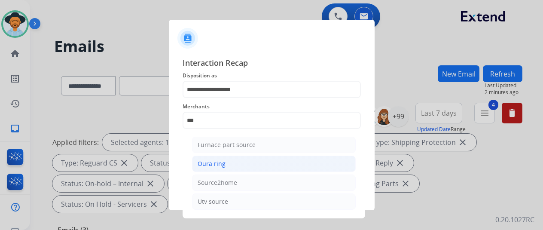
click at [235, 163] on li "Oura ring" at bounding box center [274, 164] width 164 height 16
type input "*********"
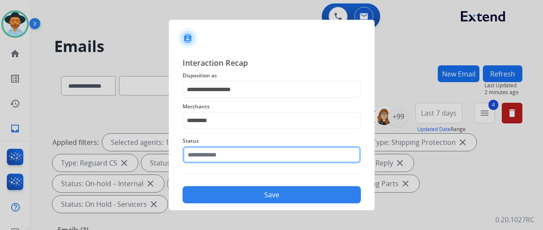
click at [238, 158] on input "text" at bounding box center [272, 154] width 178 height 17
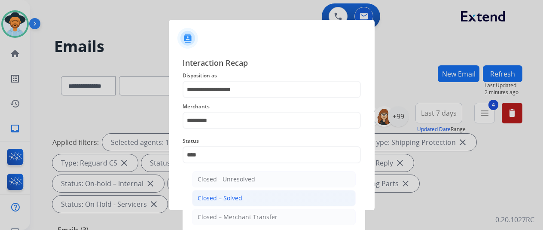
click at [230, 201] on div "Closed – Solved" at bounding box center [220, 198] width 45 height 9
type input "**********"
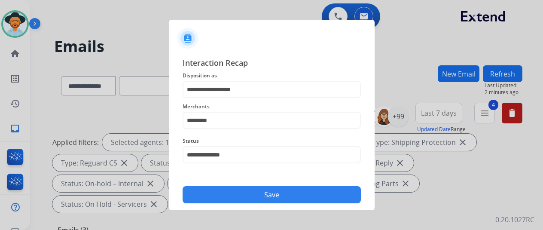
click at [230, 198] on button "Save" at bounding box center [272, 194] width 178 height 17
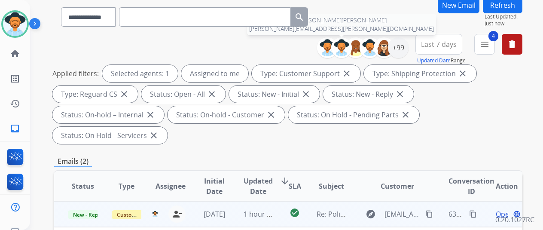
scroll to position [129, 0]
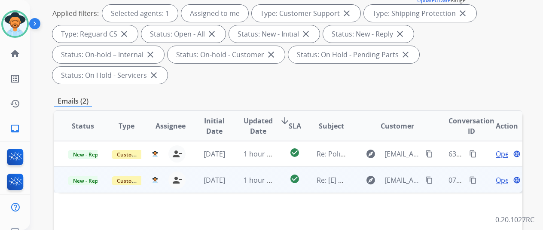
click at [503, 175] on span "Open" at bounding box center [505, 180] width 18 height 10
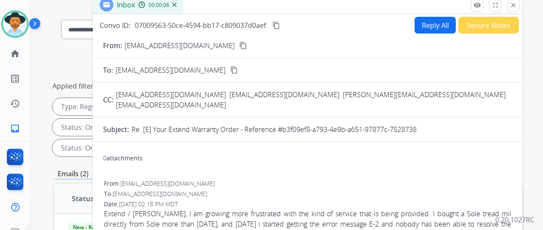
scroll to position [0, 0]
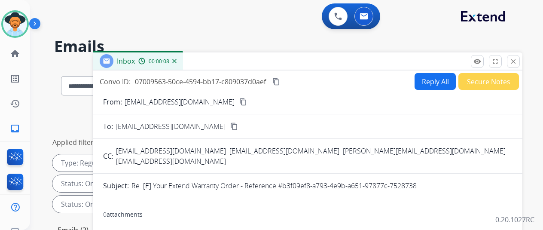
click at [239, 103] on mat-icon "content_copy" at bounding box center [243, 102] width 8 height 8
click at [177, 61] on img at bounding box center [174, 61] width 4 height 4
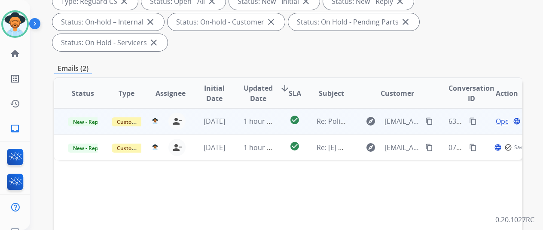
scroll to position [172, 0]
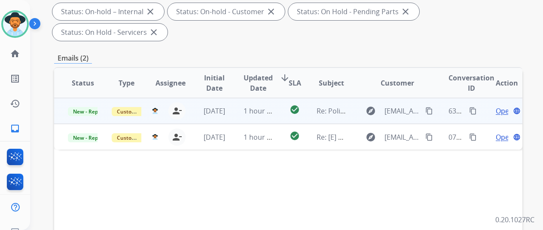
click at [500, 106] on span "Open" at bounding box center [505, 111] width 18 height 10
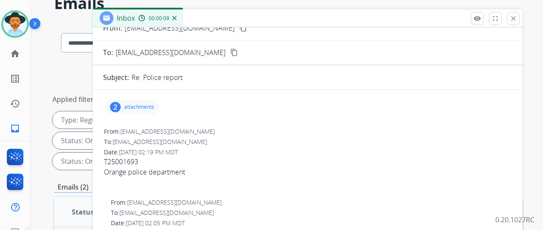
scroll to position [0, 0]
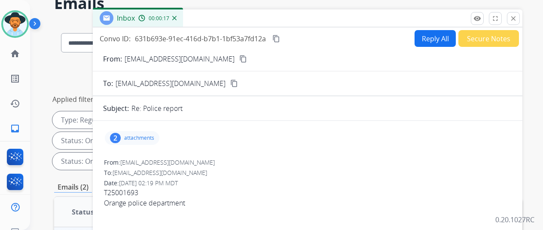
drag, startPoint x: 197, startPoint y: 201, endPoint x: 109, endPoint y: 192, distance: 88.6
copy div "T25001693 Orange police department"
click at [437, 34] on button "Reply All" at bounding box center [435, 38] width 41 height 17
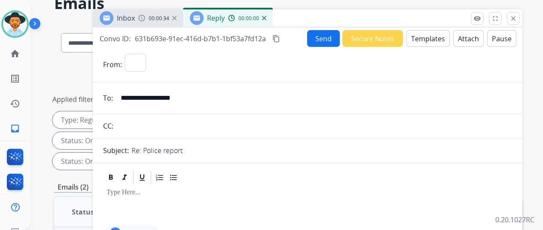
select select "**********"
click at [436, 38] on button "Templates" at bounding box center [427, 38] width 43 height 17
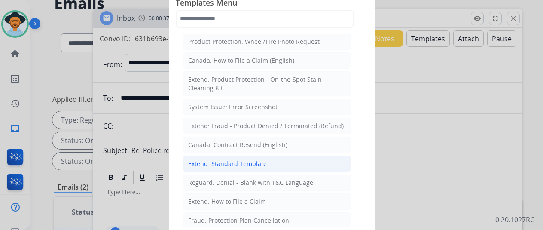
click at [216, 164] on div "Extend: Standard Template" at bounding box center [227, 163] width 79 height 9
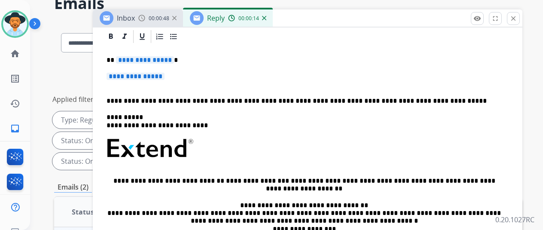
scroll to position [172, 0]
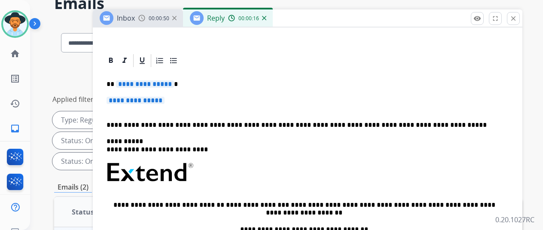
click at [174, 83] on span "**********" at bounding box center [145, 83] width 58 height 7
click at [165, 100] on span "**********" at bounding box center [136, 100] width 58 height 7
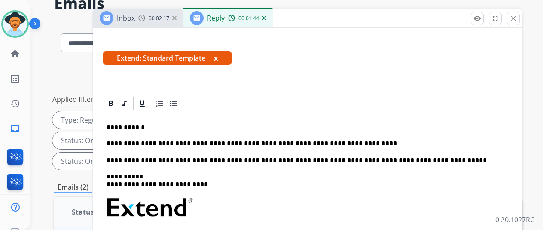
scroll to position [0, 0]
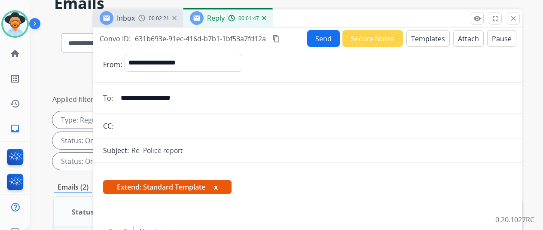
click at [323, 39] on button "Send" at bounding box center [323, 38] width 33 height 17
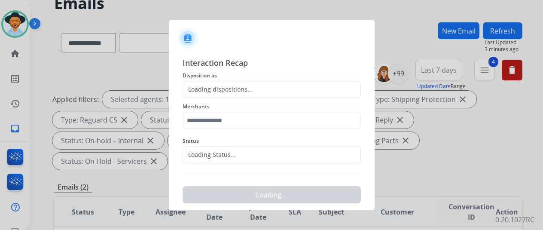
scroll to position [10, 0]
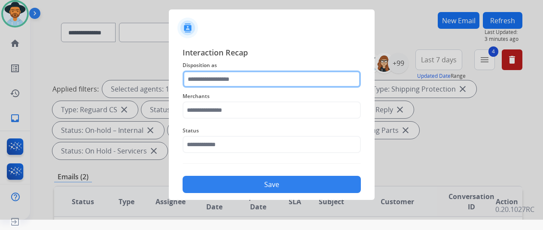
click at [214, 79] on input "text" at bounding box center [272, 78] width 178 height 17
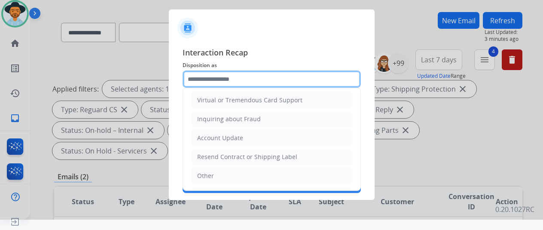
scroll to position [130, 0]
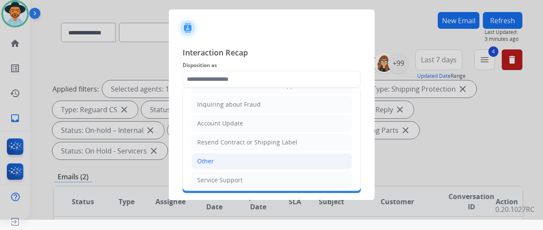
click at [213, 155] on li "Other" at bounding box center [272, 161] width 160 height 16
type input "*****"
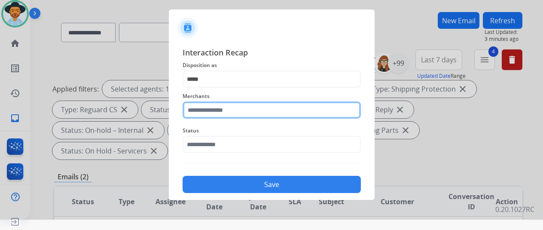
click at [221, 103] on input "text" at bounding box center [272, 109] width 178 height 17
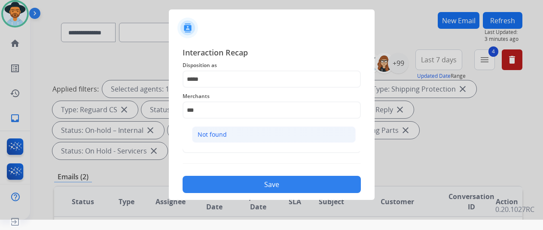
click at [209, 132] on div "Not found" at bounding box center [212, 134] width 29 height 9
type input "*********"
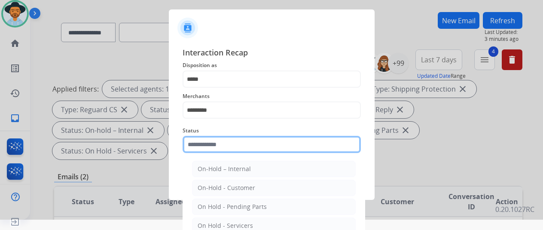
click at [209, 143] on input "text" at bounding box center [272, 144] width 178 height 17
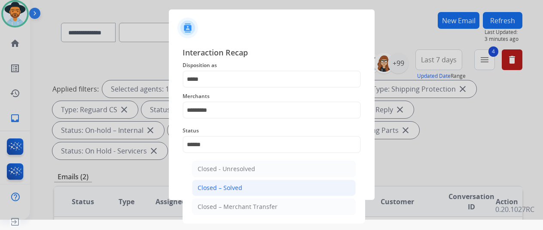
click at [211, 185] on div "Closed – Solved" at bounding box center [220, 187] width 45 height 9
type input "**********"
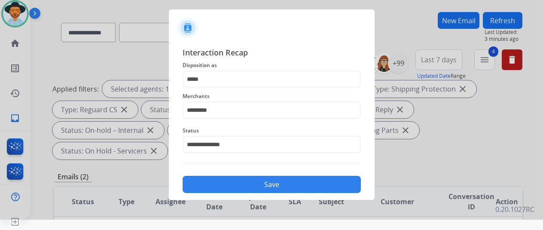
click at [237, 177] on button "Save" at bounding box center [272, 184] width 178 height 17
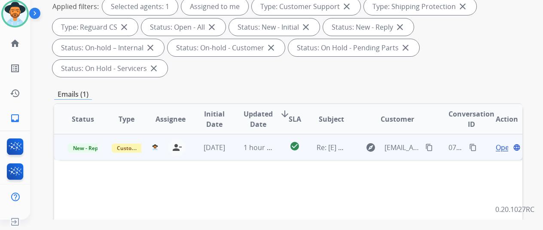
scroll to position [129, 0]
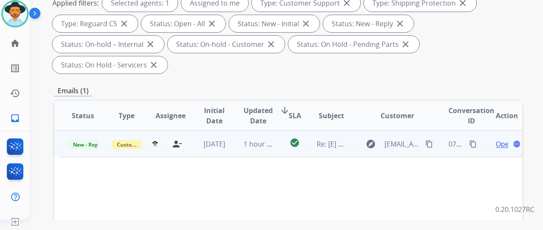
click at [502, 139] on span "Open" at bounding box center [505, 144] width 18 height 10
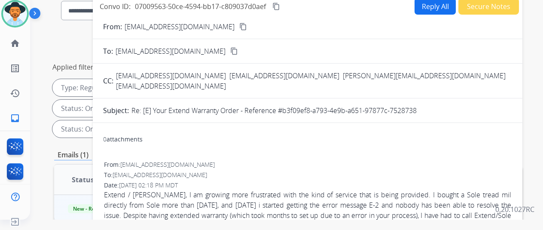
scroll to position [0, 0]
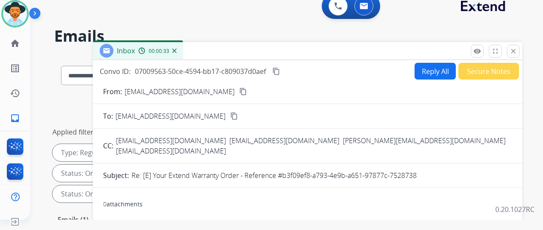
click at [239, 92] on mat-icon "content_copy" at bounding box center [243, 92] width 8 height 8
drag, startPoint x: 424, startPoint y: 164, endPoint x: 291, endPoint y: 159, distance: 132.4
click at [291, 170] on div "Re: [E] Your Extend Warranty Order - Reference #b3f09ef8-a793-4e9b-a651-97877c-…" at bounding box center [321, 175] width 381 height 10
copy p "b3f09ef8-a793-4e9b-a651-97877c-7528738"
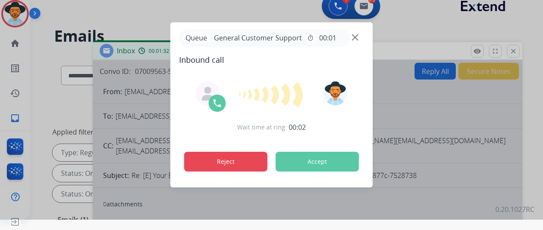
click at [202, 171] on button "Reject" at bounding box center [225, 162] width 83 height 20
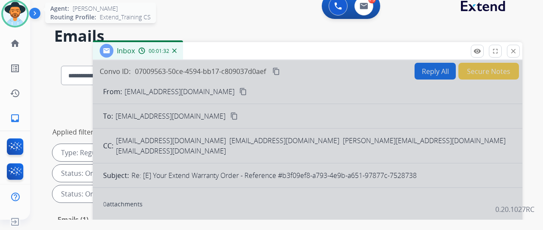
click at [19, 15] on img at bounding box center [15, 14] width 24 height 24
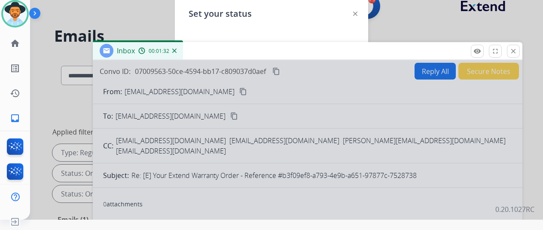
click at [176, 53] on div "00:01:32" at bounding box center [157, 51] width 38 height 8
click at [177, 52] on img at bounding box center [174, 51] width 4 height 4
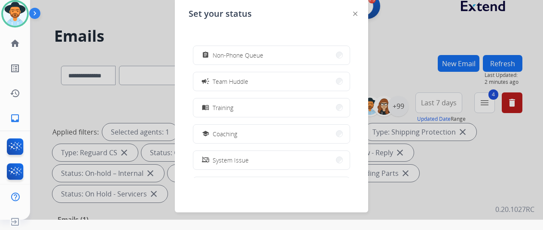
scroll to position [136, 0]
drag, startPoint x: 223, startPoint y: 154, endPoint x: 221, endPoint y: 148, distance: 6.2
click at [223, 154] on span "Offline" at bounding box center [222, 157] width 18 height 9
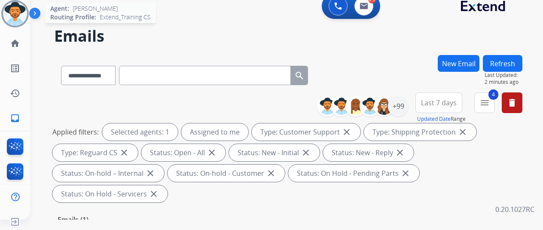
click at [15, 6] on img at bounding box center [15, 14] width 24 height 24
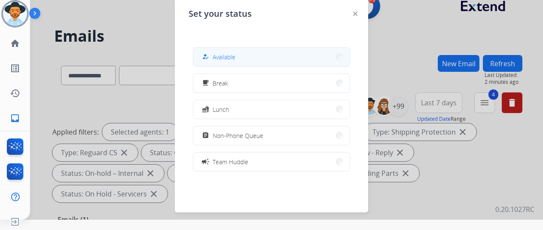
click at [336, 58] on button "how_to_reg Available" at bounding box center [271, 57] width 156 height 18
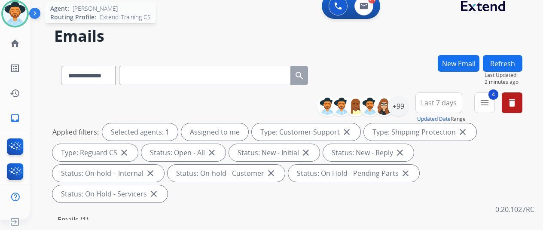
click at [9, 6] on img at bounding box center [15, 14] width 24 height 24
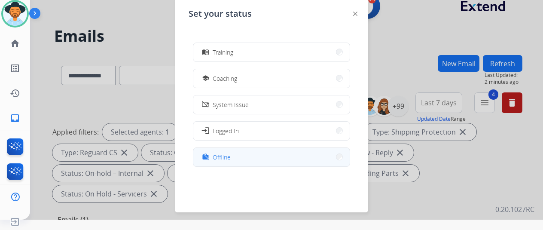
click at [227, 158] on span "Offline" at bounding box center [222, 157] width 18 height 9
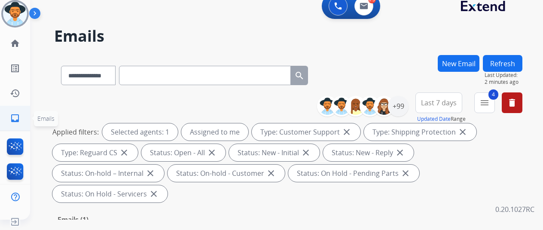
click at [13, 119] on mat-icon "inbox" at bounding box center [15, 118] width 10 height 10
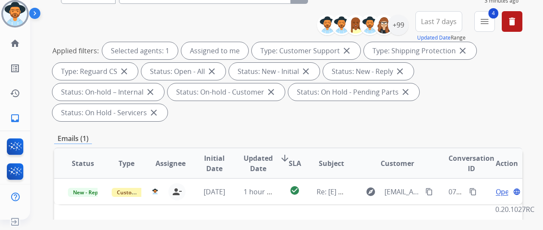
scroll to position [172, 0]
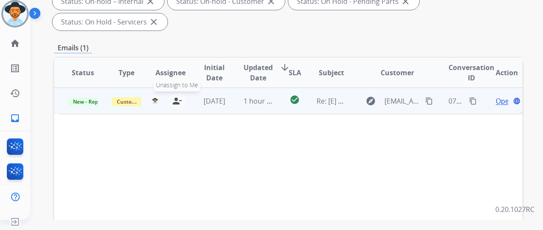
click at [174, 96] on mat-icon "person_remove" at bounding box center [177, 101] width 10 height 10
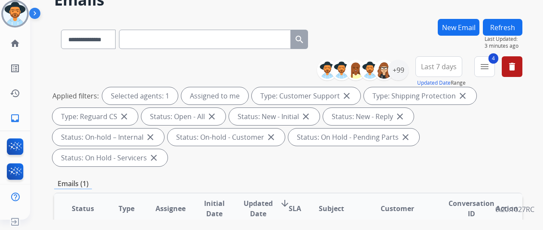
scroll to position [0, 0]
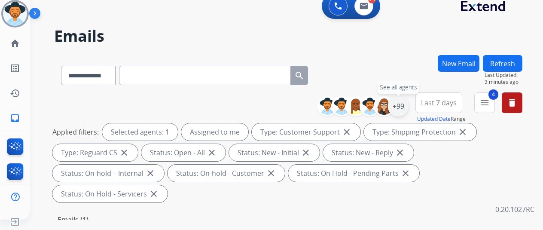
click at [407, 107] on div "+99" at bounding box center [398, 106] width 21 height 21
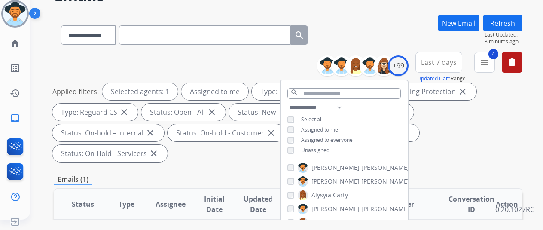
scroll to position [86, 0]
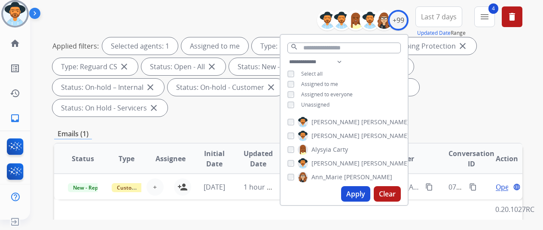
click at [354, 192] on button "Apply" at bounding box center [355, 193] width 29 height 15
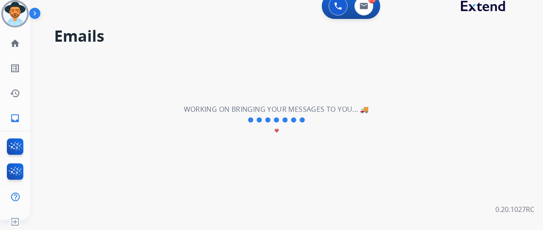
scroll to position [0, 0]
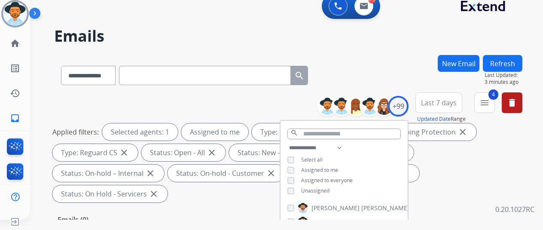
click at [377, 63] on div "**********" at bounding box center [288, 73] width 468 height 37
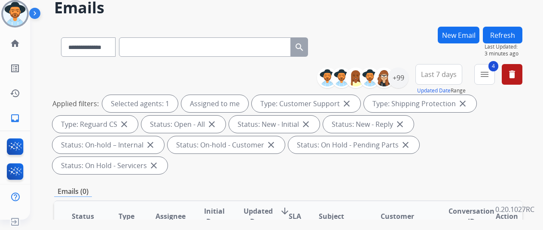
scroll to position [86, 0]
